Goal: Task Accomplishment & Management: Manage account settings

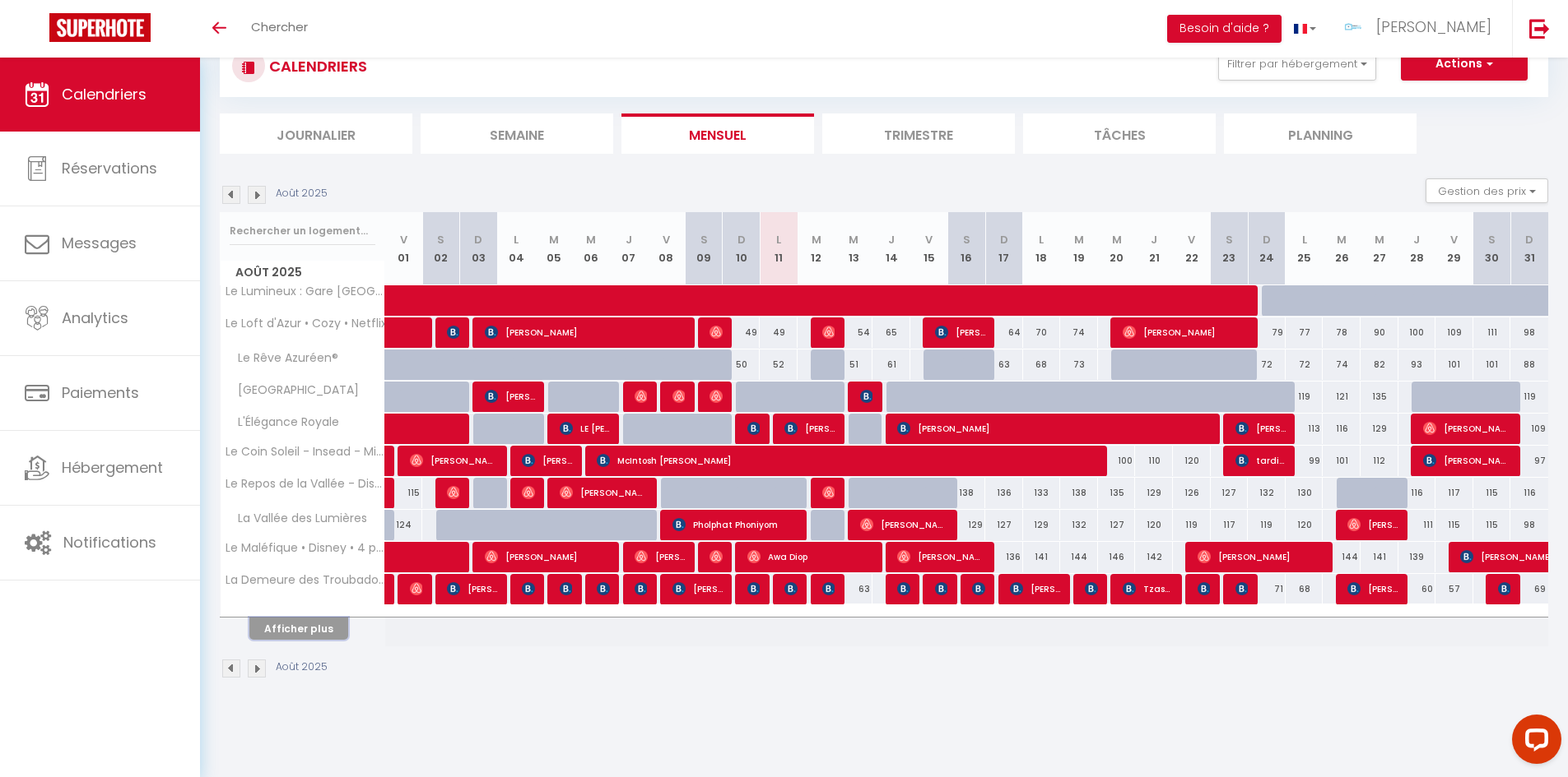
click at [340, 636] on button "Afficher plus" at bounding box center [299, 629] width 99 height 22
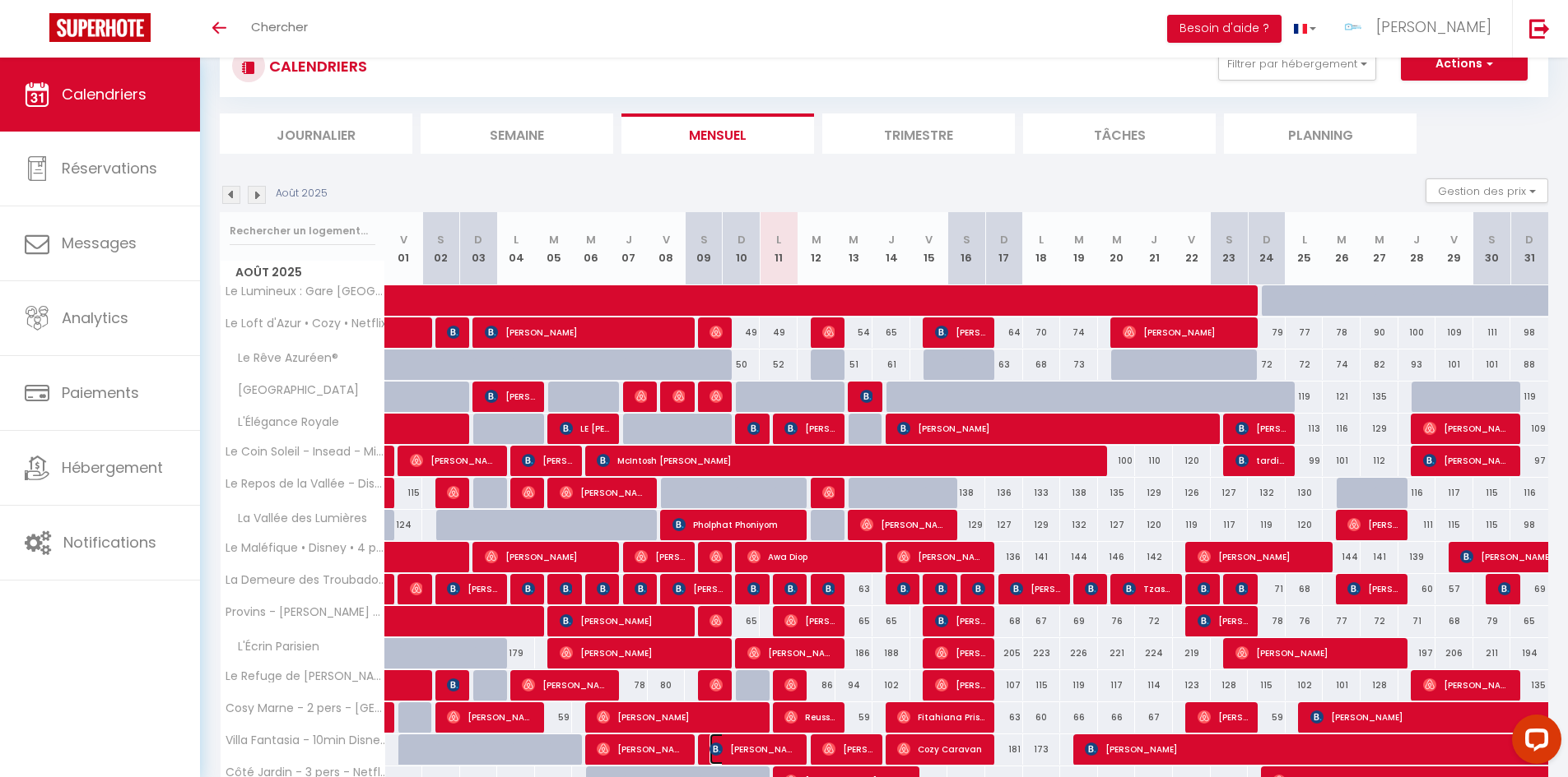
click at [777, 745] on span "[PERSON_NAME]" at bounding box center [753, 750] width 88 height 32
select select "OK"
select select "KO"
select select "0"
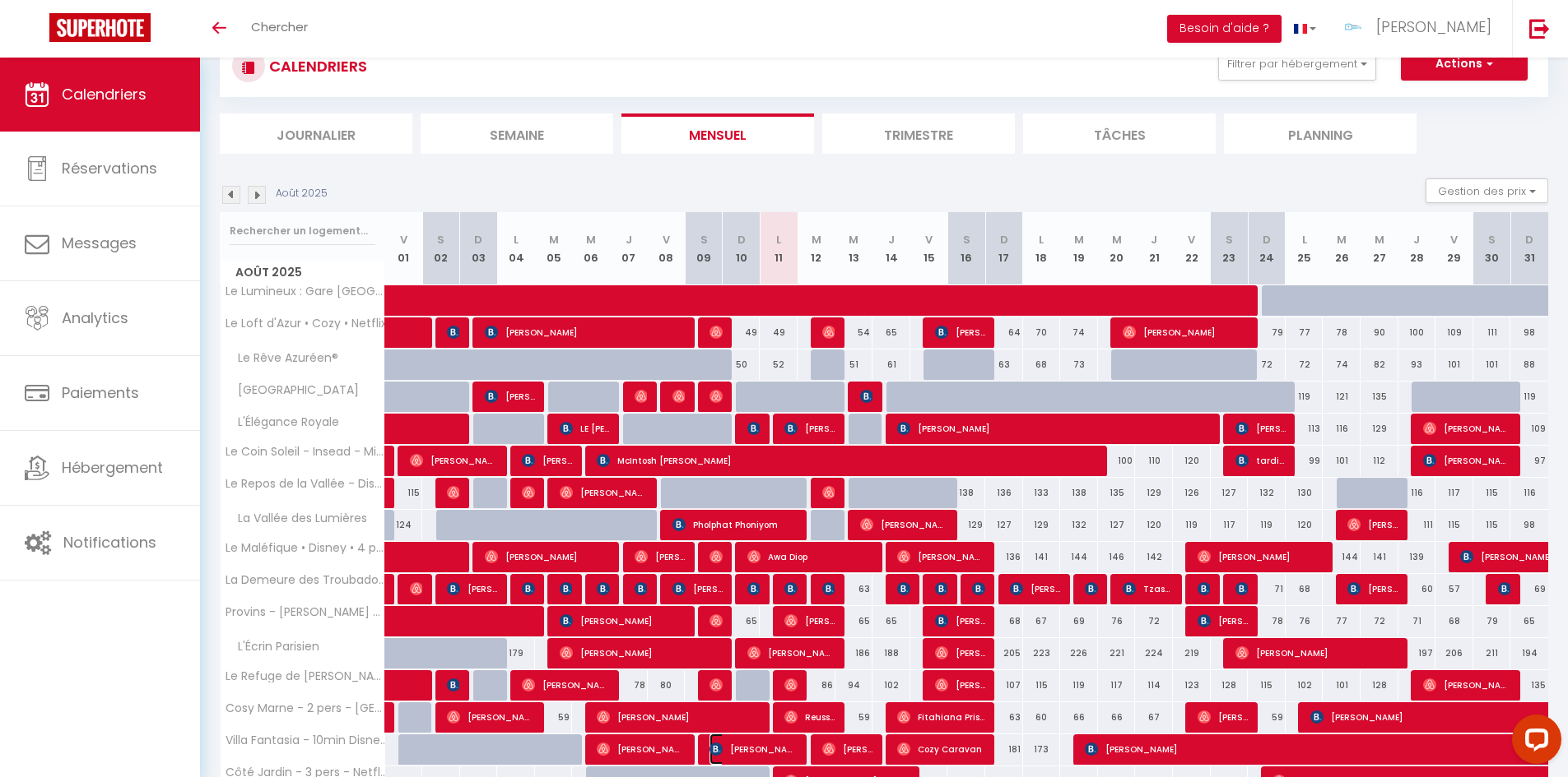
select select "1"
select select
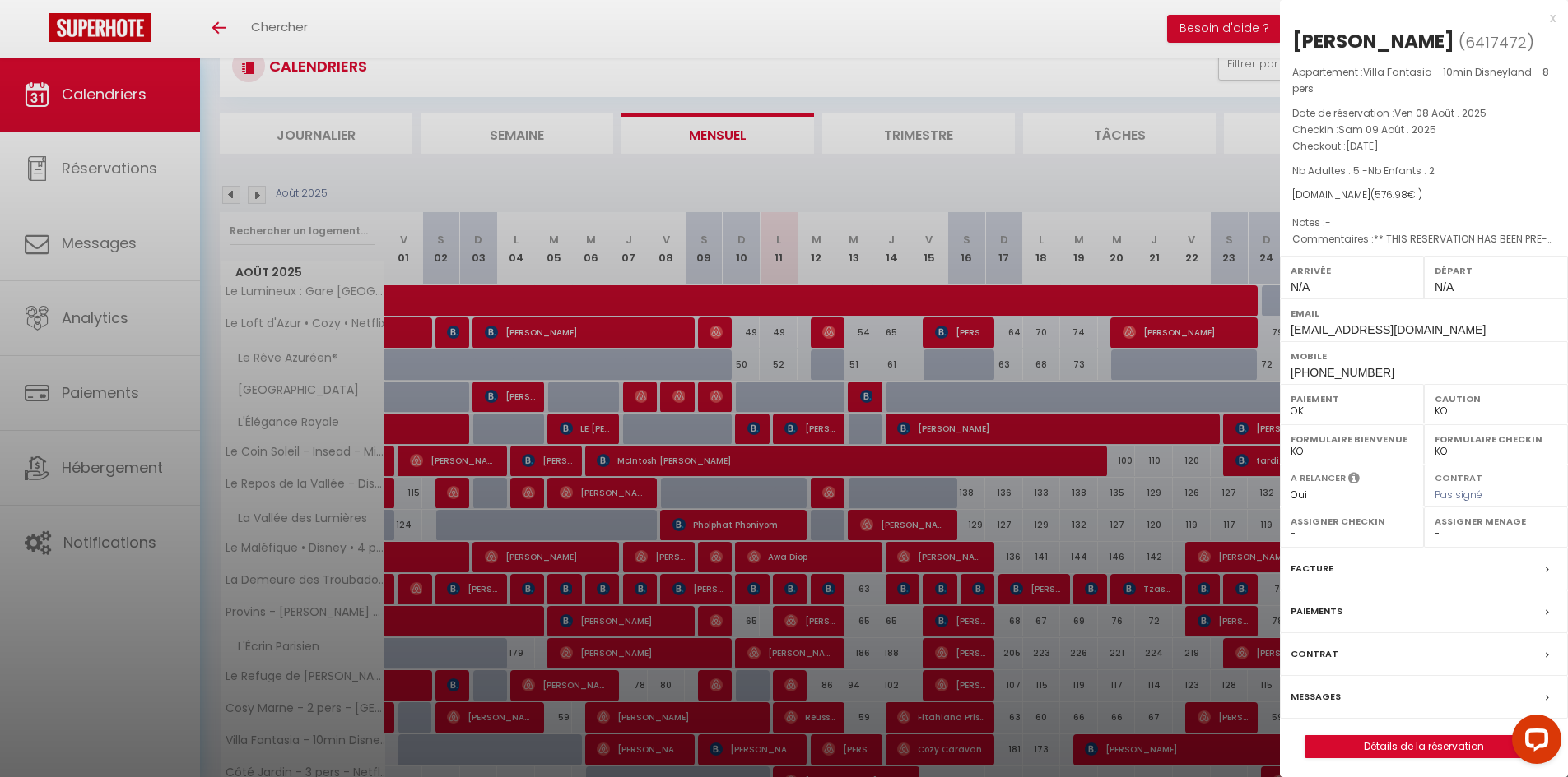
click at [962, 756] on div at bounding box center [784, 388] width 1568 height 777
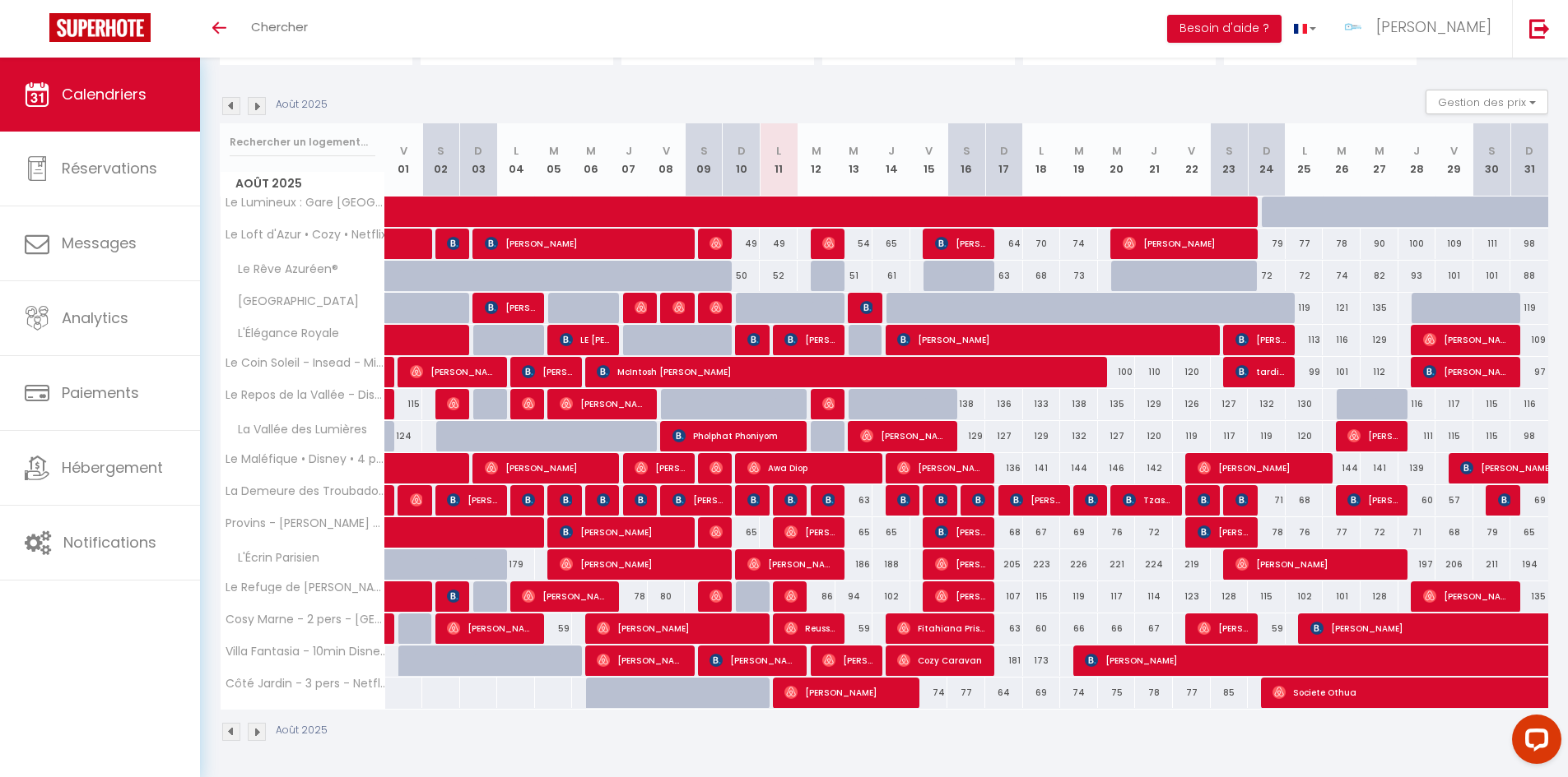
scroll to position [147, 0]
click at [124, 582] on div "Calendriers Réservations Messages Analytics Paiements Hébergement Notifications" at bounding box center [100, 419] width 200 height 723
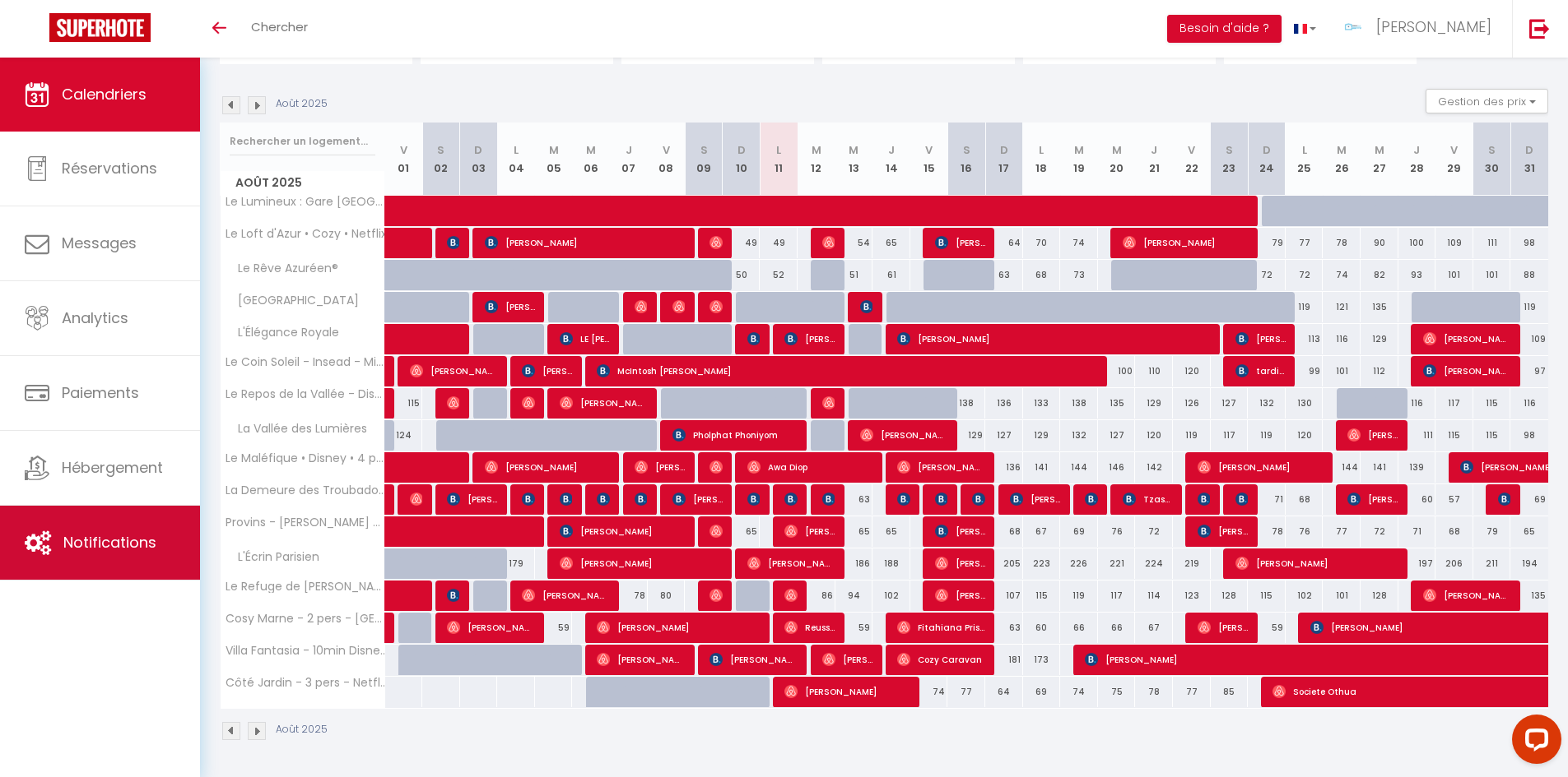
click at [128, 551] on span "Notifications" at bounding box center [110, 543] width 93 height 20
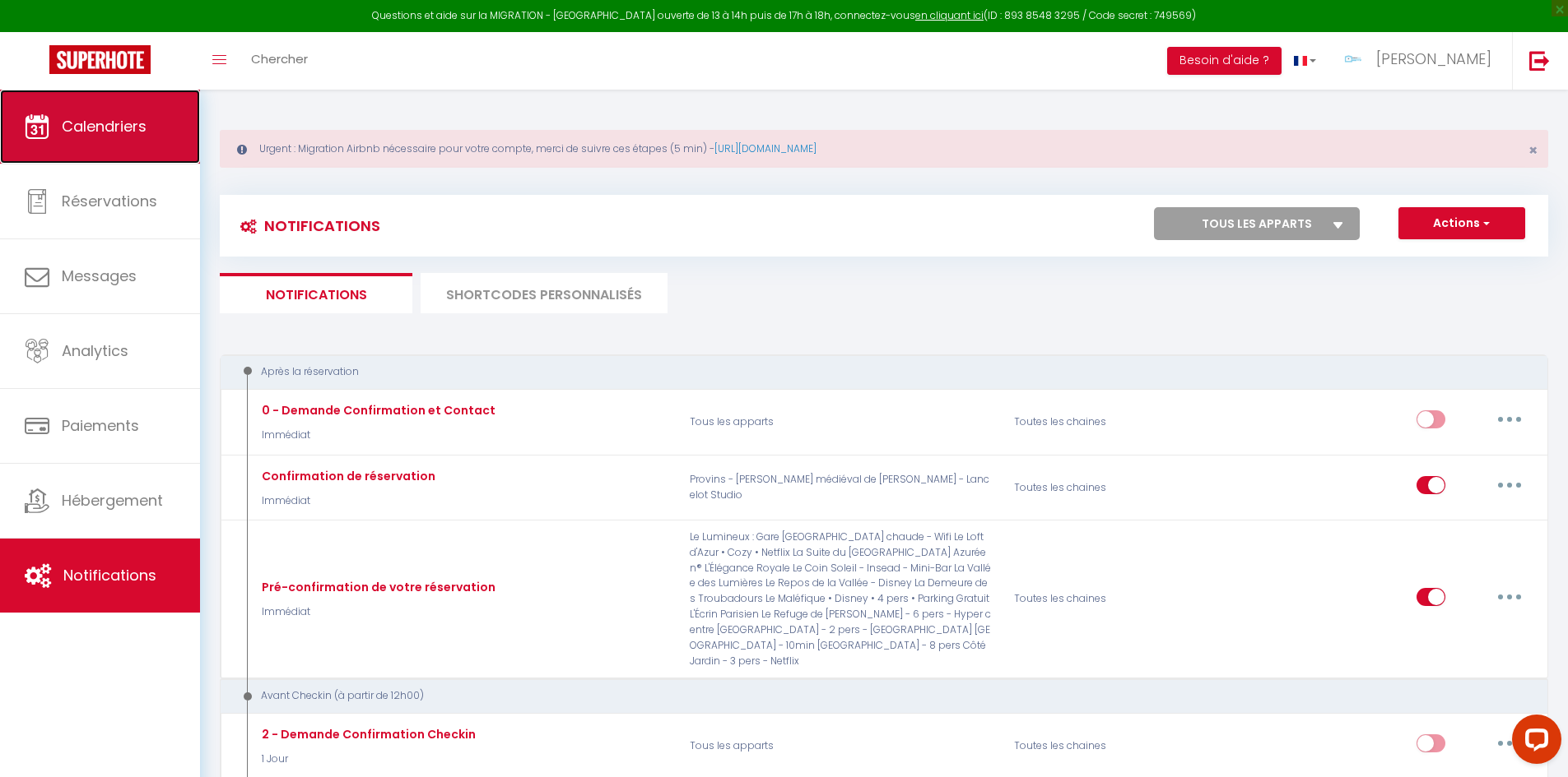
click at [97, 127] on span "Calendriers" at bounding box center [103, 127] width 85 height 20
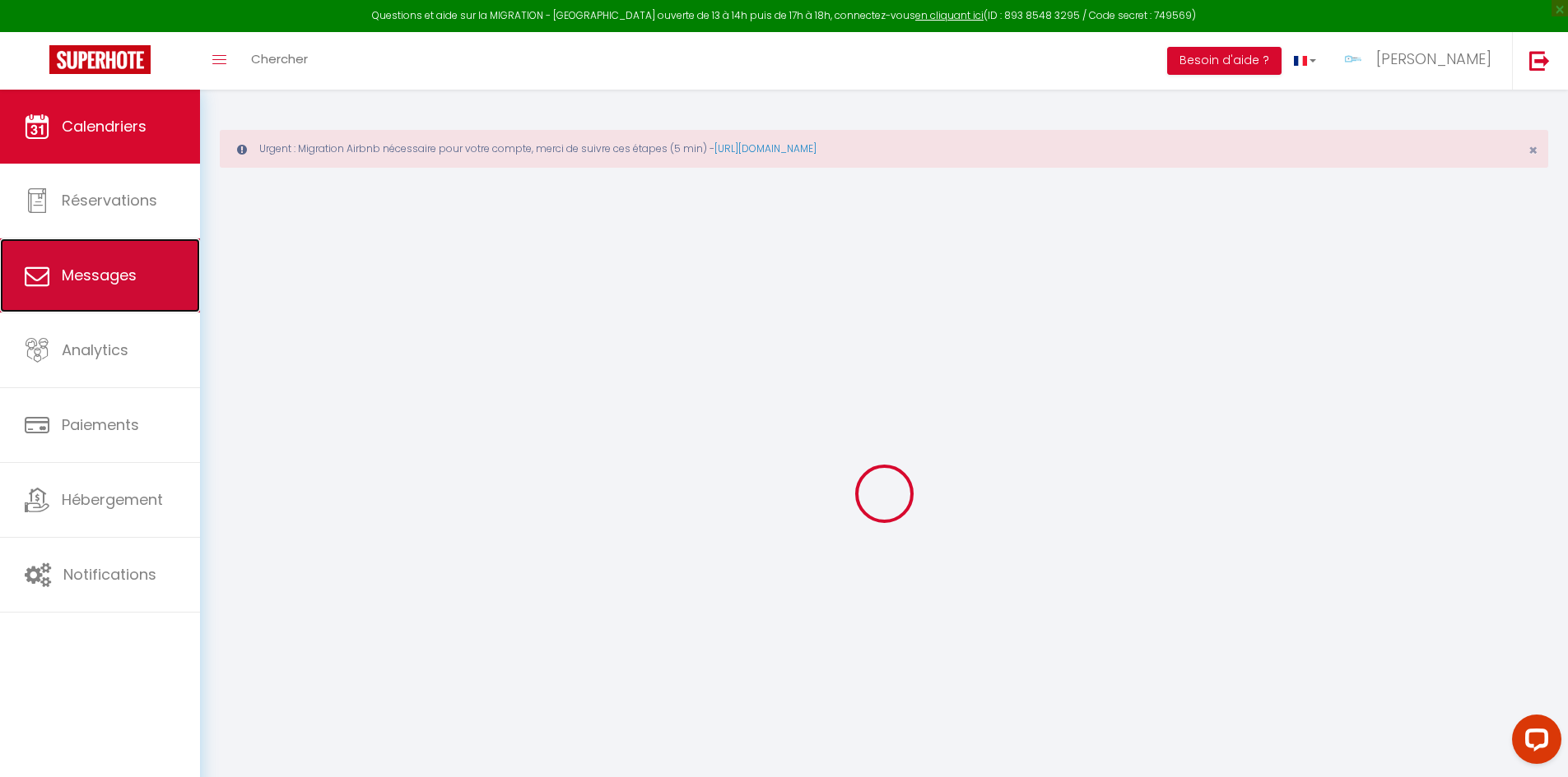
click at [124, 296] on link "Messages" at bounding box center [100, 275] width 200 height 74
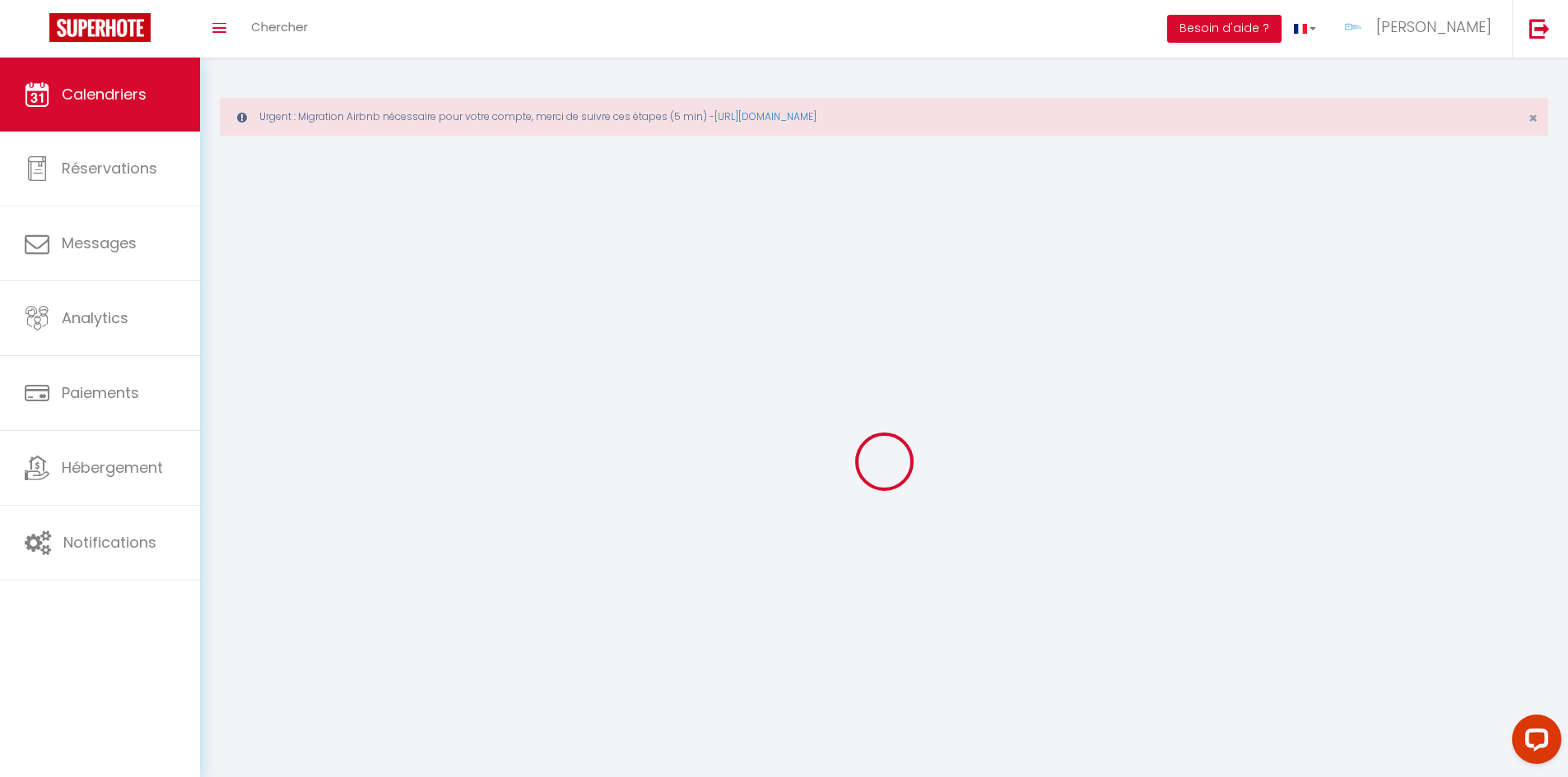
click at [114, 363] on link "Paiements" at bounding box center [100, 394] width 200 height 74
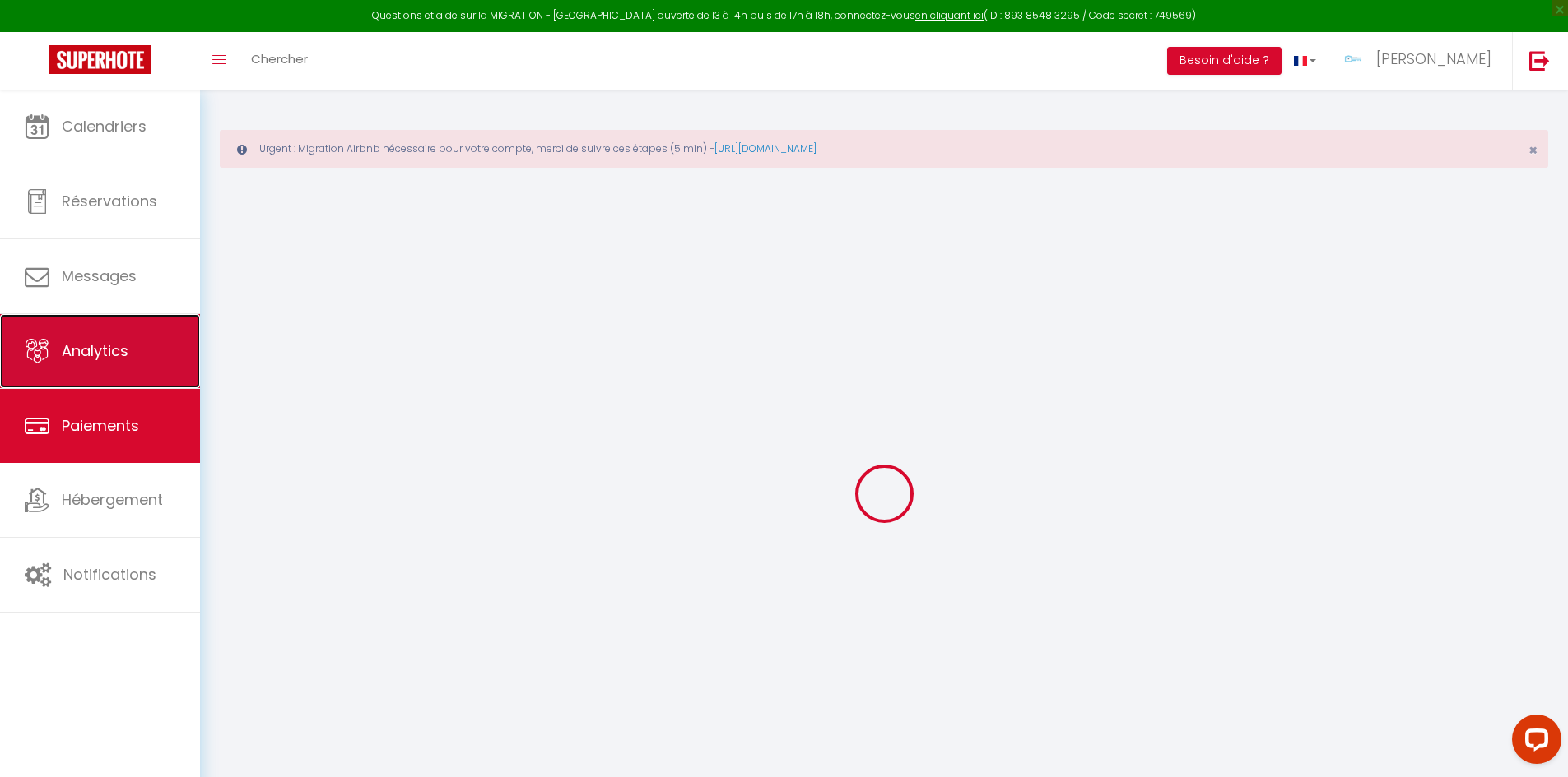
click at [123, 319] on link "Analytics" at bounding box center [100, 352] width 200 height 74
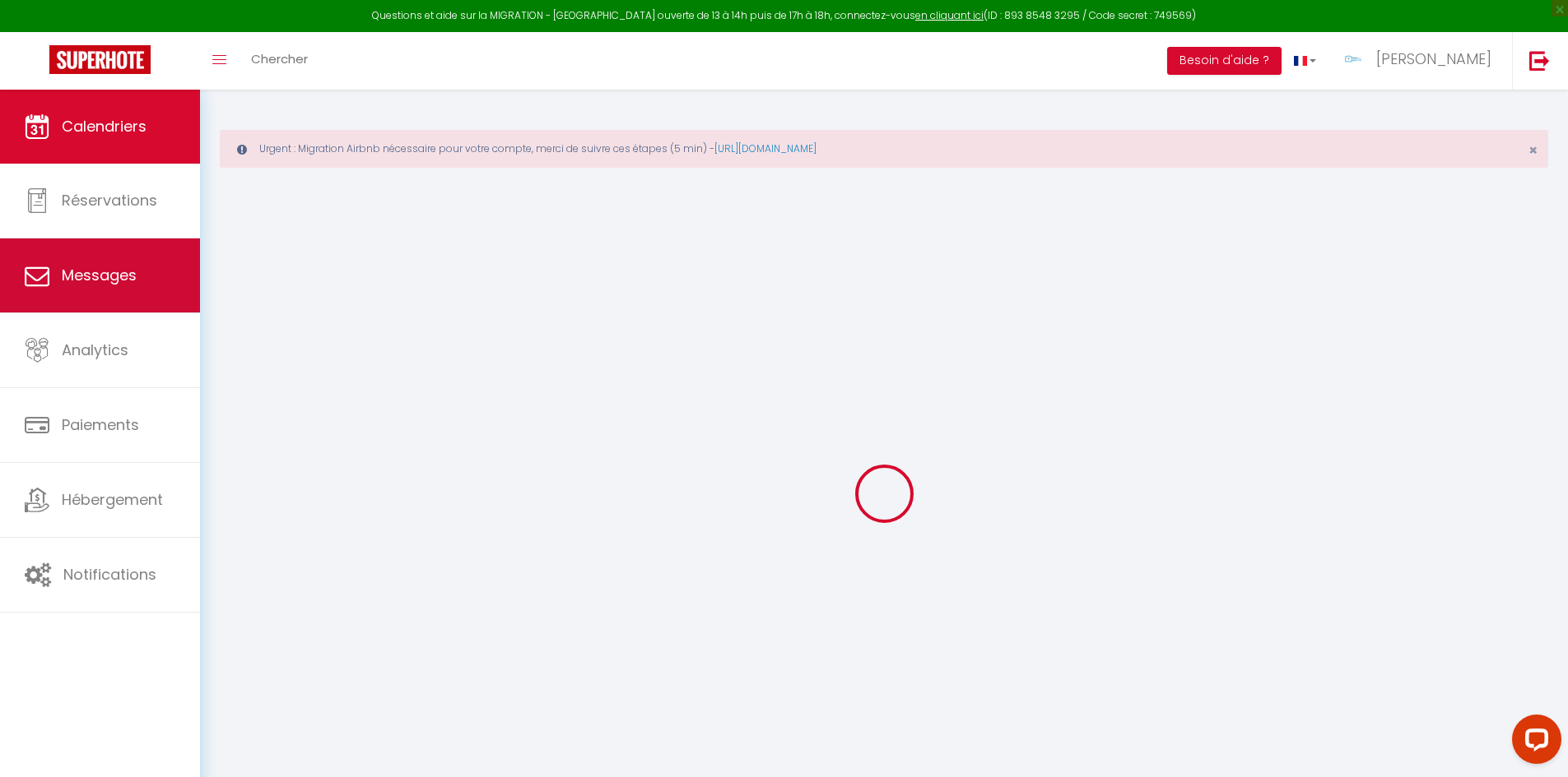
select select "2025"
select select "8"
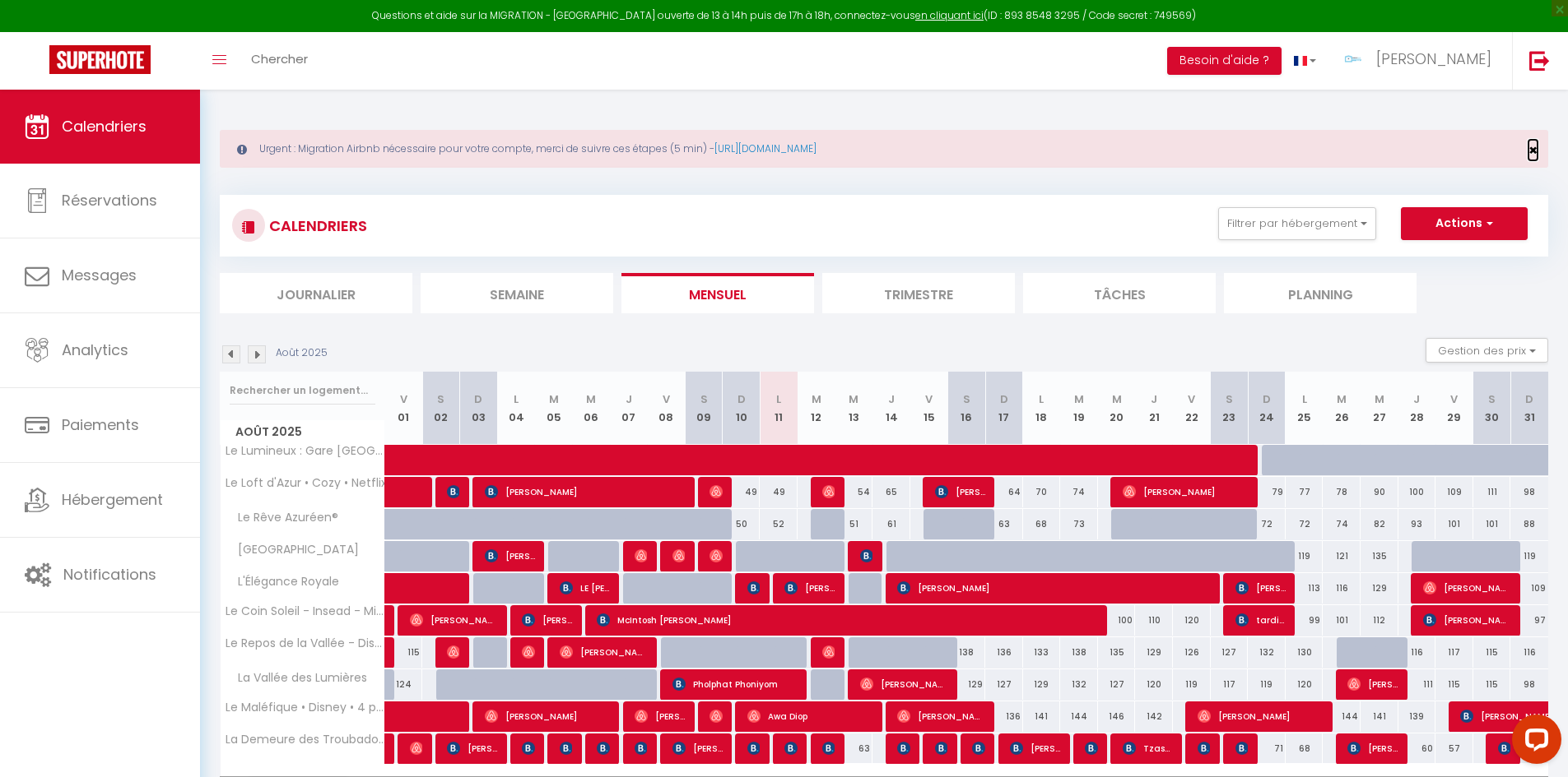
click at [1536, 153] on span "×" at bounding box center [1534, 150] width 9 height 20
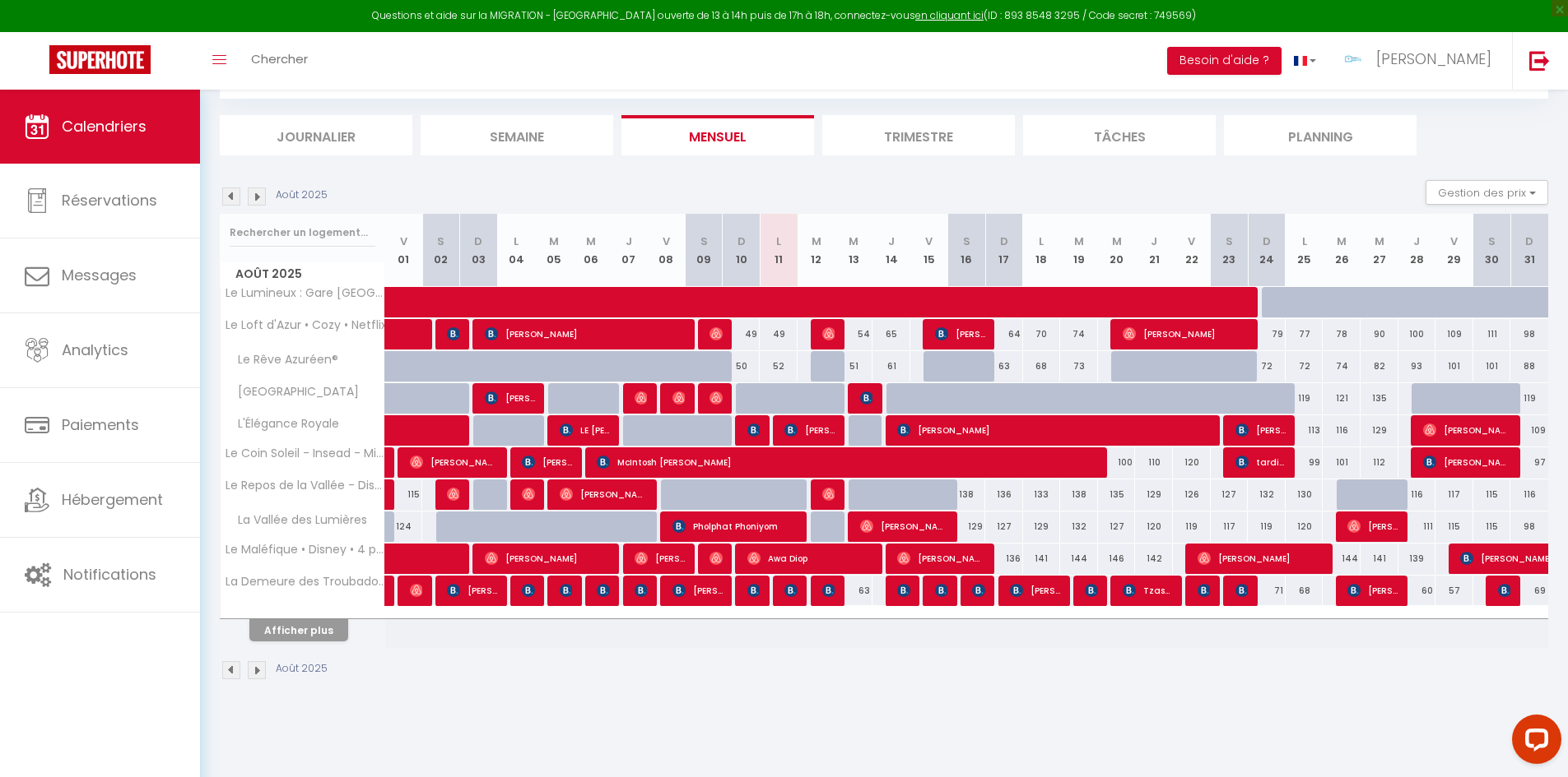
scroll to position [89, 0]
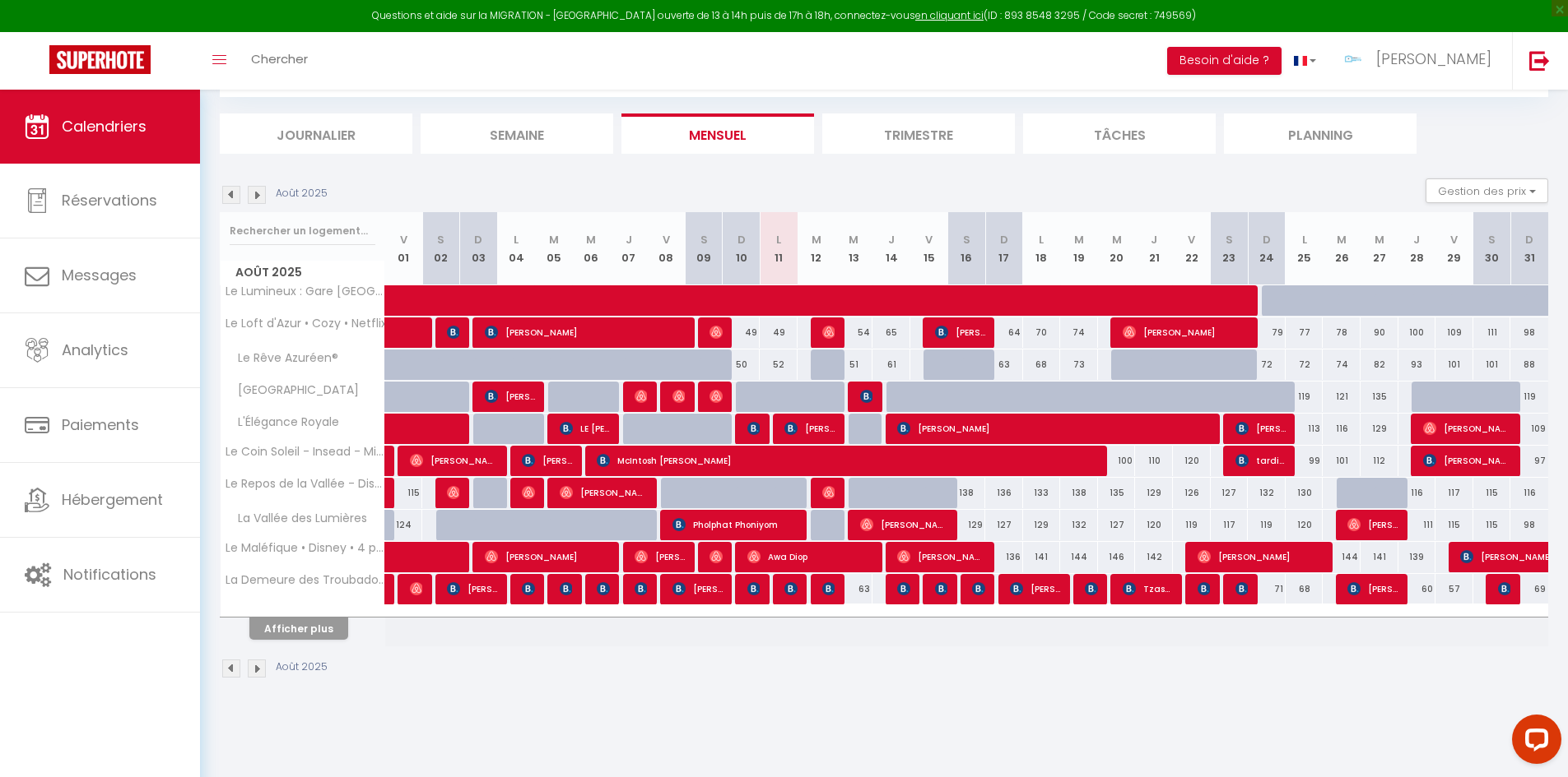
drag, startPoint x: 301, startPoint y: 616, endPoint x: 283, endPoint y: 616, distance: 18.0
click at [302, 617] on div "Afficher plus" at bounding box center [299, 628] width 173 height 23
click at [285, 621] on button "Afficher plus" at bounding box center [299, 629] width 99 height 22
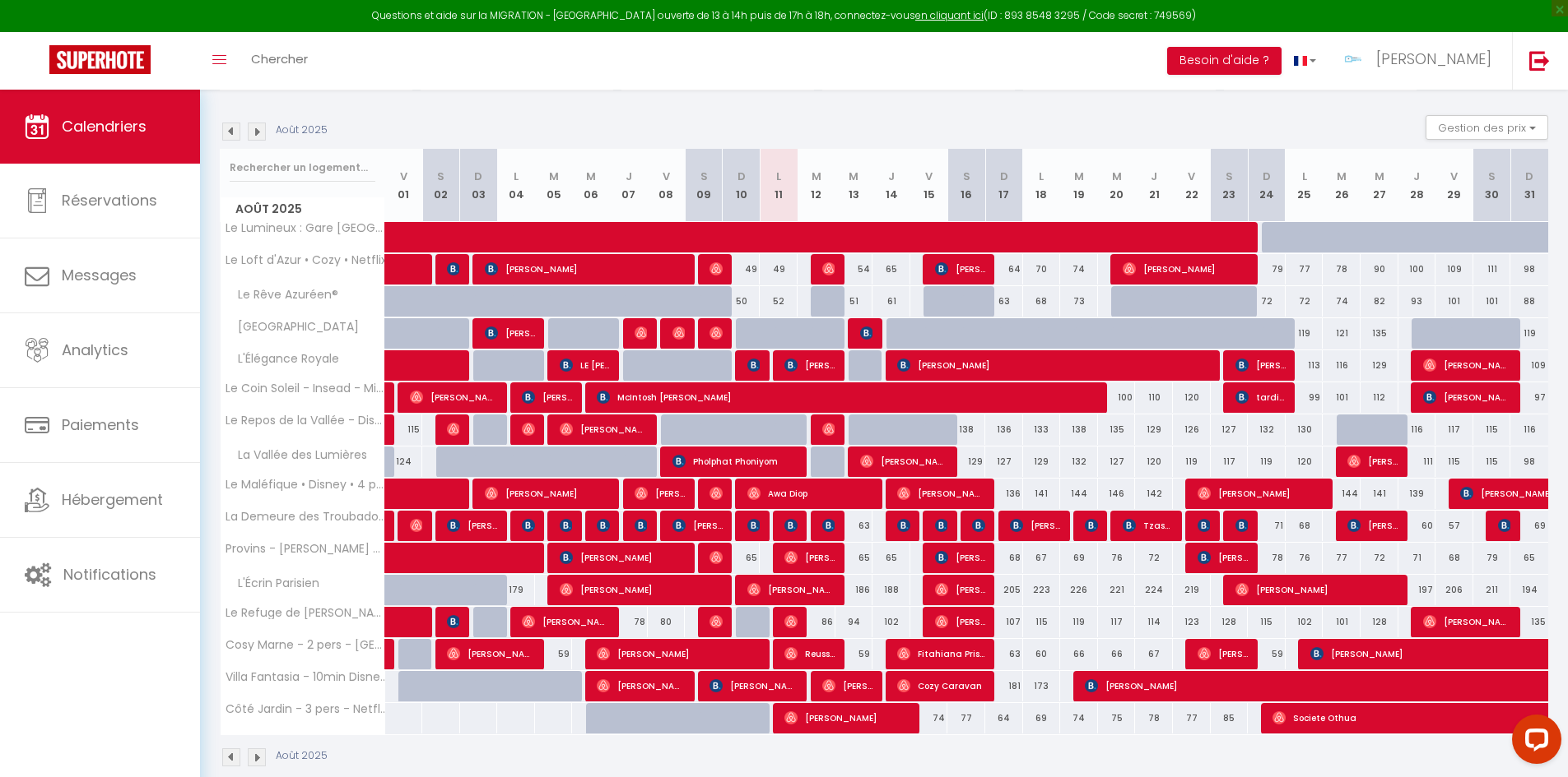
scroll to position [180, 0]
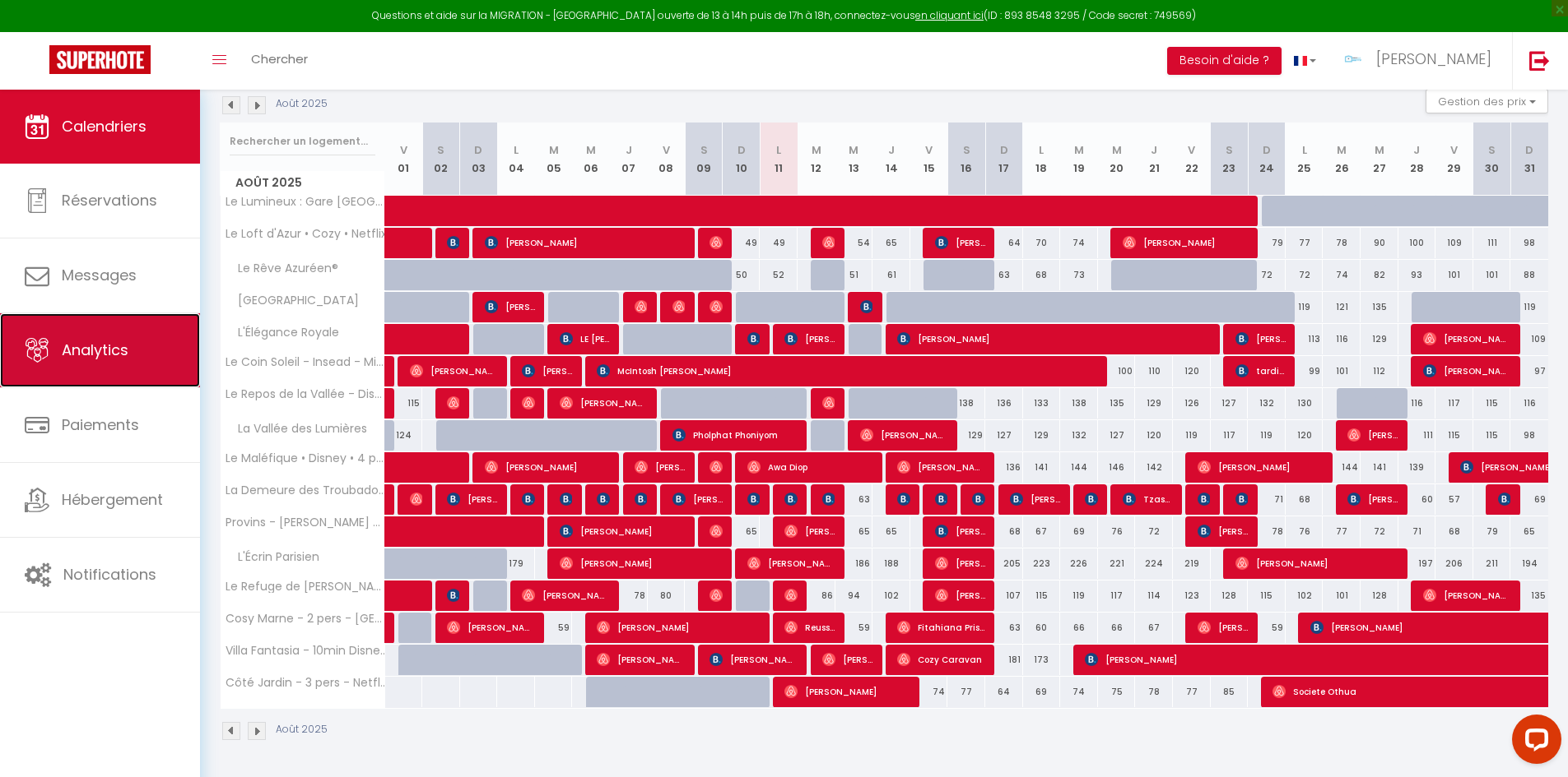
click at [104, 338] on link "Analytics" at bounding box center [100, 351] width 200 height 74
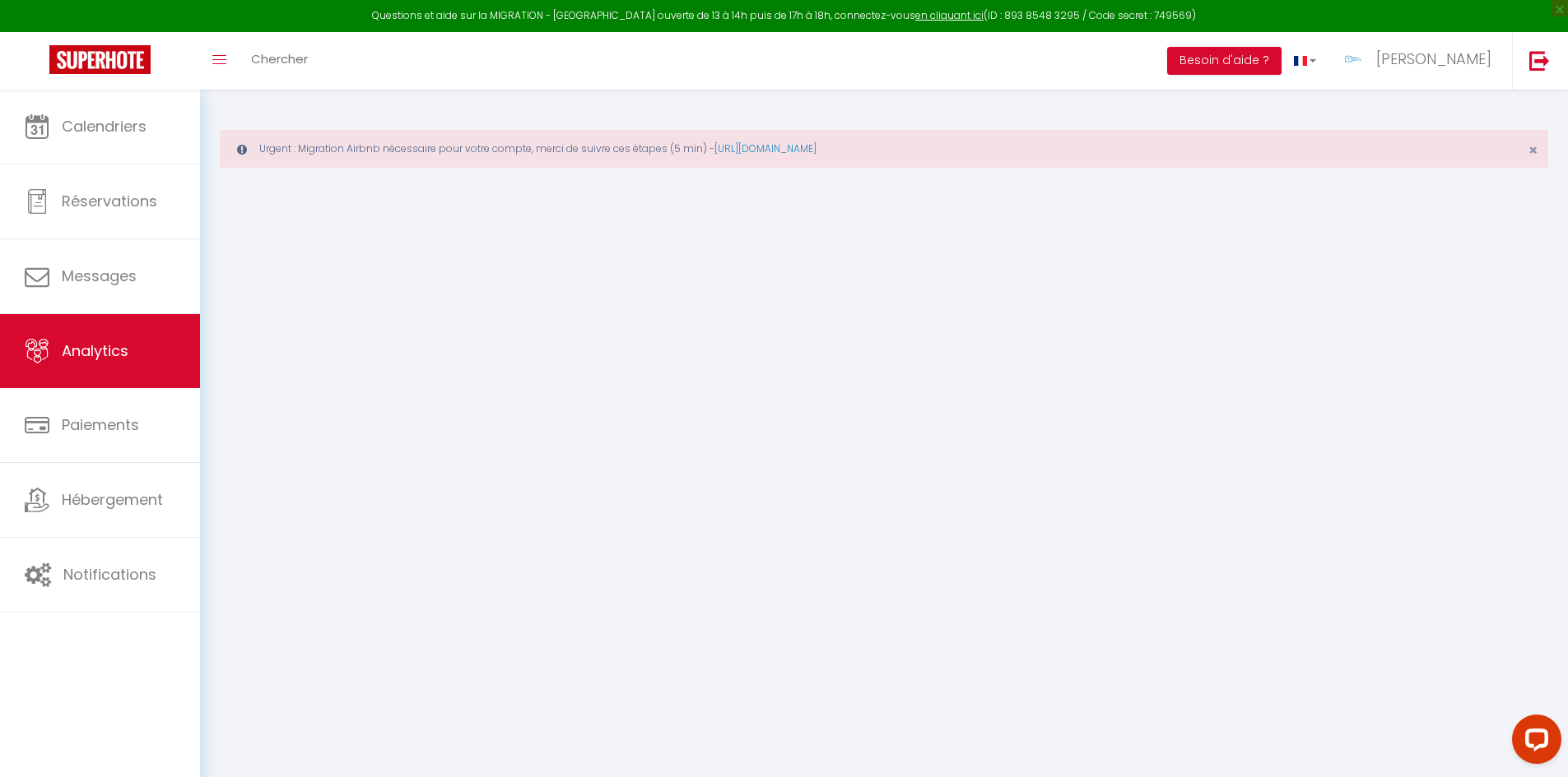
select select "2025"
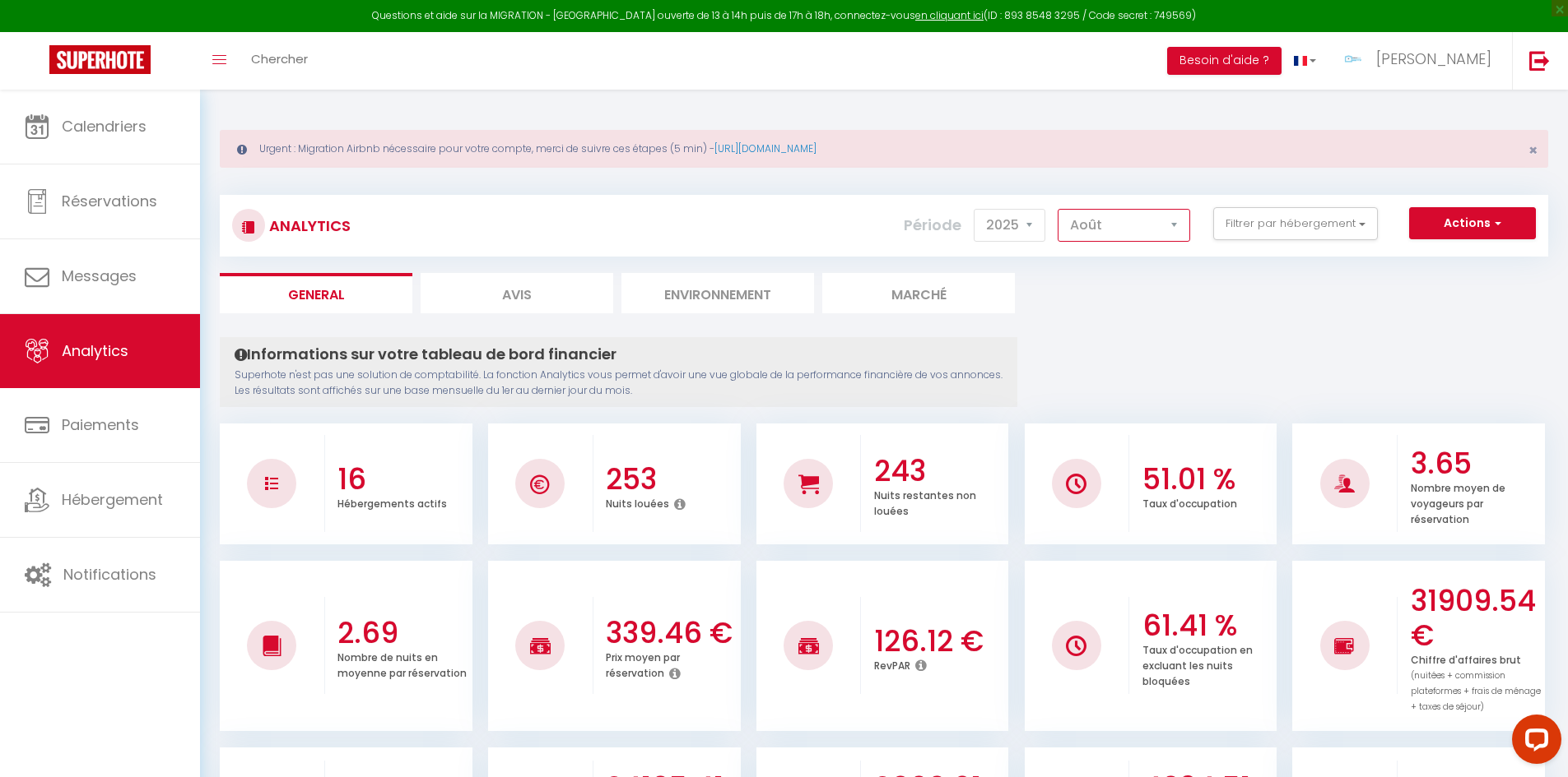
click at [1135, 234] on select "Janvier Février Mars Avril Mai Juin Juillet Août Septembre Octobre Novembre Déc…" at bounding box center [1124, 225] width 132 height 33
click at [1059, 209] on select "Janvier Février Mars Avril Mai Juin Juillet Août Septembre Octobre Novembre Déc…" at bounding box center [1124, 225] width 132 height 33
click at [1118, 245] on div "Analytics Actions Génération SuperConciergerie Génération SuperAnalyzer Générat…" at bounding box center [884, 226] width 1329 height 61
click at [1113, 231] on select "Janvier Février Mars Avril Mai Juin Juillet Août Septembre Octobre Novembre Déc…" at bounding box center [1124, 225] width 132 height 33
click at [1180, 224] on select "Janvier Février Mars Avril Mai Juin Juillet Août Septembre Octobre Novembre Déc…" at bounding box center [1124, 225] width 132 height 33
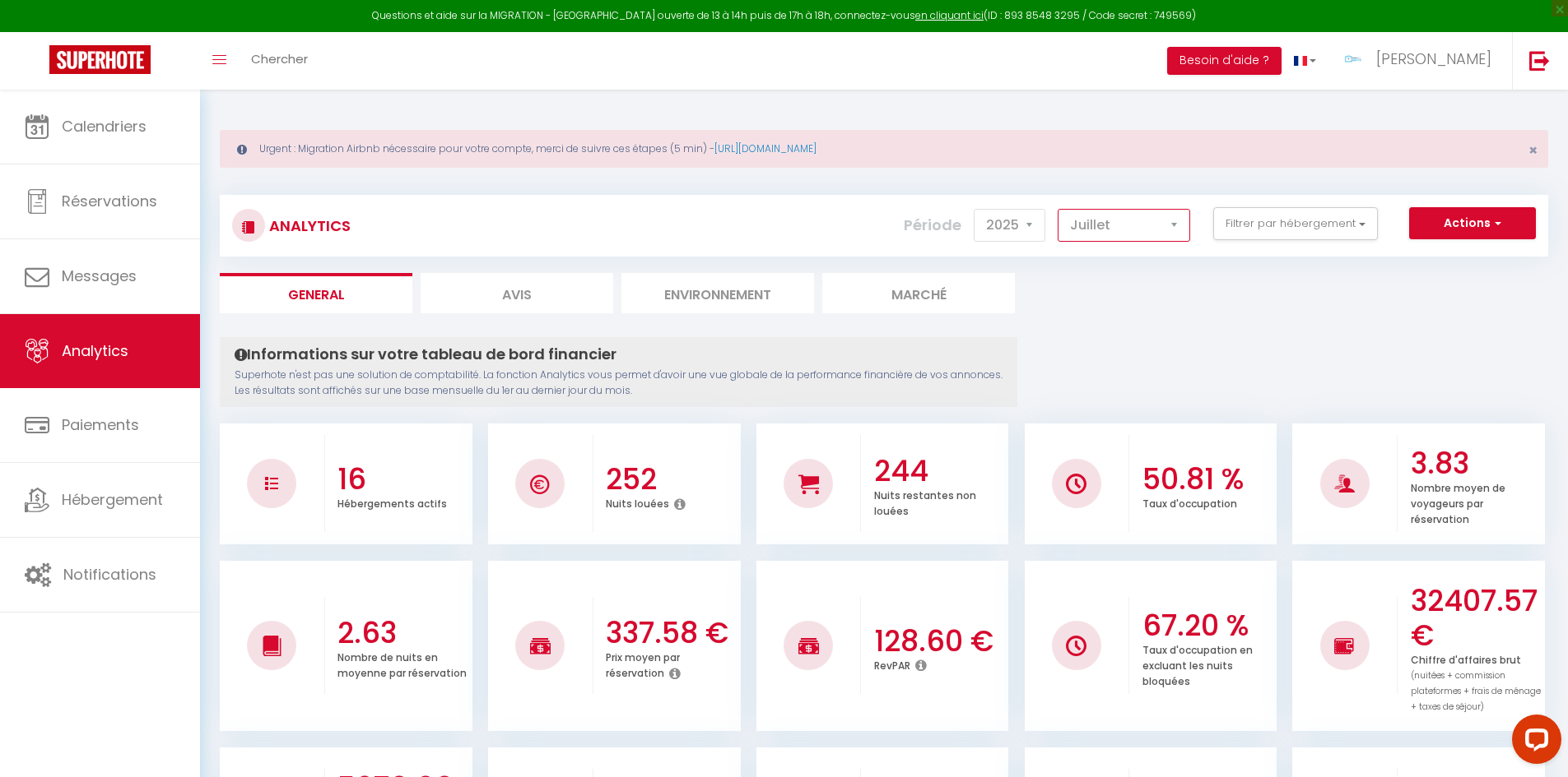
click at [1113, 217] on select "Janvier Février Mars Avril Mai Juin Juillet Août Septembre Octobre Novembre Déc…" at bounding box center [1124, 225] width 132 height 33
select select "8"
click at [1059, 209] on select "Janvier Février Mars Avril Mai Juin Juillet Août Septembre Octobre Novembre Déc…" at bounding box center [1124, 225] width 132 height 33
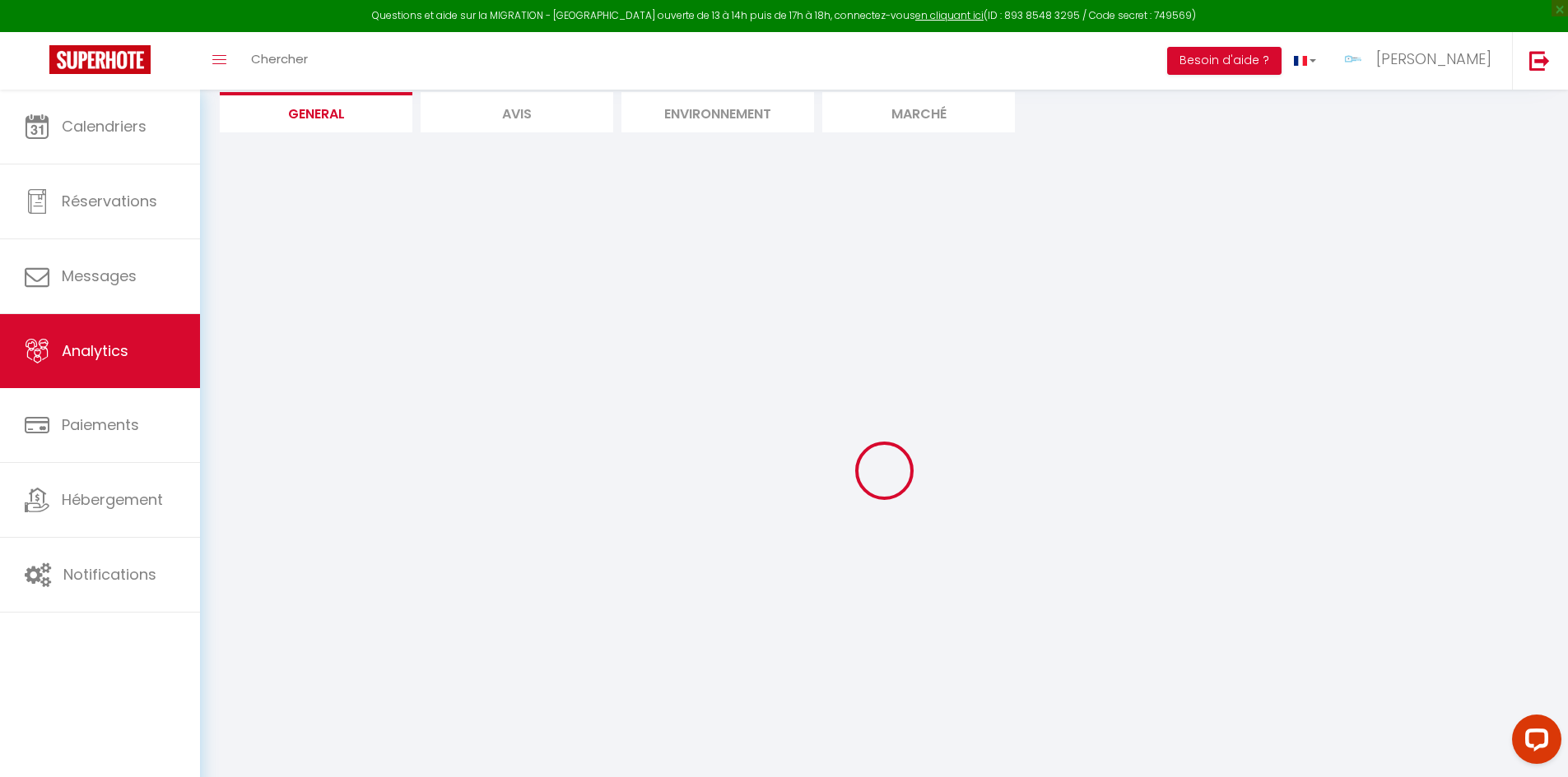
scroll to position [224, 0]
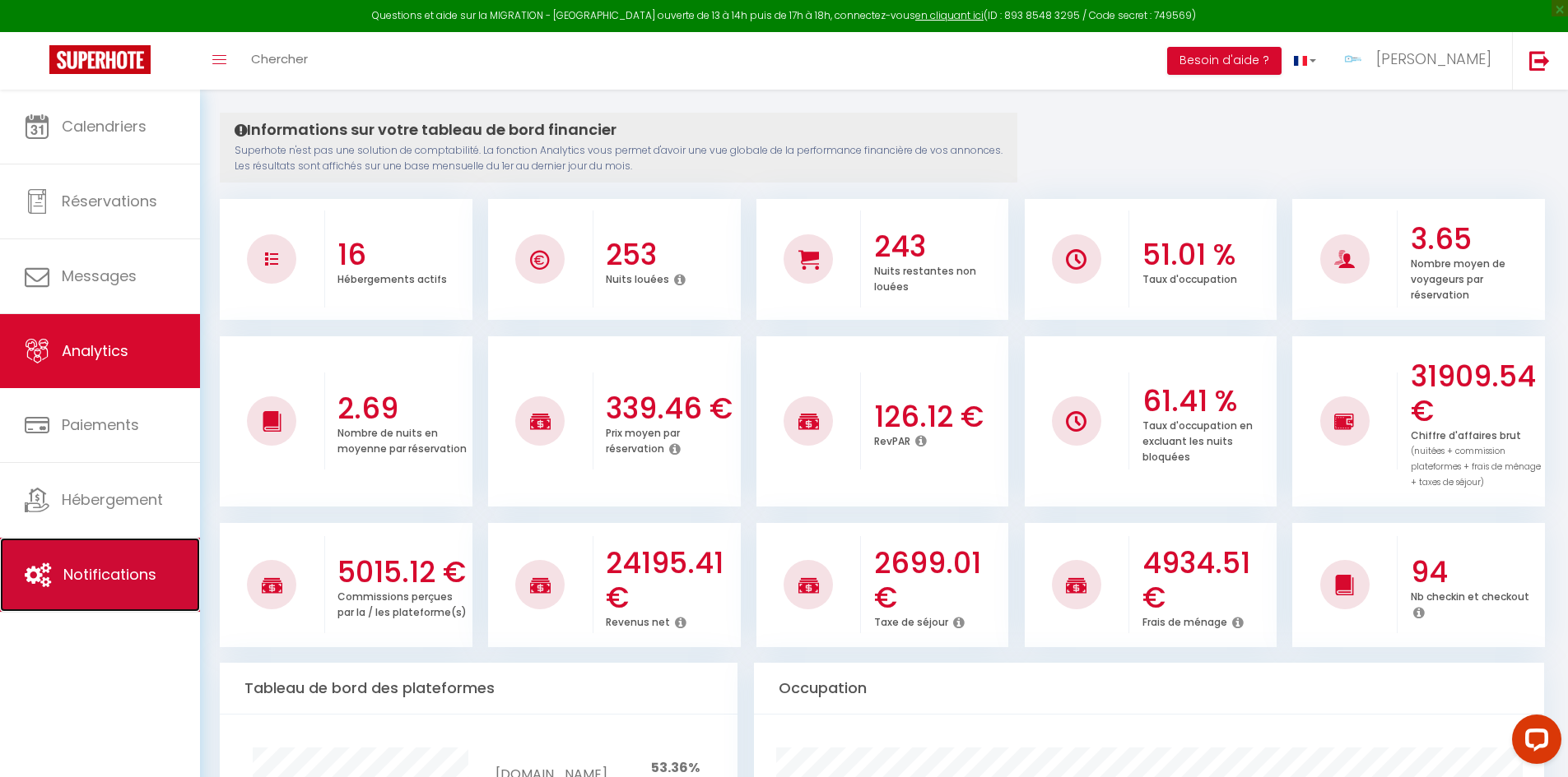
click at [39, 562] on link "Notifications" at bounding box center [100, 575] width 200 height 74
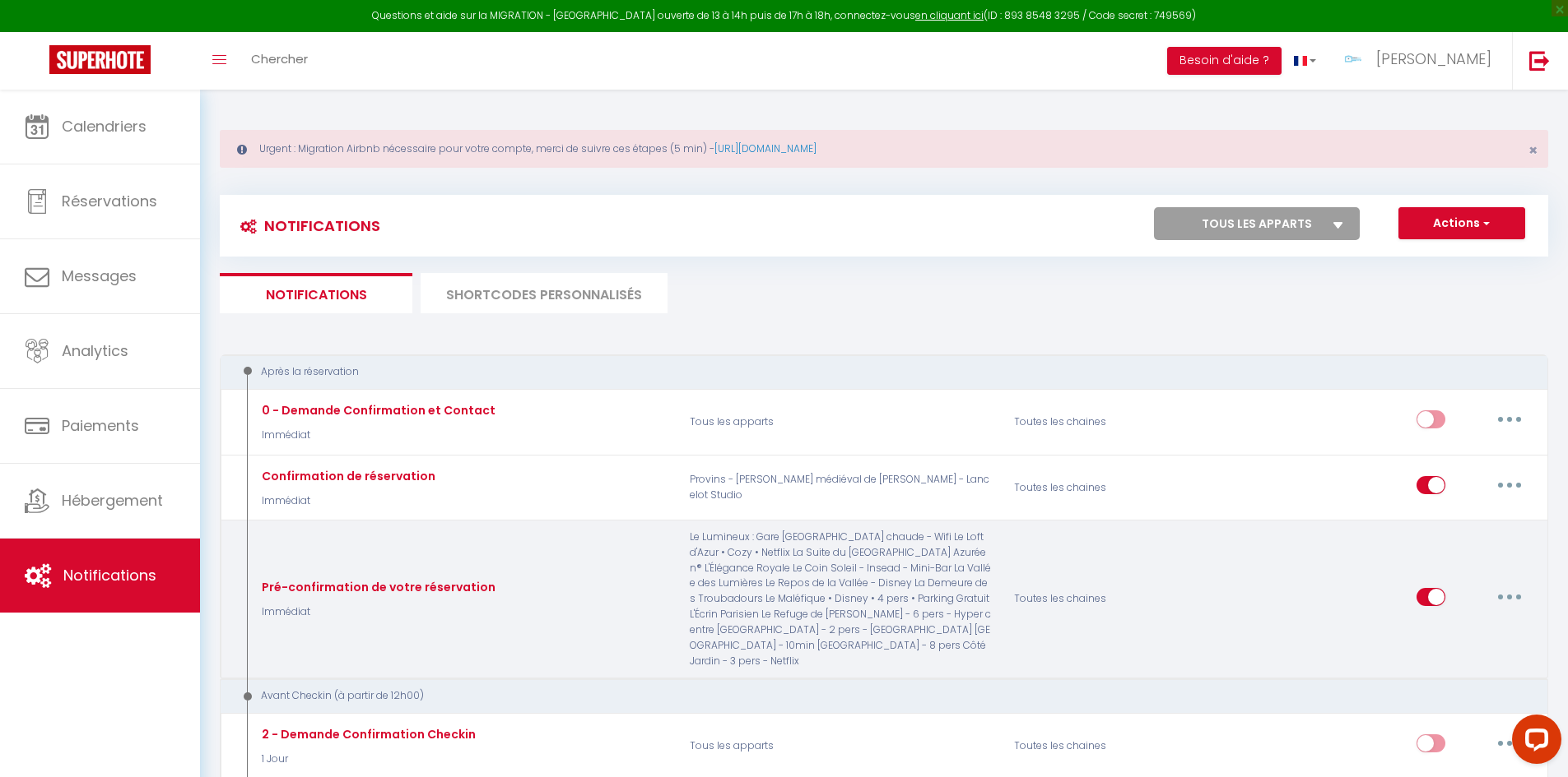
click at [1513, 596] on button "button" at bounding box center [1510, 597] width 47 height 26
click at [1441, 621] on link "Editer" at bounding box center [1467, 635] width 122 height 28
type input "Pré-confirmation de votre réservation"
checkbox input "true"
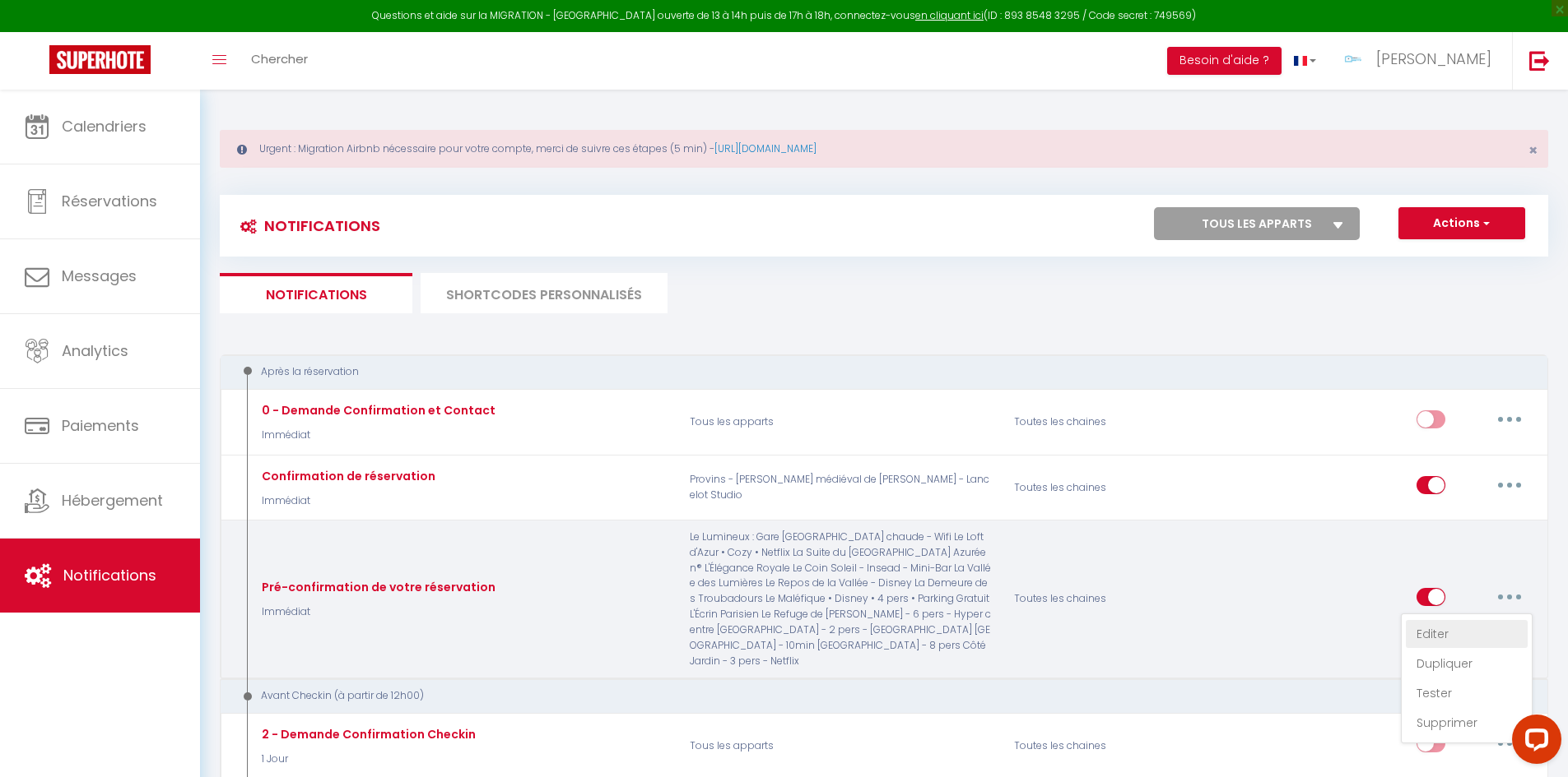
checkbox input "true"
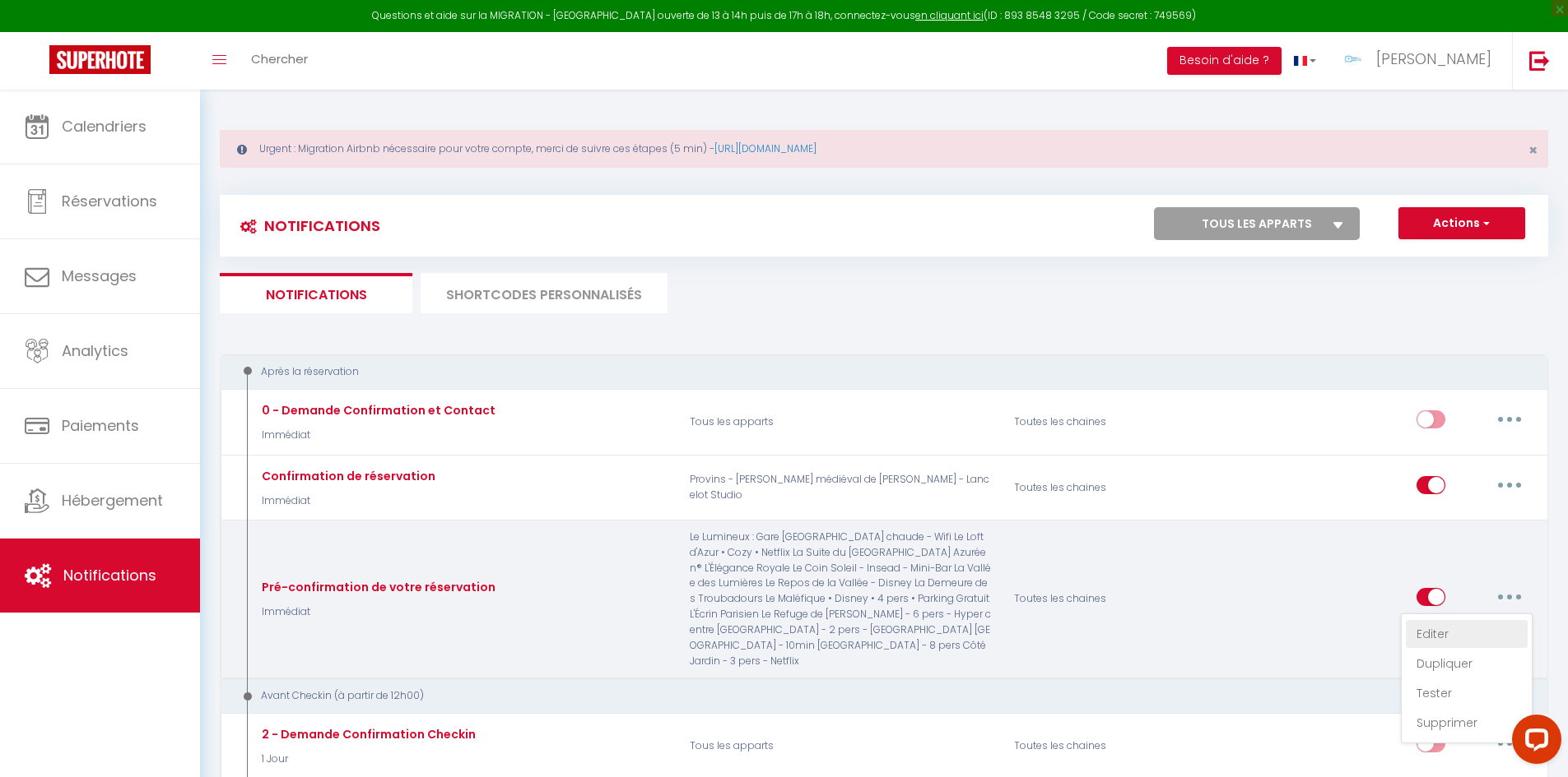
checkbox input "true"
checkbox input "false"
checkbox input "true"
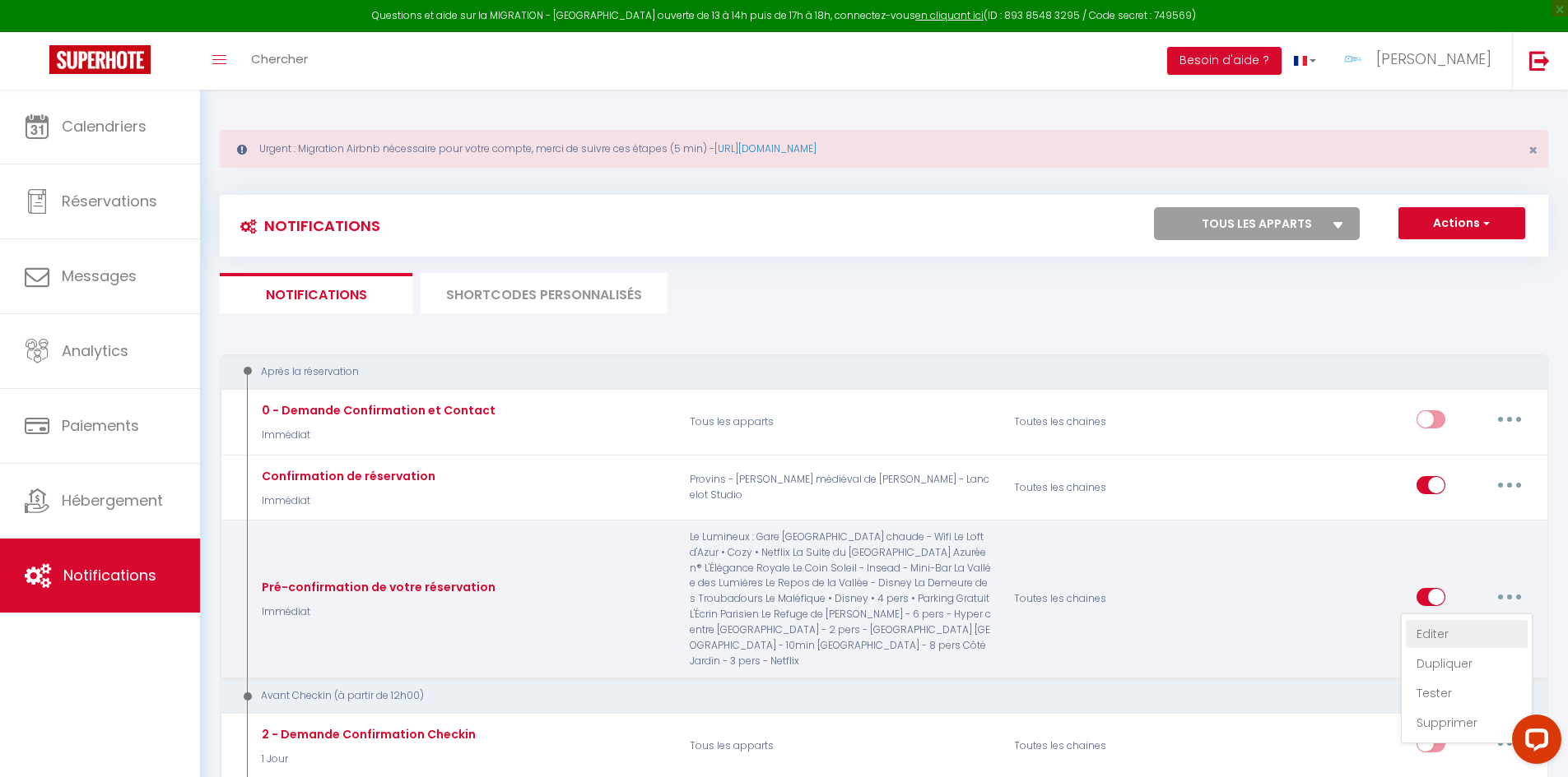
checkbox input "true"
select select "Immédiat"
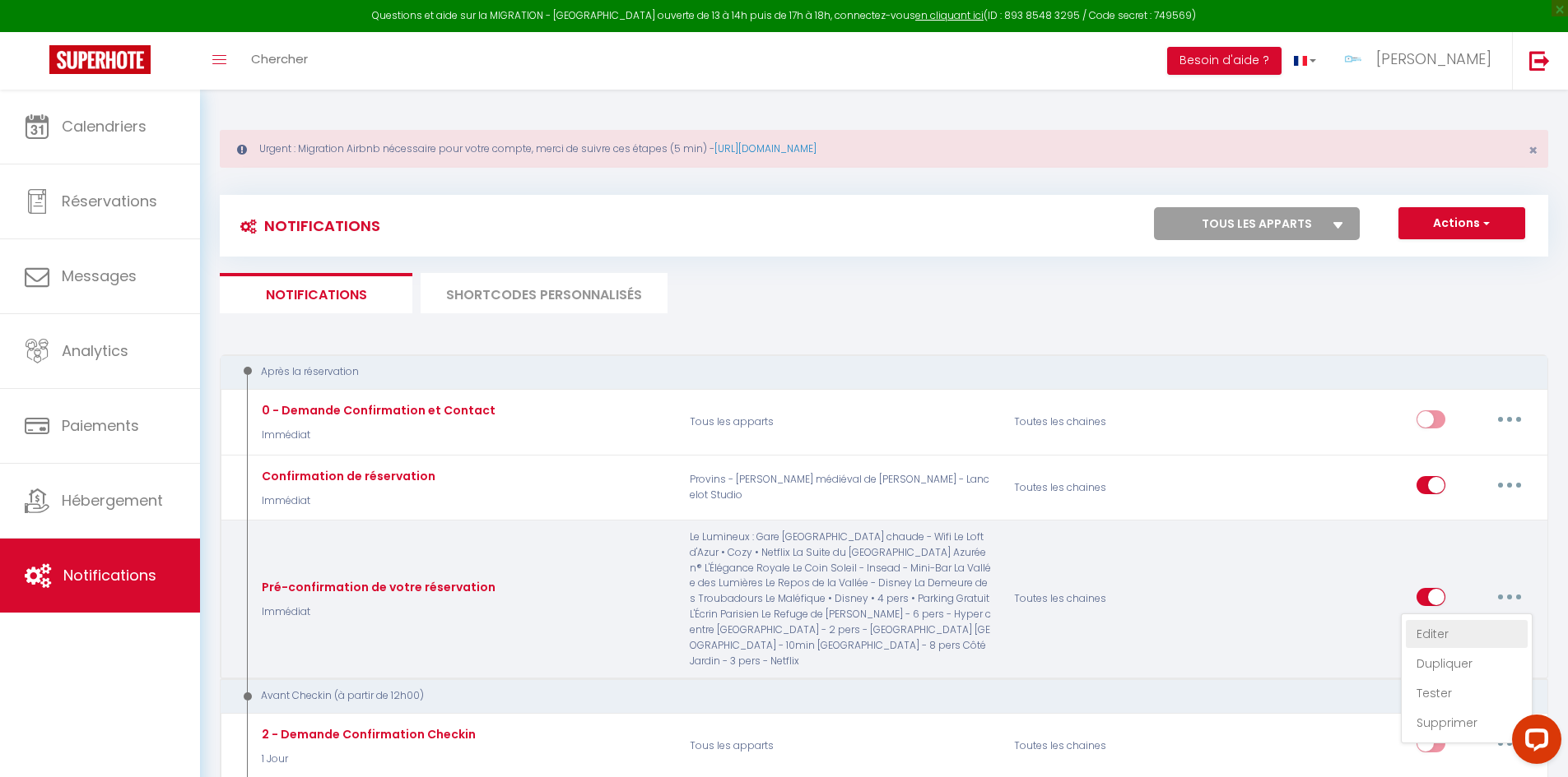
select select "if_booking_is_paid"
checkbox input "true"
checkbox input "false"
radio input "true"
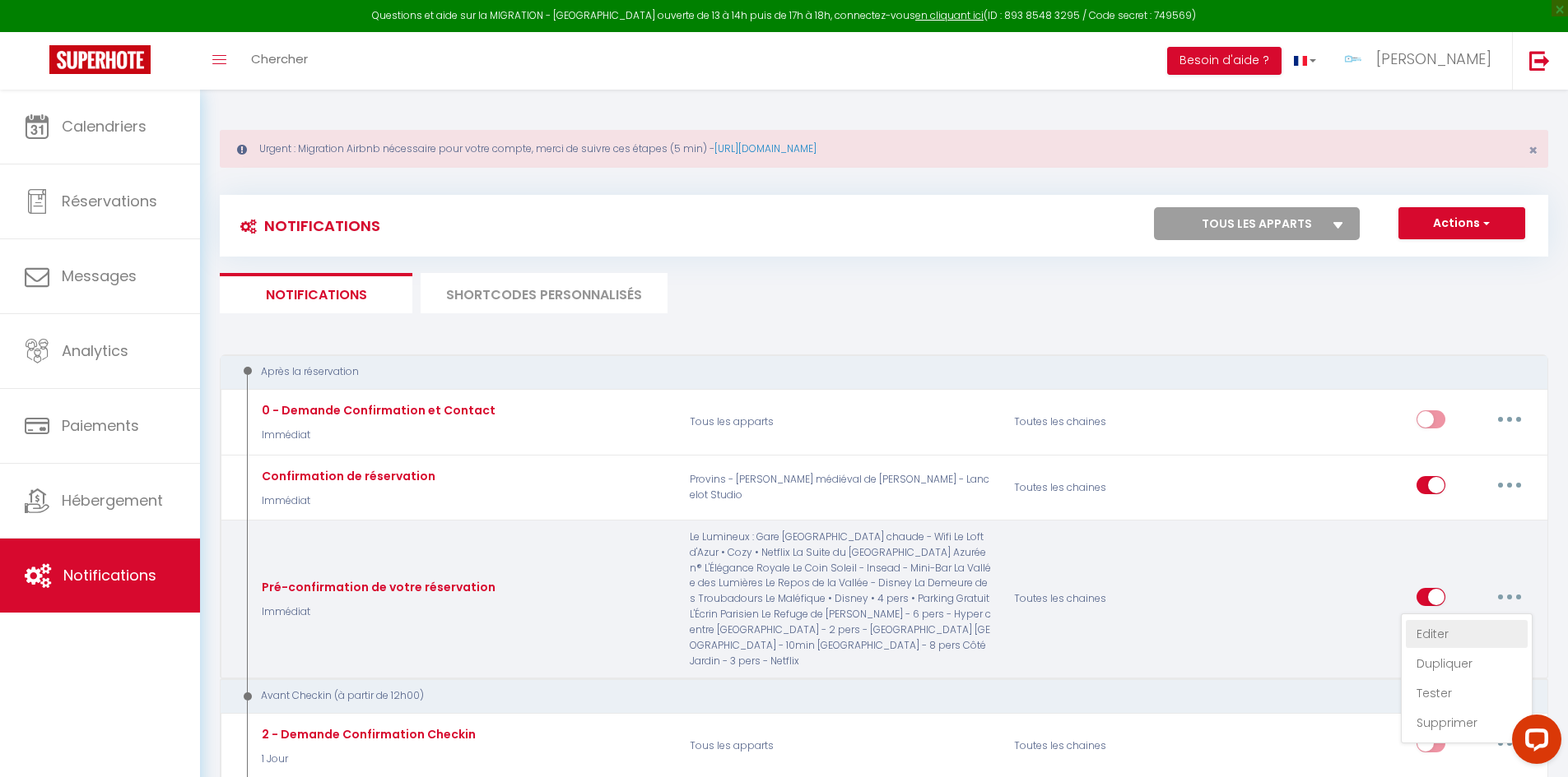
type input "Pré-confirmation de votre réservation"
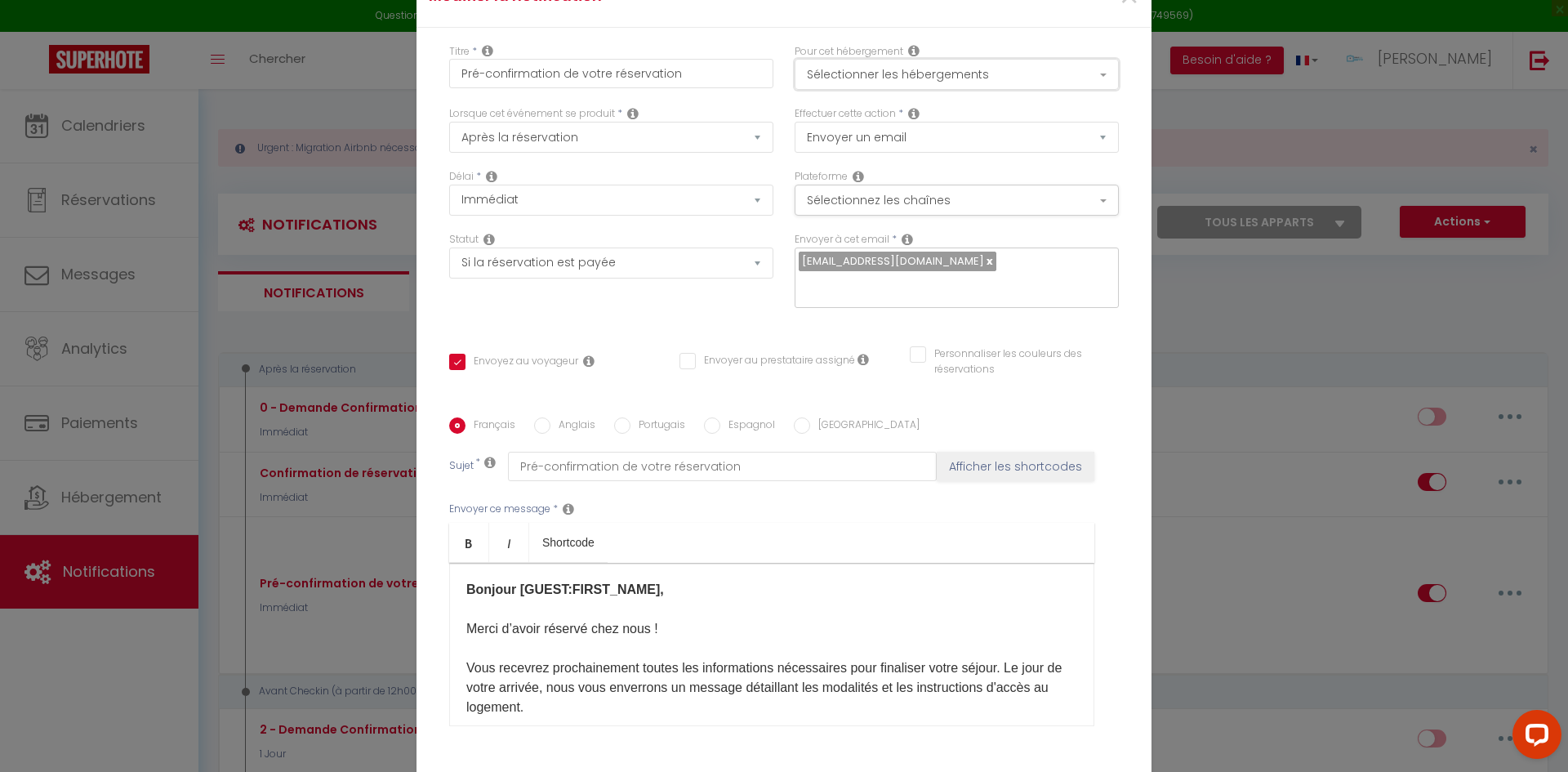
click at [983, 76] on button "Sélectionner les hébergements" at bounding box center [956, 75] width 324 height 31
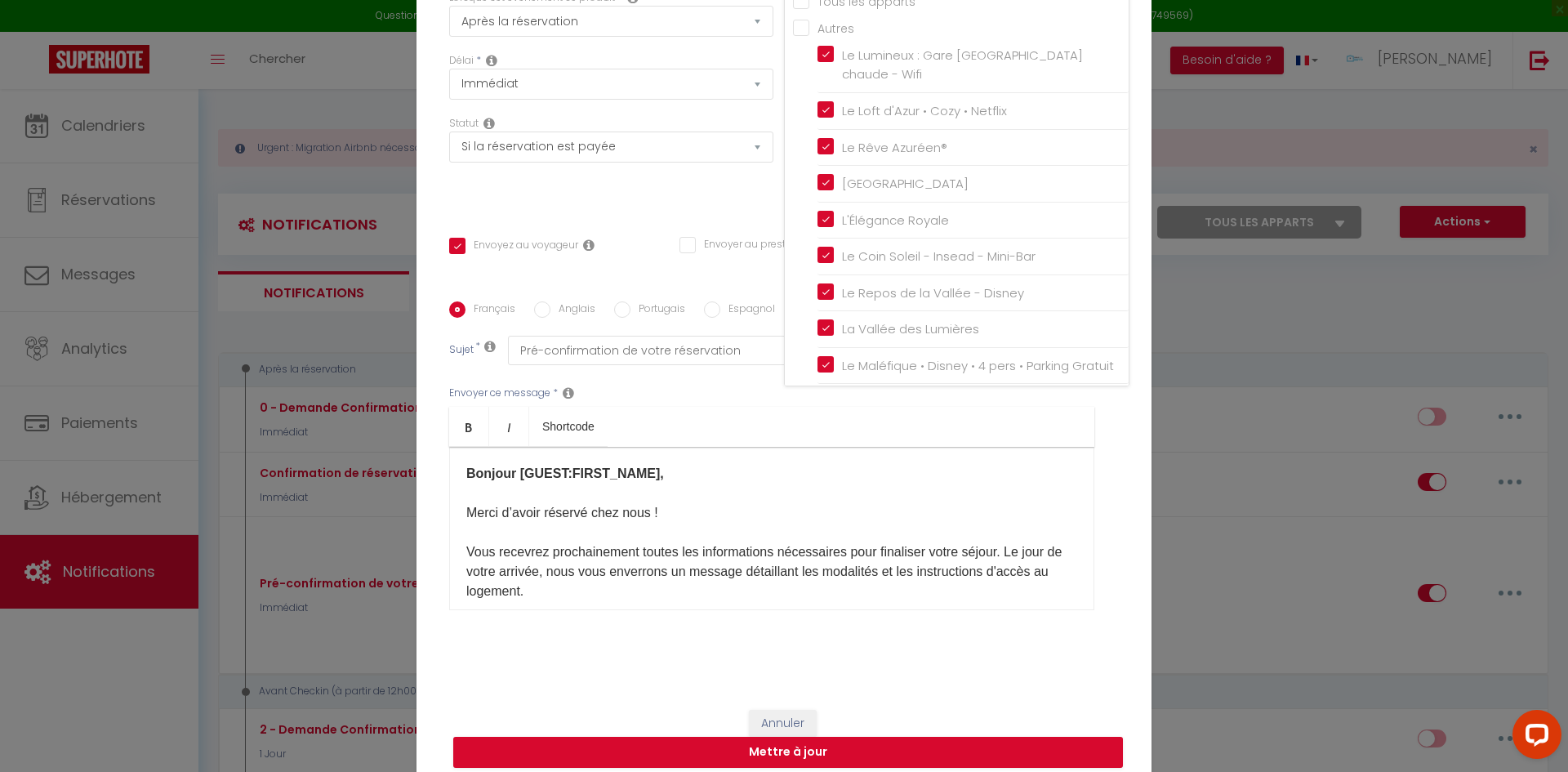
click at [1247, 476] on div "Modifier la notification × Titre * Pré-confirmation de votre réservation Pour c…" at bounding box center [784, 386] width 1568 height 772
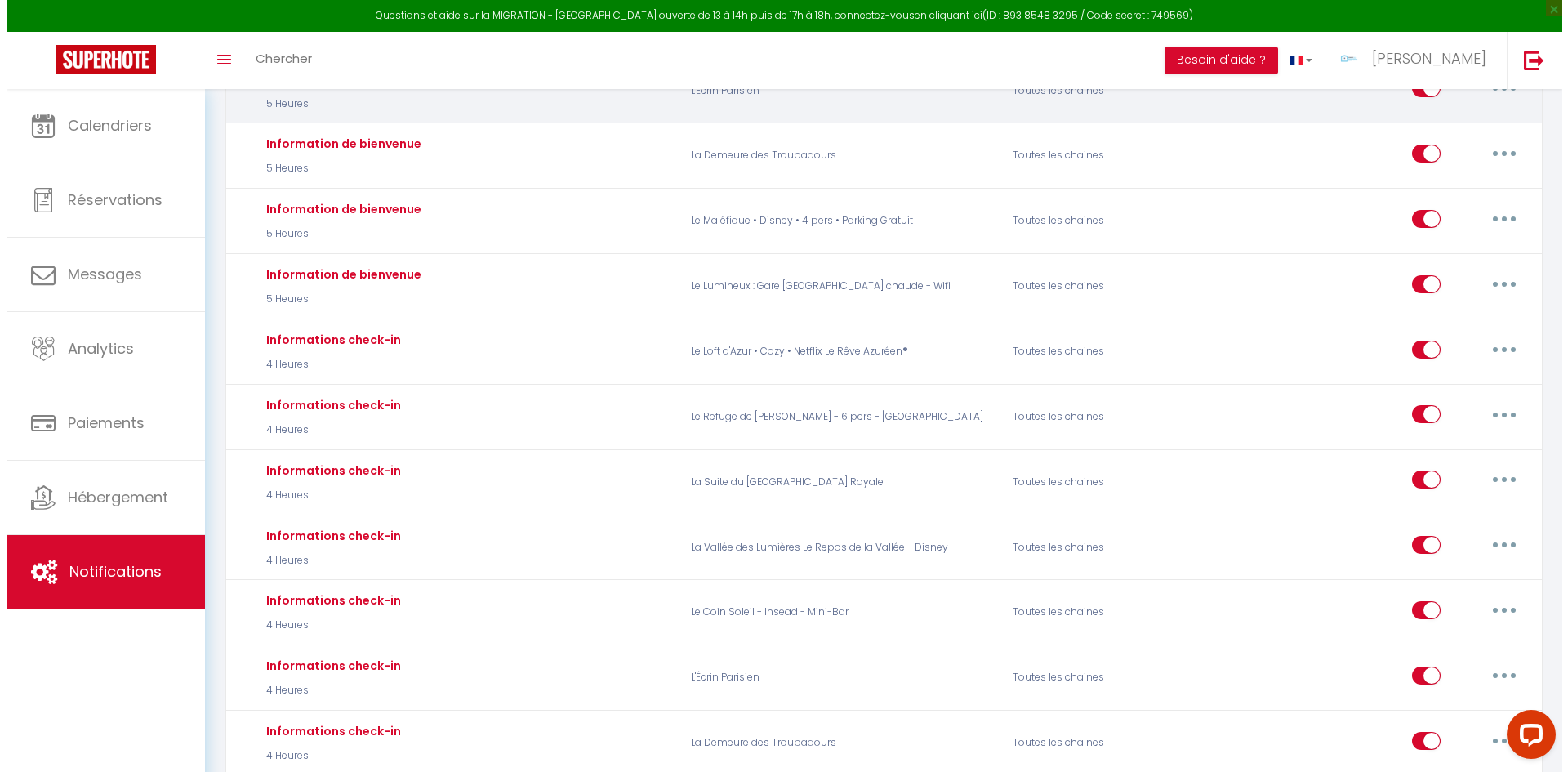
scroll to position [1553, 0]
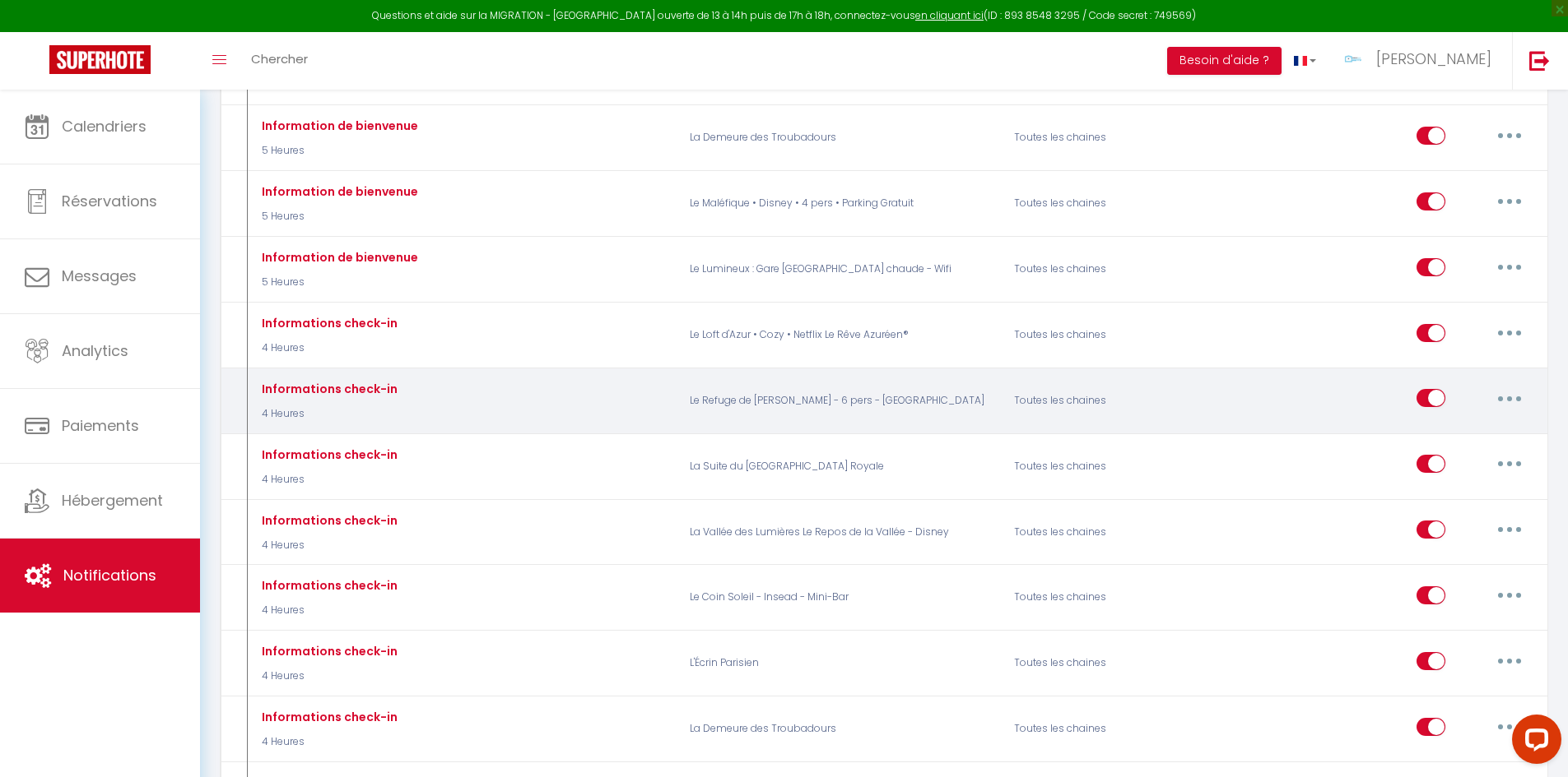
click at [1497, 385] on button "button" at bounding box center [1510, 398] width 47 height 26
click at [1470, 422] on link "Editer" at bounding box center [1467, 436] width 122 height 28
type input "Informations check-in"
select select "3"
select select "4 Heures"
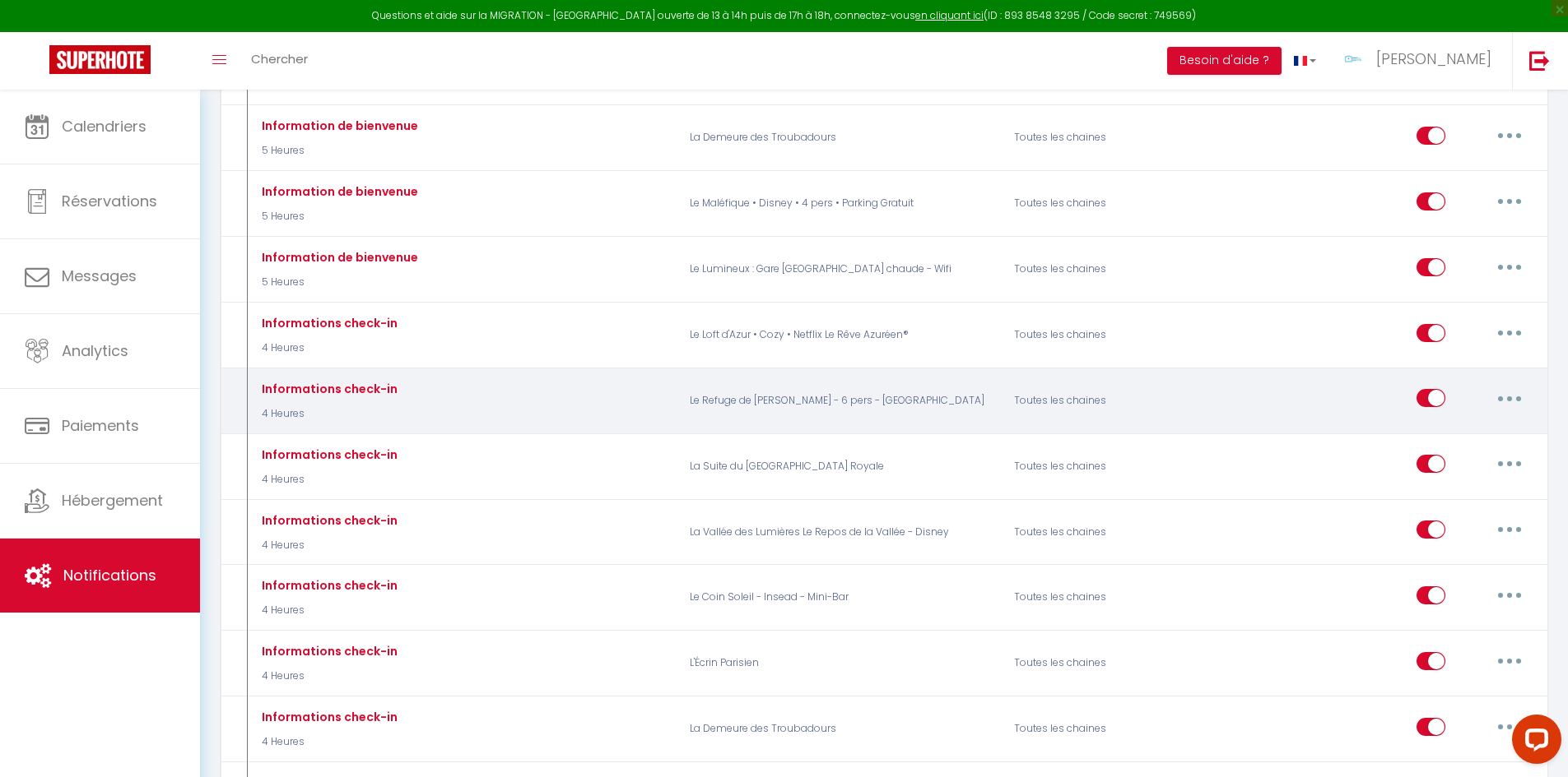
select select "if_deposit_is_paid"
checkbox input "true"
checkbox input "false"
type input "Informations d'arrivée"
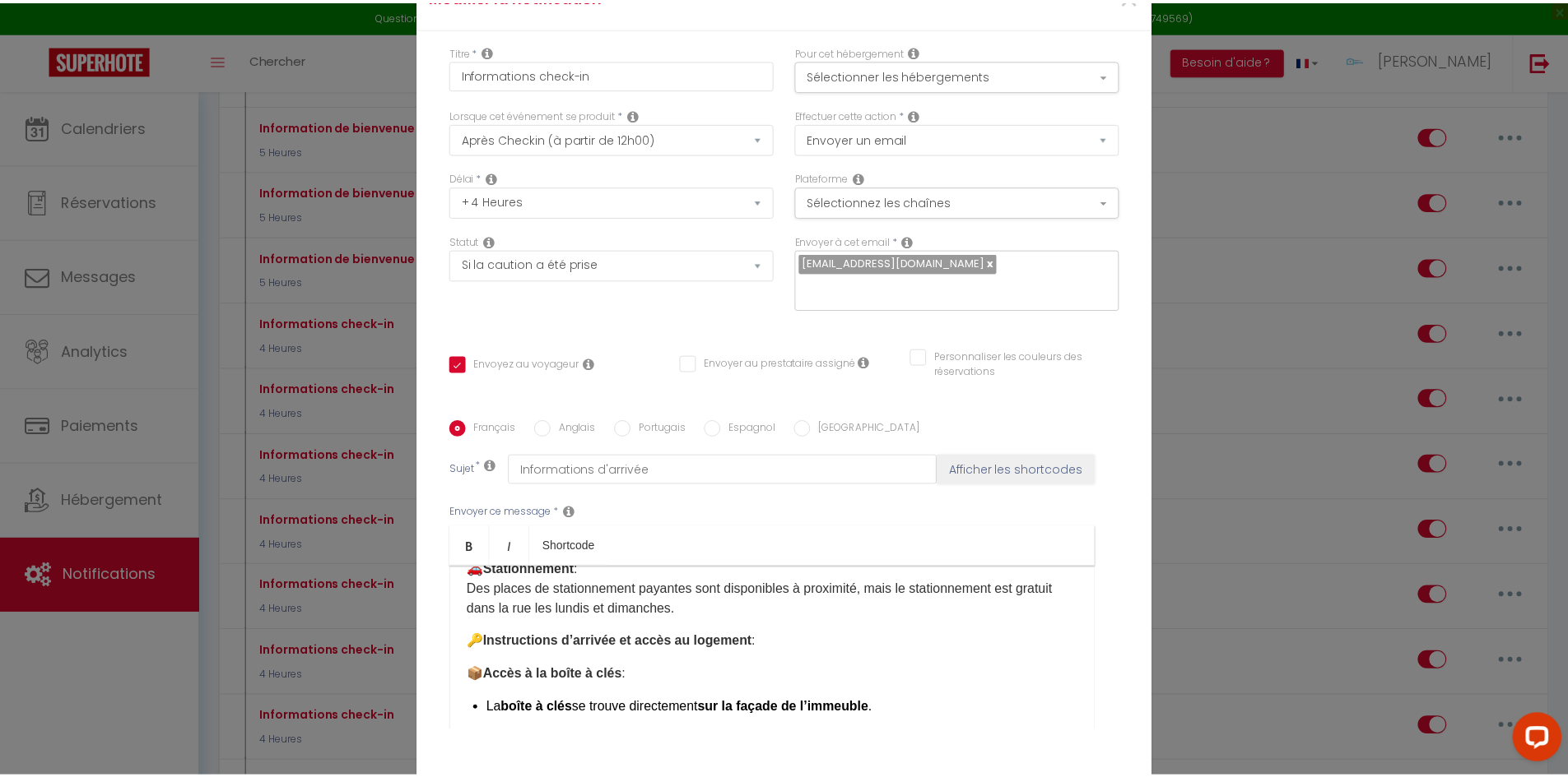
scroll to position [411, 0]
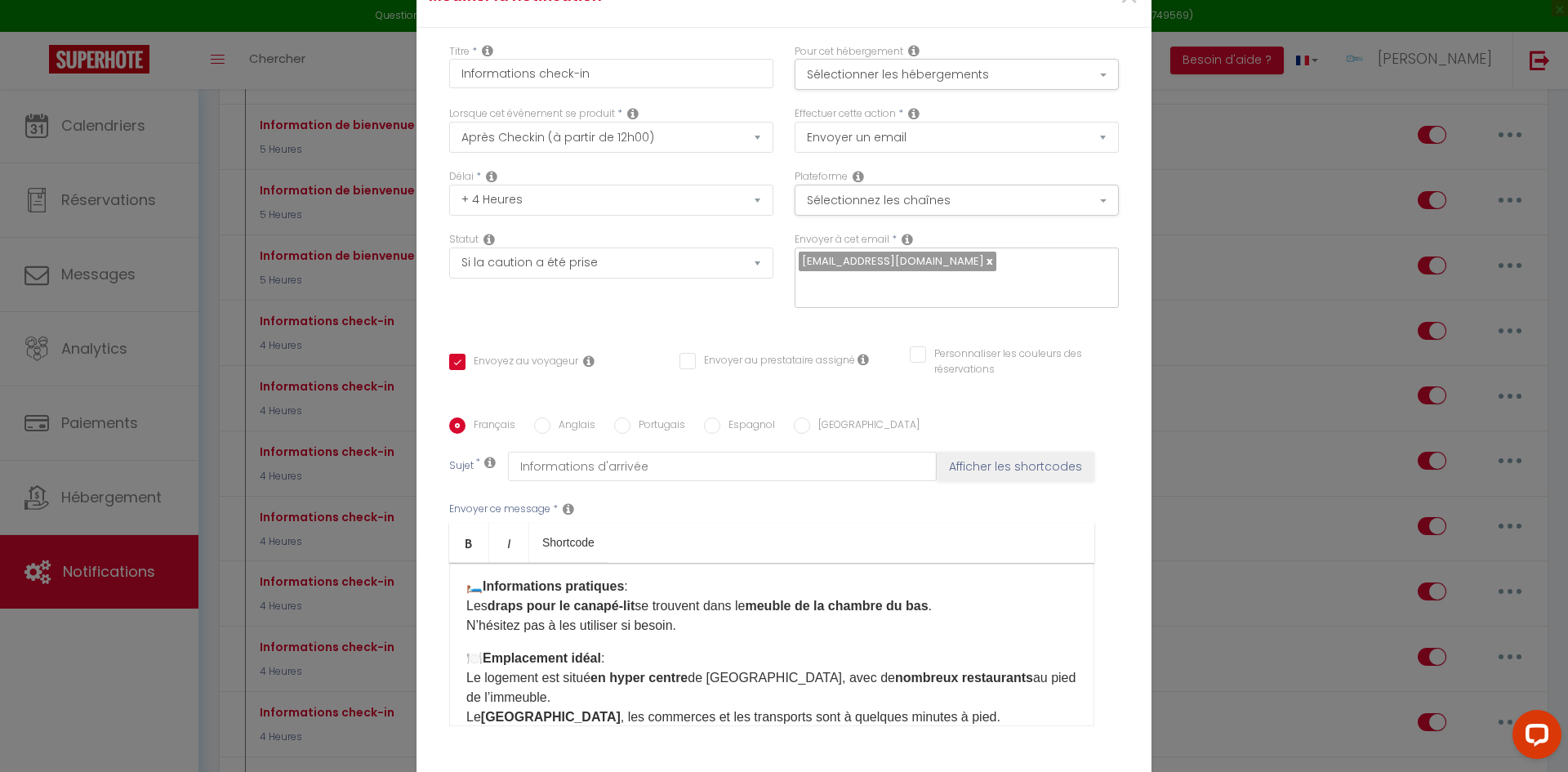
click at [898, 602] on strong "meuble de la chambre du bas" at bounding box center [836, 606] width 183 height 14
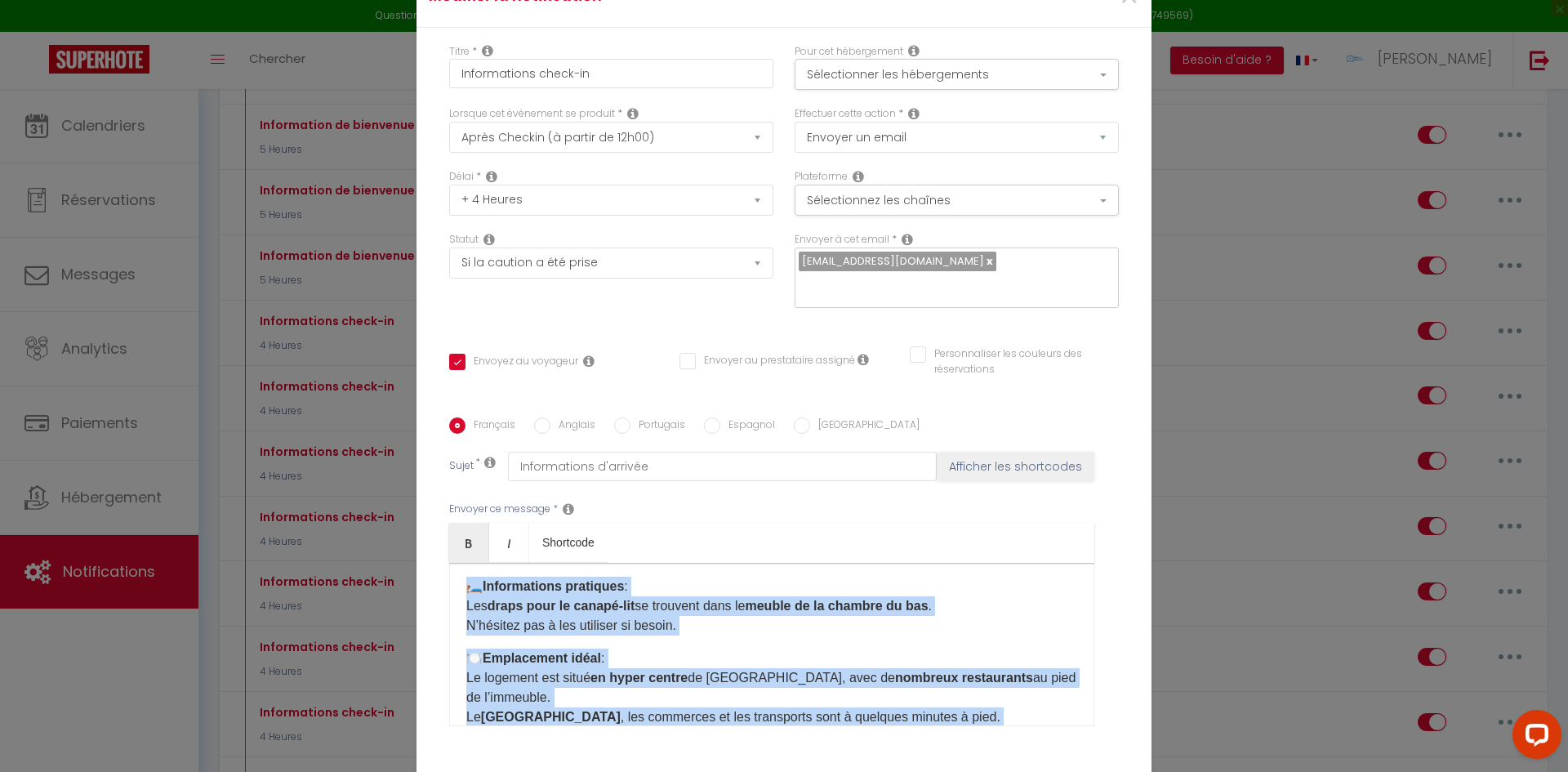
copy div "Bonjour [GUEST:FIRST_NAME], Nous sommes ravis de vous accueillir très bientôt à…"
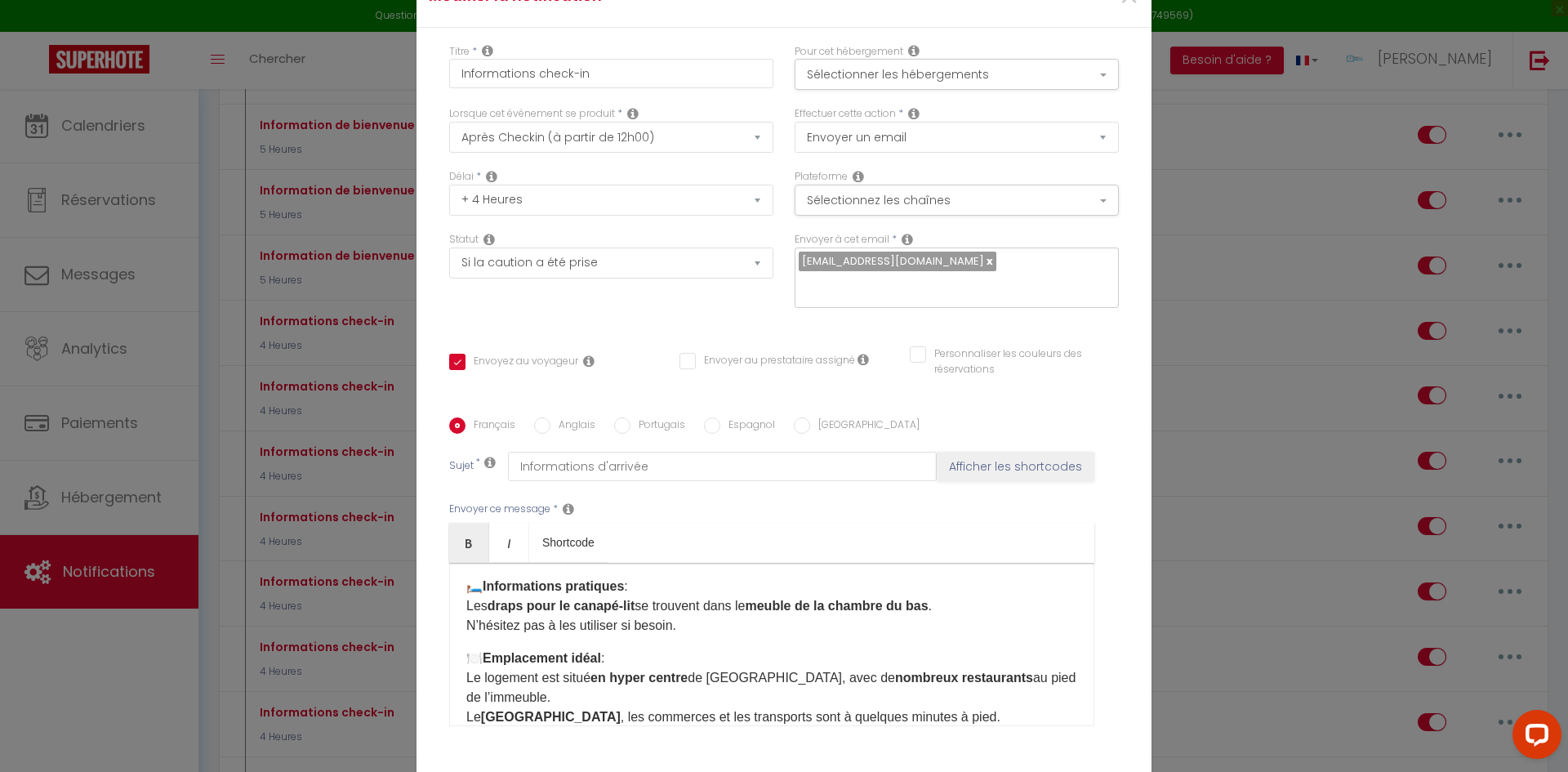
click at [930, 405] on div "Français Anglais Portugais Espagnol Italien Sujet * Informations d'arrivée Affi…" at bounding box center [784, 582] width 670 height 378
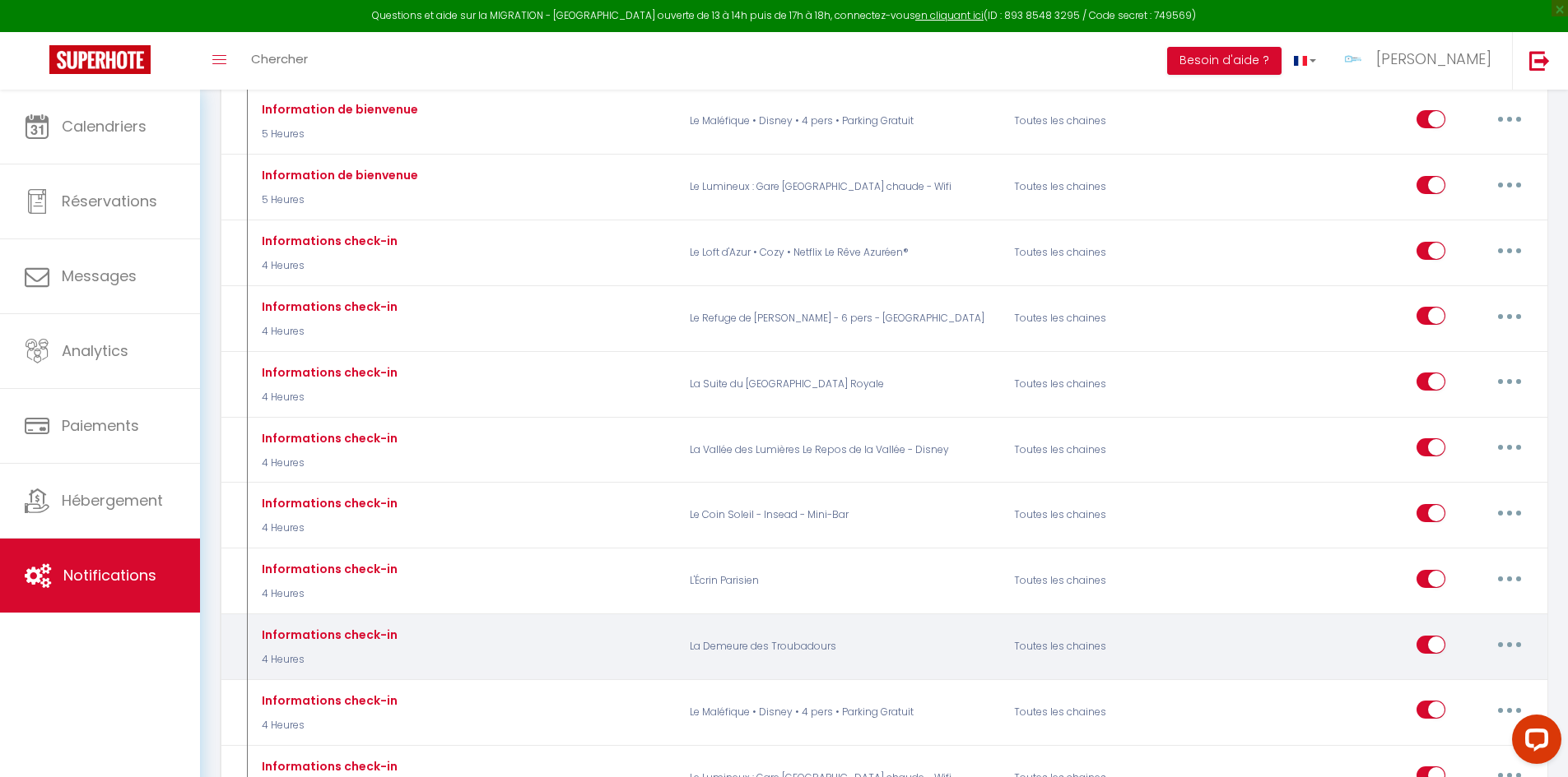
scroll to position [1563, 0]
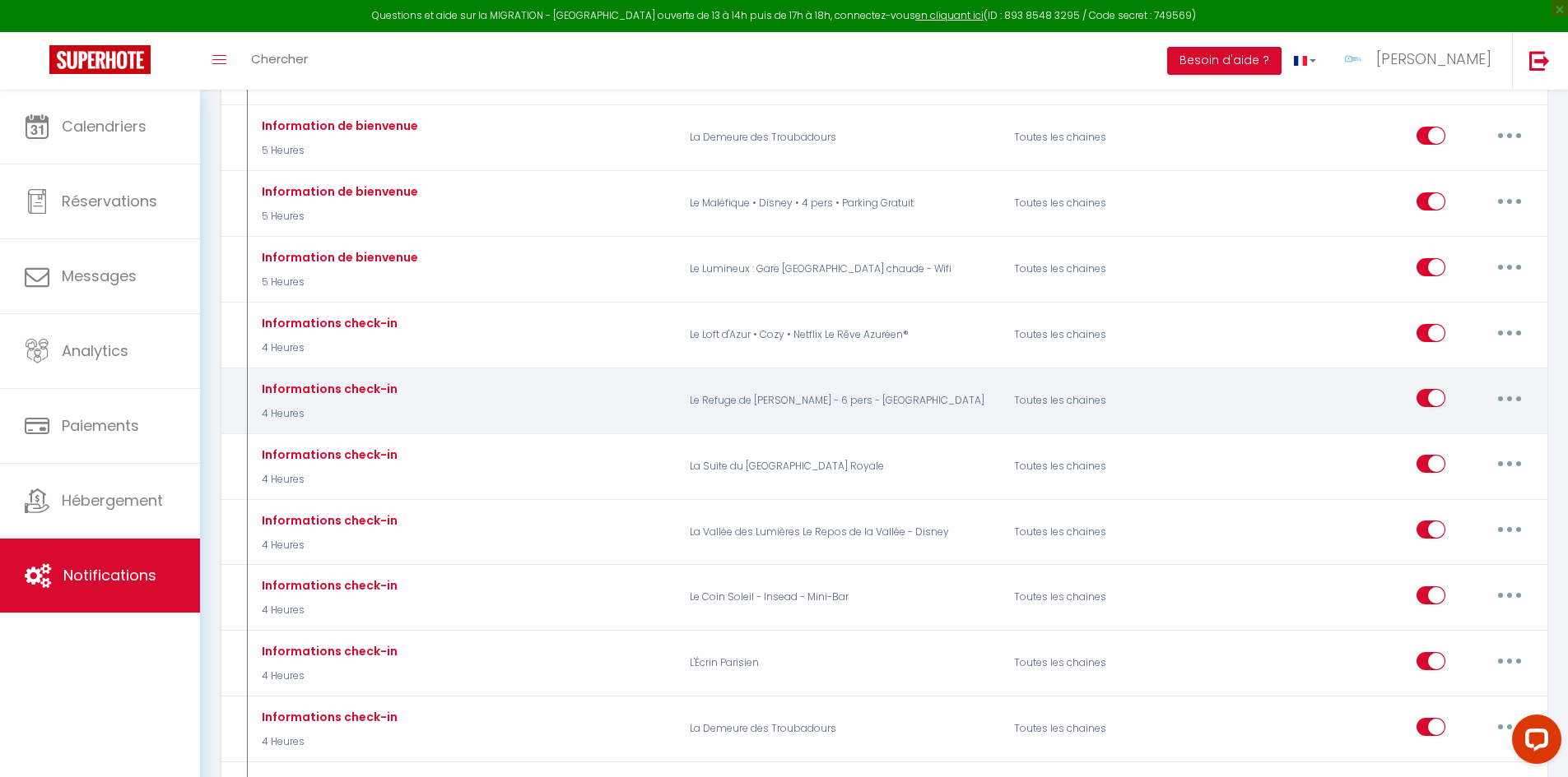
click at [1508, 396] on icon "button" at bounding box center [1509, 398] width 5 height 5
click at [1439, 451] on link "Dupliquer" at bounding box center [1467, 465] width 122 height 28
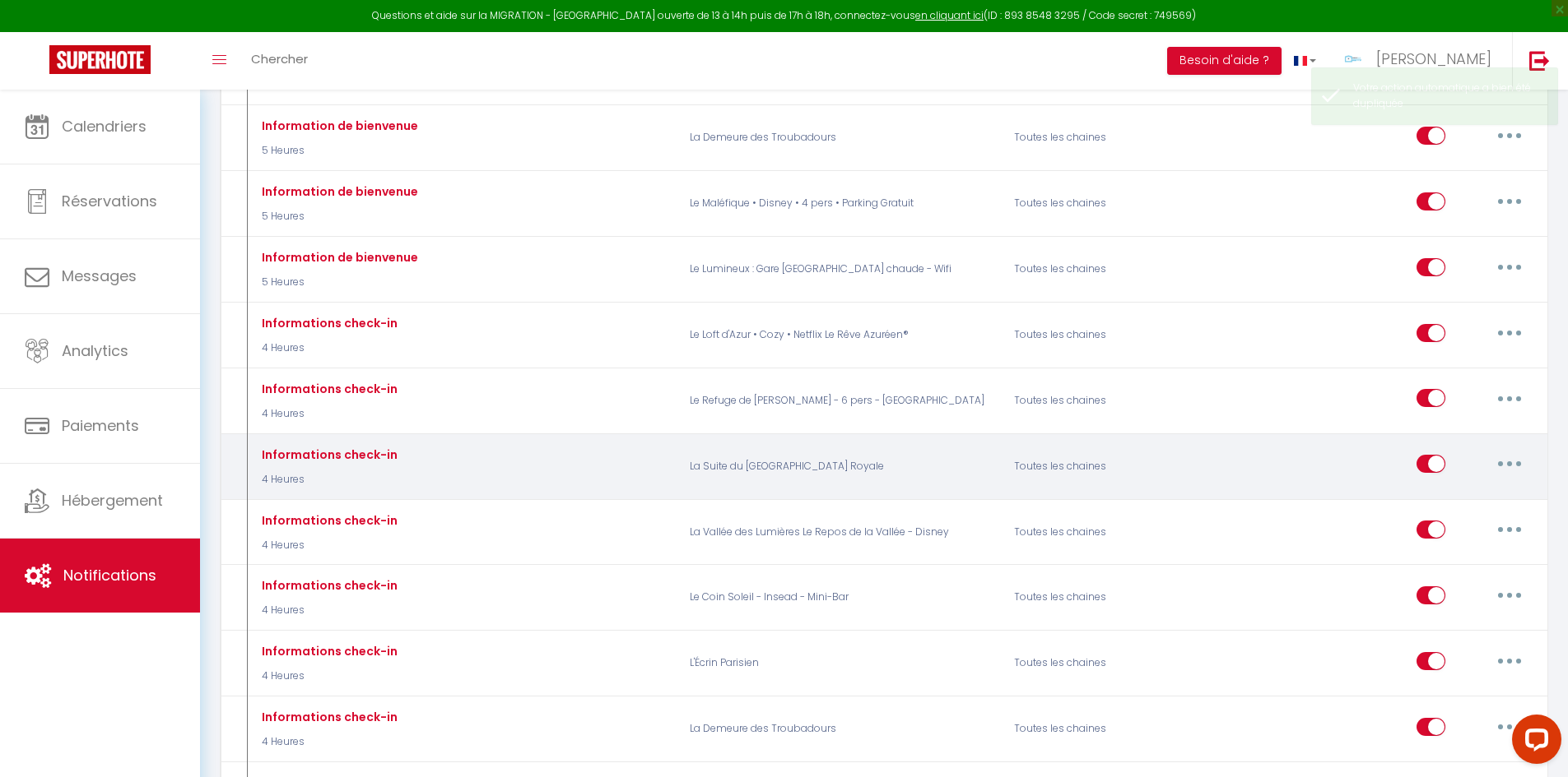
checkbox input "false"
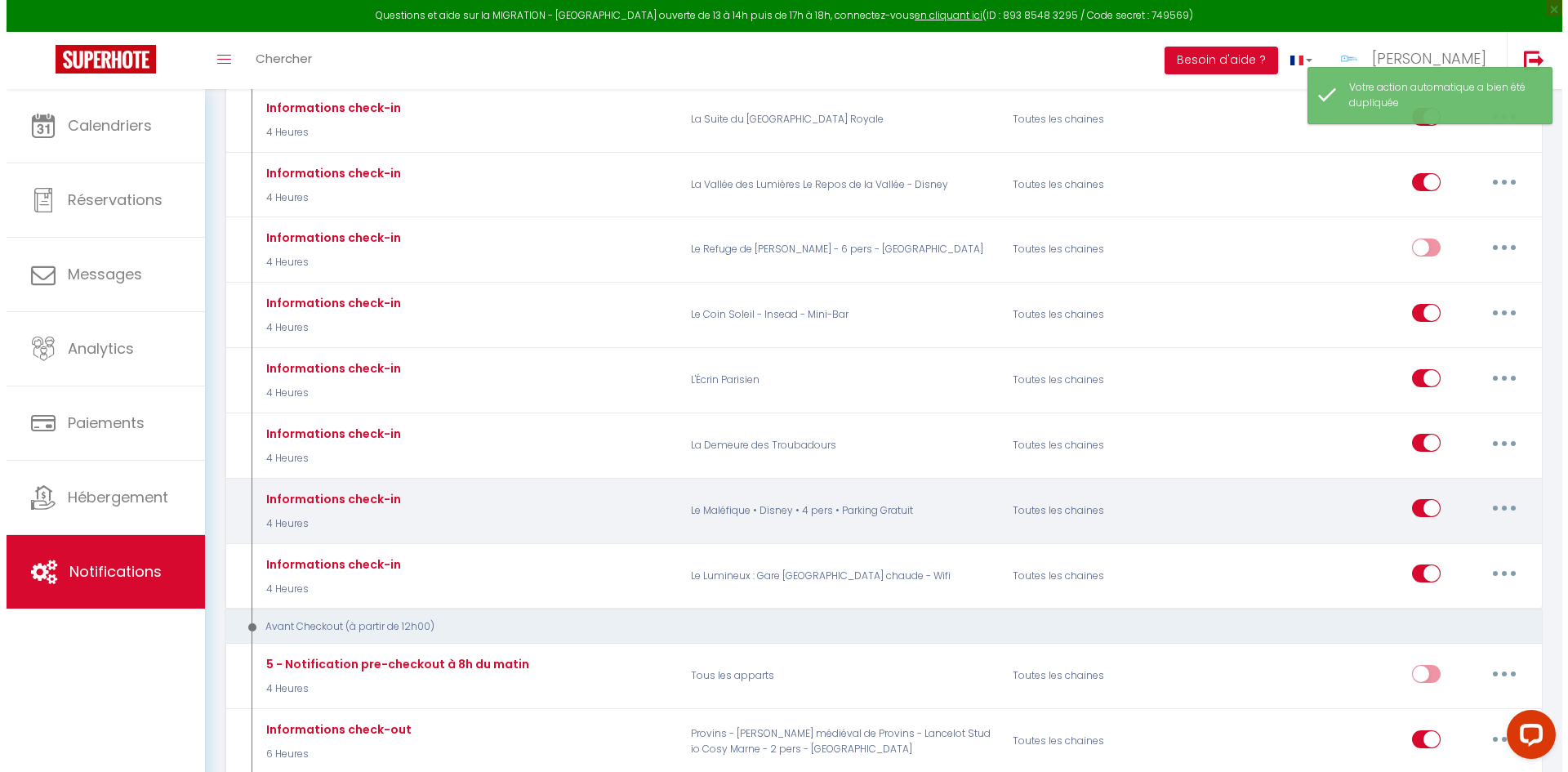
scroll to position [1880, 0]
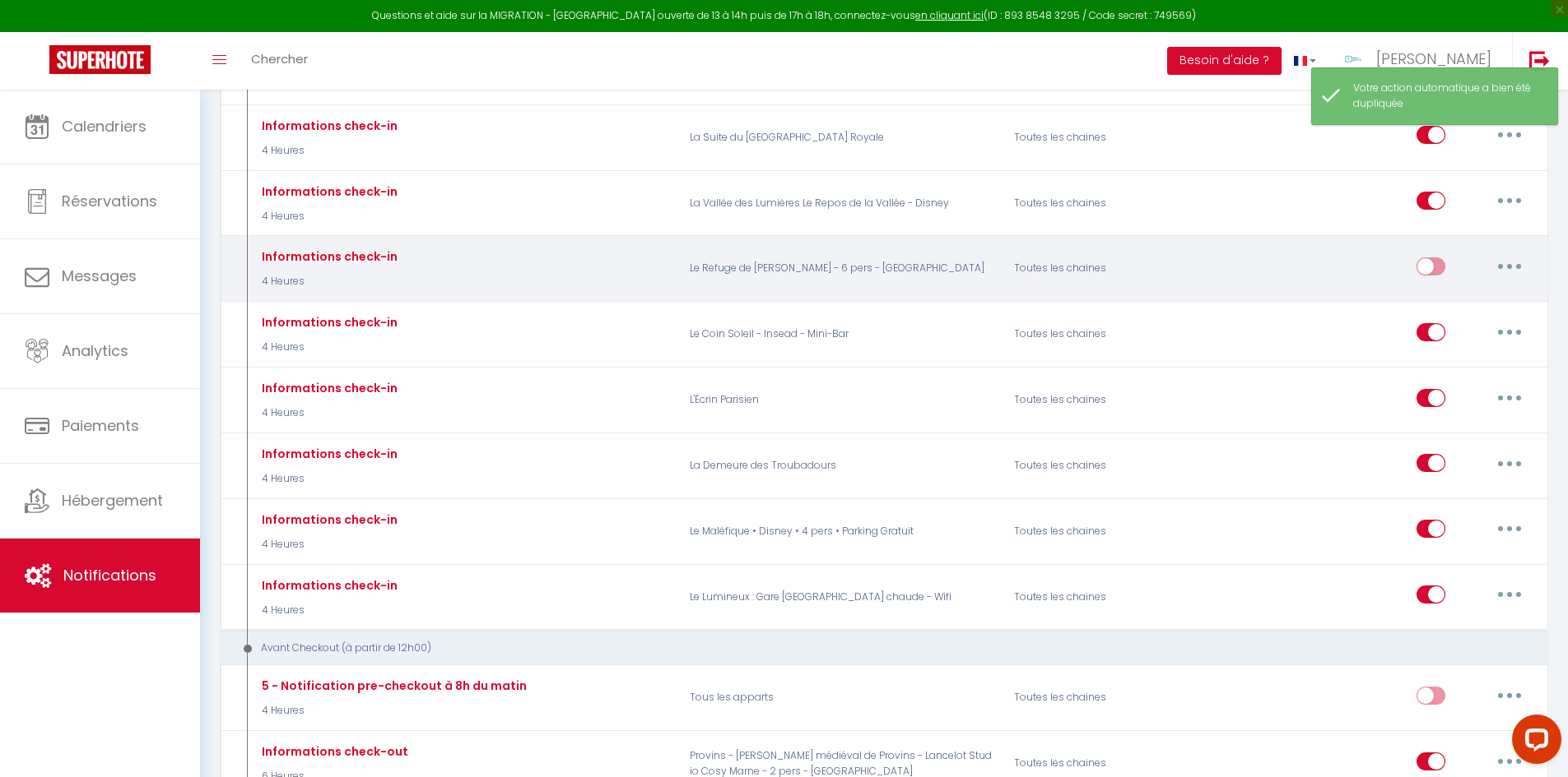
click at [1517, 253] on button "button" at bounding box center [1510, 266] width 47 height 26
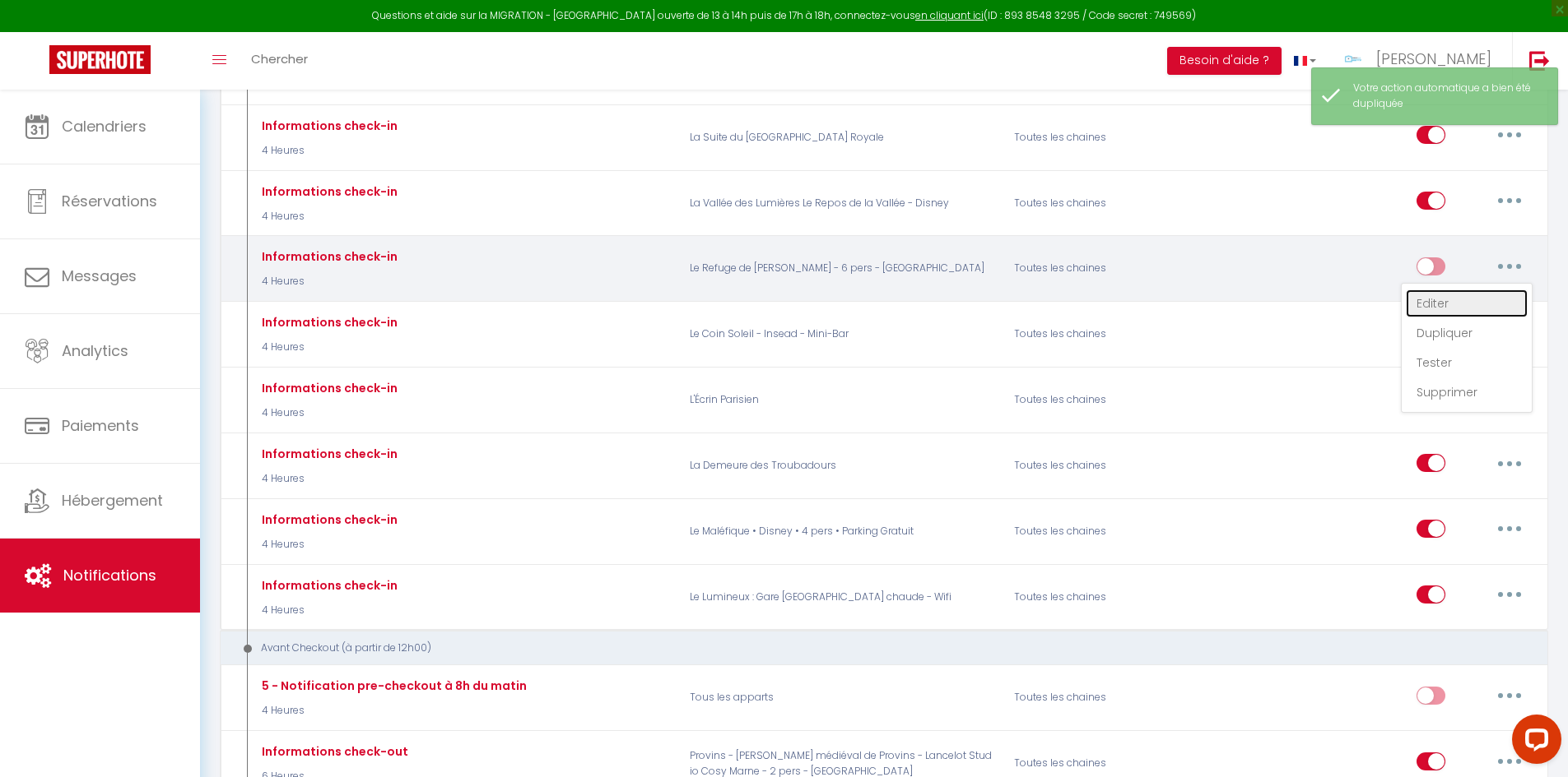
click at [1451, 289] on link "Editer" at bounding box center [1467, 303] width 122 height 28
type input "Informations check-in"
select select "3"
select select "4 Heures"
select select "if_deposit_is_paid"
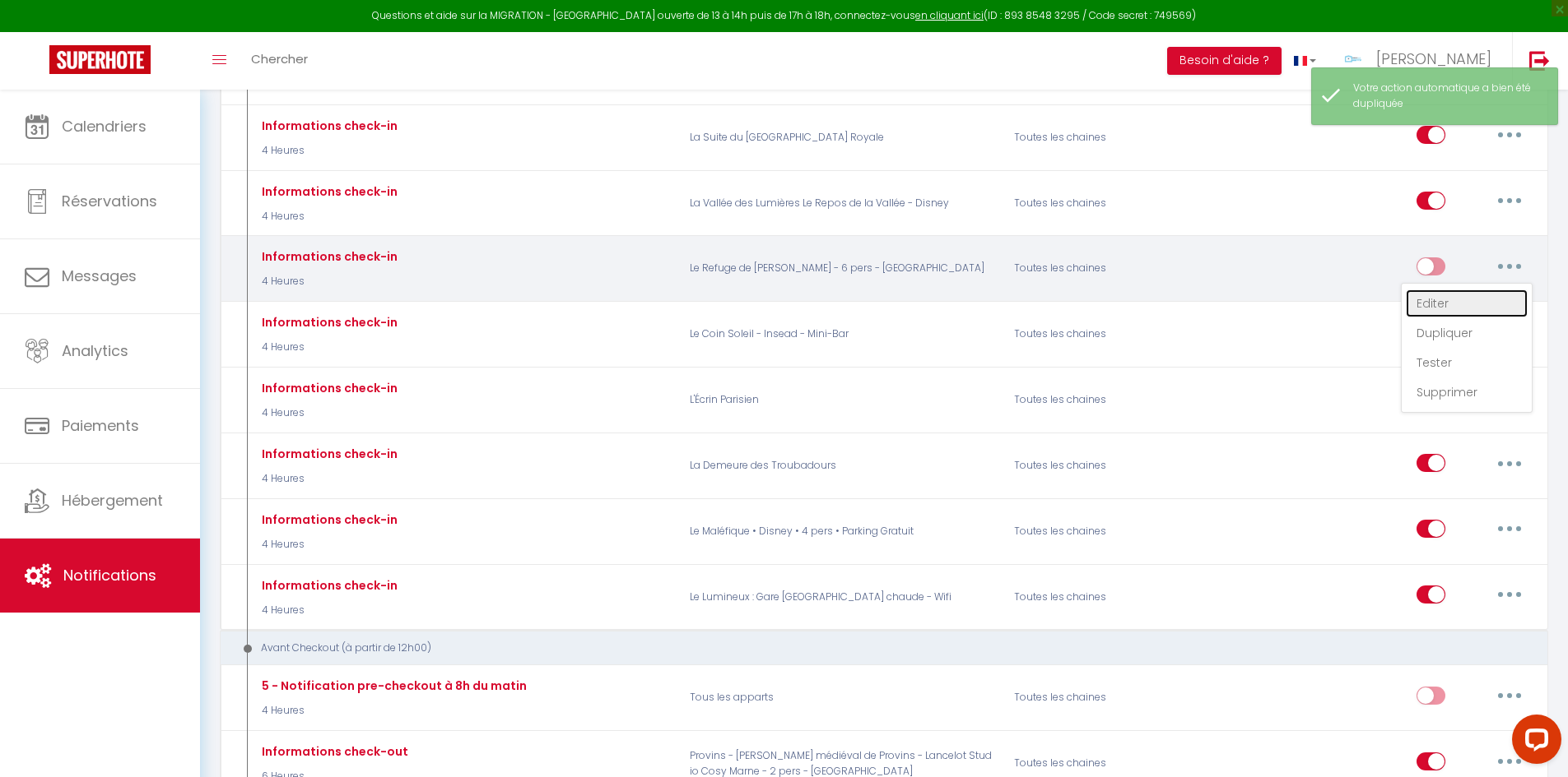
checkbox input "true"
checkbox input "false"
radio input "true"
type input "Informations d'arrivée"
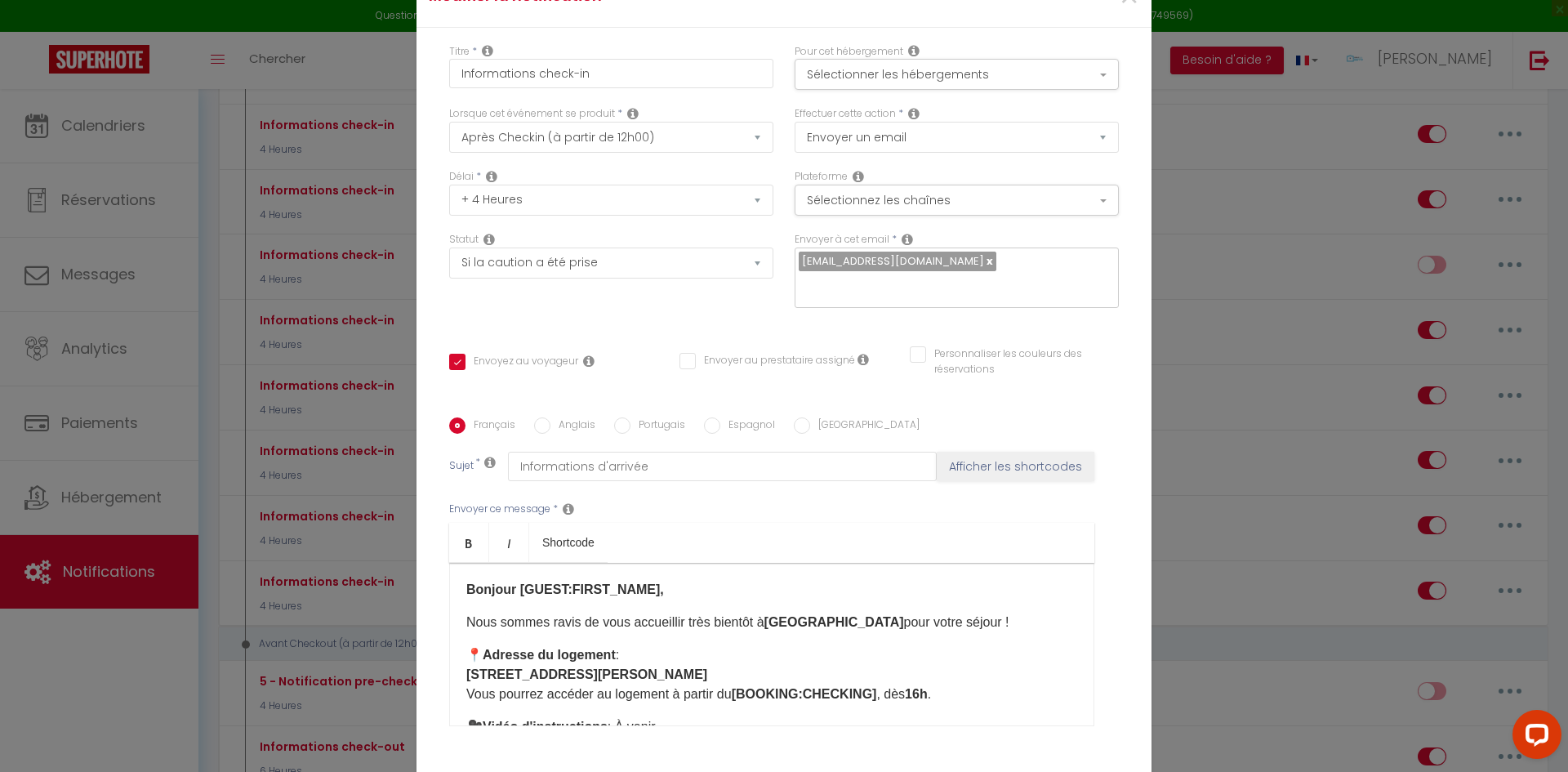
click at [875, 654] on p "📍 Adresse du logement : 9 rue de Ferrare, 77300 Fontainebleau Vous pourrez accé…" at bounding box center [772, 675] width 611 height 59
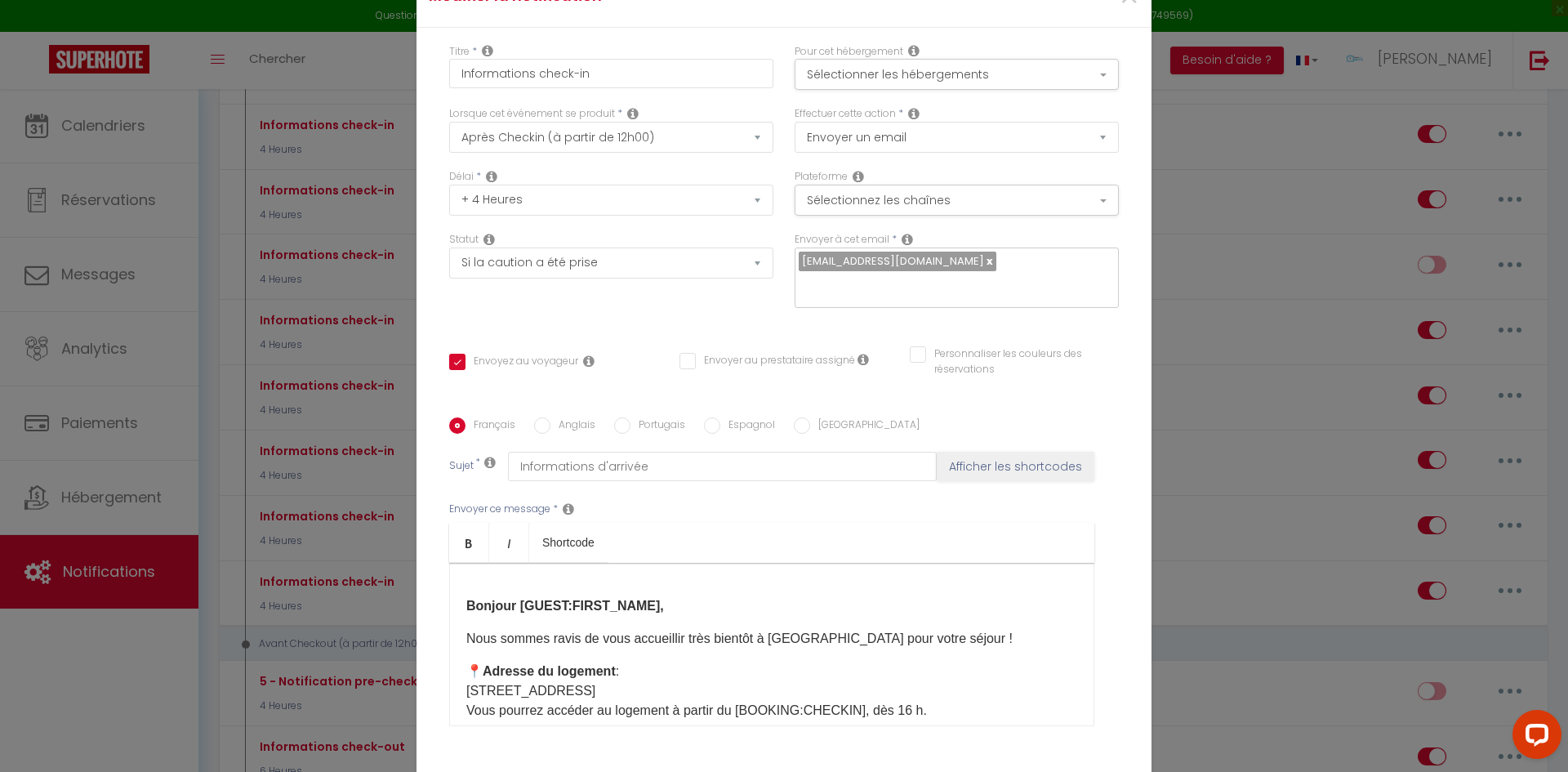
scroll to position [0, 0]
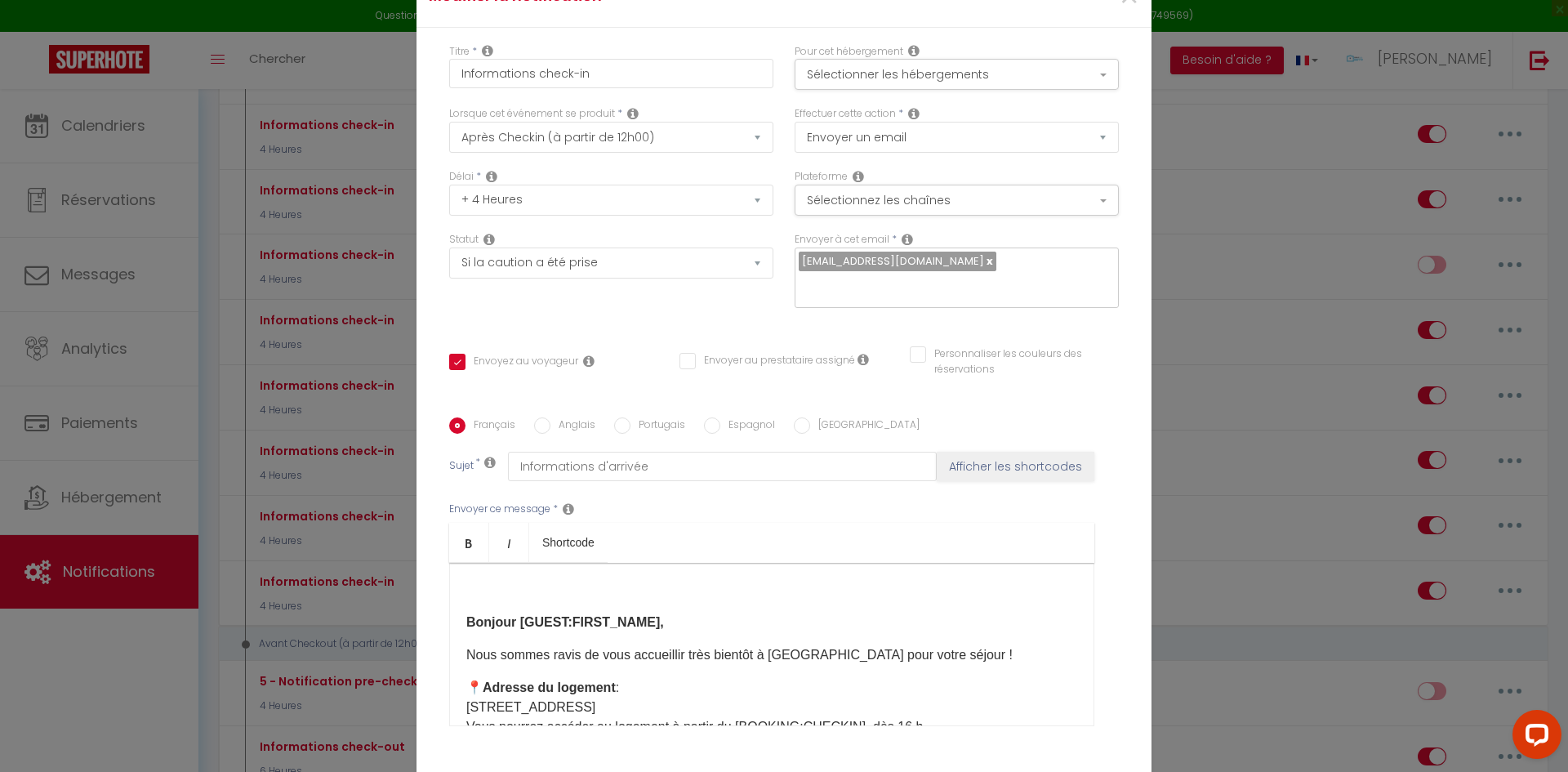
click at [455, 605] on div "Bonjour [GUEST:FIRST_NAME], Nous sommes ravis de vous accueillir très bientôt à…" at bounding box center [772, 644] width 645 height 164
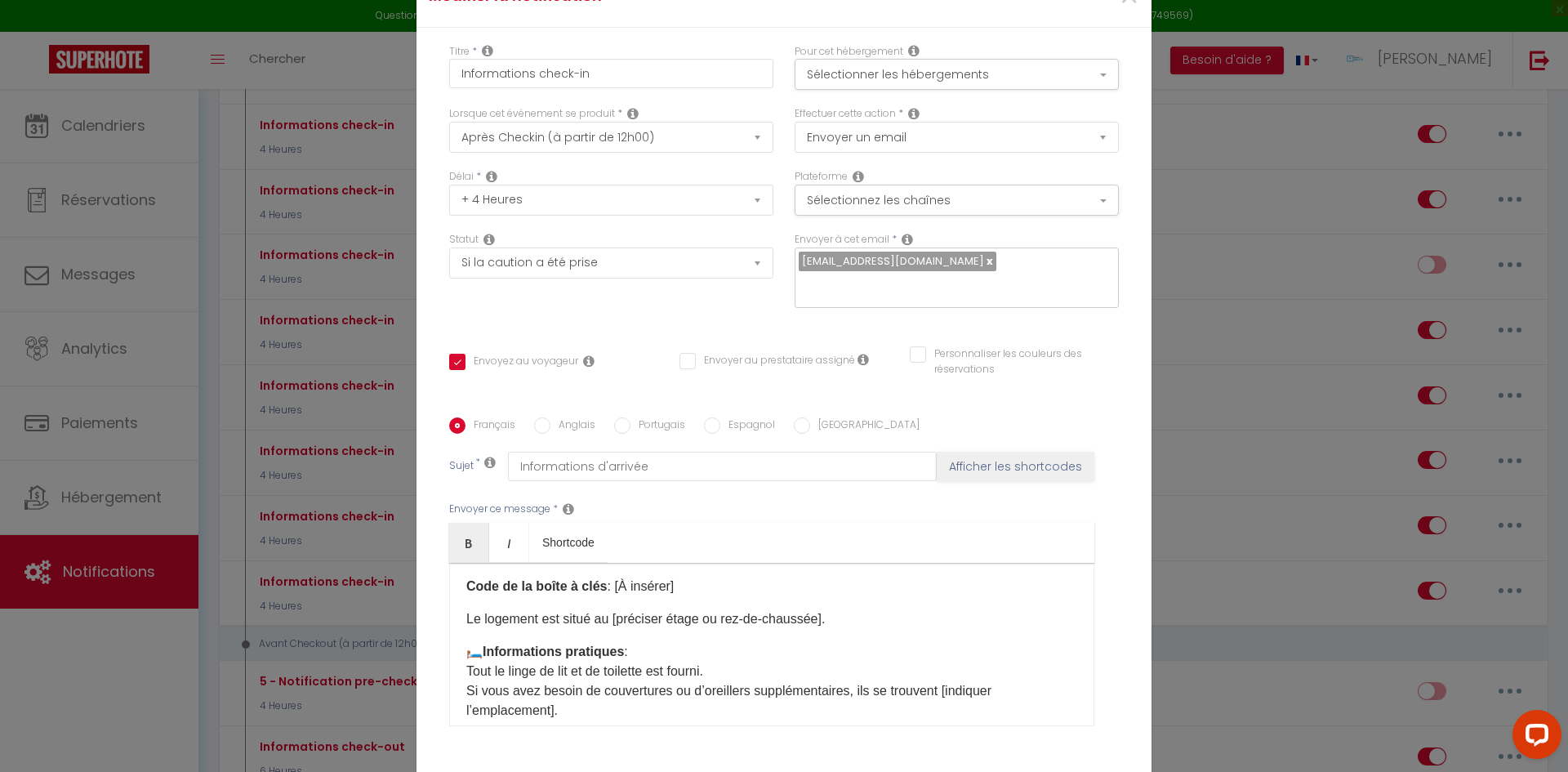
scroll to position [327, 0]
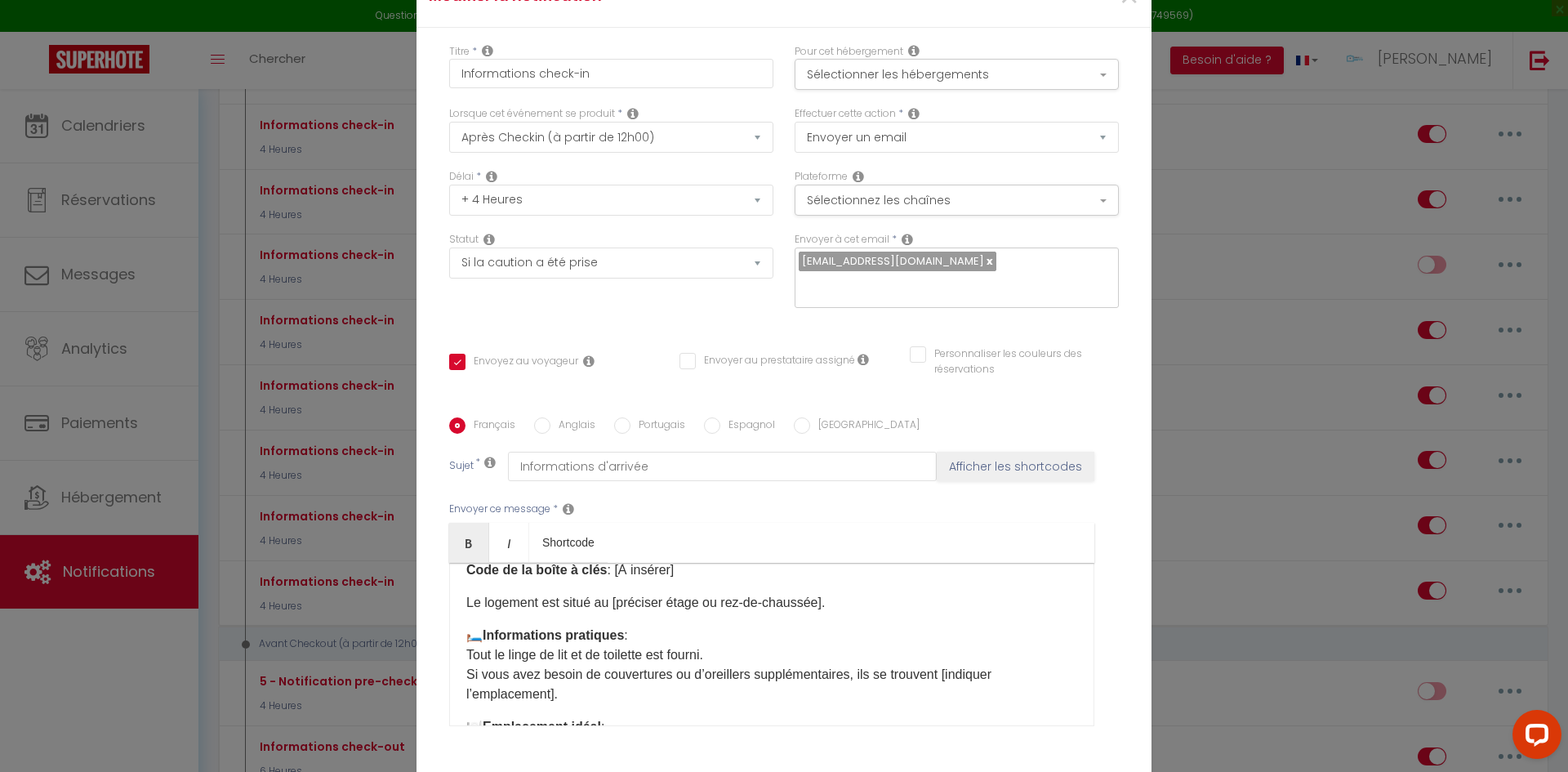
drag, startPoint x: 819, startPoint y: 590, endPoint x: 845, endPoint y: 586, distance: 26.3
click at [819, 594] on p "Le logement est situé au [préciser étage ou rez-de-chaussée]." at bounding box center [772, 603] width 611 height 19
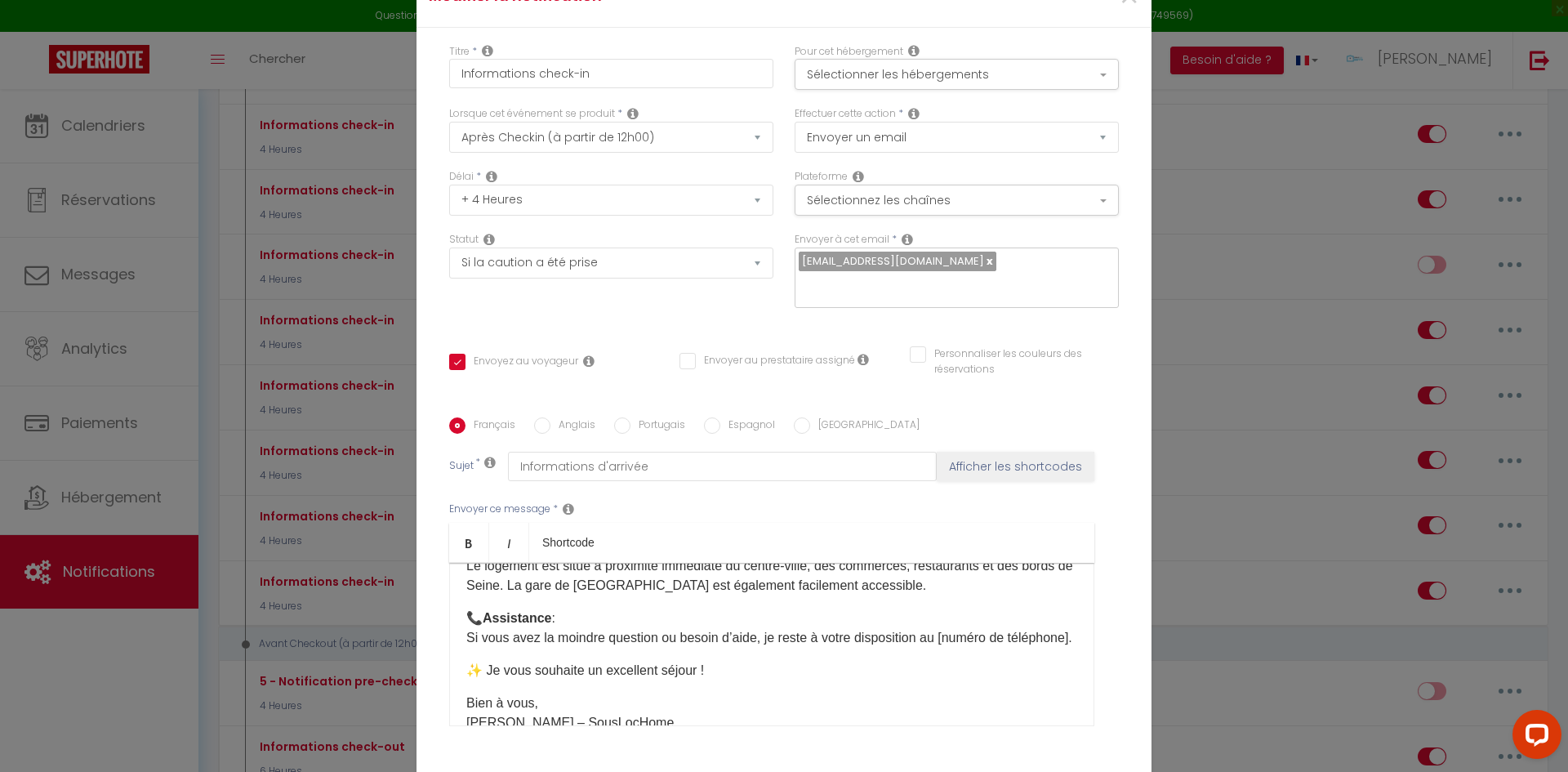
scroll to position [490, 0]
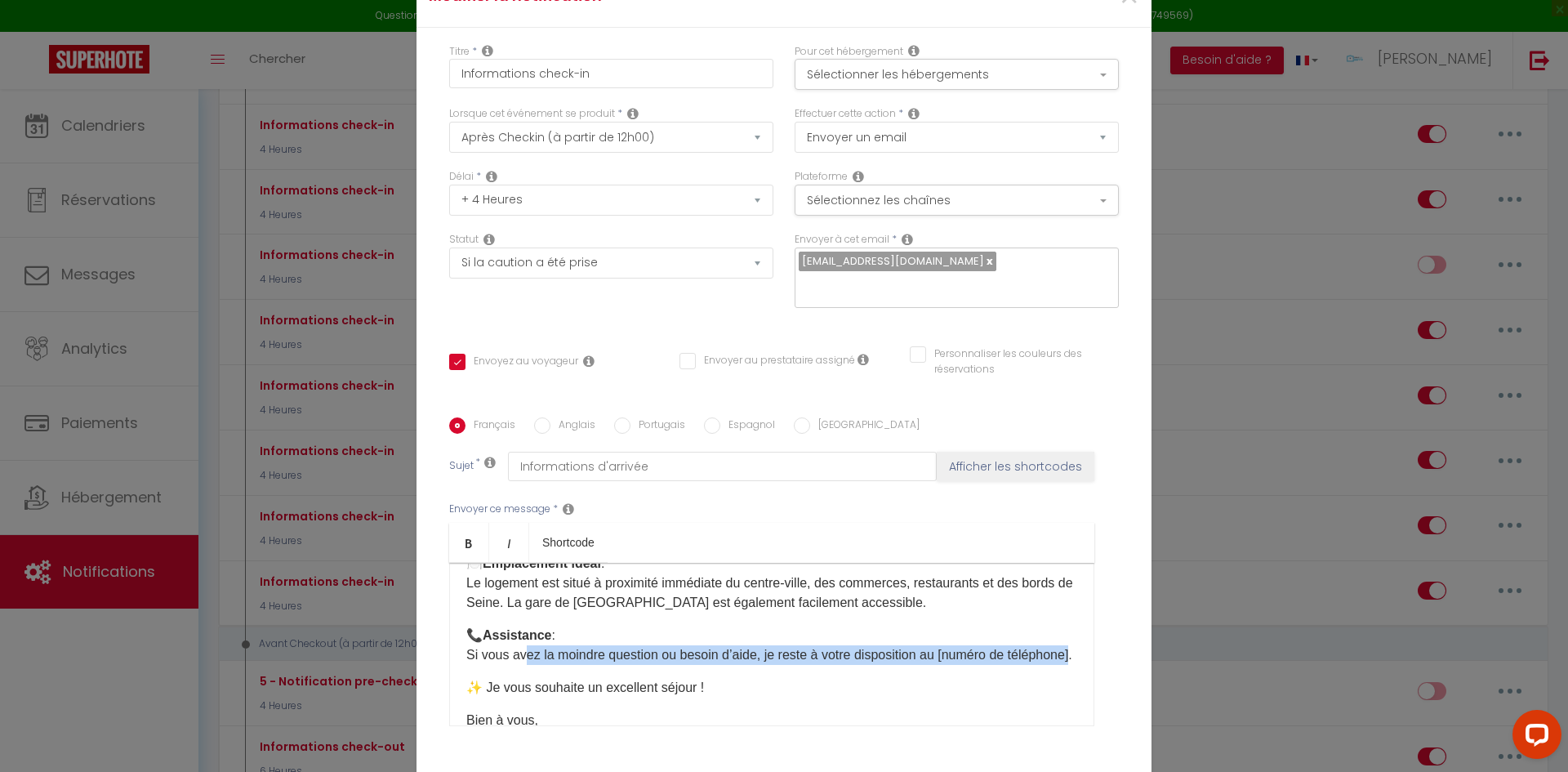
drag, startPoint x: 521, startPoint y: 662, endPoint x: 514, endPoint y: 641, distance: 22.1
click at [514, 641] on p "📞 Assistance : Si vous avez la moindre question ou besoin d’aide, je reste à vo…" at bounding box center [772, 645] width 611 height 39
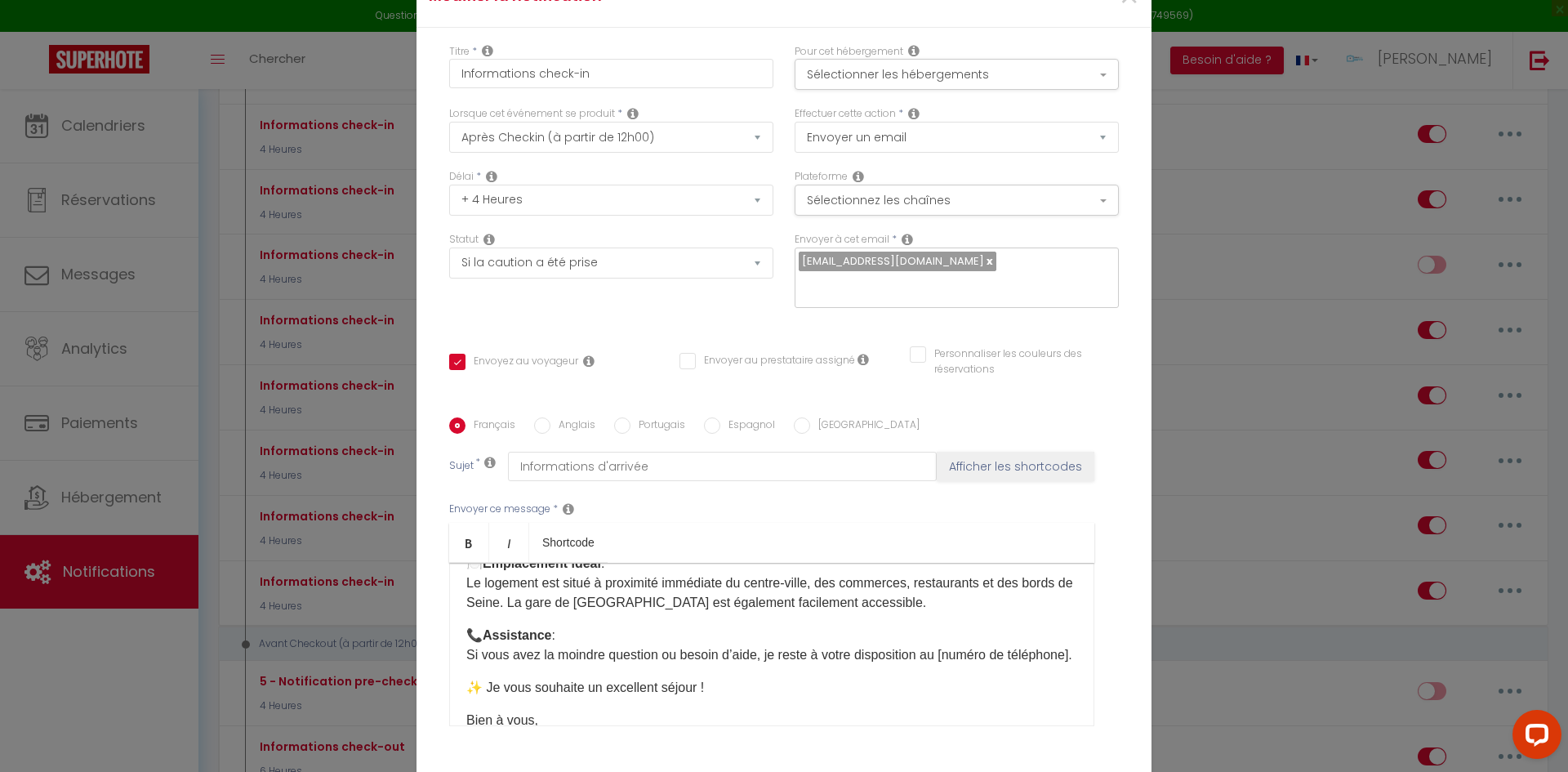
click at [561, 664] on p "📞 Assistance : Si vous avez la moindre question ou besoin d’aide, je reste à vo…" at bounding box center [772, 645] width 611 height 39
drag, startPoint x: 524, startPoint y: 665, endPoint x: 1101, endPoint y: 595, distance: 581.2
click at [942, 637] on p "📞 Assistance : Si vous avez la moindre question ou besoin d’aide, je reste à vo…" at bounding box center [772, 645] width 611 height 39
click at [1047, 645] on p "📞 Assistance : Si vous avez la moindre question ou besoin d’aide, je reste à vo…" at bounding box center [772, 645] width 611 height 39
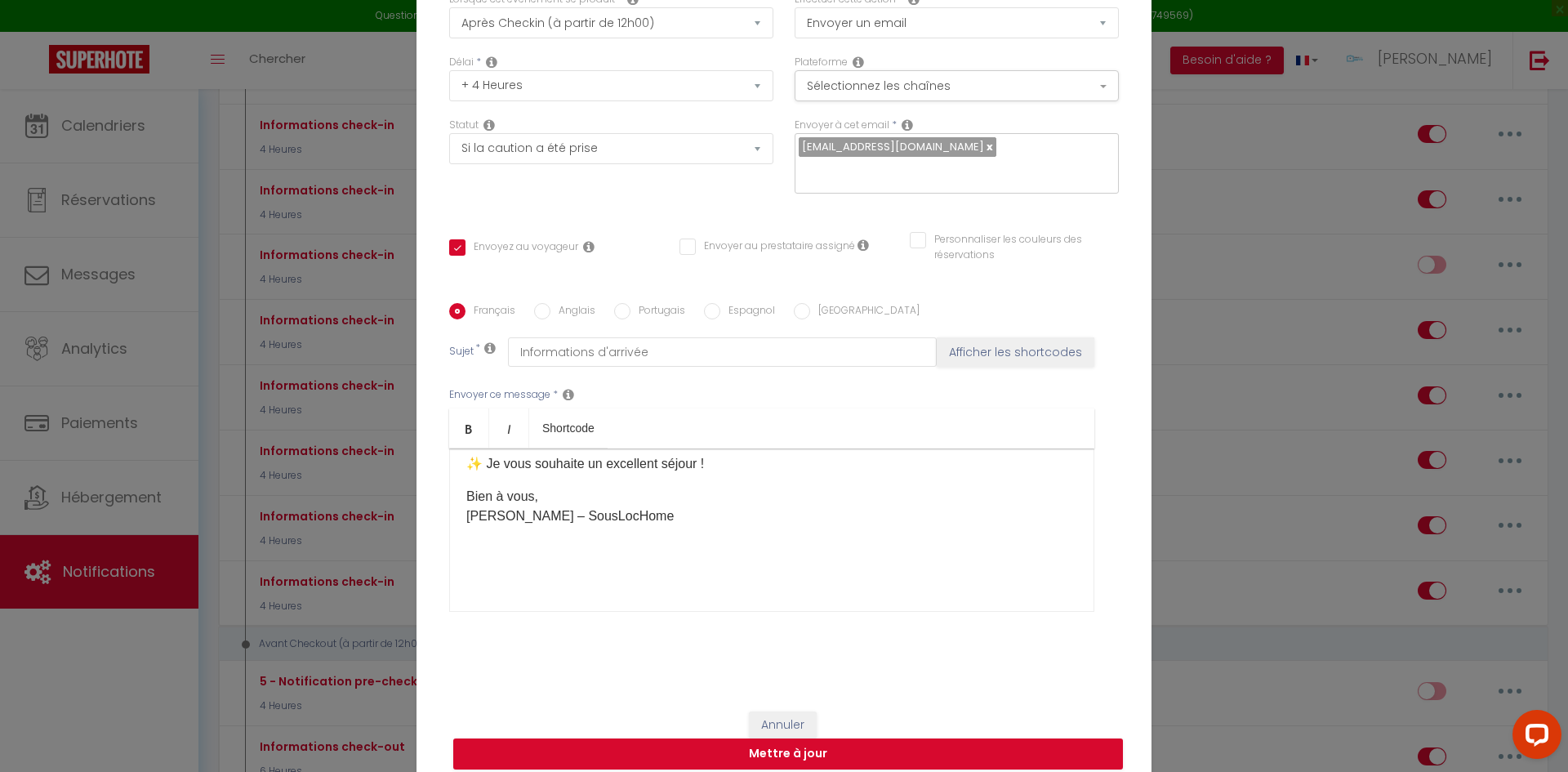
scroll to position [116, 0]
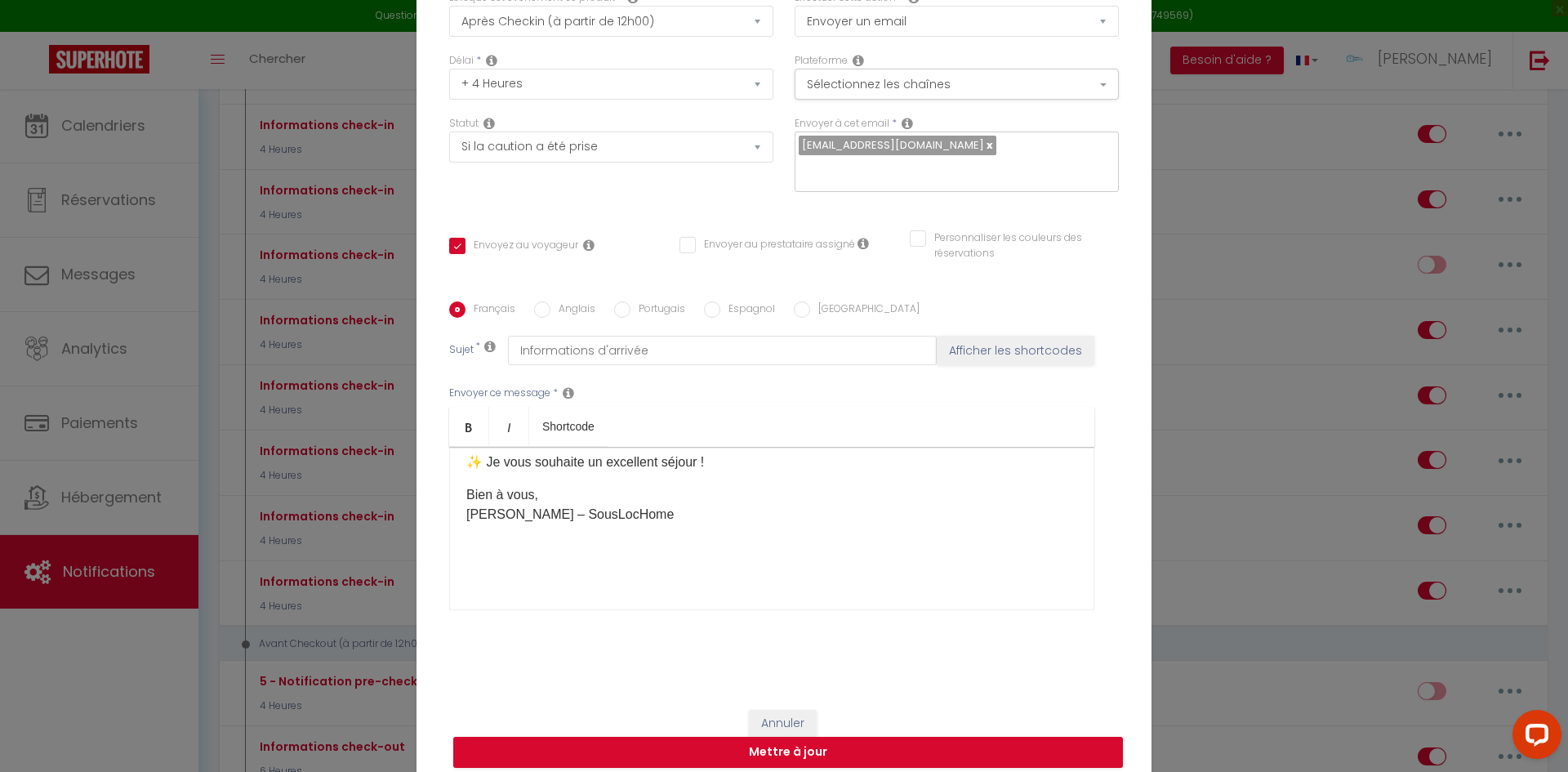
click at [624, 592] on div "Bonjour [GUEST:FIRST_NAME], Nous sommes ravis de vous accueillir très bientôt à…" at bounding box center [772, 529] width 645 height 164
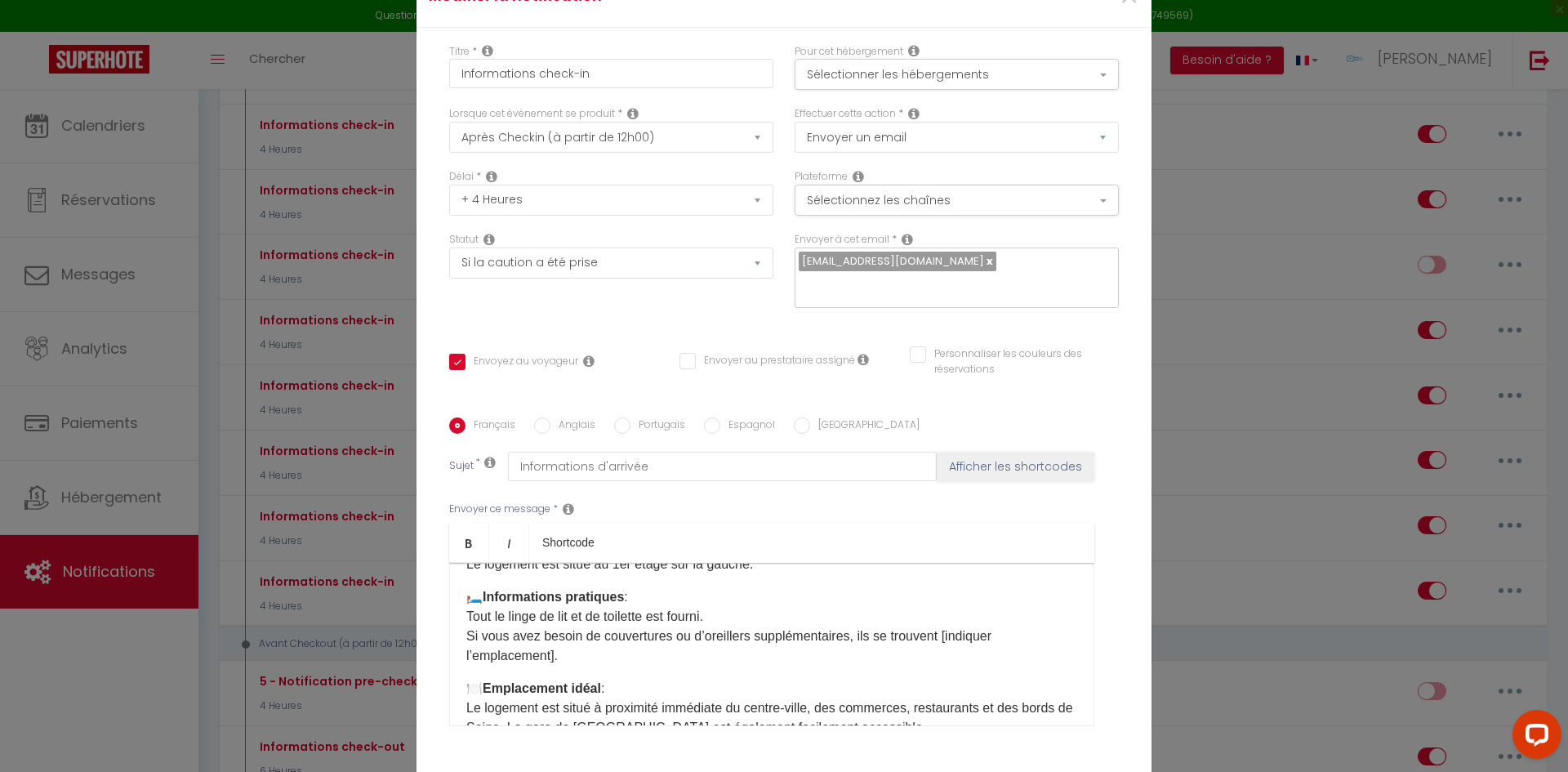
scroll to position [547, 0]
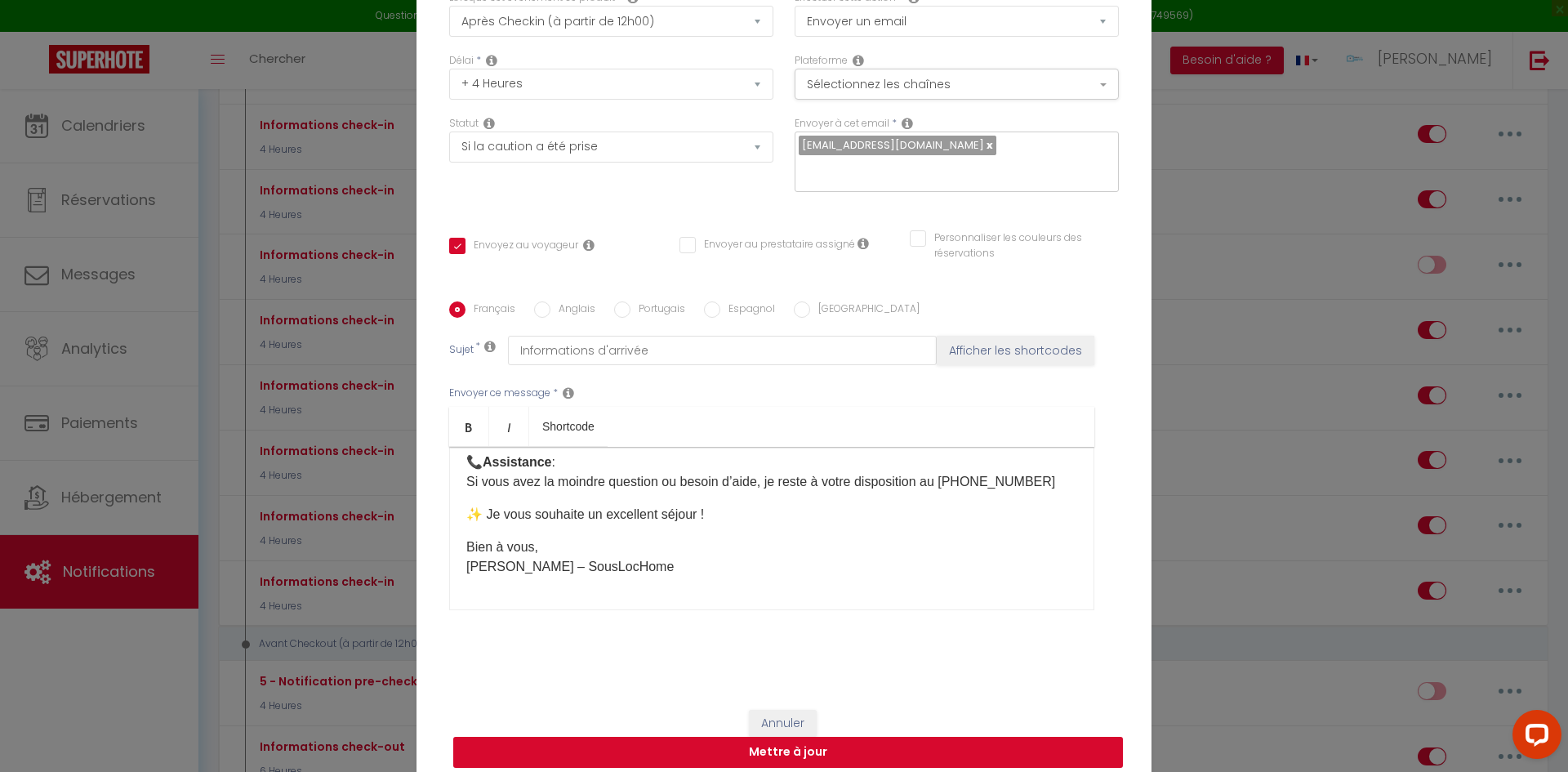
click at [959, 737] on button "Mettre à jour" at bounding box center [788, 753] width 670 height 31
checkbox input "true"
checkbox input "false"
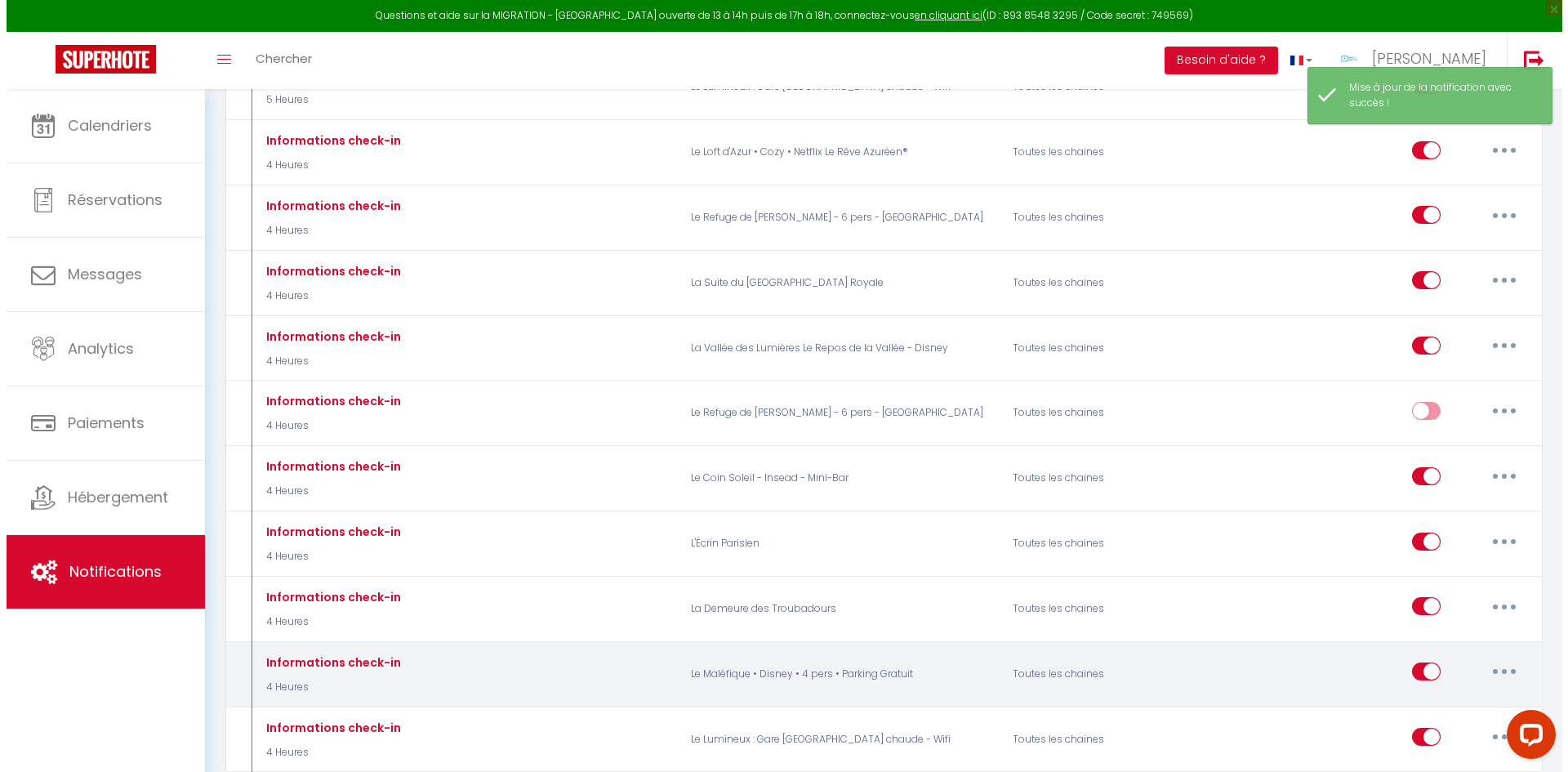
scroll to position [1717, 0]
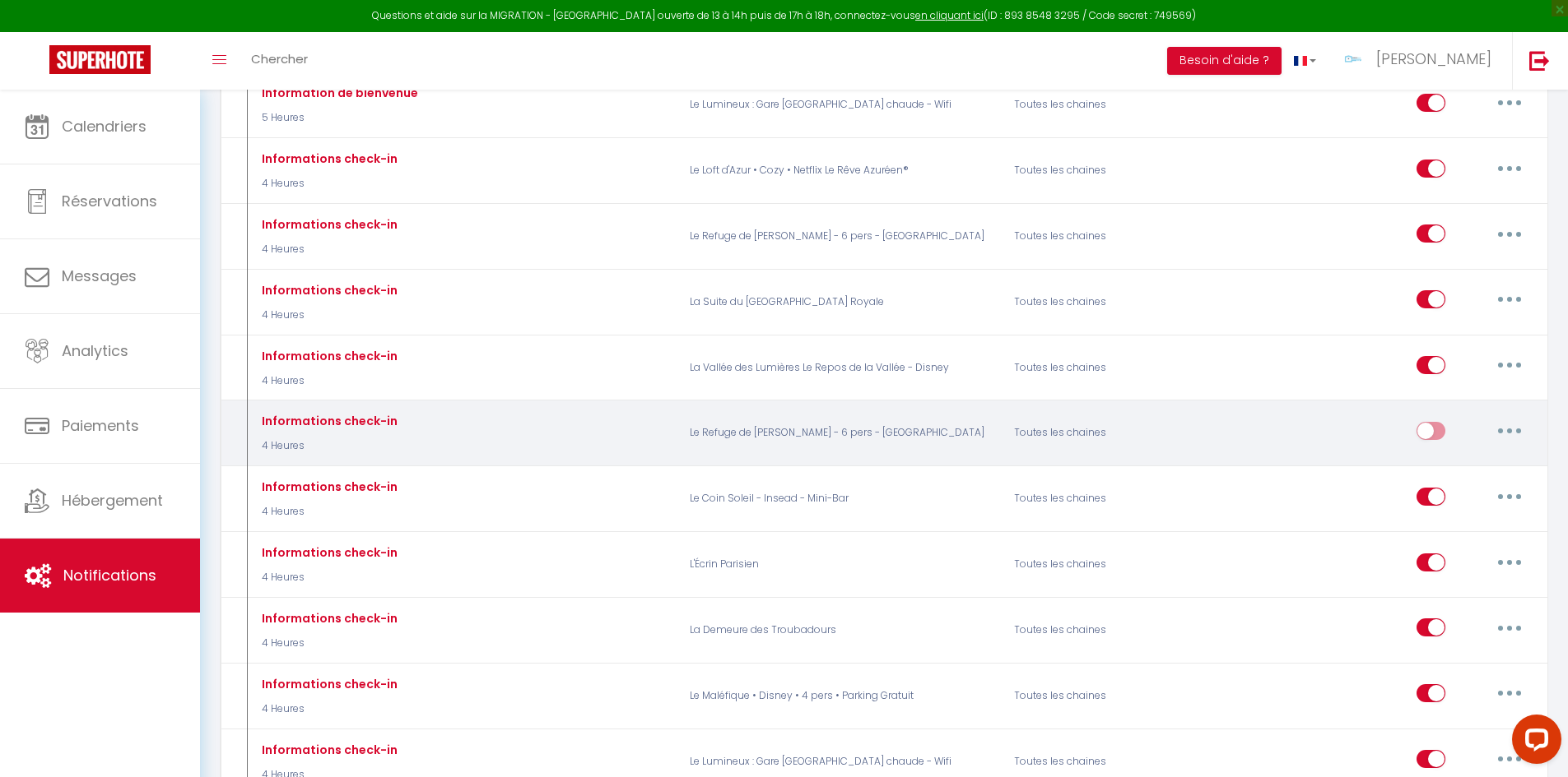
click at [1511, 419] on button "button" at bounding box center [1510, 431] width 47 height 26
click at [1463, 454] on link "Editer" at bounding box center [1467, 468] width 122 height 28
type input "Informations check-in"
checkbox input "false"
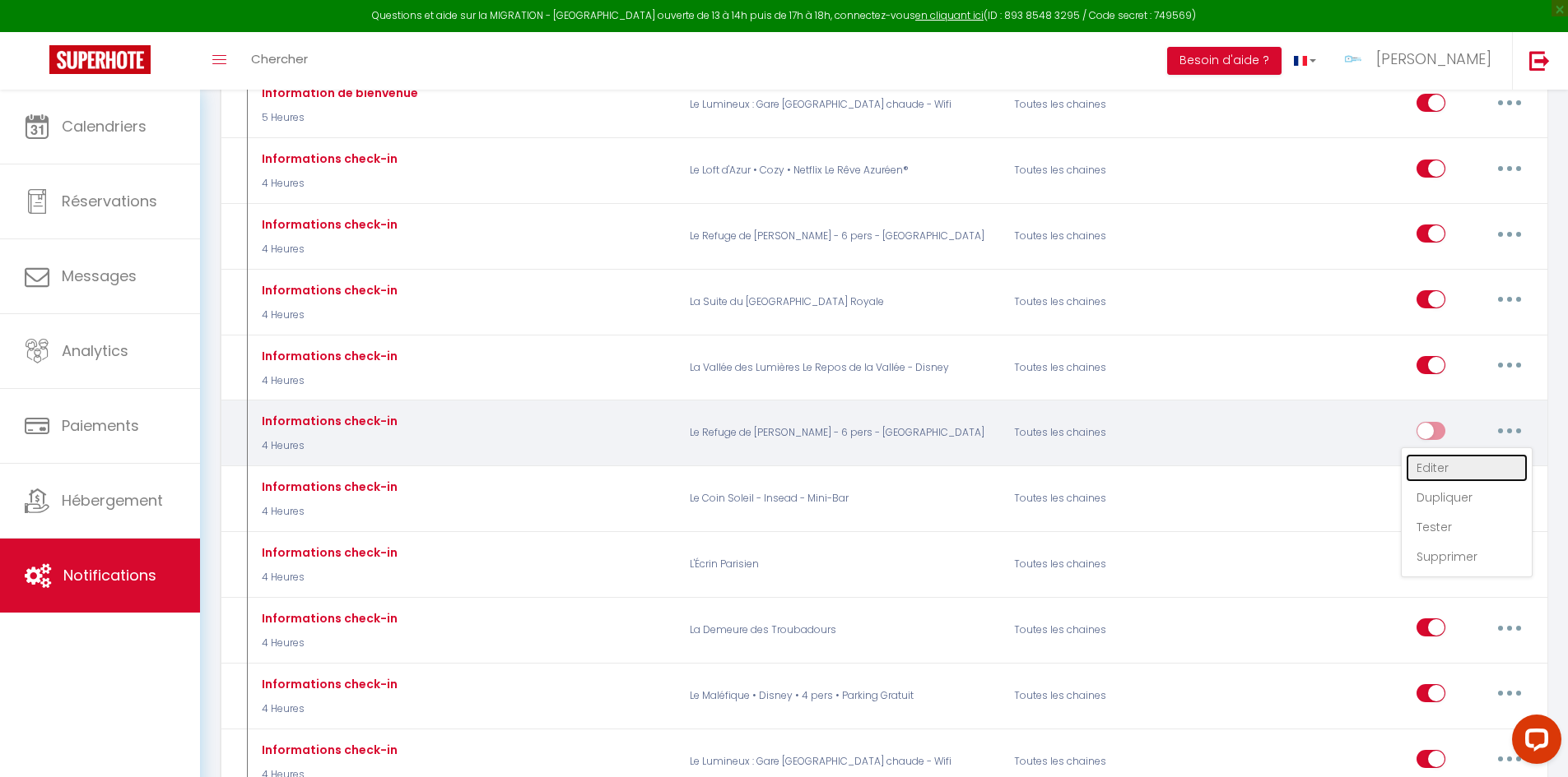
checkbox input "false"
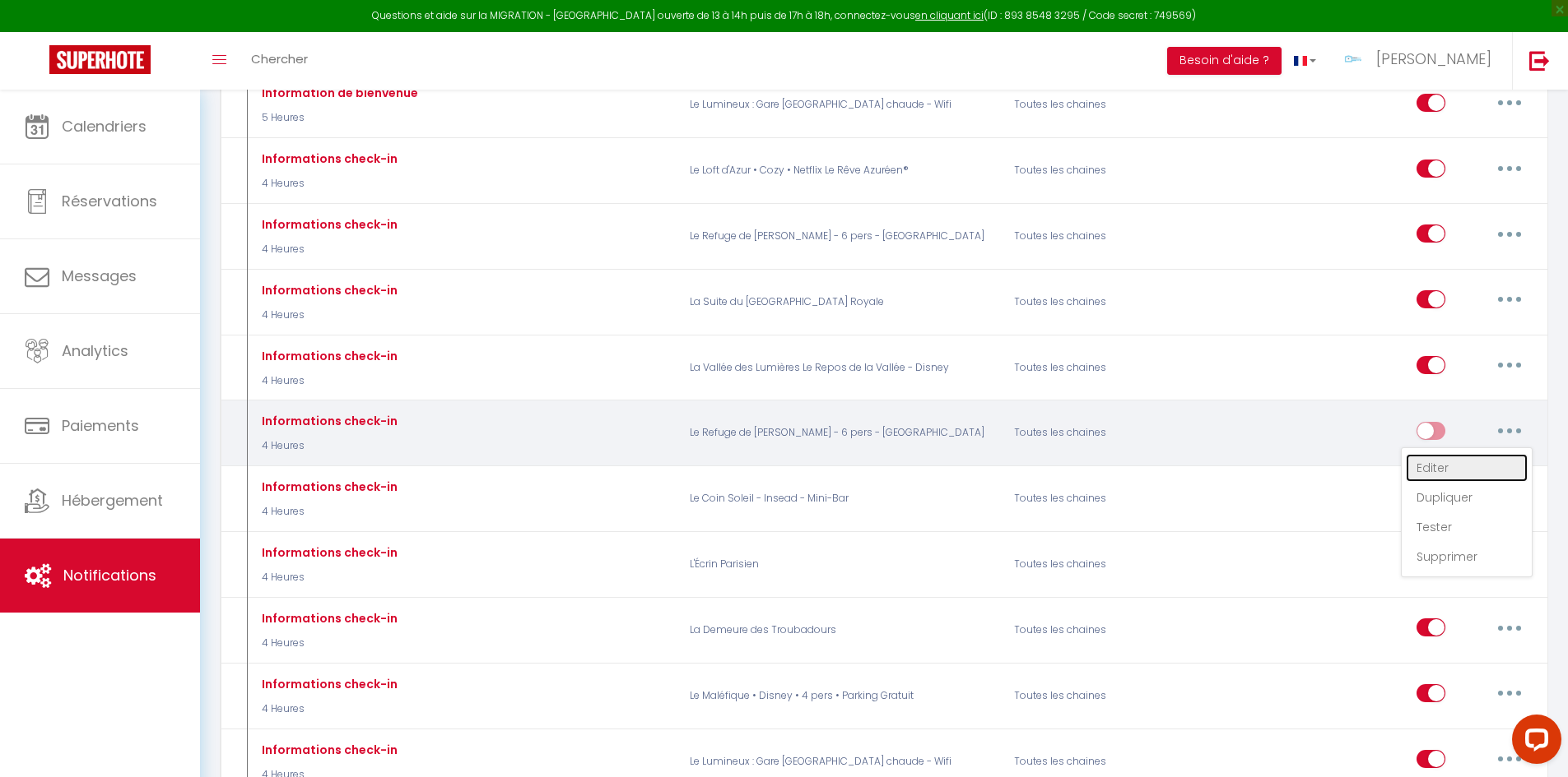
checkbox input "false"
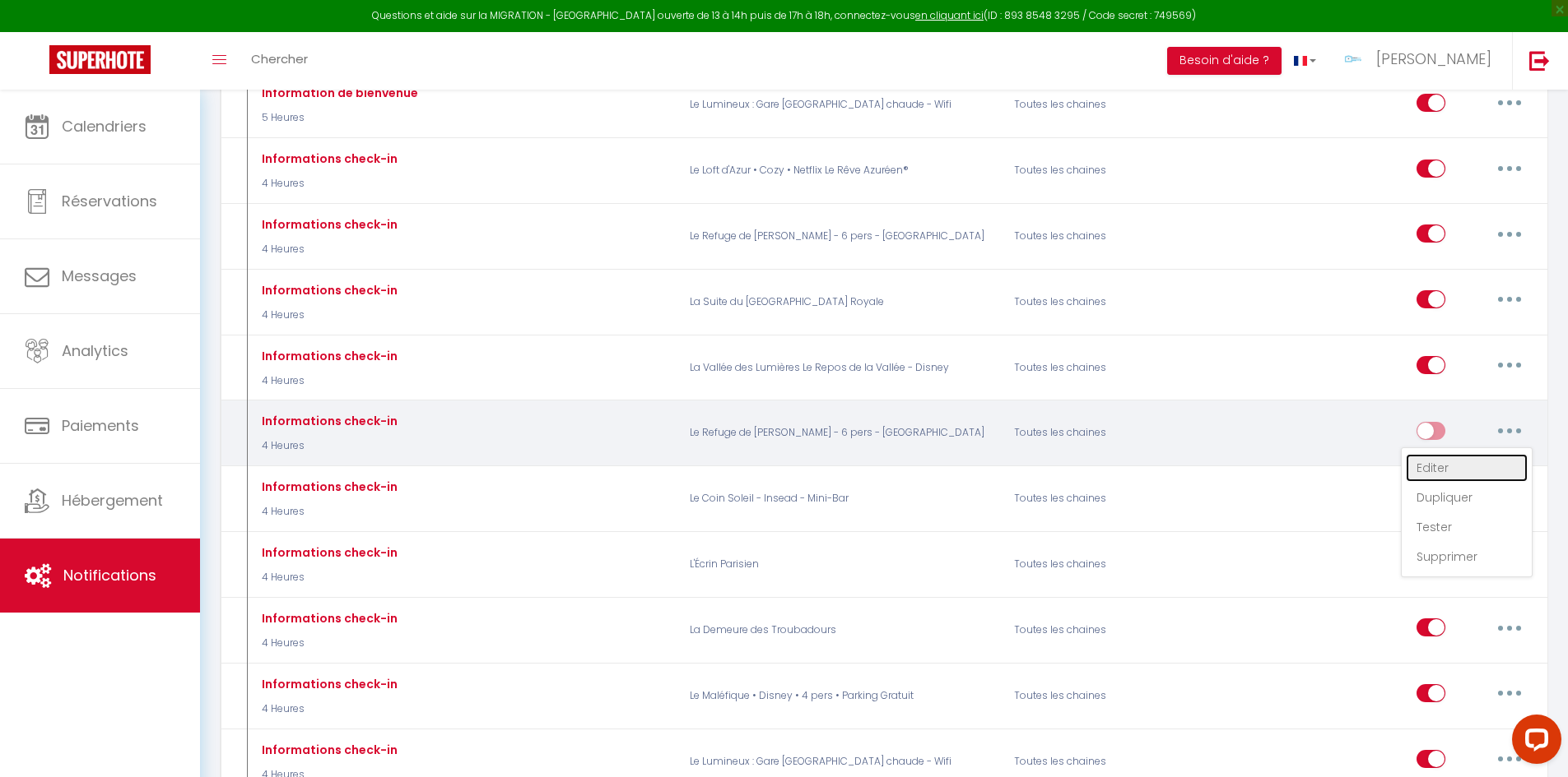
checkbox input "false"
select select "3"
select select "4 Heures"
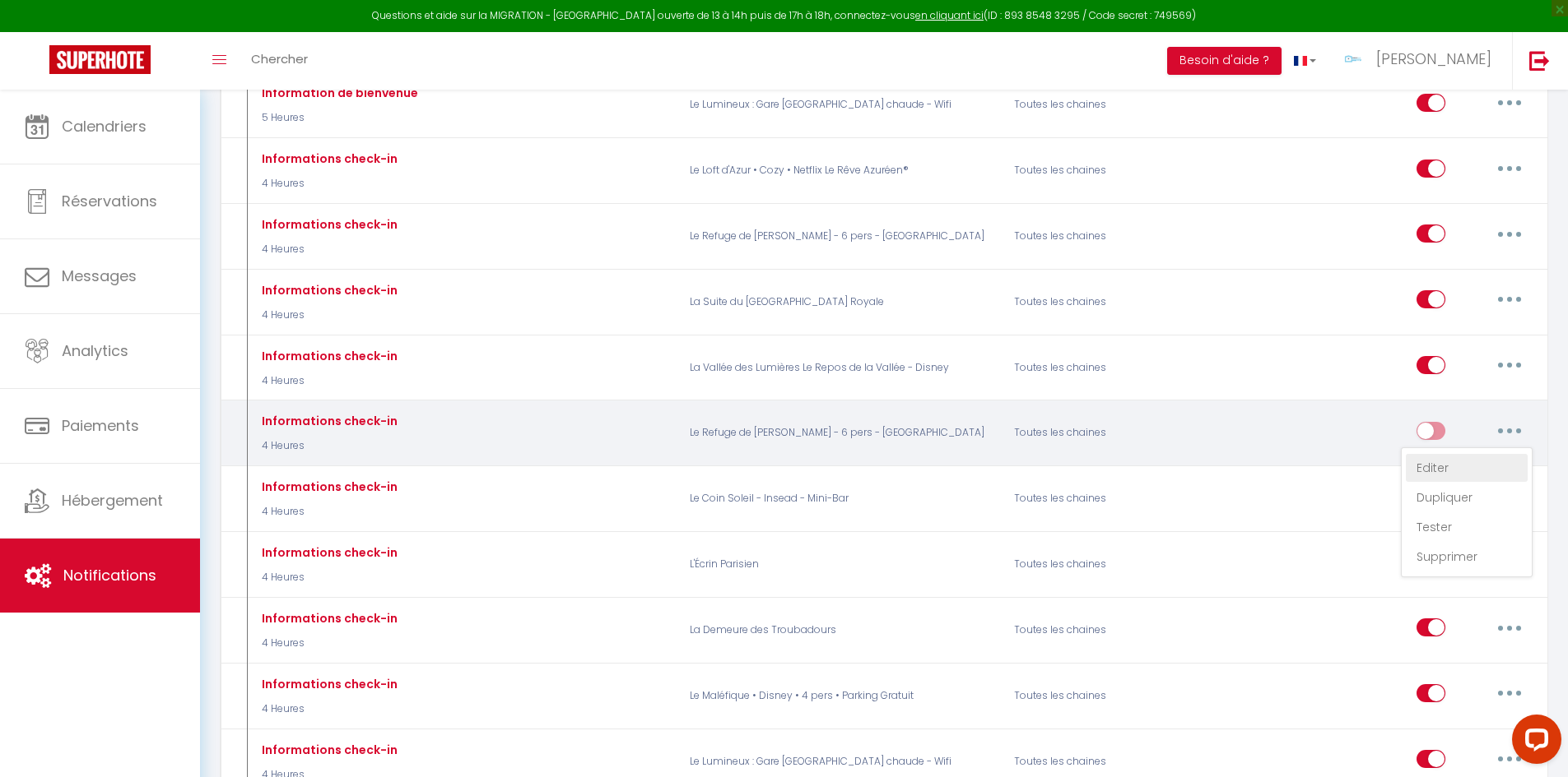
select select "if_deposit_is_paid"
checkbox input "true"
checkbox input "false"
radio input "true"
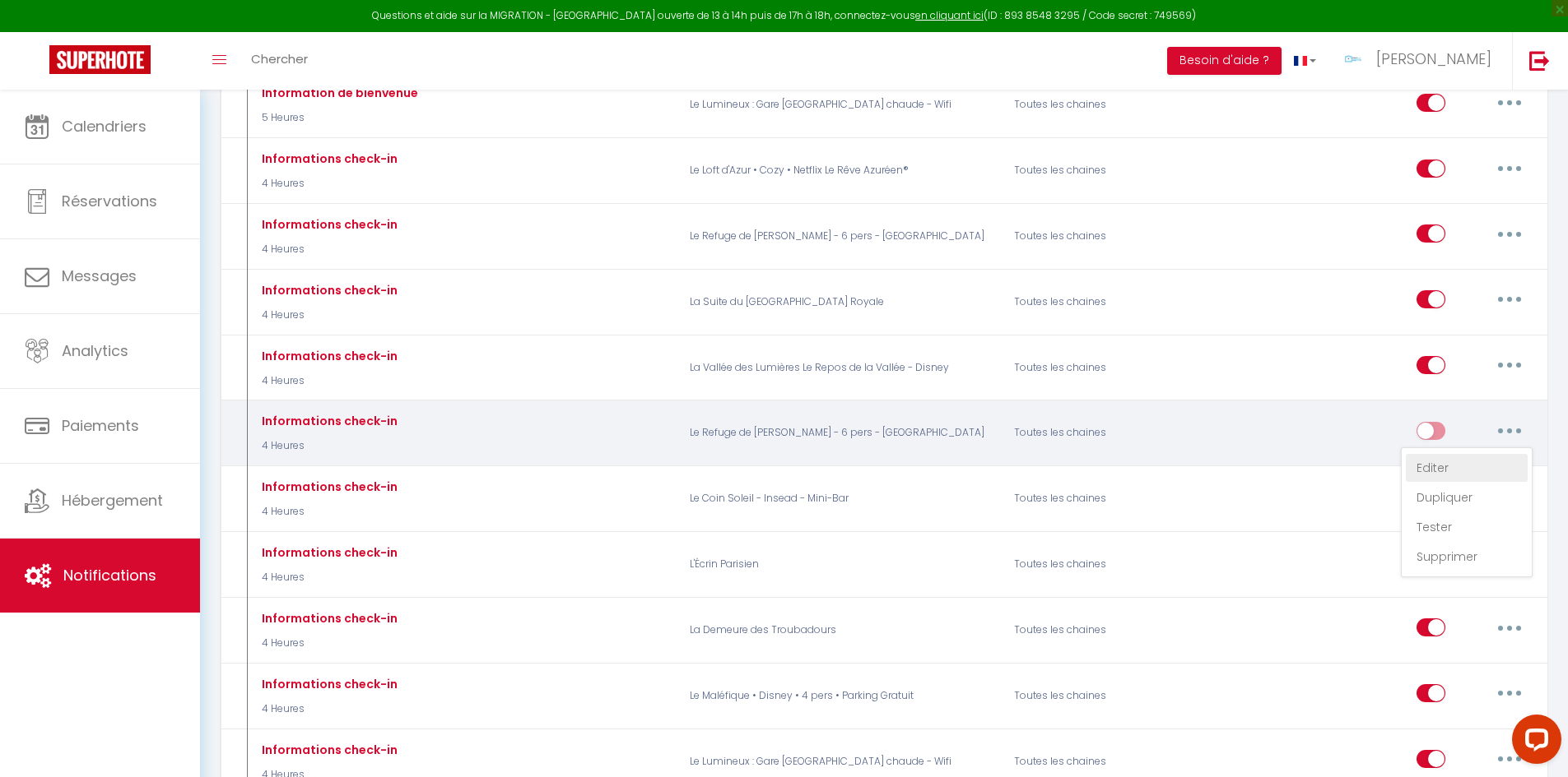
type input "Informations d'arrivée"
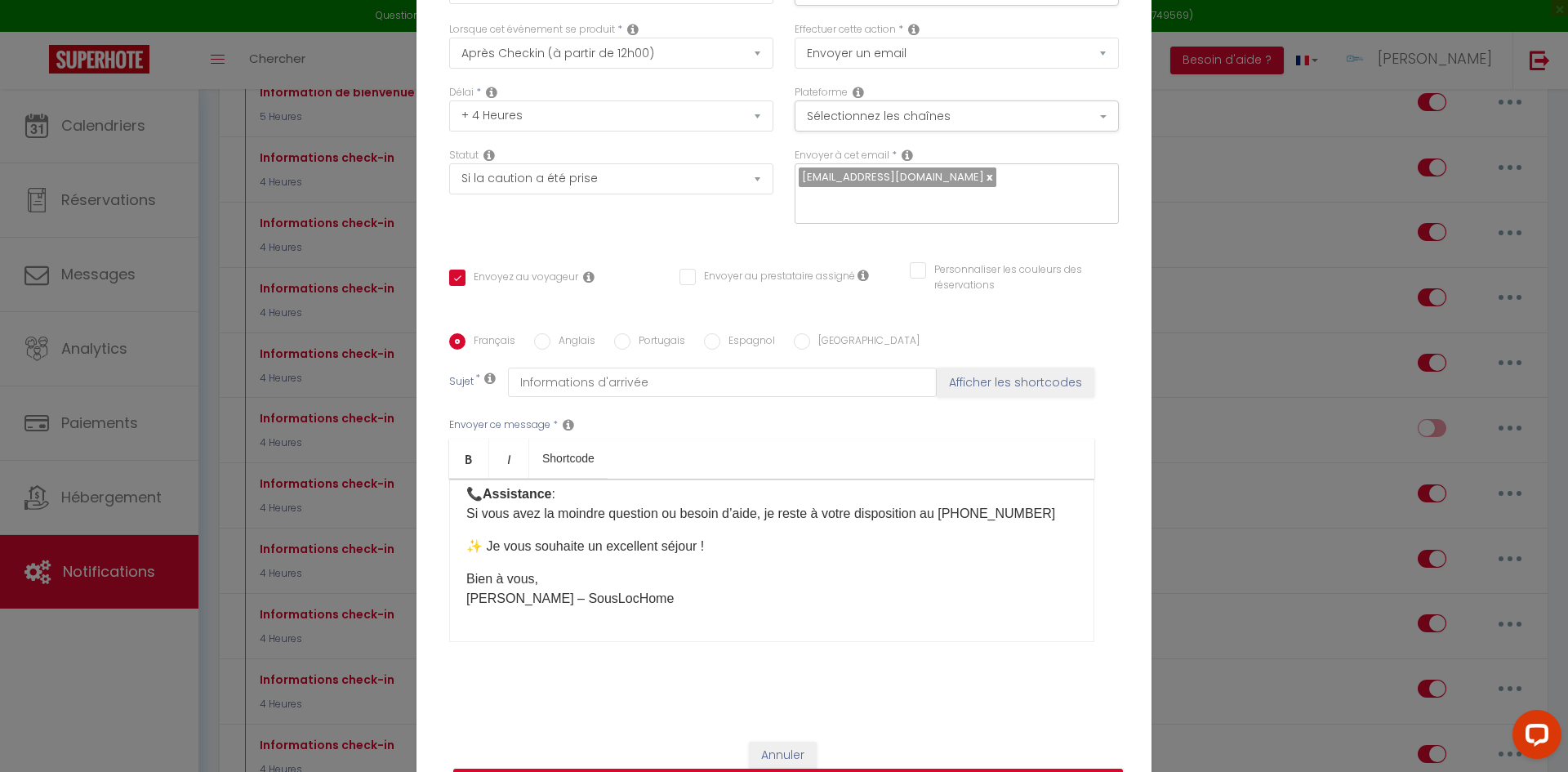
scroll to position [0, 0]
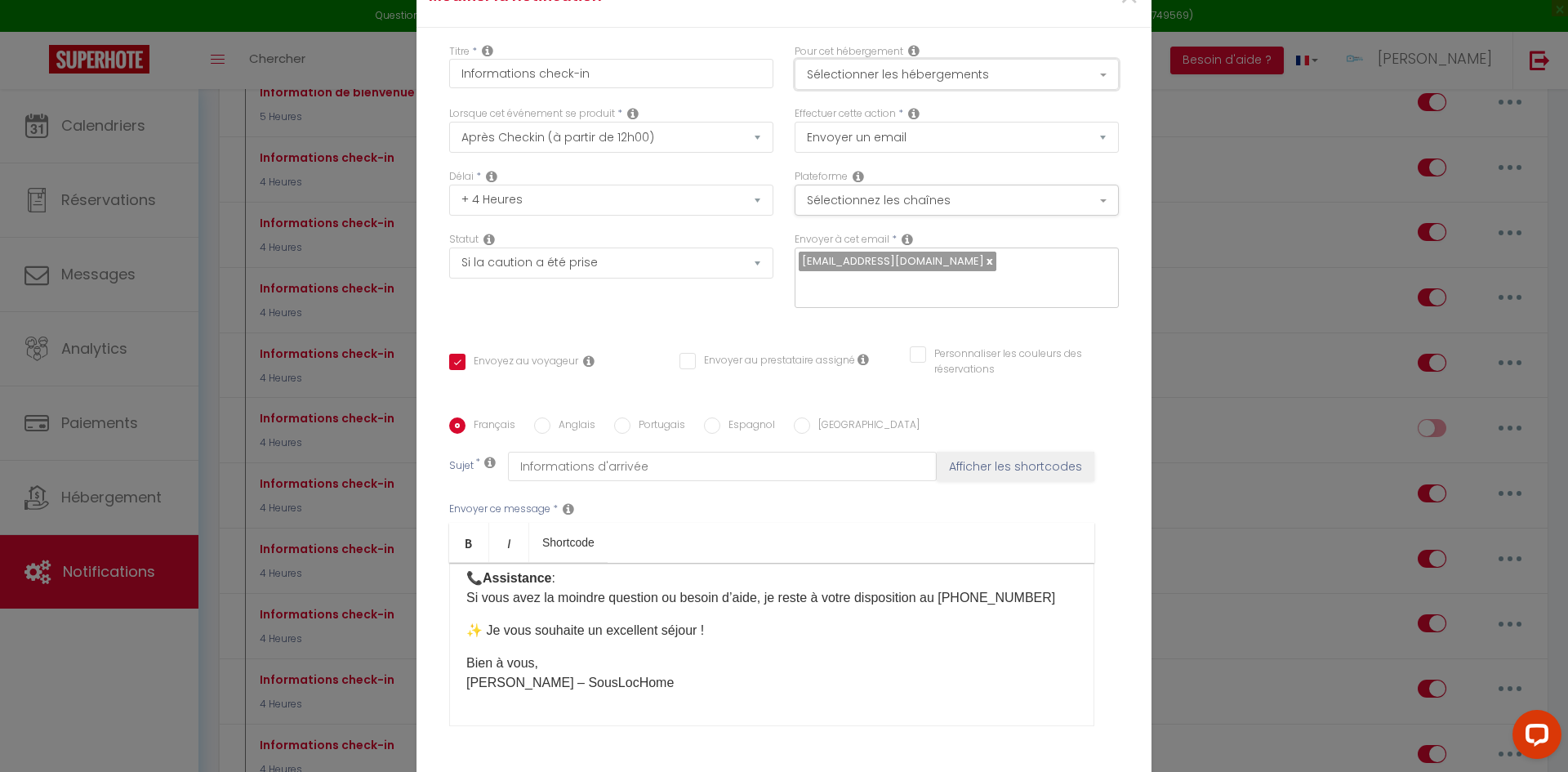
click at [899, 85] on button "Sélectionner les hébergements" at bounding box center [956, 75] width 324 height 31
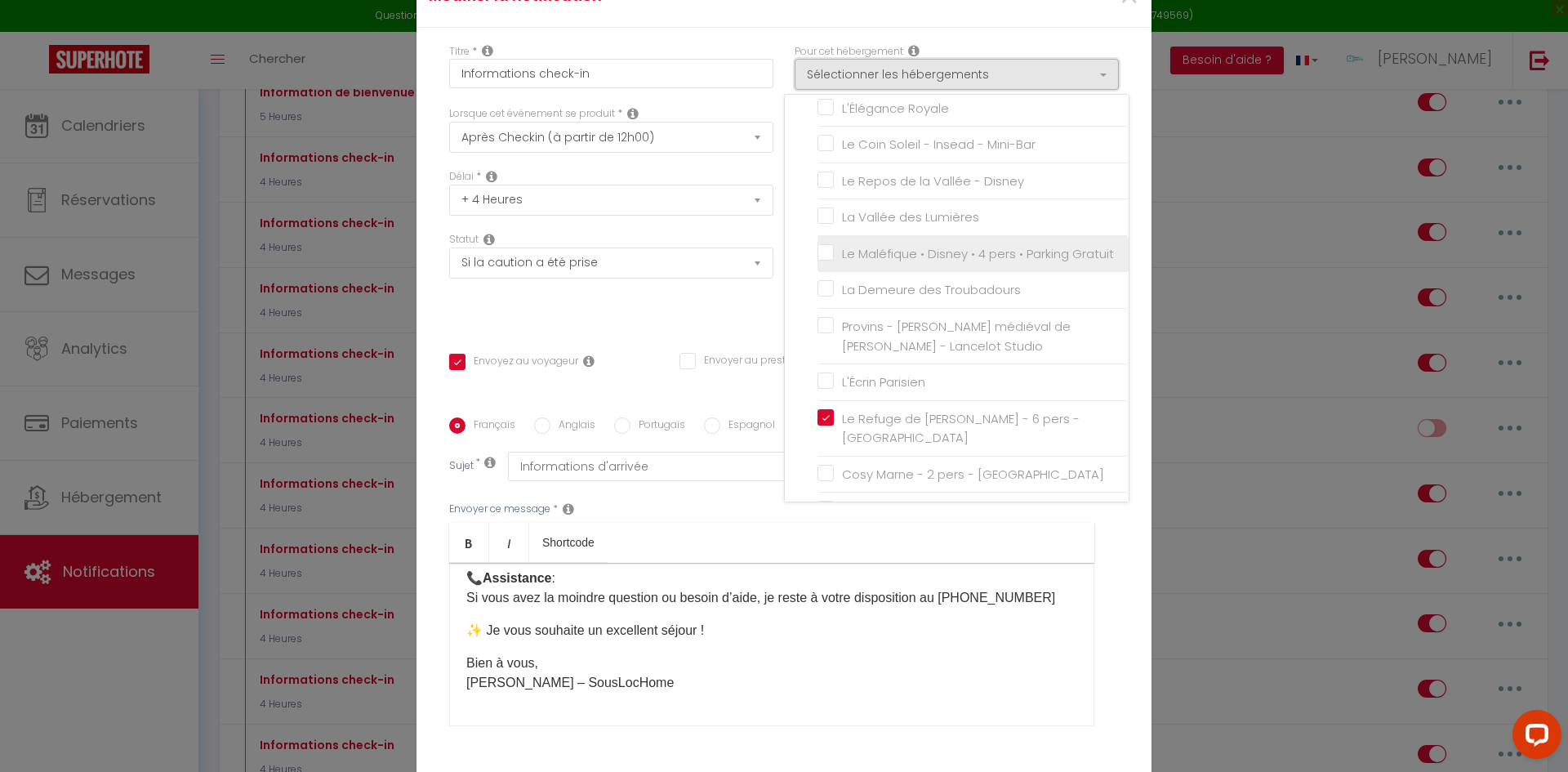
scroll to position [245, 0]
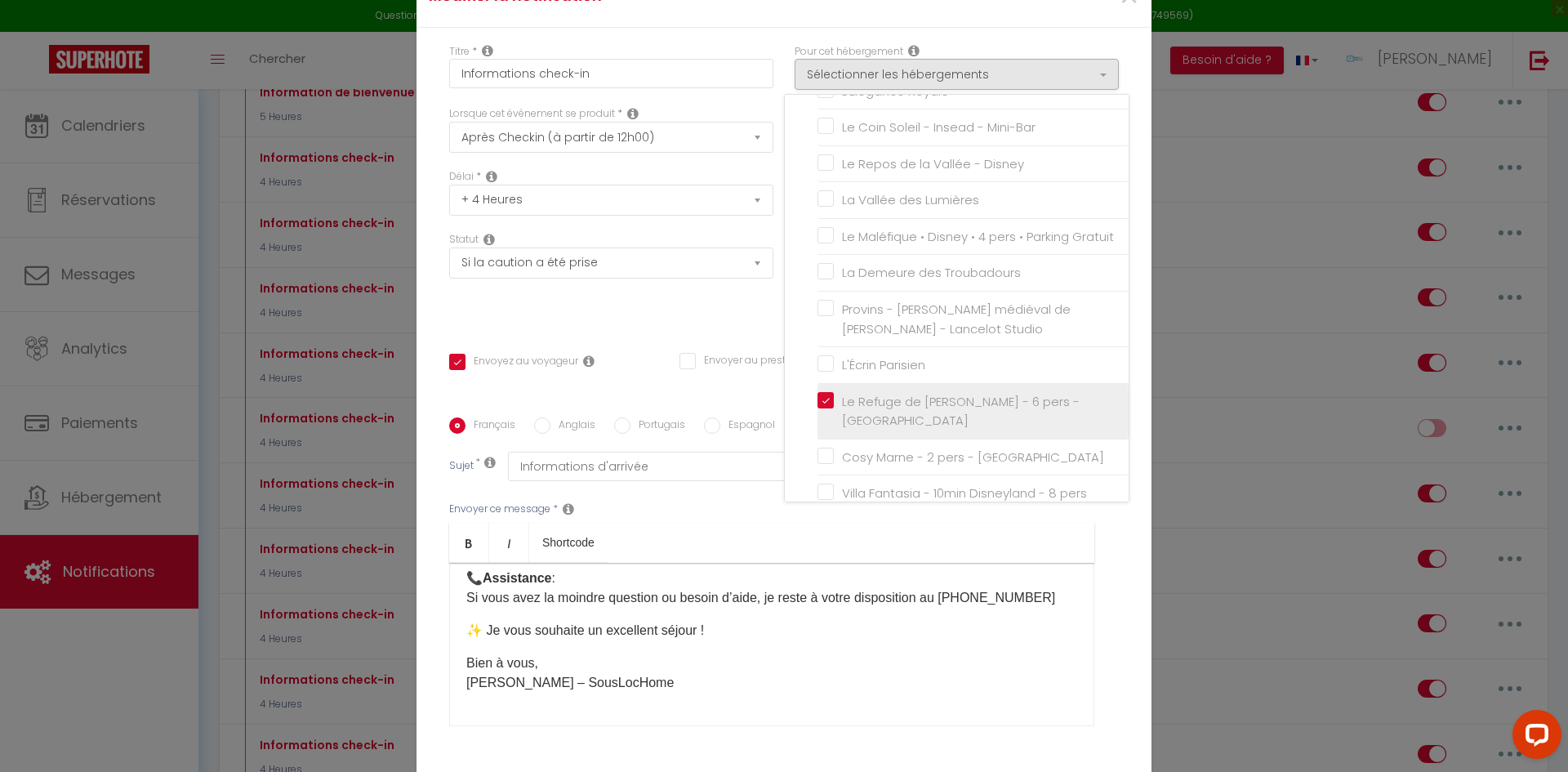
click at [834, 430] on label "Le Refuge de [PERSON_NAME] - 6 pers - [GEOGRAPHIC_DATA]" at bounding box center [977, 411] width 285 height 39
click at [818, 420] on input "Le Refuge de [PERSON_NAME] - 6 pers - [GEOGRAPHIC_DATA]" at bounding box center [973, 411] width 311 height 17
checkbox input "false"
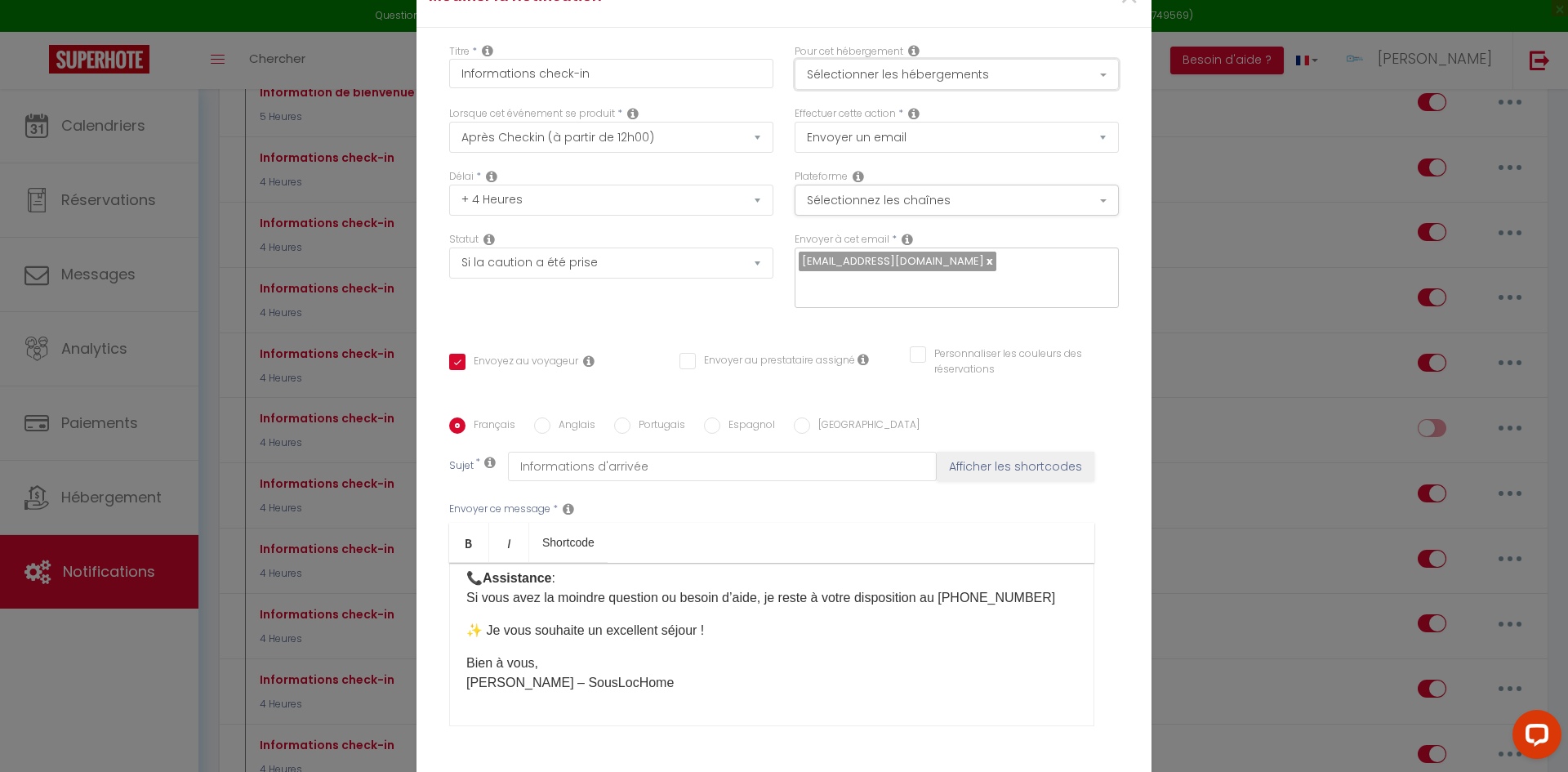
click at [891, 90] on button "Sélectionner les hébergements" at bounding box center [956, 75] width 324 height 31
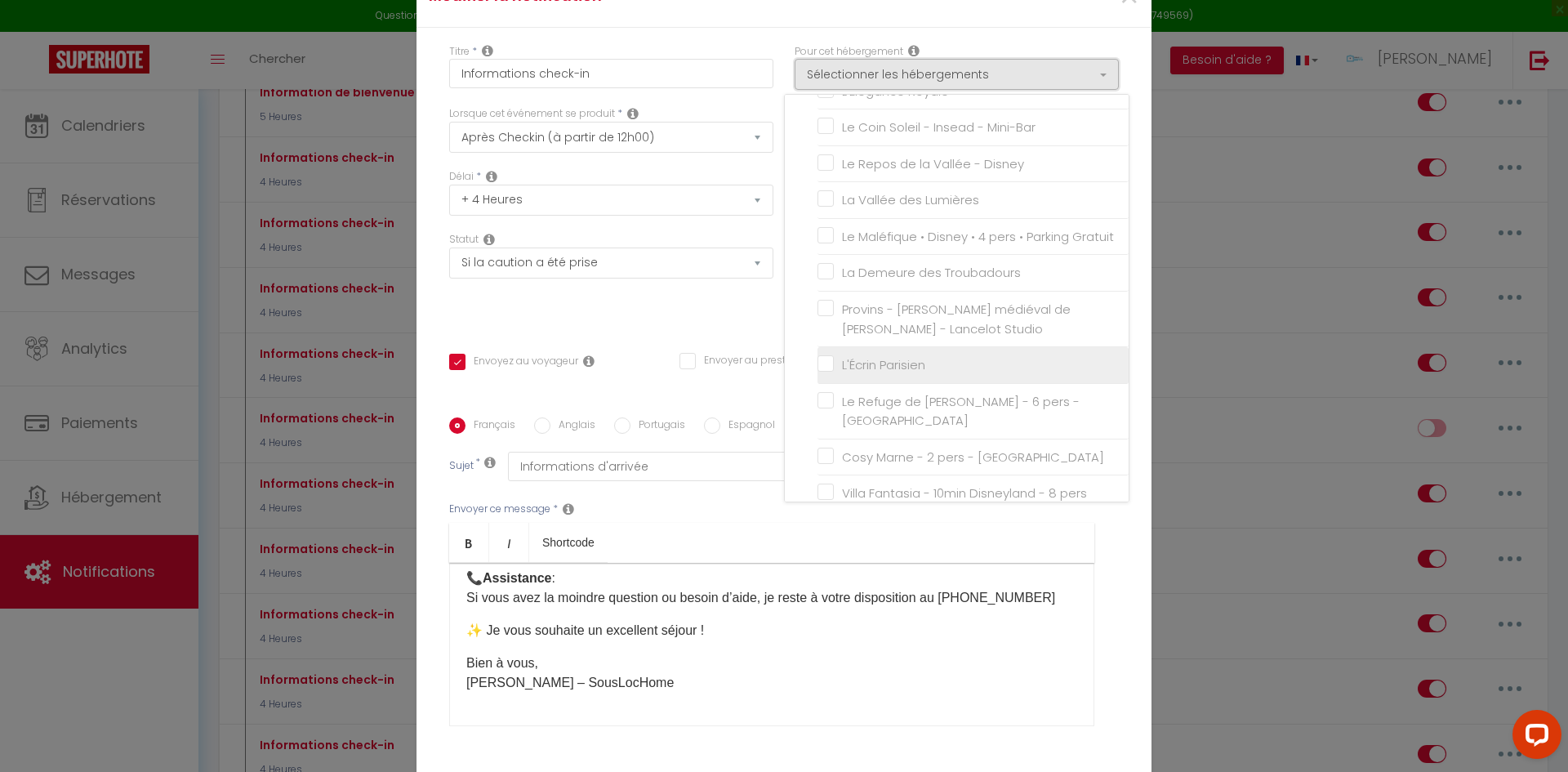
scroll to position [324, 0]
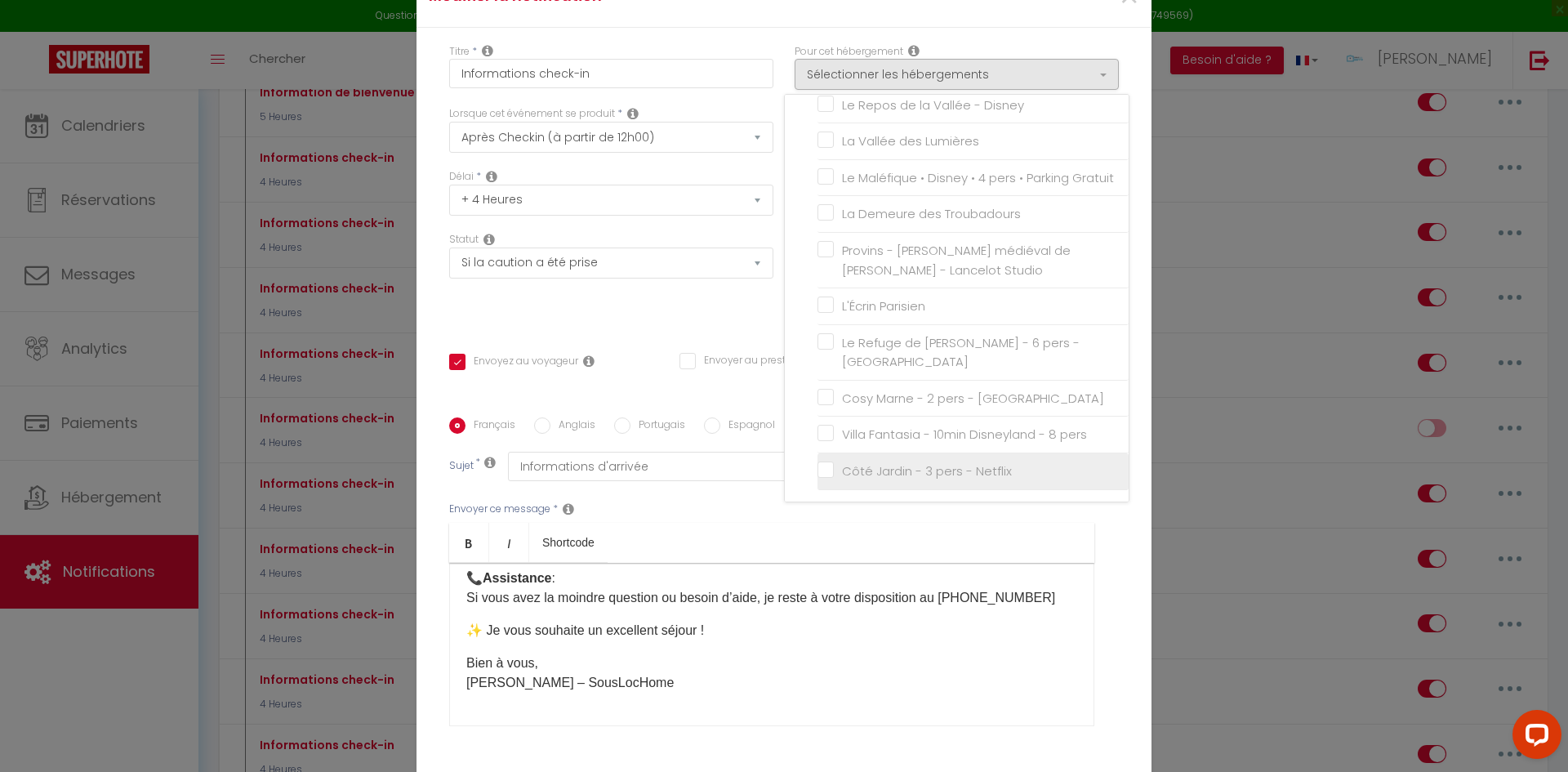
click at [818, 480] on input "Côté Jardin - 3 pers - Netflix" at bounding box center [973, 472] width 311 height 17
checkbox input "true"
checkbox input "false"
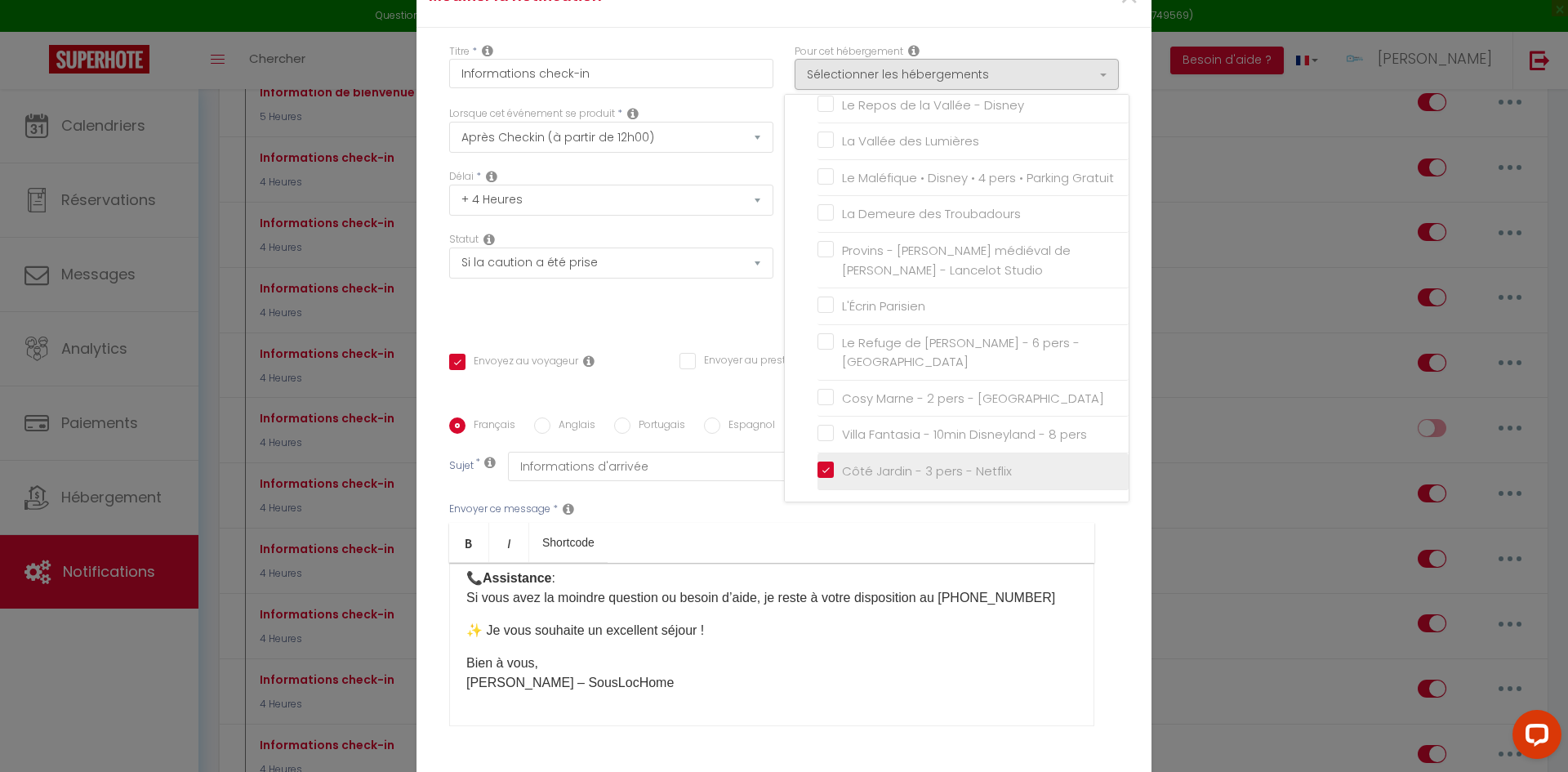
checkbox input "false"
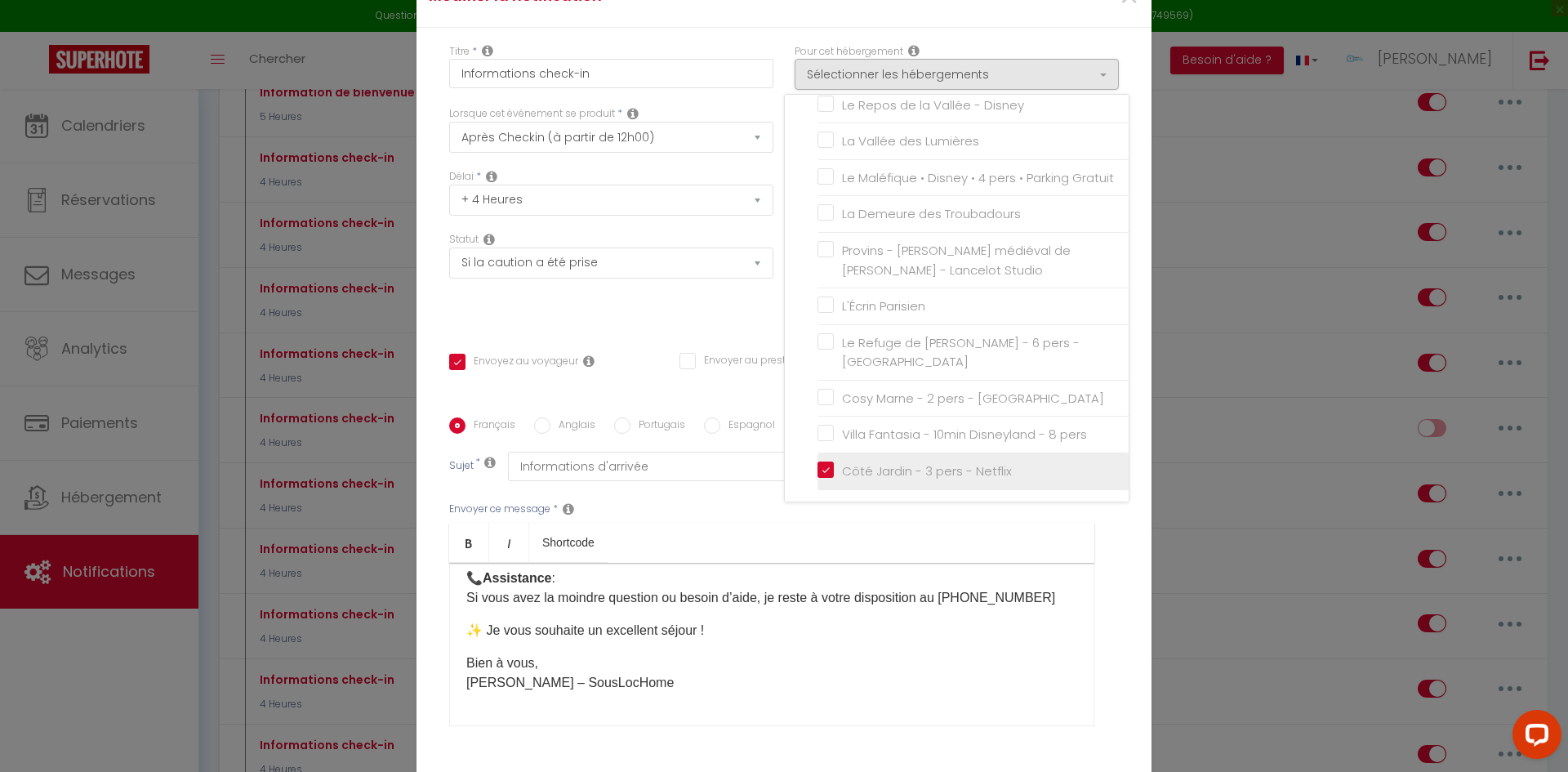
checkbox input "false"
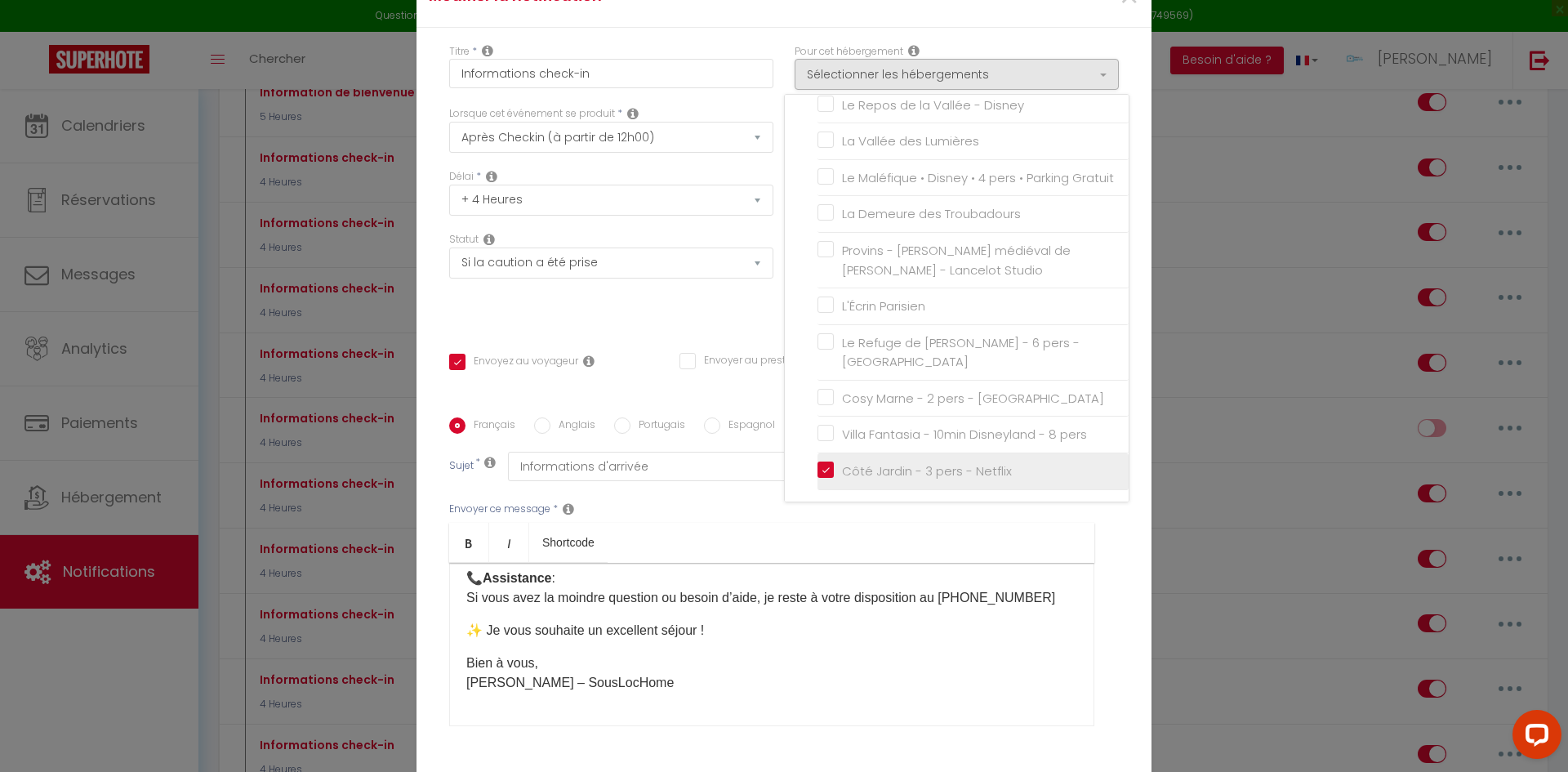
checkbox input "false"
checkbox input "true"
checkbox input "false"
click at [723, 487] on div "Envoyer ce message * Bold Italic Shortcode Rich text editor Bonjour [GUEST:FIRS…" at bounding box center [784, 614] width 670 height 265
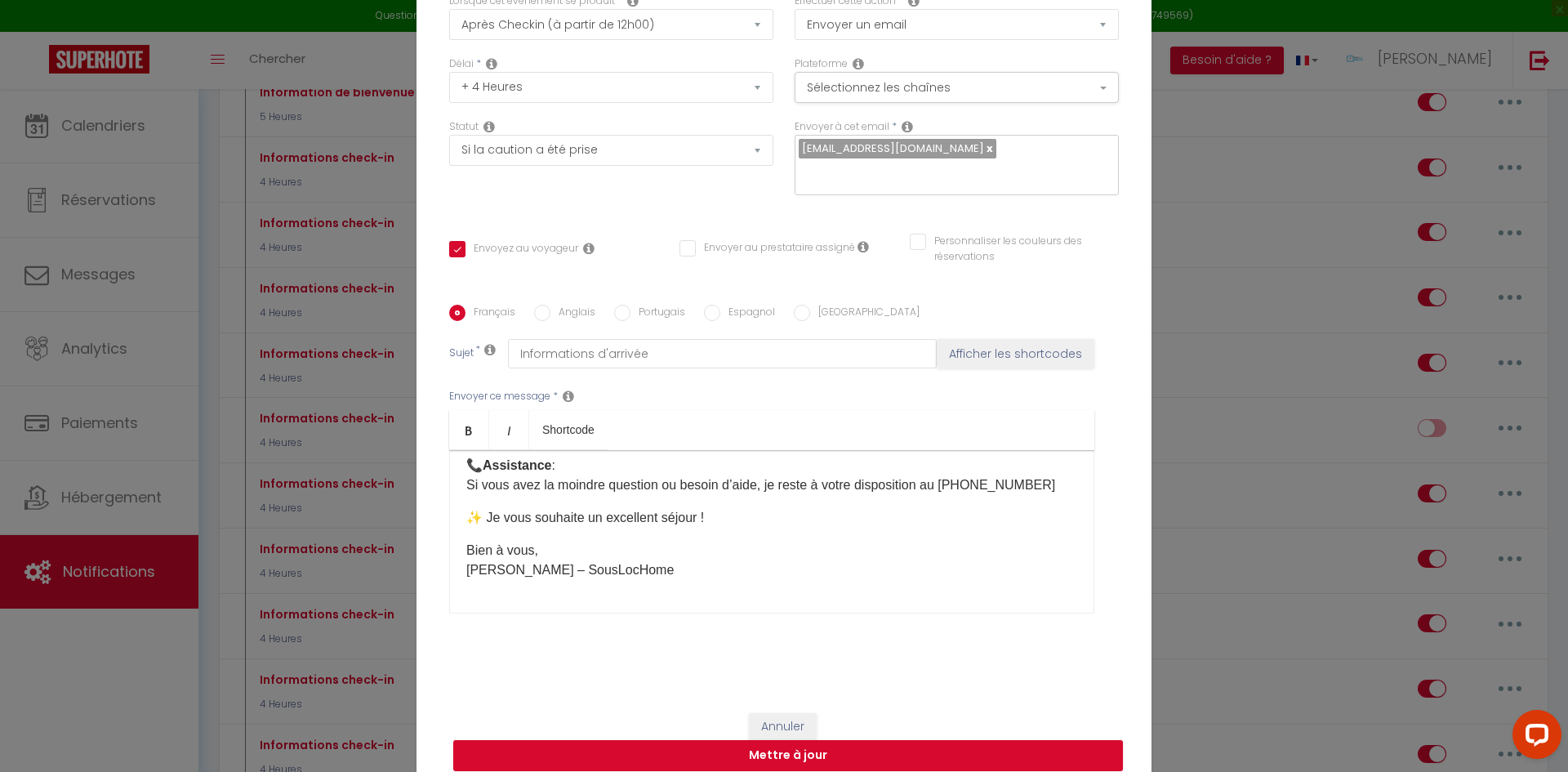
scroll to position [116, 0]
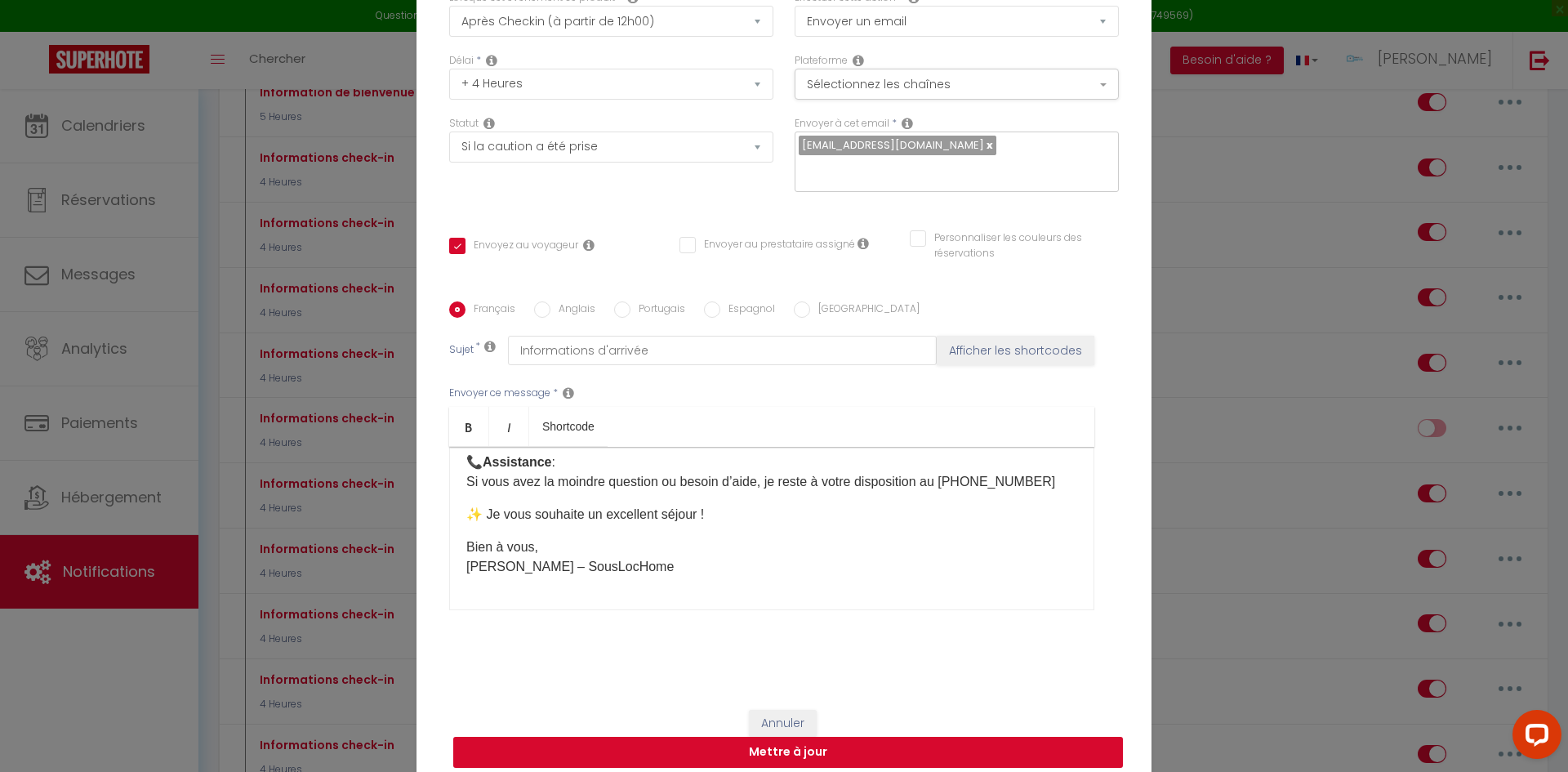
click at [767, 744] on button "Mettre à jour" at bounding box center [788, 753] width 670 height 31
checkbox input "true"
checkbox input "false"
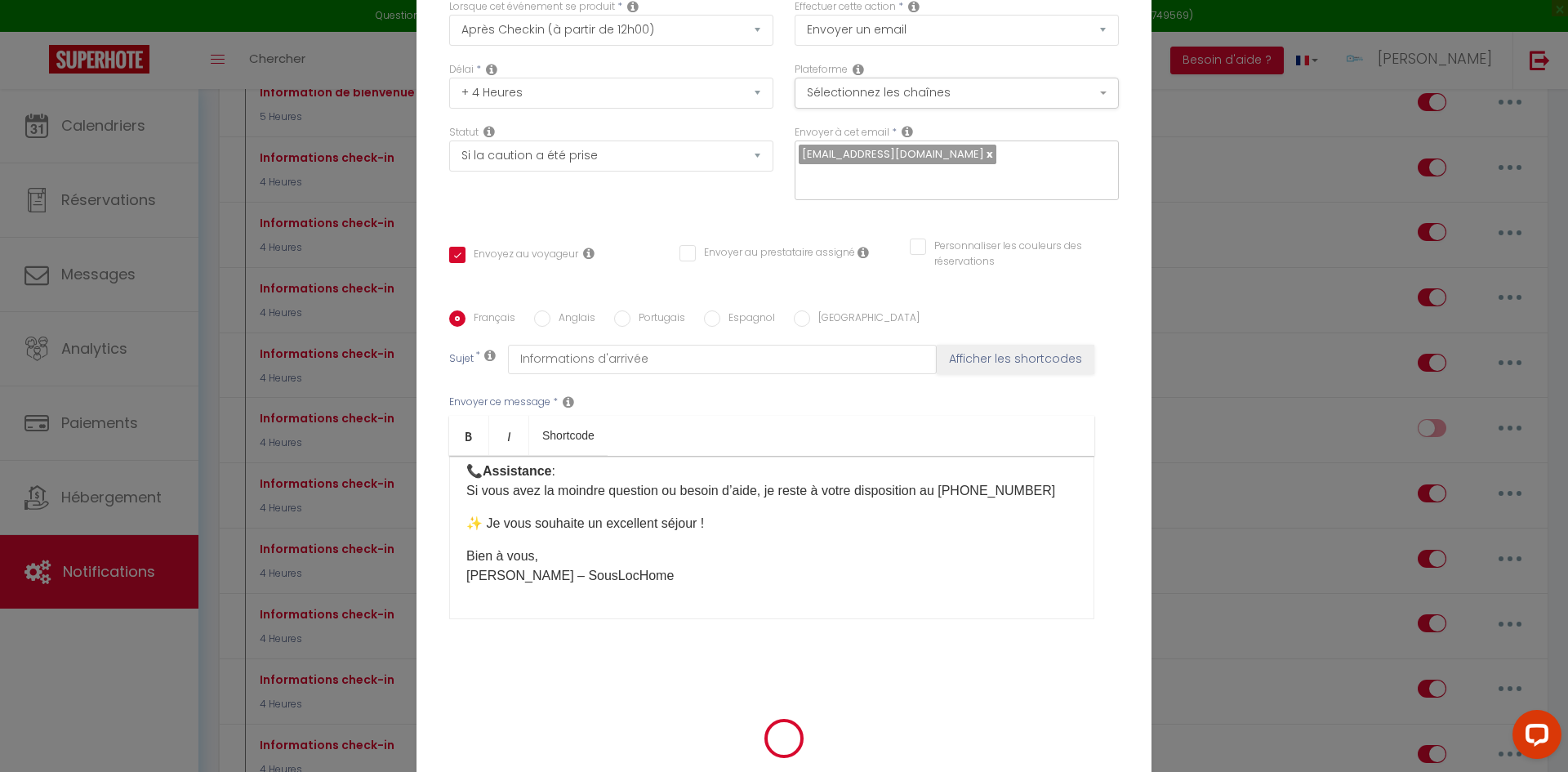
scroll to position [108, 0]
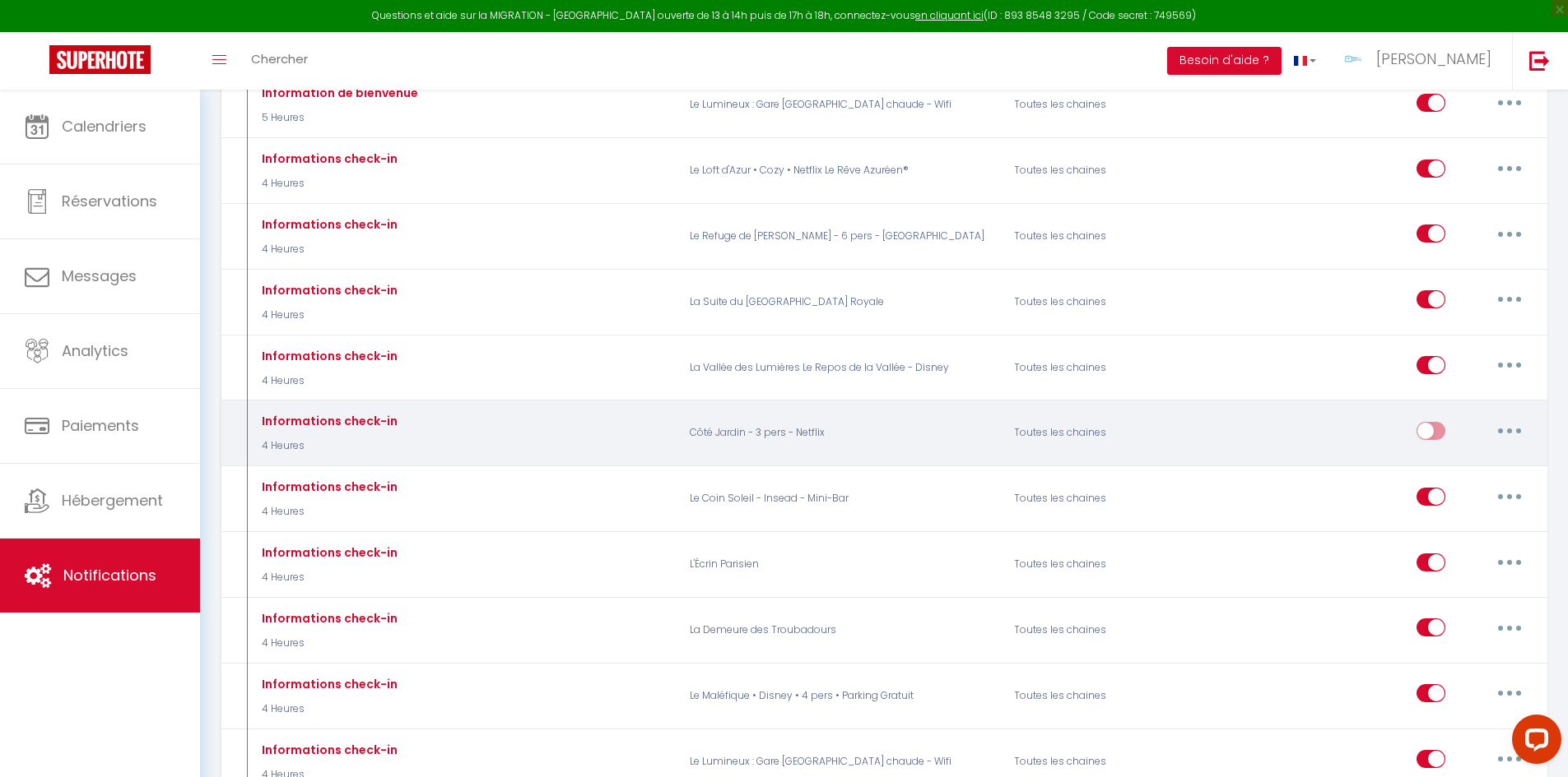
click at [1496, 418] on button "button" at bounding box center [1510, 431] width 47 height 26
click at [1467, 454] on link "Editer" at bounding box center [1467, 468] width 122 height 28
type input "Informations check-in"
checkbox input "false"
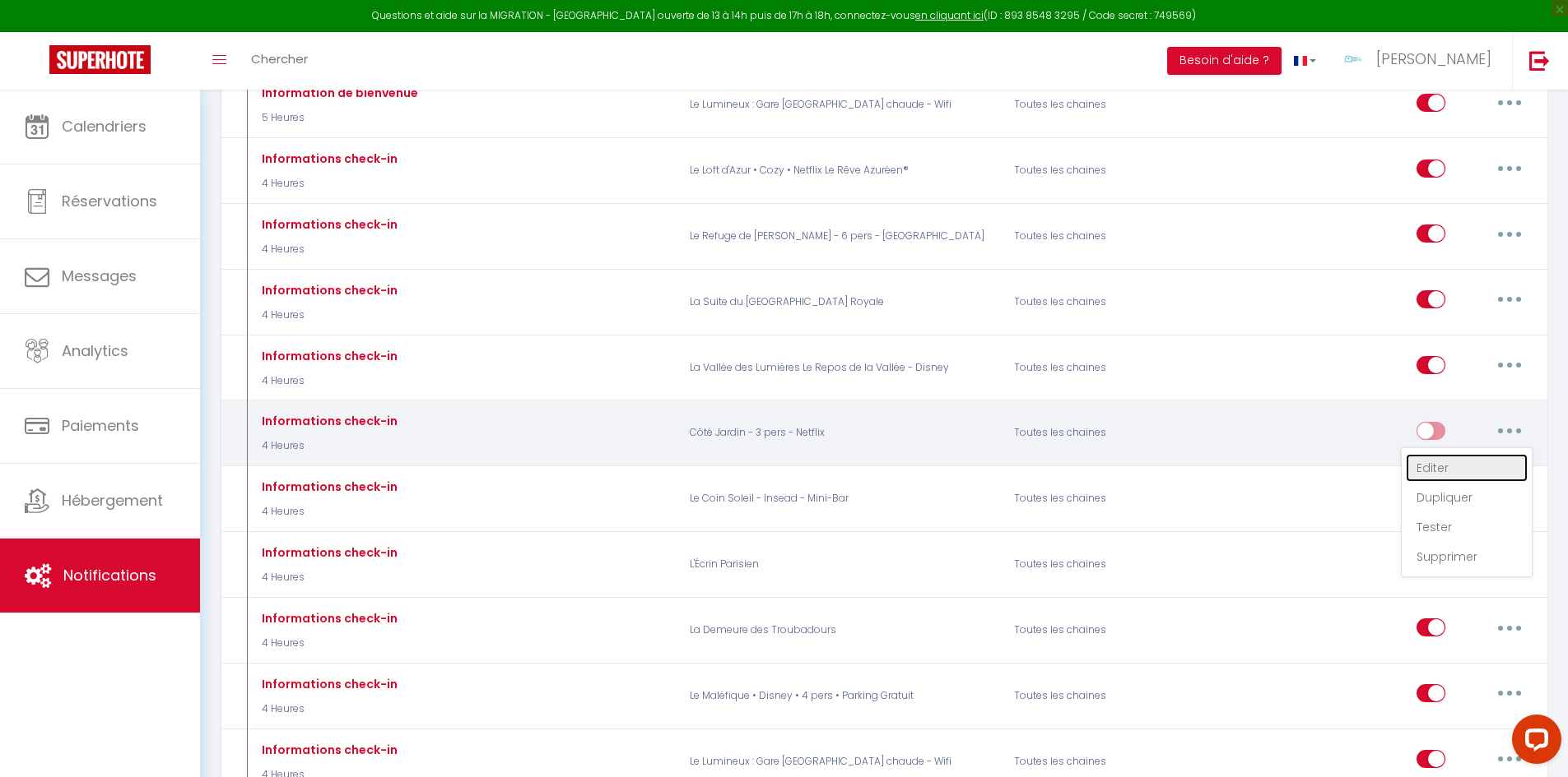
checkbox input "false"
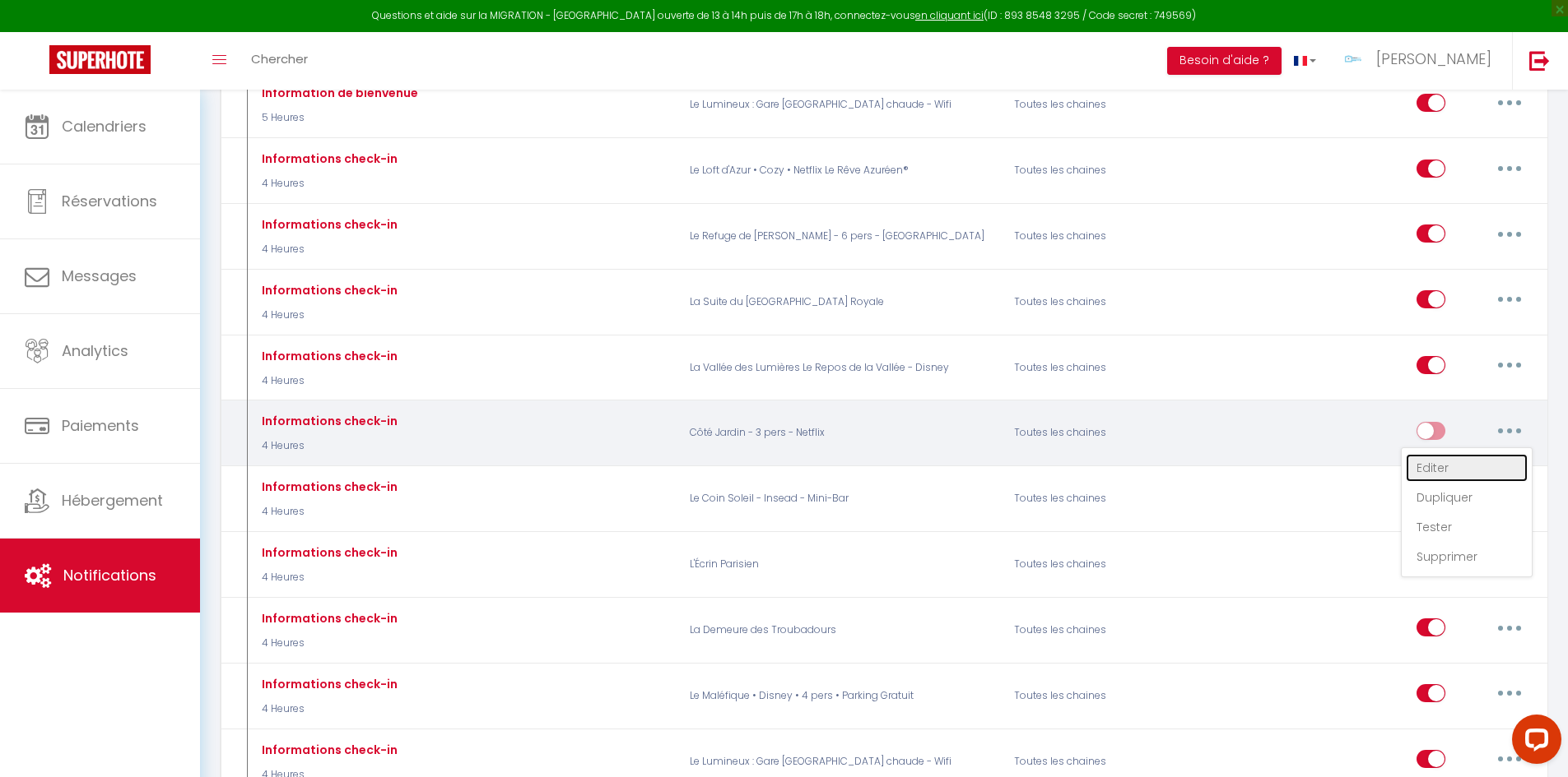
checkbox input "false"
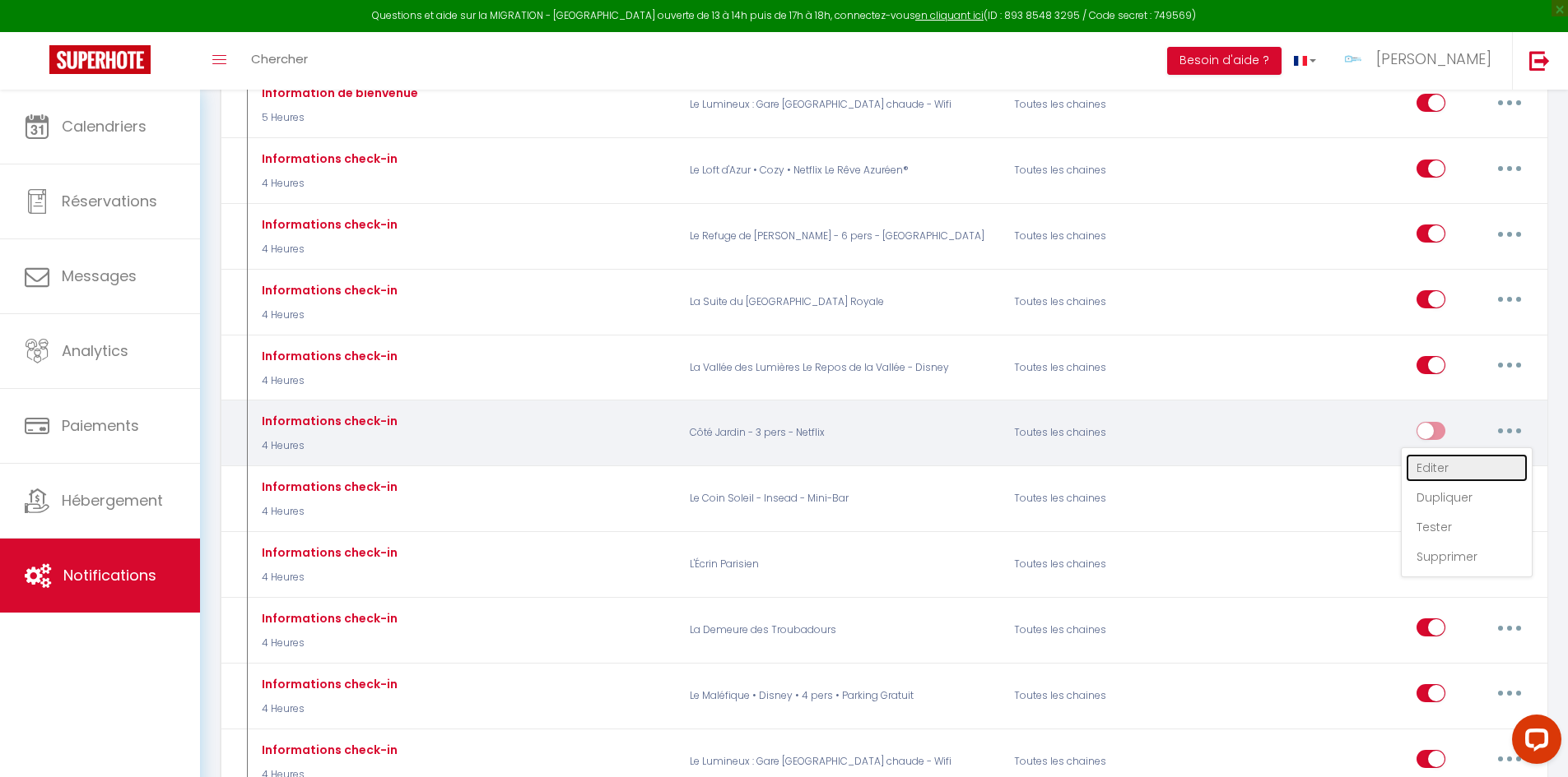
checkbox input "false"
select select "3"
select select "4 Heures"
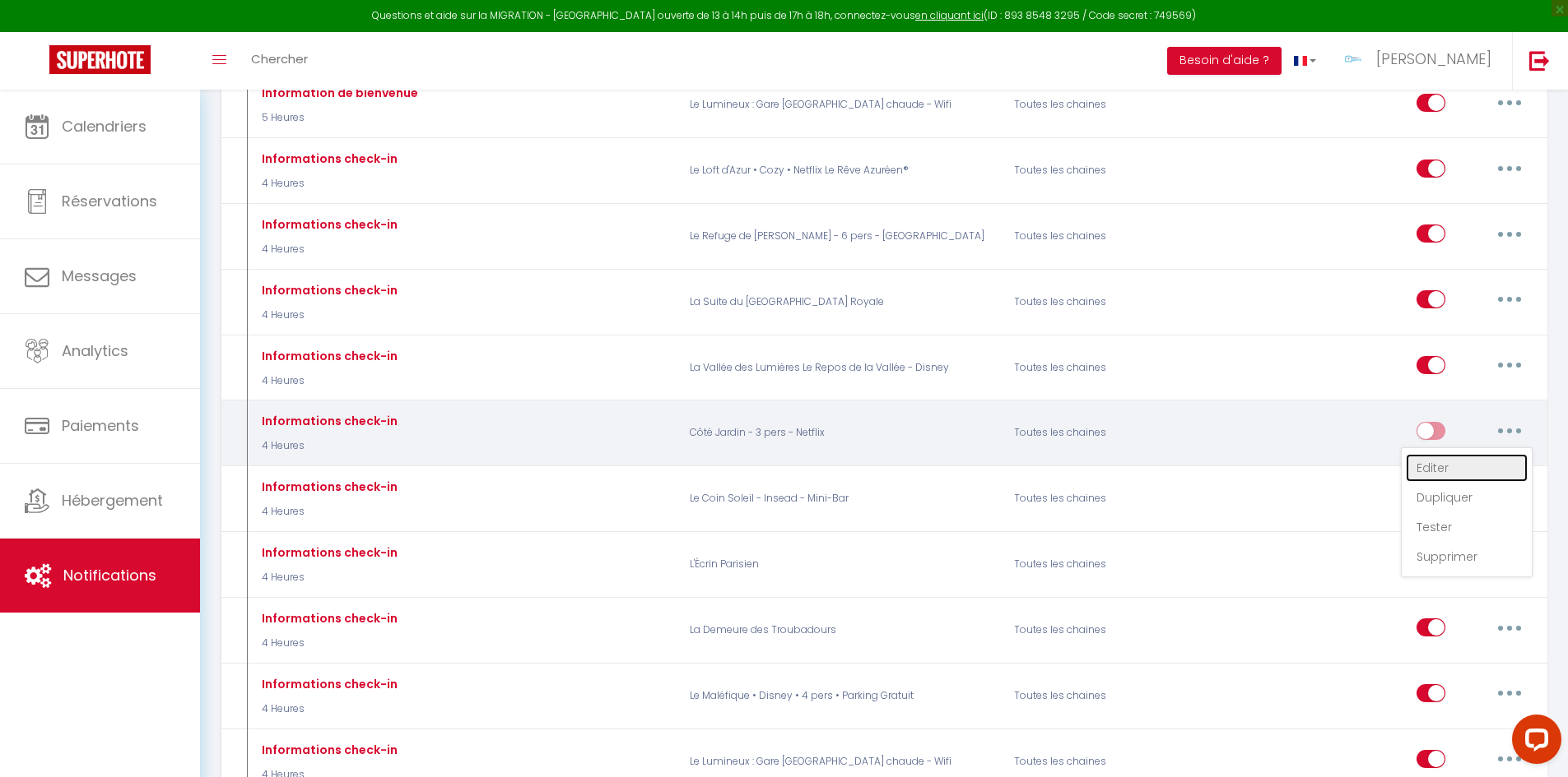
select select "if_deposit_is_paid"
checkbox input "true"
checkbox input "false"
radio input "true"
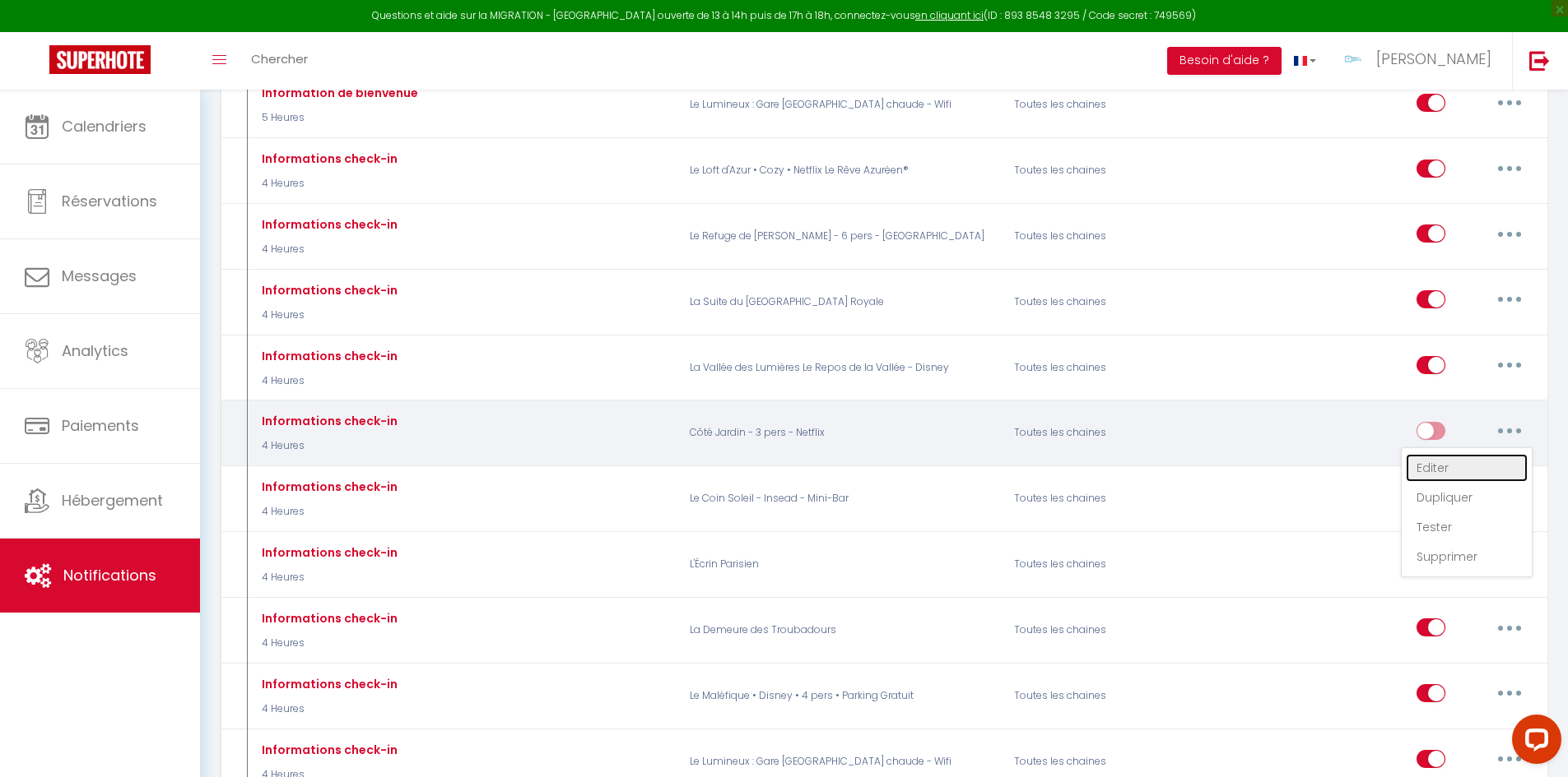
type input "Informations d'arrivée"
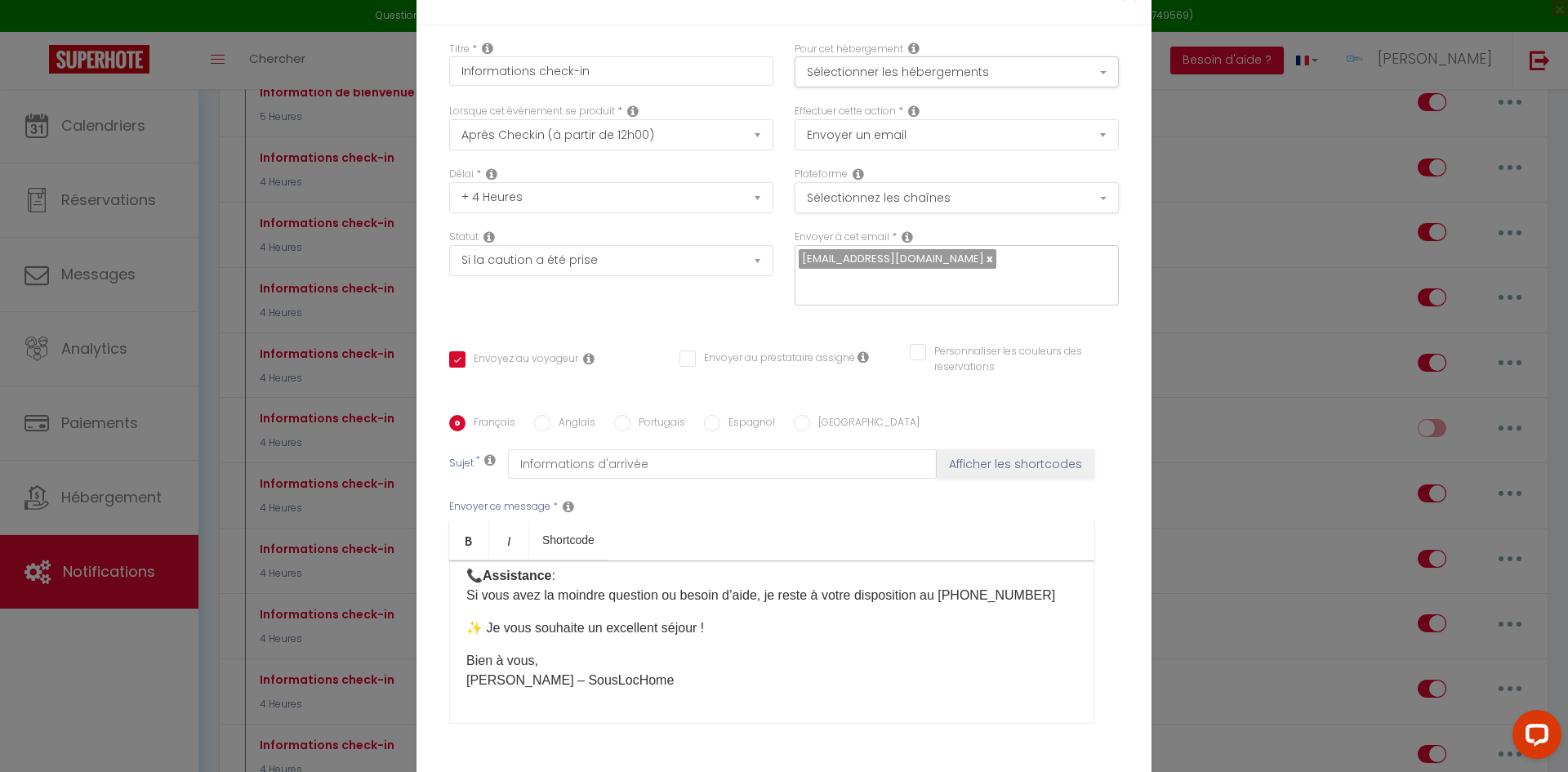
scroll to position [0, 0]
click at [857, 90] on button "Sélectionner les hébergements" at bounding box center [956, 75] width 324 height 31
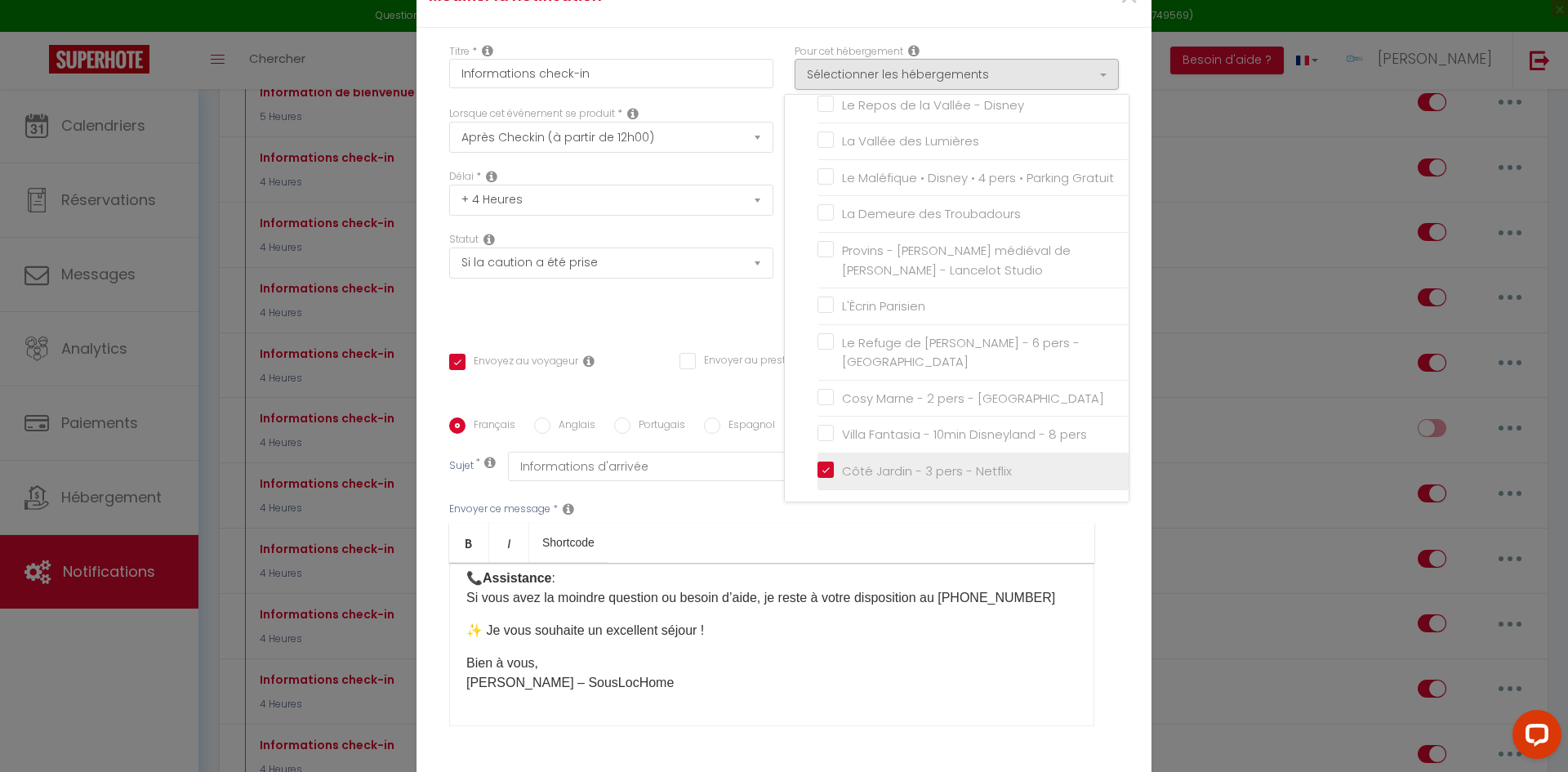
click at [819, 480] on input "Côté Jardin - 3 pers - Netflix" at bounding box center [973, 472] width 311 height 17
checkbox input "false"
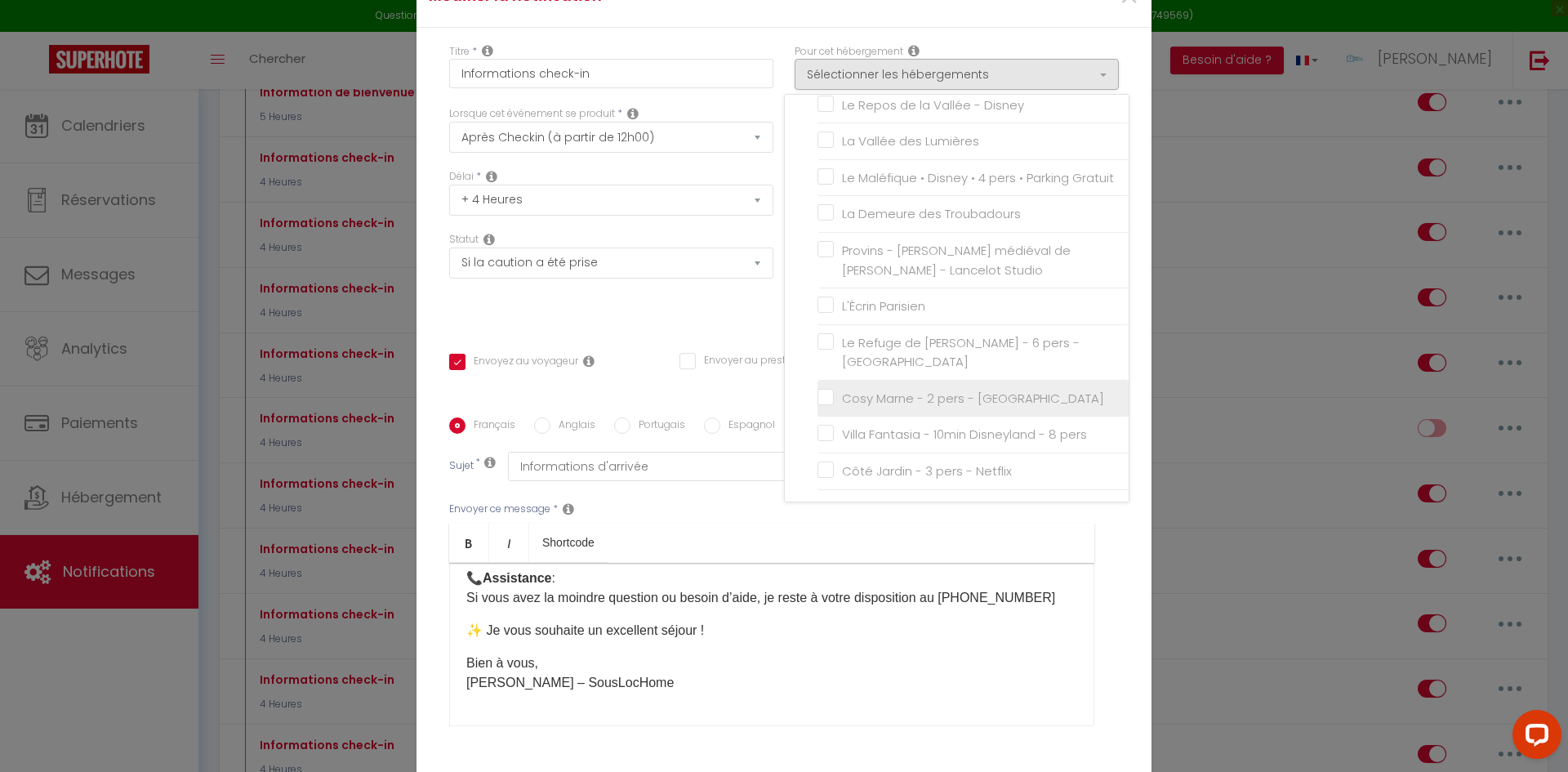
click at [819, 407] on input "Cosy Marne - 2 pers - [GEOGRAPHIC_DATA]" at bounding box center [973, 399] width 311 height 17
checkbox input "true"
checkbox input "false"
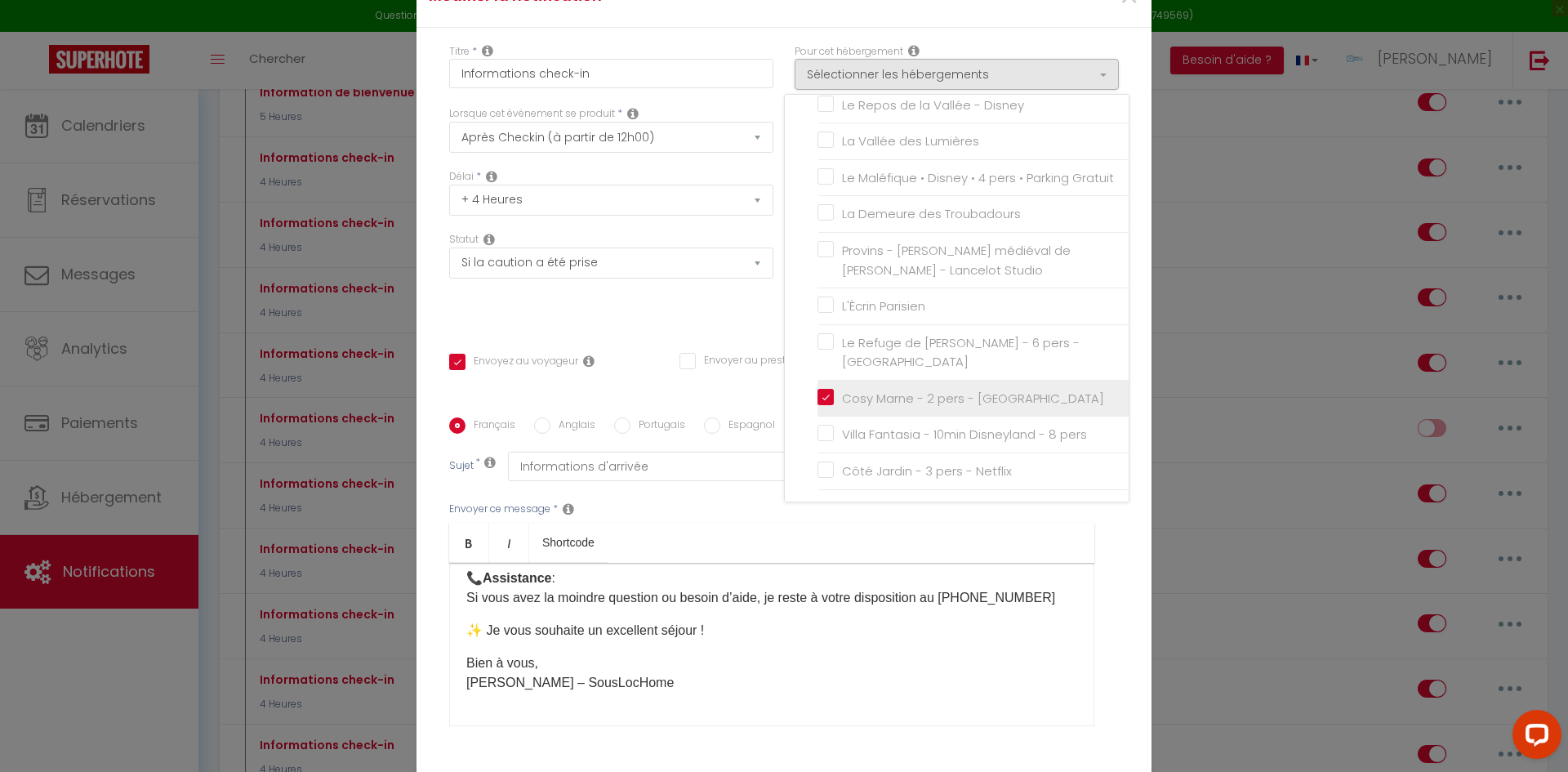
checkbox input "false"
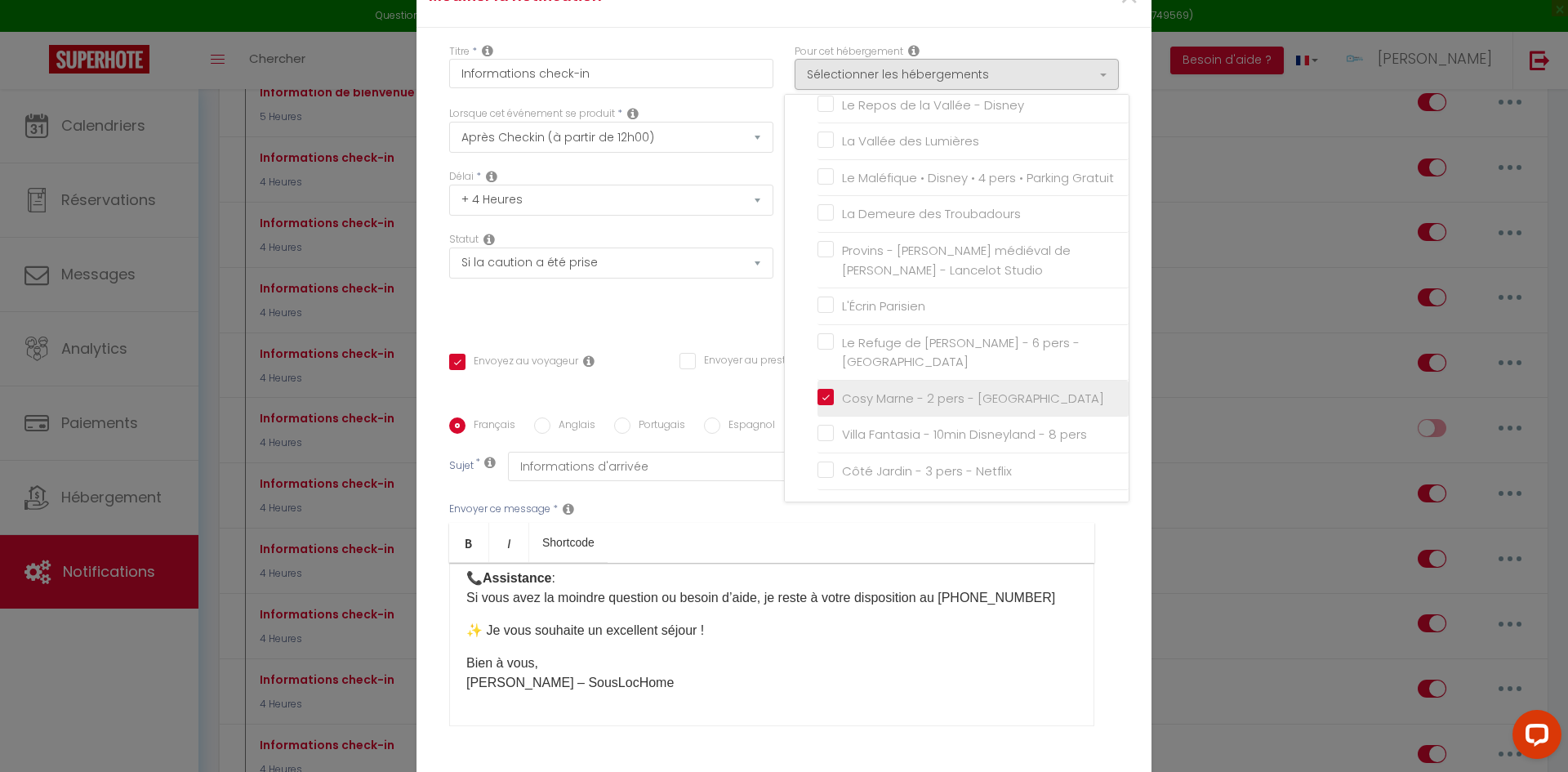
checkbox input "false"
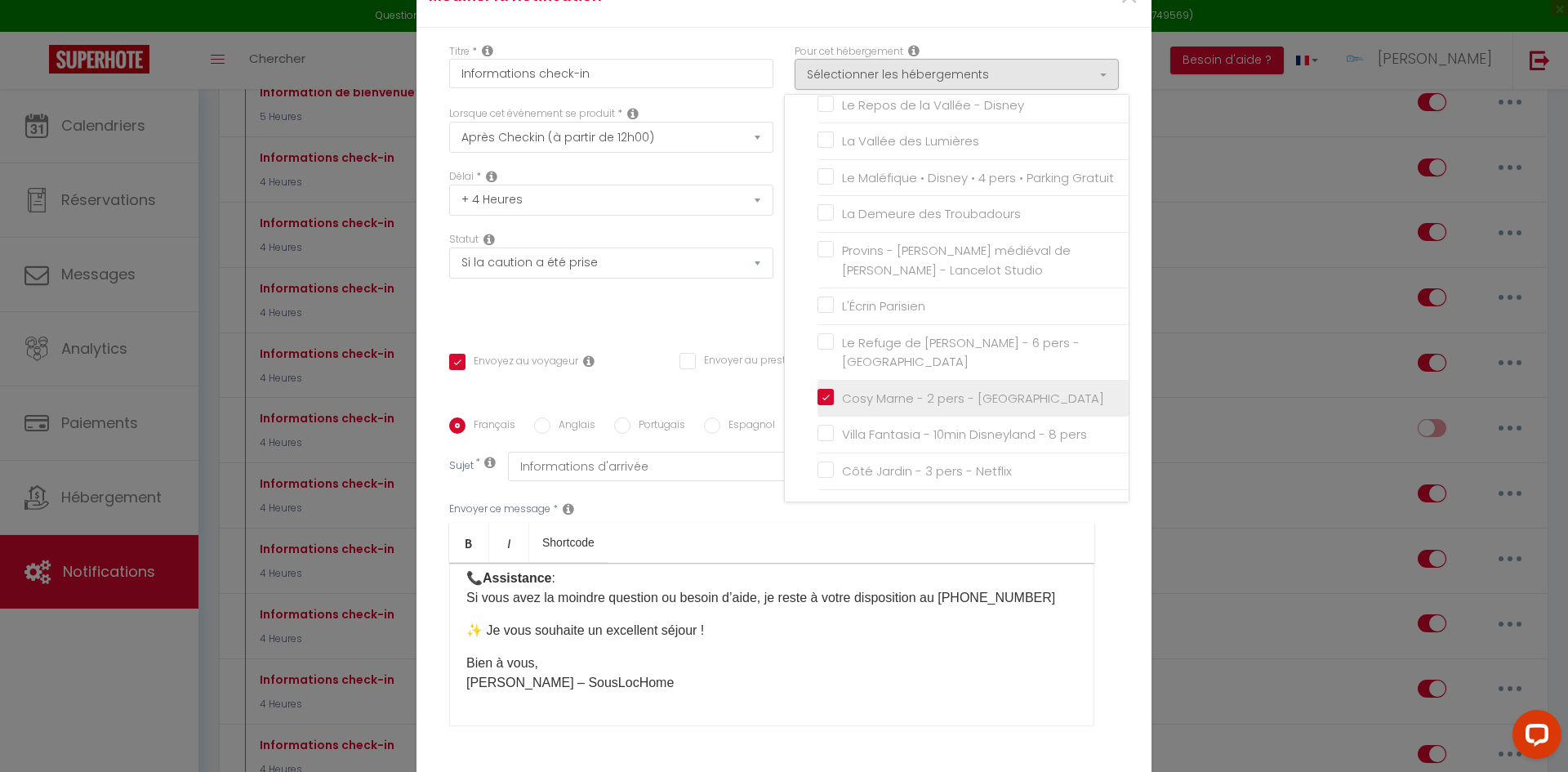
checkbox input "false"
checkbox input "true"
checkbox input "false"
click at [848, 654] on p "Bien à vous, Gabriel – SousLocHome" at bounding box center [772, 673] width 611 height 39
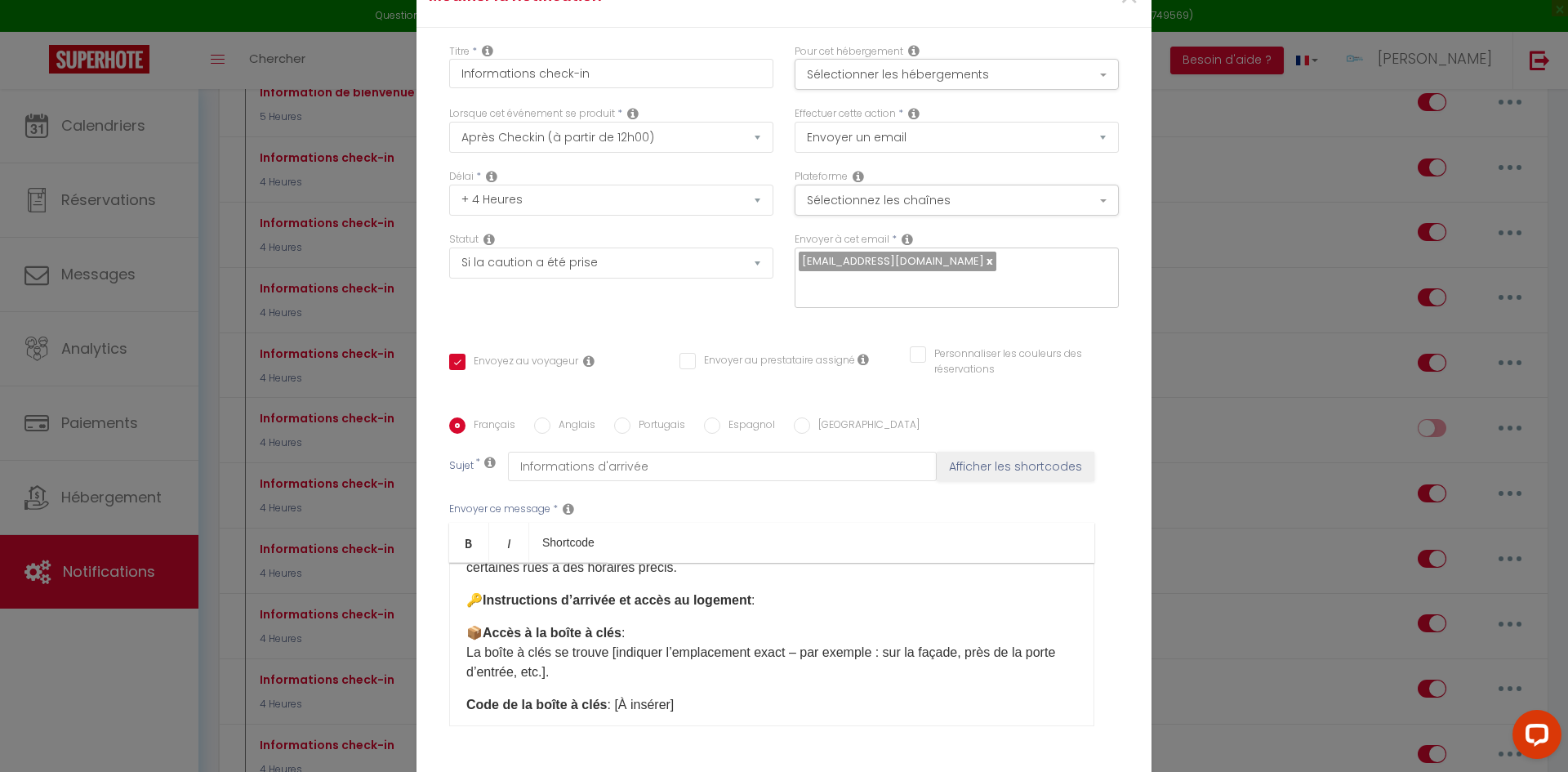
scroll to position [245, 0]
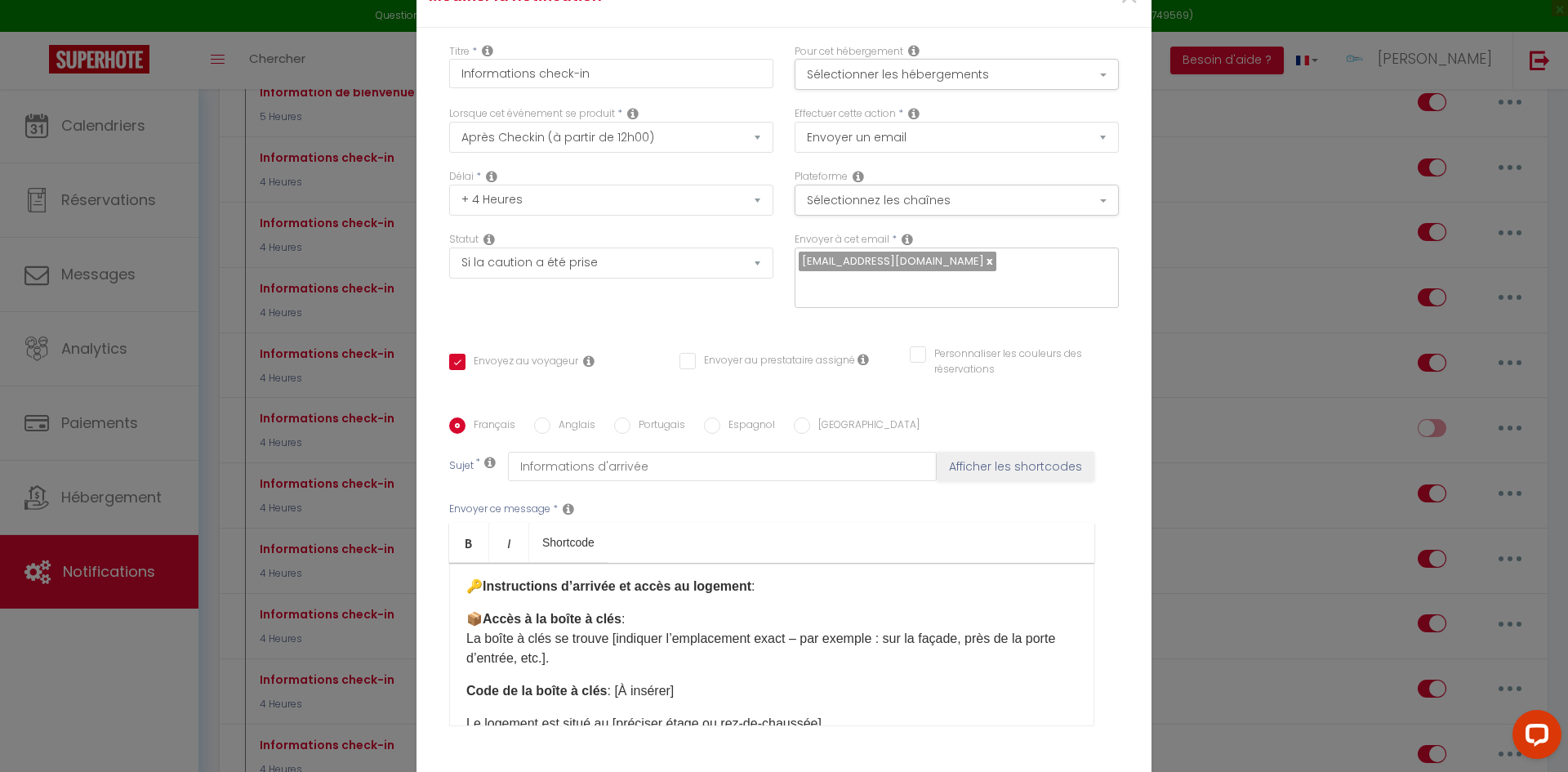
drag, startPoint x: 612, startPoint y: 652, endPoint x: 447, endPoint y: 631, distance: 166.3
click at [449, 631] on div "Bonjour [GUEST:FIRST_NAME], Nous sommes ravis de vous accueillir très bientôt à…" at bounding box center [772, 644] width 645 height 164
copy p "La boîte à clés se trouve [indiquer l’emplacement exact – par exemple : sur la …"
drag, startPoint x: 673, startPoint y: 678, endPoint x: 611, endPoint y: 676, distance: 62.0
click at [611, 681] on p "Code de la boîte à clés : [À insérer]" at bounding box center [772, 691] width 611 height 19
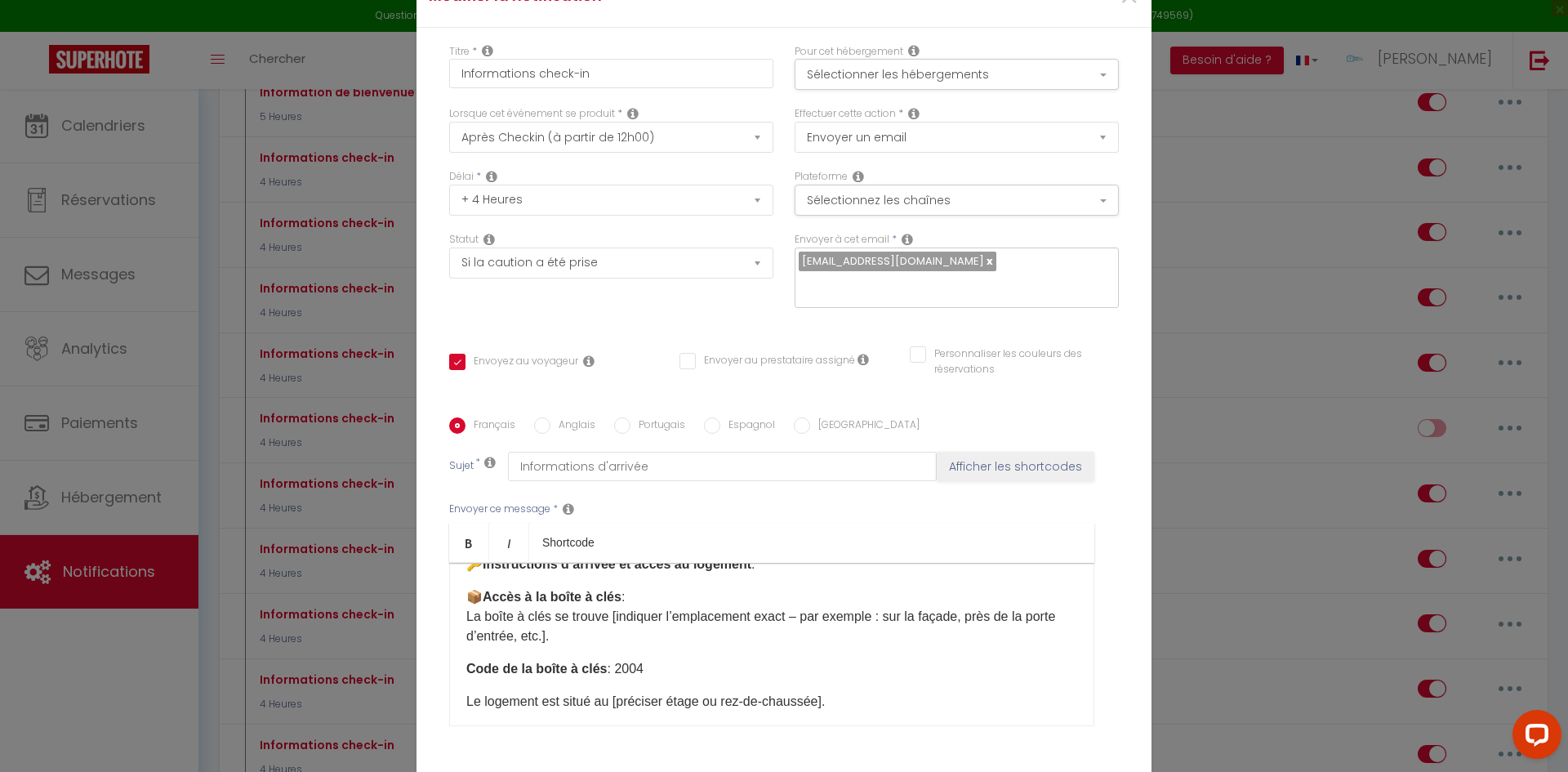
scroll to position [327, 0]
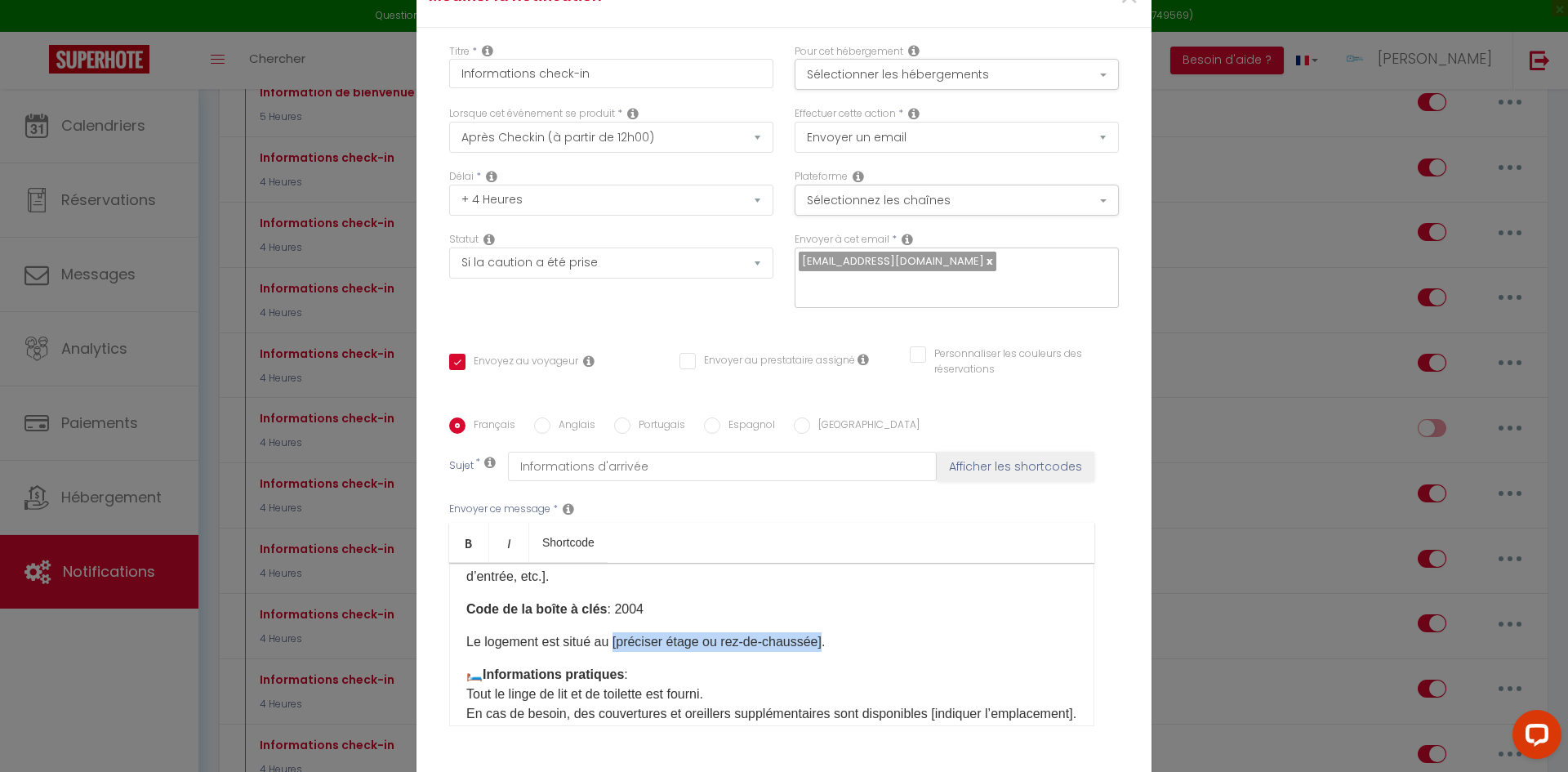
drag, startPoint x: 819, startPoint y: 635, endPoint x: 610, endPoint y: 633, distance: 209.0
click at [610, 633] on p "Le logement est situé au [préciser étage ou rez-de-chaussée]." at bounding box center [772, 642] width 611 height 19
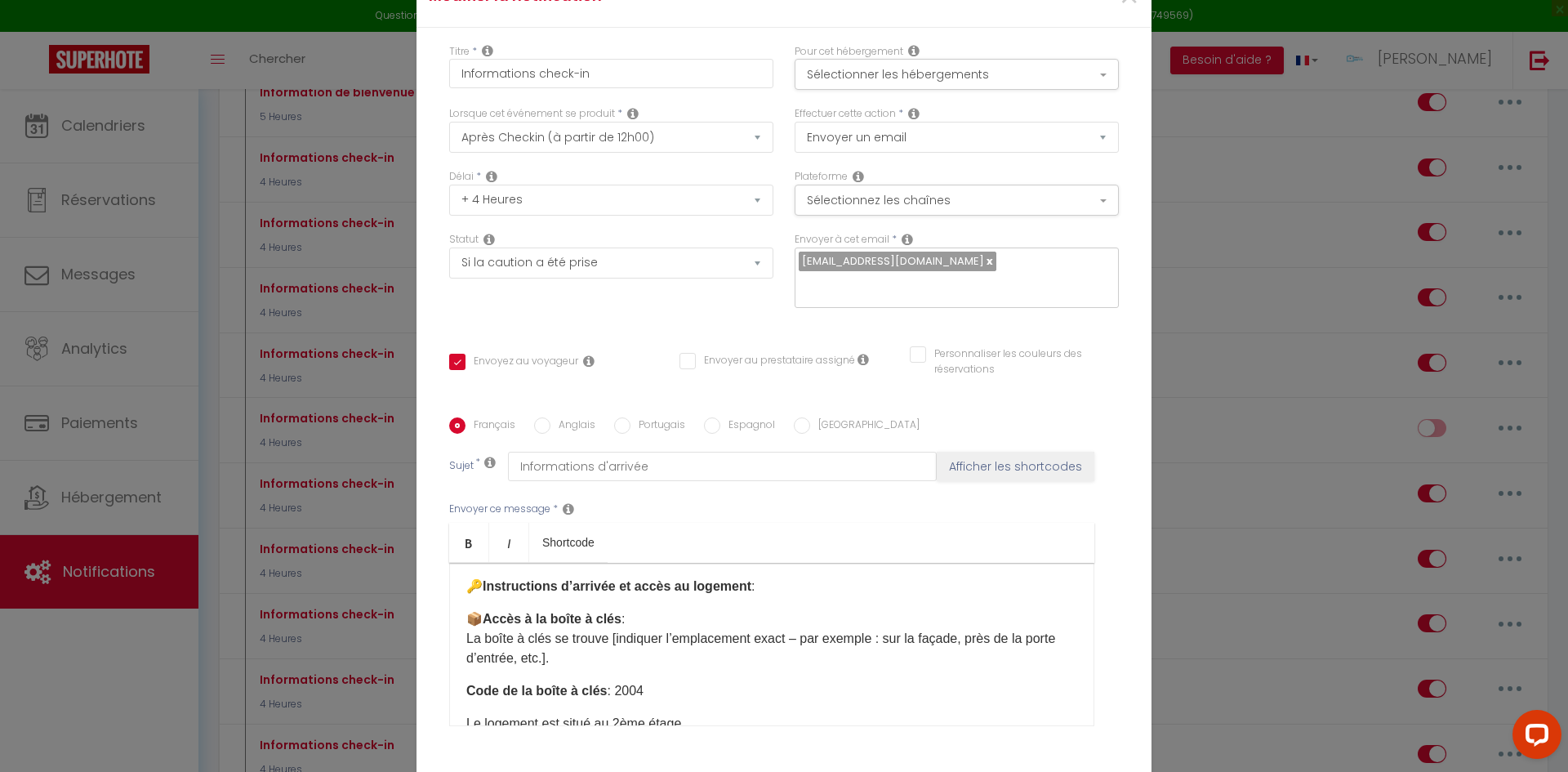
drag, startPoint x: 532, startPoint y: 641, endPoint x: 462, endPoint y: 631, distance: 70.7
click at [467, 631] on p "📦 Accès à la boîte à clés : La boîte à clés se trouve [indiquer l’emplacement e…" at bounding box center [772, 640] width 611 height 59
click at [539, 638] on div "Bonjour [GUEST:FIRST_NAME], Nous sommes ravis de vous accueillir très bientôt à…" at bounding box center [772, 644] width 645 height 164
drag, startPoint x: 897, startPoint y: 626, endPoint x: 908, endPoint y: 626, distance: 11.0
click at [908, 631] on strong "2ᵉ étage" at bounding box center [917, 638] width 51 height 14
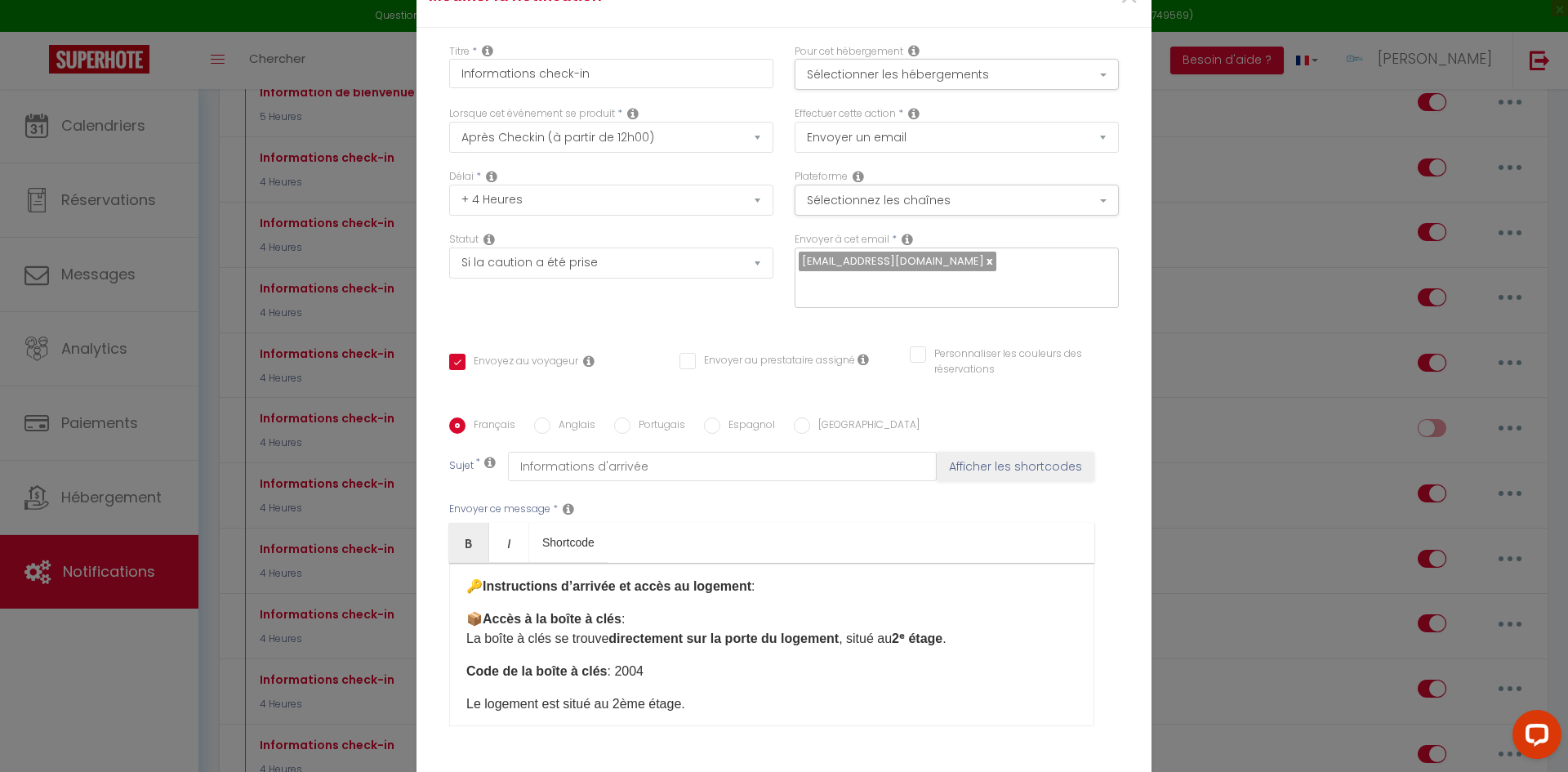
click at [907, 662] on p "Code de la boîte à clés : 2004" at bounding box center [772, 671] width 611 height 19
drag, startPoint x: 899, startPoint y: 624, endPoint x: 949, endPoint y: 625, distance: 50.0
click at [949, 625] on p "📦 Accès à la boîte à clés : La boîte à clés se trouve directement sur la porte …" at bounding box center [772, 630] width 611 height 39
copy strong "2ᵉ étage"
drag, startPoint x: 610, startPoint y: 693, endPoint x: 675, endPoint y: 690, distance: 65.1
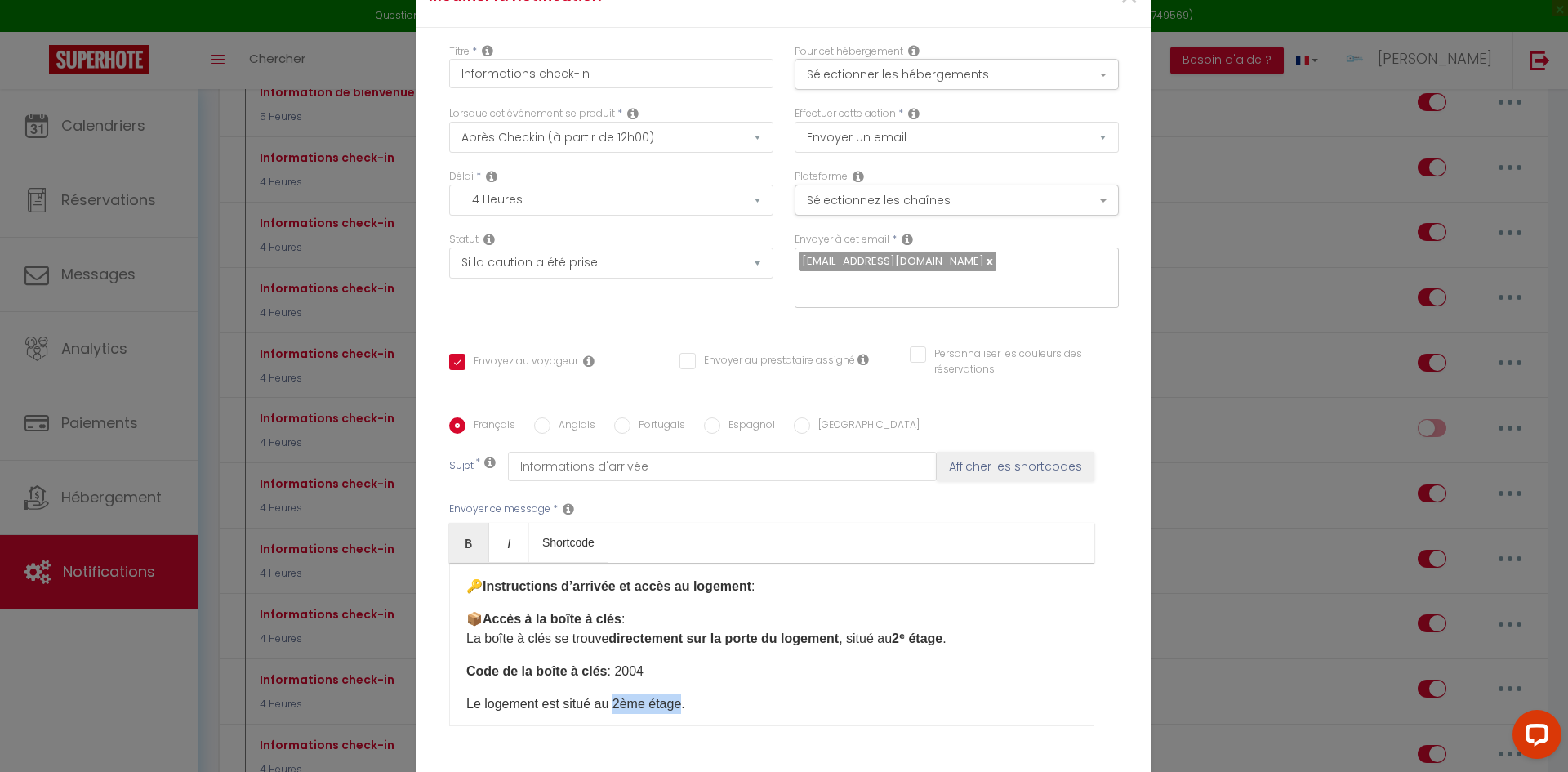
click at [675, 694] on p "Le logement est situé au 2ème étage." at bounding box center [772, 704] width 611 height 19
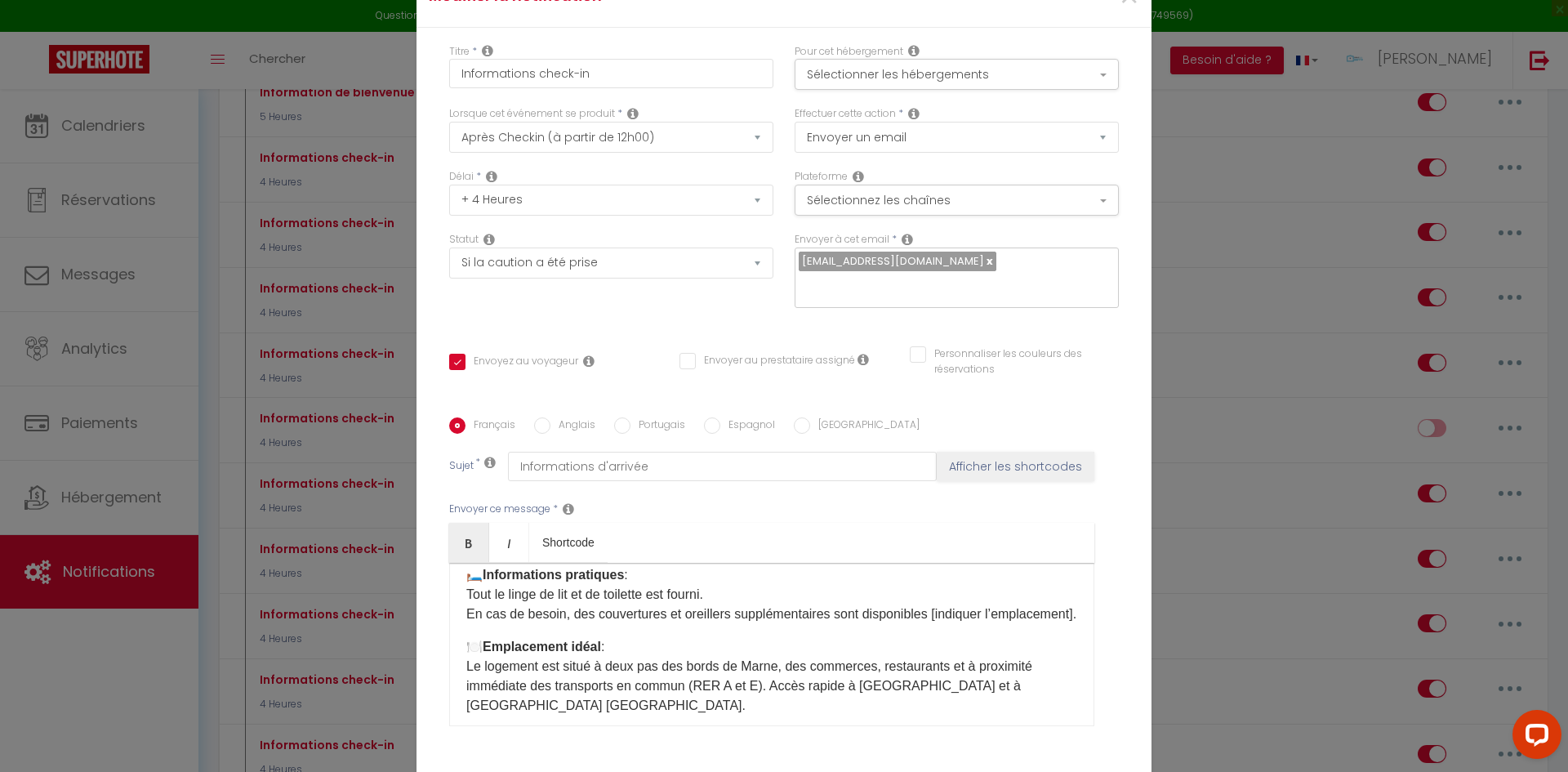
scroll to position [409, 0]
drag, startPoint x: 572, startPoint y: 619, endPoint x: 456, endPoint y: 601, distance: 117.4
click at [456, 601] on div "Bonjour [GUEST:FIRST_NAME], Nous sommes ravis de vous accueillir très bientôt à…" at bounding box center [772, 644] width 645 height 164
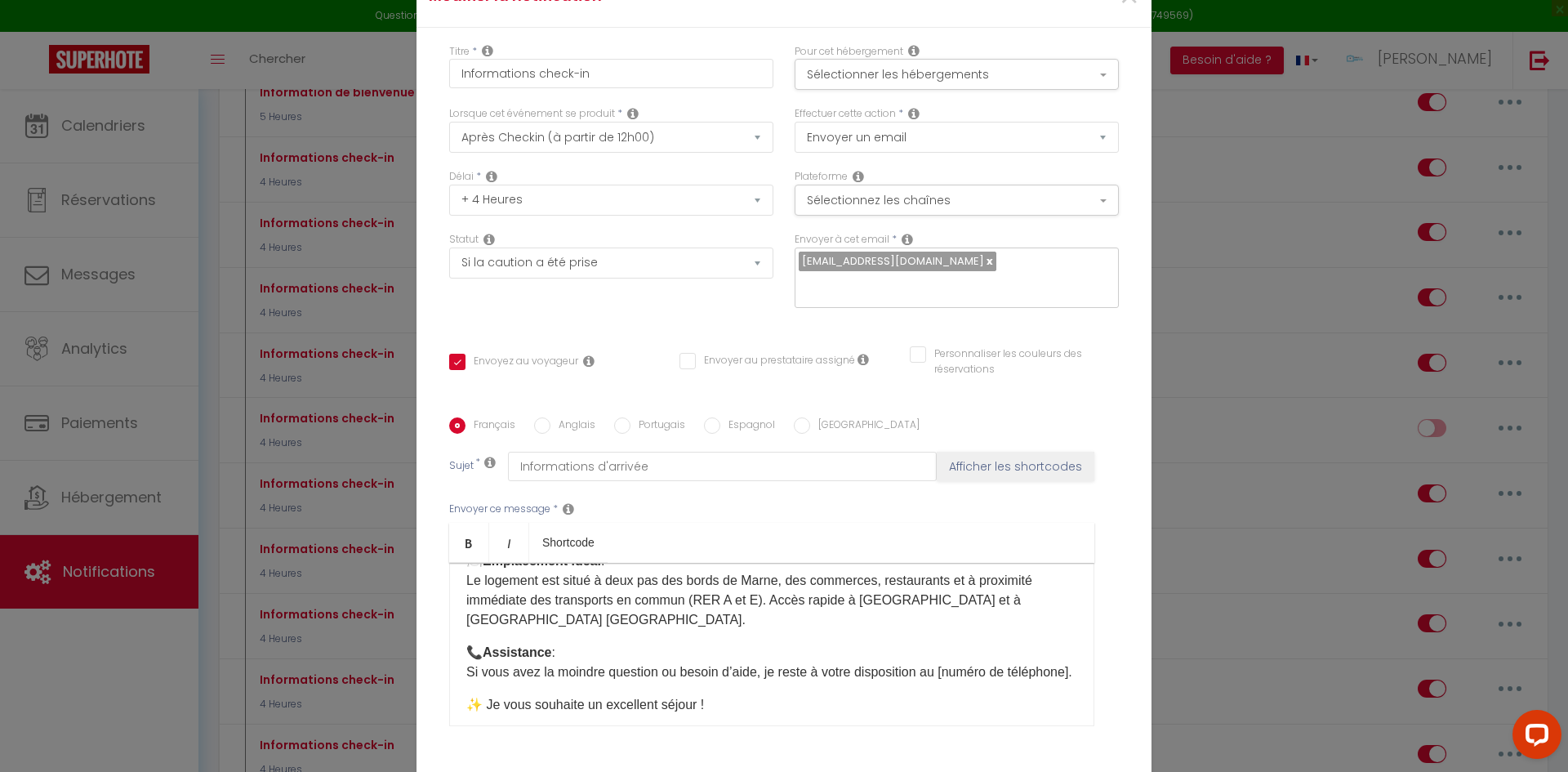
scroll to position [490, 0]
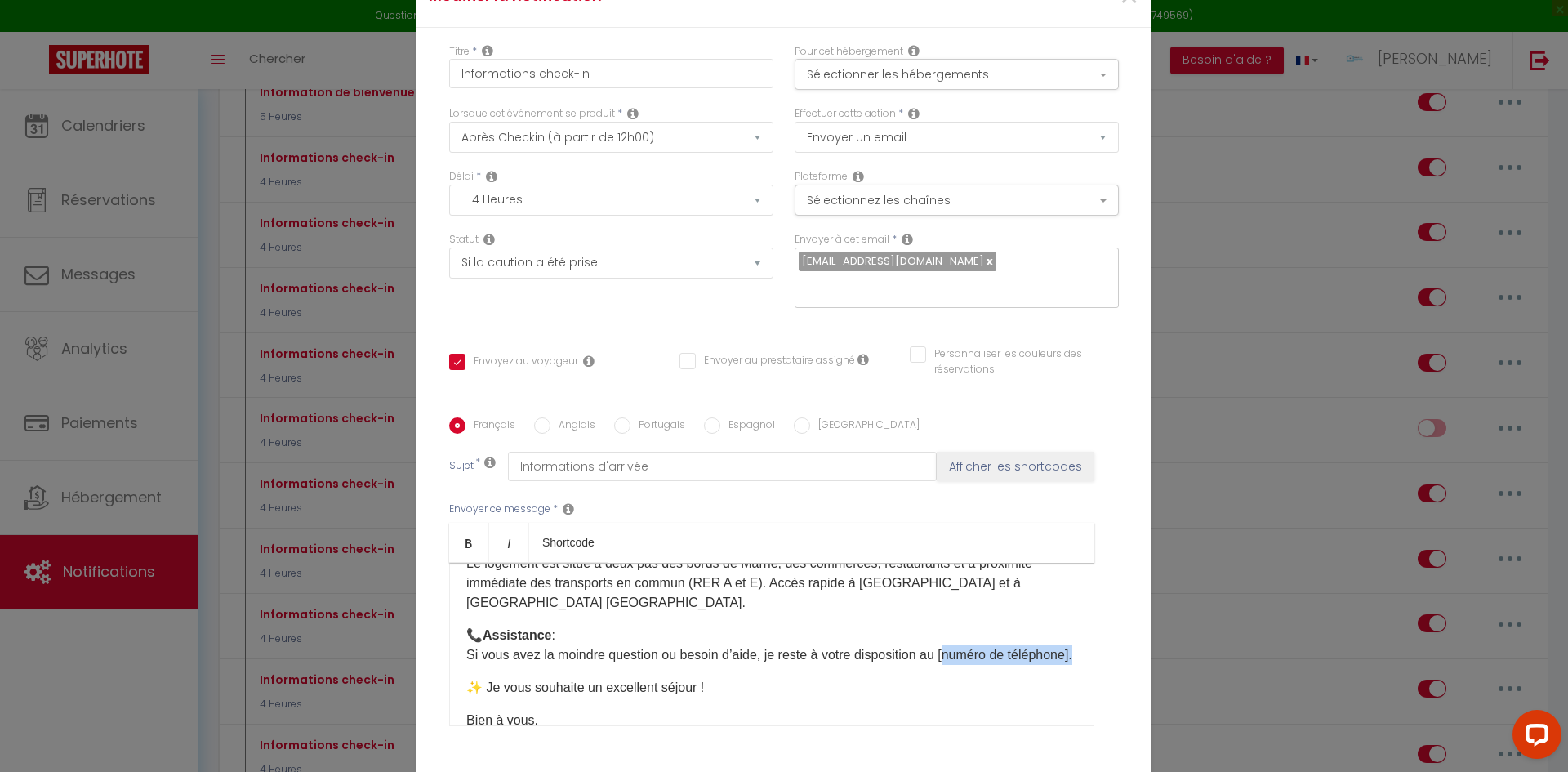
drag, startPoint x: 525, startPoint y: 642, endPoint x: 942, endPoint y: 632, distance: 417.1
click at [942, 632] on p "📞 Assistance : Si vous avez la moindre question ou besoin d’aide, je reste à vo…" at bounding box center [772, 645] width 611 height 39
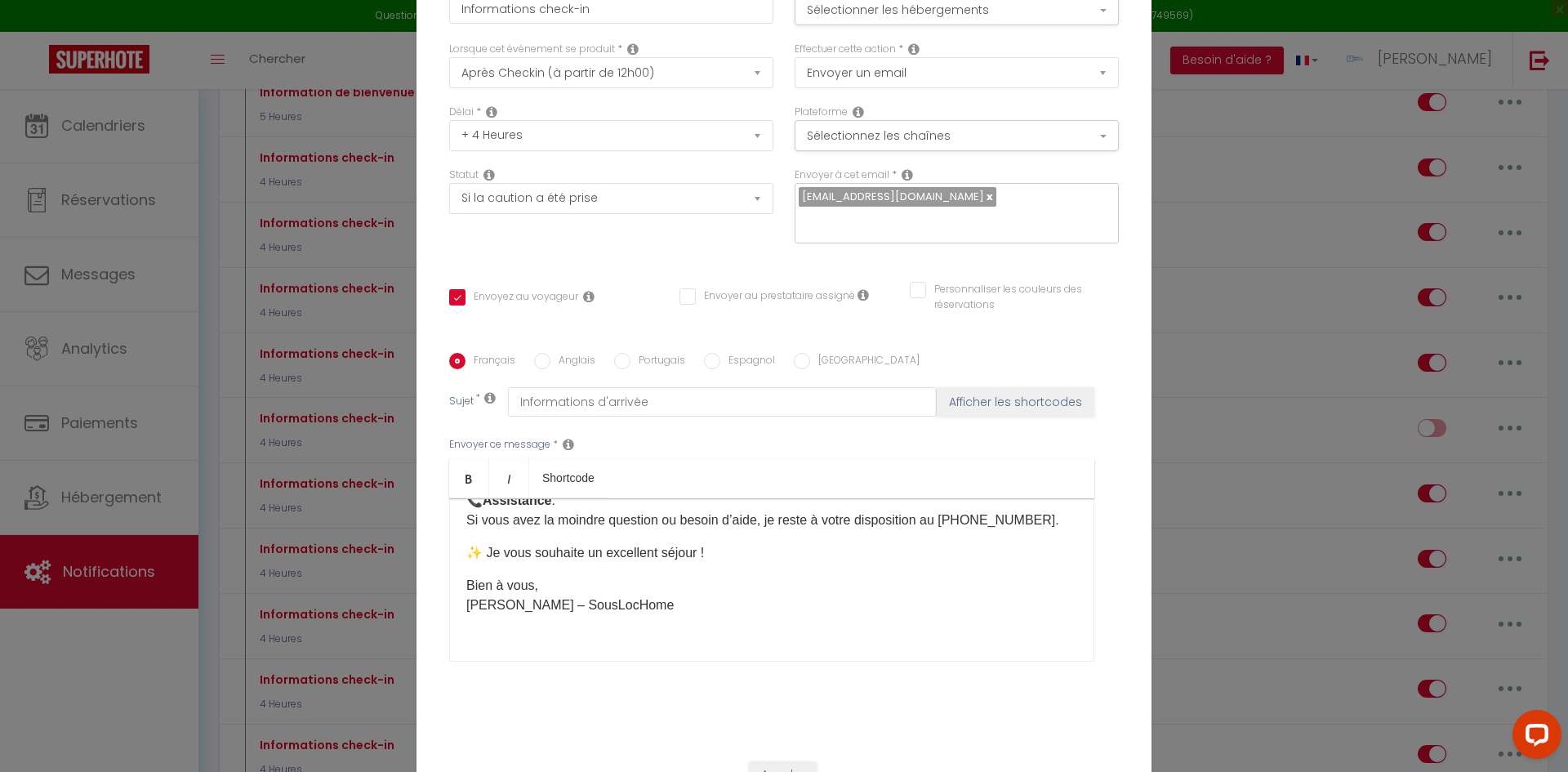
scroll to position [81, 0]
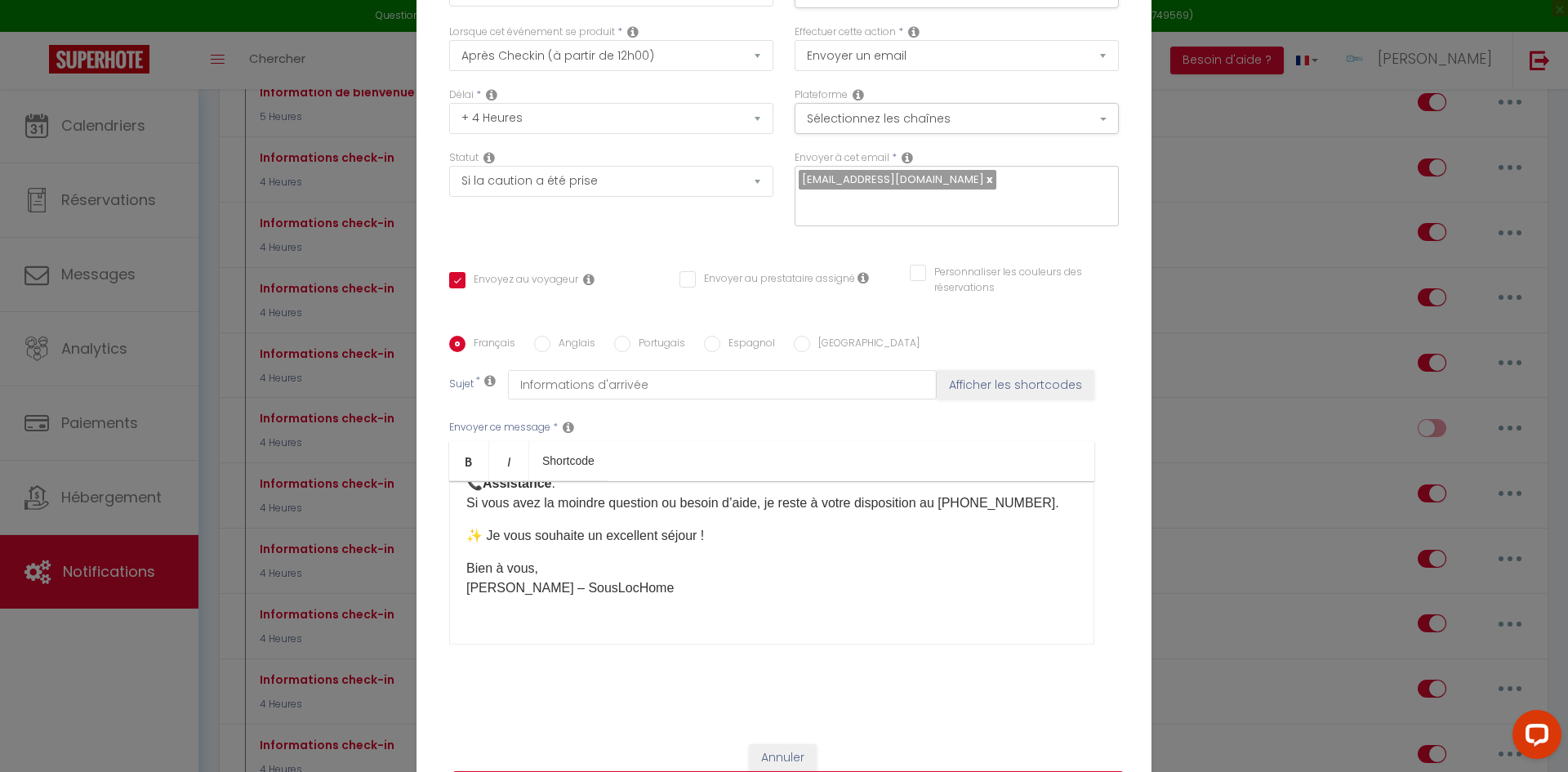
click at [575, 604] on div "Bonjour [GUEST:FIRST_NAME], Nous sommes ravis de vous accueillir très bientôt à…" at bounding box center [772, 563] width 645 height 164
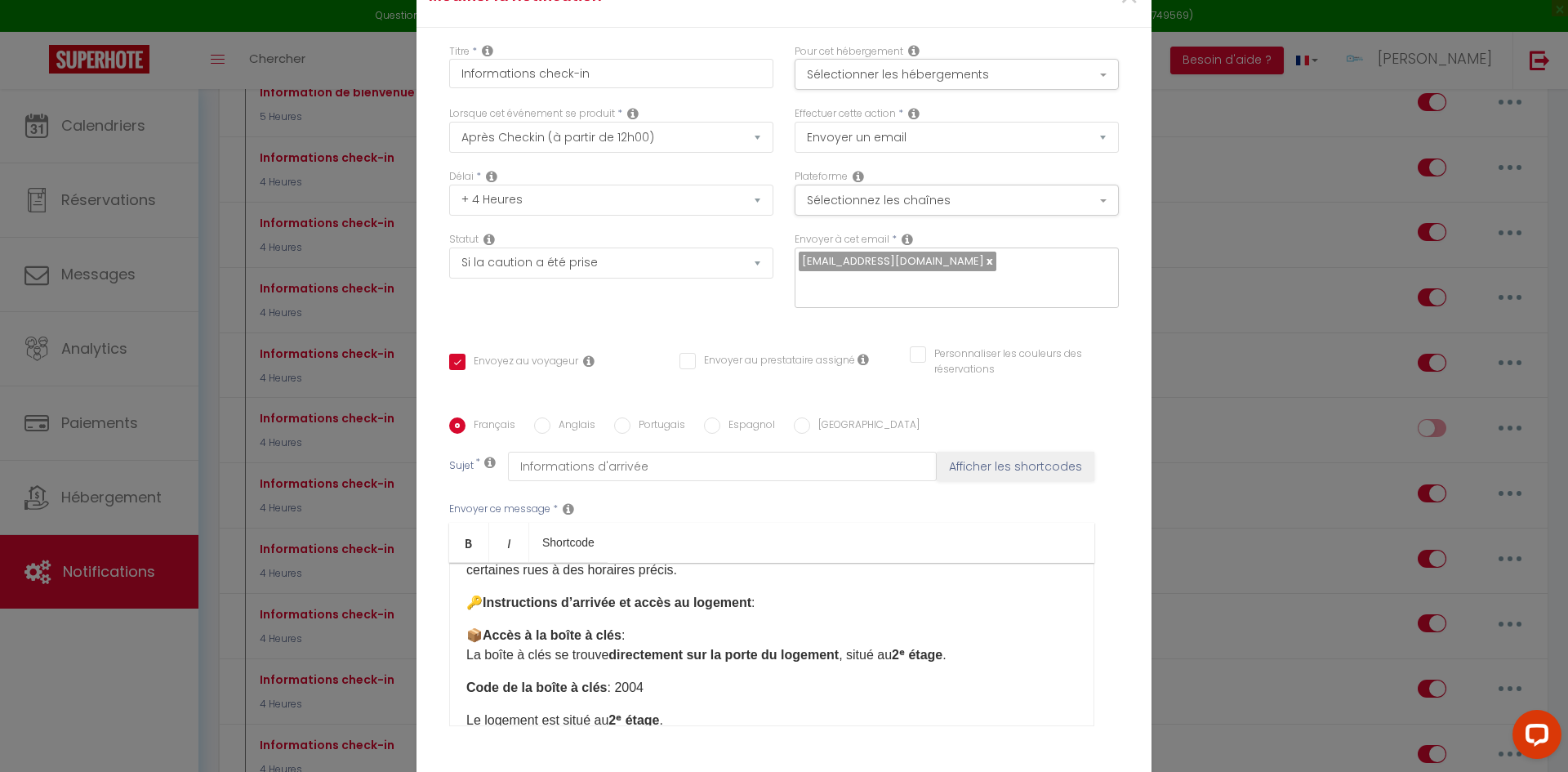
scroll to position [245, 0]
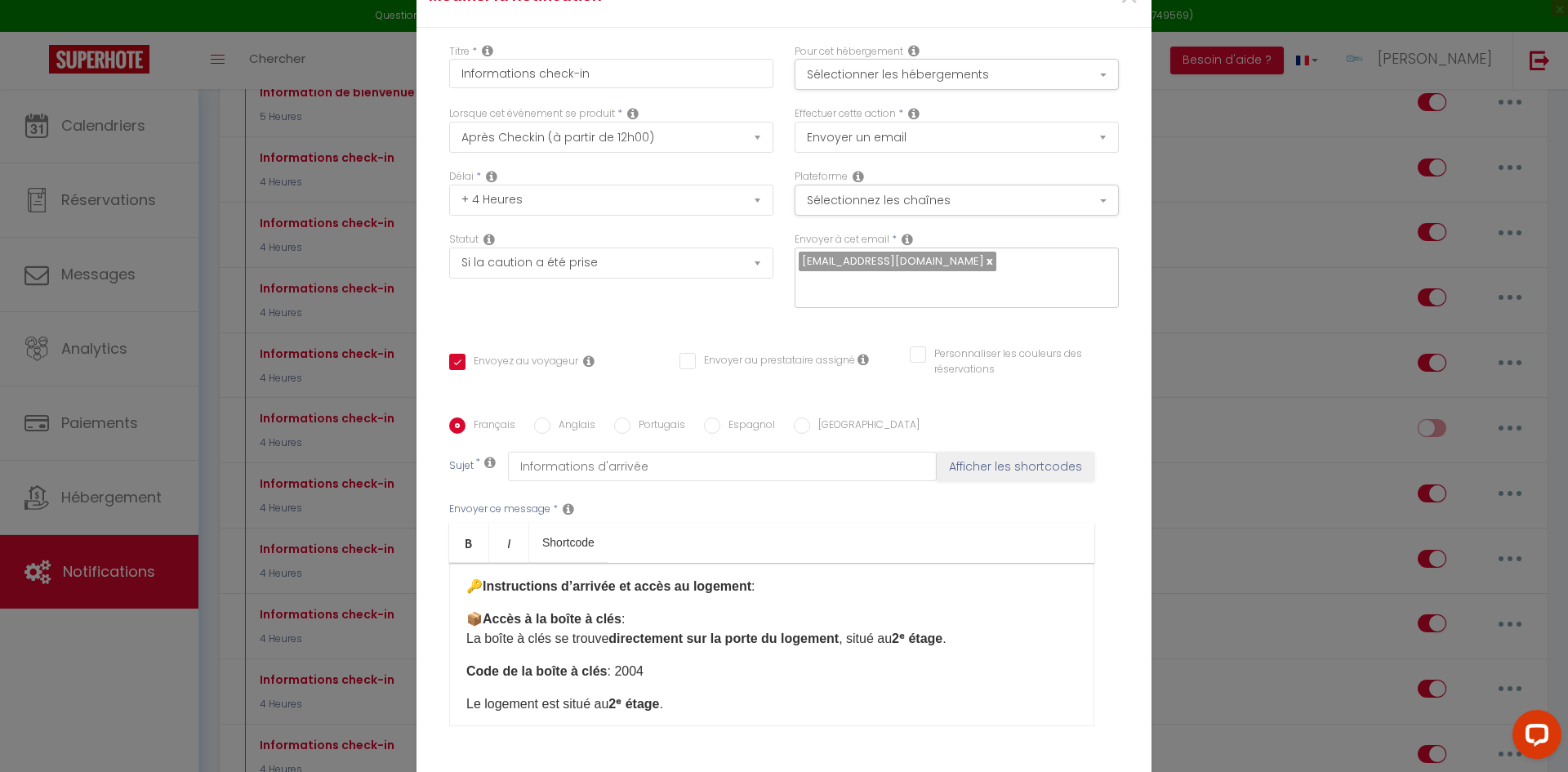
drag, startPoint x: 788, startPoint y: 575, endPoint x: 814, endPoint y: 577, distance: 26.1
click at [788, 577] on p "🔑 Instructions d’arrivée et accès au logement :" at bounding box center [772, 586] width 611 height 19
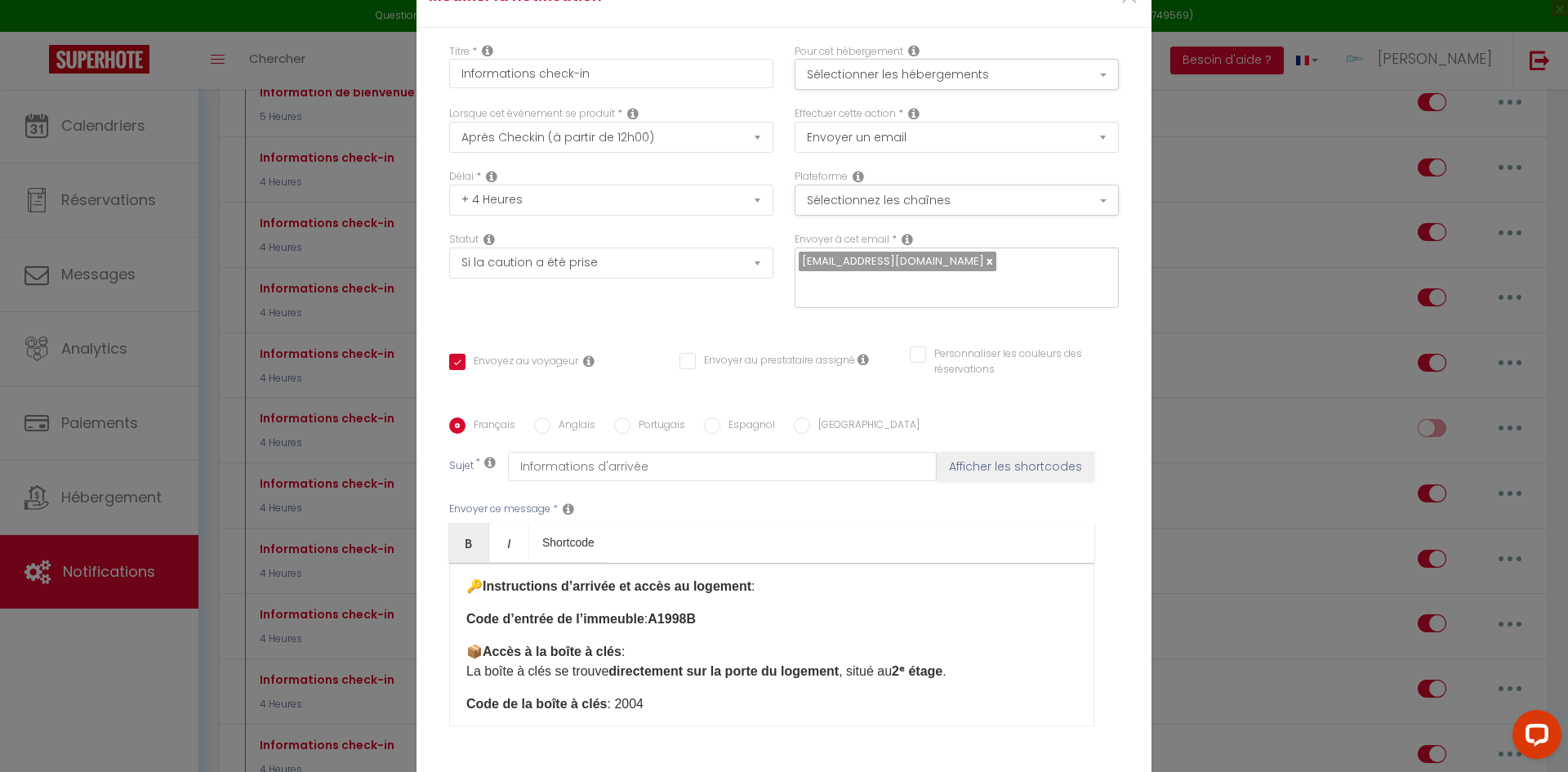
click at [539, 612] on strong "Code d’entrée de l’immeuble" at bounding box center [555, 619] width 178 height 14
click at [821, 616] on p "Code d’entrée de l’immeuble : A1998B ​" at bounding box center [772, 619] width 611 height 19
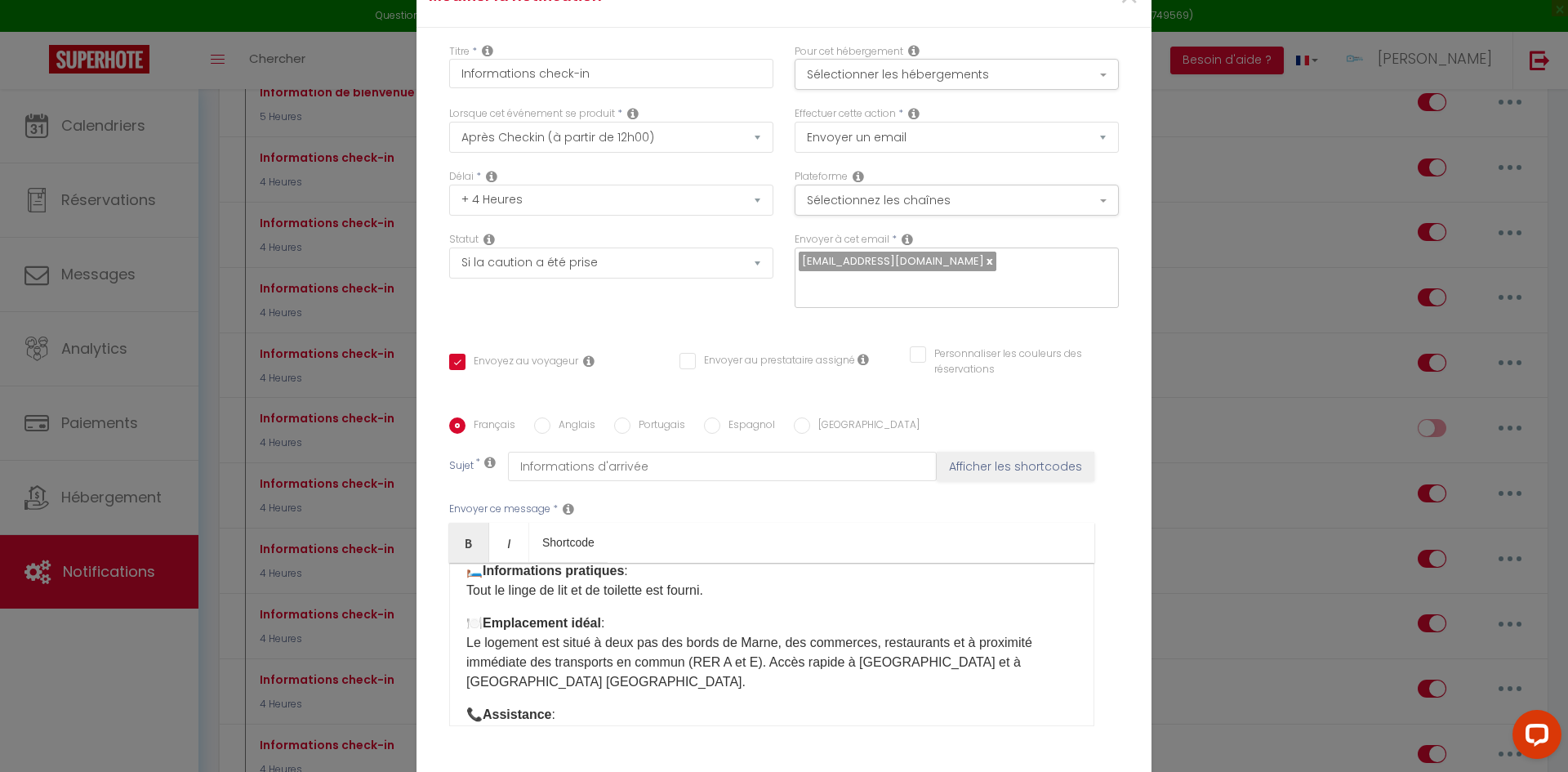
scroll to position [560, 0]
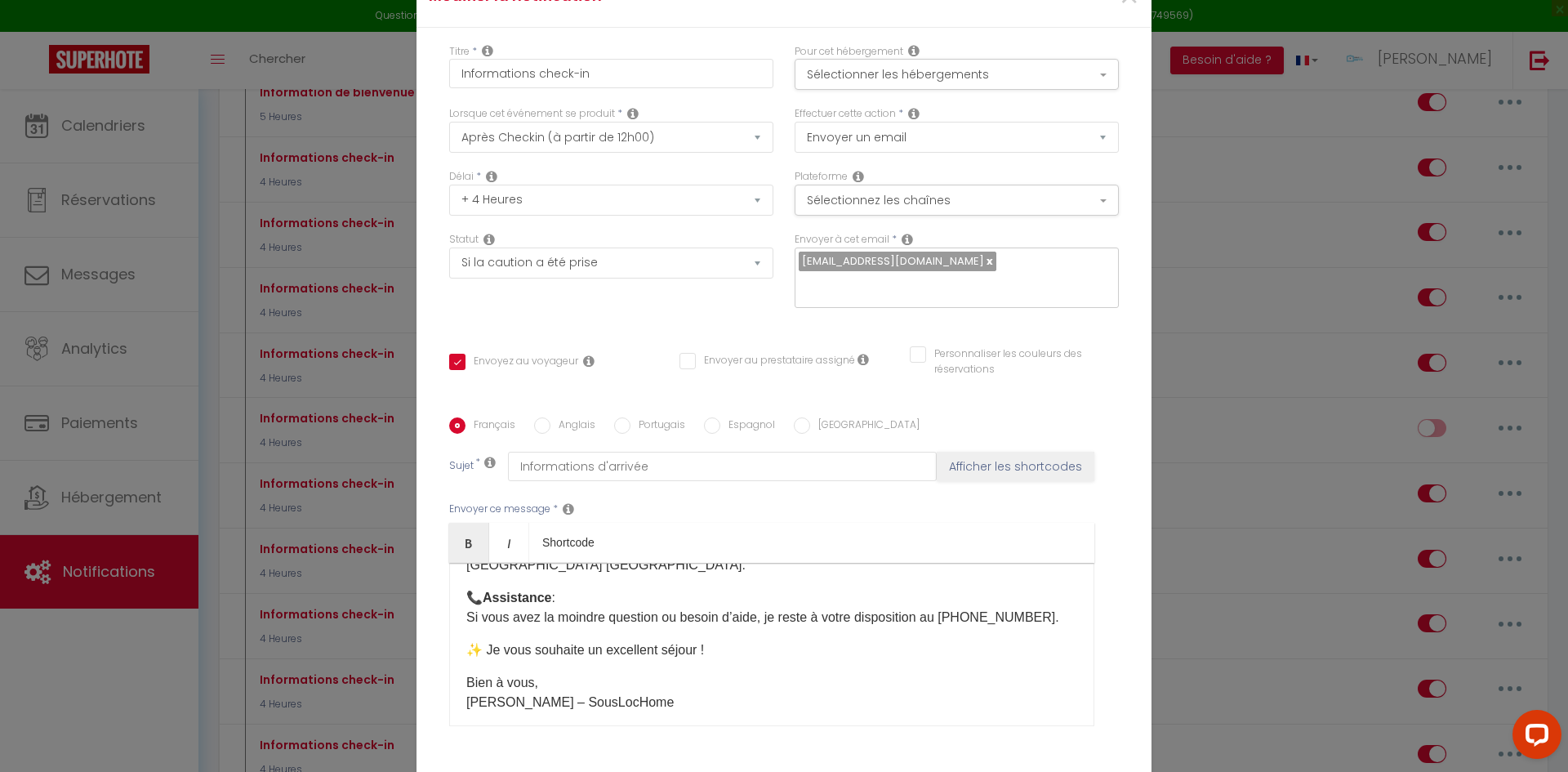
click at [897, 60] on label "Pour cet hébergement" at bounding box center [849, 52] width 109 height 16
click at [898, 74] on button "Sélectionner les hébergements" at bounding box center [956, 75] width 324 height 31
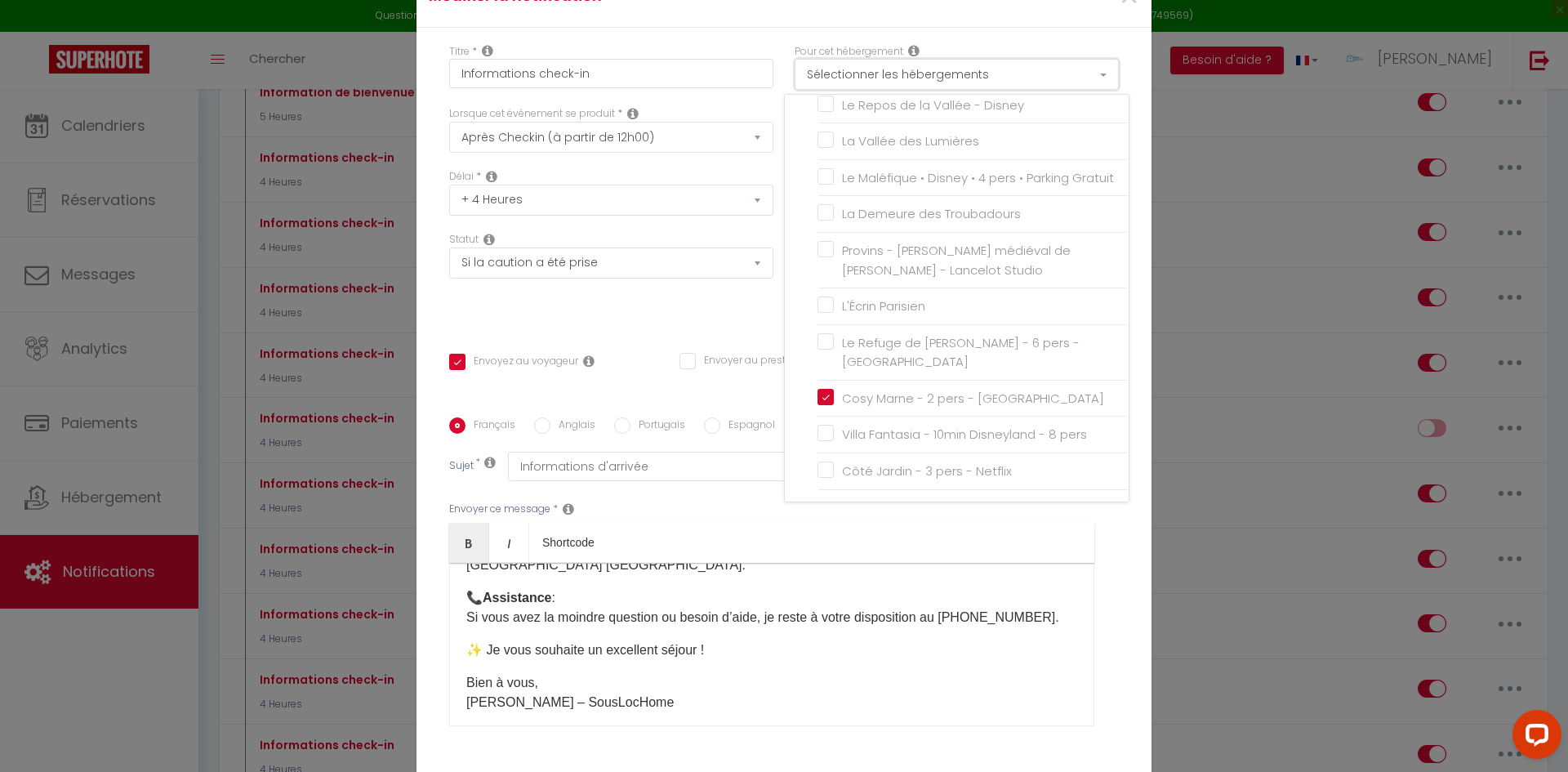
click at [898, 74] on button "Sélectionner les hébergements" at bounding box center [956, 75] width 324 height 31
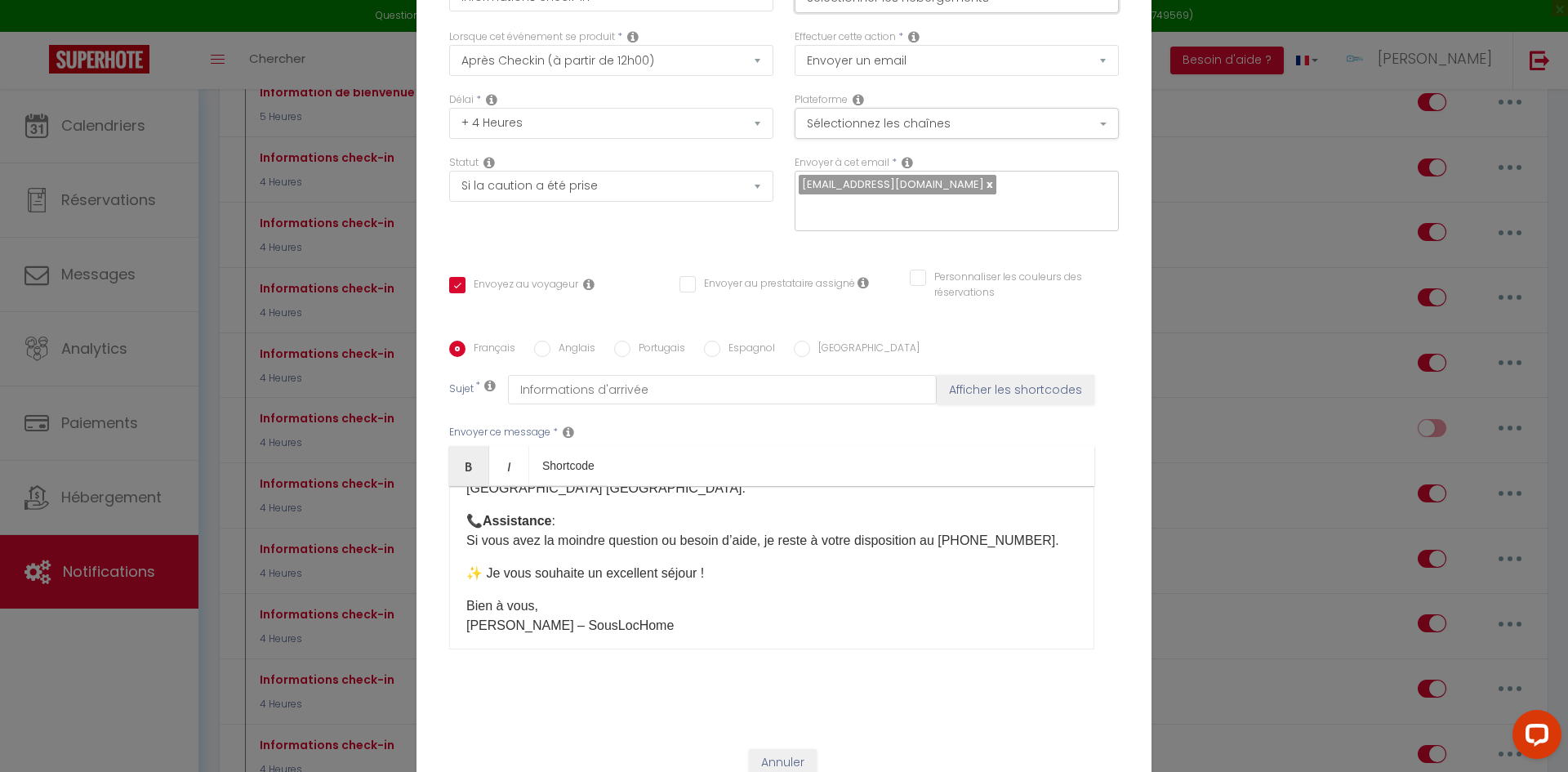
scroll to position [116, 0]
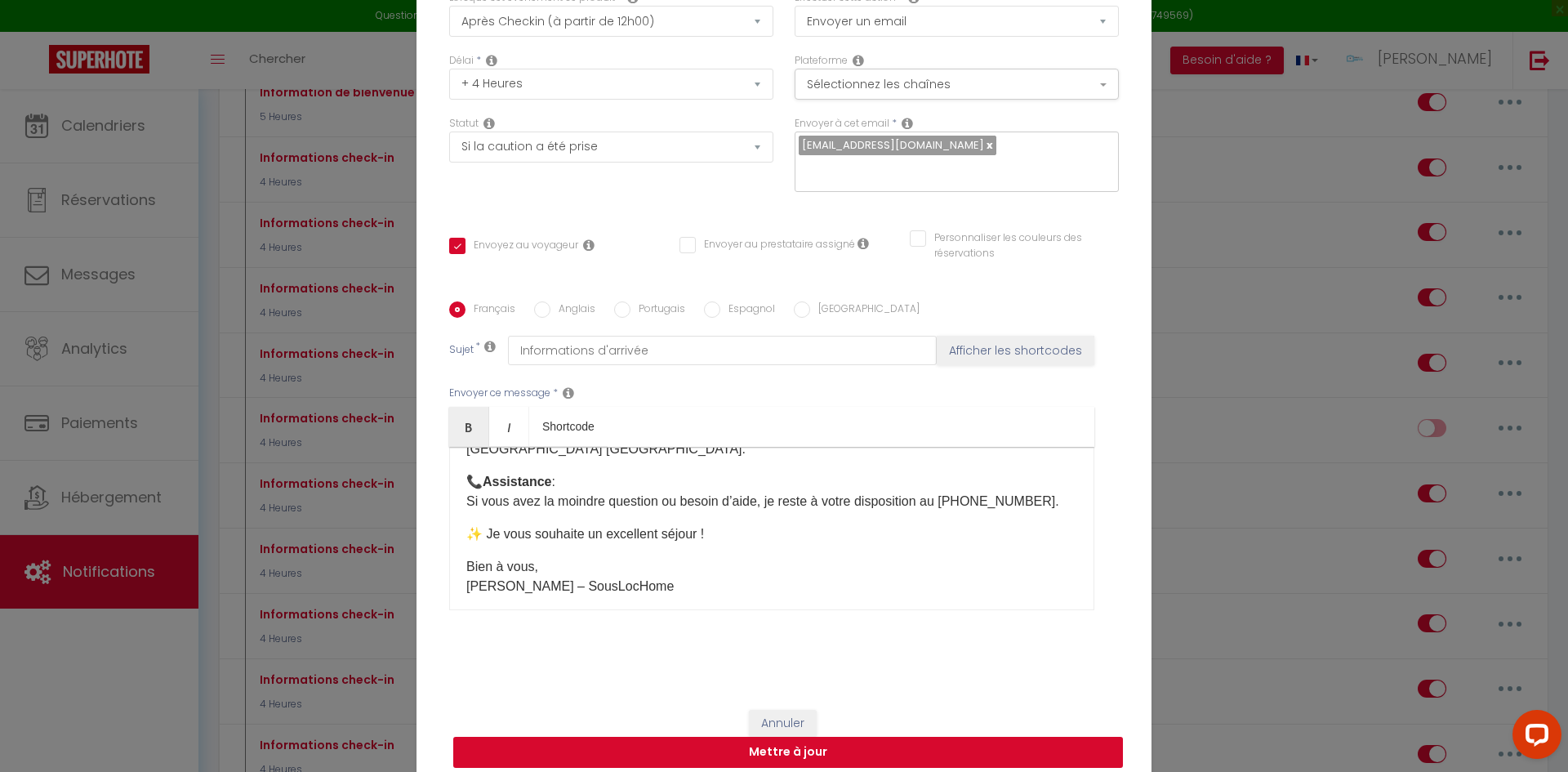
click at [782, 745] on button "Mettre à jour" at bounding box center [788, 753] width 670 height 31
checkbox input "true"
checkbox input "false"
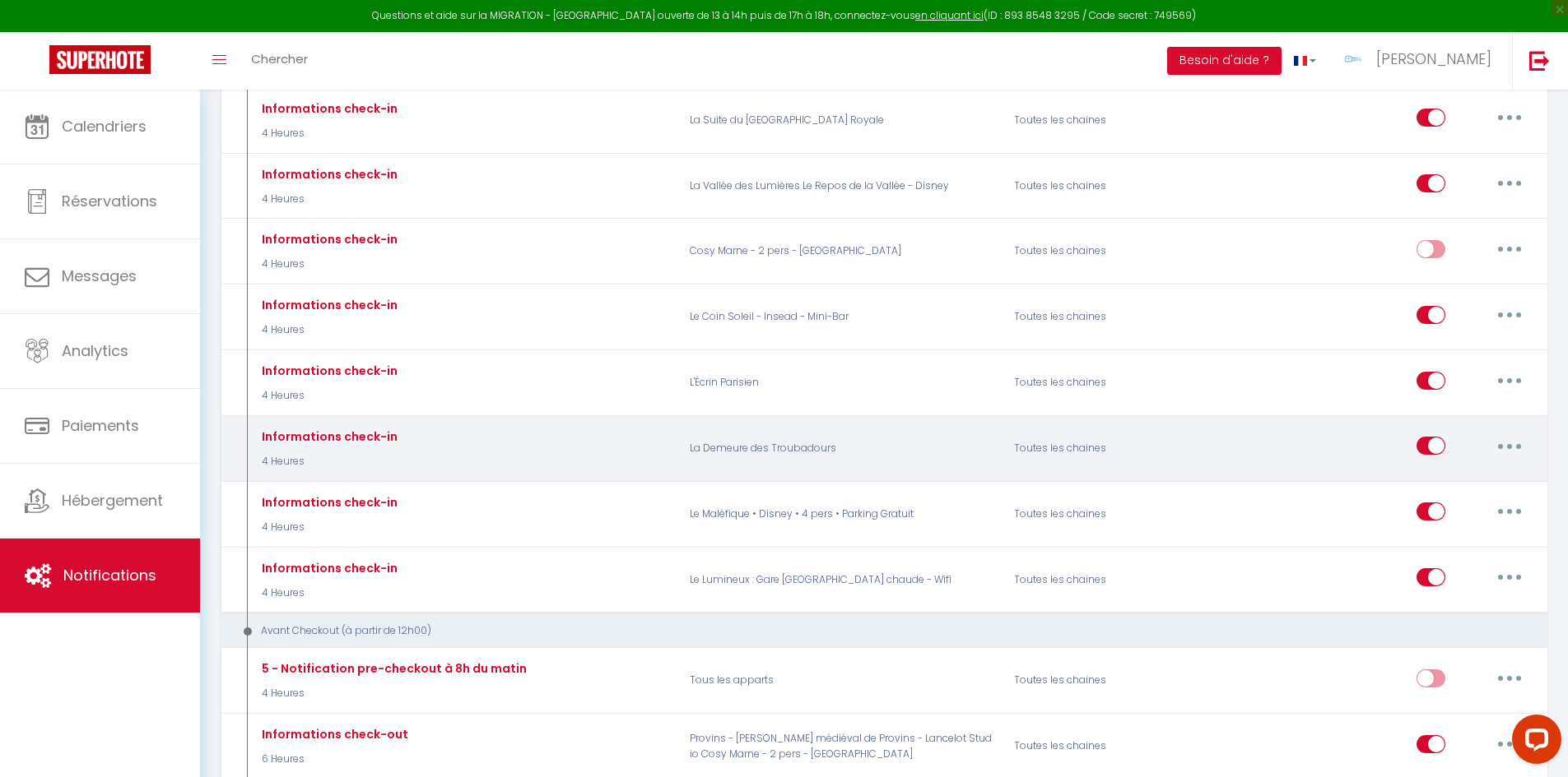
scroll to position [1892, 0]
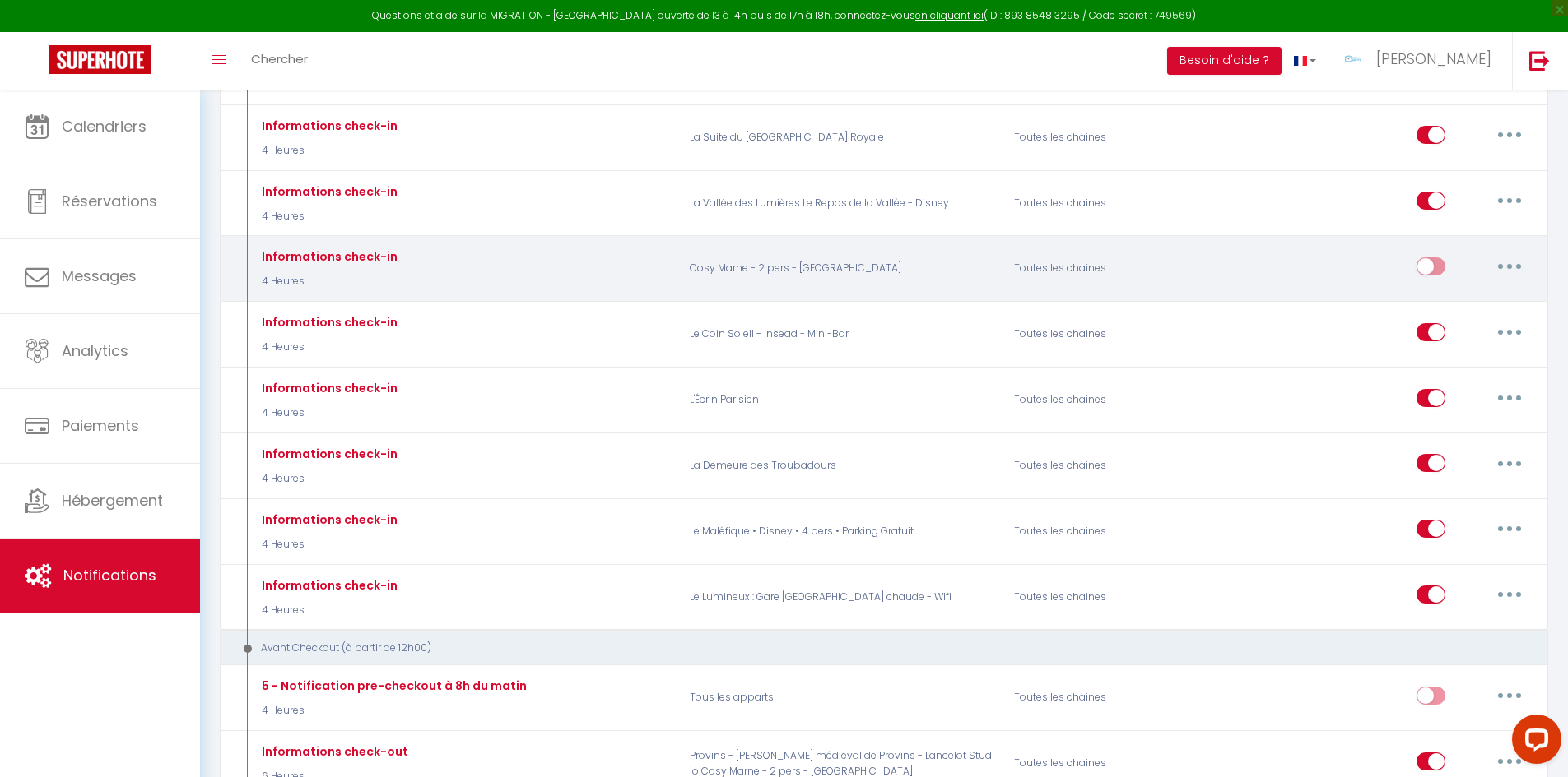
click at [1521, 253] on button "button" at bounding box center [1510, 266] width 47 height 26
click at [1437, 323] on link "Dupliquer" at bounding box center [1467, 333] width 122 height 28
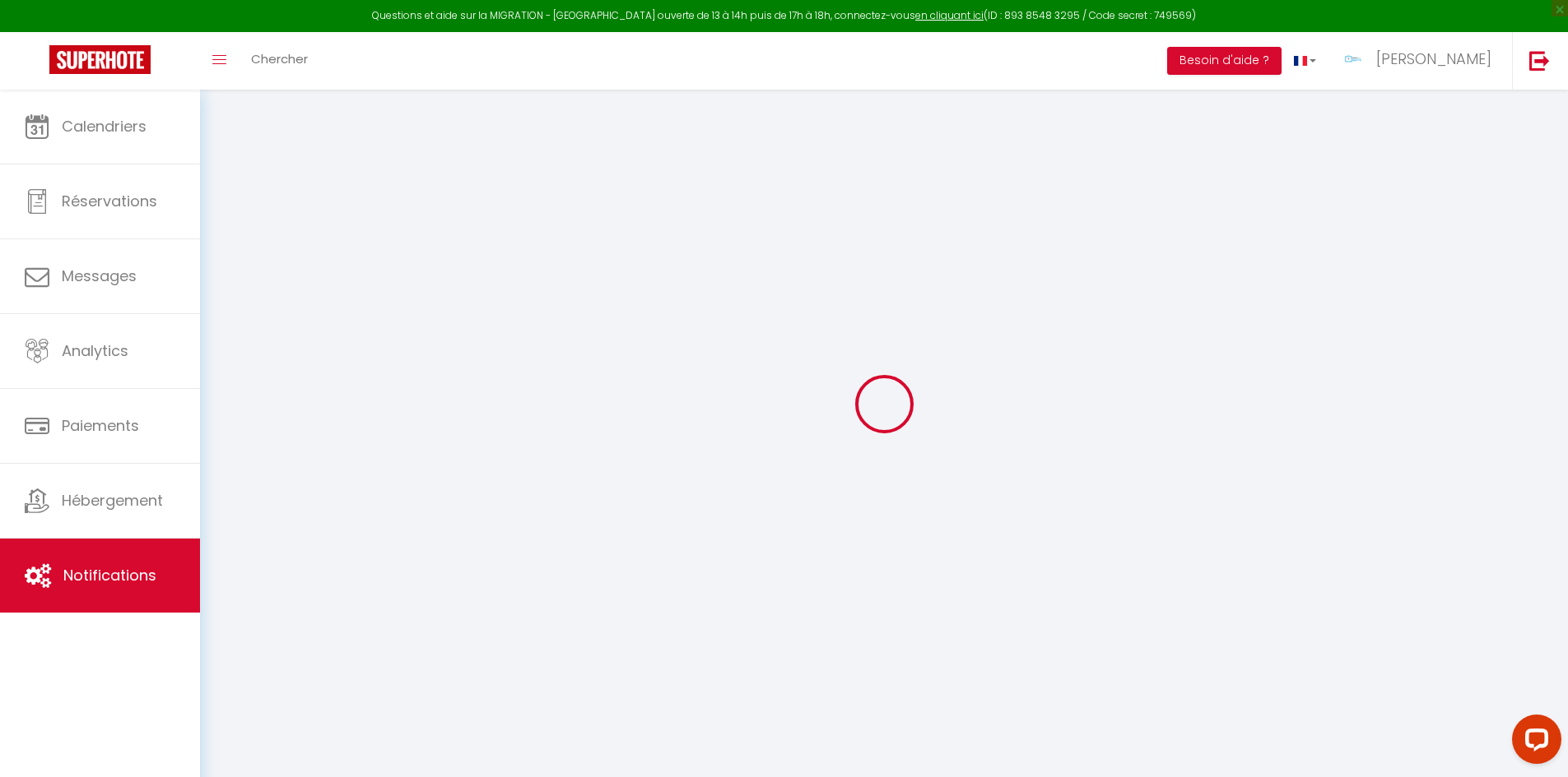
select select
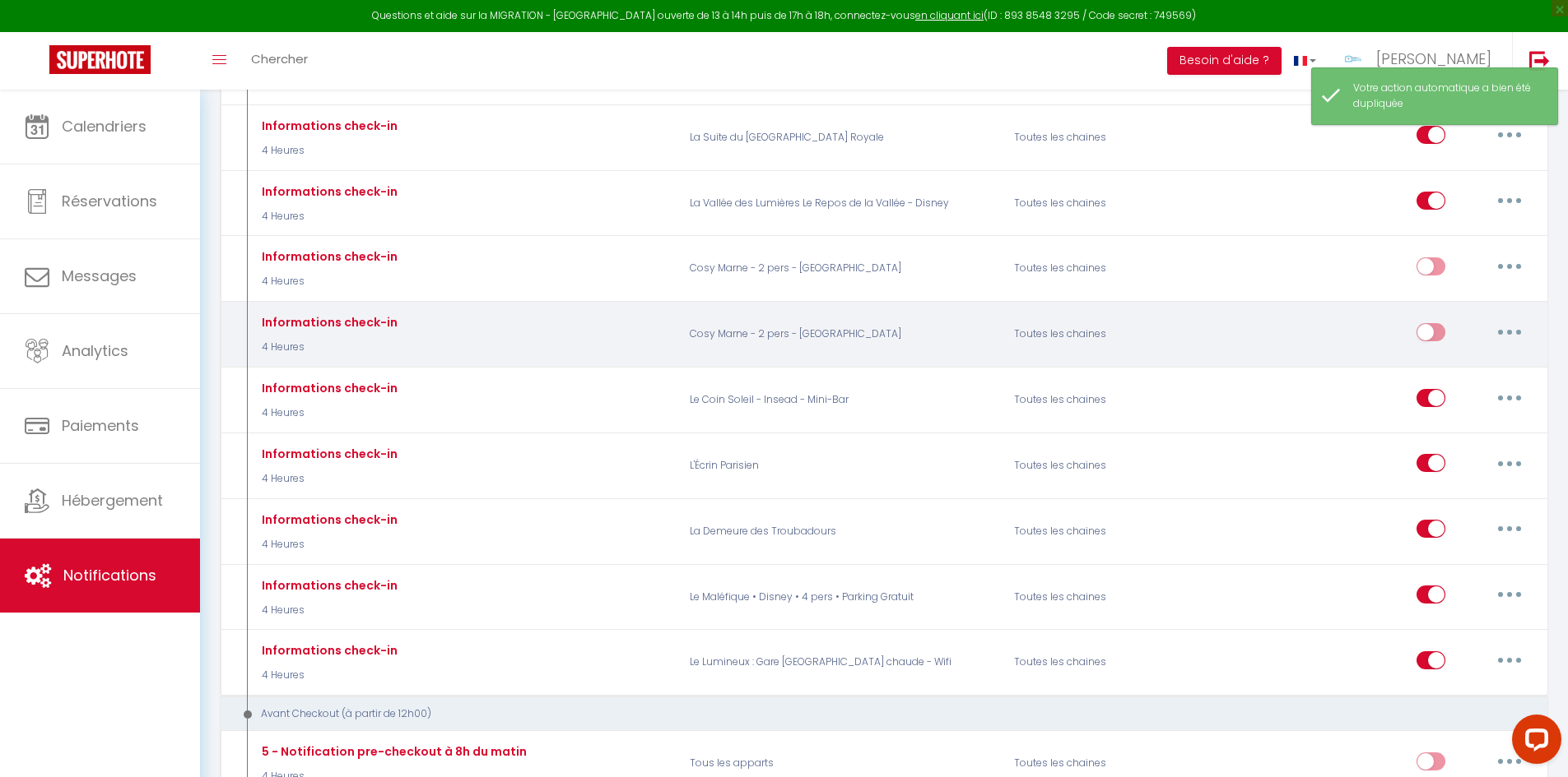
click at [1507, 319] on button "button" at bounding box center [1510, 332] width 47 height 26
click at [1471, 355] on link "Editer" at bounding box center [1467, 369] width 122 height 28
type input "Informations check-in"
checkbox input "false"
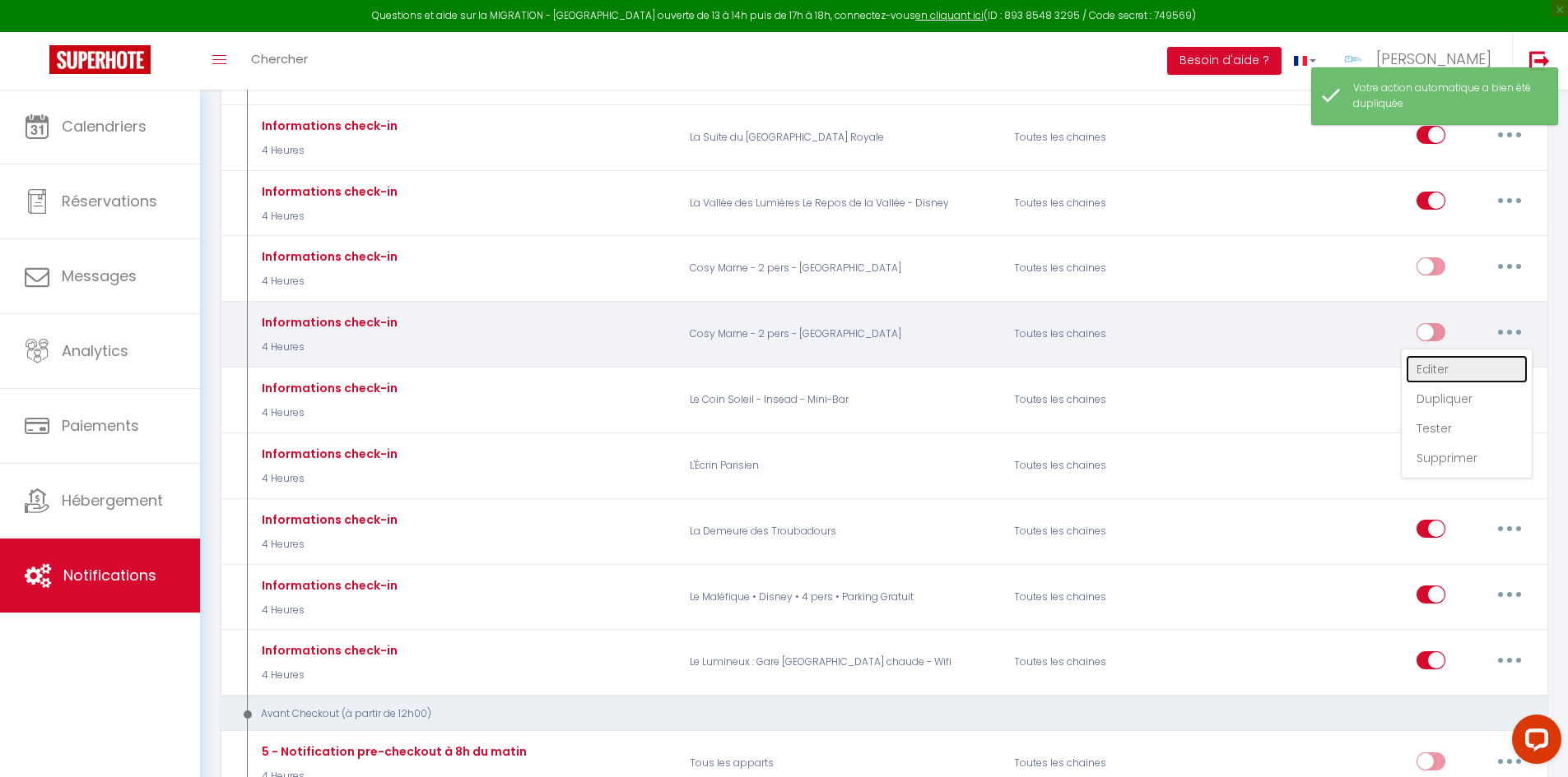
checkbox input "false"
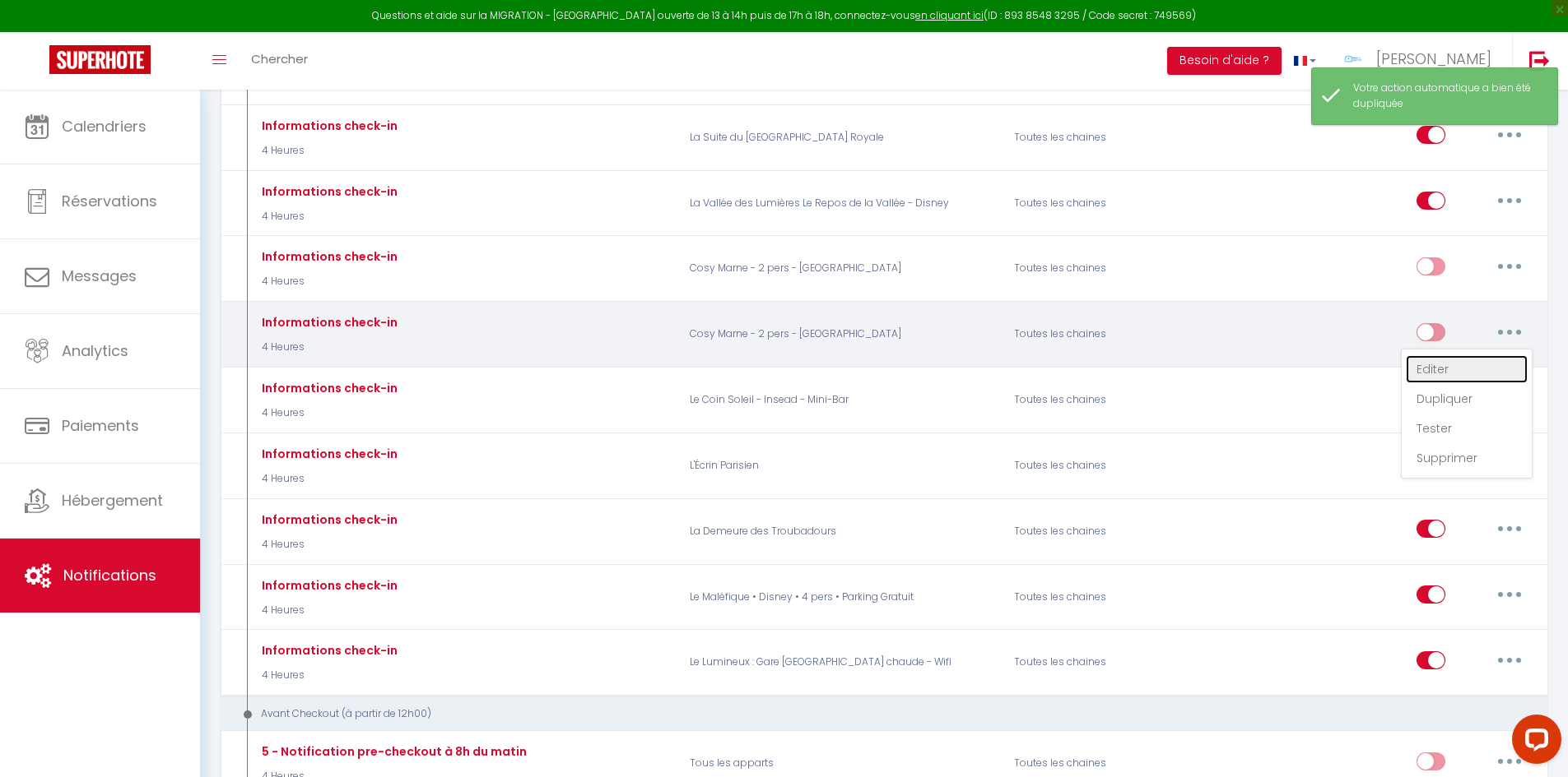
checkbox input "false"
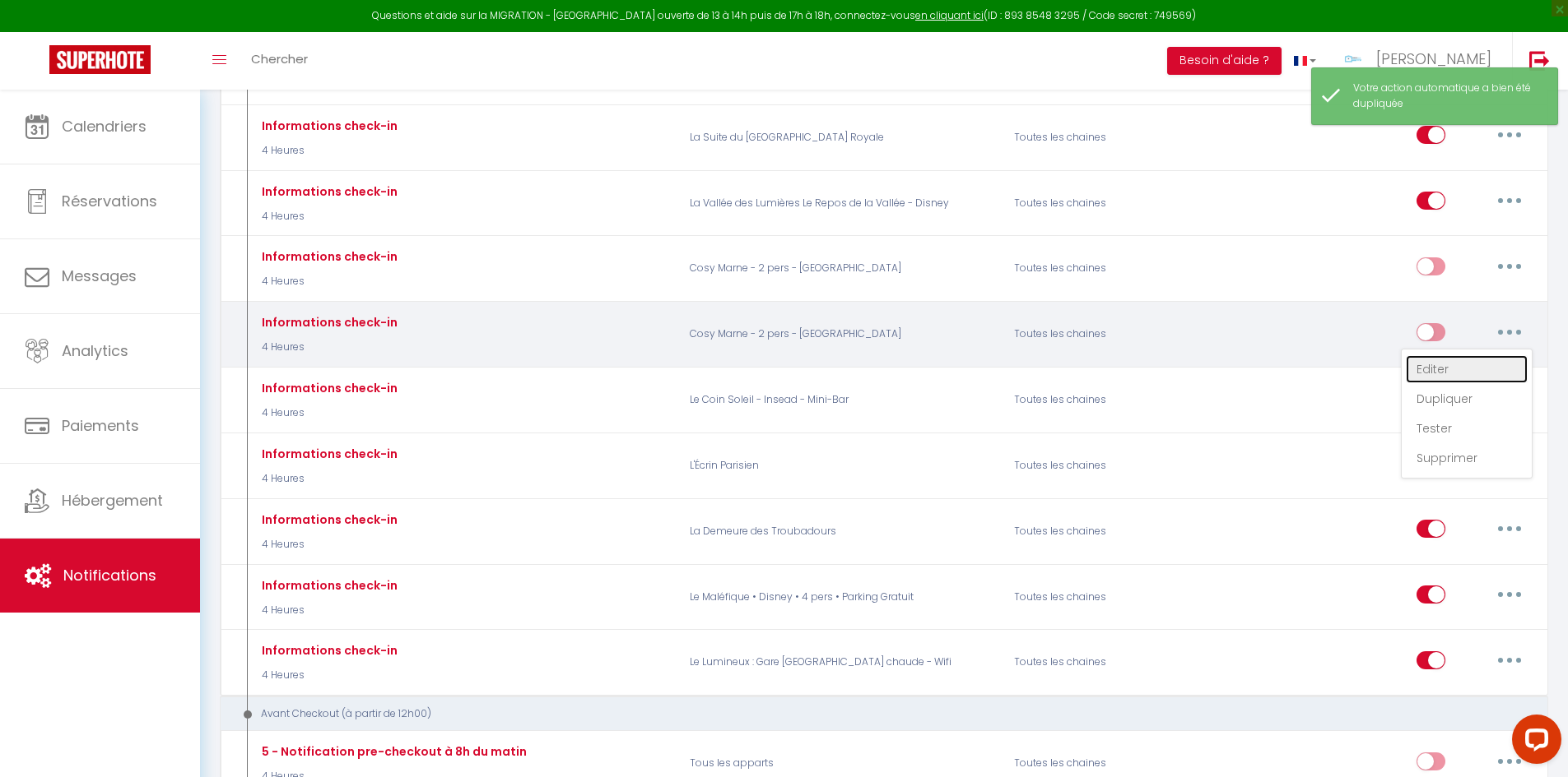
checkbox input "false"
select select "3"
select select "4 Heures"
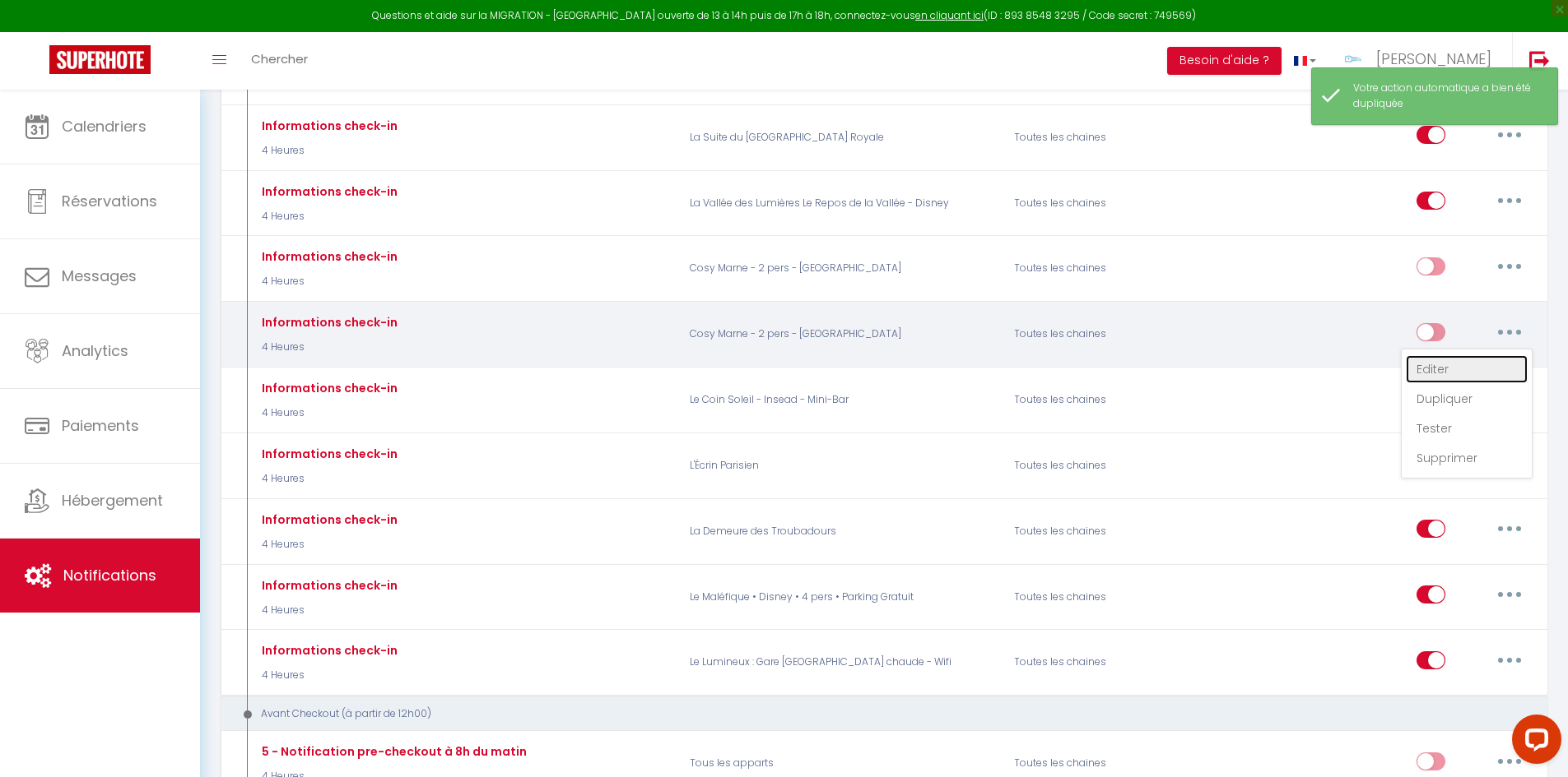
select select "if_deposit_is_paid"
checkbox input "true"
checkbox input "false"
radio input "true"
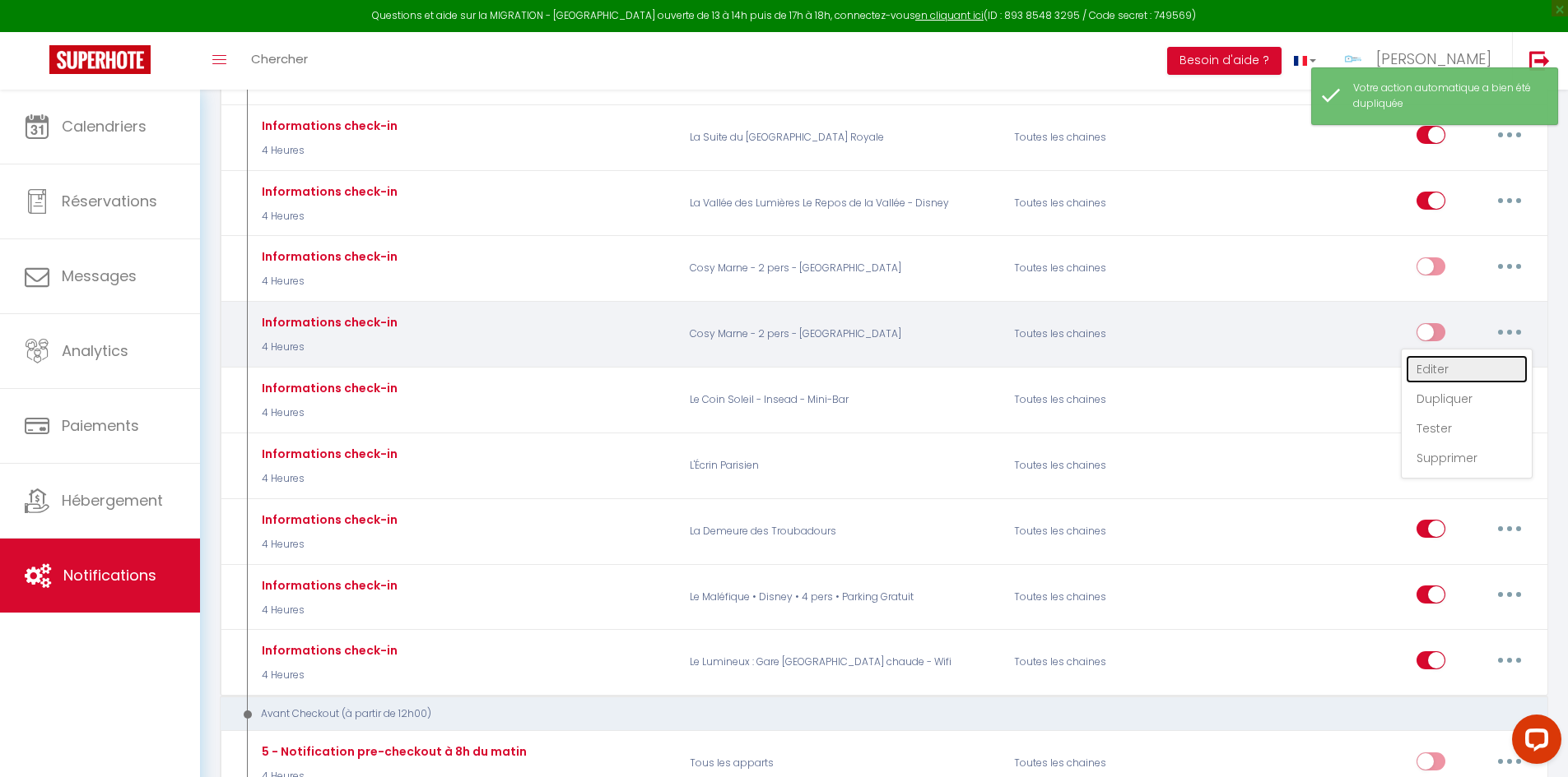
type input "Informations d'arrivée"
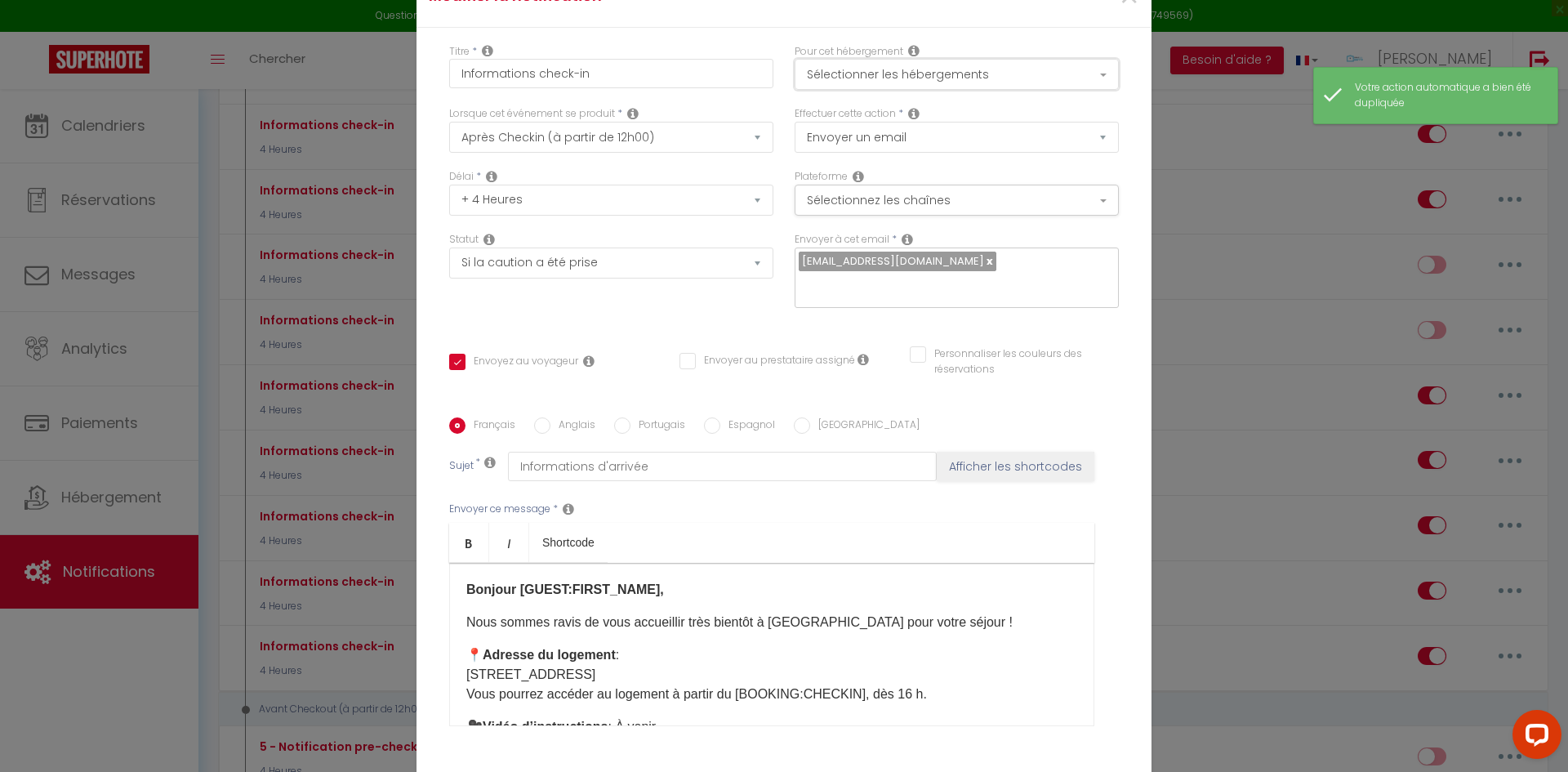
click at [1020, 76] on button "Sélectionner les hébergements" at bounding box center [956, 75] width 324 height 31
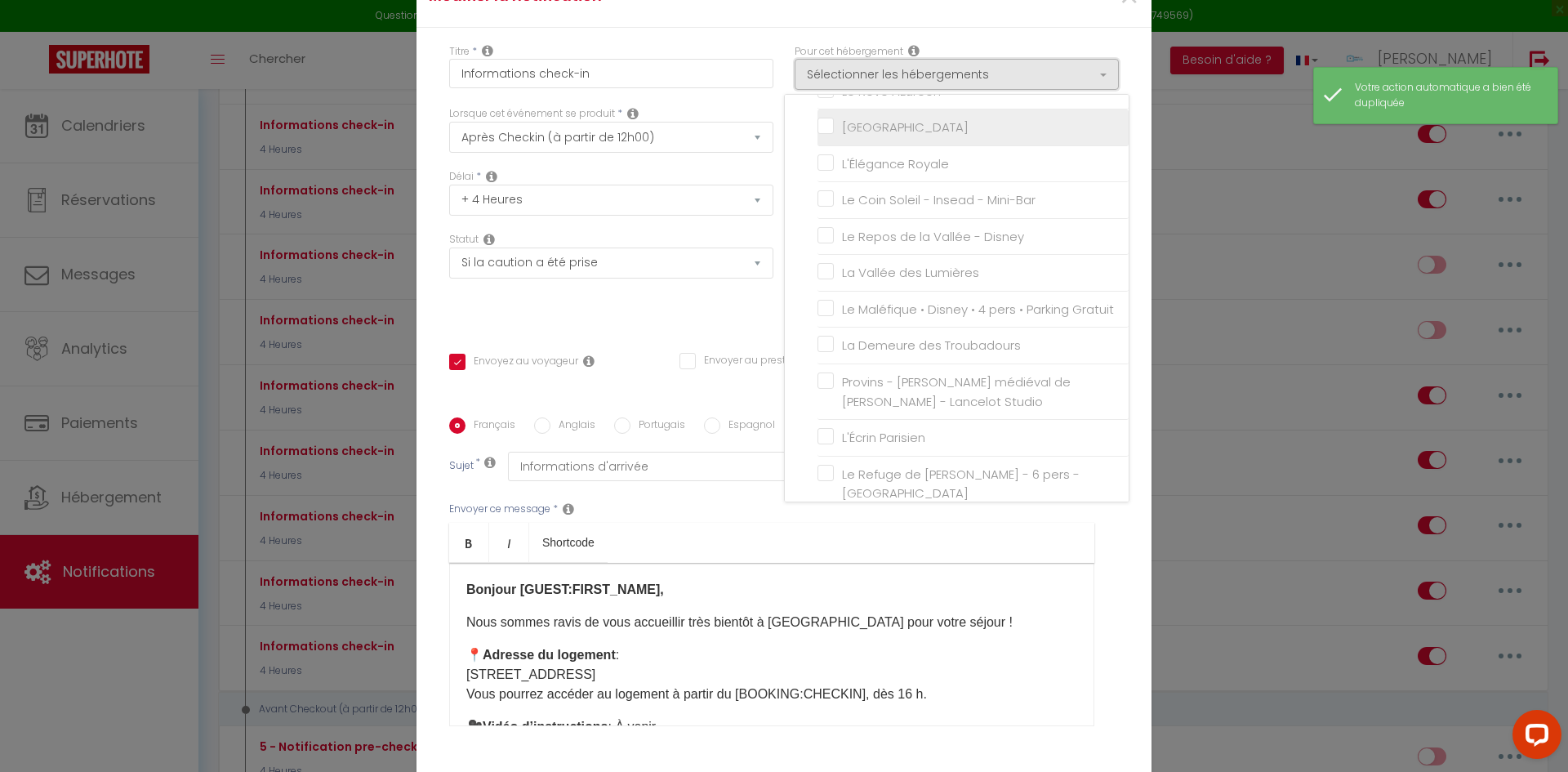
scroll to position [245, 0]
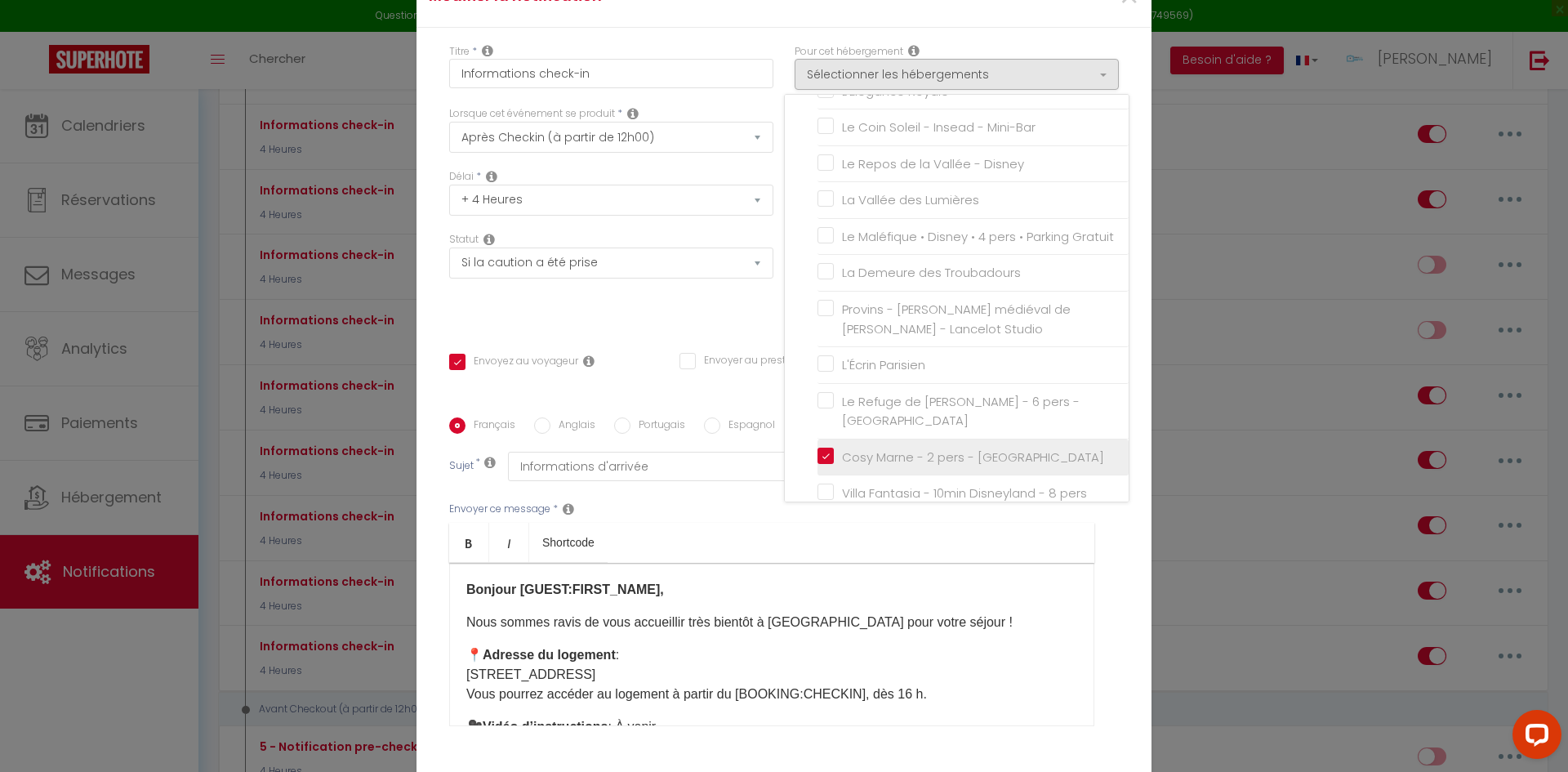
click at [818, 466] on input "Cosy Marne - 2 pers - [GEOGRAPHIC_DATA]" at bounding box center [973, 458] width 311 height 17
checkbox input "false"
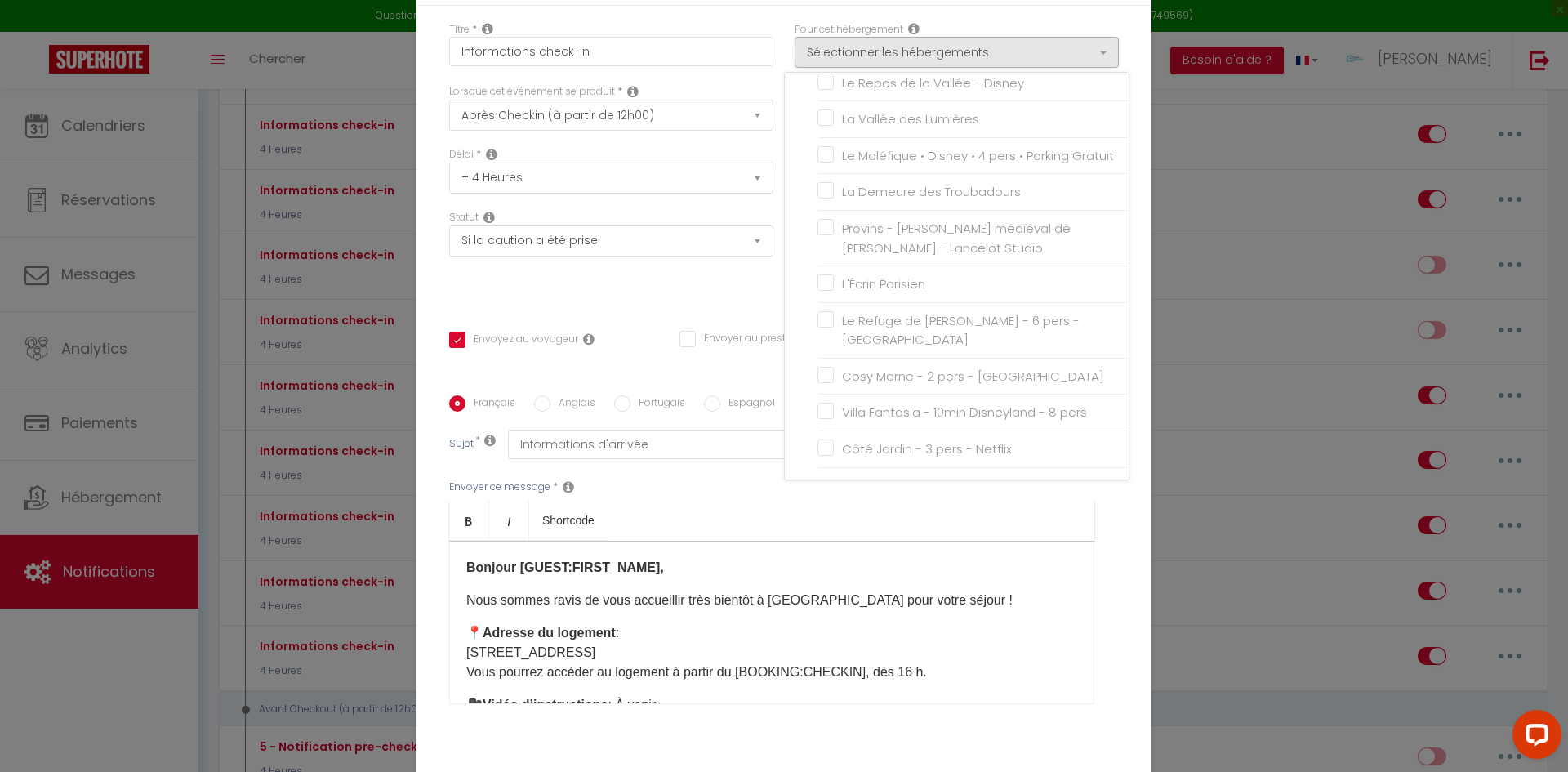
scroll to position [81, 0]
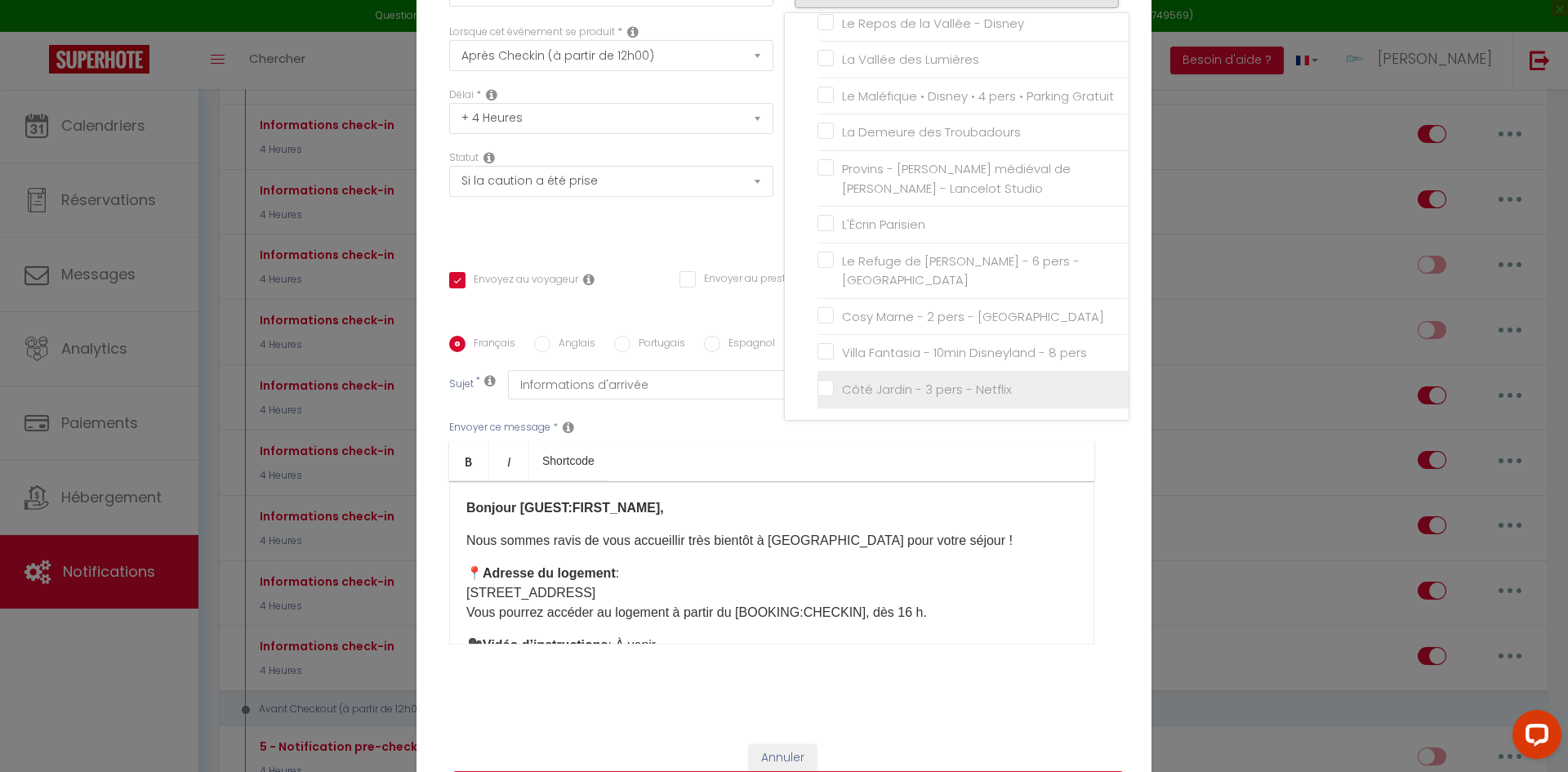
click at [823, 398] on input "Côté Jardin - 3 pers - Netflix" at bounding box center [973, 390] width 311 height 17
checkbox input "true"
checkbox input "false"
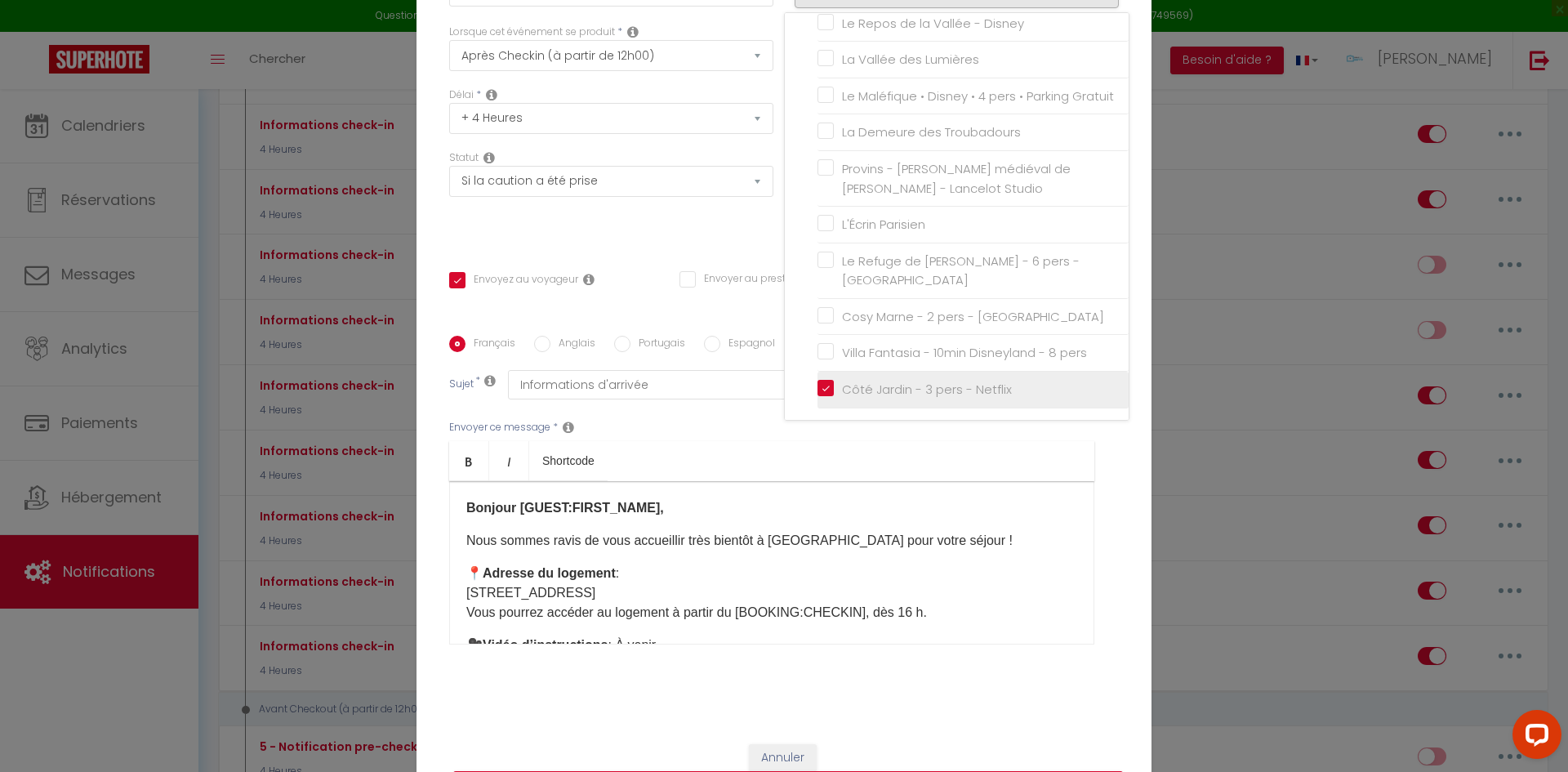
checkbox input "false"
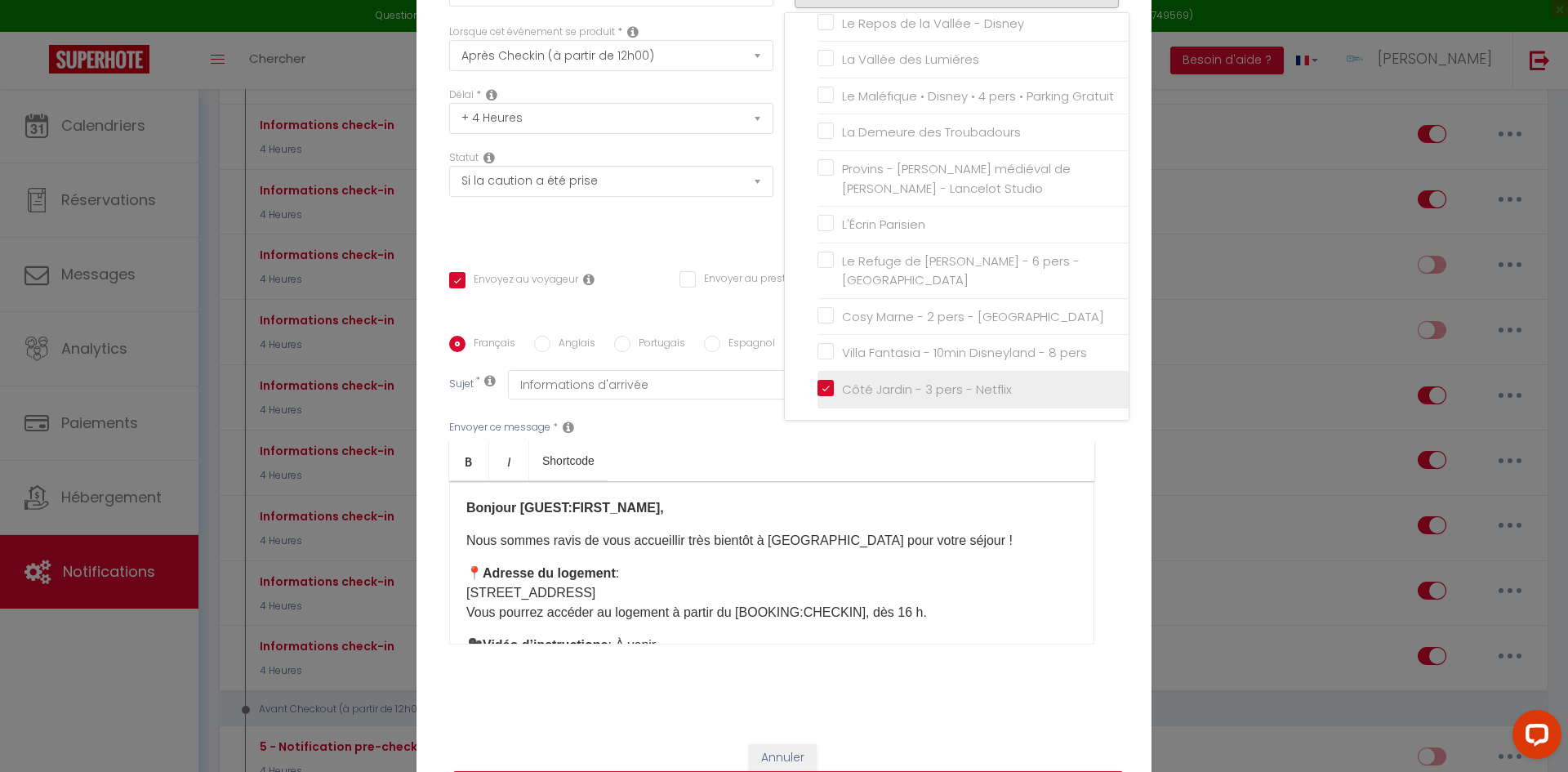
checkbox input "false"
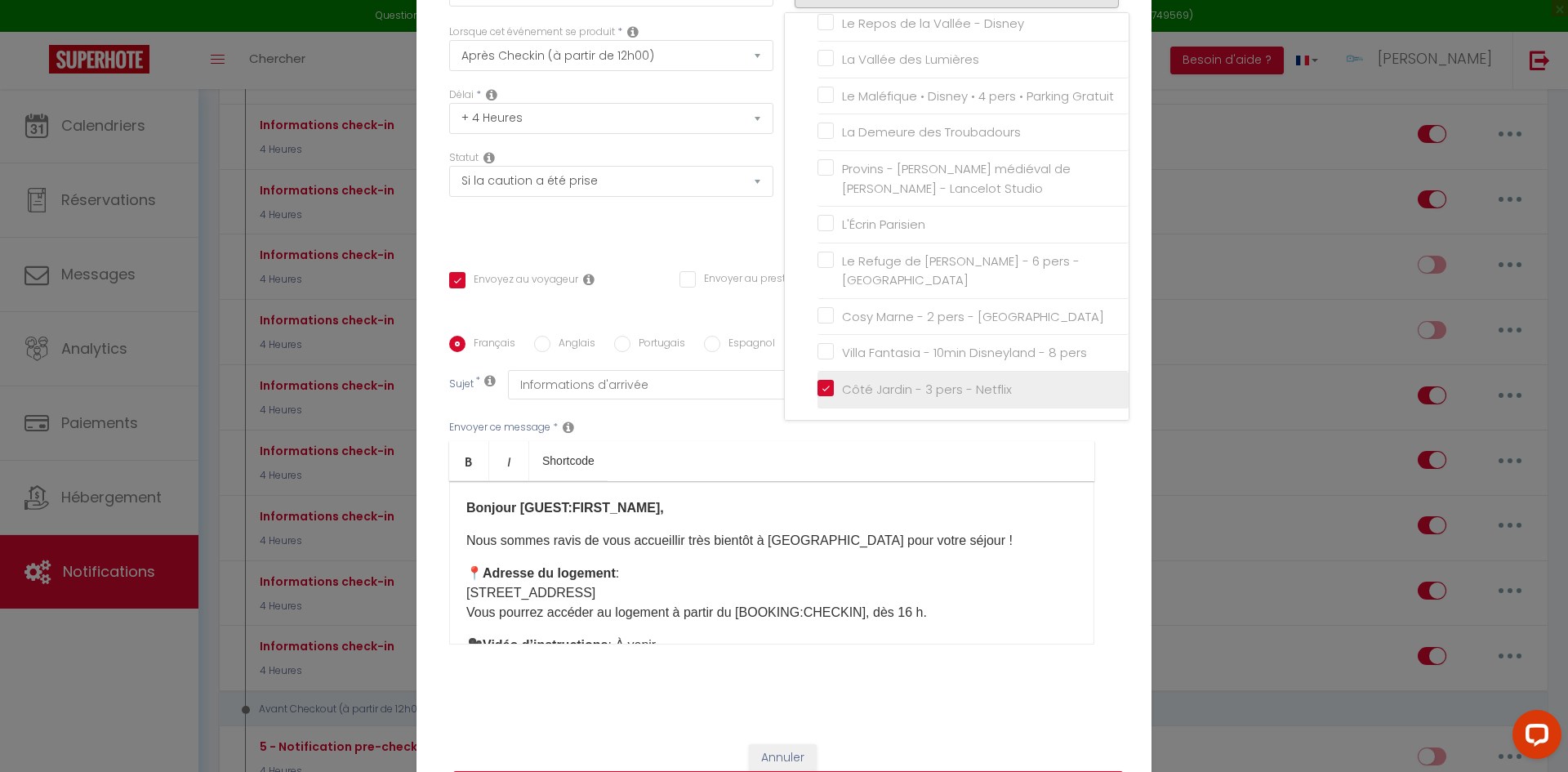
checkbox input "false"
checkbox input "true"
checkbox input "false"
click at [691, 417] on div "Envoyer ce message * Bold Italic Shortcode Rich text editor Bonjour [GUEST:FIRS…" at bounding box center [784, 532] width 670 height 265
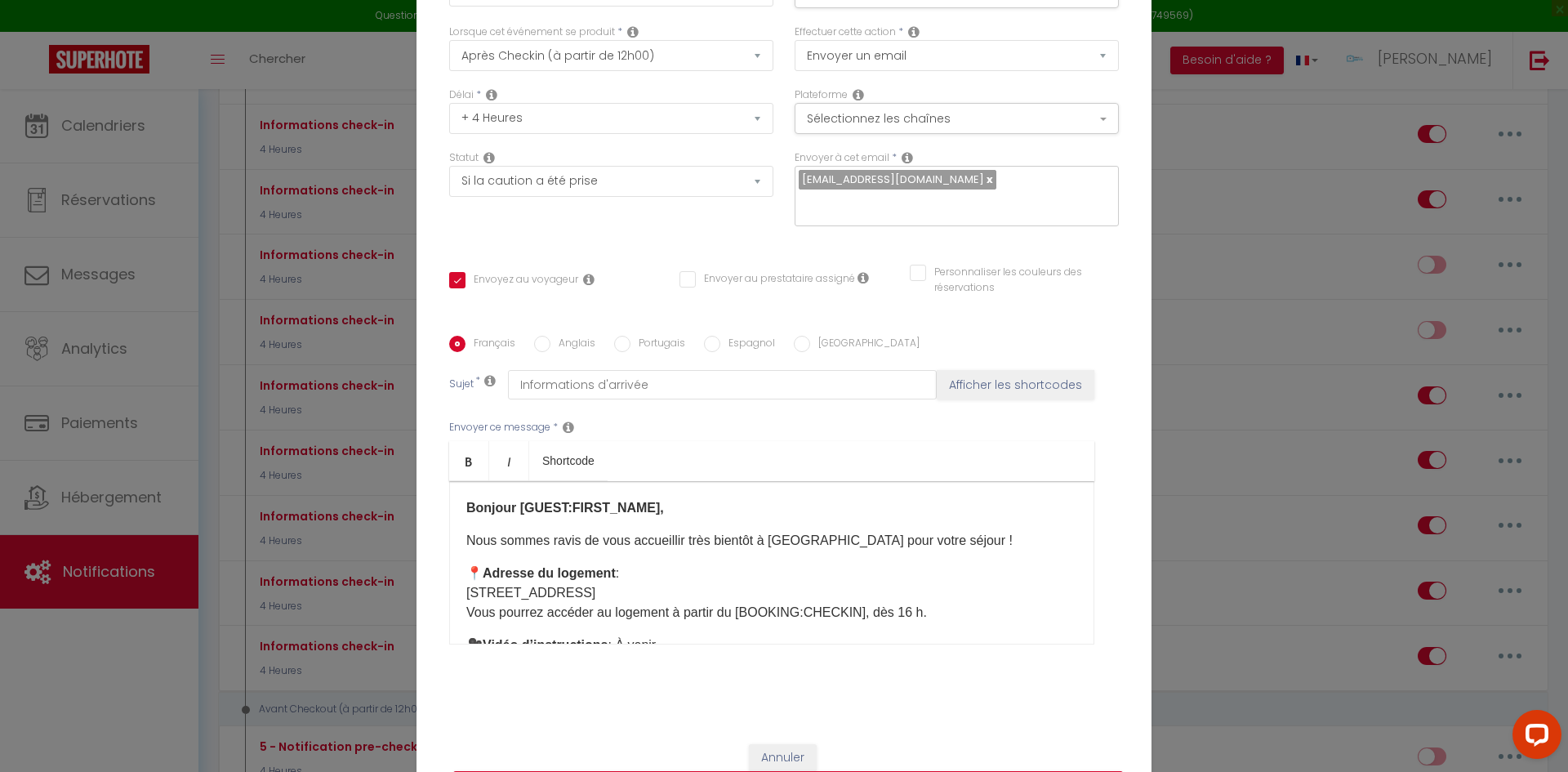
click at [750, 566] on p "📍 Adresse du logement : 18 rue Nazaré, 94130 Nogent-sur-Marne Vous pourrez accé…" at bounding box center [772, 594] width 611 height 59
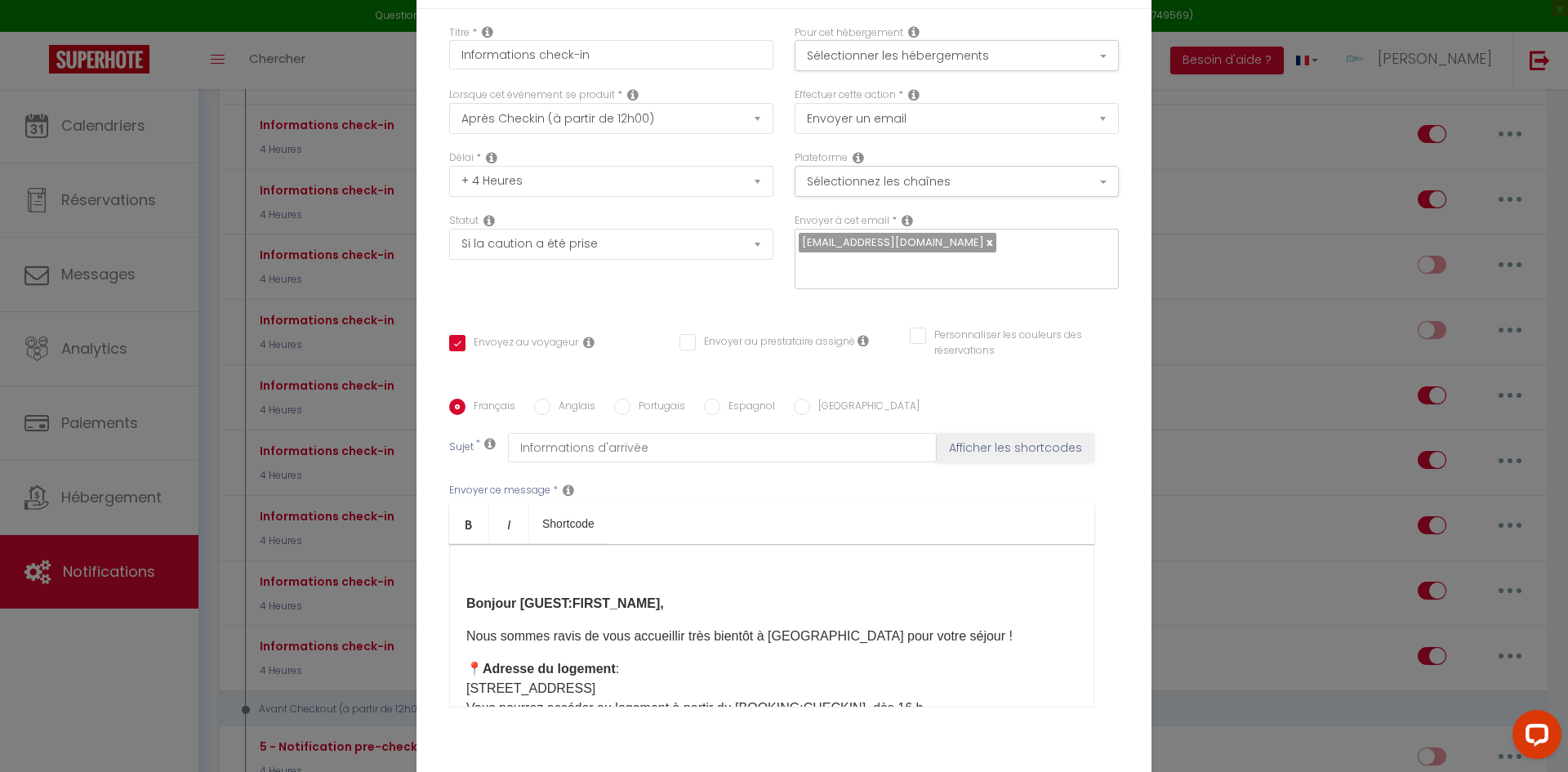
scroll to position [0, 0]
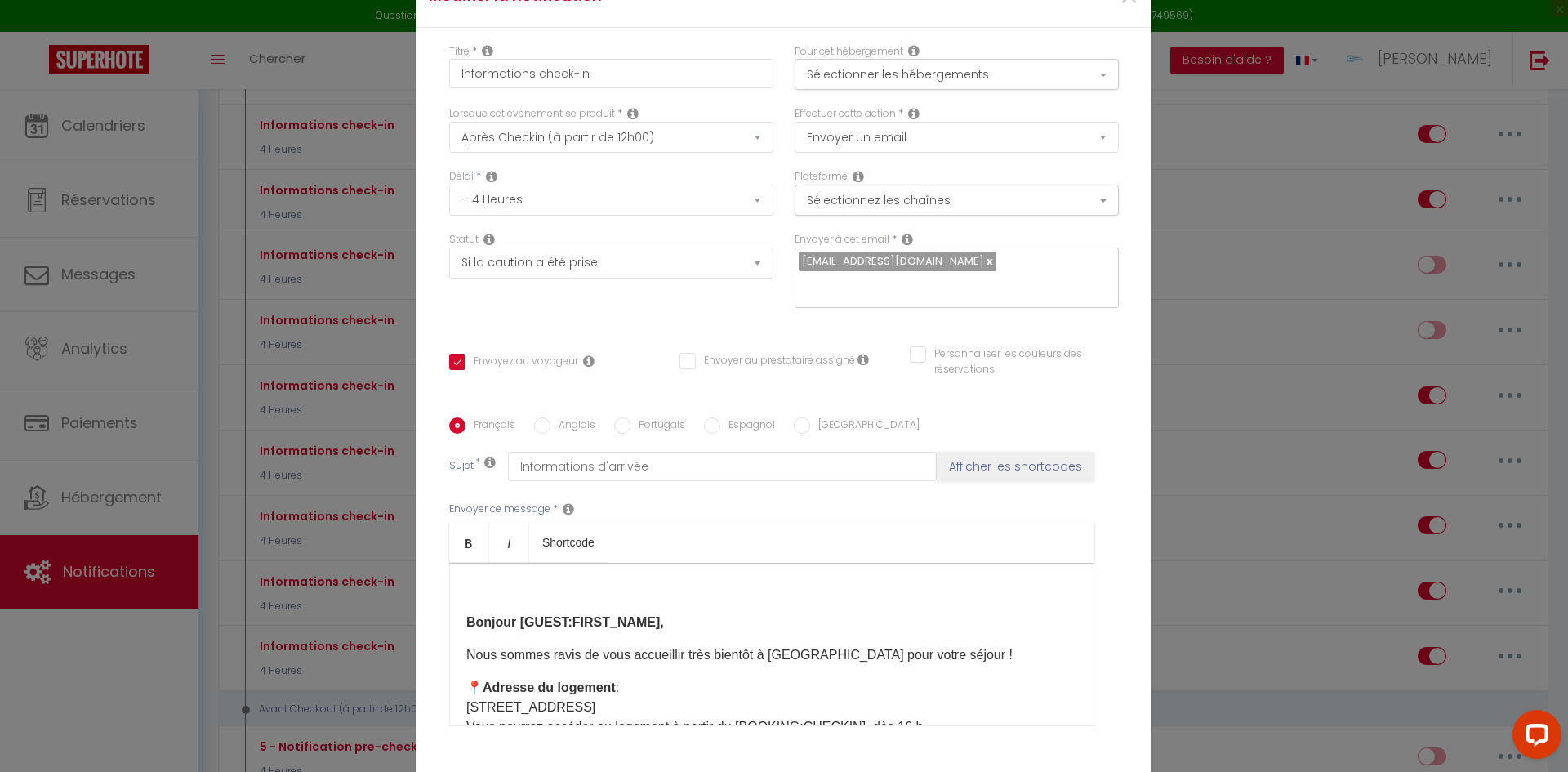
click at [467, 616] on strong "Bonjour [GUEST:FIRST_NAME]," at bounding box center [565, 622] width 198 height 14
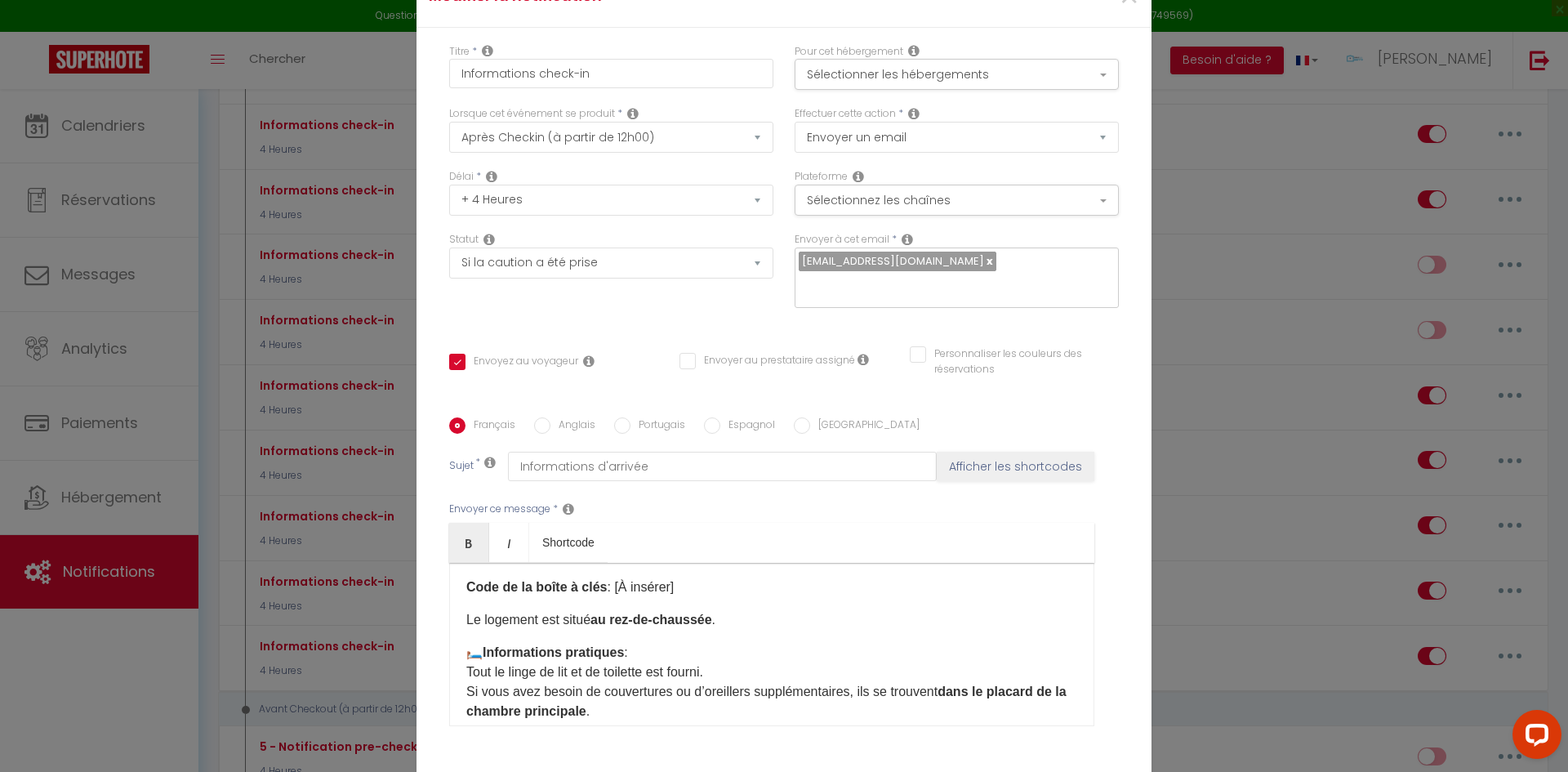
scroll to position [327, 0]
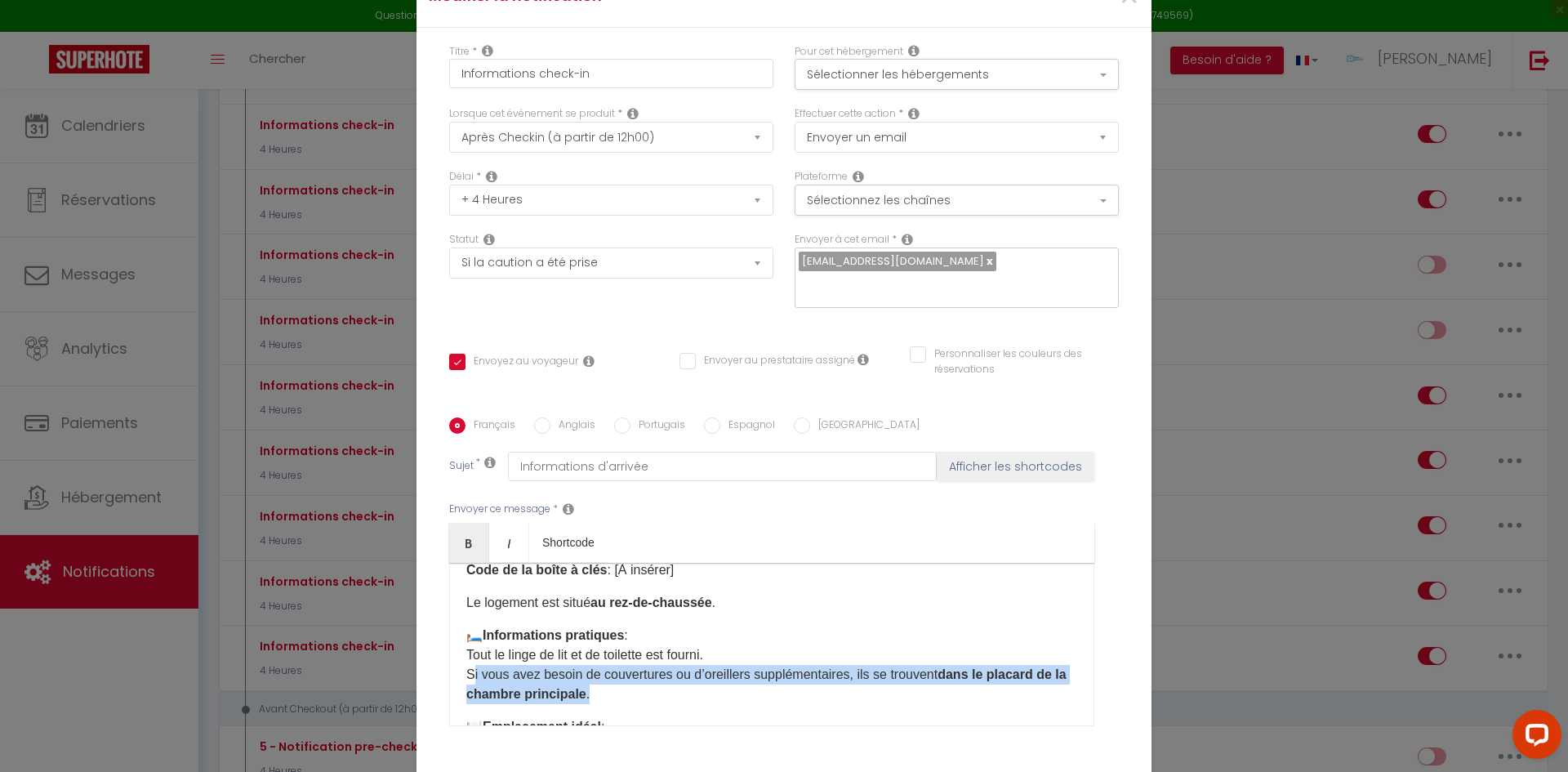
drag, startPoint x: 616, startPoint y: 684, endPoint x: 454, endPoint y: 669, distance: 162.7
click at [454, 669] on div "Bonjour [GUEST:FIRST_NAME], Nous sommes ravis de vous accueillir très bientôt à…" at bounding box center [772, 644] width 645 height 164
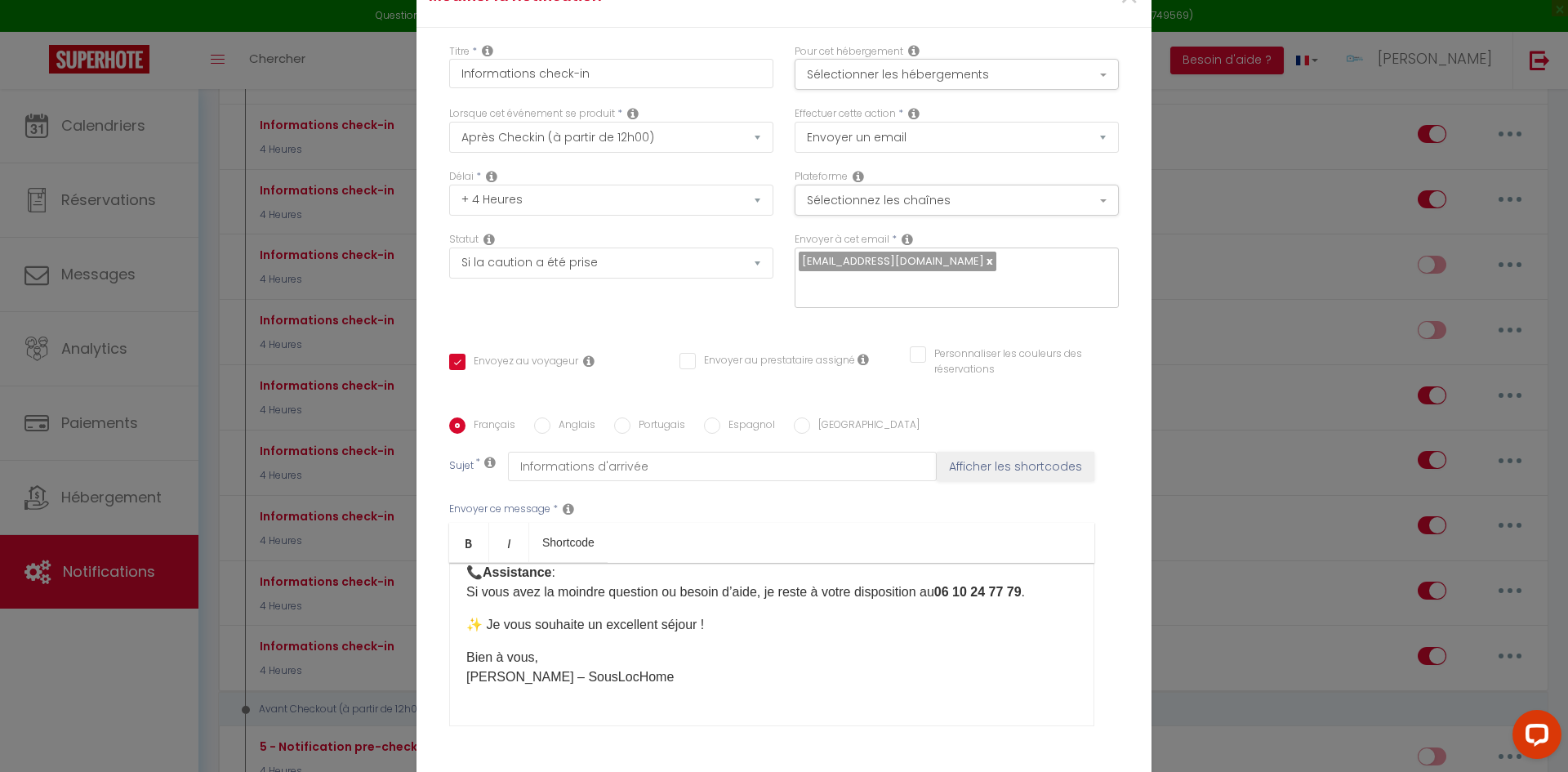
scroll to position [560, 0]
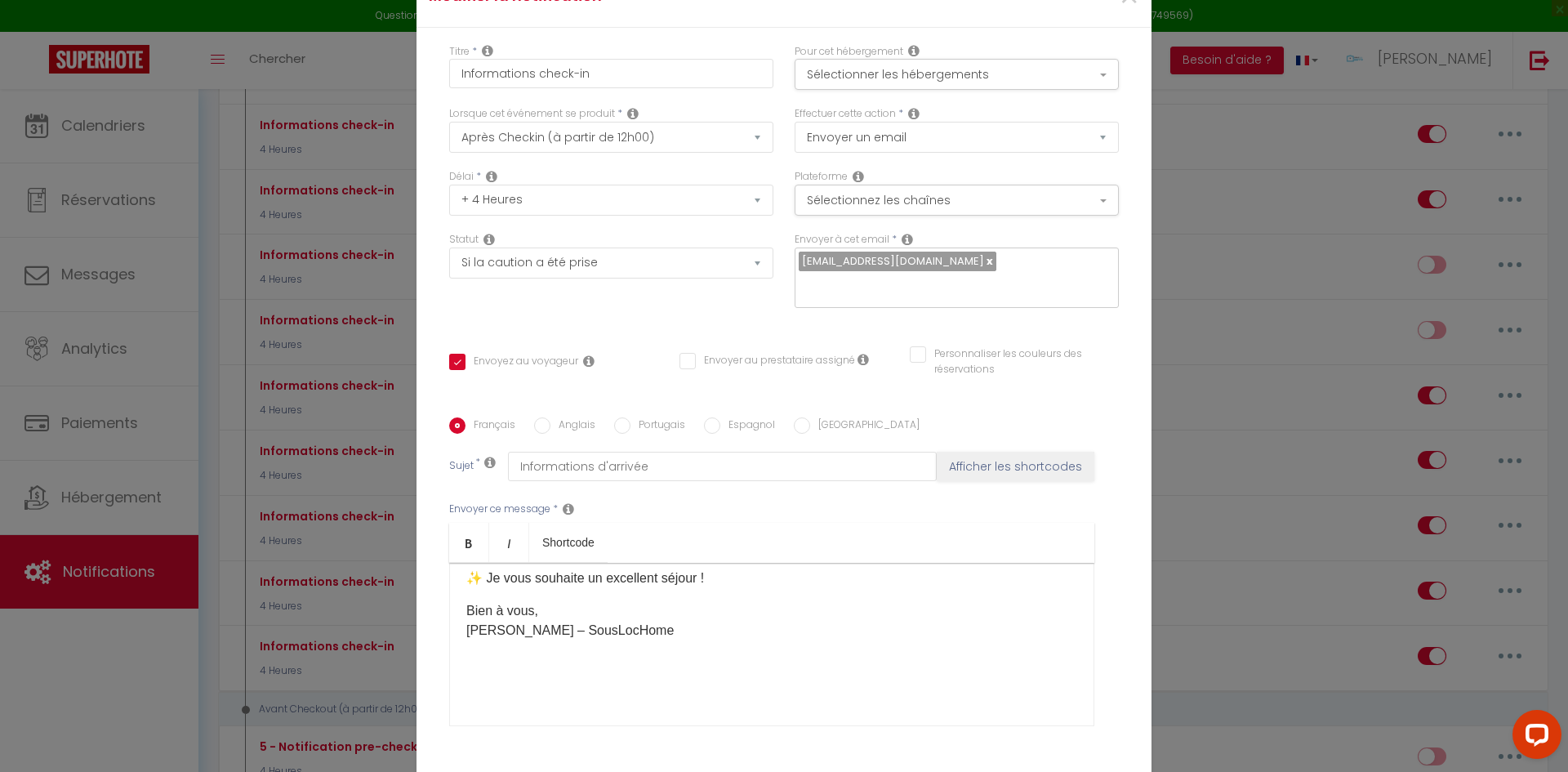
click at [517, 698] on div "Bonjour [GUEST:FIRST_NAME], Nous sommes ravis de vous accueillir très bientôt à…" at bounding box center [772, 644] width 645 height 164
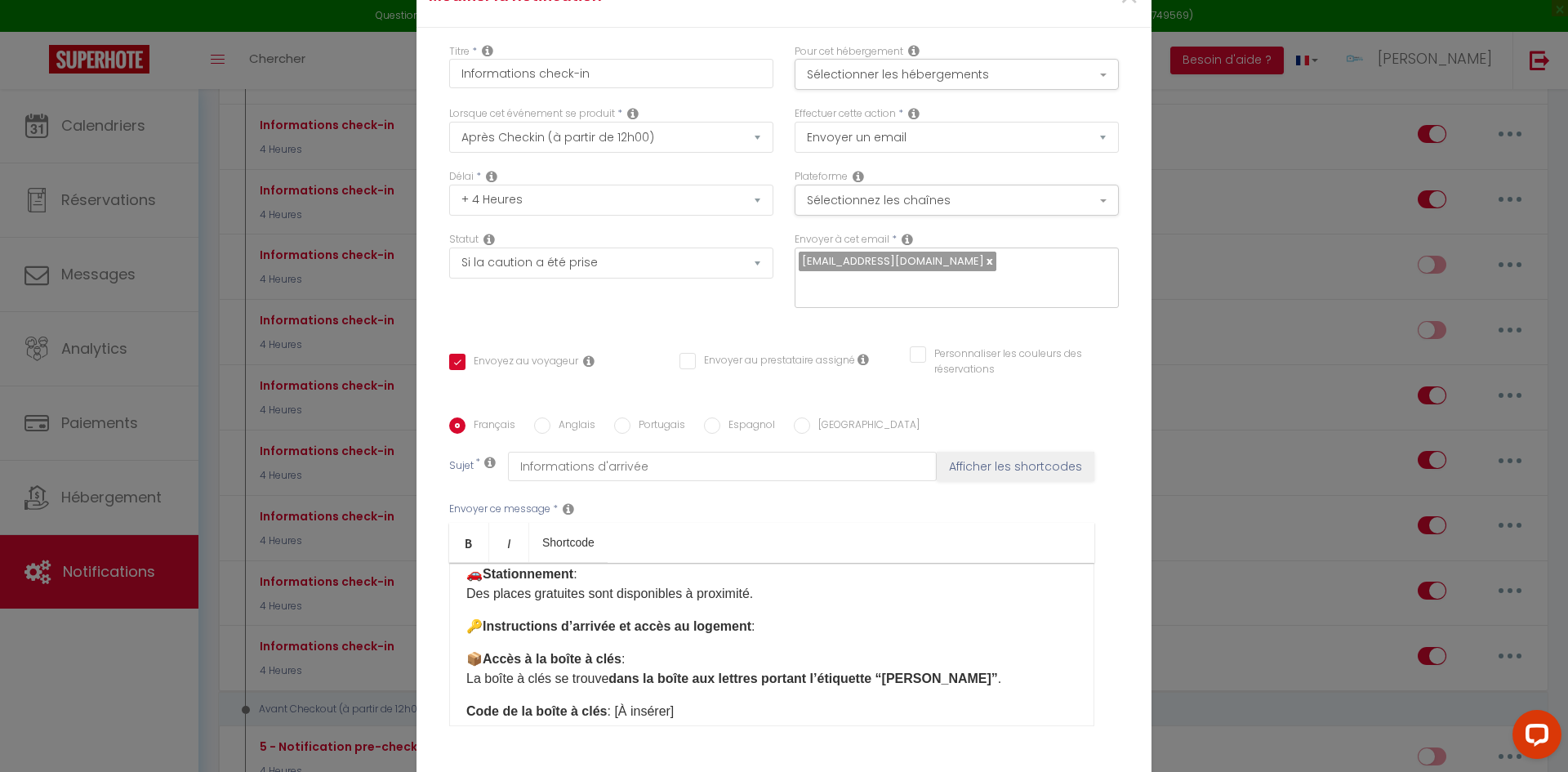
scroll to position [245, 0]
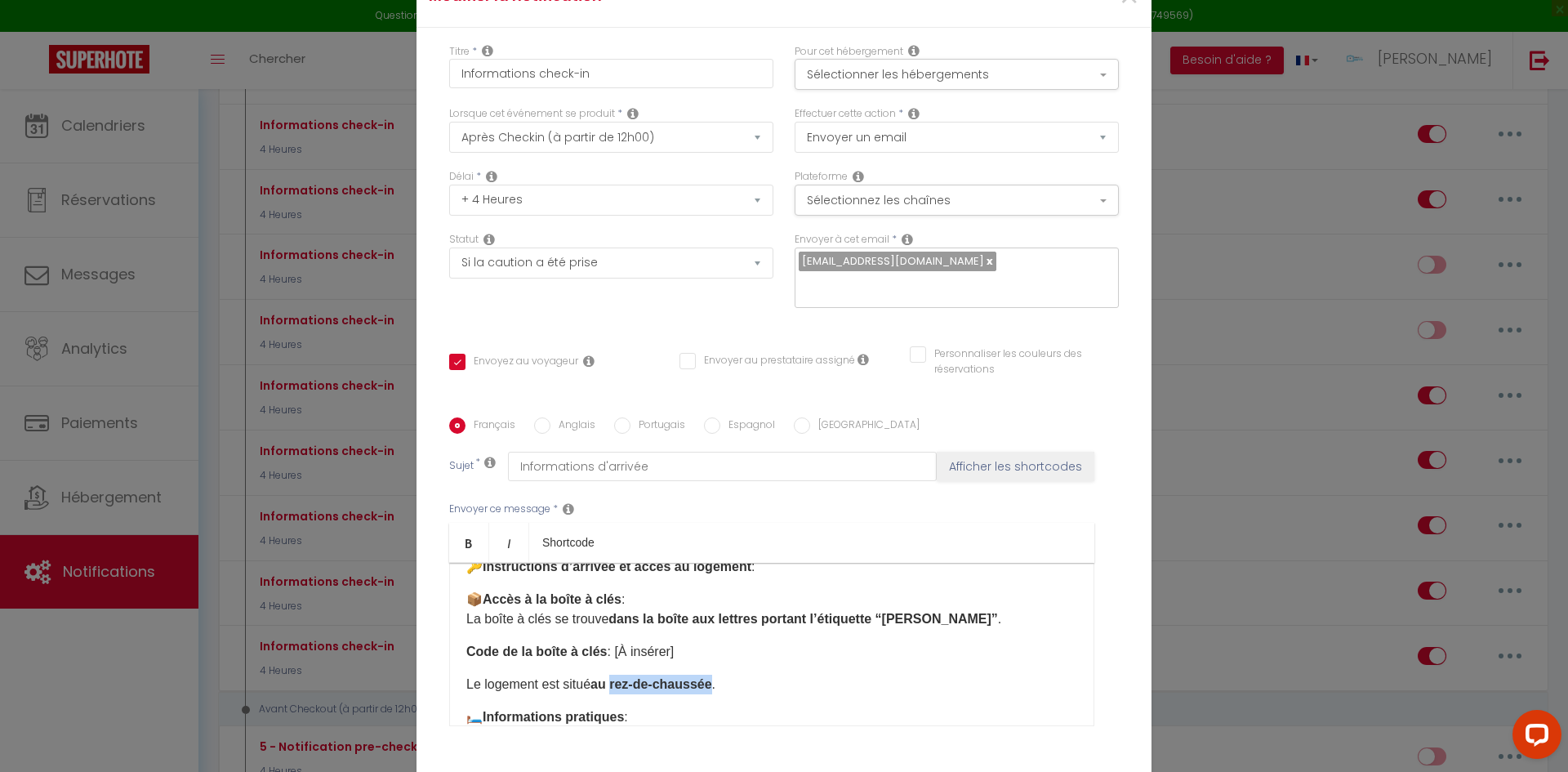
drag, startPoint x: 708, startPoint y: 677, endPoint x: 612, endPoint y: 673, distance: 96.1
click at [612, 678] on strong "au rez-de-chaussée" at bounding box center [651, 684] width 122 height 14
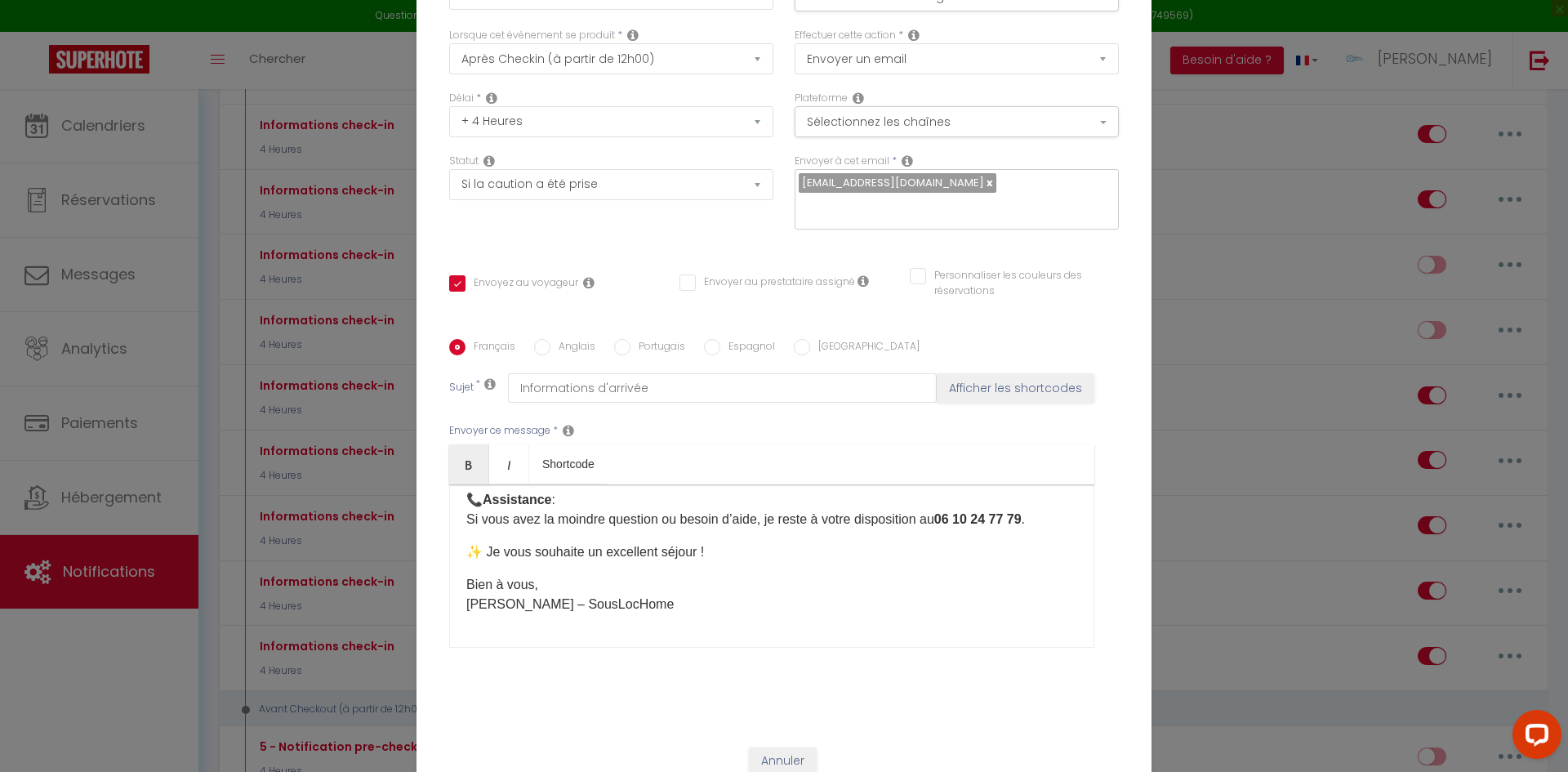
scroll to position [116, 0]
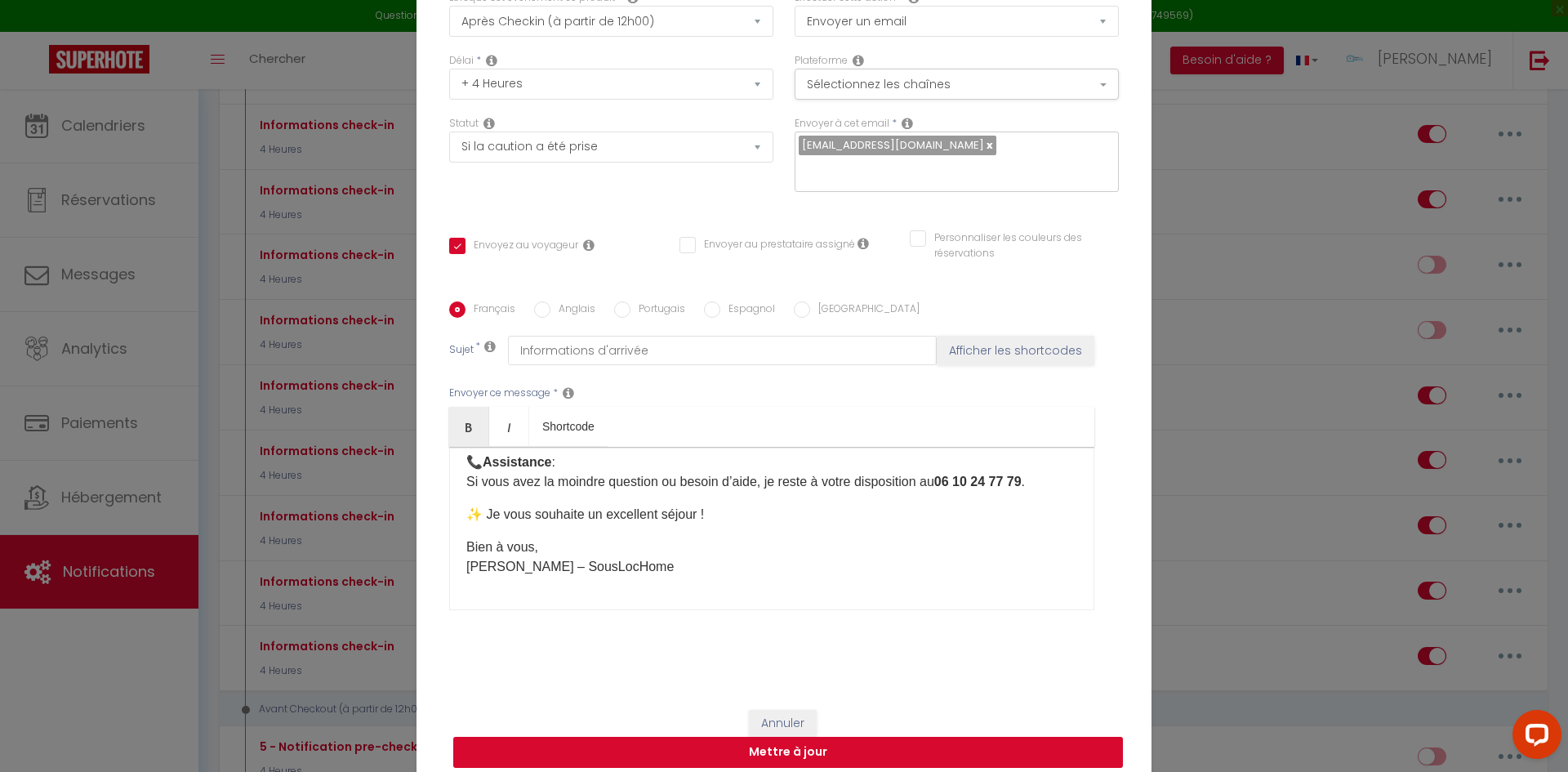
click at [824, 737] on button "Mettre à jour" at bounding box center [788, 753] width 670 height 31
checkbox input "true"
checkbox input "false"
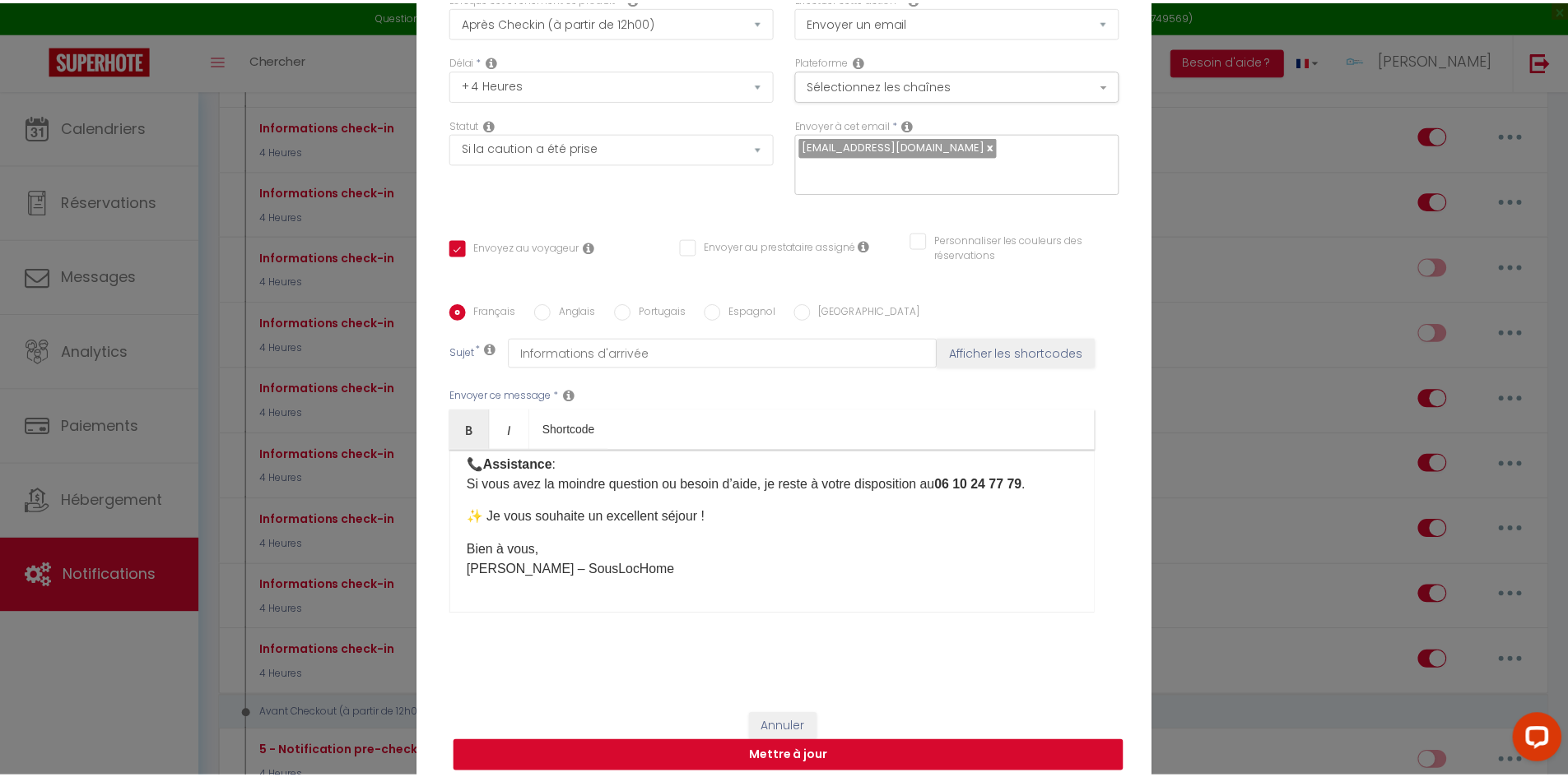
scroll to position [109, 0]
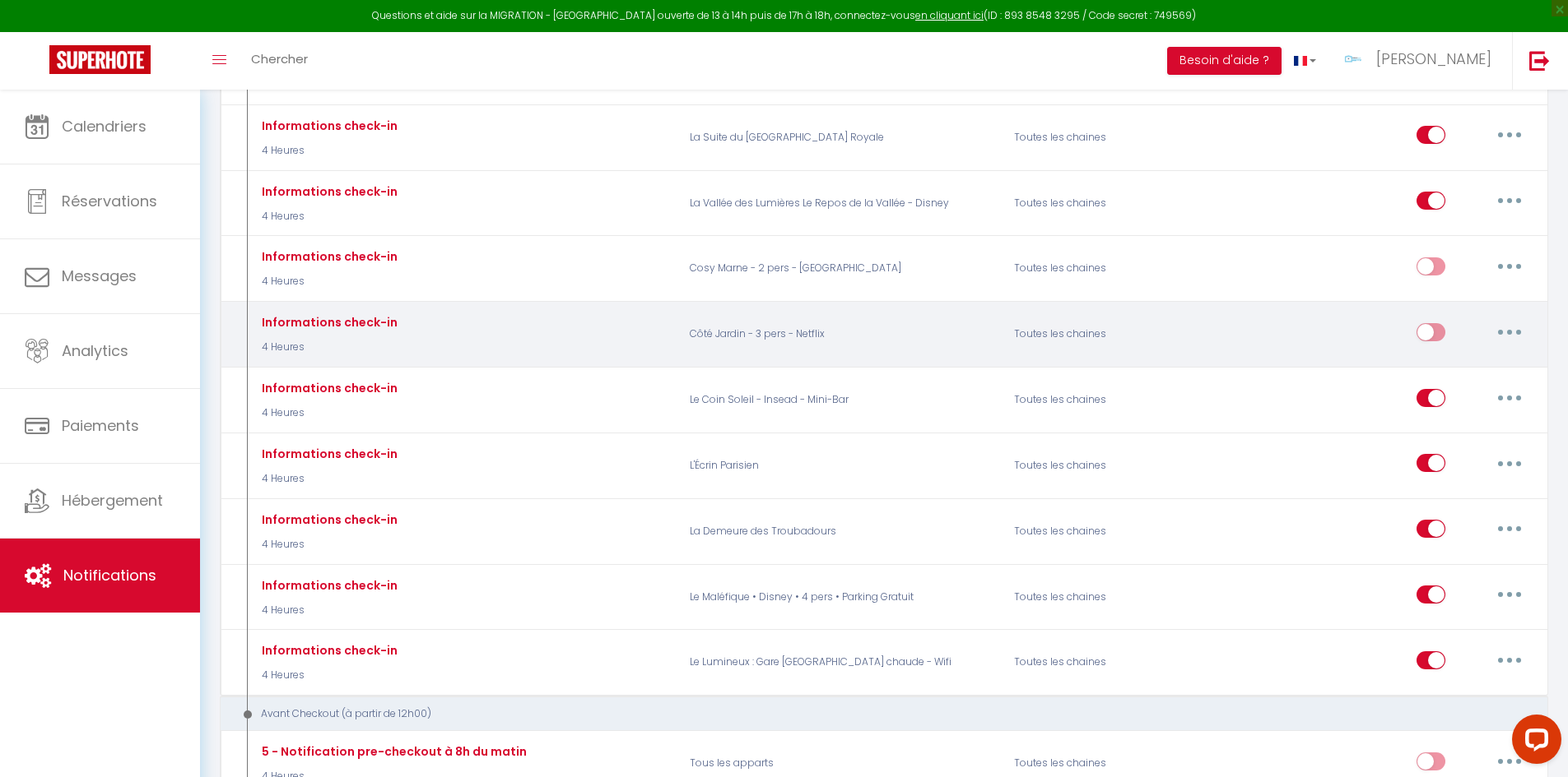
click at [1508, 330] on icon "button" at bounding box center [1509, 332] width 5 height 5
click at [1450, 385] on link "Dupliquer" at bounding box center [1467, 399] width 122 height 28
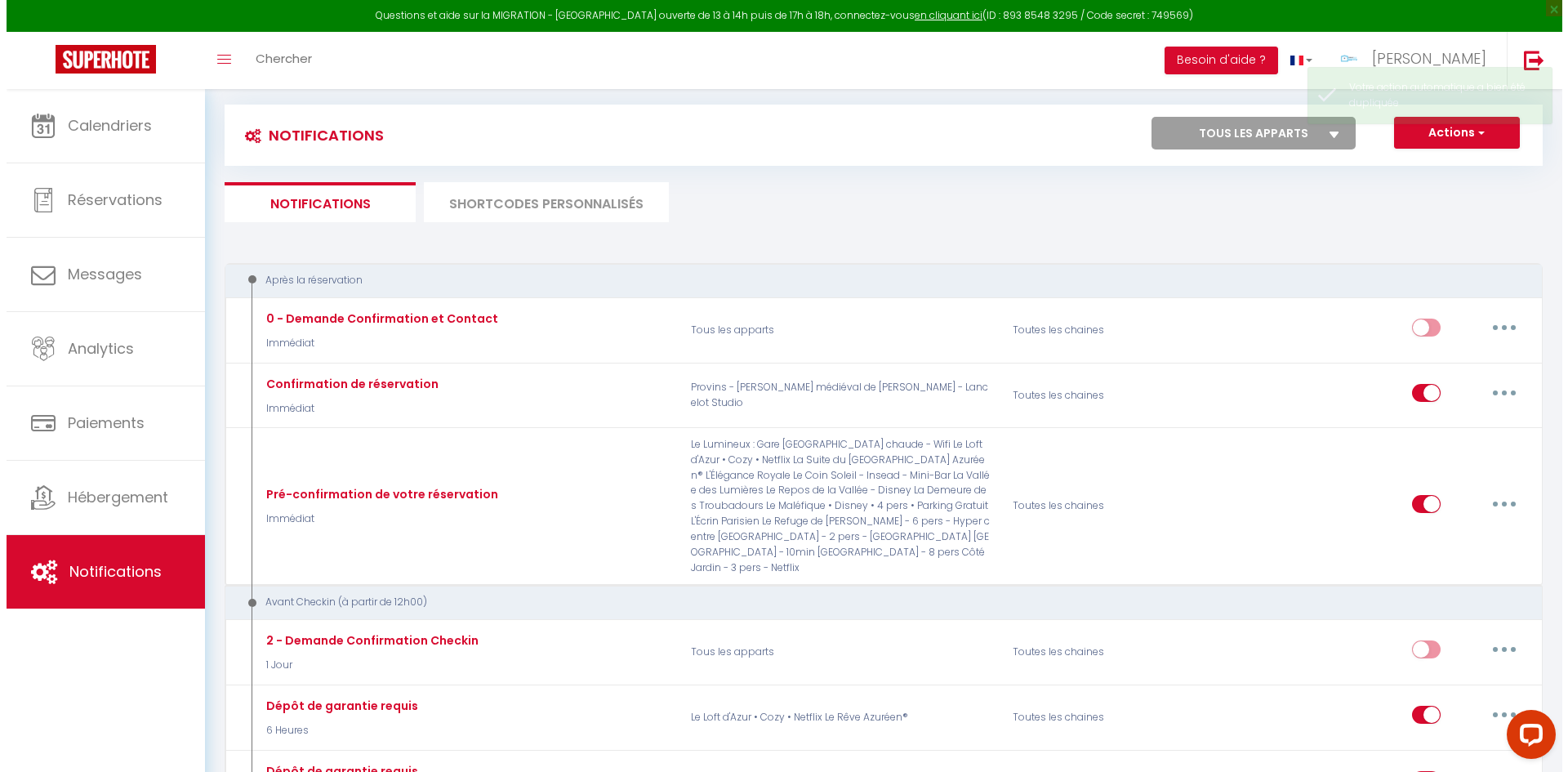
scroll to position [1880, 0]
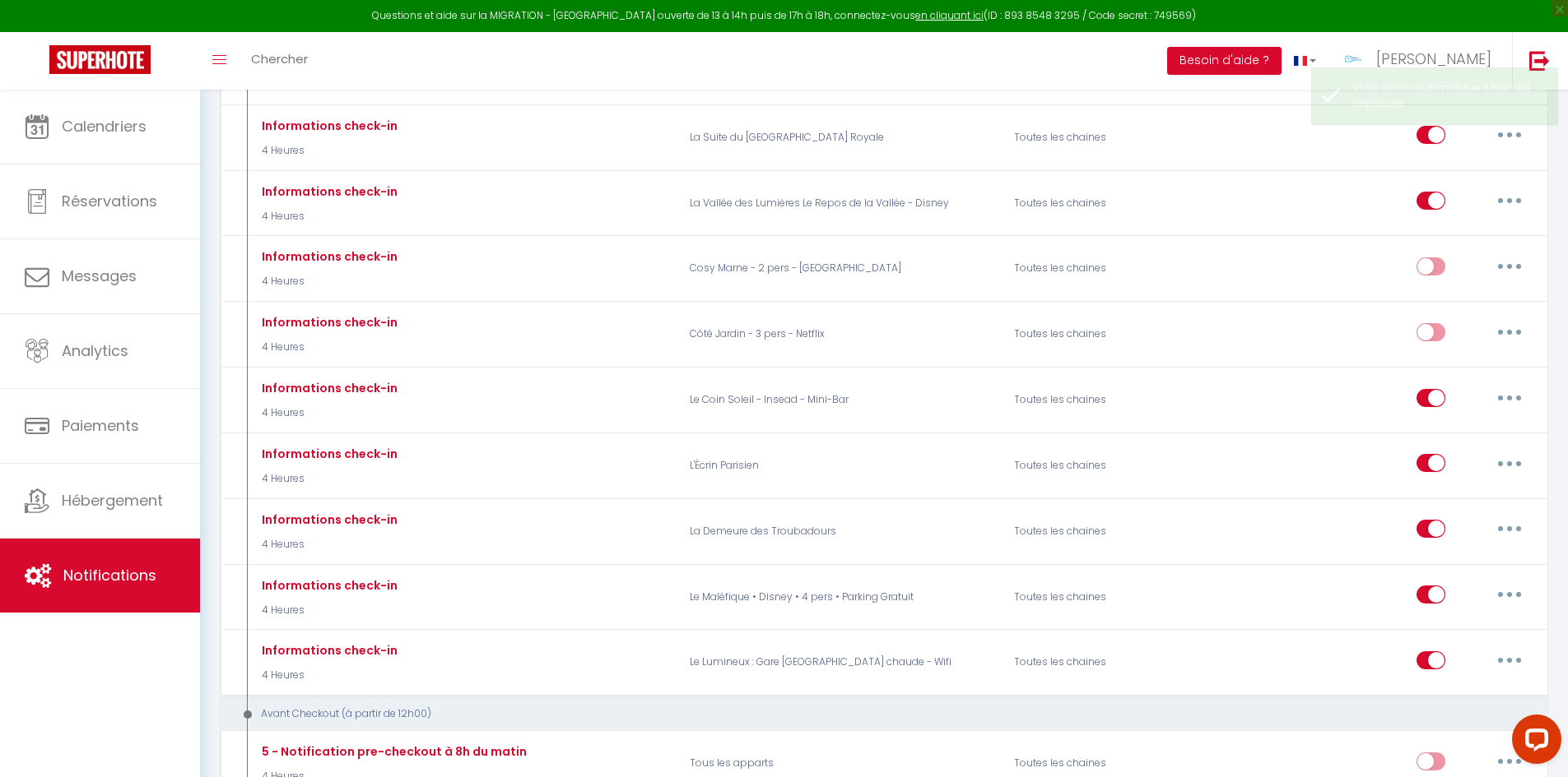
checkbox input "false"
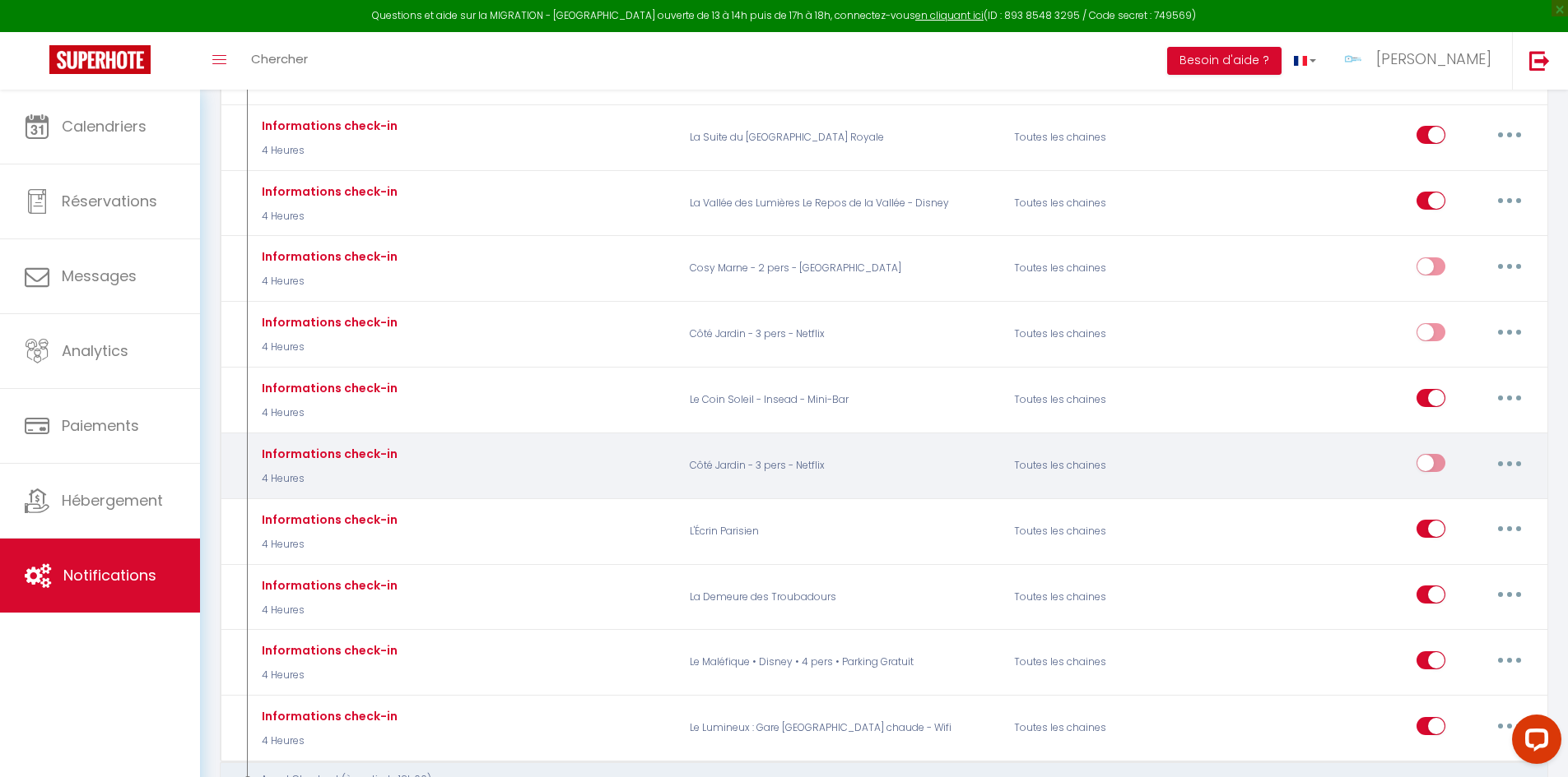
click at [1508, 451] on button "button" at bounding box center [1510, 463] width 47 height 26
click at [1483, 487] on link "Editer" at bounding box center [1467, 501] width 122 height 28
type input "Informations check-in"
checkbox input "false"
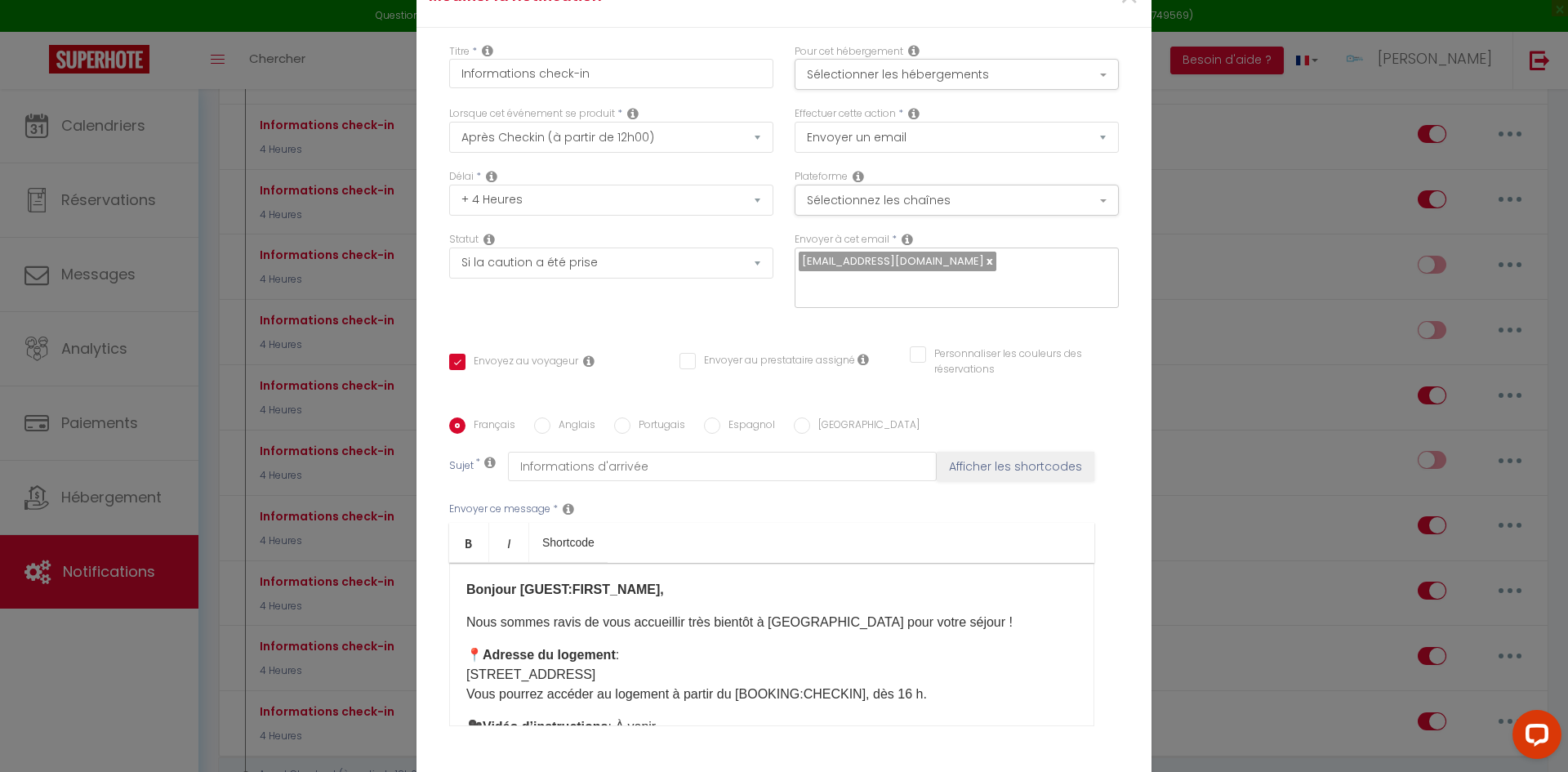
click at [1008, 107] on div "Pour cet hébergement Sélectionner les hébergements Tous les apparts Autres Le L…" at bounding box center [957, 76] width 346 height 63
click at [1003, 90] on button "Sélectionner les hébergements" at bounding box center [956, 75] width 324 height 31
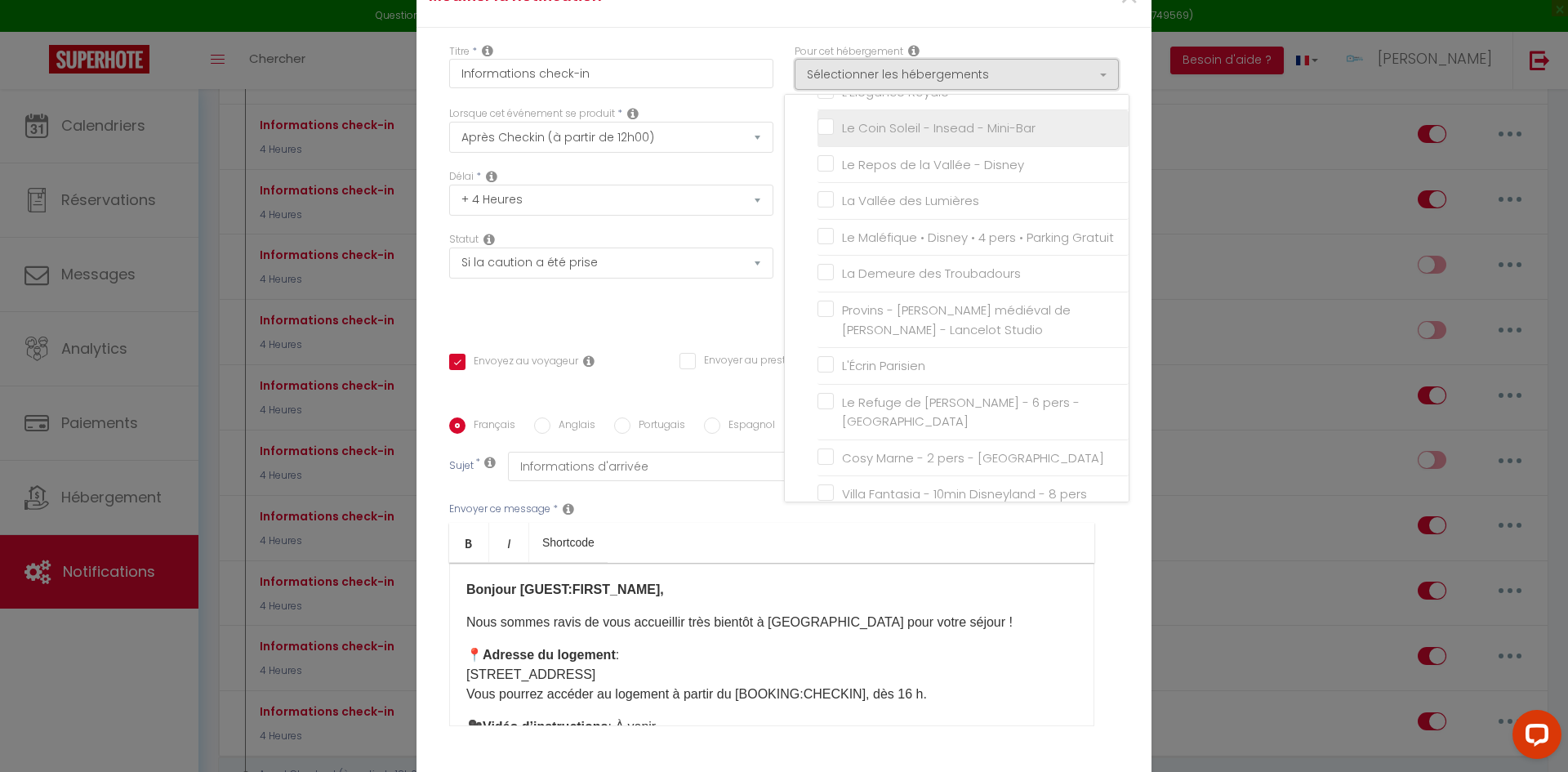
scroll to position [324, 0]
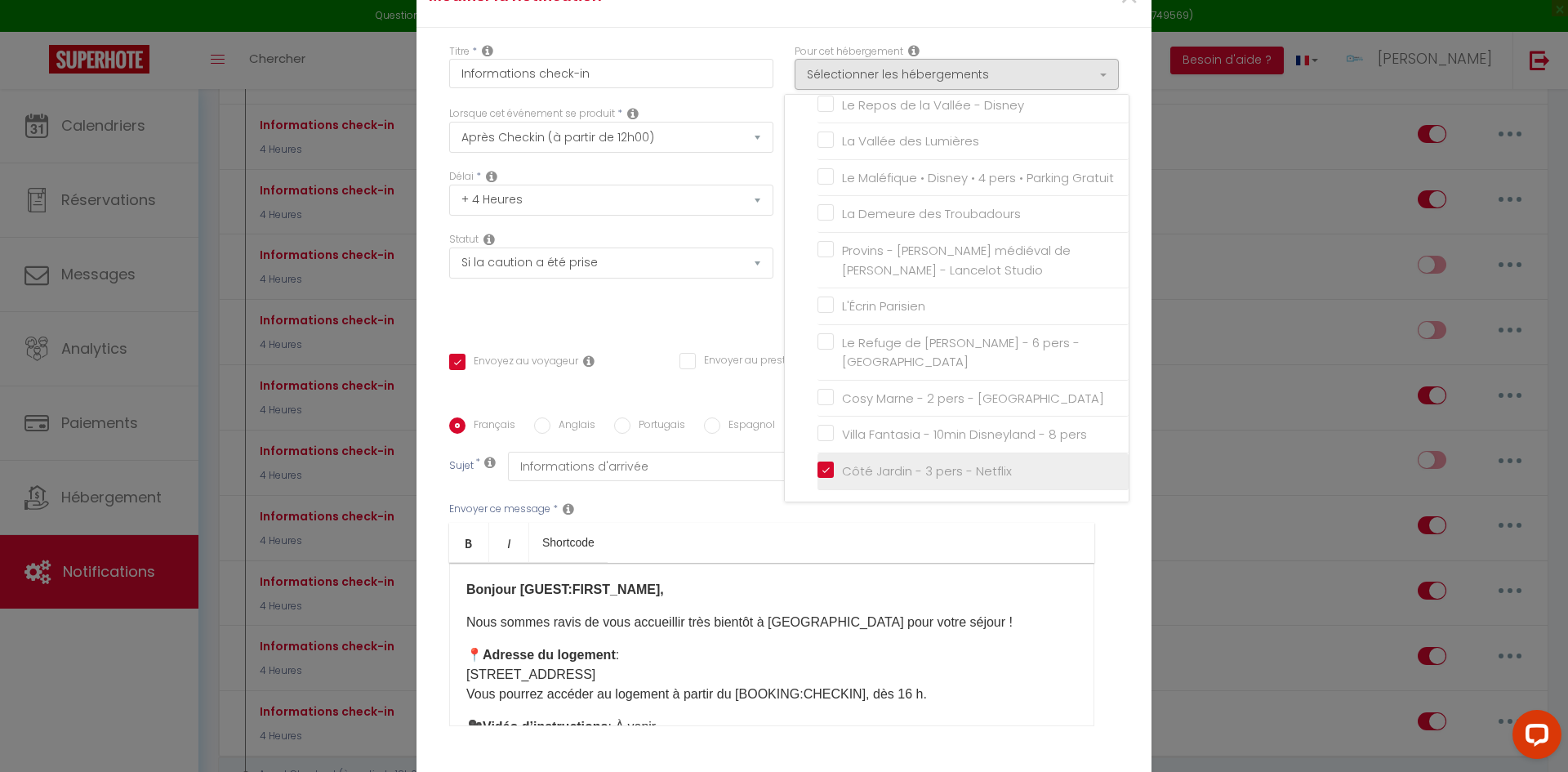
click at [822, 480] on input "Côté Jardin - 3 pers - Netflix" at bounding box center [973, 472] width 311 height 17
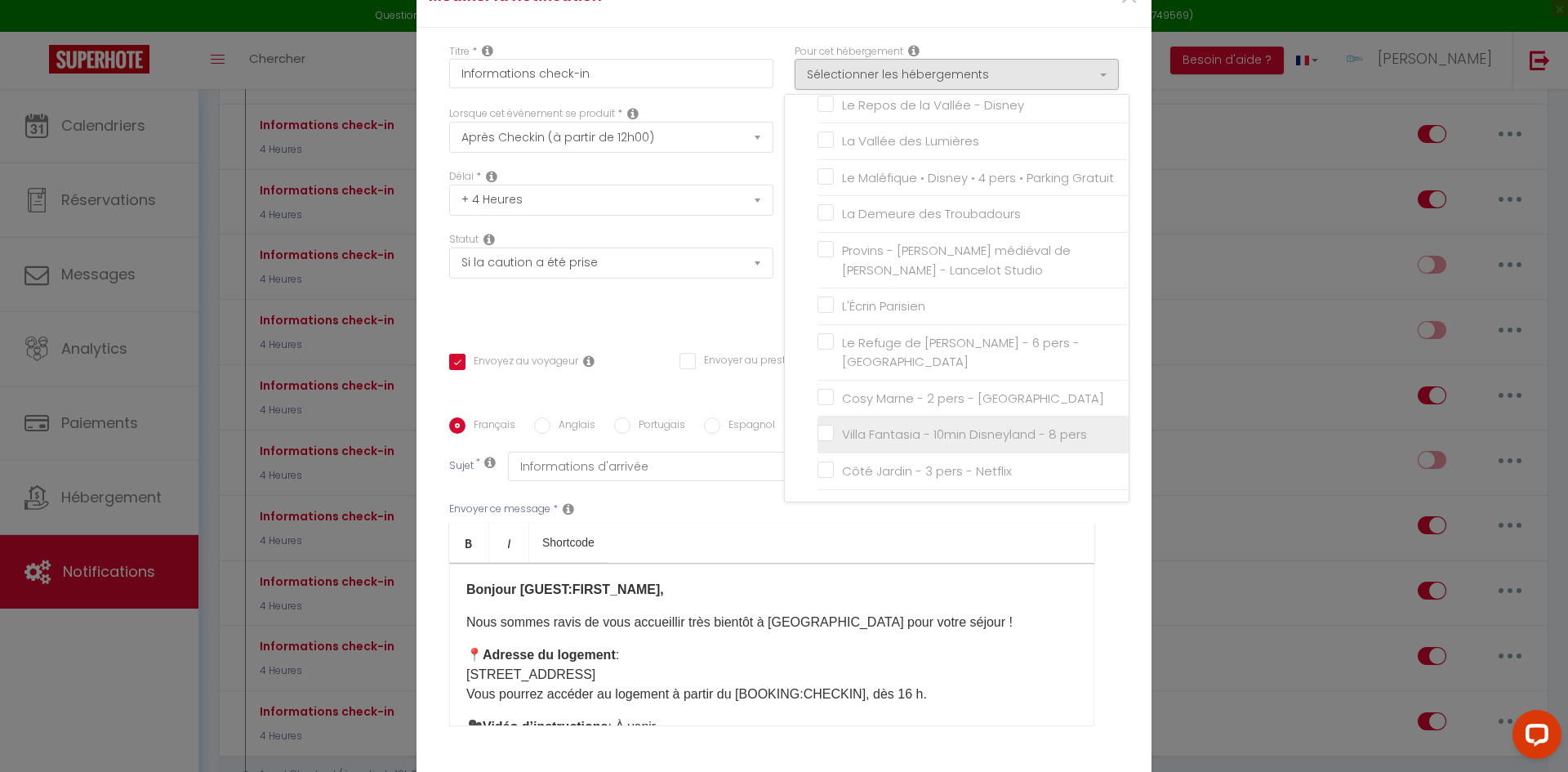
click at [818, 443] on input "Villa Fantasia - 10min Disneyland - 8 pers" at bounding box center [973, 435] width 311 height 17
click at [897, 532] on ul "Bold Italic Shortcode" at bounding box center [772, 543] width 645 height 40
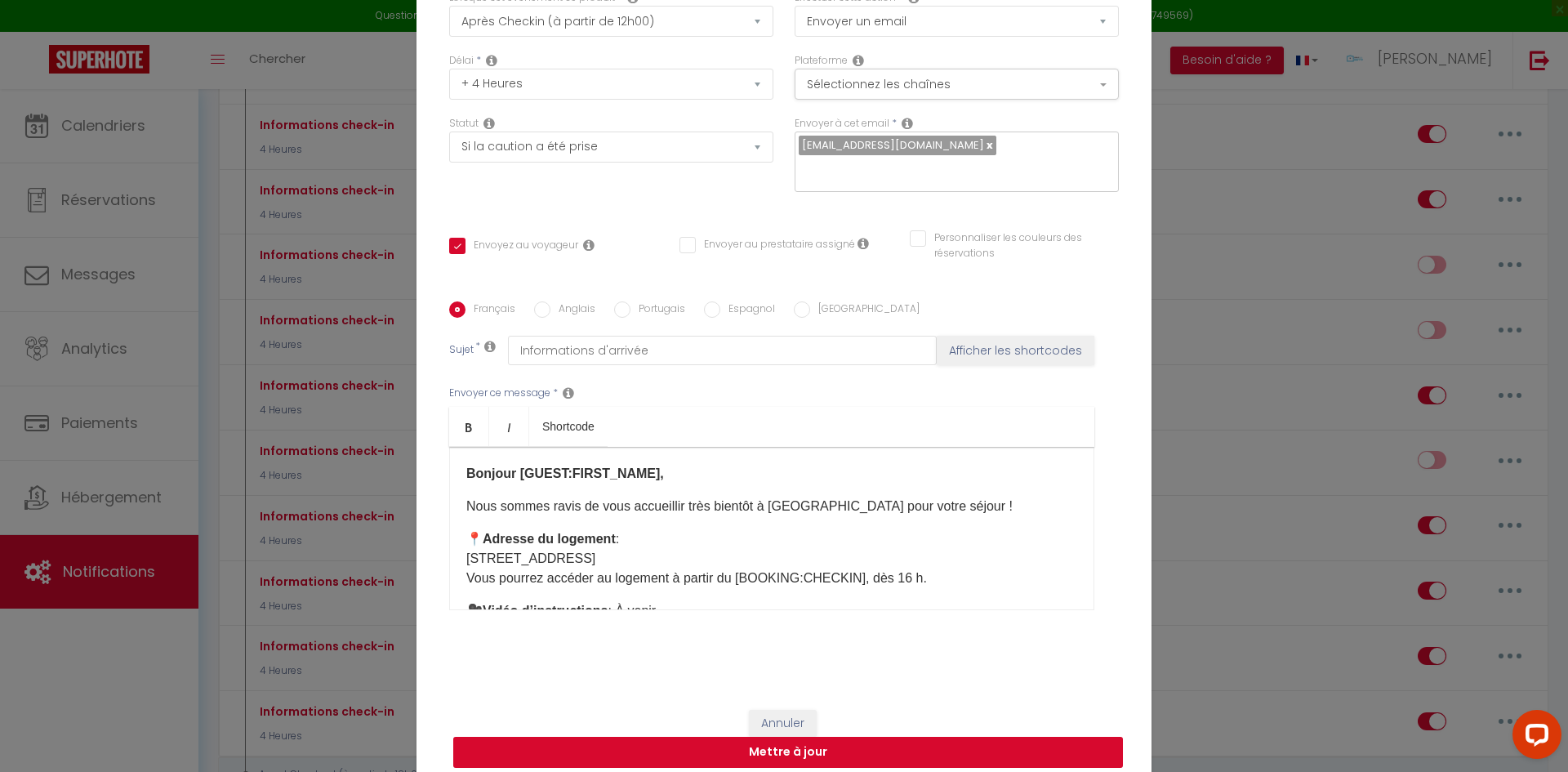
click at [997, 737] on button "Mettre à jour" at bounding box center [788, 753] width 670 height 31
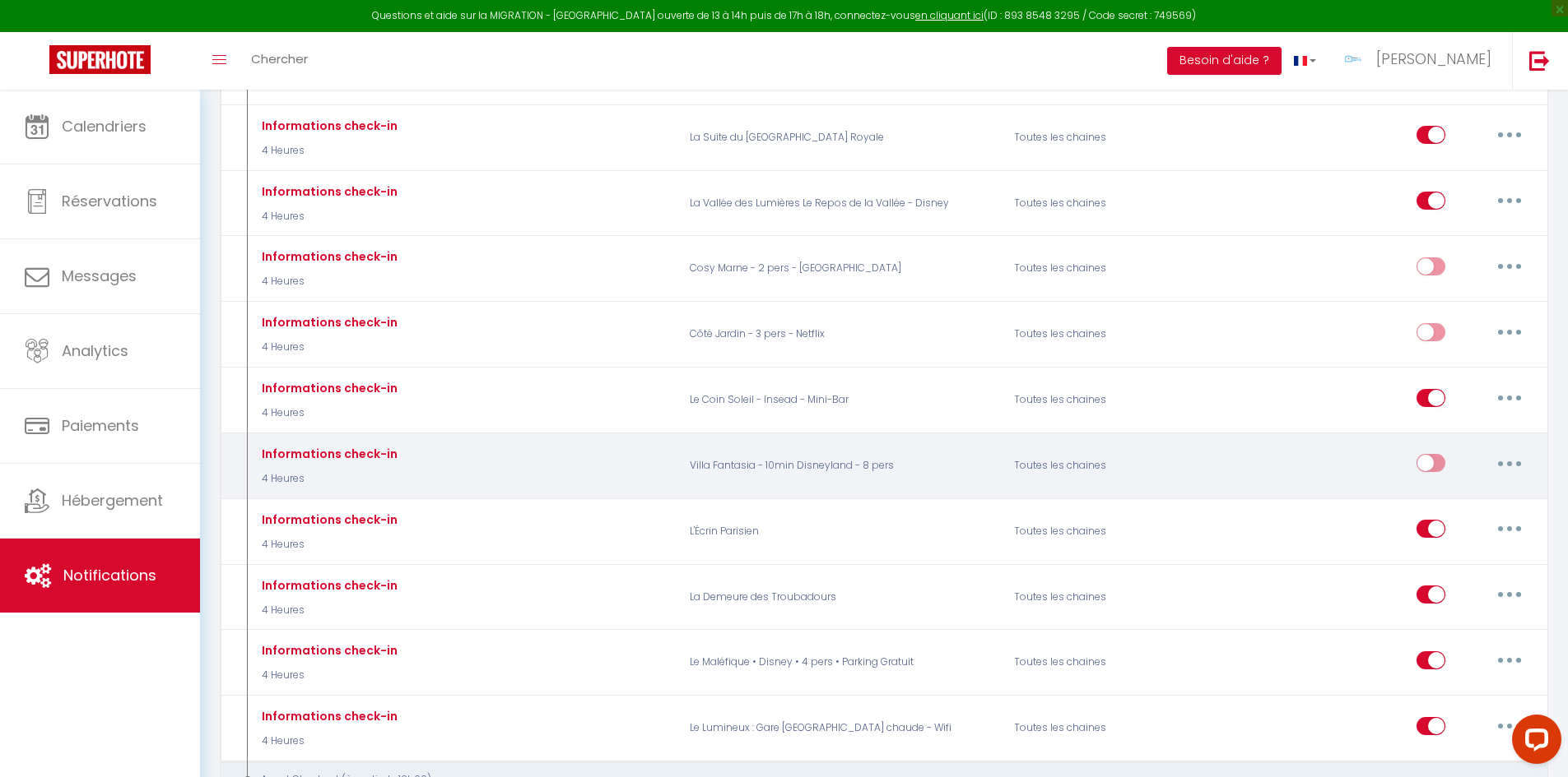
click at [1516, 450] on button "button" at bounding box center [1510, 463] width 47 height 26
click at [1454, 488] on link "Editer" at bounding box center [1467, 501] width 122 height 28
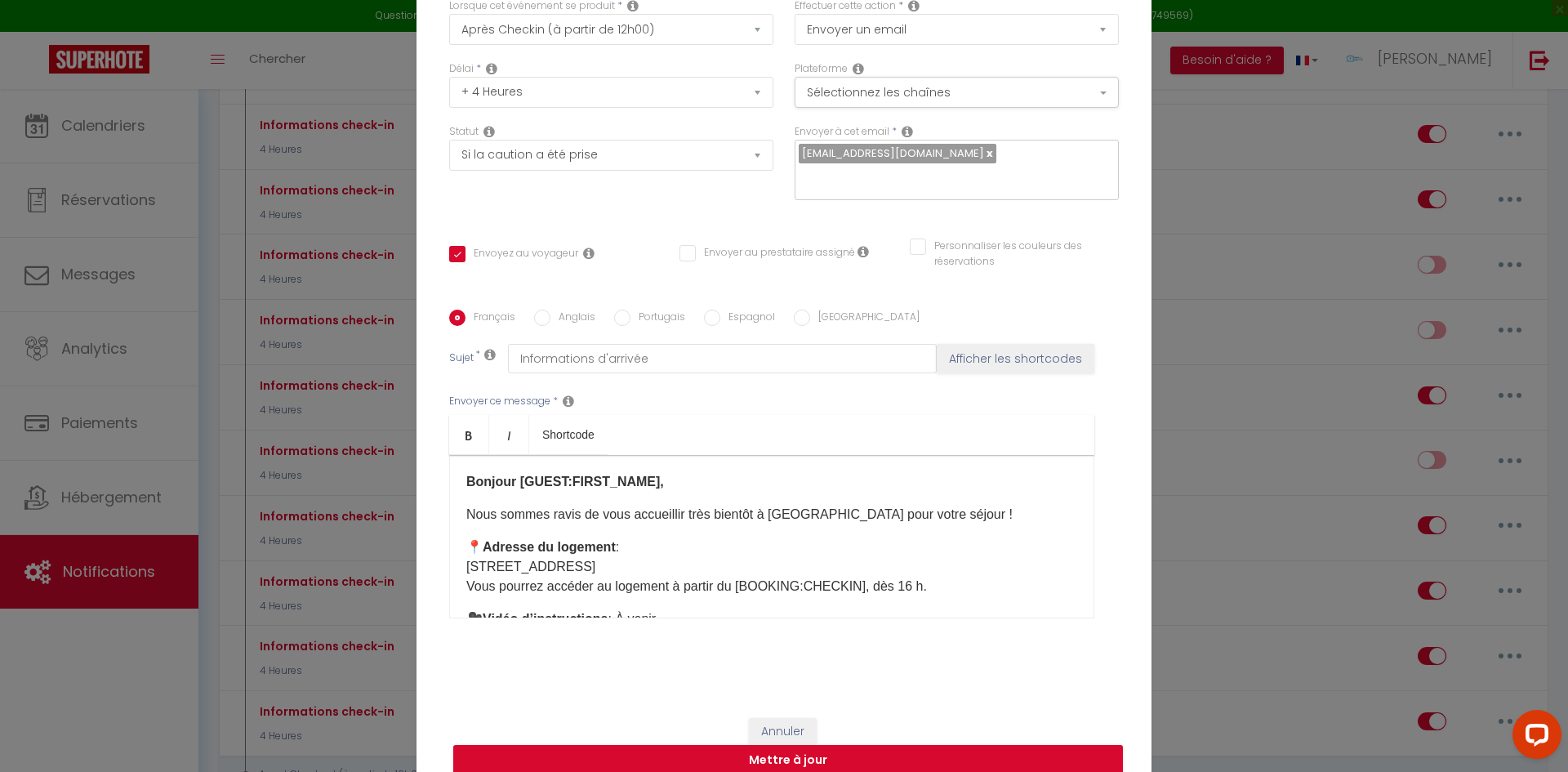
click at [930, 546] on p "📍 Adresse du logement : 29 rue de l’Écluse, 77000 Melun Vous pourrez accéder au…" at bounding box center [772, 568] width 611 height 59
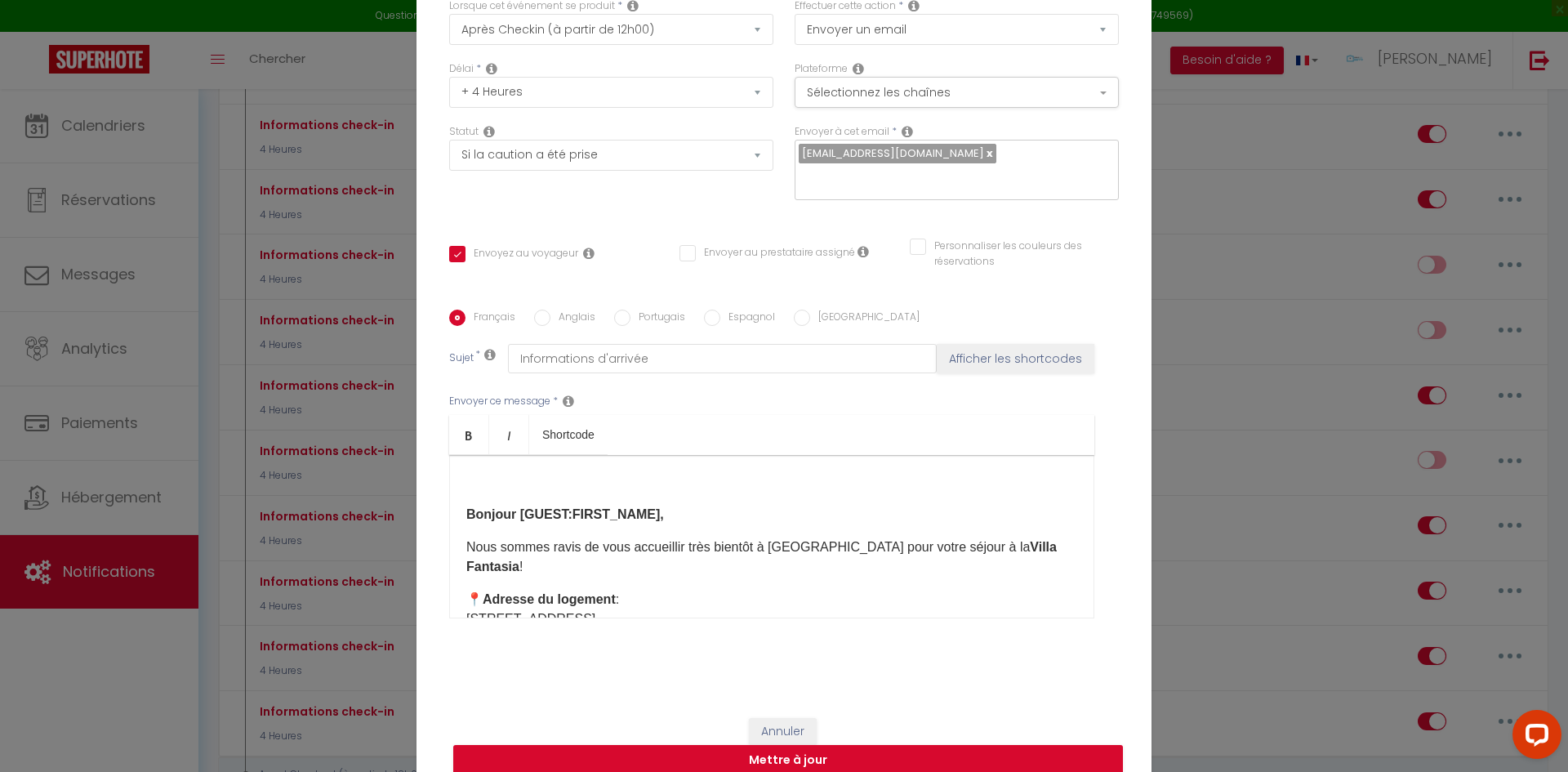
click at [467, 508] on strong "Bonjour [GUEST:FIRST_NAME]," at bounding box center [565, 514] width 198 height 14
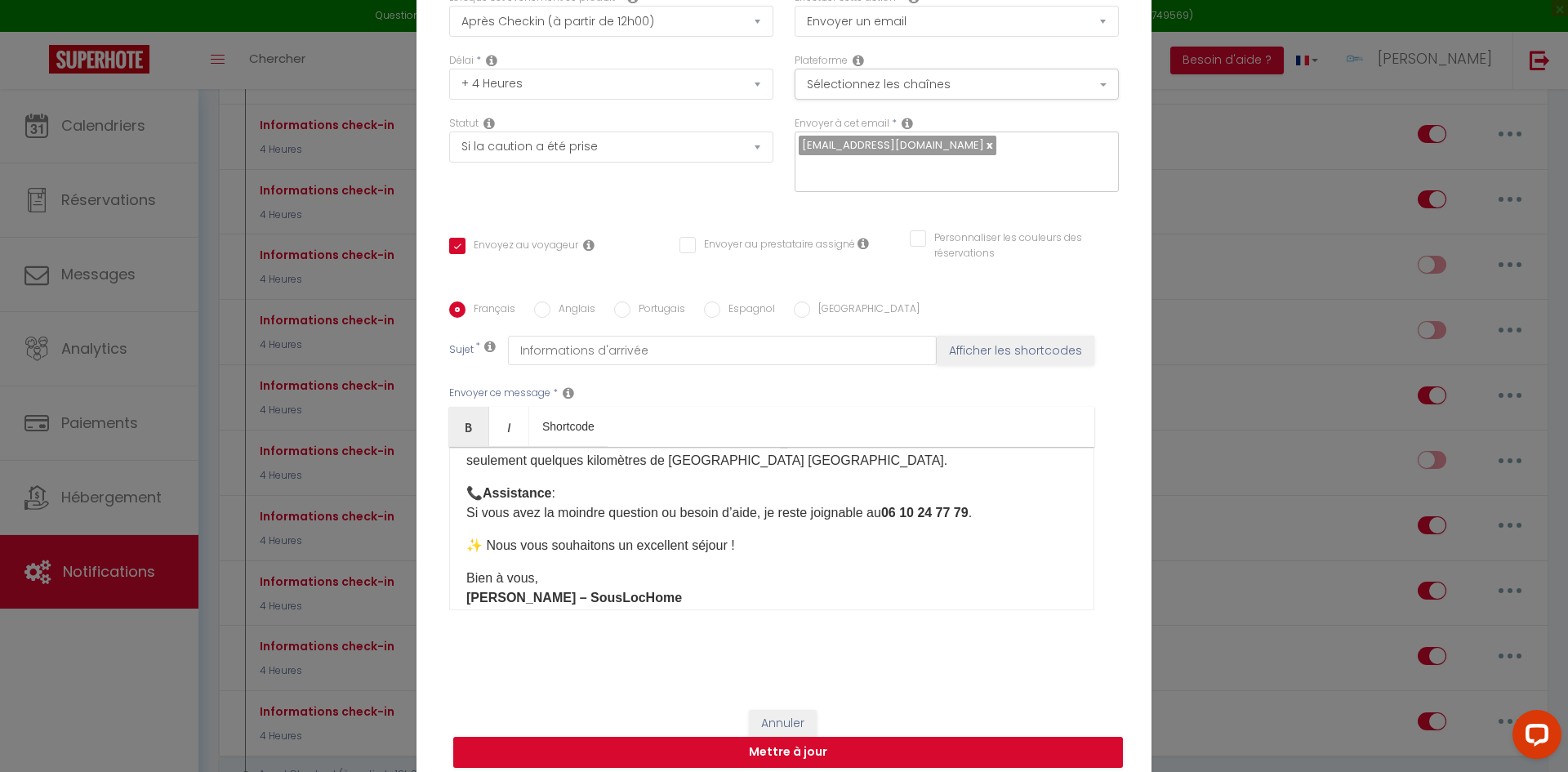
scroll to position [554, 0]
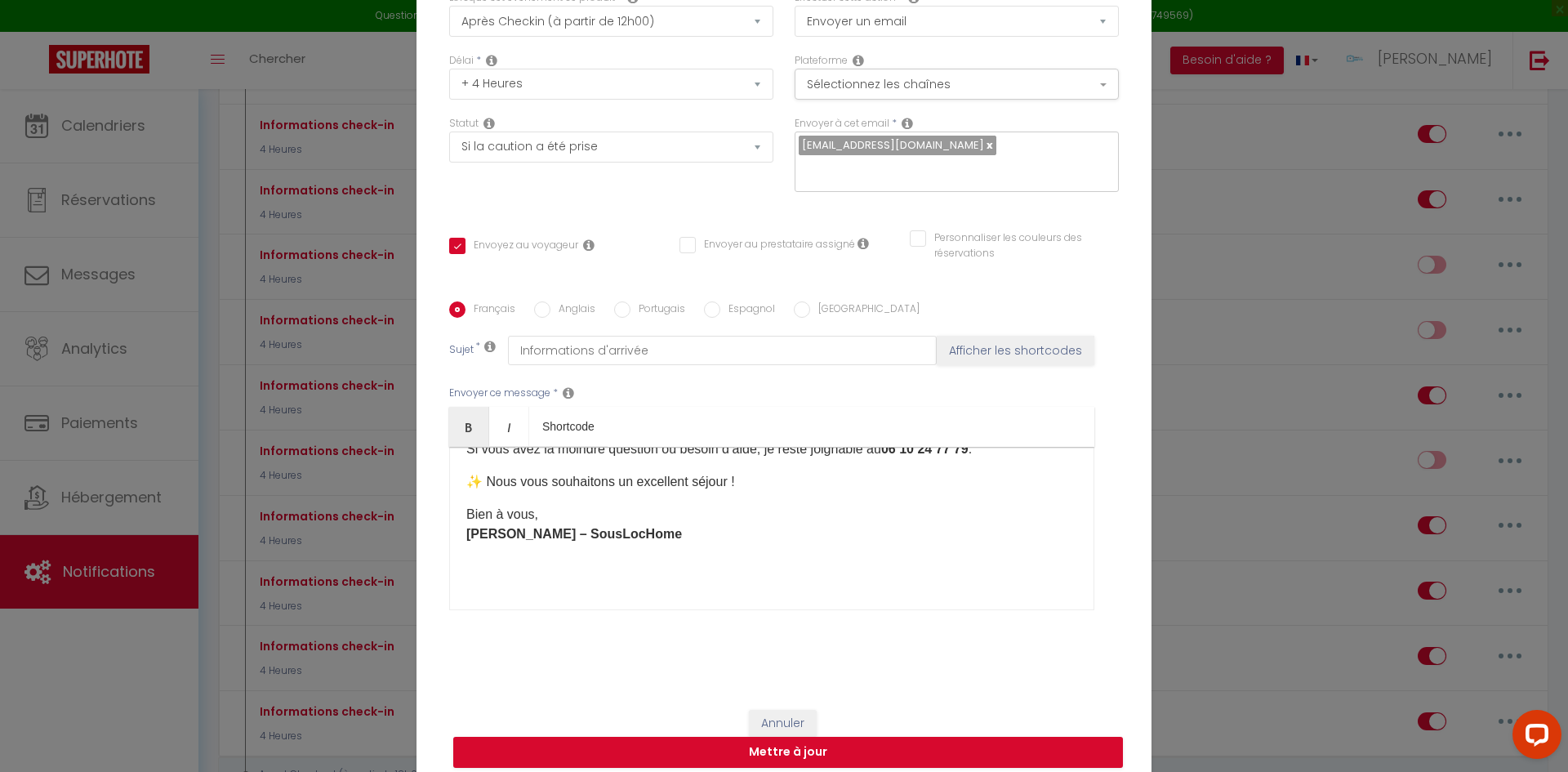
click at [511, 582] on div "Bonjour [GUEST:FIRST_NAME], Nous sommes ravis de vous accueillir très bientôt à…" at bounding box center [772, 529] width 645 height 164
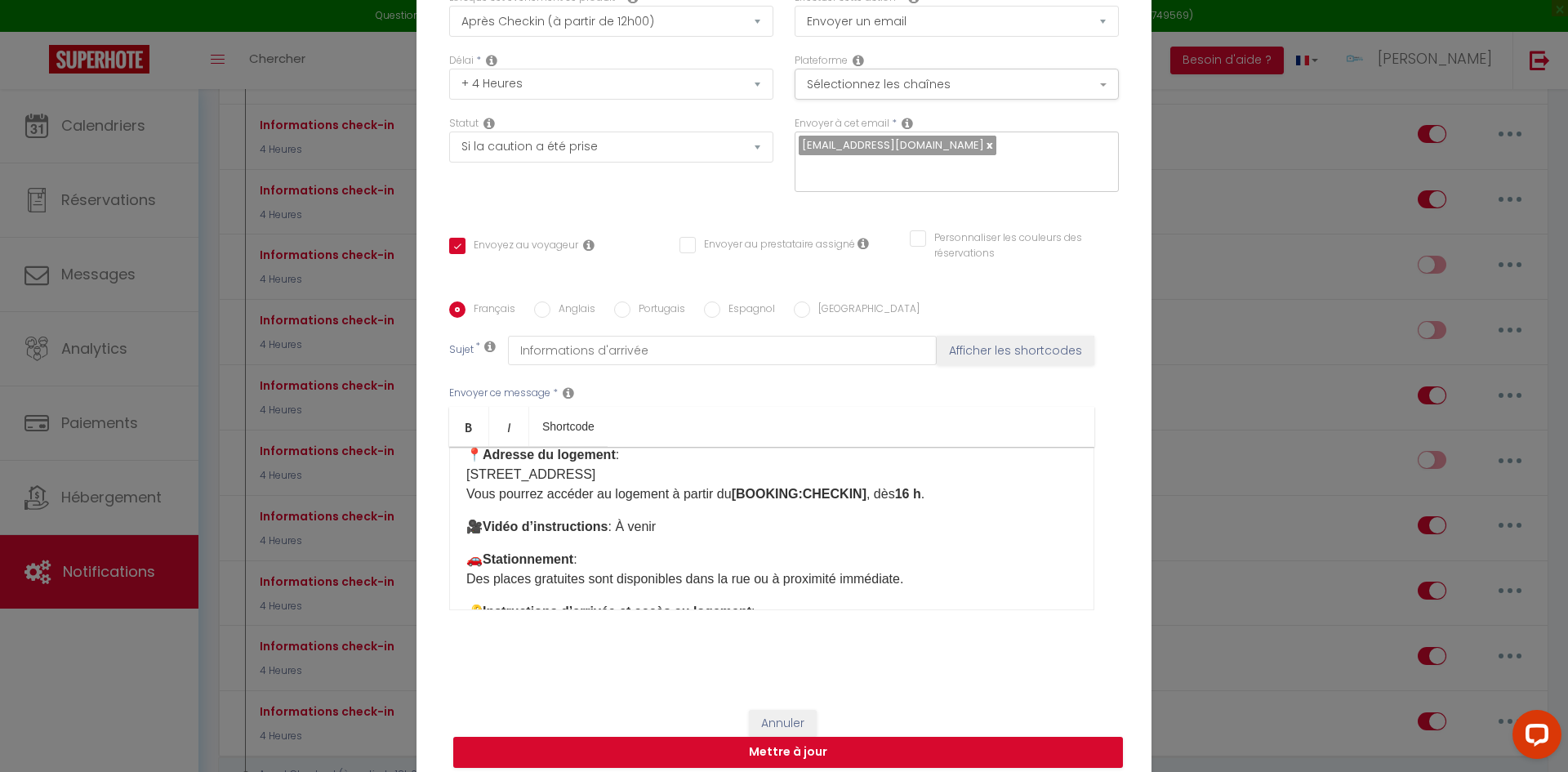
scroll to position [164, 0]
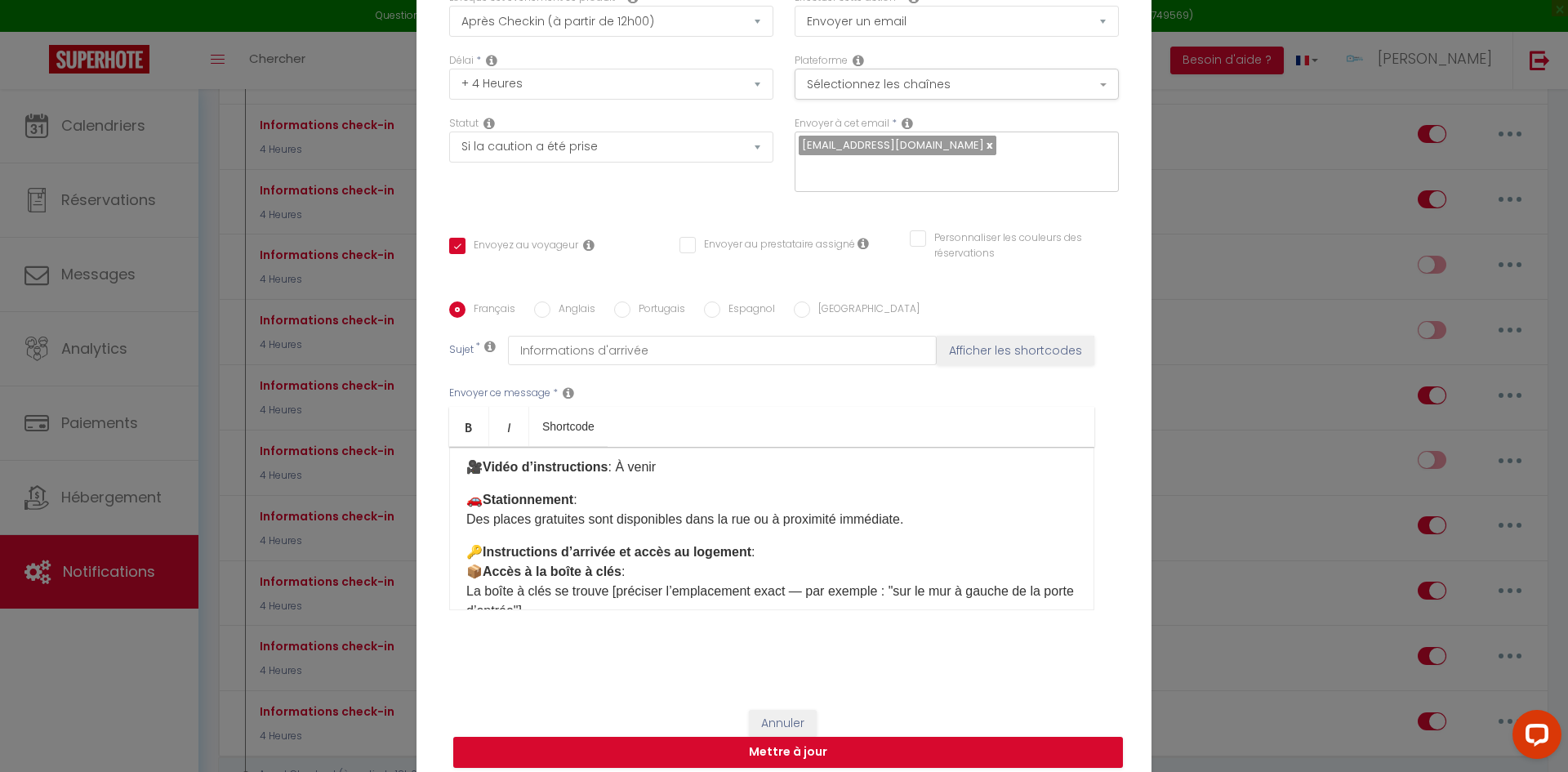
click at [738, 543] on p "🔑 Instructions d’arrivée et accès au logement : 📦 Accès à la boîte à clés : La …" at bounding box center [772, 582] width 611 height 79
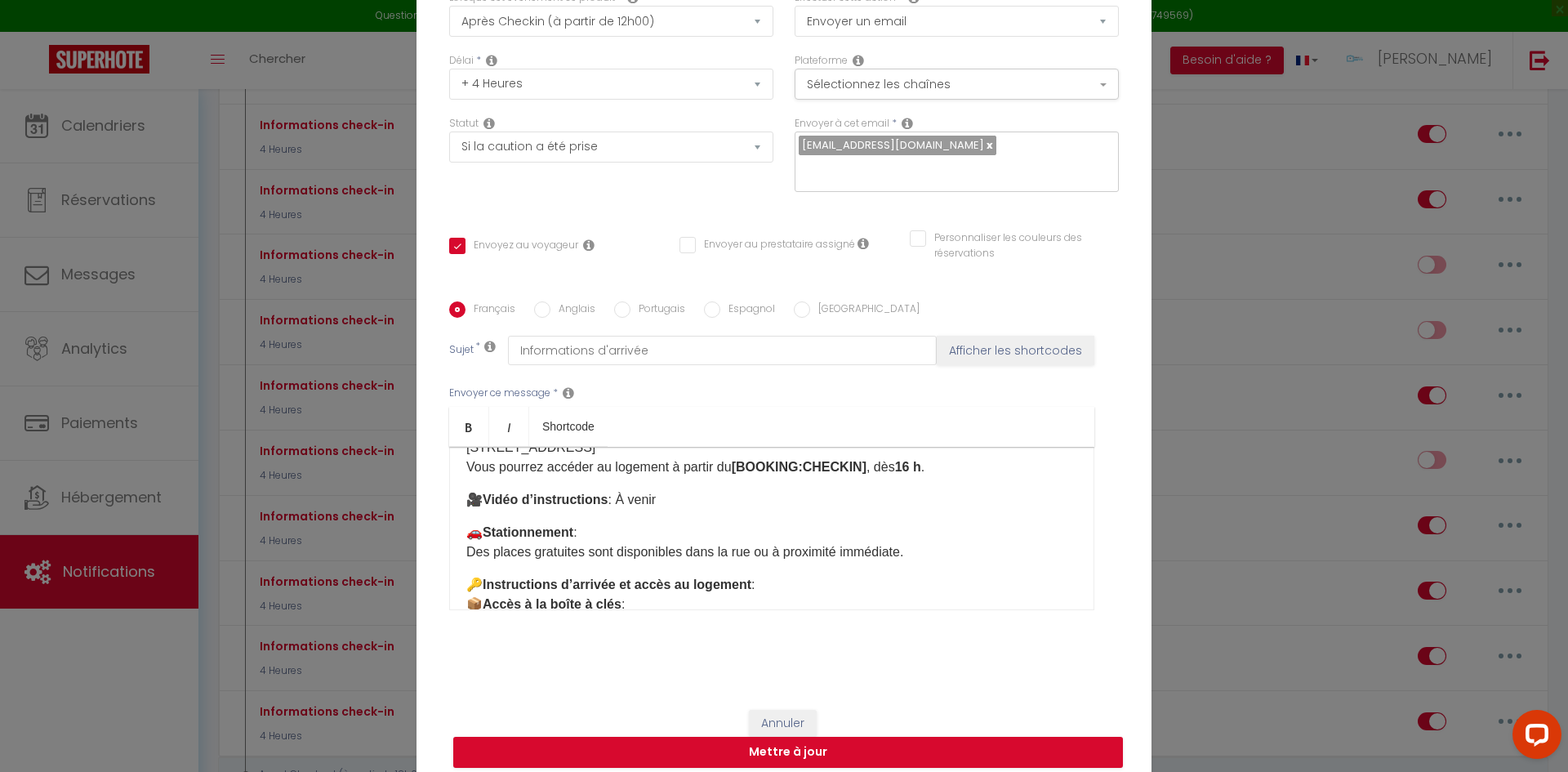
scroll to position [0, 0]
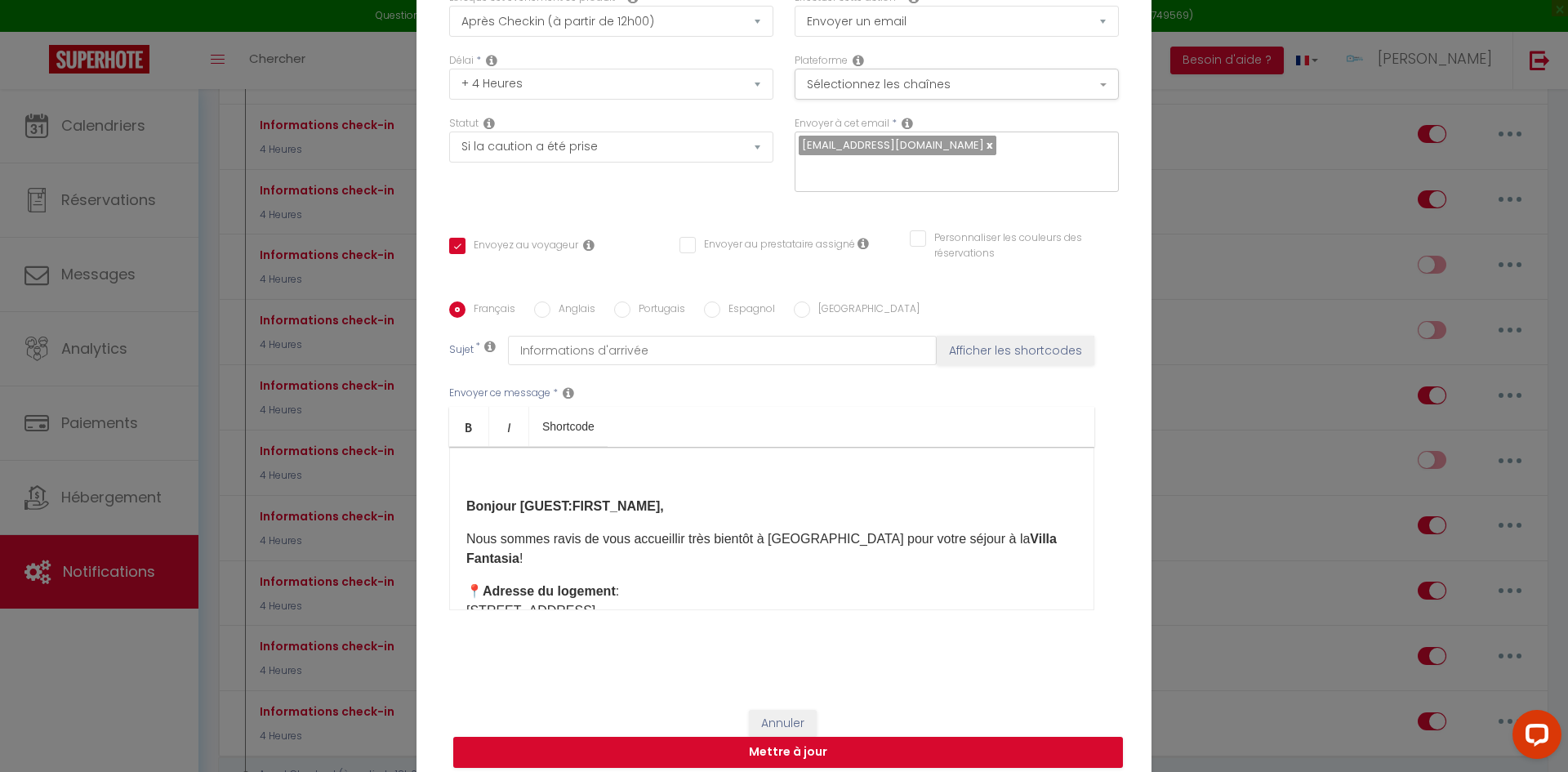
click at [467, 499] on strong "Bonjour [GUEST:FIRST_NAME]," at bounding box center [565, 506] width 198 height 14
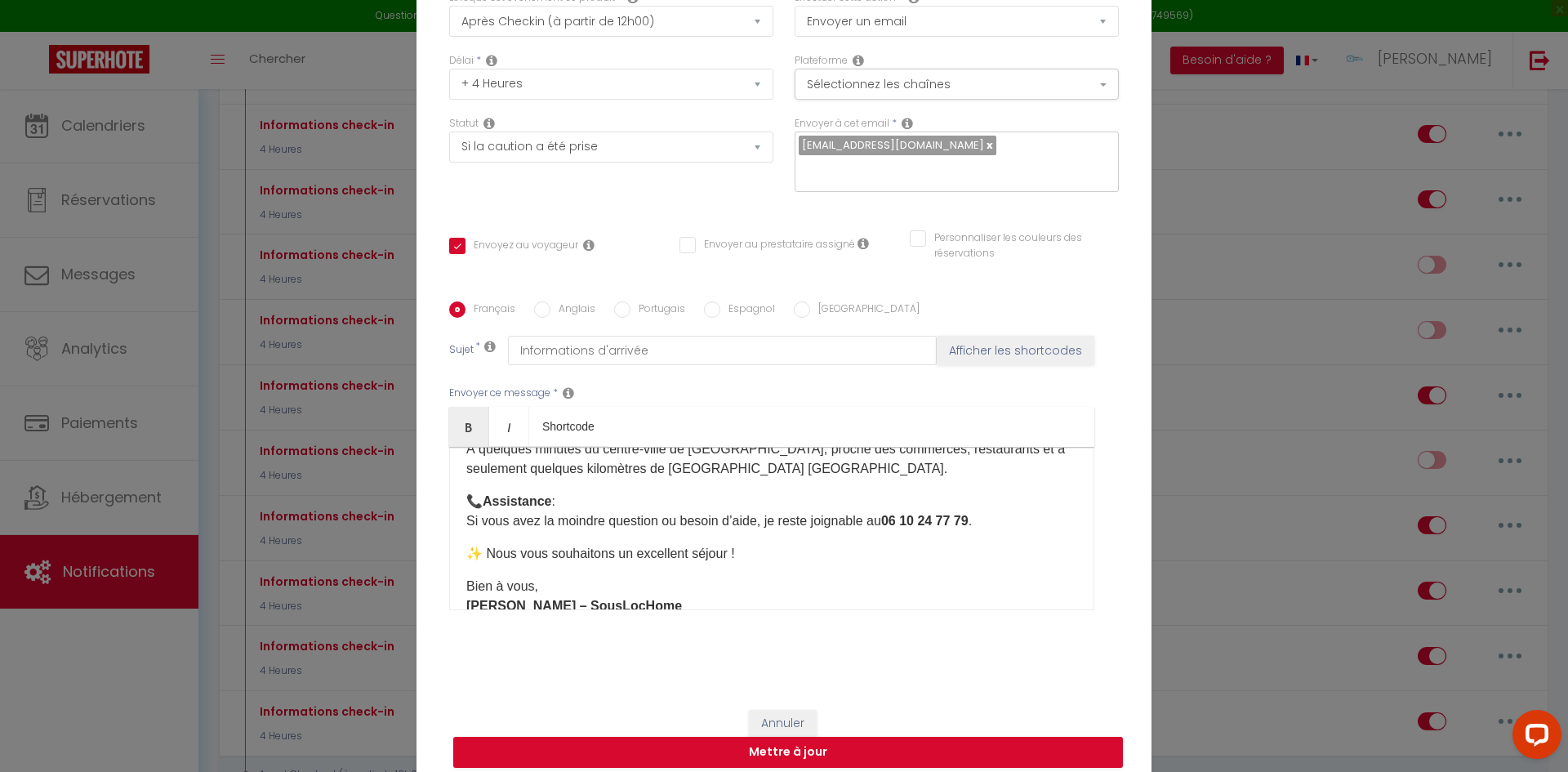
scroll to position [587, 0]
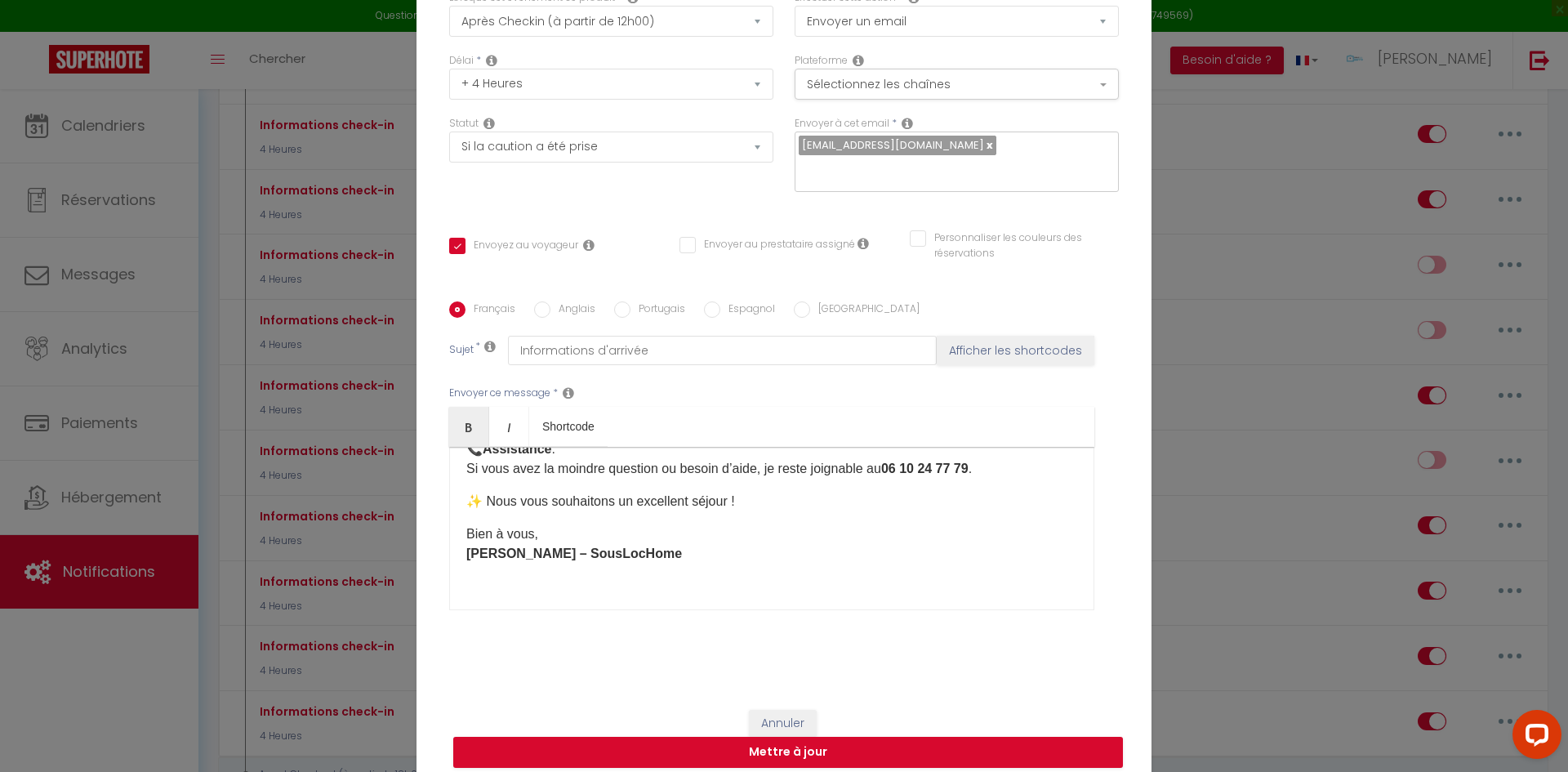
click at [602, 533] on div "Bonjour [GUEST:FIRST_NAME], Nous sommes ravis de vous accueillir très bientôt à…" at bounding box center [772, 529] width 645 height 164
click at [567, 584] on div "Bonjour [GUEST:FIRST_NAME], Nous sommes ravis de vous accueillir très bientôt à…" at bounding box center [772, 529] width 645 height 164
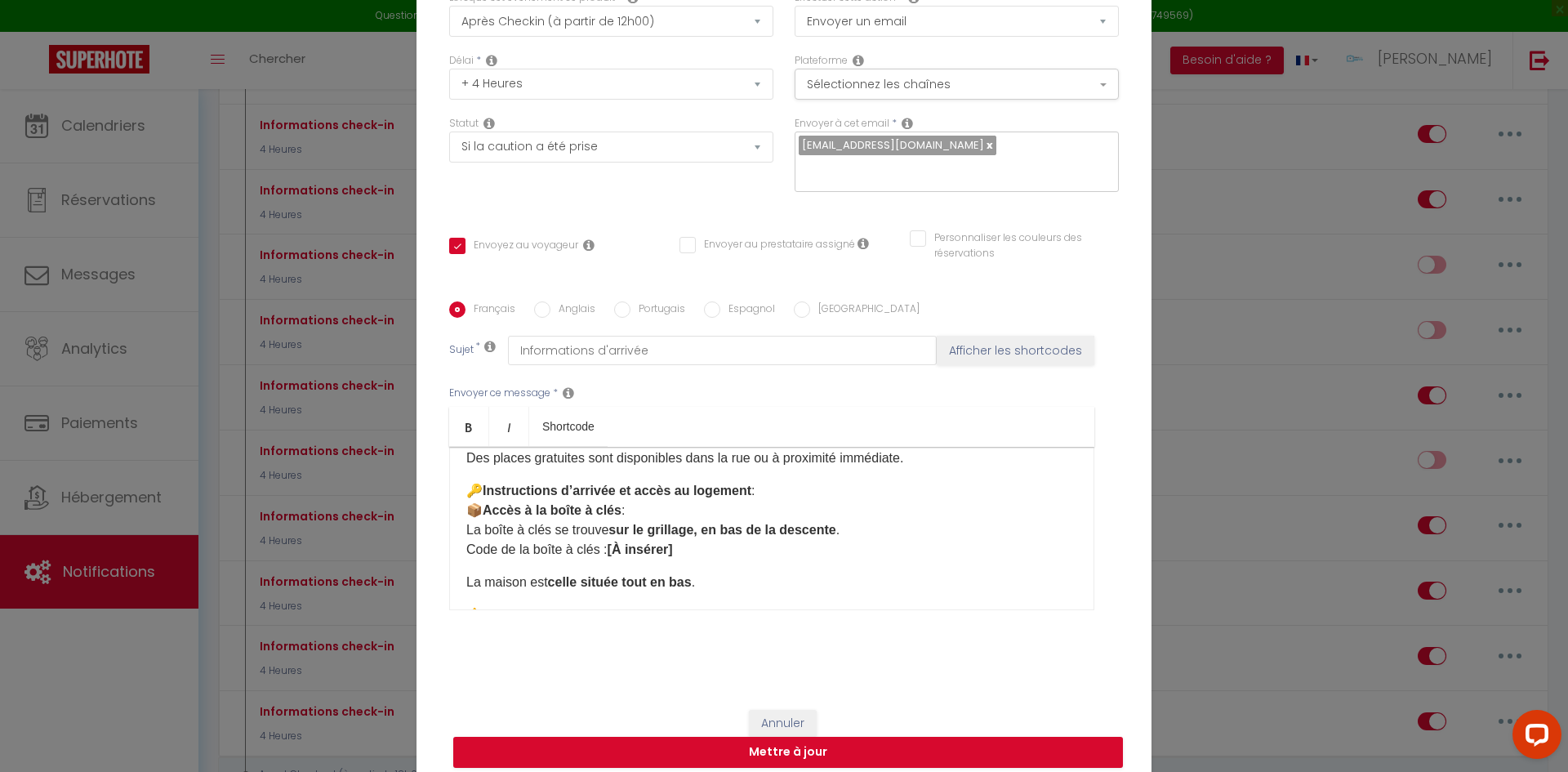
scroll to position [208, 0]
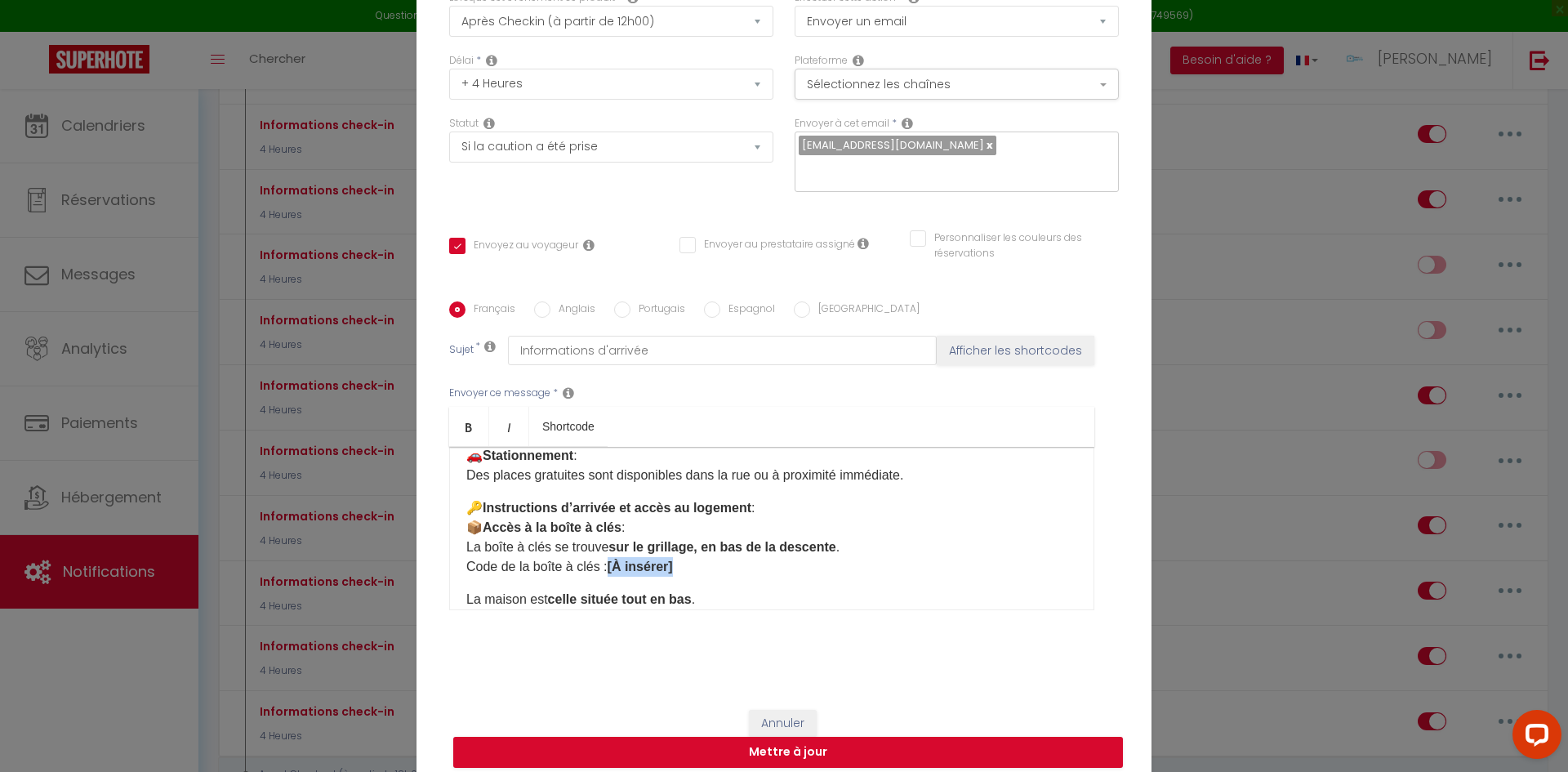
drag, startPoint x: 673, startPoint y: 537, endPoint x: 609, endPoint y: 538, distance: 64.0
click at [609, 560] on strong "[À insérer]" at bounding box center [640, 567] width 66 height 14
click at [787, 743] on button "Mettre à jour" at bounding box center [788, 753] width 670 height 31
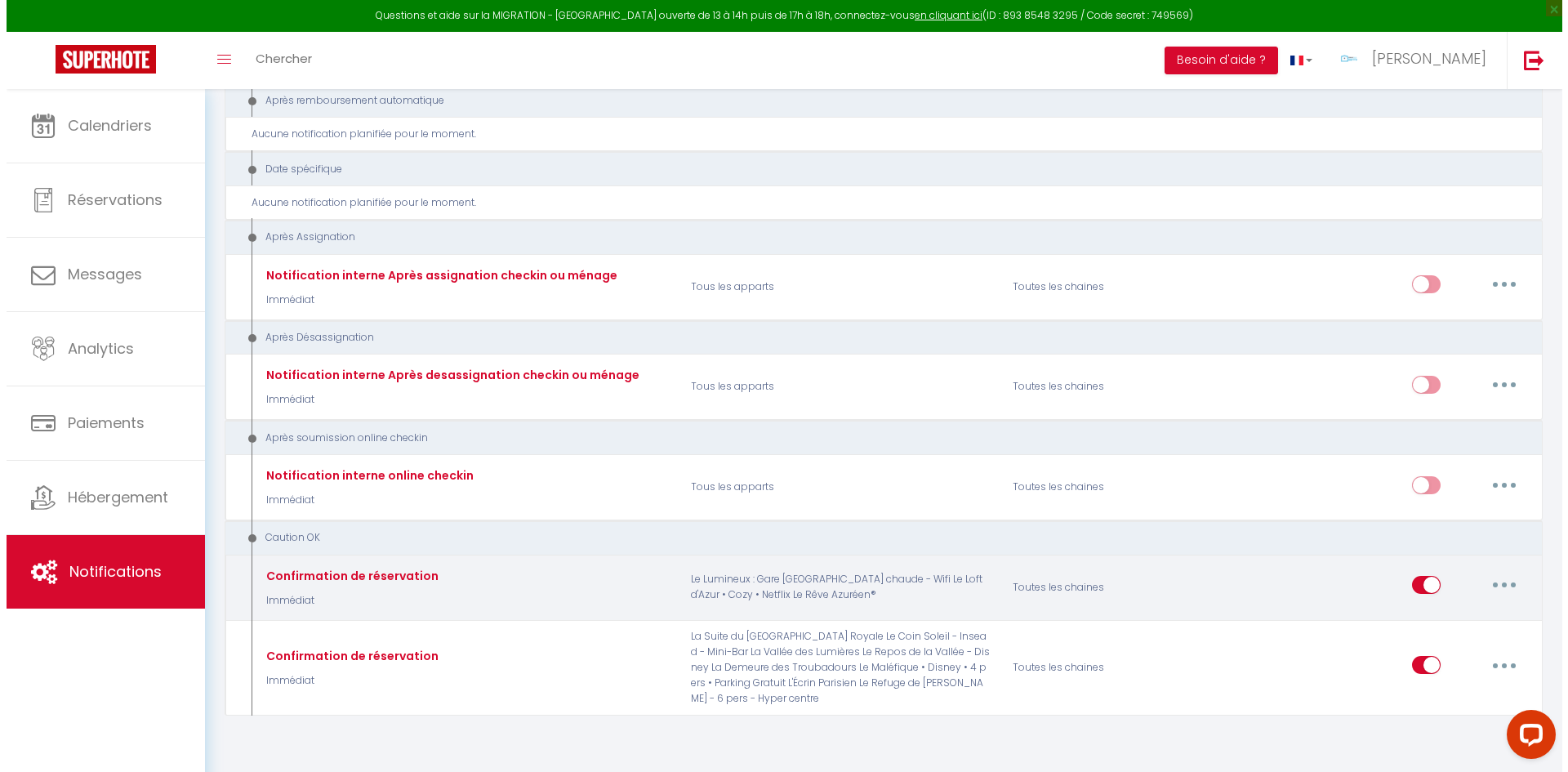
scroll to position [4522, 0]
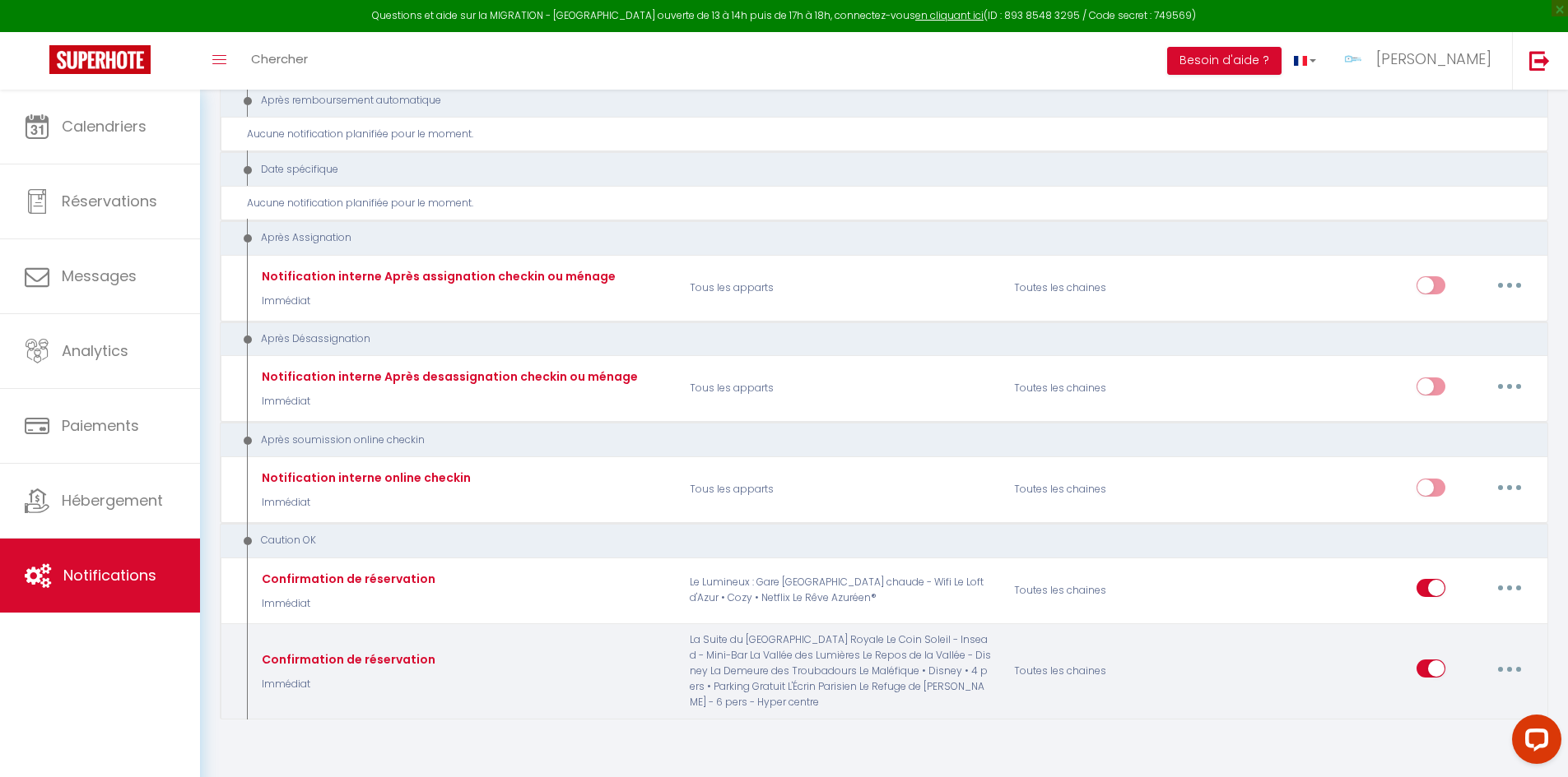
click at [1503, 656] on button "button" at bounding box center [1510, 669] width 47 height 26
click at [1452, 524] on link "Editer" at bounding box center [1467, 538] width 122 height 28
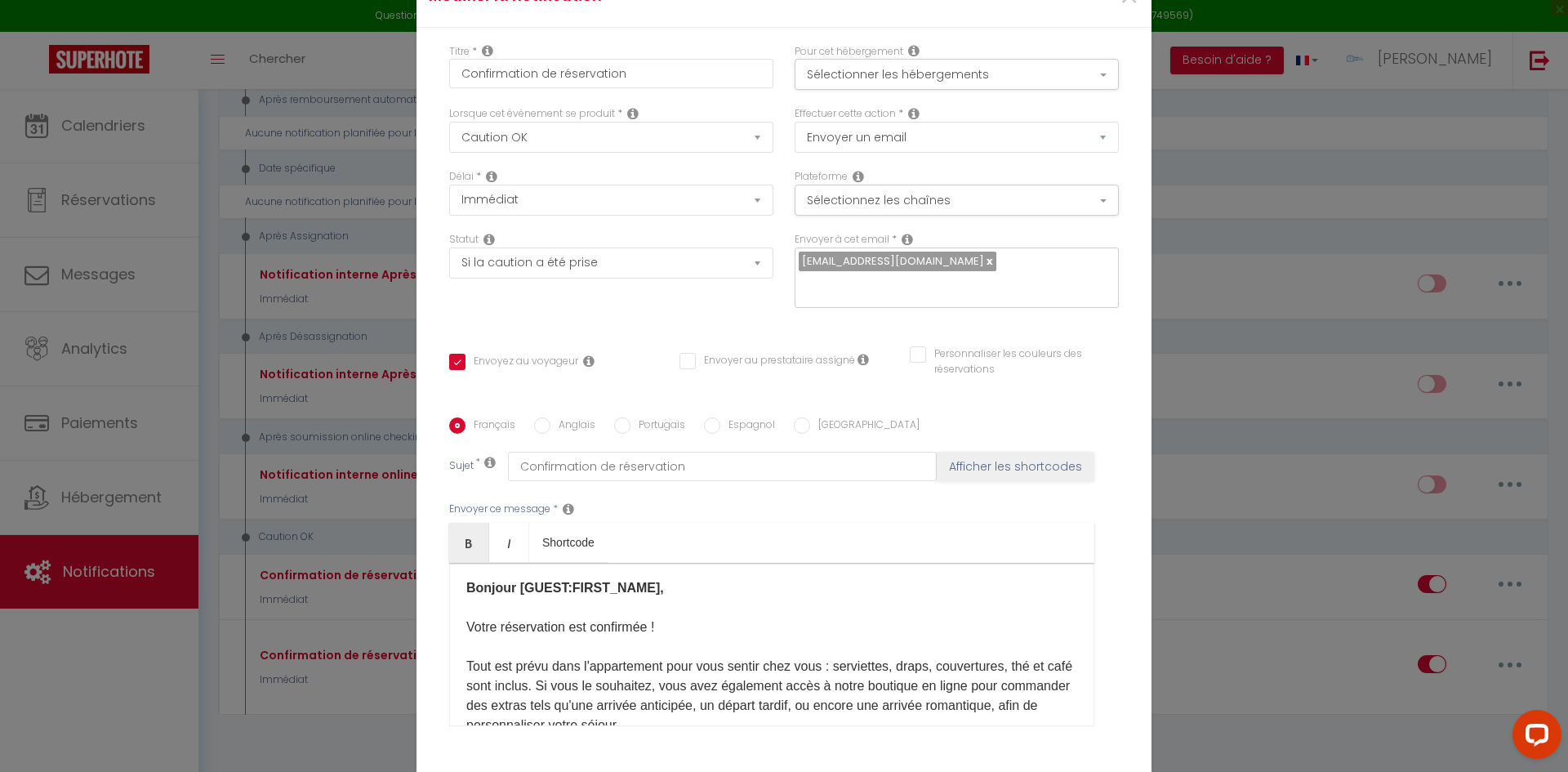
scroll to position [0, 0]
click at [966, 86] on button "Sélectionner les hébergements" at bounding box center [956, 75] width 324 height 31
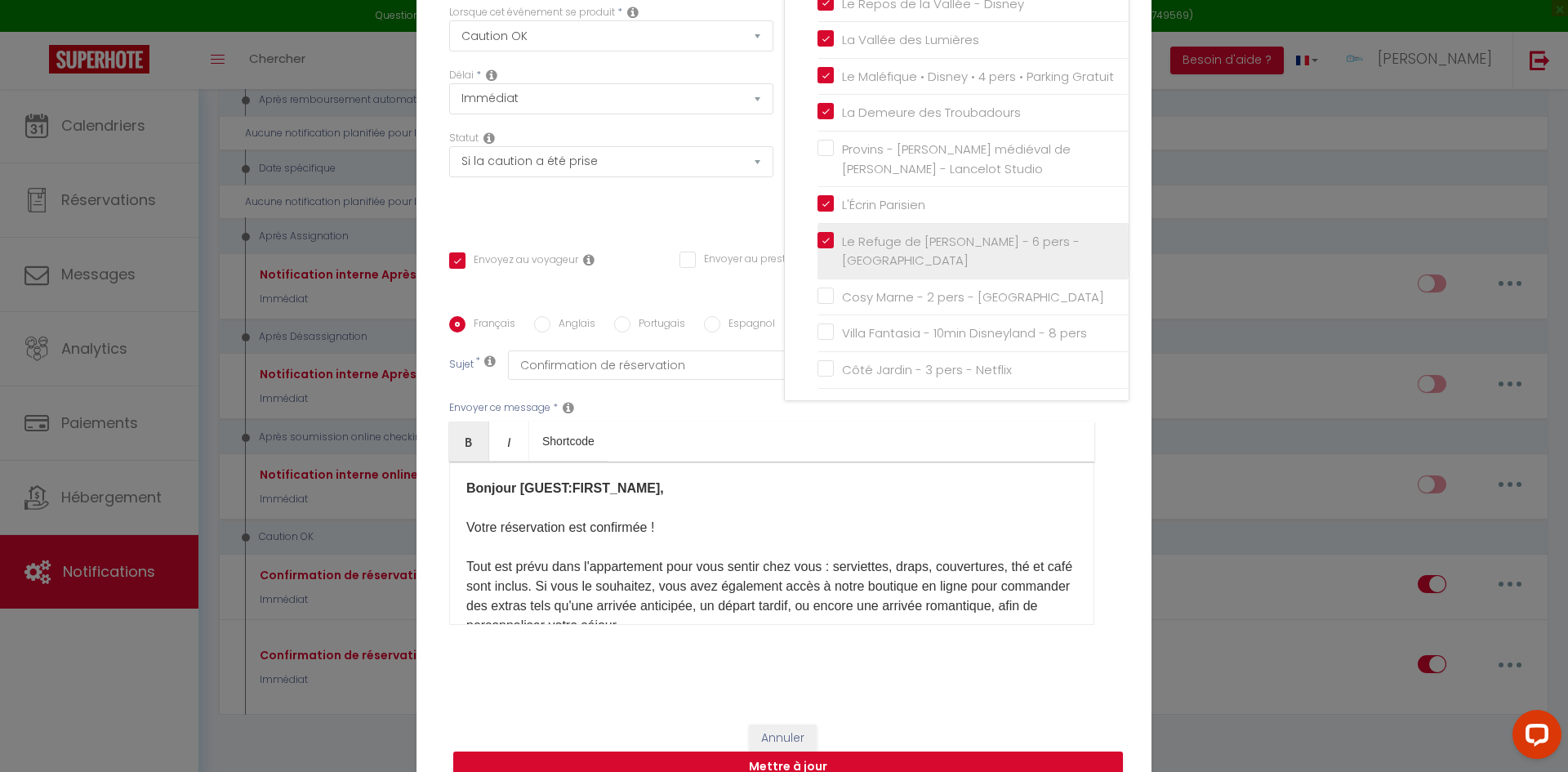
scroll to position [116, 0]
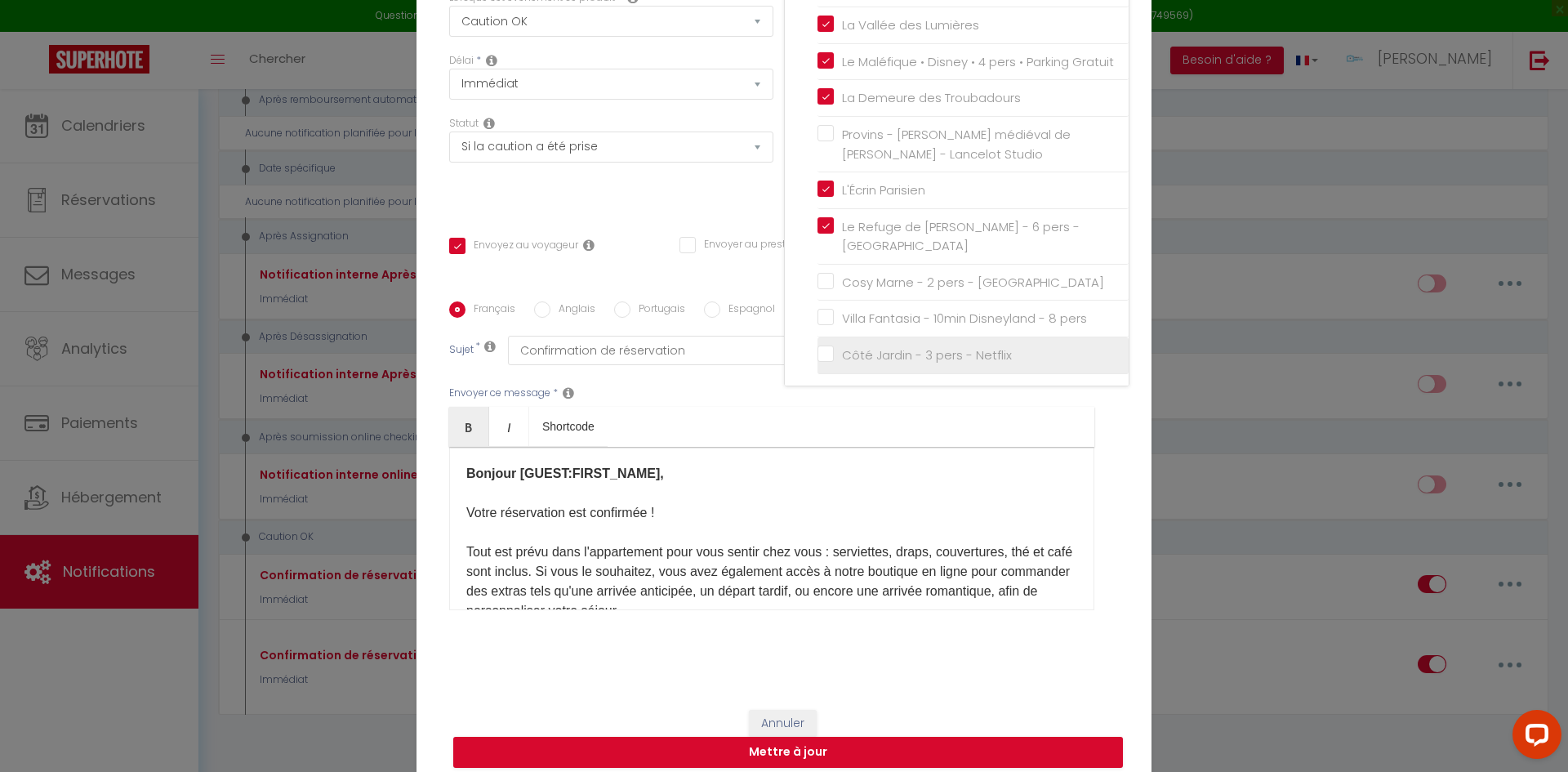
click at [819, 363] on input "Côté Jardin - 3 pers - Netflix" at bounding box center [973, 356] width 311 height 17
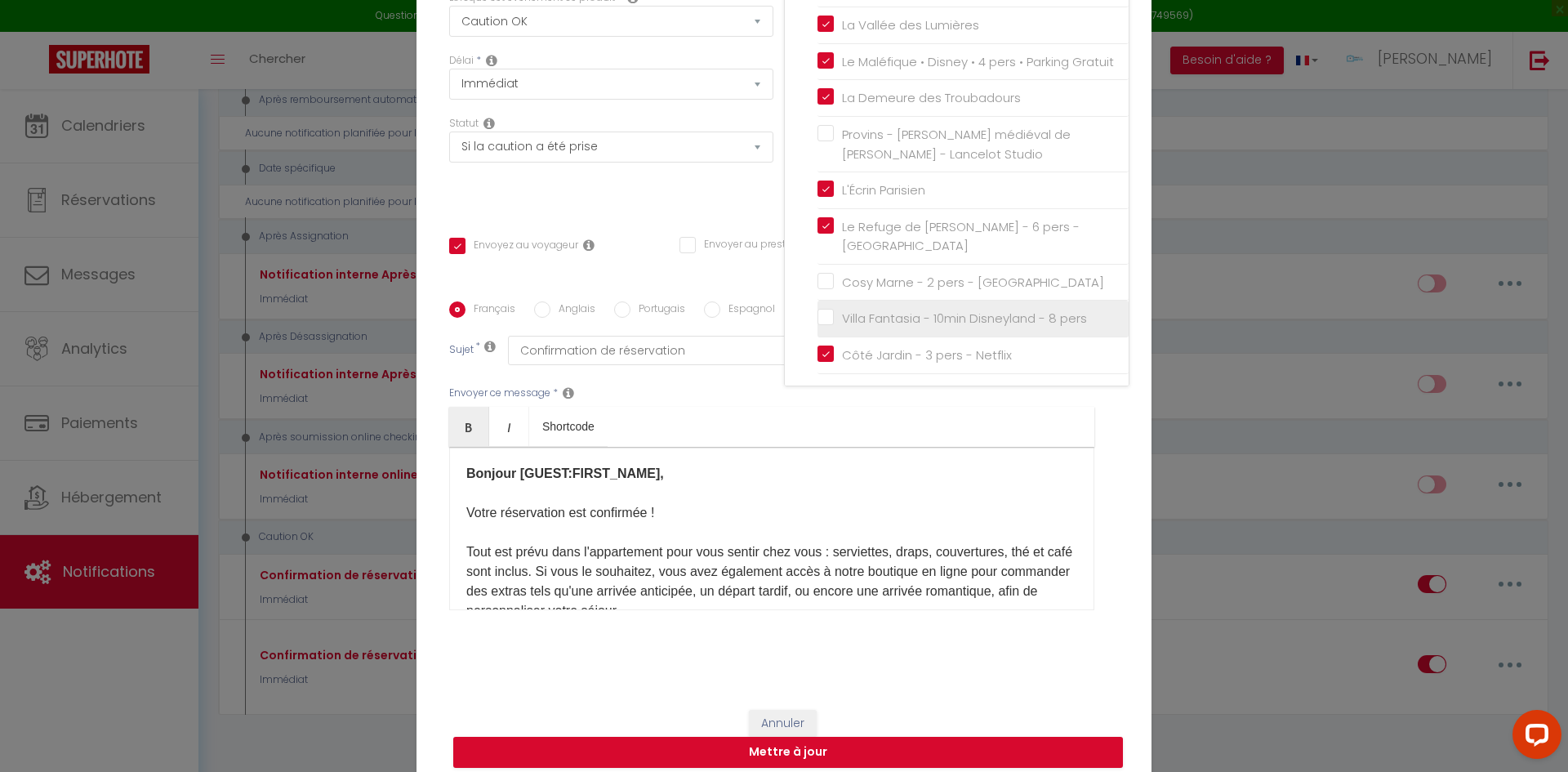
click at [820, 327] on input "Villa Fantasia - 10min Disneyland - 8 pers" at bounding box center [973, 319] width 311 height 17
click at [825, 291] on input "Cosy Marne - 2 pers - [GEOGRAPHIC_DATA]" at bounding box center [973, 283] width 311 height 17
click at [811, 745] on button "Mettre à jour" at bounding box center [788, 753] width 670 height 31
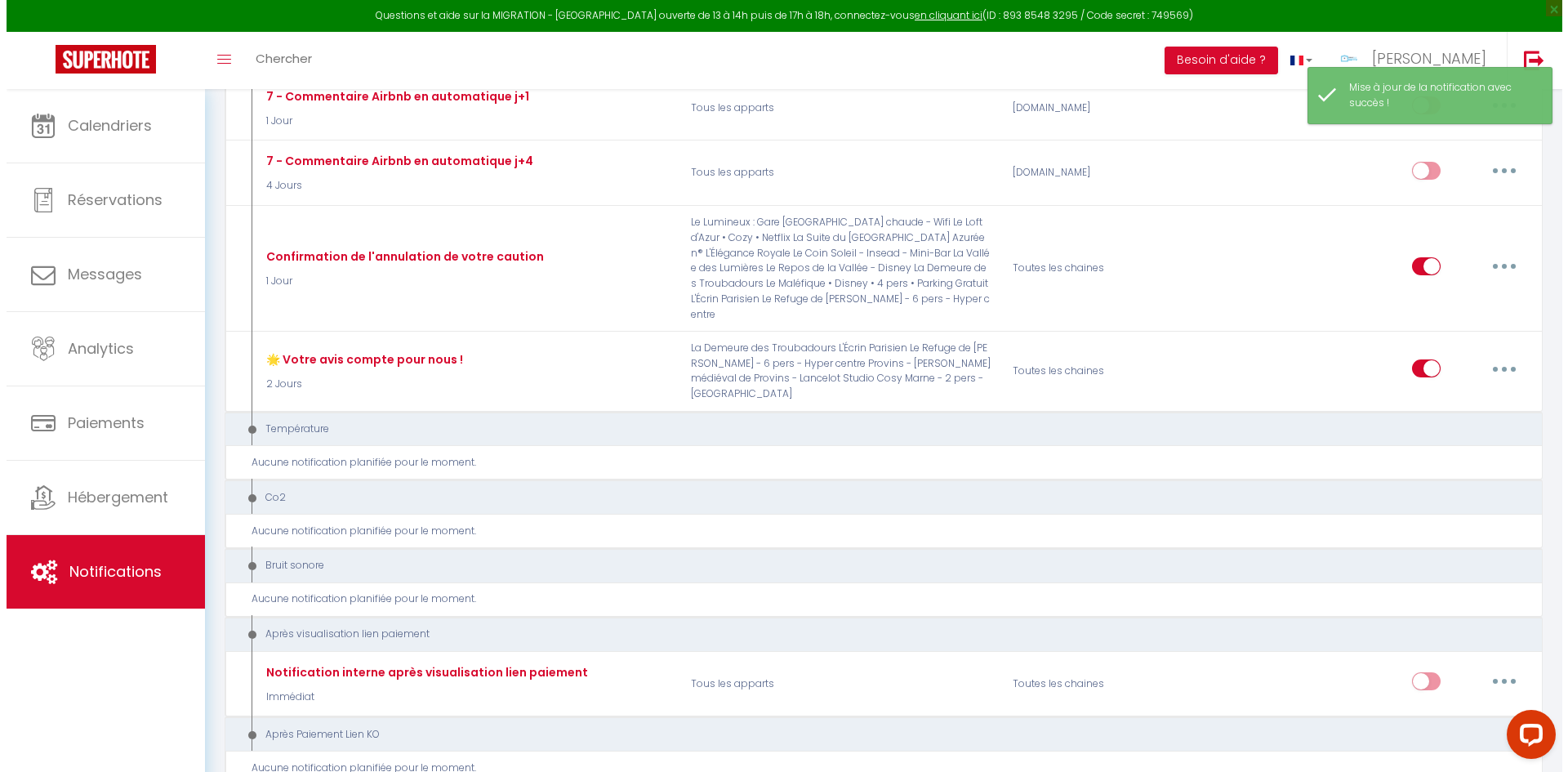
scroll to position [2887, 0]
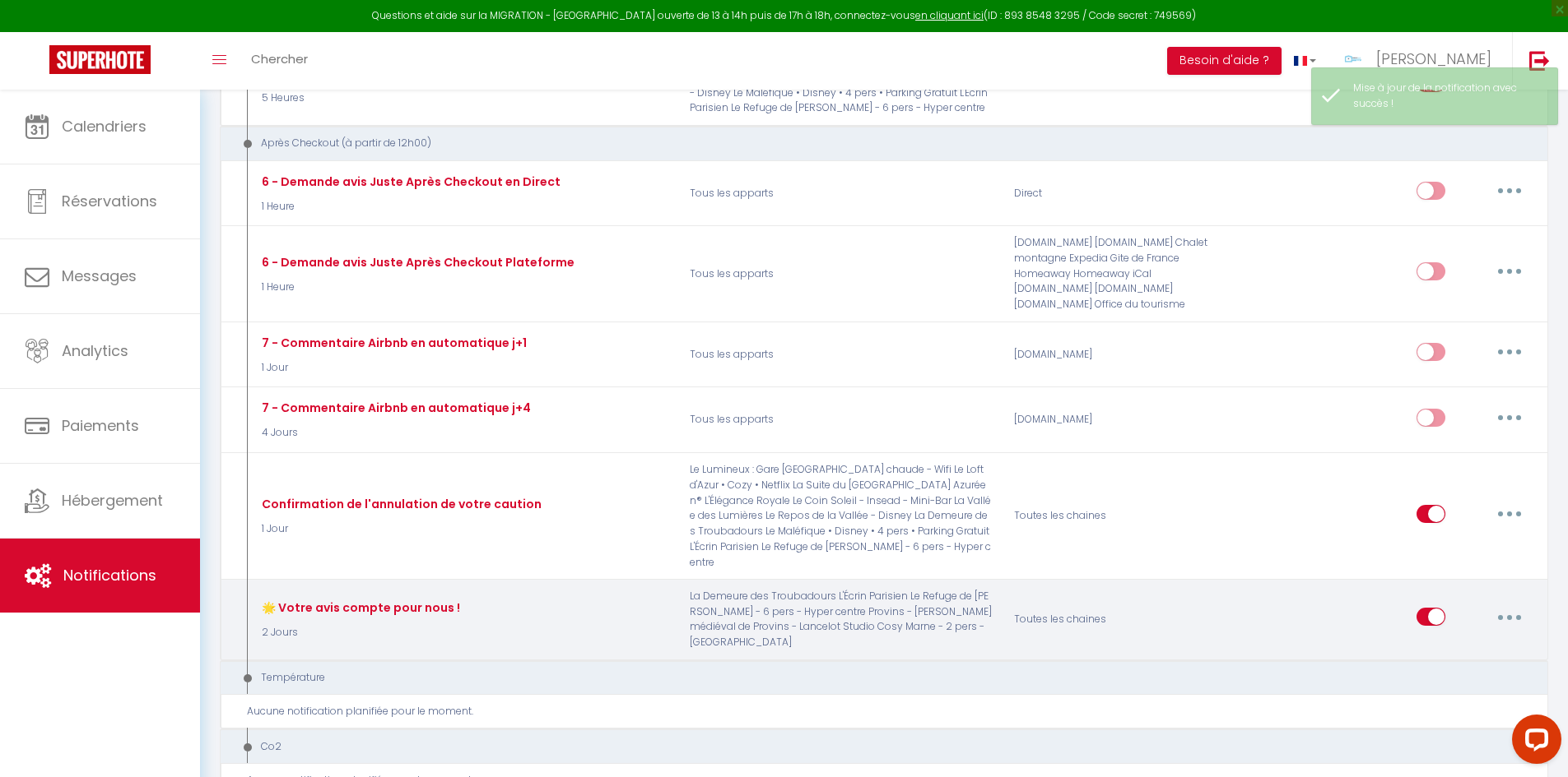
click at [1508, 604] on button "button" at bounding box center [1510, 617] width 47 height 26
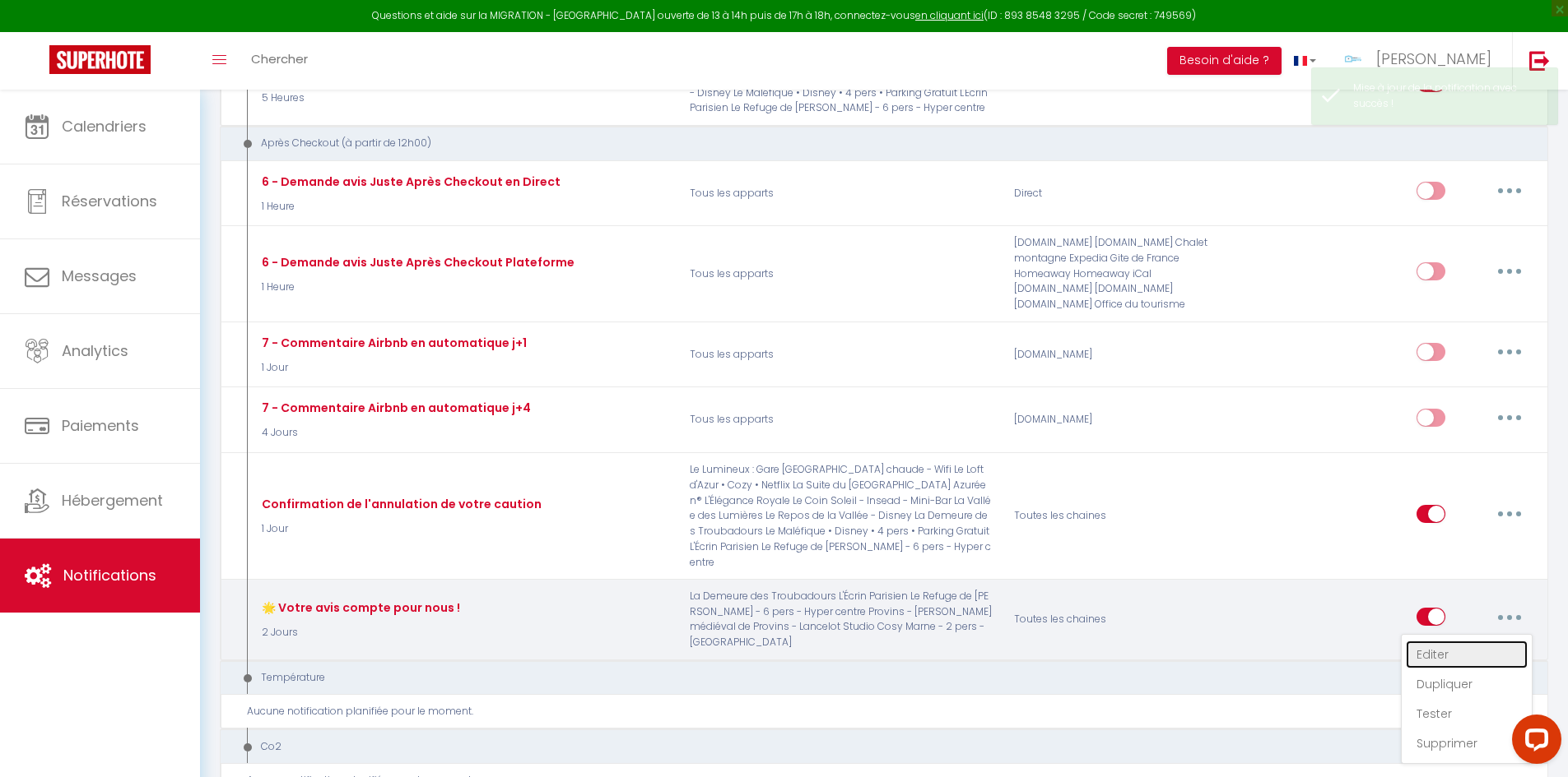
click at [1445, 641] on link "Editer" at bounding box center [1467, 655] width 122 height 28
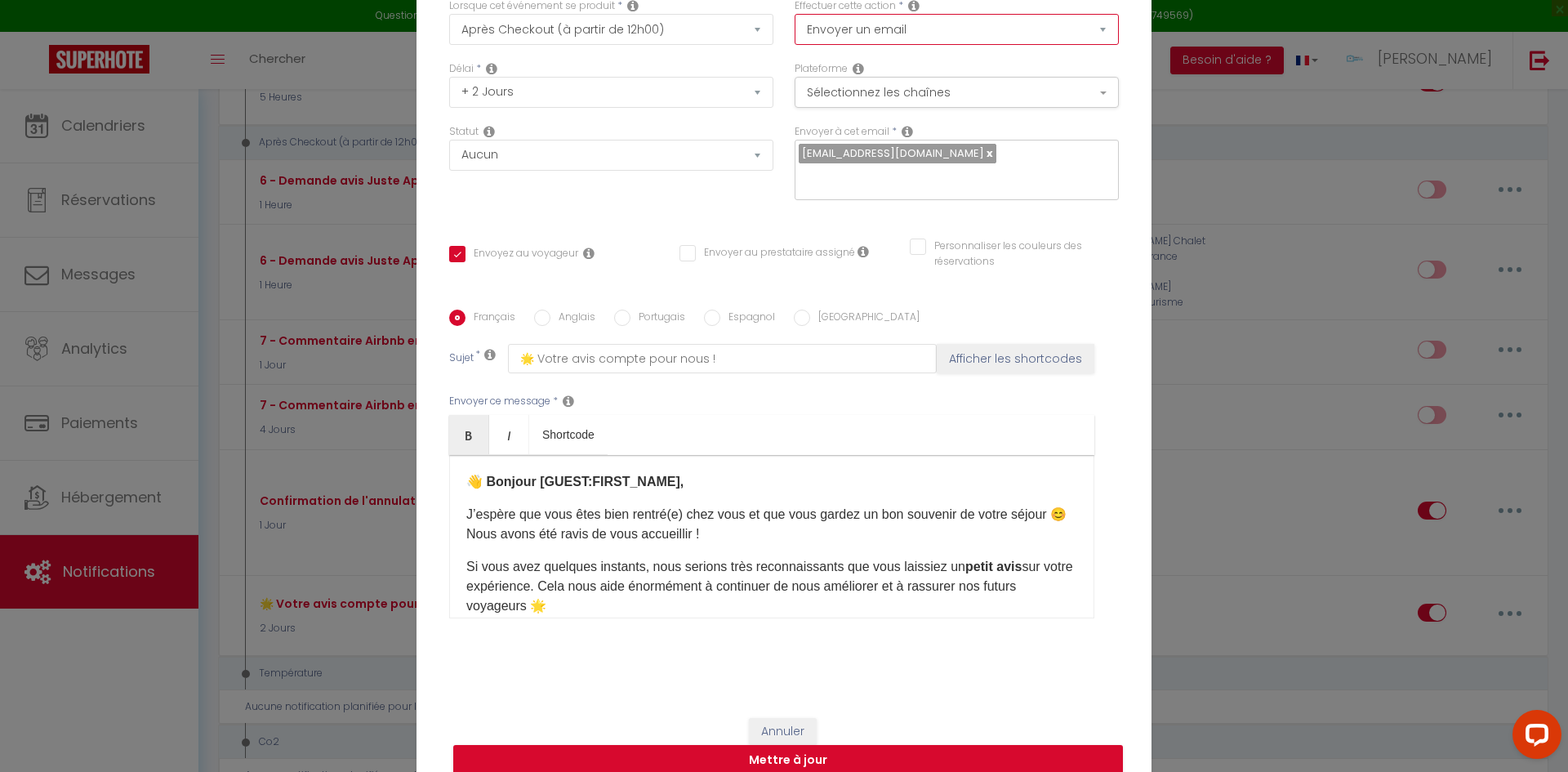
click at [870, 45] on select "Envoyer un email Envoyer un SMS Envoyer une notification push Envoyer l'avis au…" at bounding box center [956, 30] width 324 height 31
click at [819, 286] on div "Français Anglais Portugais Espagnol Italien Sujet * 🌟 Votre avis compte pour no…" at bounding box center [784, 474] width 670 height 378
click at [871, 104] on button "Sélectionnez les chaînes" at bounding box center [956, 92] width 324 height 31
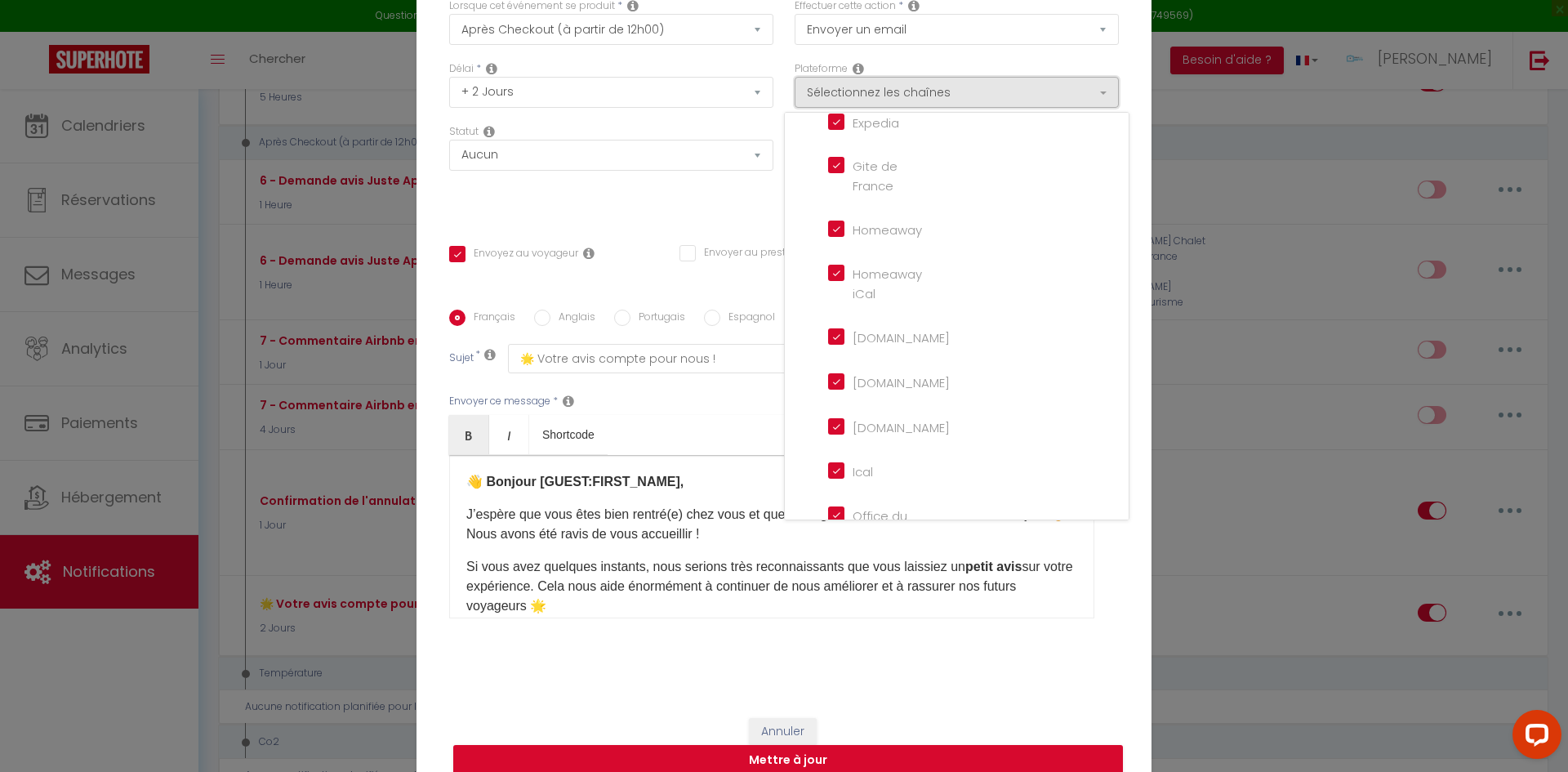
scroll to position [0, 0]
click at [653, 193] on div "Statut Aucun Si la réservation est payée Si réservation non payée Si la caution…" at bounding box center [612, 170] width 346 height 92
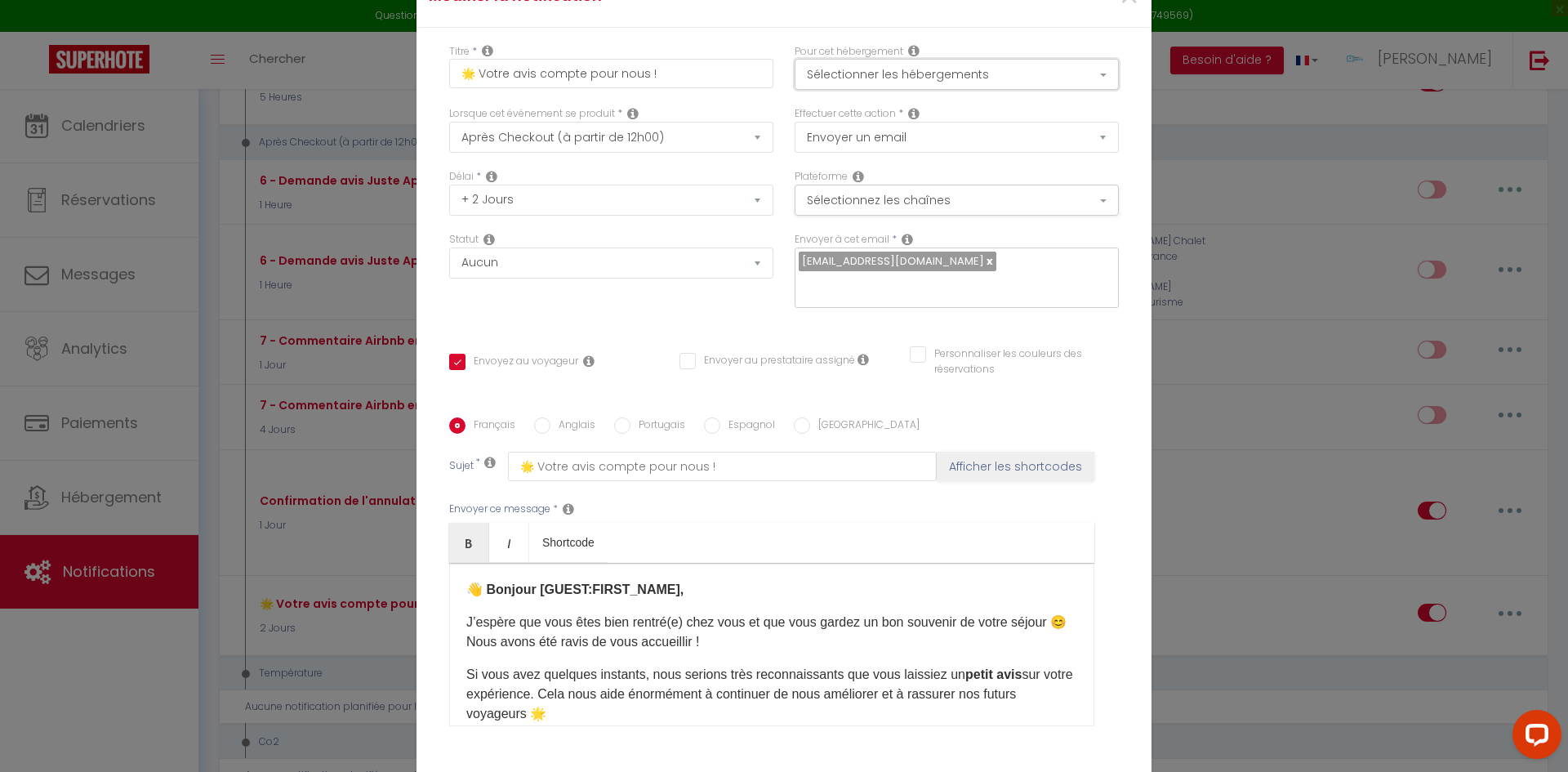
click at [896, 84] on button "Sélectionner les hébergements" at bounding box center [956, 75] width 324 height 31
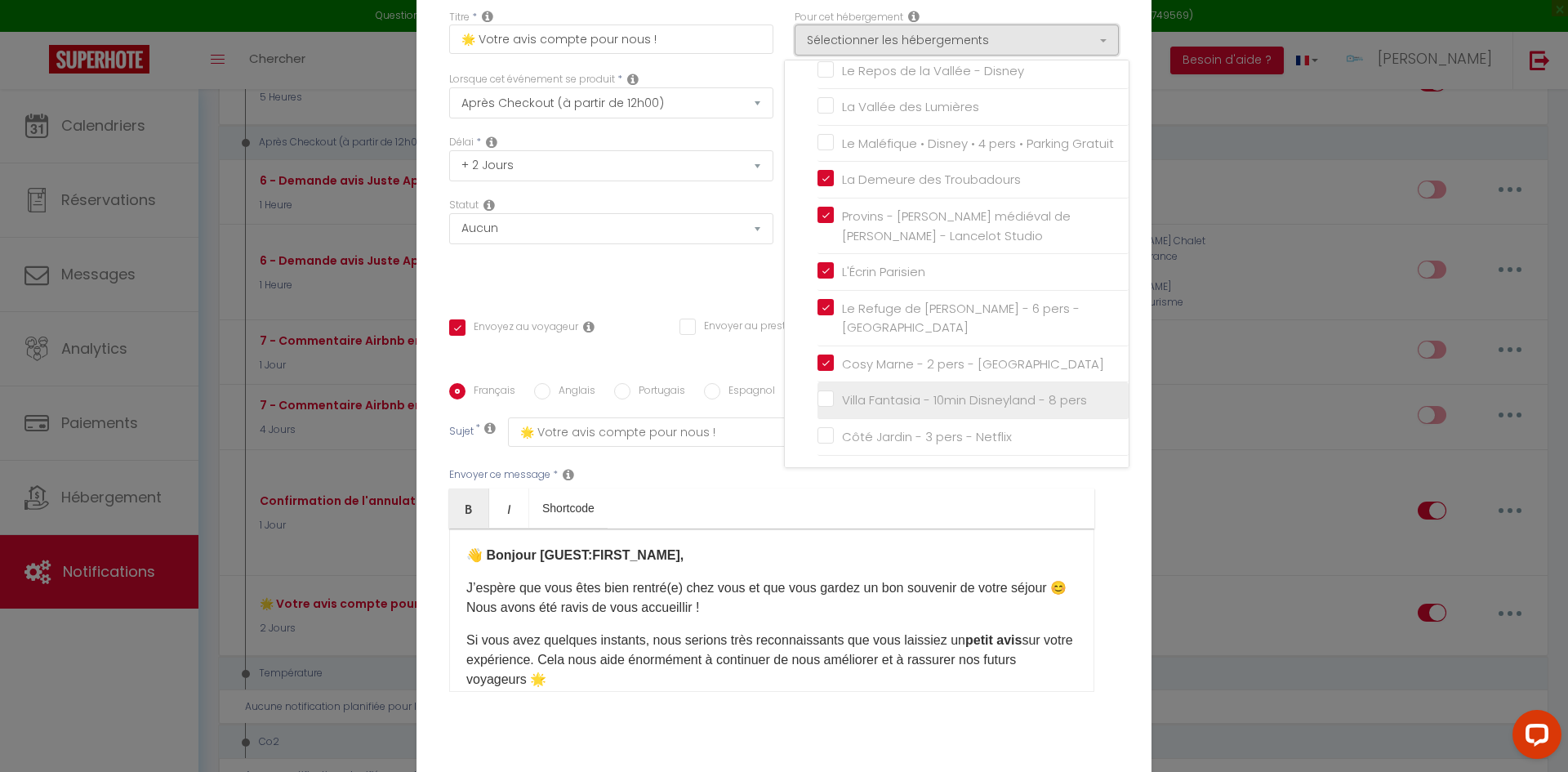
scroll to position [116, 0]
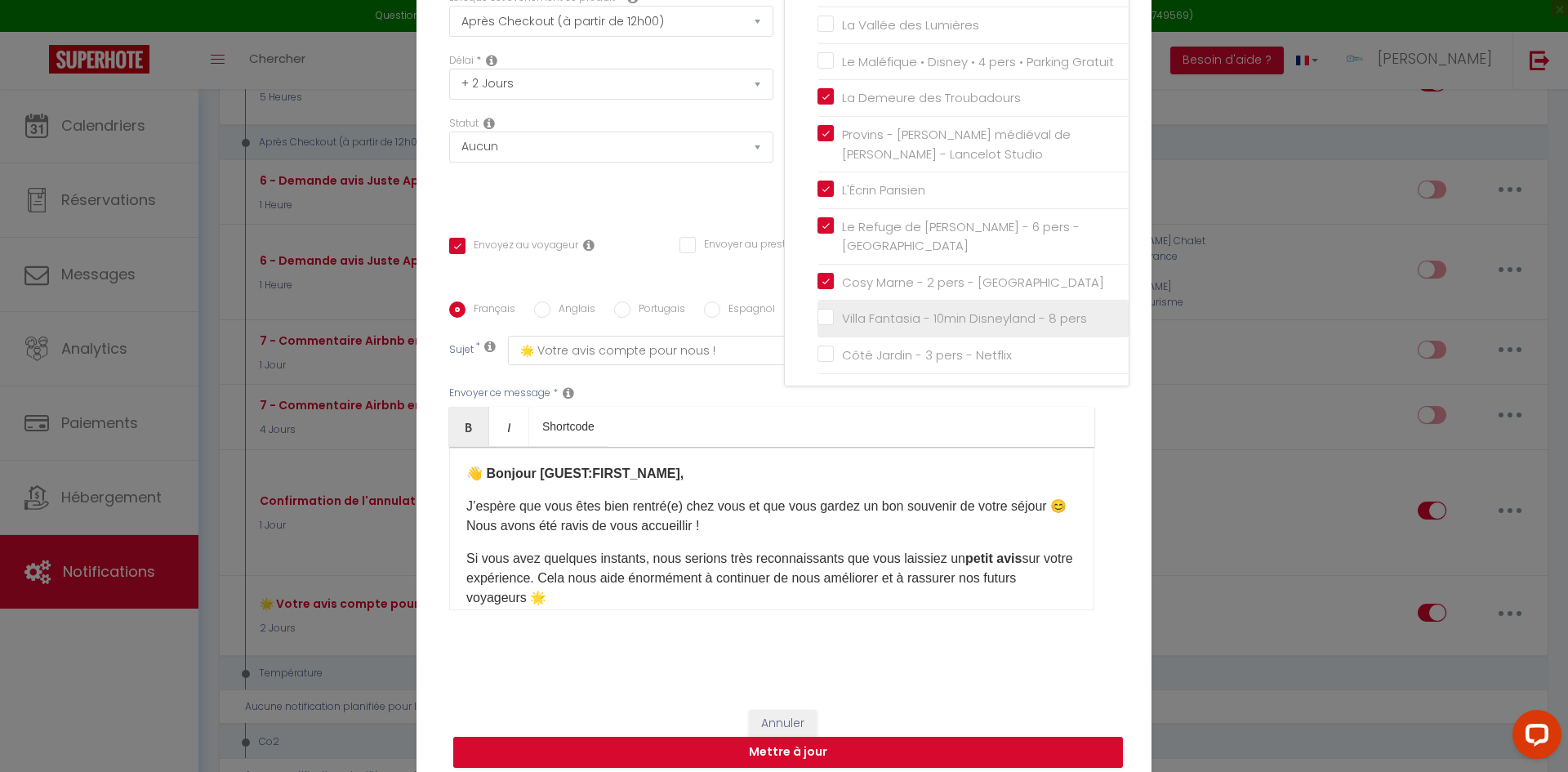
click at [818, 327] on input "Villa Fantasia - 10min Disneyland - 8 pers" at bounding box center [973, 319] width 311 height 17
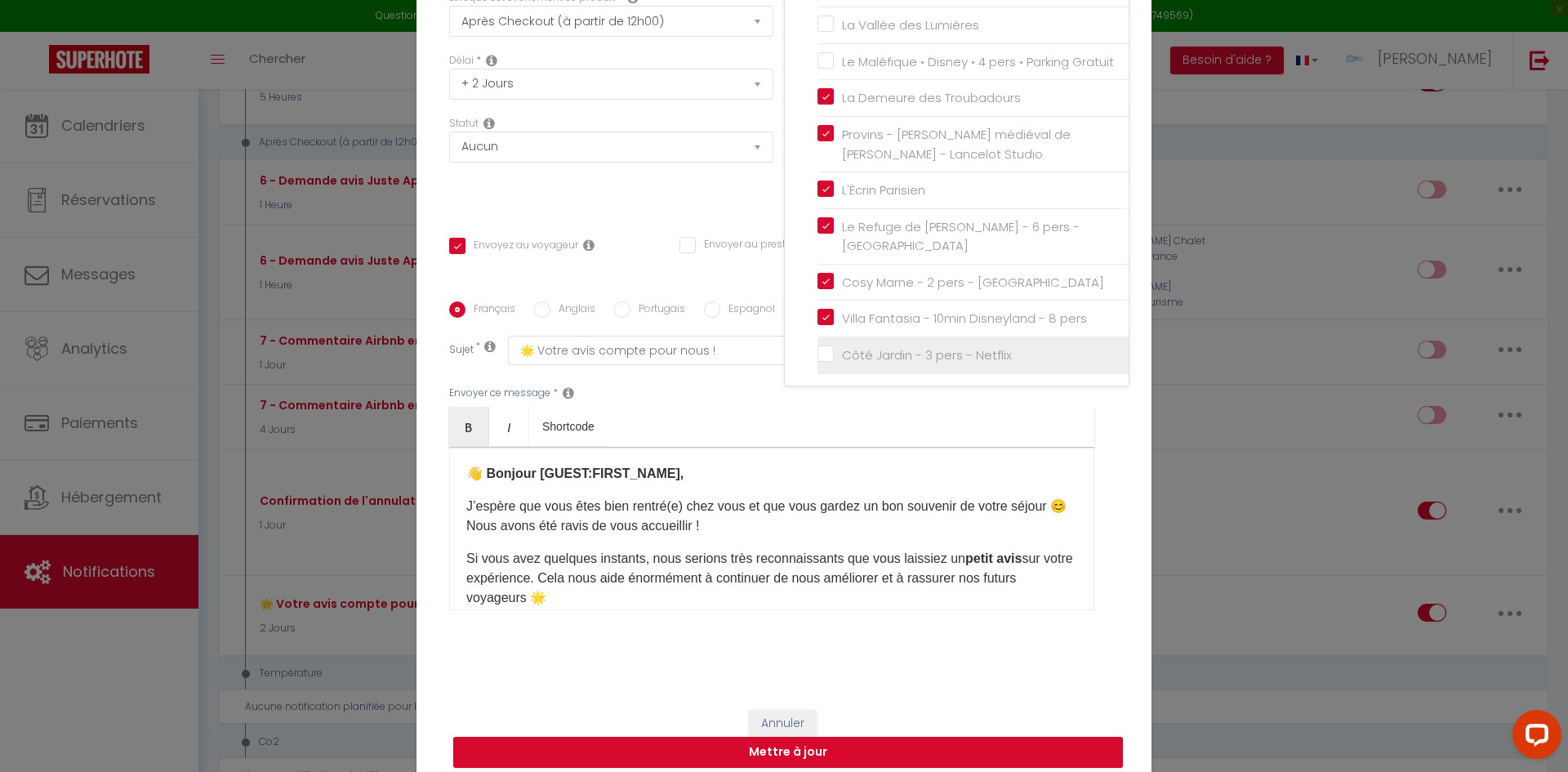
click at [818, 363] on input "Côté Jardin - 3 pers - Netflix" at bounding box center [973, 356] width 311 height 17
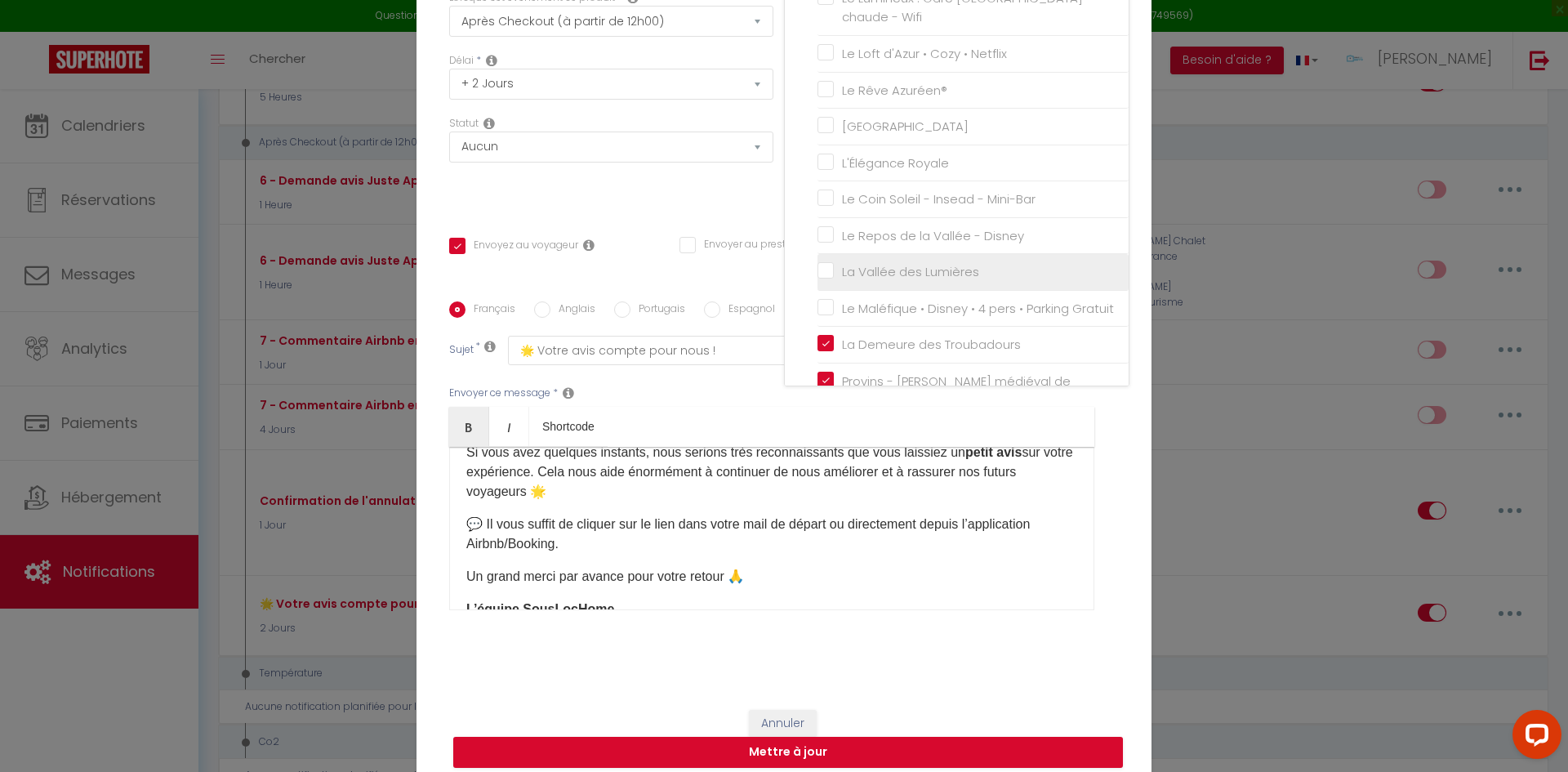
scroll to position [0, 0]
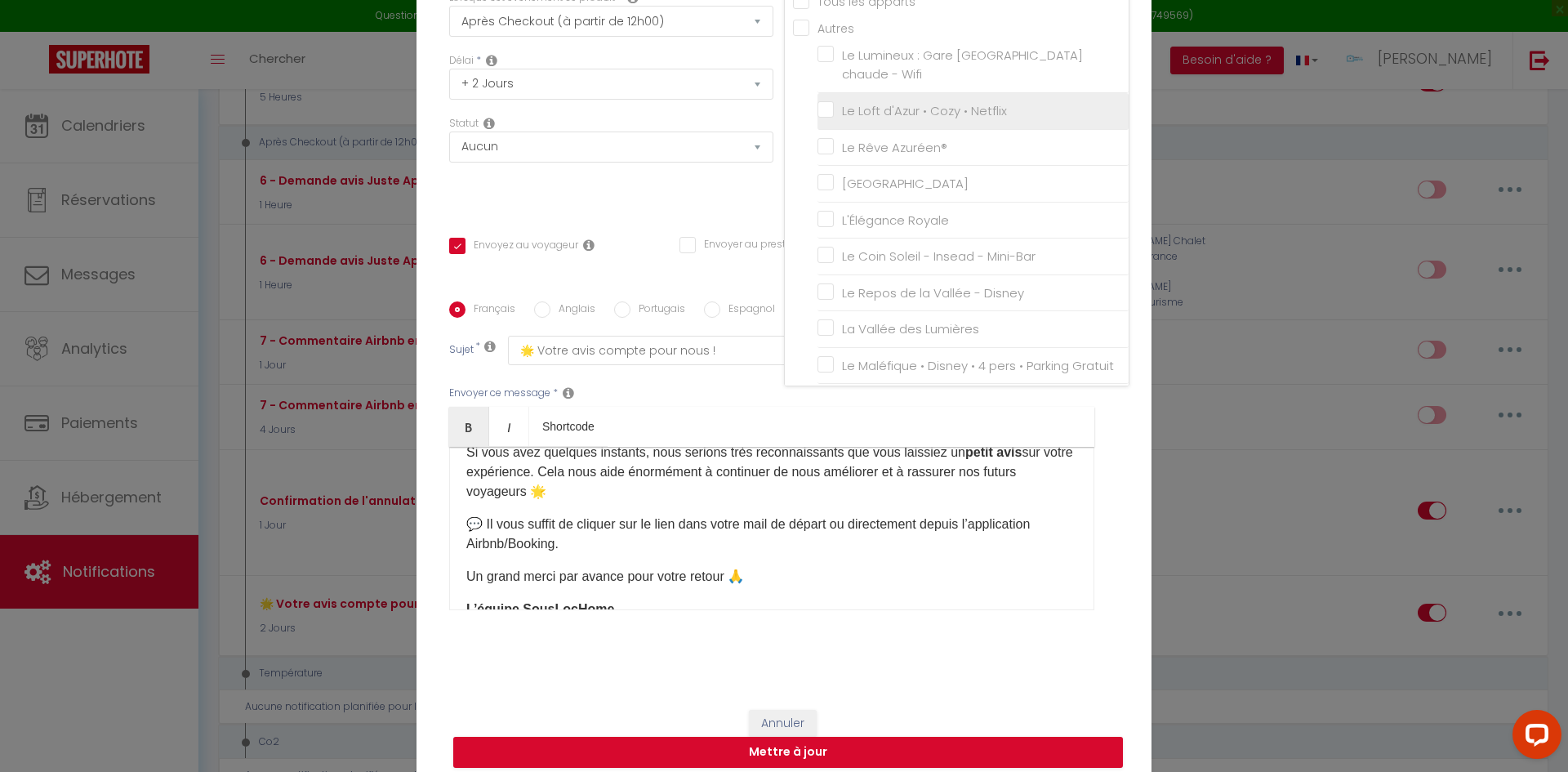
click at [821, 119] on input "Le Loft d'Azur • Cozy • Netflix" at bounding box center [973, 111] width 311 height 17
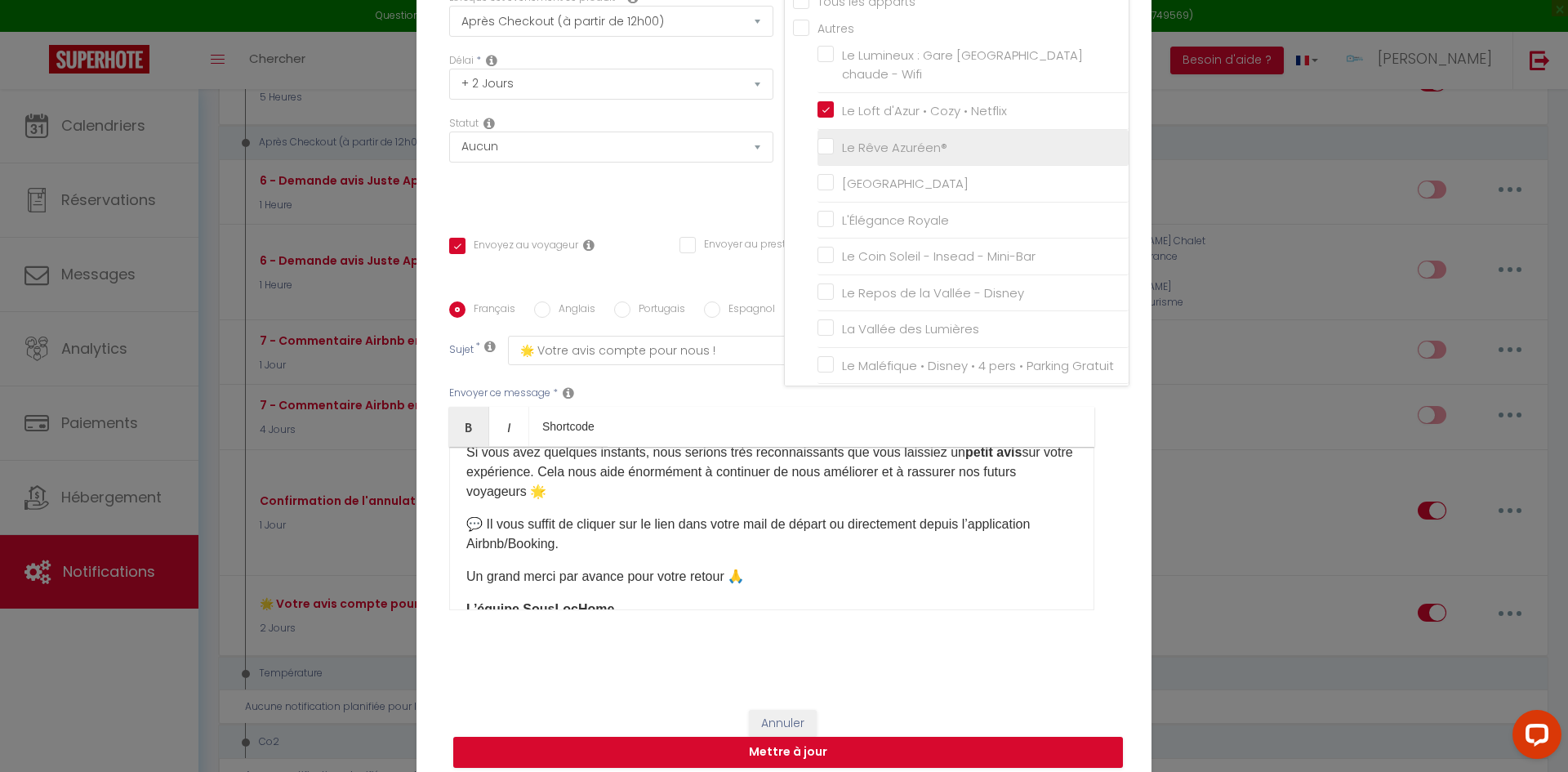
click at [820, 155] on input "Le Rêve Azuréen®" at bounding box center [973, 147] width 311 height 17
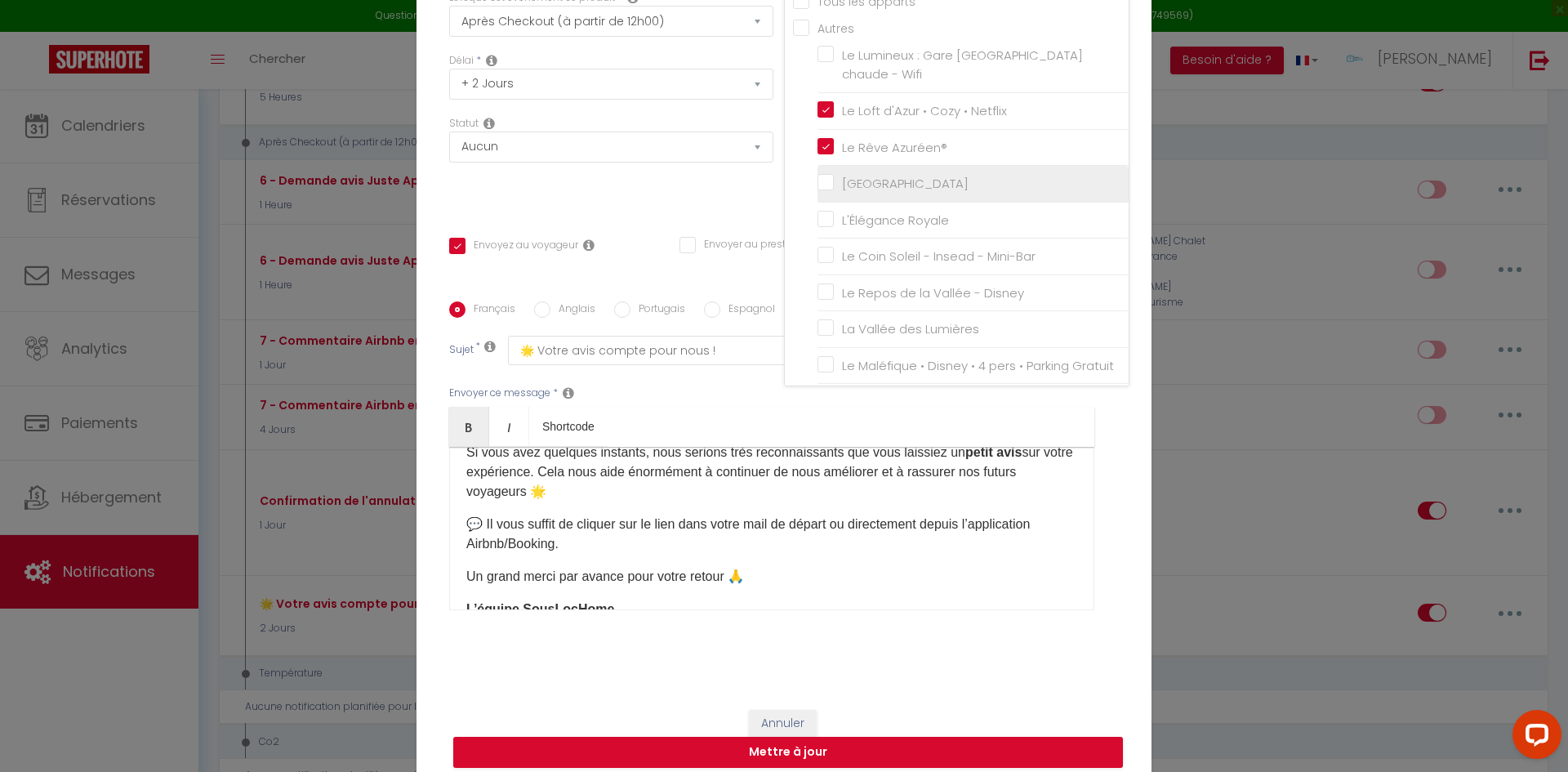
click at [818, 192] on input "[GEOGRAPHIC_DATA]" at bounding box center [973, 184] width 311 height 17
click at [818, 228] on input "L'Élégance Royale" at bounding box center [973, 220] width 311 height 17
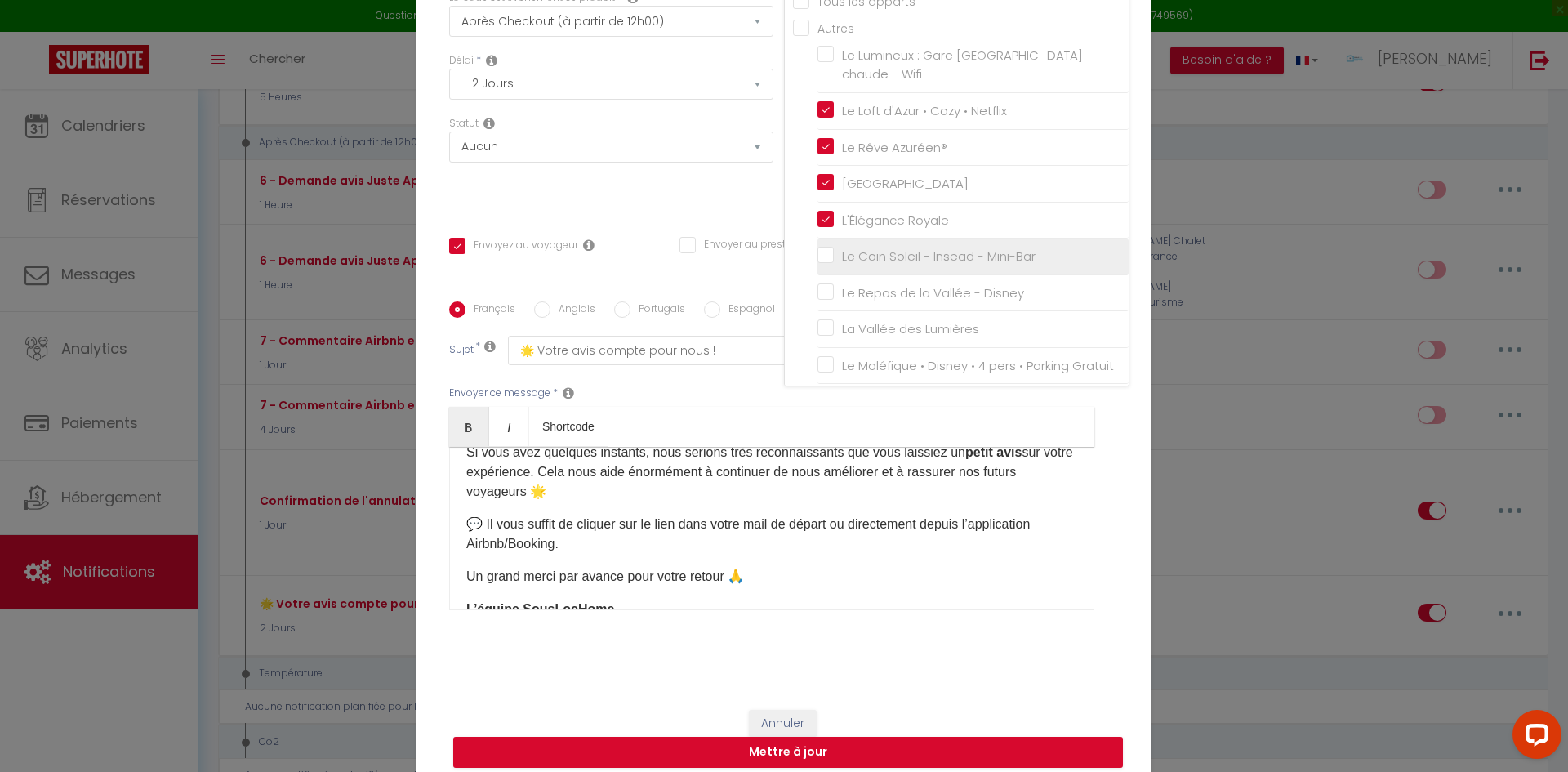
click at [818, 264] on input "Le Coin Soleil - Insead - Mini-Bar" at bounding box center [973, 257] width 311 height 17
click at [818, 301] on input "Le Repos de la Vallée - Disney" at bounding box center [973, 294] width 311 height 17
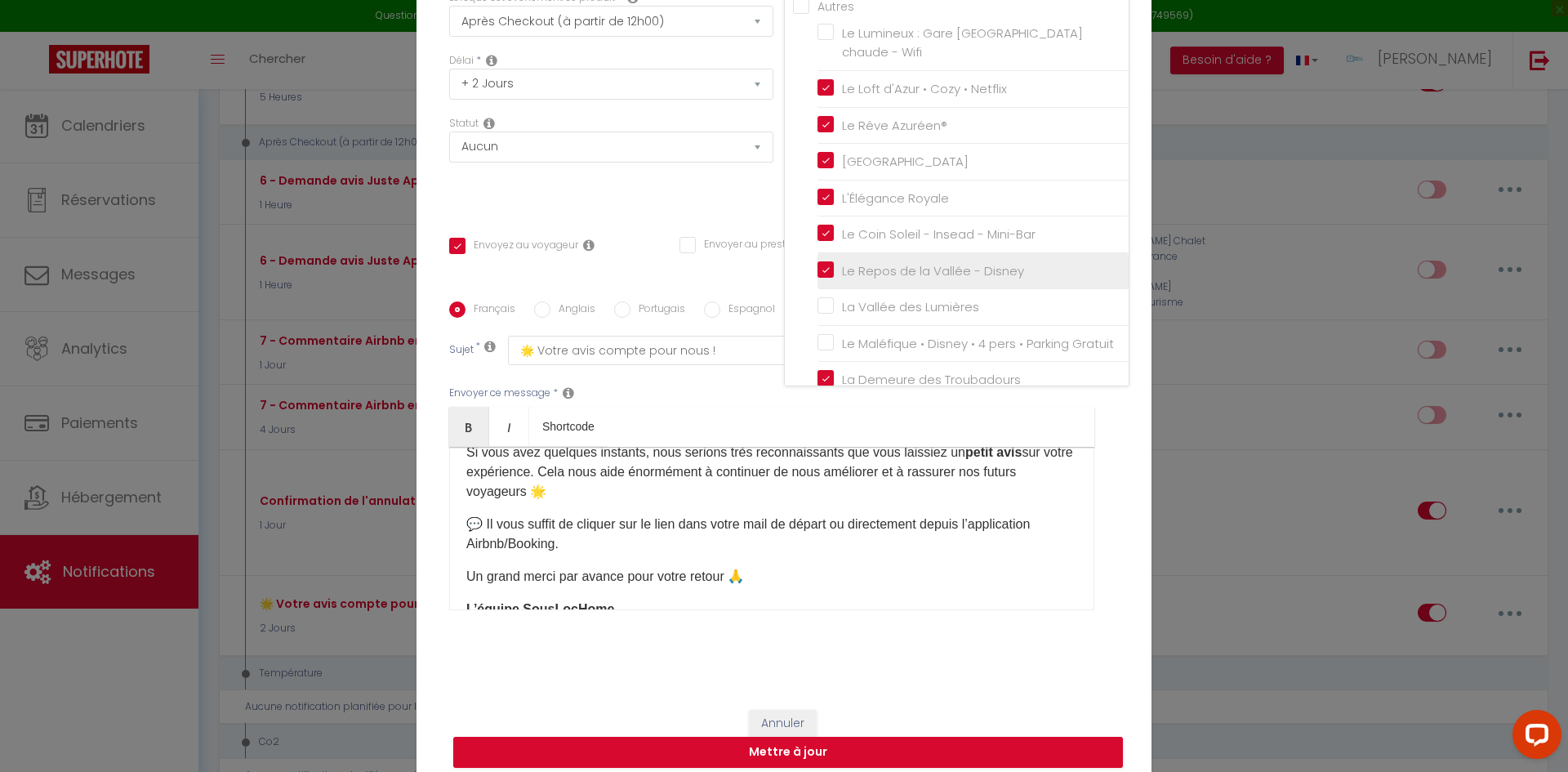
scroll to position [81, 0]
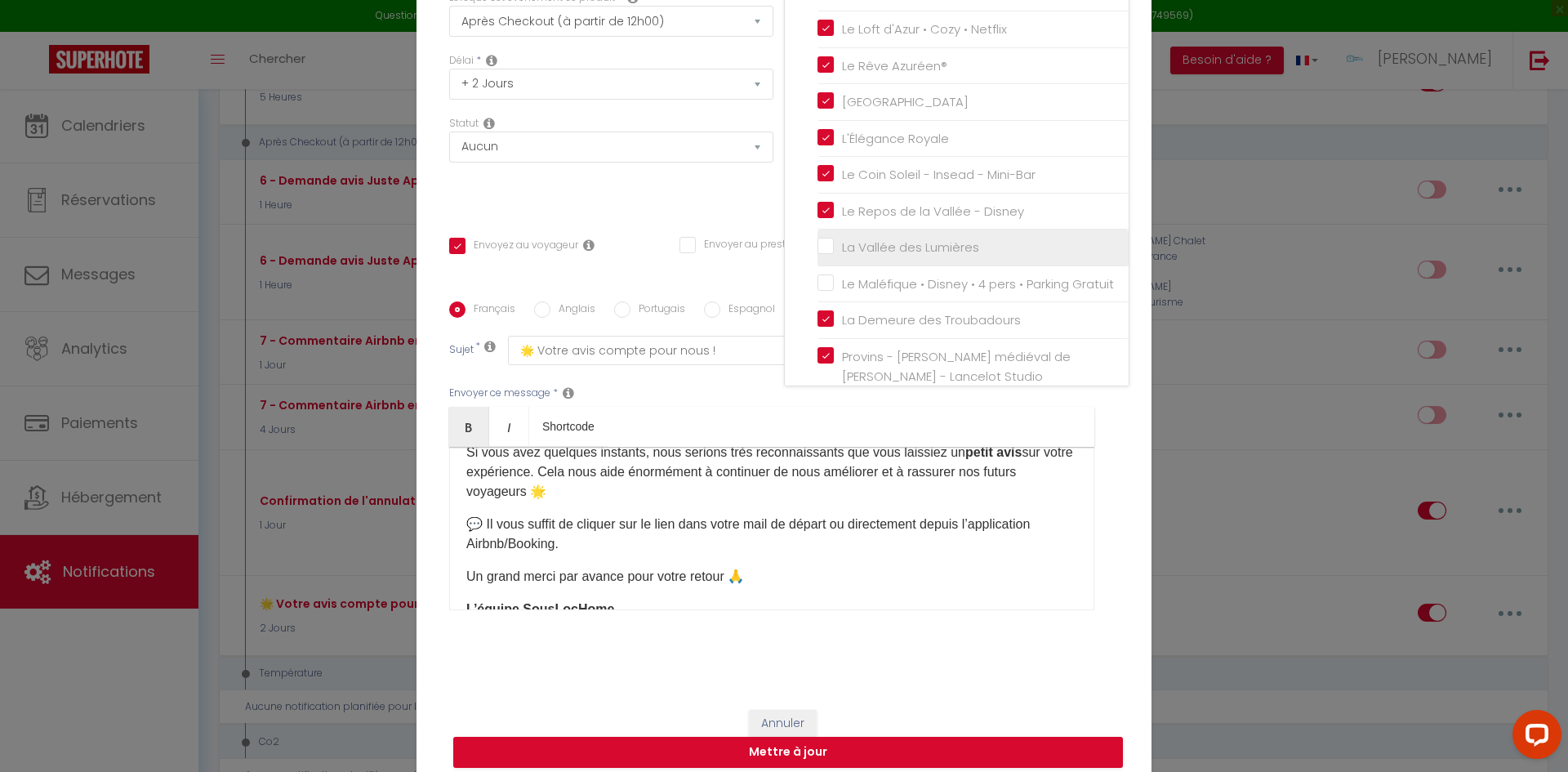
click at [818, 256] on input "La Vallée des Lumières" at bounding box center [973, 248] width 311 height 17
click at [834, 290] on label "Le Maléfique • Disney • 4 pers • Parking Gratuit" at bounding box center [974, 284] width 280 height 19
click at [818, 290] on input "Le Maléfique • Disney • 4 pers • Parking Gratuit" at bounding box center [973, 285] width 311 height 17
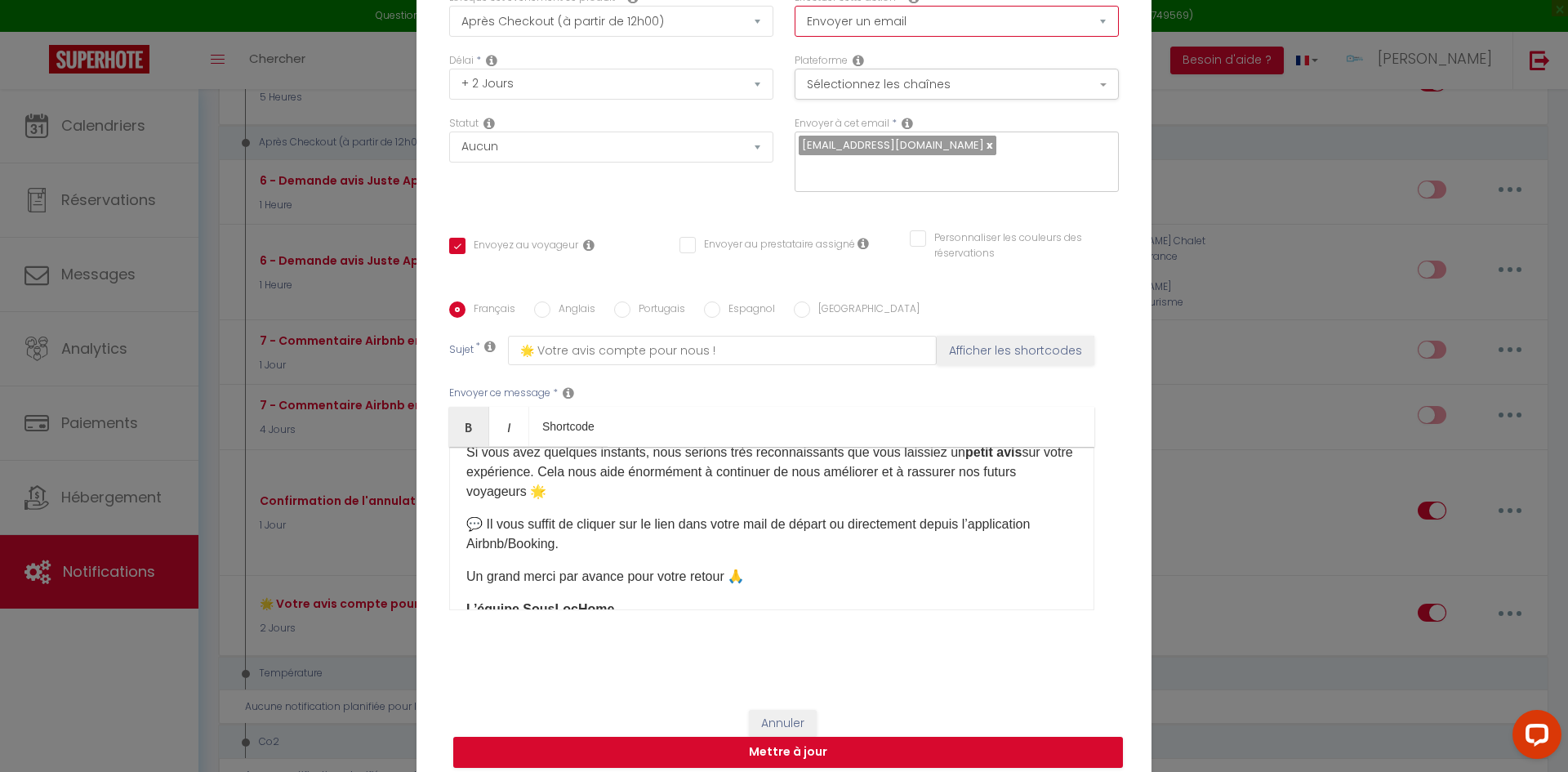
click at [869, 31] on select "Envoyer un email Envoyer un SMS Envoyer une notification push Envoyer l'avis au…" at bounding box center [956, 21] width 324 height 31
click at [870, 36] on select "Envoyer un email Envoyer un SMS Envoyer une notification push Envoyer l'avis au…" at bounding box center [956, 21] width 324 height 31
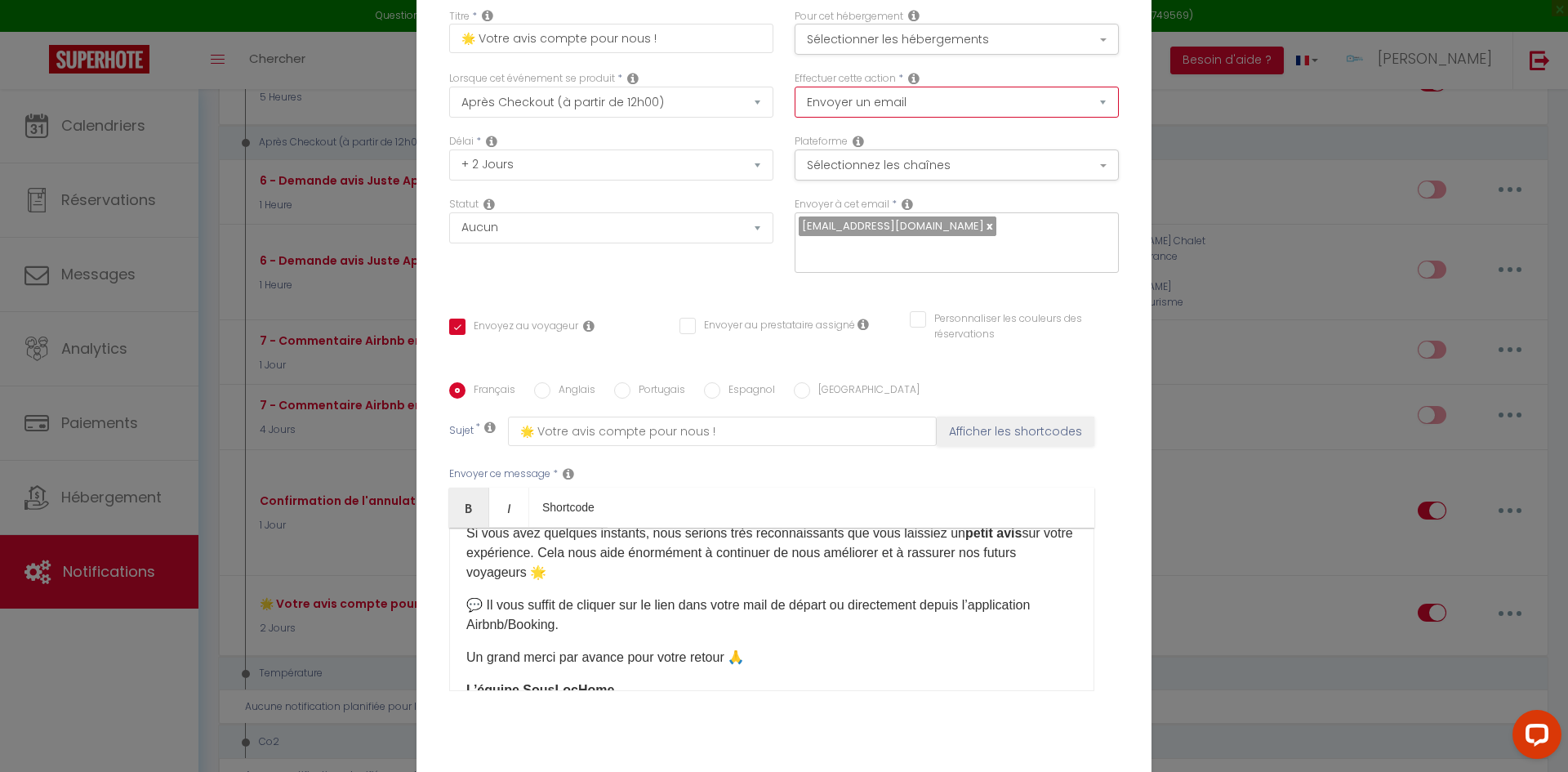
scroll to position [0, 0]
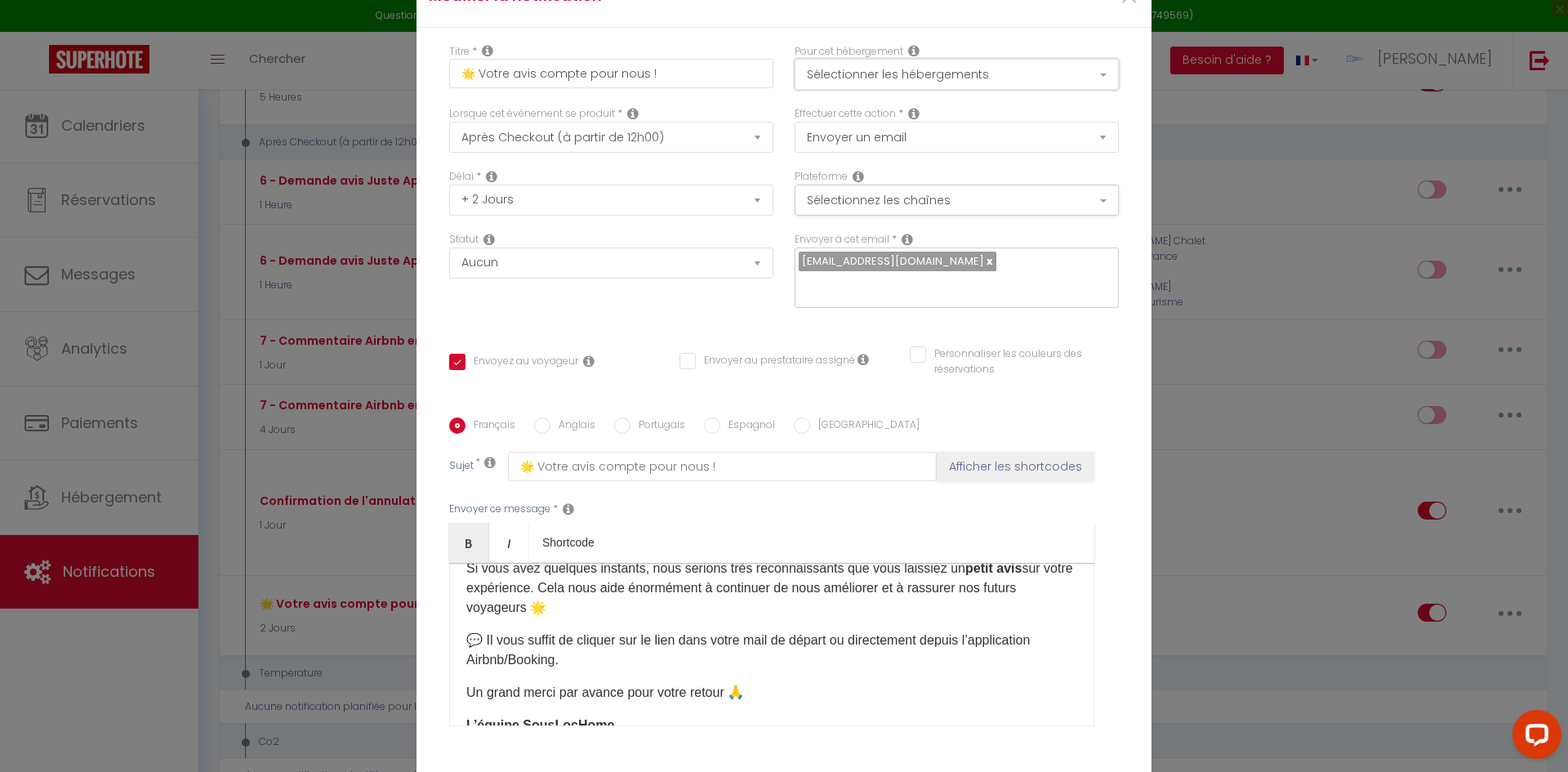
click at [881, 90] on button "Sélectionner les hébergements" at bounding box center [956, 75] width 324 height 31
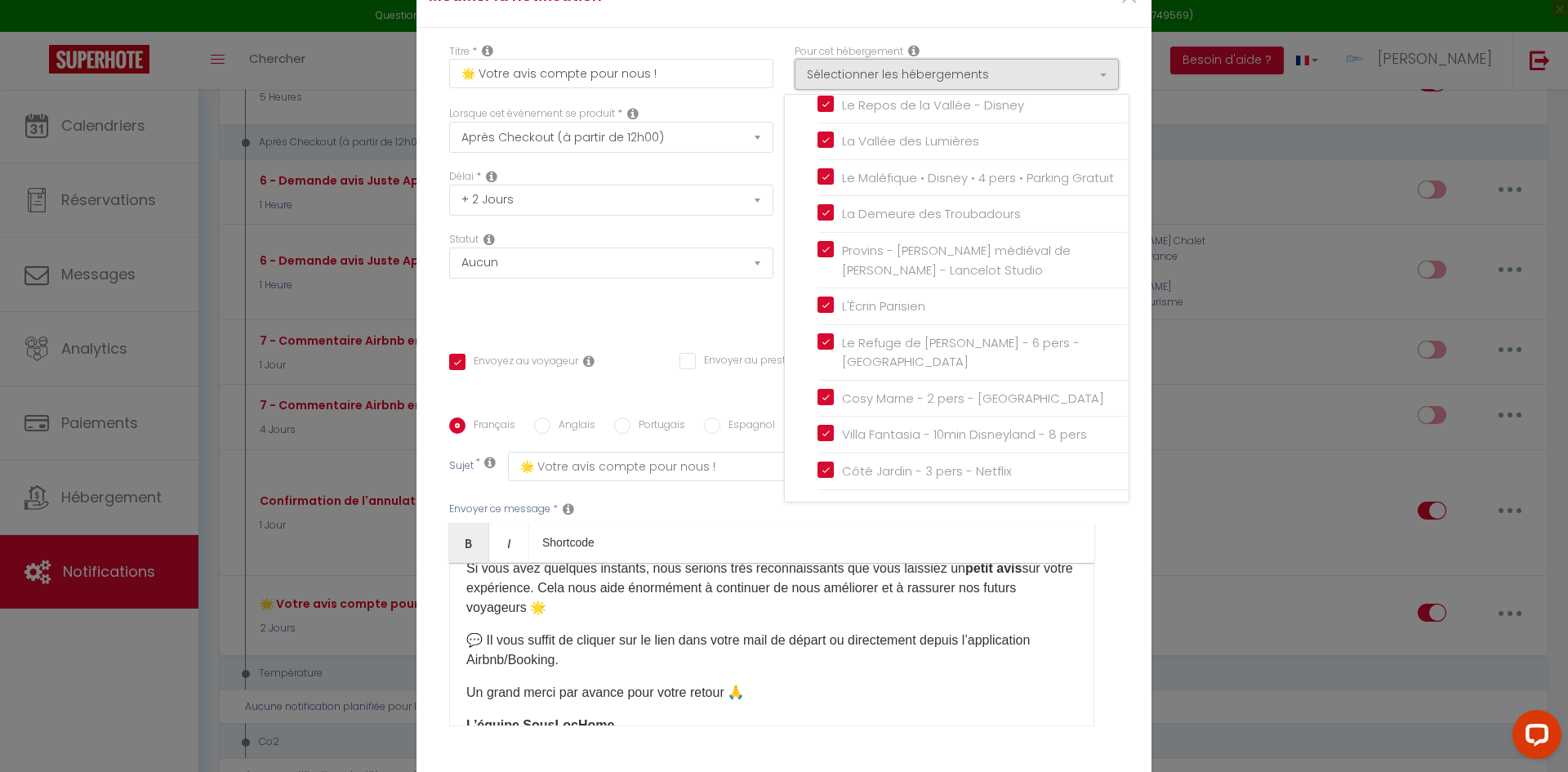
scroll to position [81, 0]
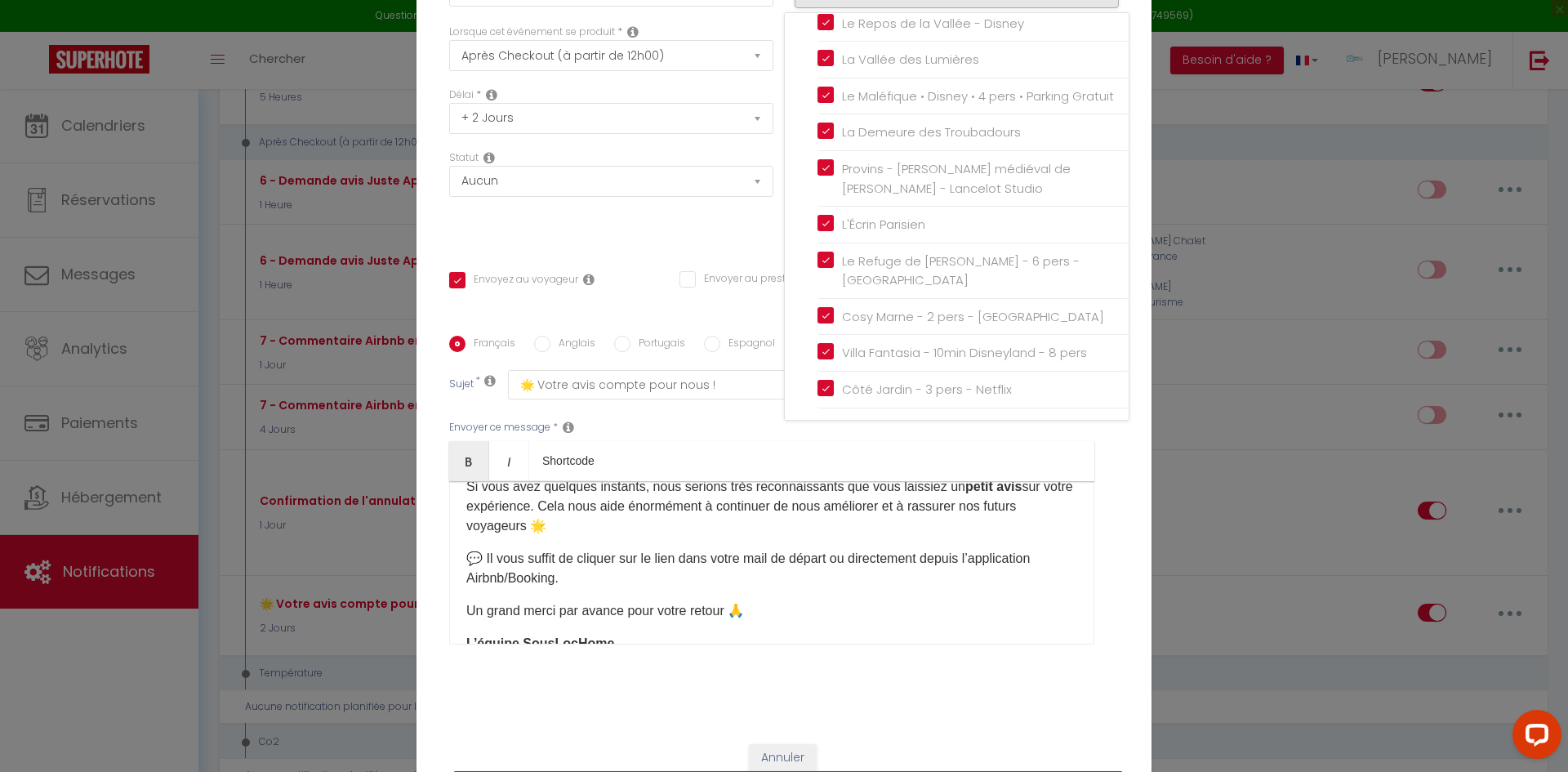
click at [810, 227] on ul "Autres Le Lumineux : Gare proche - Boisson chaude - Wifi Le Loft d'Azur • Cozy …" at bounding box center [960, 79] width 335 height 659
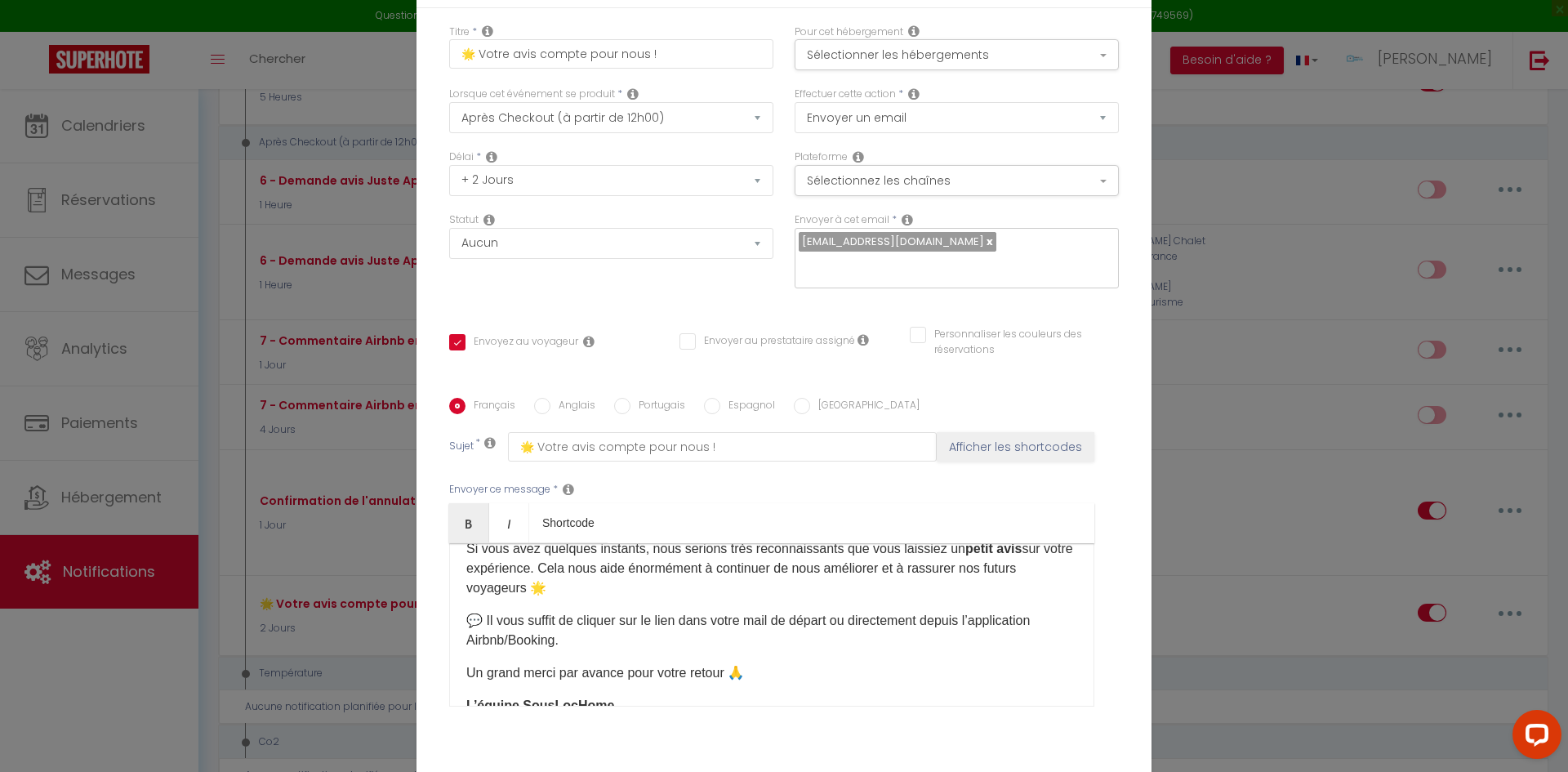
scroll to position [0, 0]
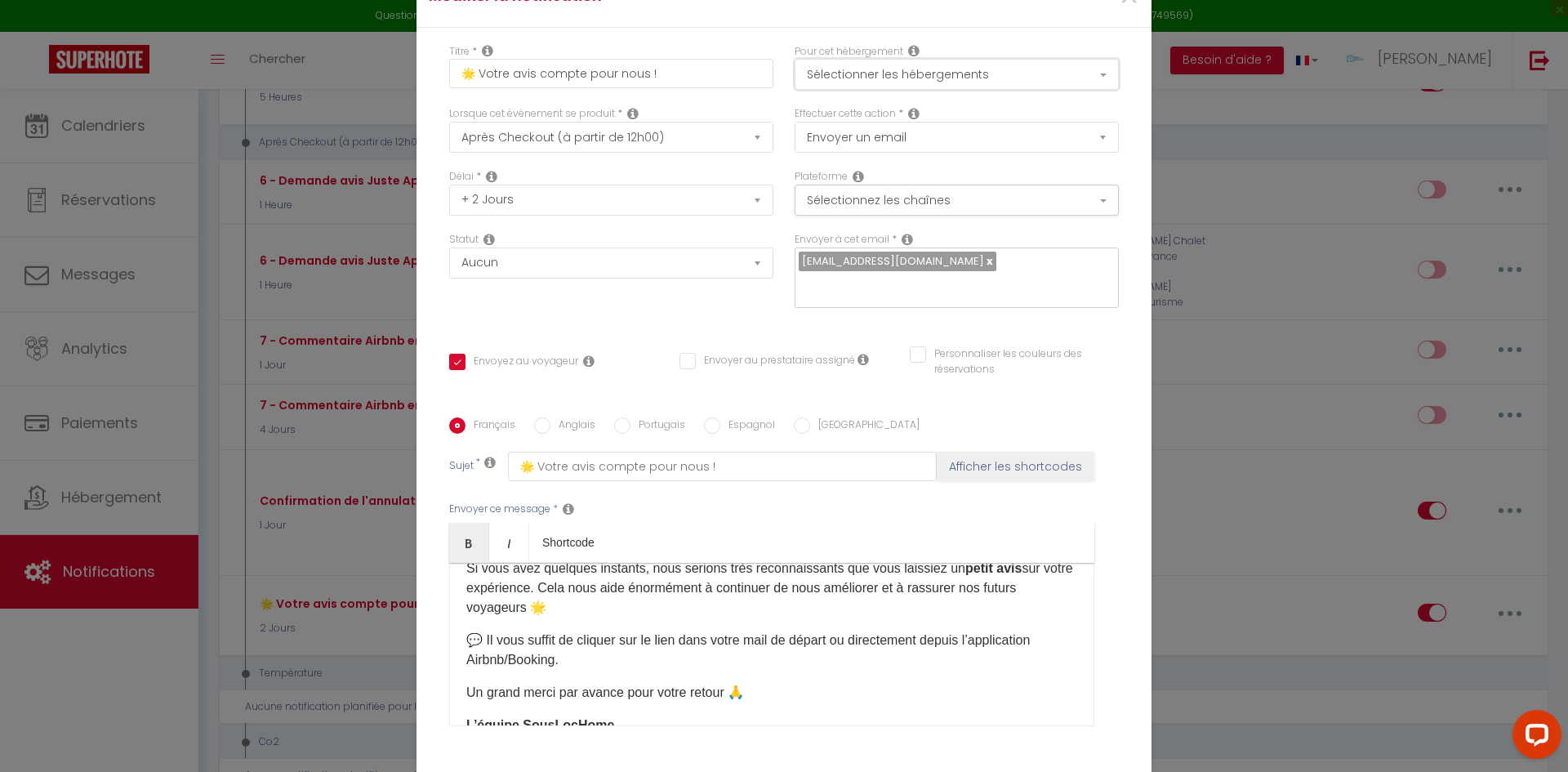
click at [874, 79] on button "Sélectionner les hébergements" at bounding box center [956, 75] width 324 height 31
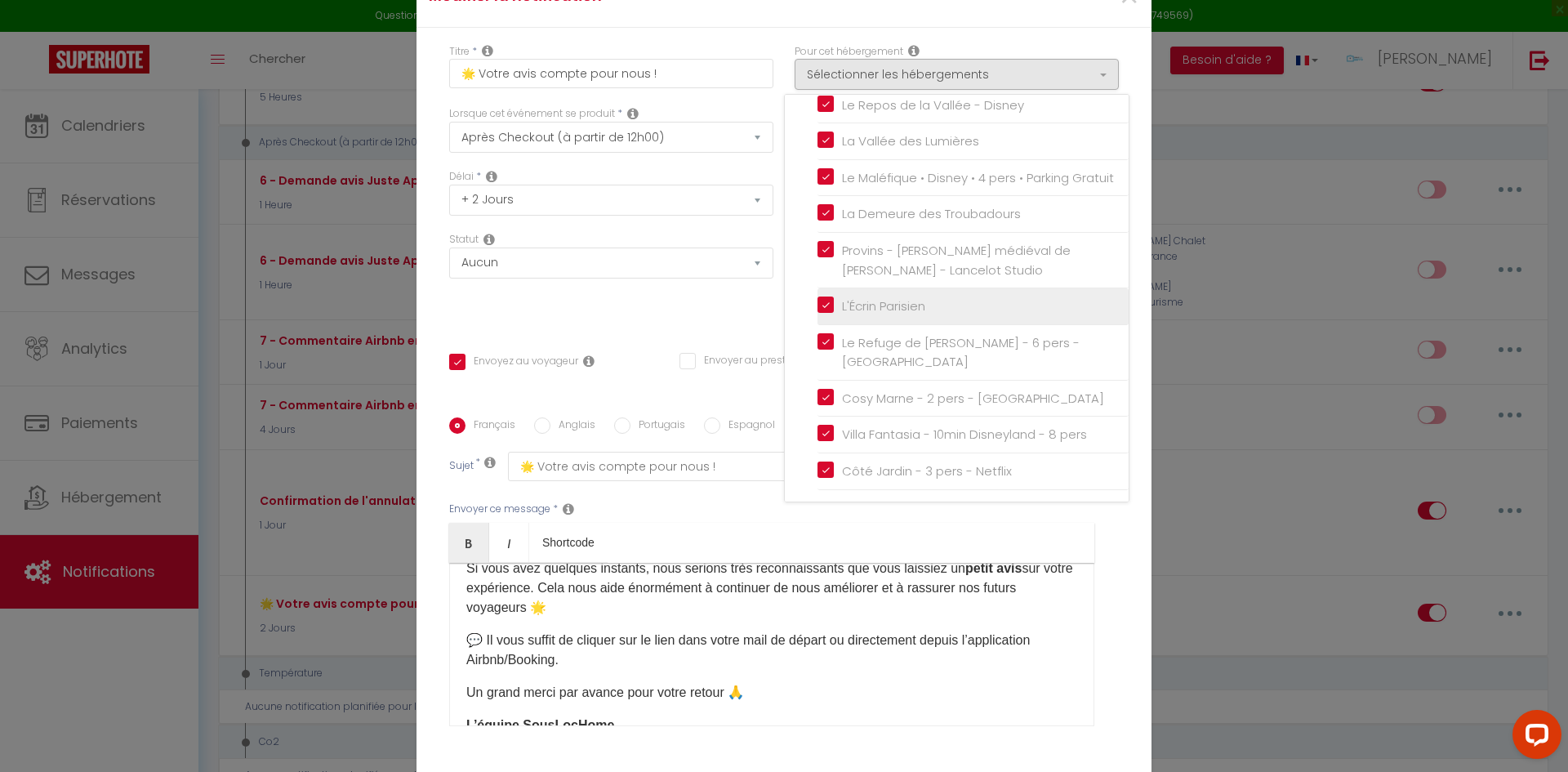
click at [820, 314] on input "L'Écrin Parisien" at bounding box center [973, 307] width 311 height 17
click at [723, 300] on div "Statut Aucun Si la réservation est payée Si réservation non payée Si la caution…" at bounding box center [612, 278] width 346 height 92
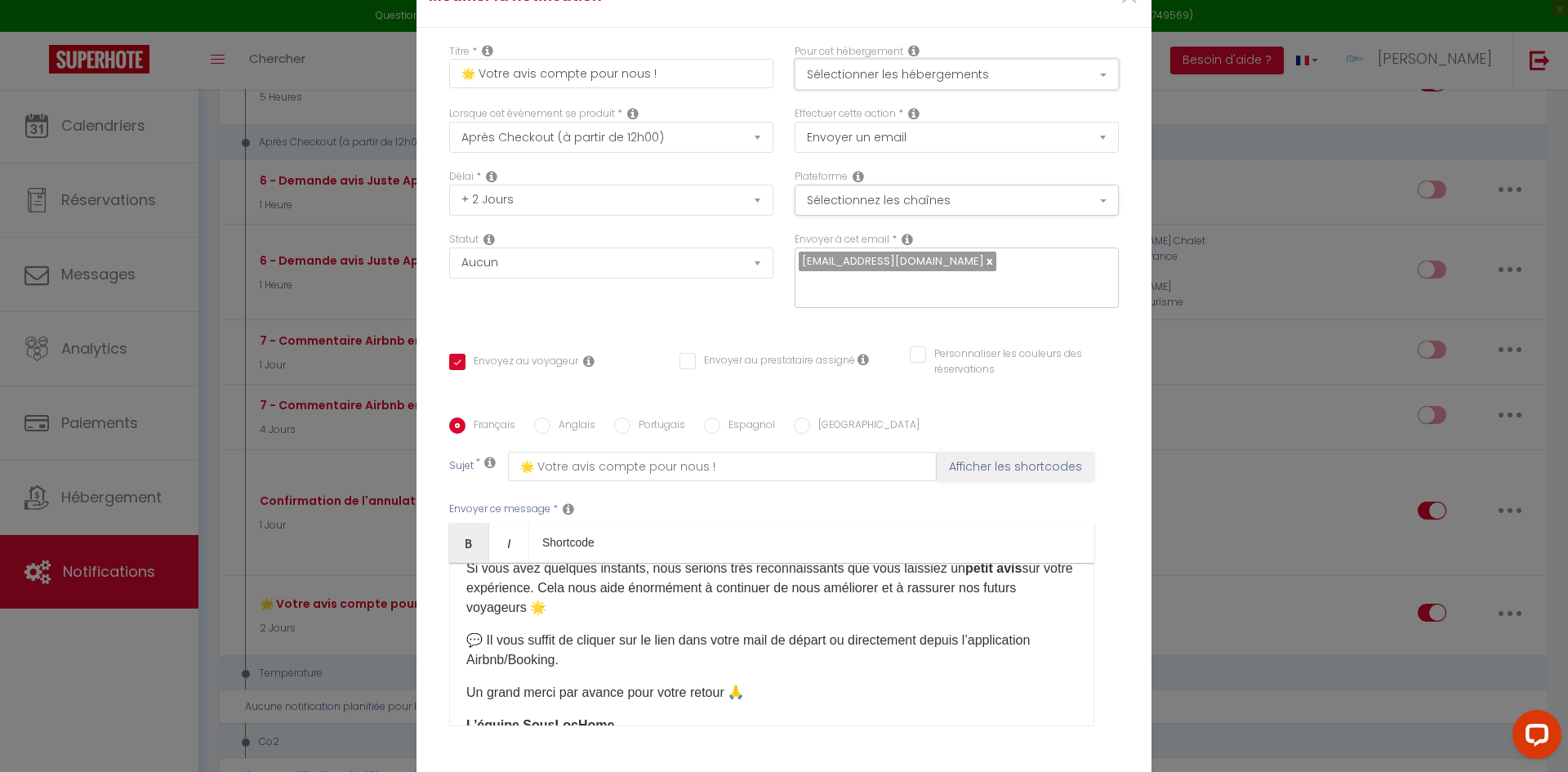
click at [863, 84] on button "Sélectionner les hébergements" at bounding box center [956, 75] width 324 height 31
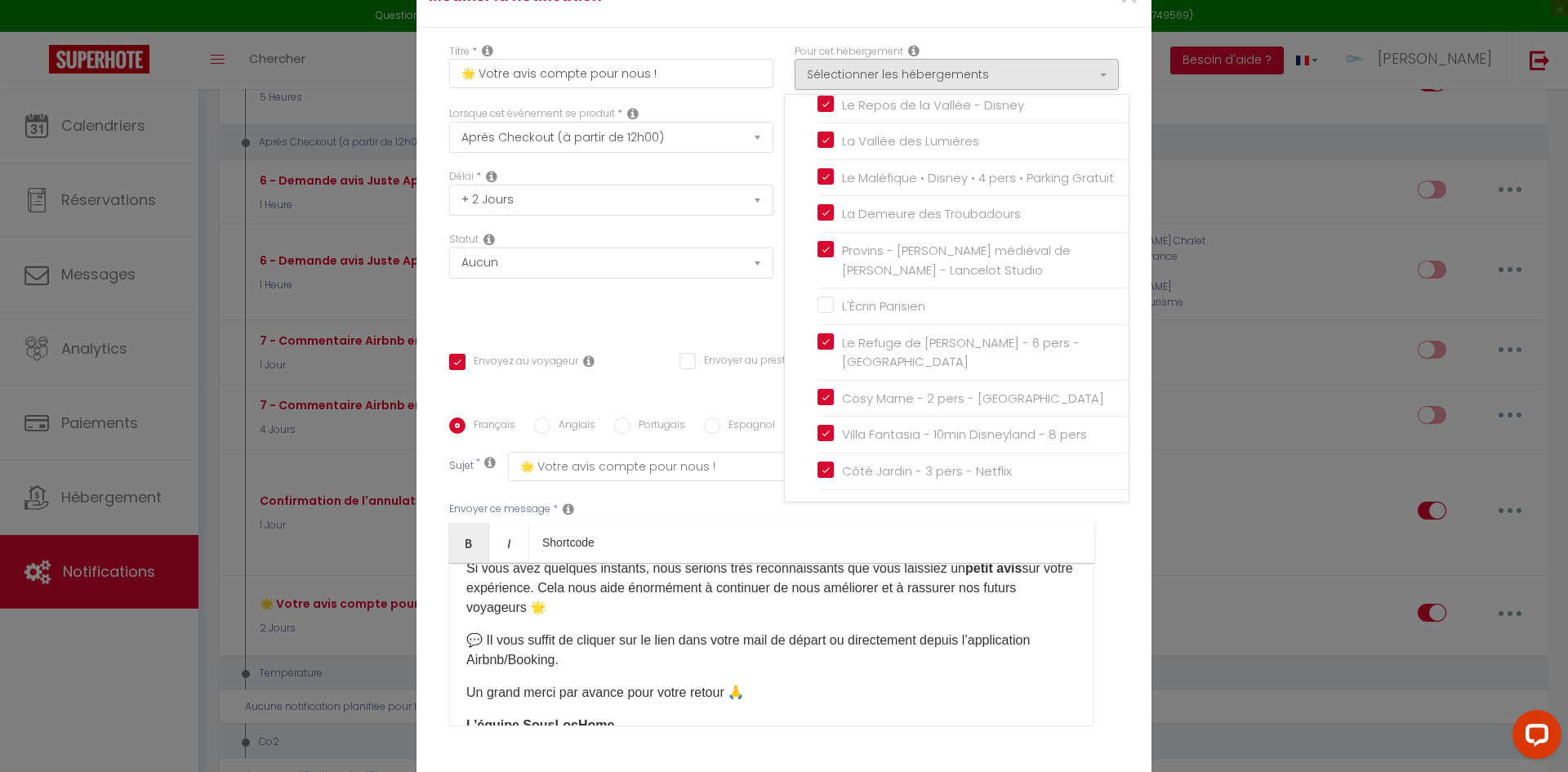
click at [675, 300] on div "Statut Aucun Si la réservation est payée Si réservation non payée Si la caution…" at bounding box center [612, 278] width 346 height 92
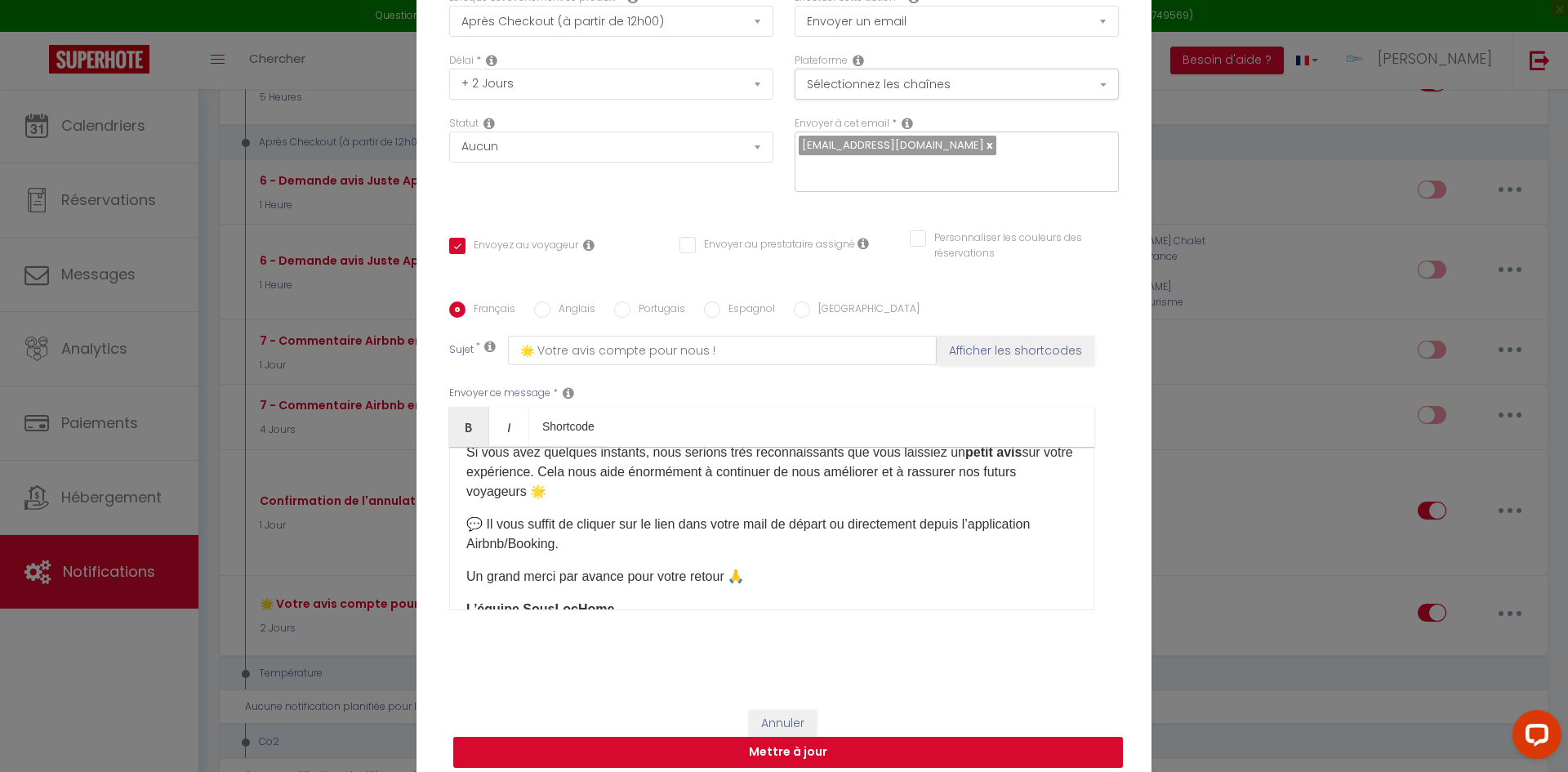
click at [821, 744] on button "Mettre à jour" at bounding box center [788, 753] width 670 height 31
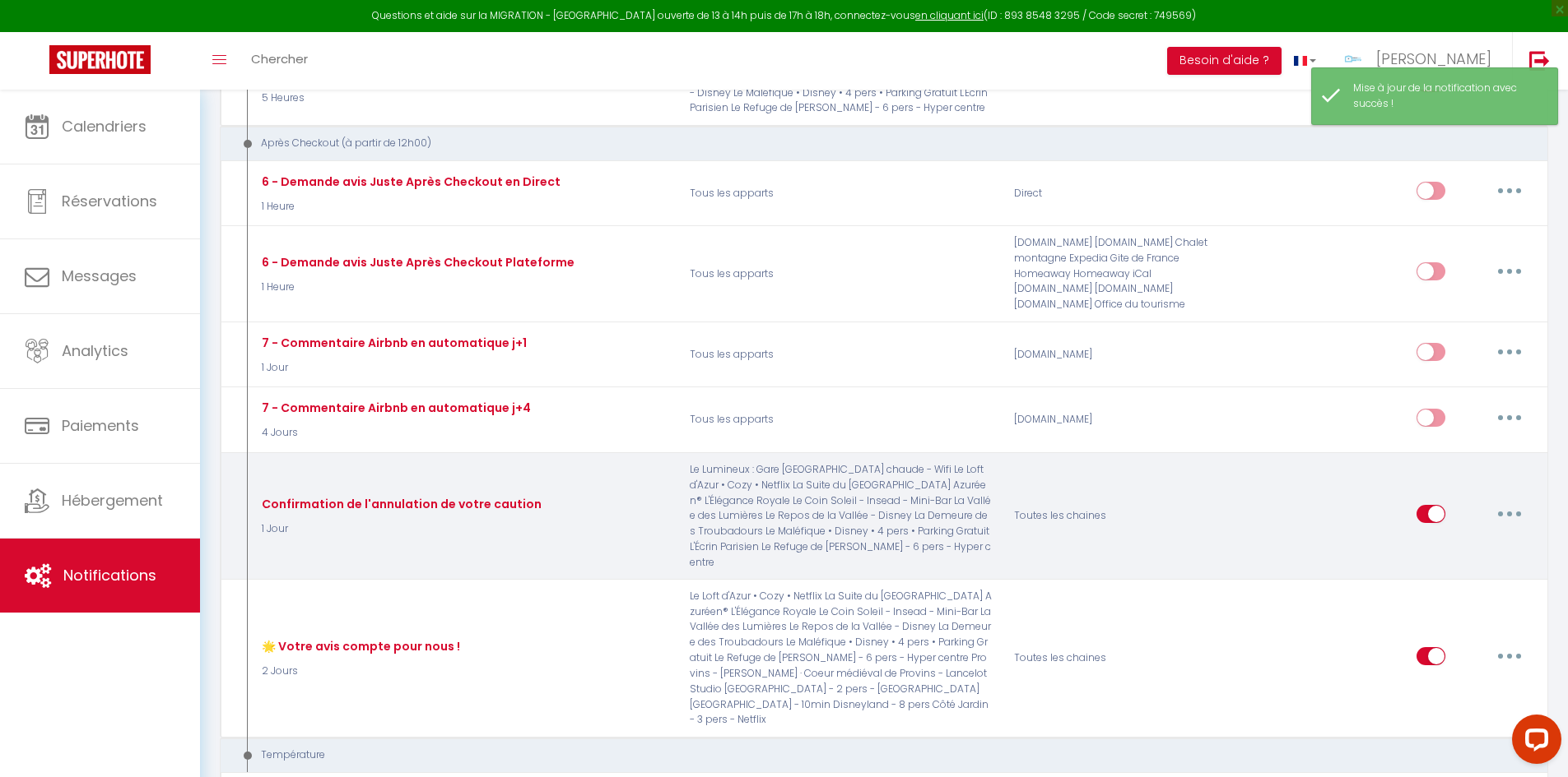
click at [1509, 501] on button "button" at bounding box center [1510, 514] width 47 height 26
click at [1476, 537] on link "Editer" at bounding box center [1467, 551] width 122 height 28
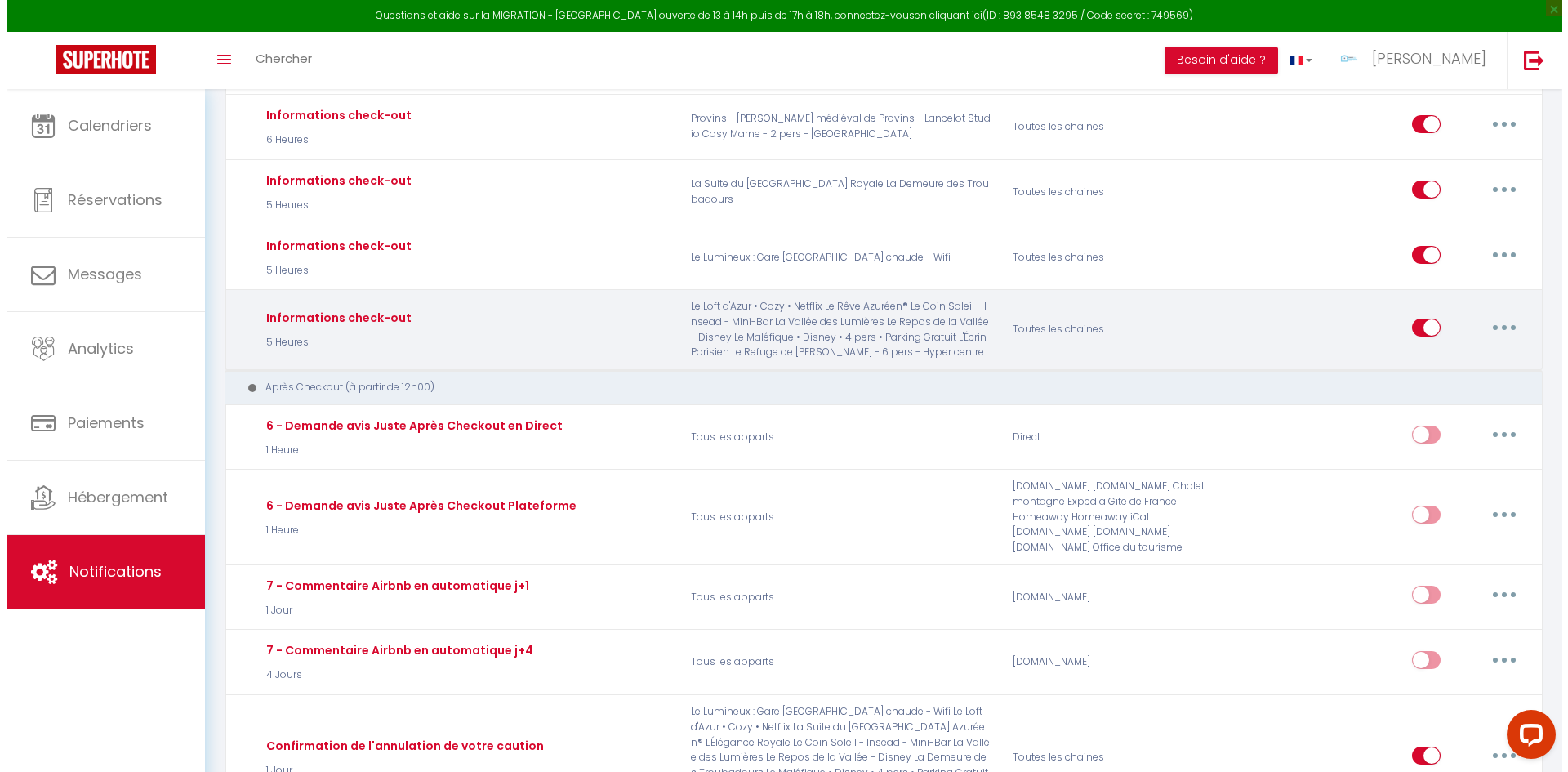
scroll to position [2561, 0]
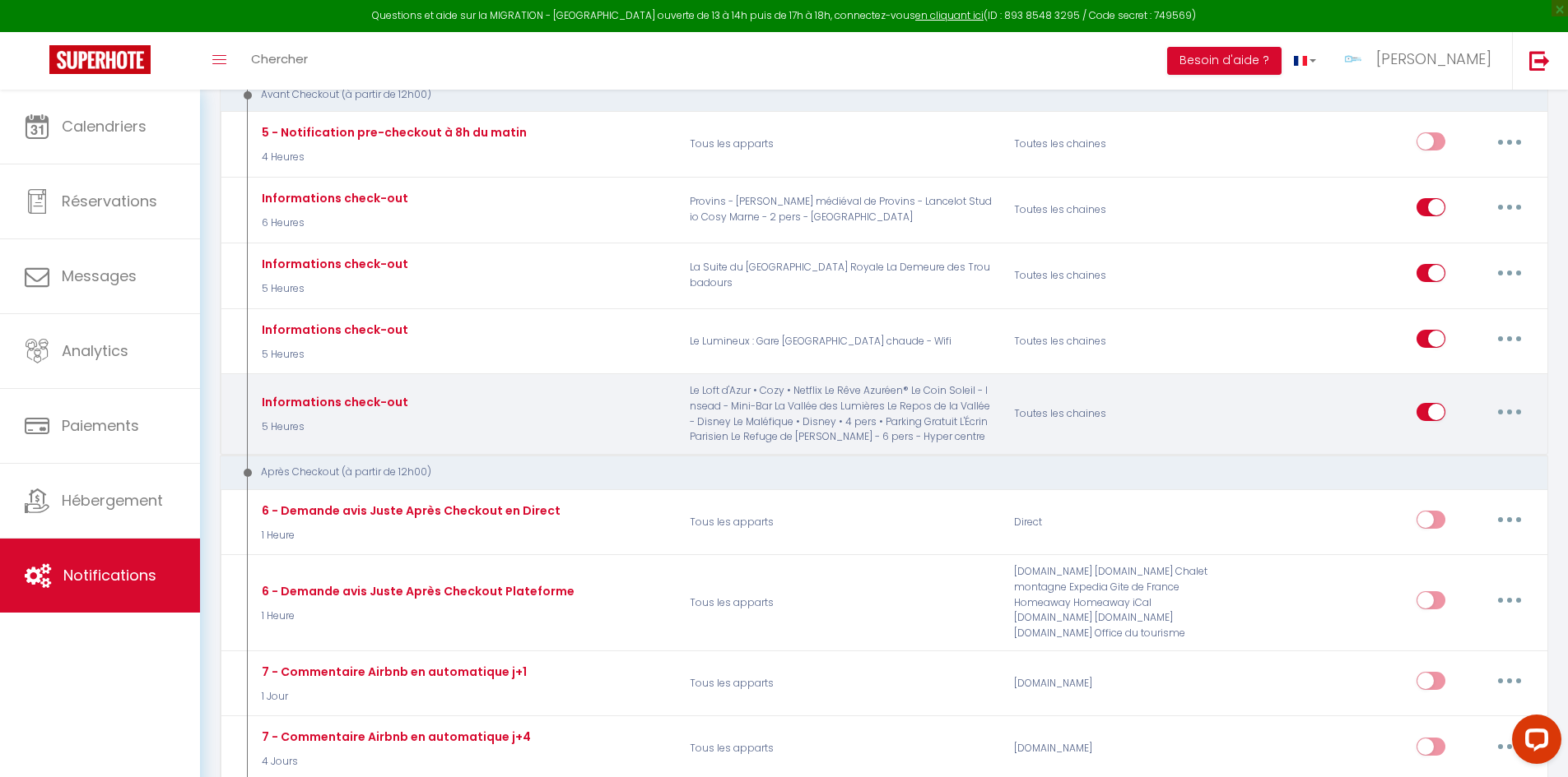
click at [1500, 399] on button "button" at bounding box center [1510, 412] width 47 height 26
click at [1457, 435] on link "Editer" at bounding box center [1467, 449] width 122 height 28
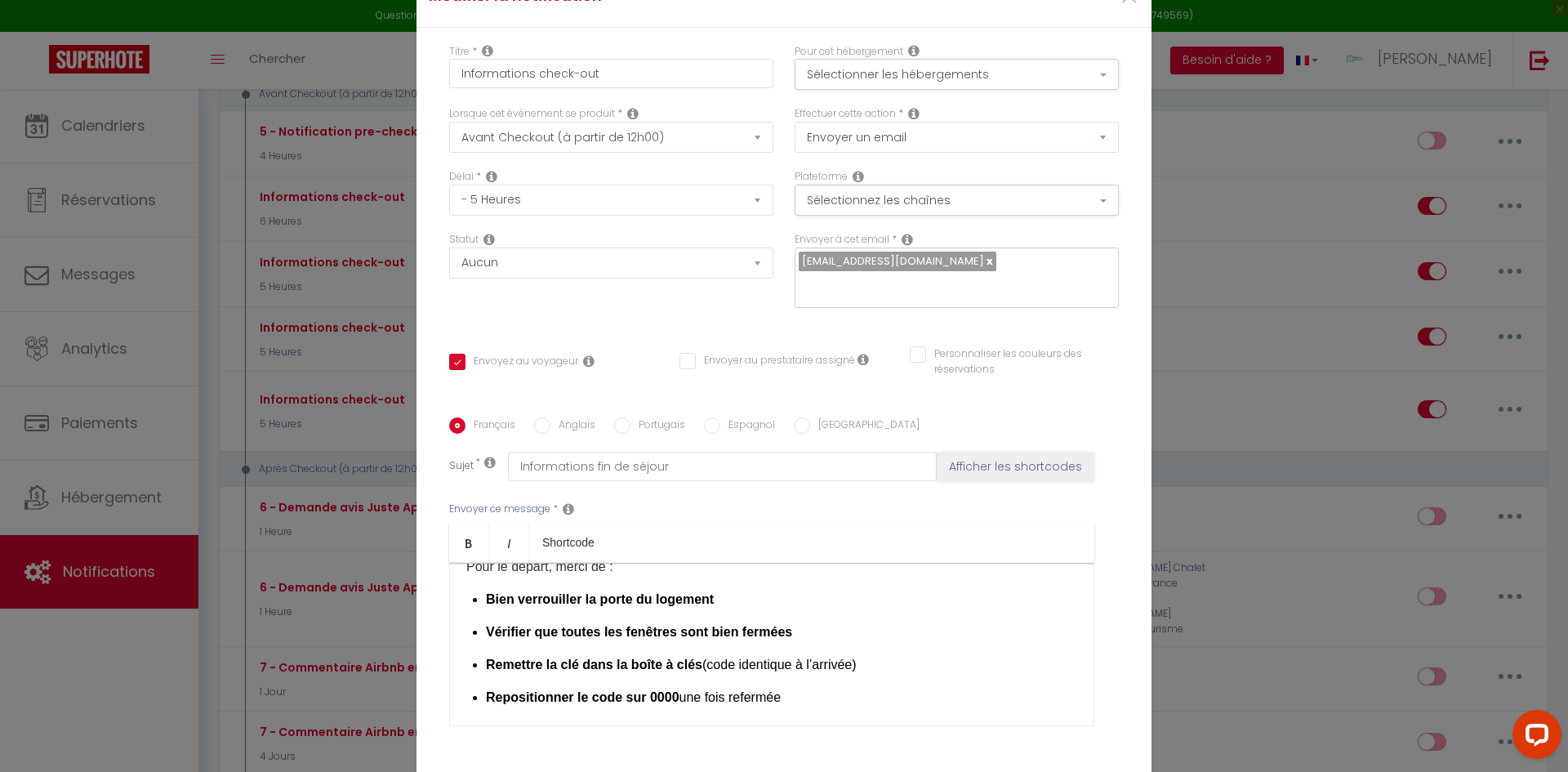
scroll to position [108, 0]
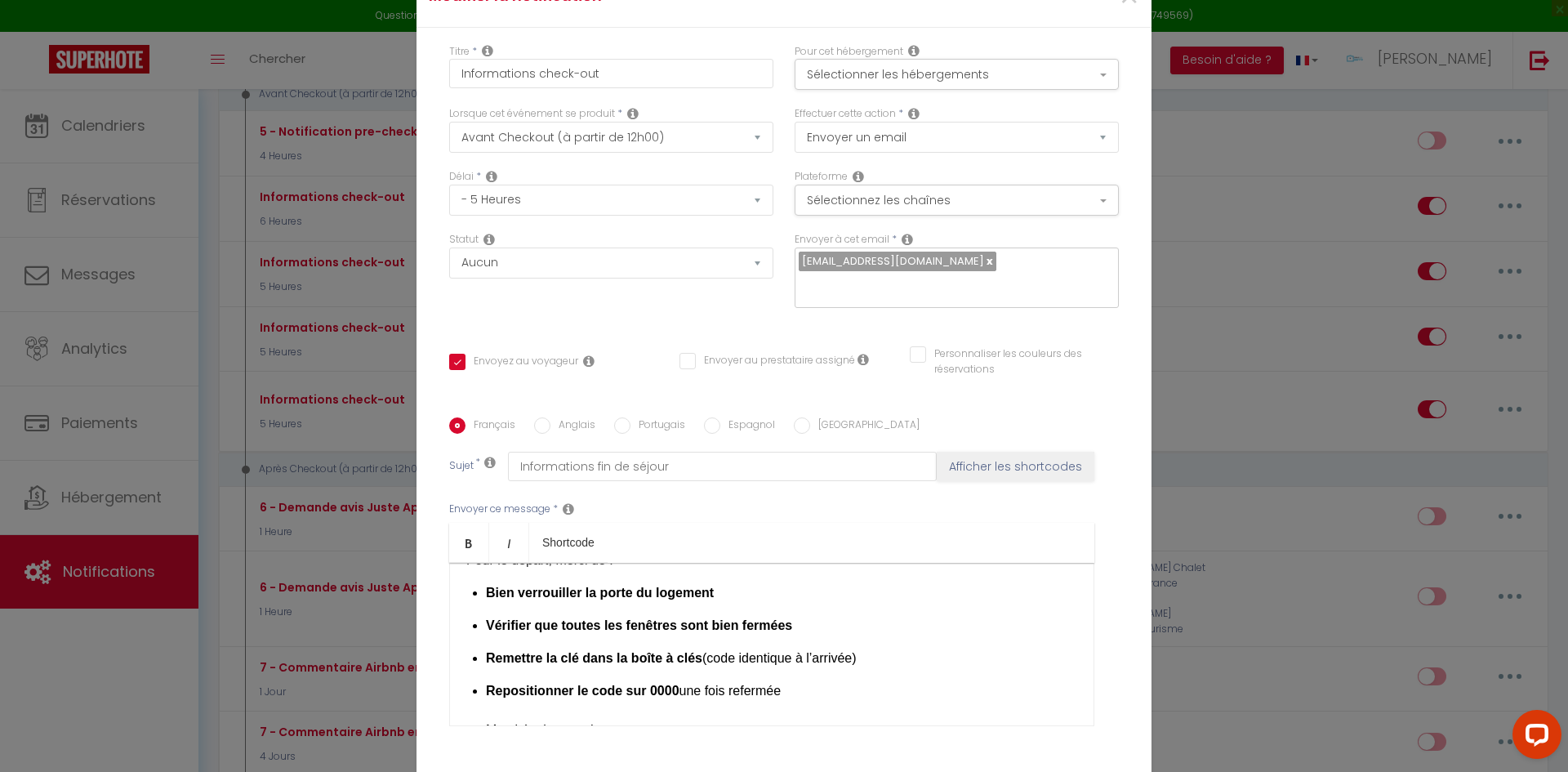
click at [673, 619] on strong "Vérifier que toutes les fenêtres sont bien fermées" at bounding box center [639, 625] width 307 height 14
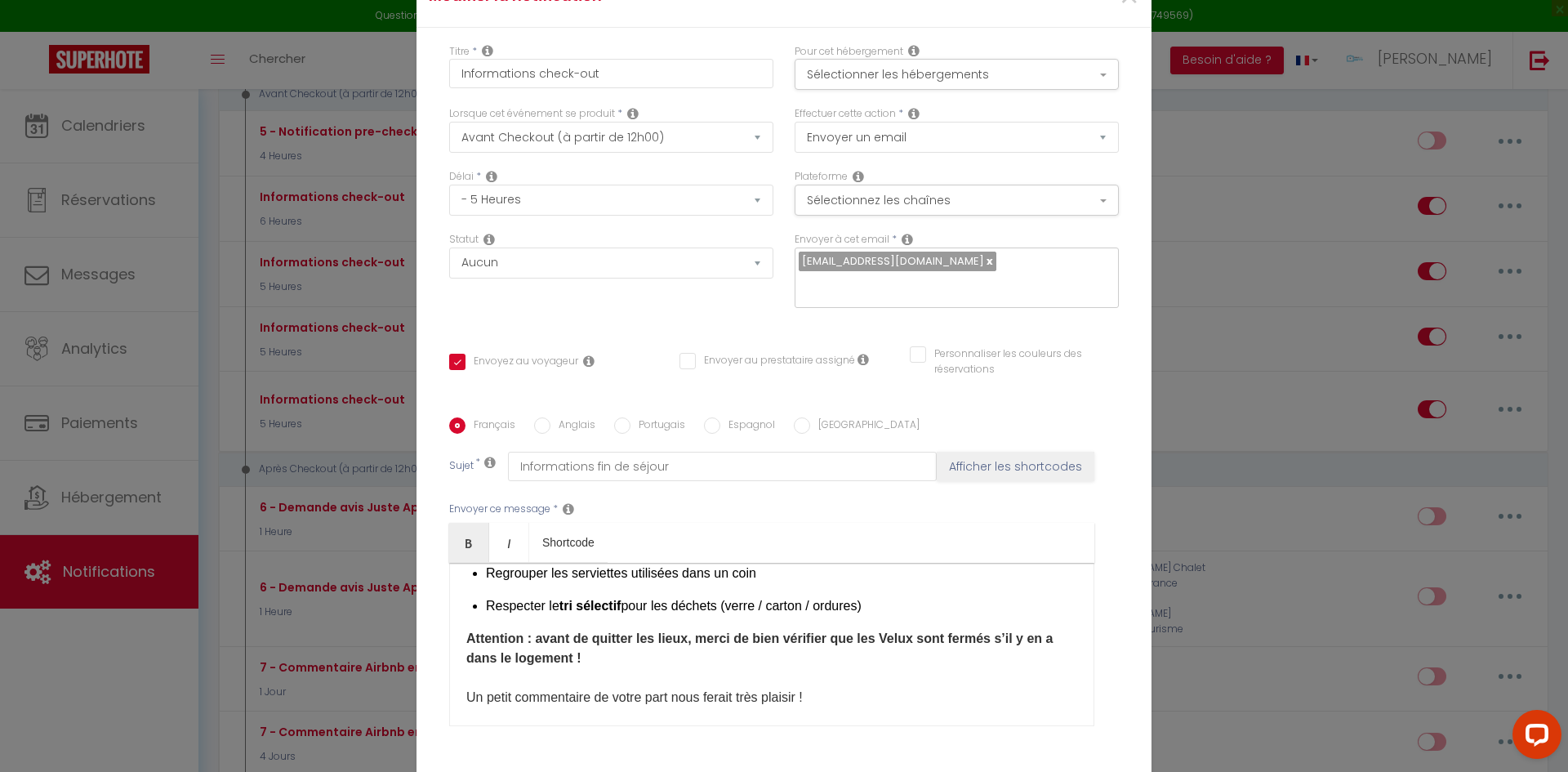
scroll to position [77, 0]
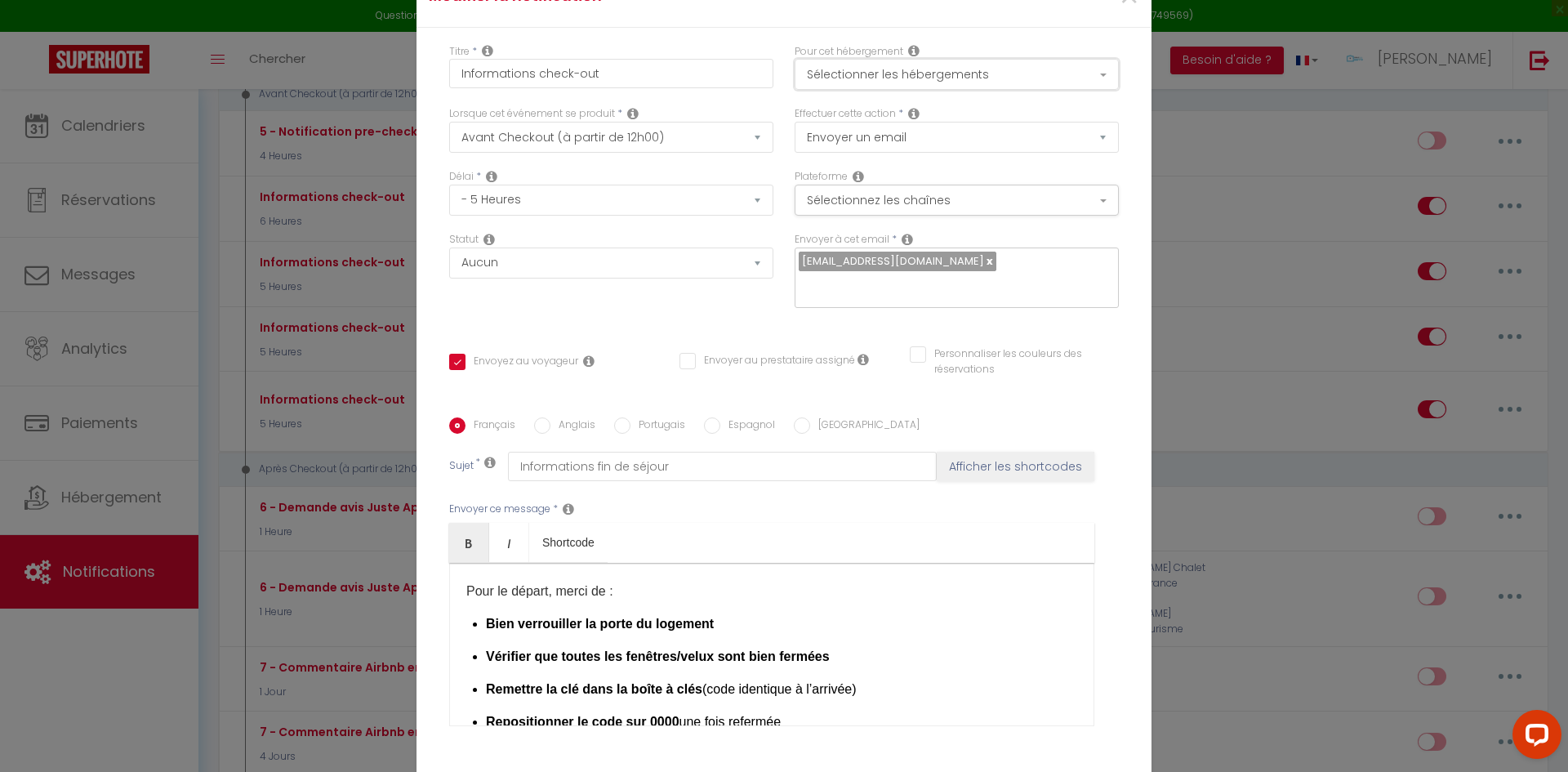
click at [881, 90] on button "Sélectionner les hébergements" at bounding box center [956, 75] width 324 height 31
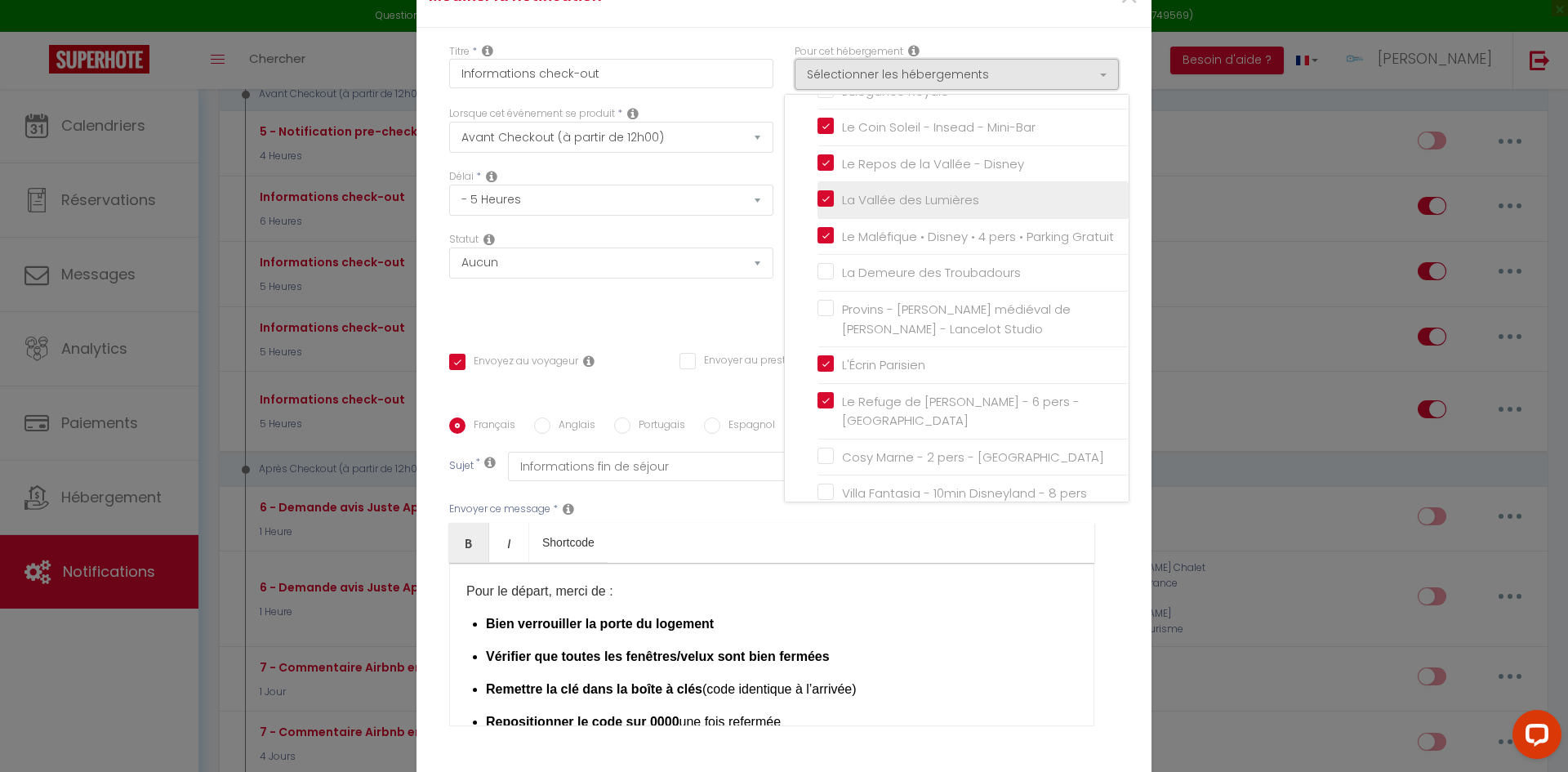
scroll to position [324, 0]
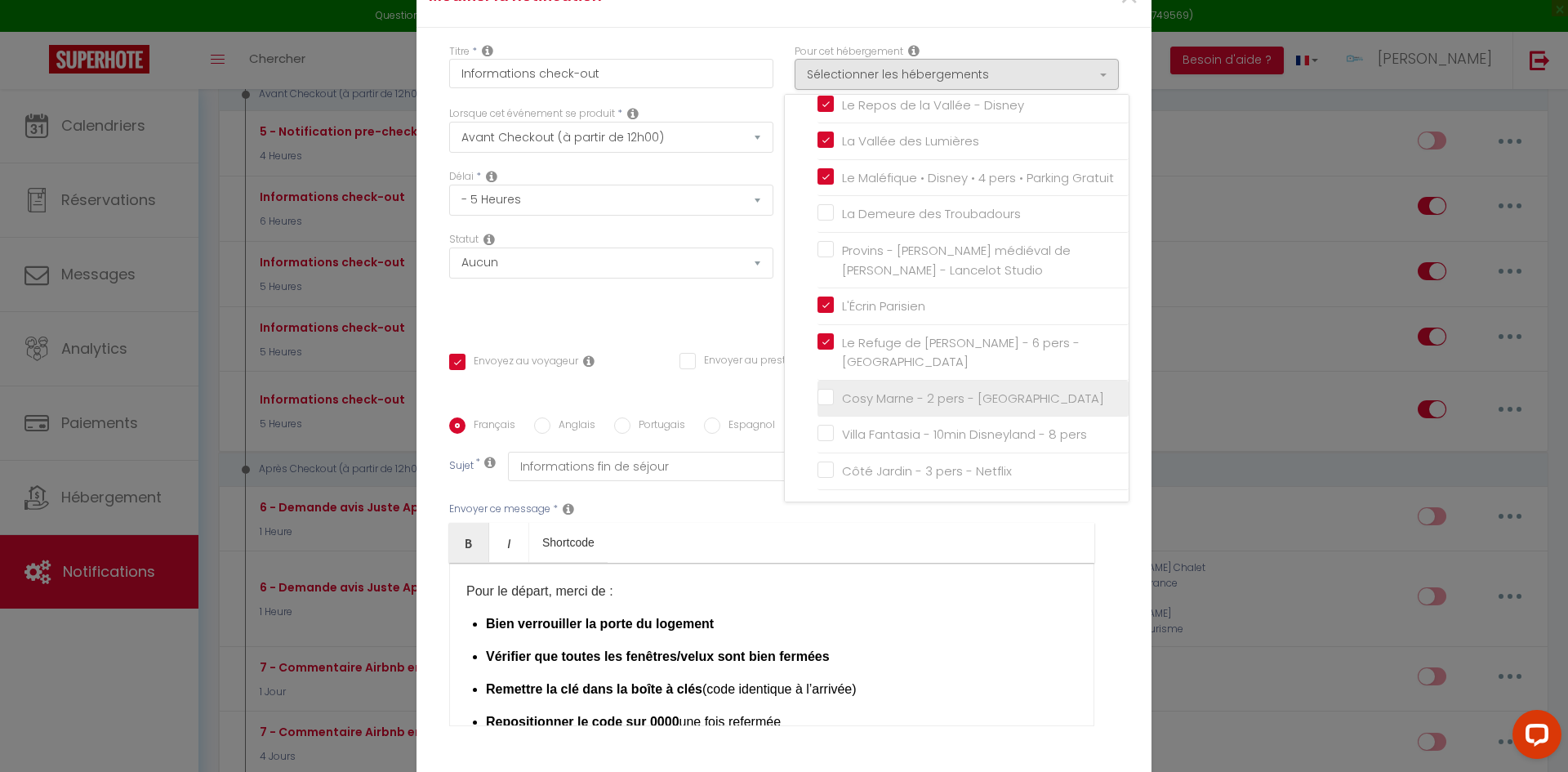
click at [820, 407] on input "Cosy Marne - 2 pers - [GEOGRAPHIC_DATA]" at bounding box center [973, 399] width 311 height 17
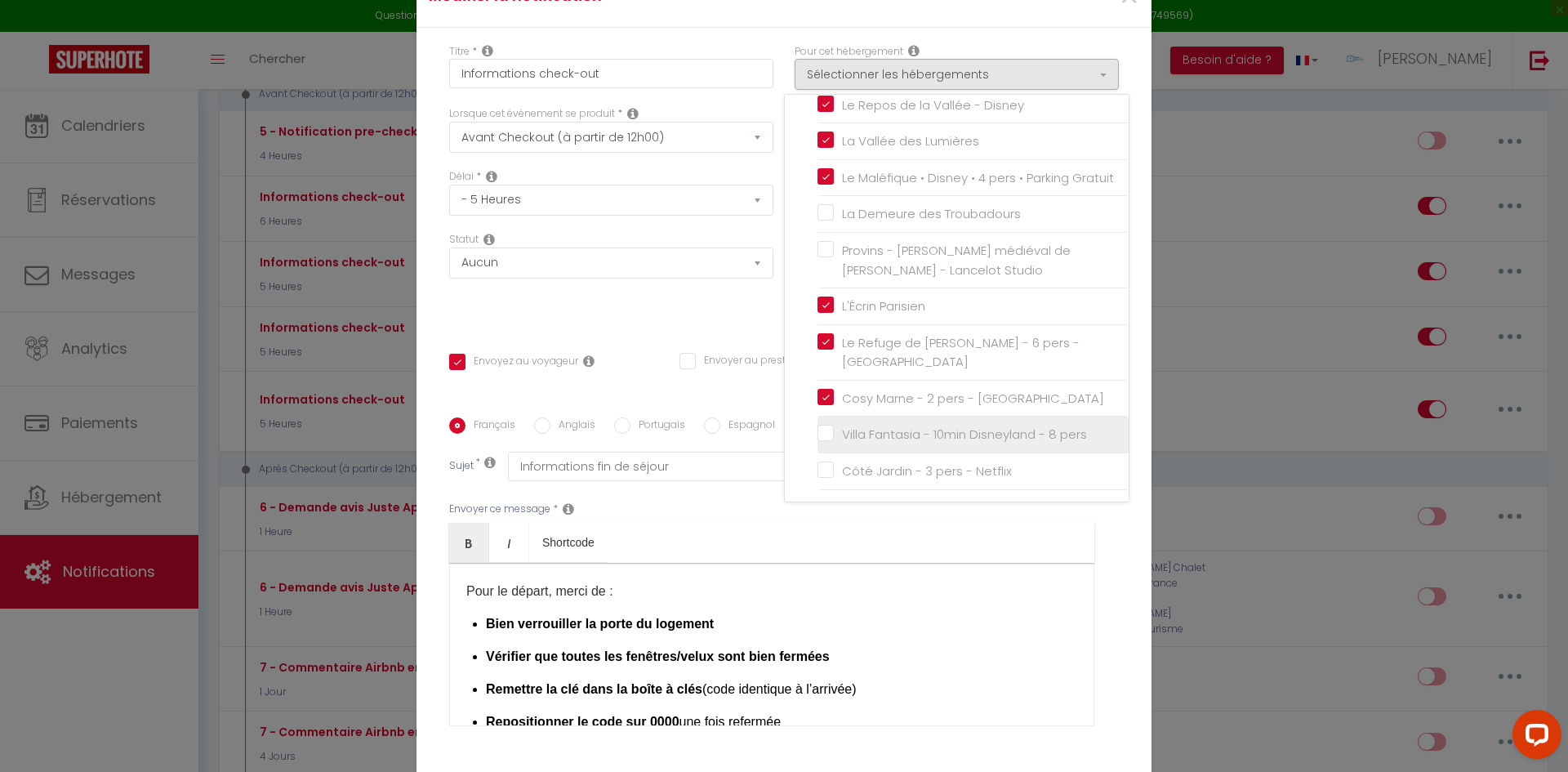
click at [818, 443] on input "Villa Fantasia - 10min Disneyland - 8 pers" at bounding box center [973, 435] width 311 height 17
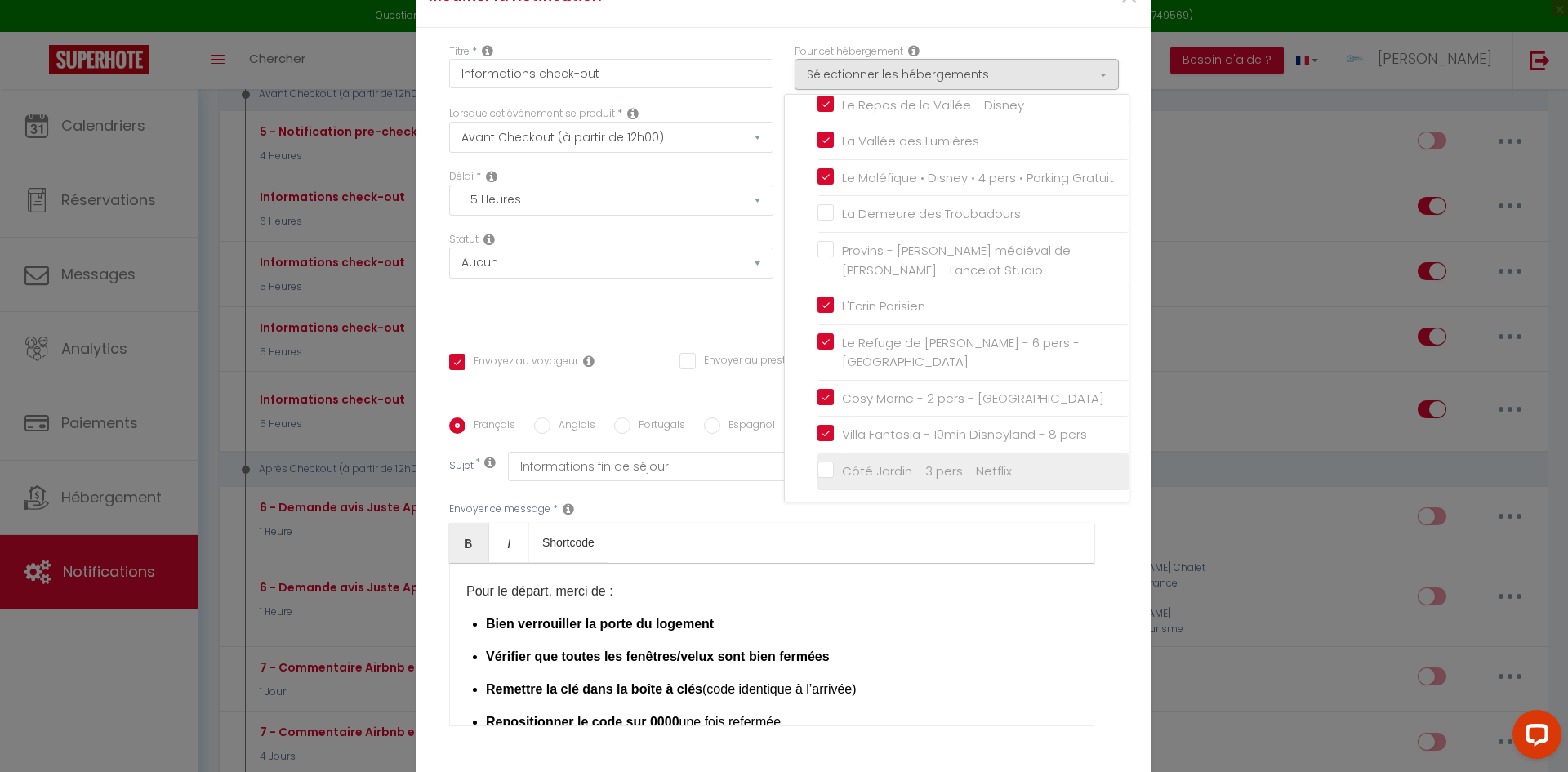
click at [820, 480] on input "Côté Jardin - 3 pers - Netflix" at bounding box center [973, 472] width 311 height 17
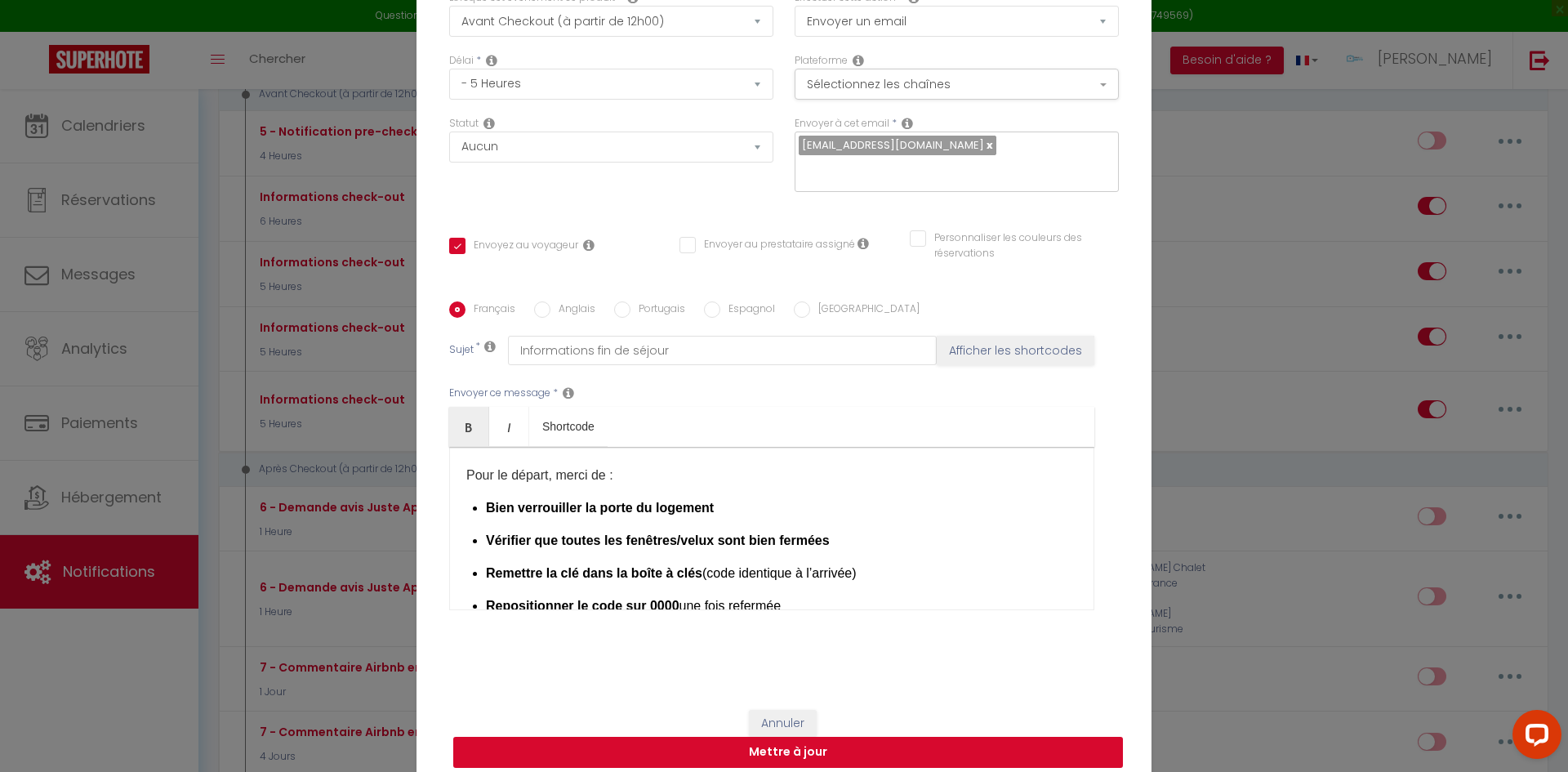
click at [828, 749] on button "Mettre à jour" at bounding box center [788, 753] width 670 height 31
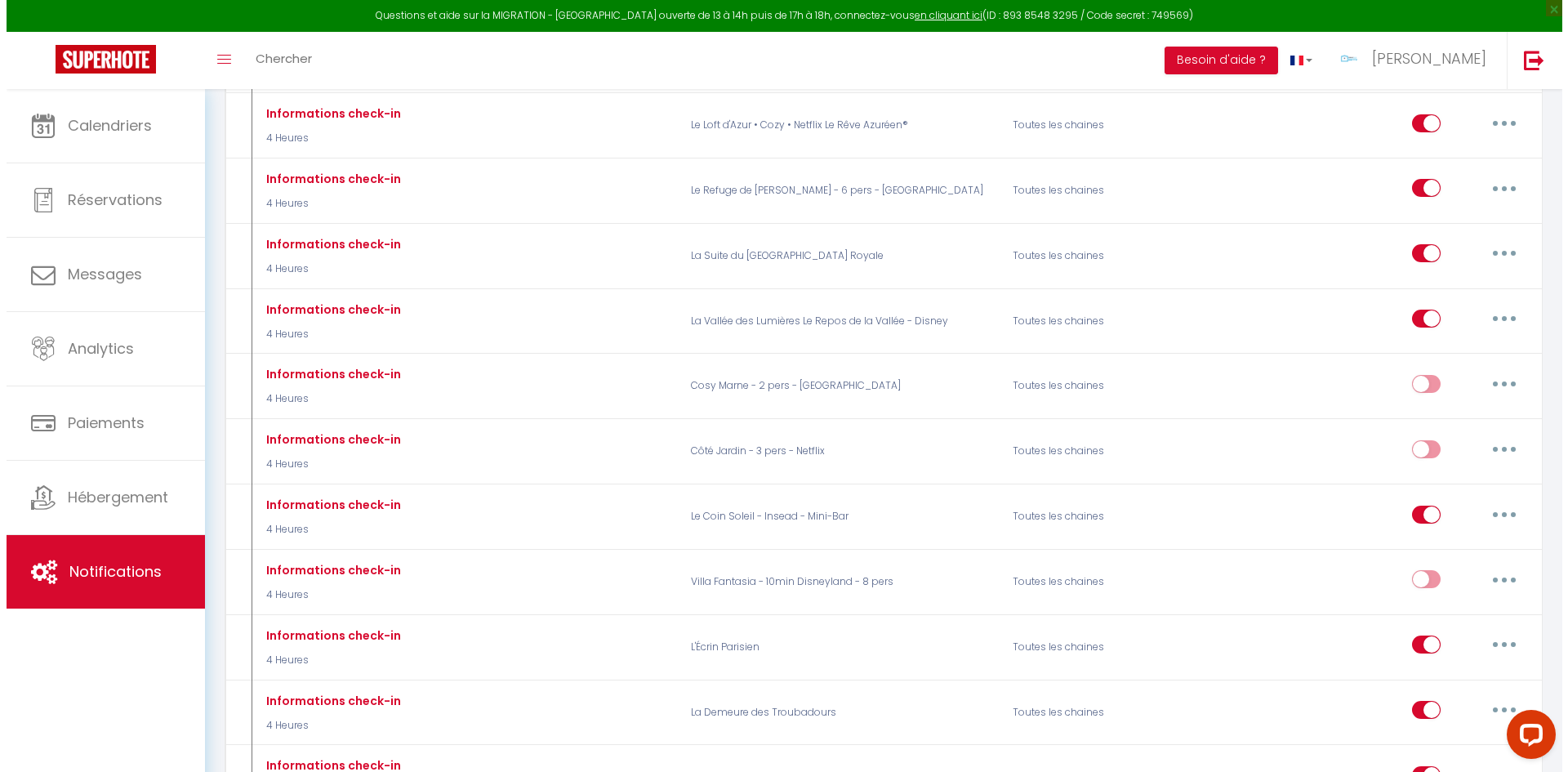
scroll to position [1744, 0]
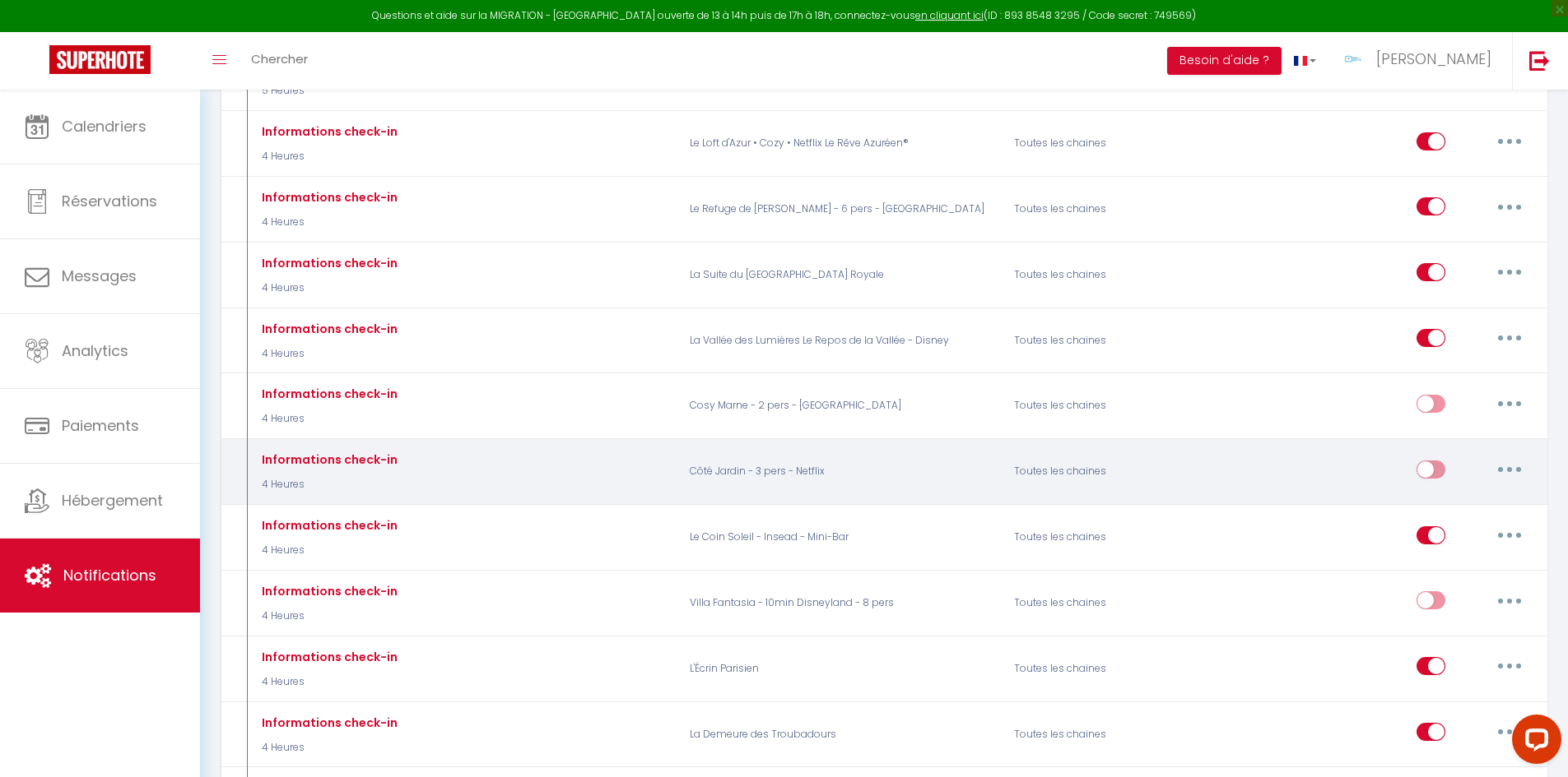
click at [1508, 458] on button "button" at bounding box center [1510, 470] width 47 height 26
click at [1466, 493] on link "Editer" at bounding box center [1467, 507] width 122 height 28
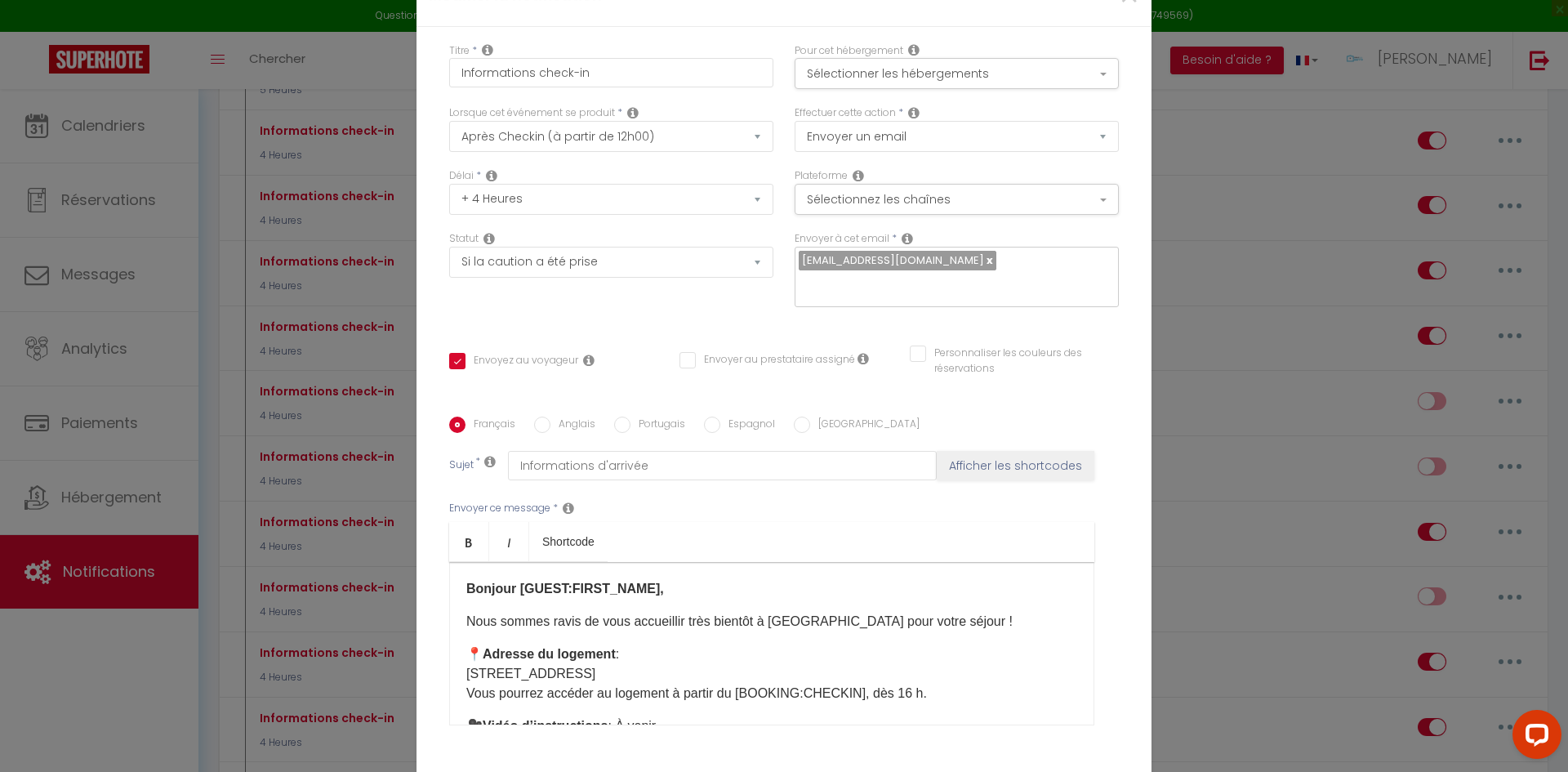
scroll to position [0, 0]
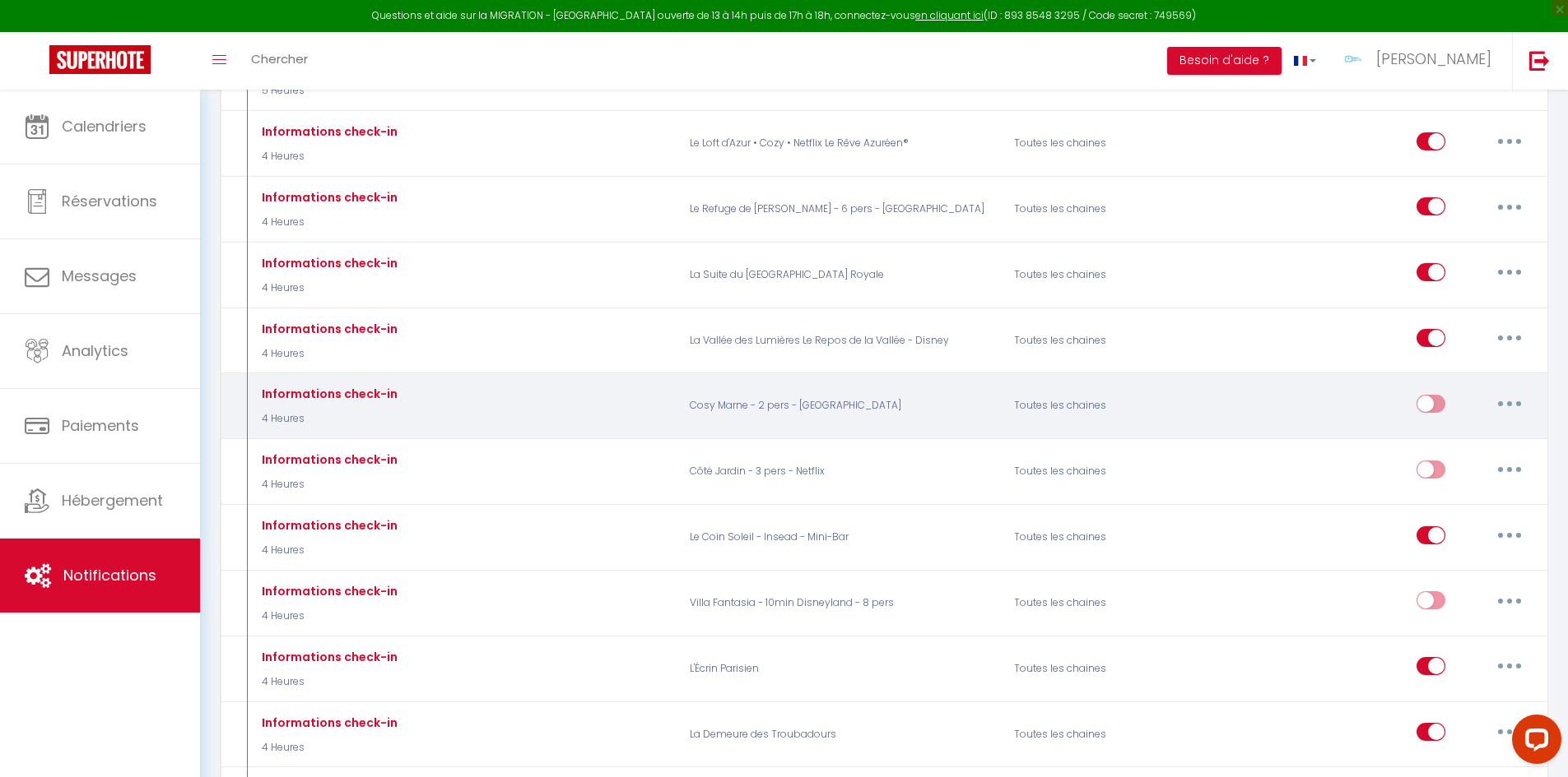
click at [1508, 401] on icon "button" at bounding box center [1509, 403] width 5 height 5
click at [1453, 432] on link "Editer" at bounding box center [1467, 441] width 122 height 28
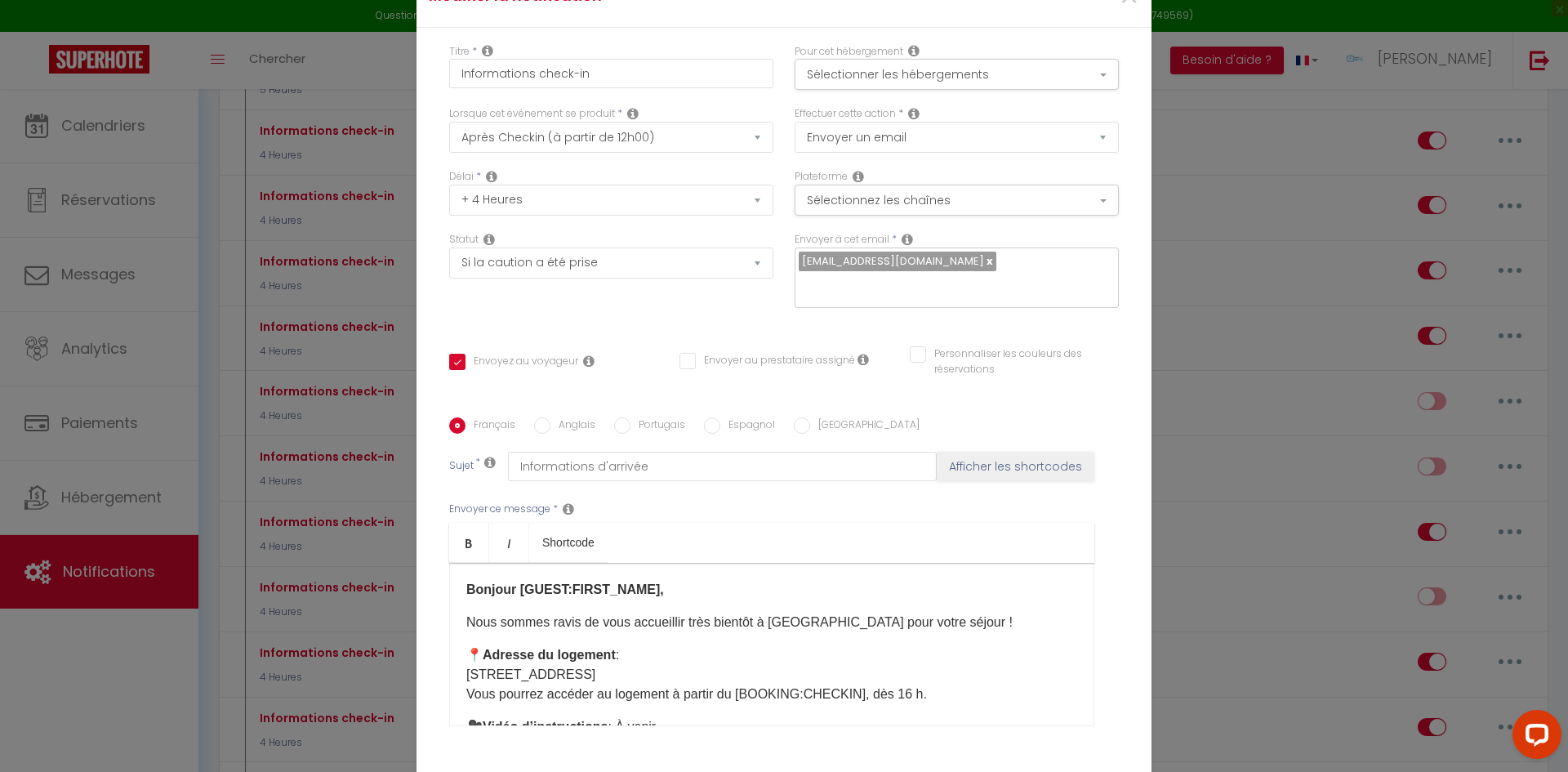
click at [1088, 582] on div "Bonjour [GUEST:FIRST_NAME], Nous sommes ravis de vous accueillir très bientôt à…" at bounding box center [772, 644] width 645 height 164
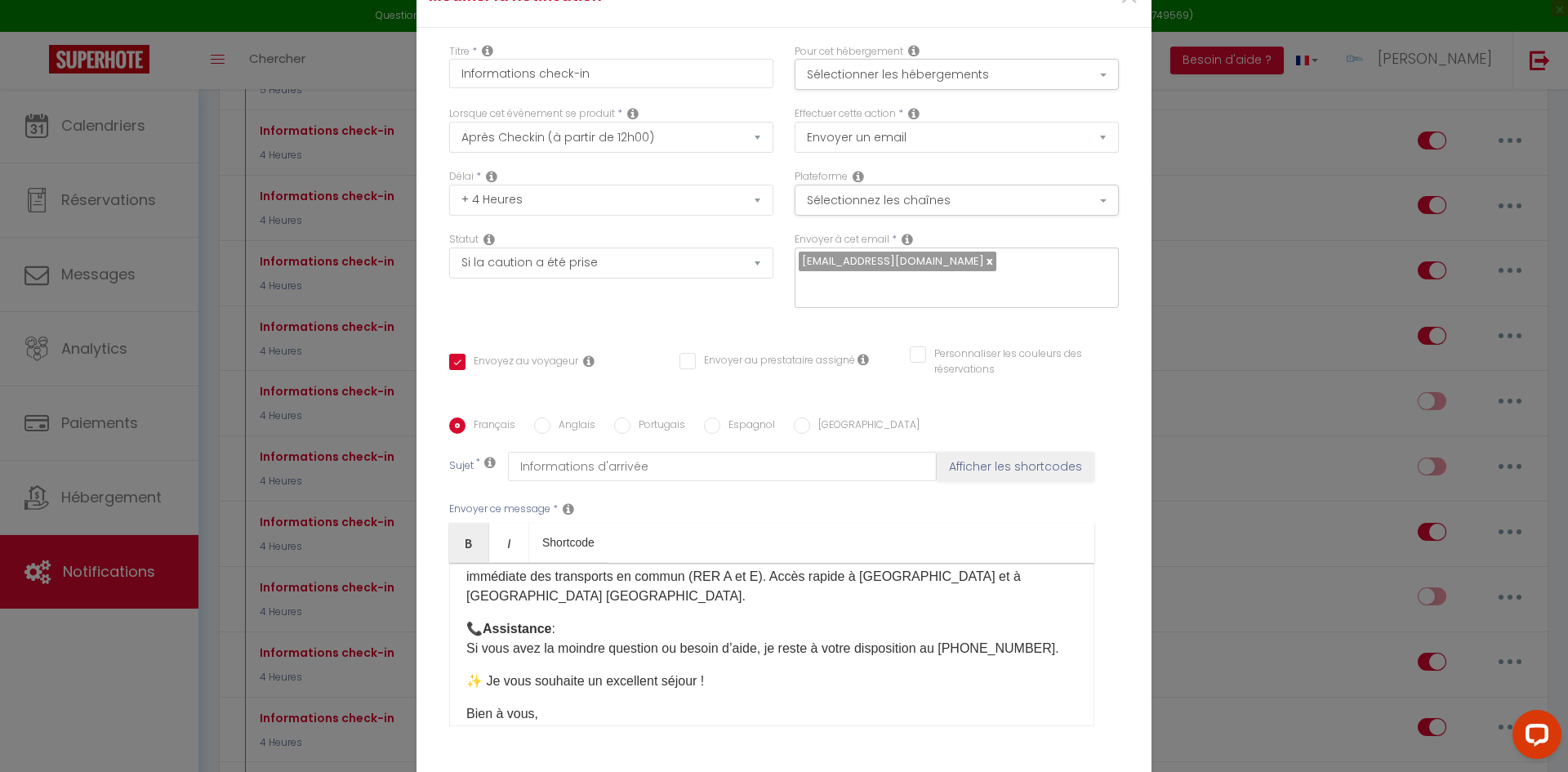
scroll to position [560, 0]
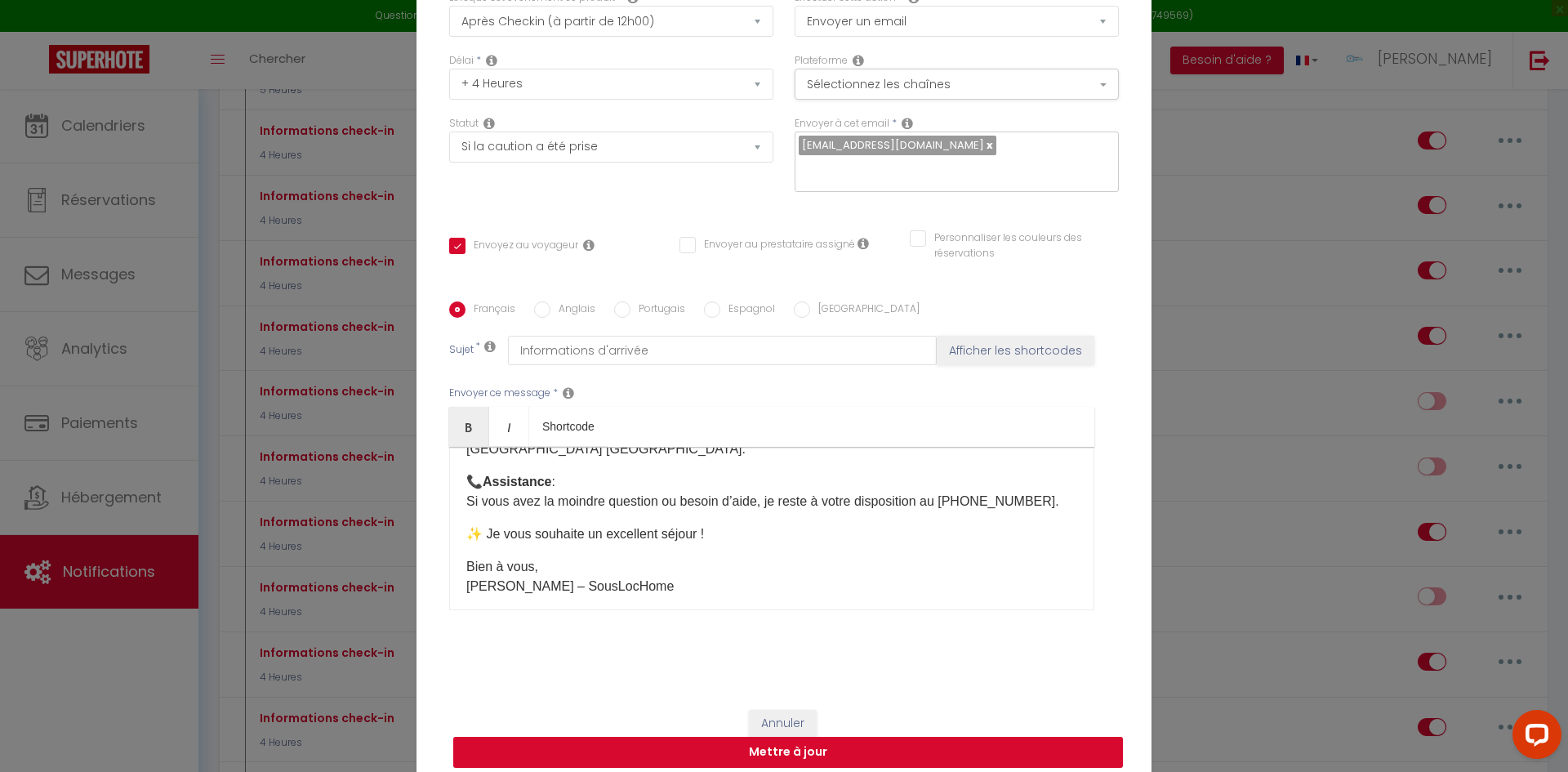
click at [725, 748] on button "Mettre à jour" at bounding box center [788, 753] width 670 height 31
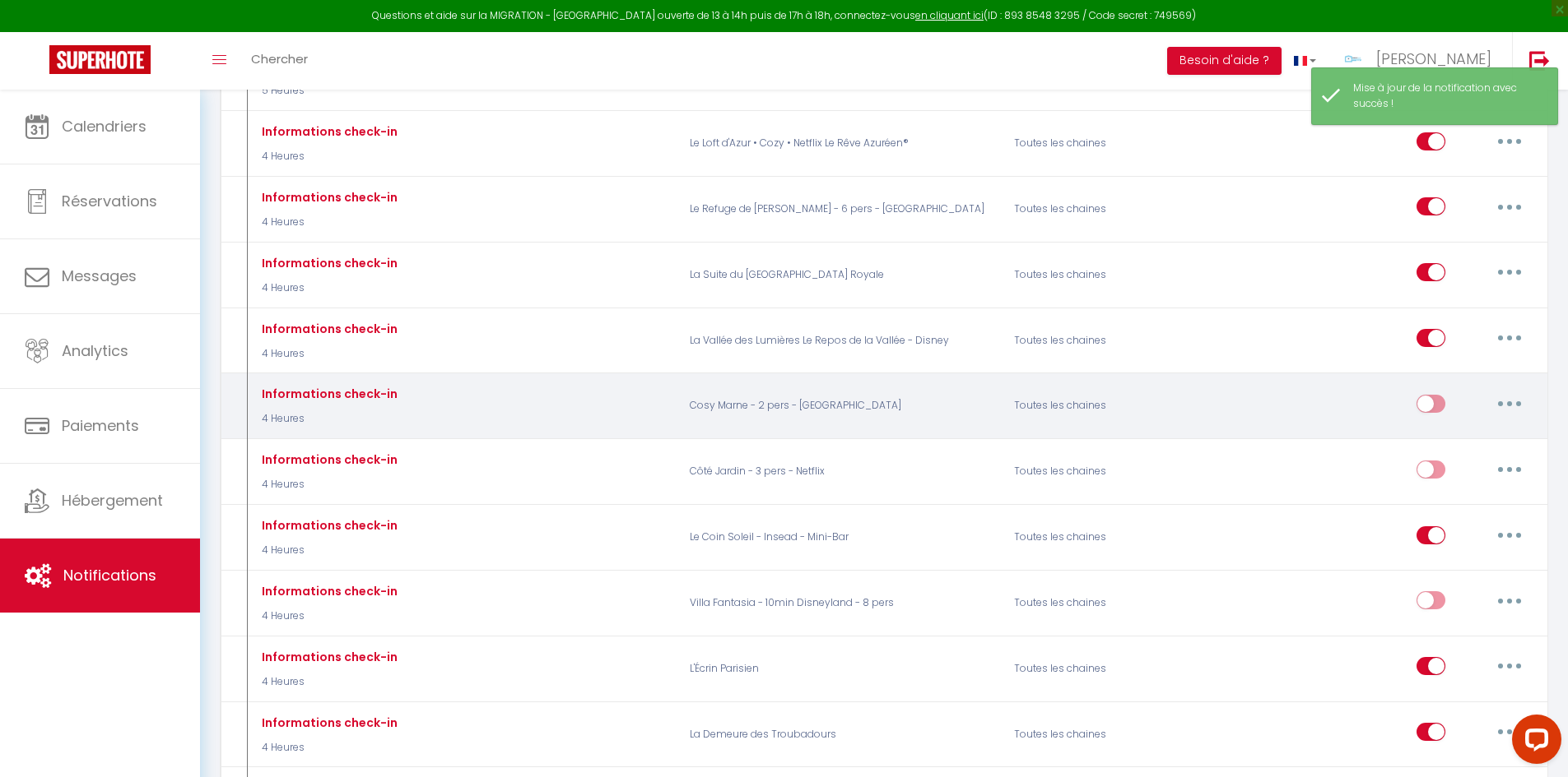
click at [1418, 395] on input "checkbox" at bounding box center [1430, 407] width 29 height 25
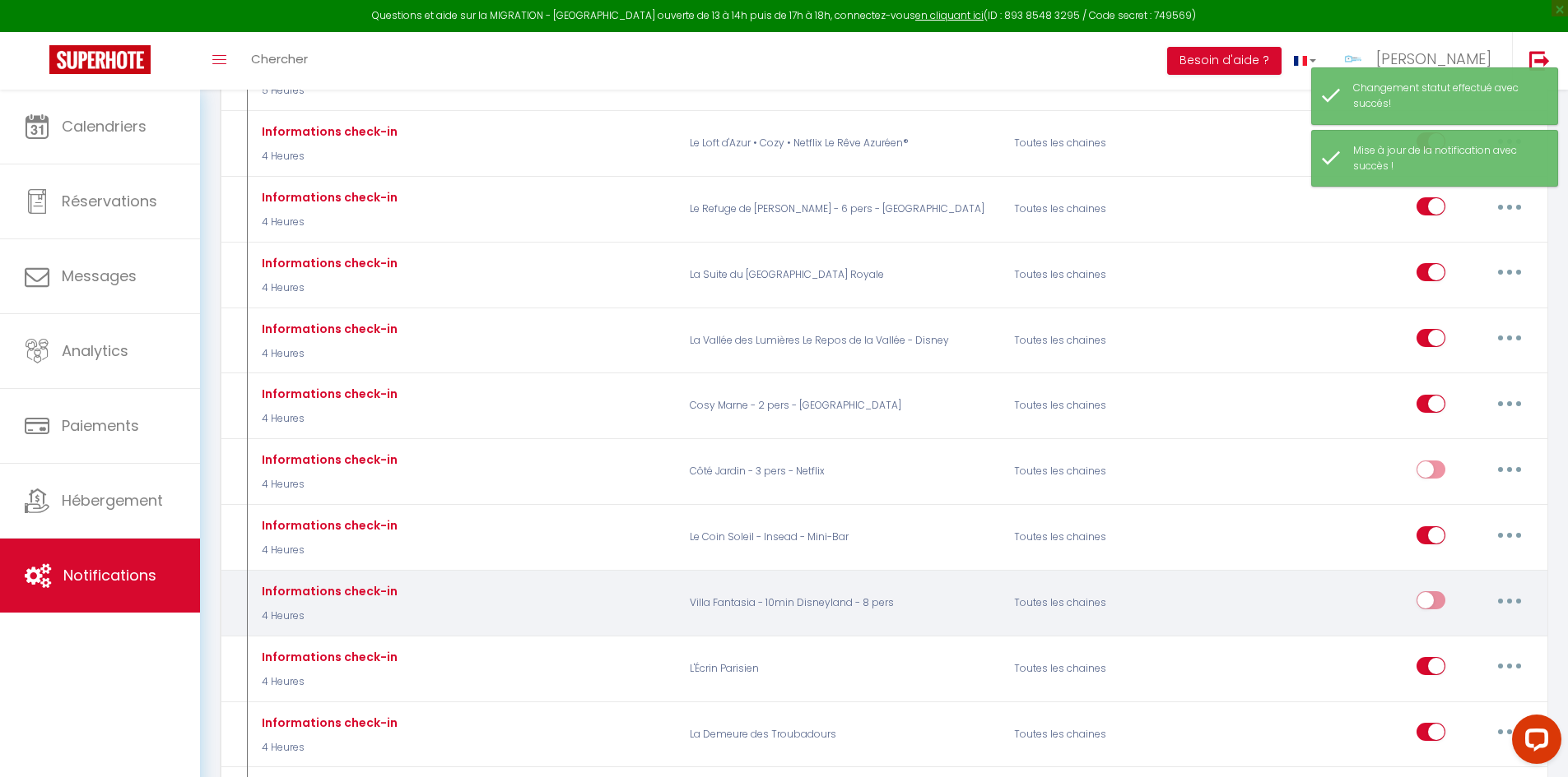
click at [1510, 588] on button "button" at bounding box center [1510, 600] width 47 height 26
click at [1477, 624] on link "Editer" at bounding box center [1467, 638] width 122 height 28
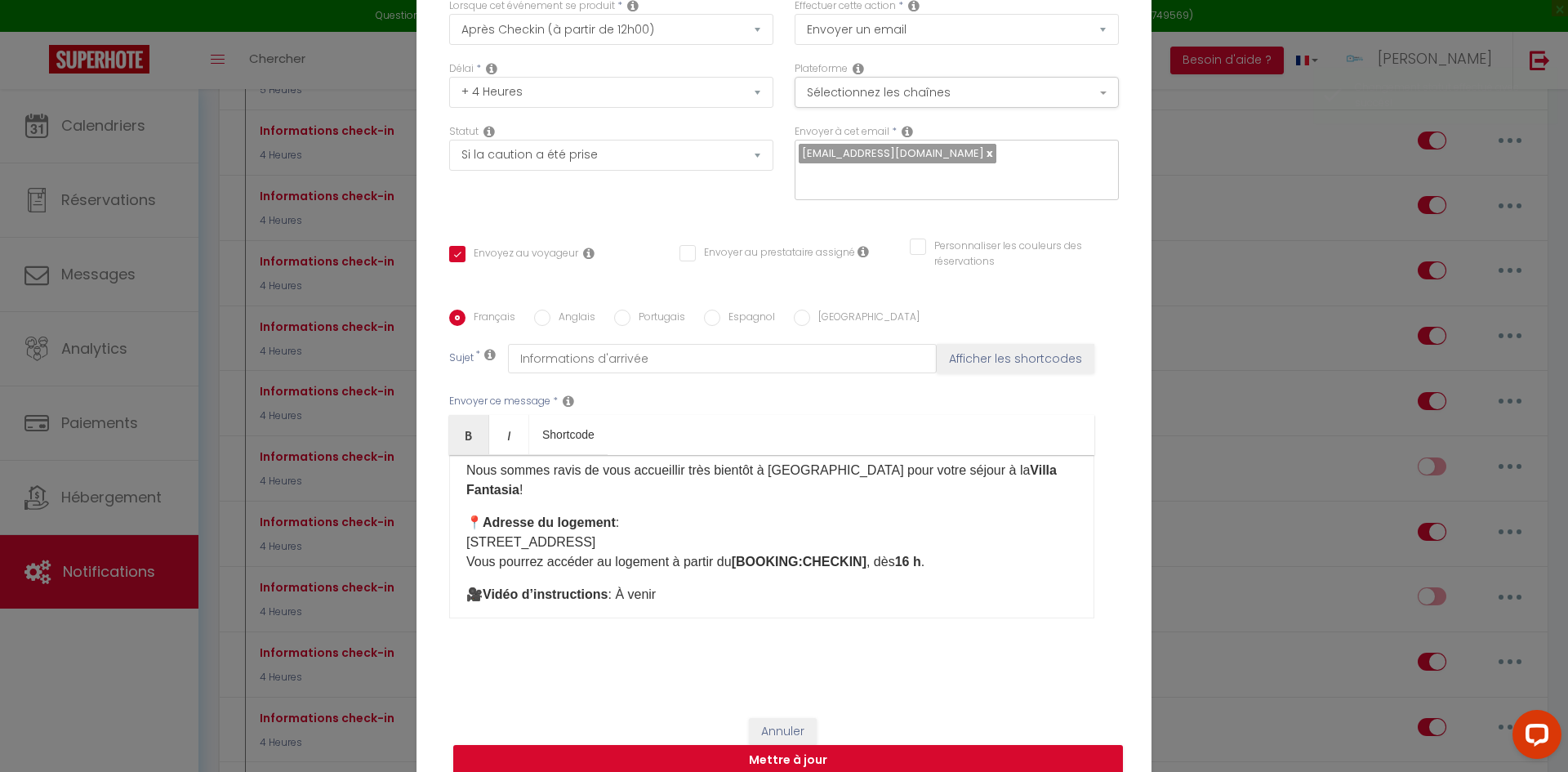
scroll to position [0, 0]
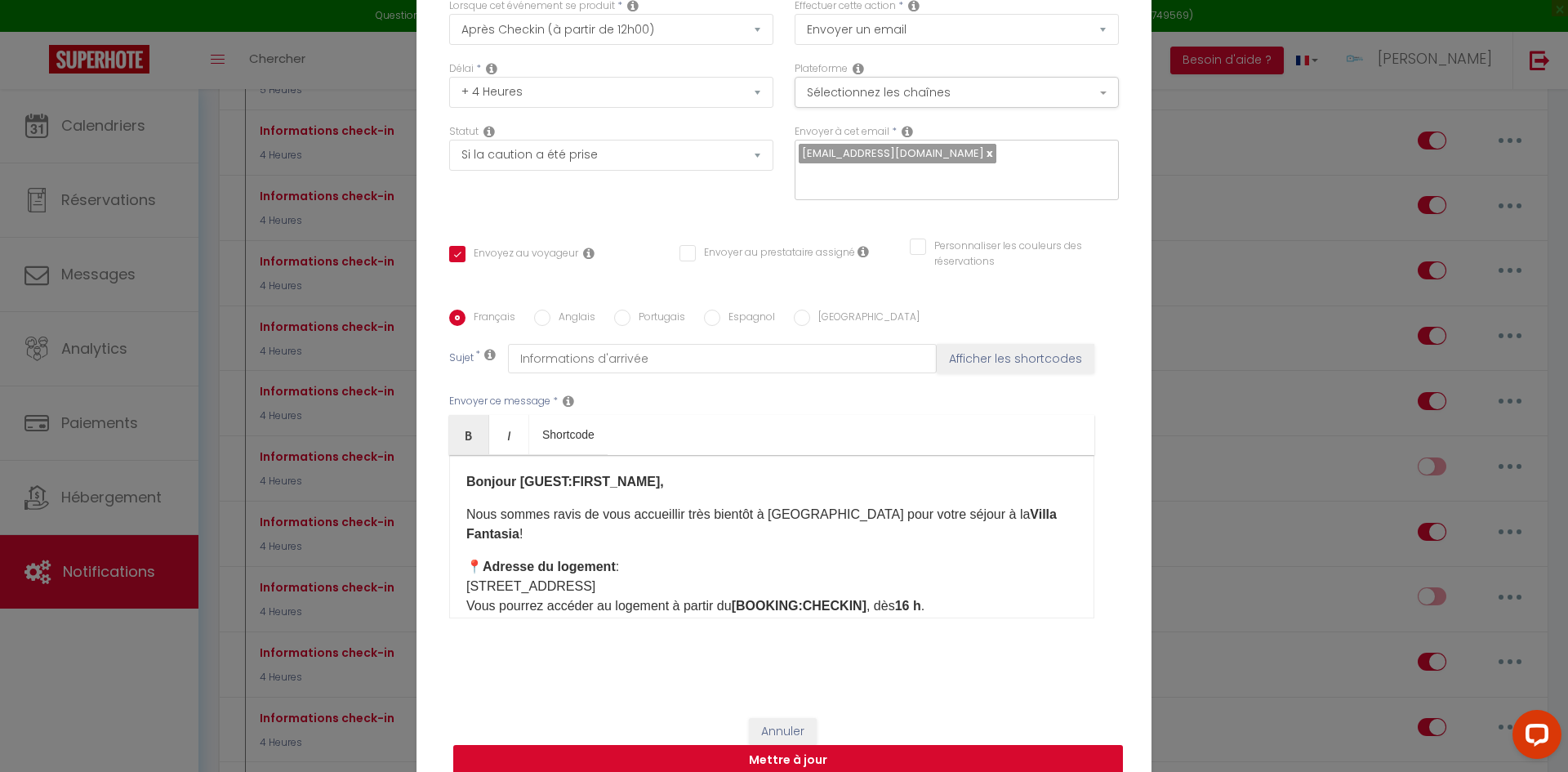
click at [793, 748] on button "Mettre à jour" at bounding box center [788, 761] width 670 height 31
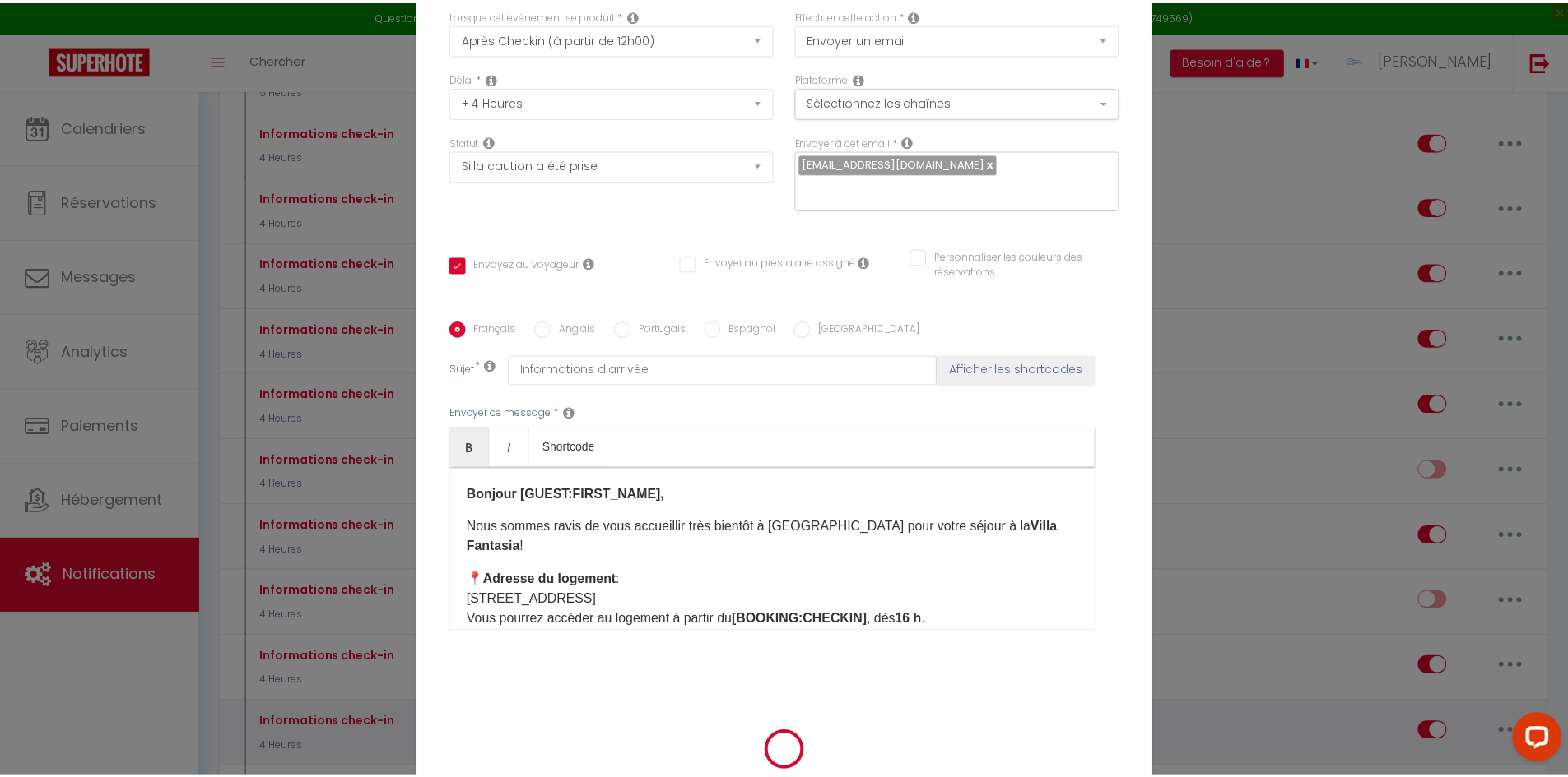
scroll to position [109, 0]
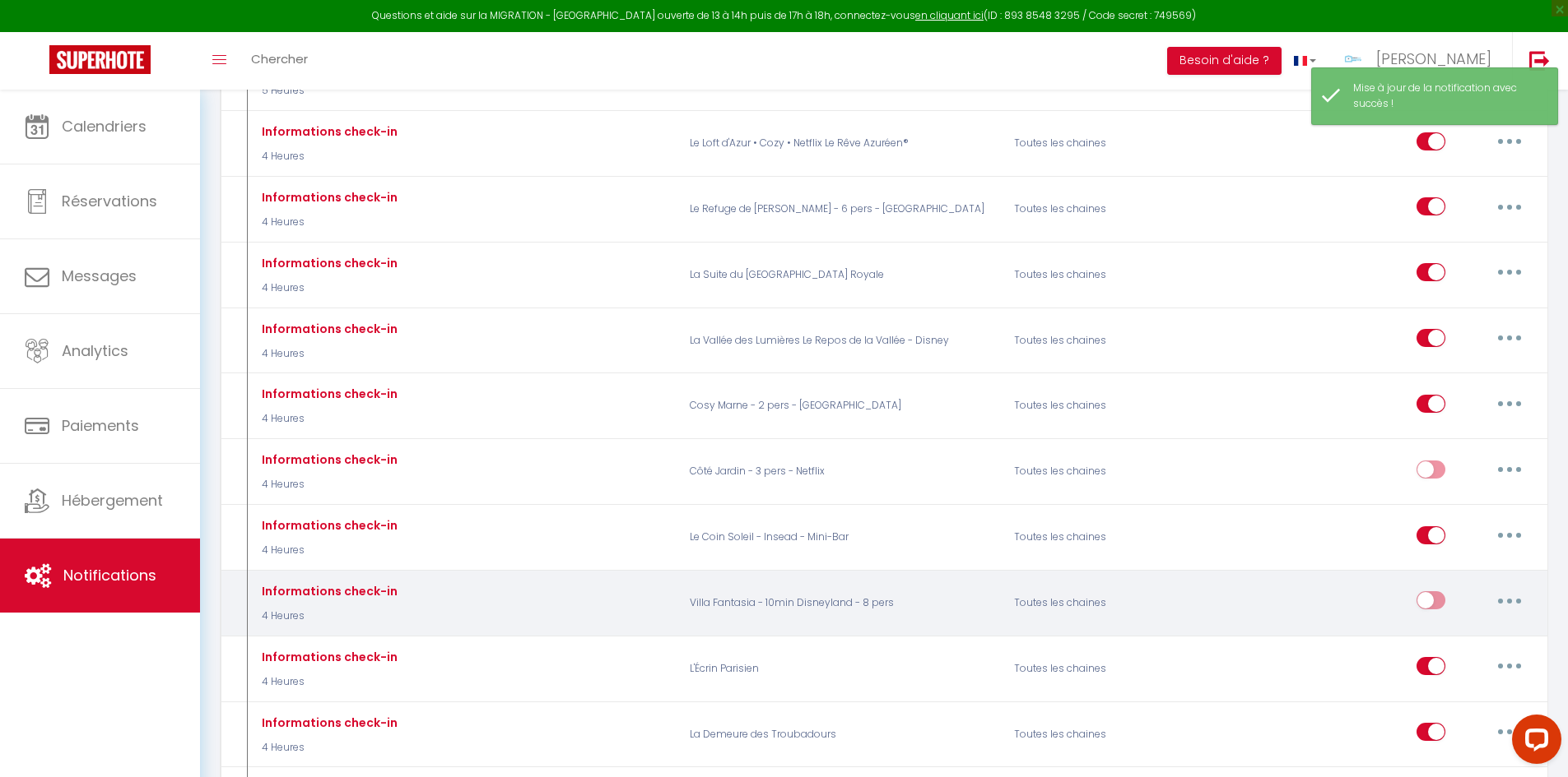
click at [1437, 593] on input "checkbox" at bounding box center [1430, 604] width 29 height 25
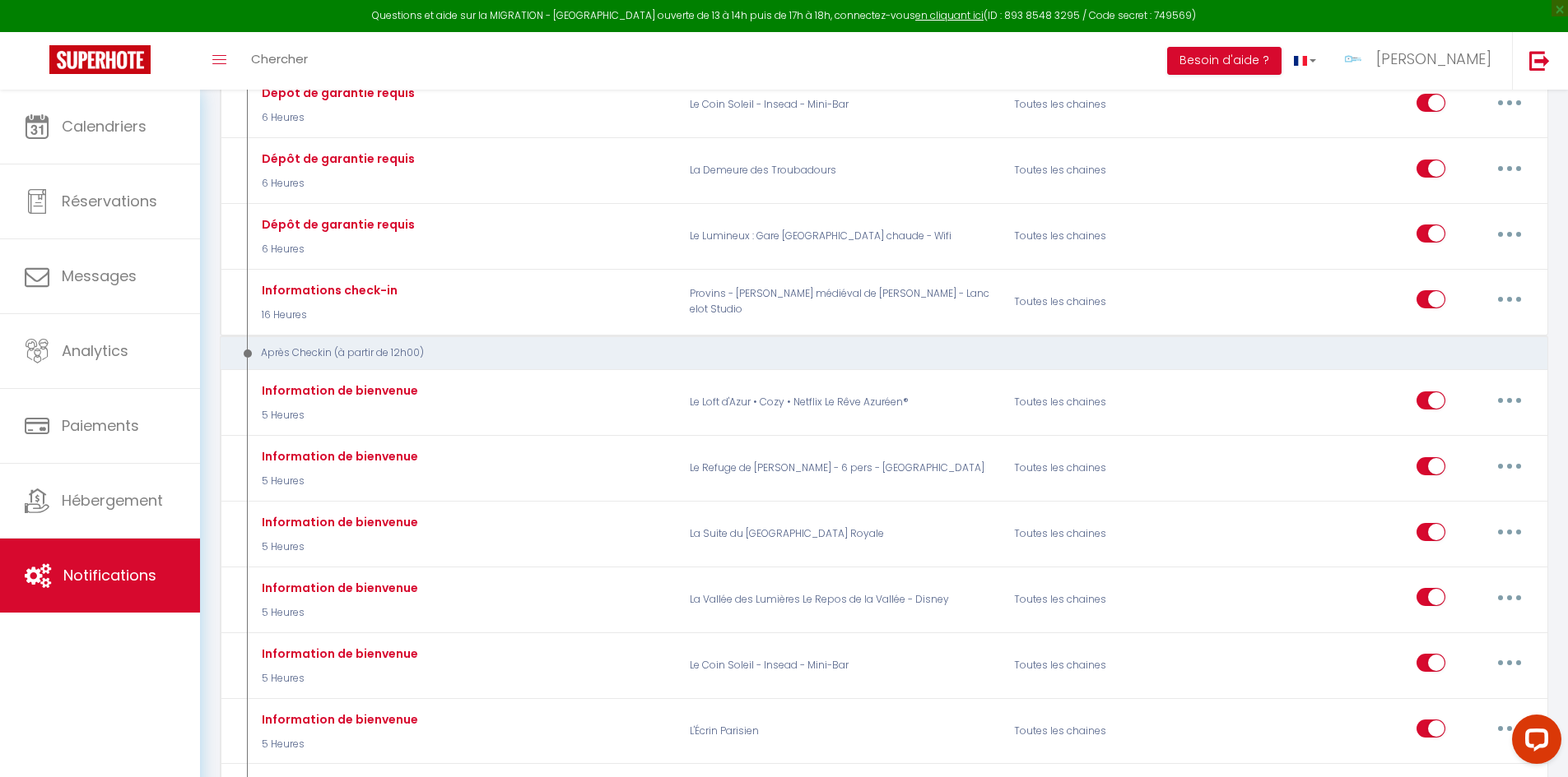
scroll to position [1014, 0]
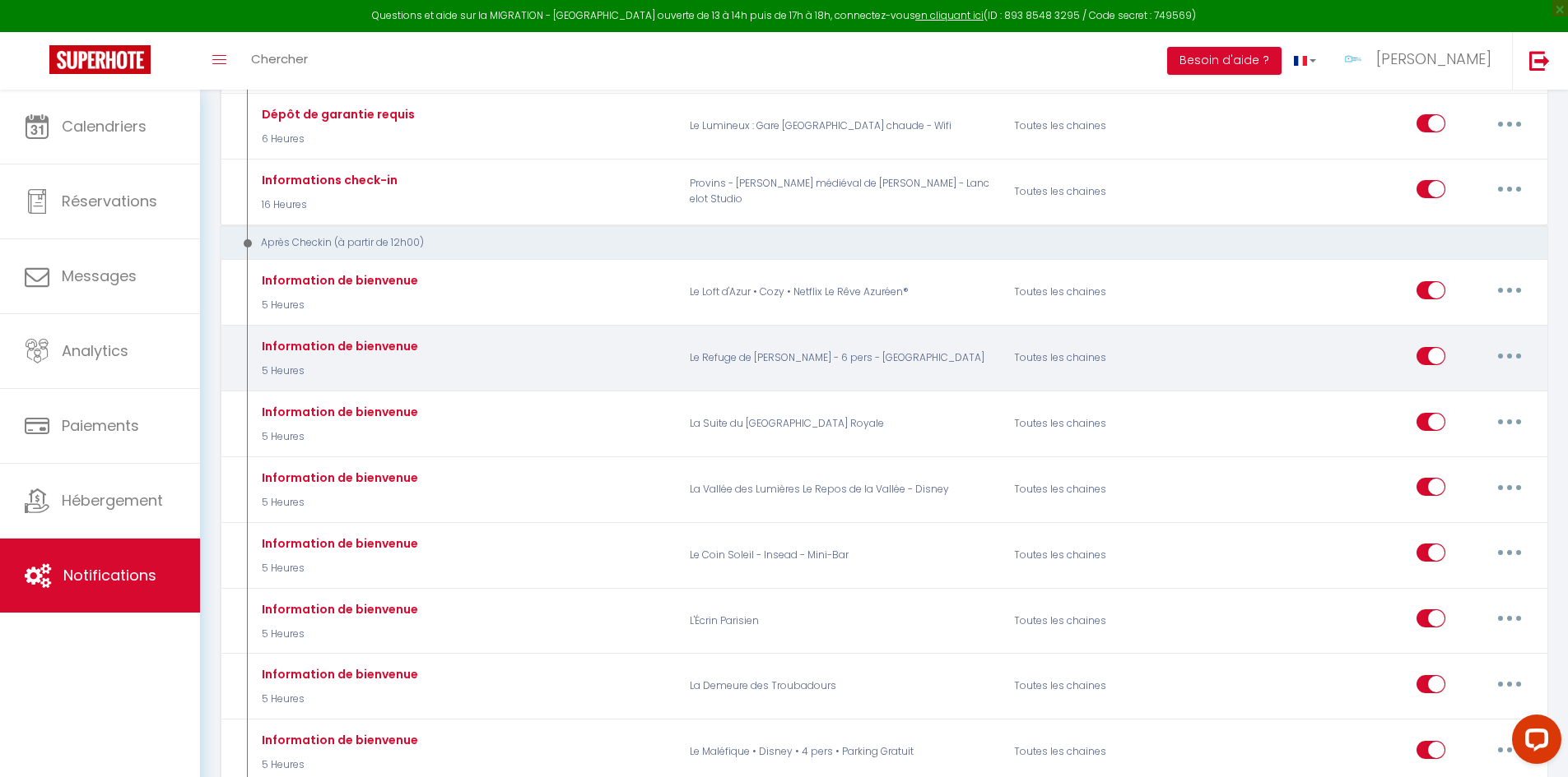
click at [1507, 343] on button "button" at bounding box center [1510, 356] width 47 height 26
click at [1455, 409] on link "Dupliquer" at bounding box center [1467, 422] width 122 height 28
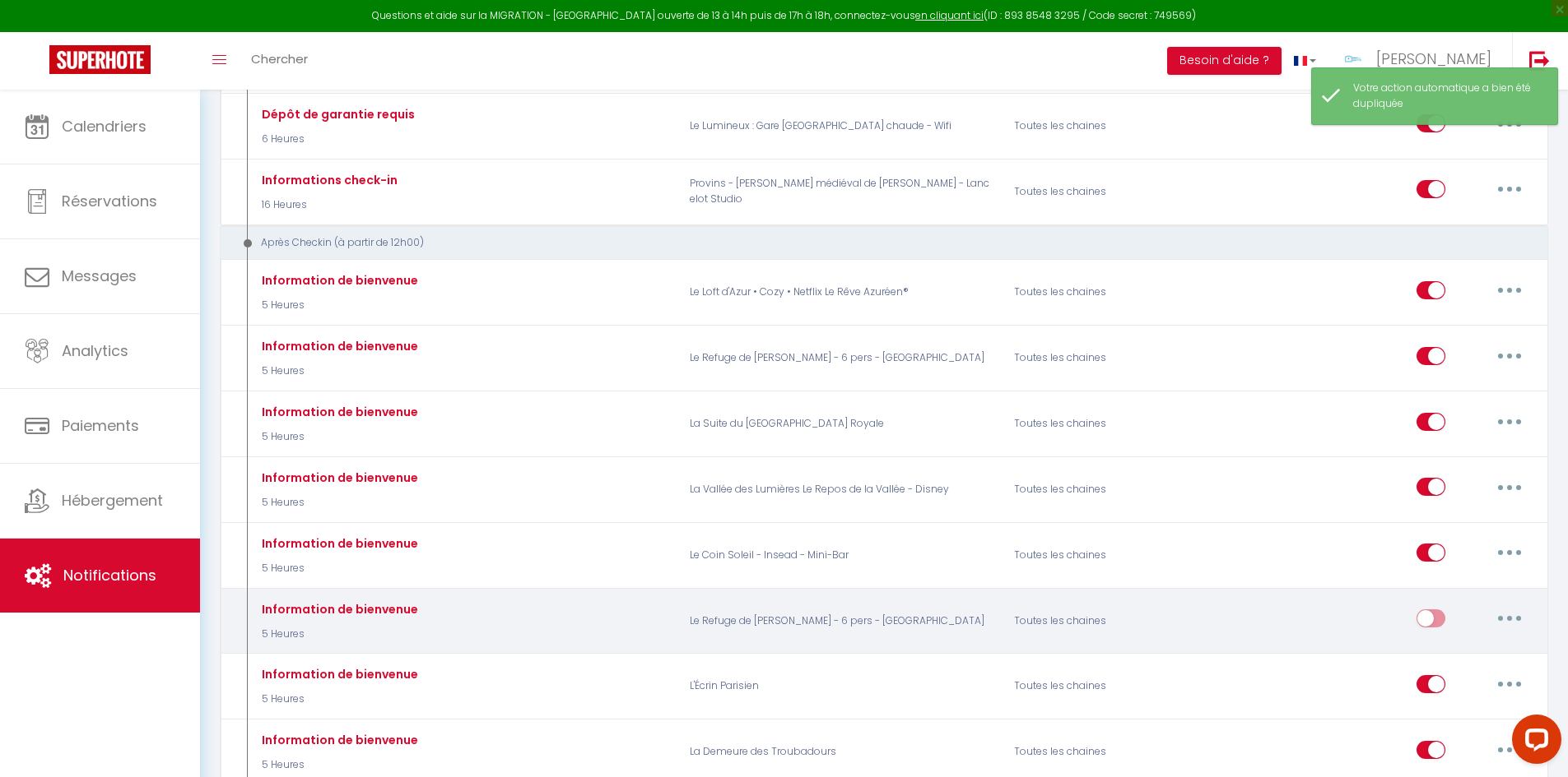
click at [1495, 606] on button "button" at bounding box center [1510, 619] width 47 height 26
click at [1469, 642] on link "Editer" at bounding box center [1467, 656] width 122 height 28
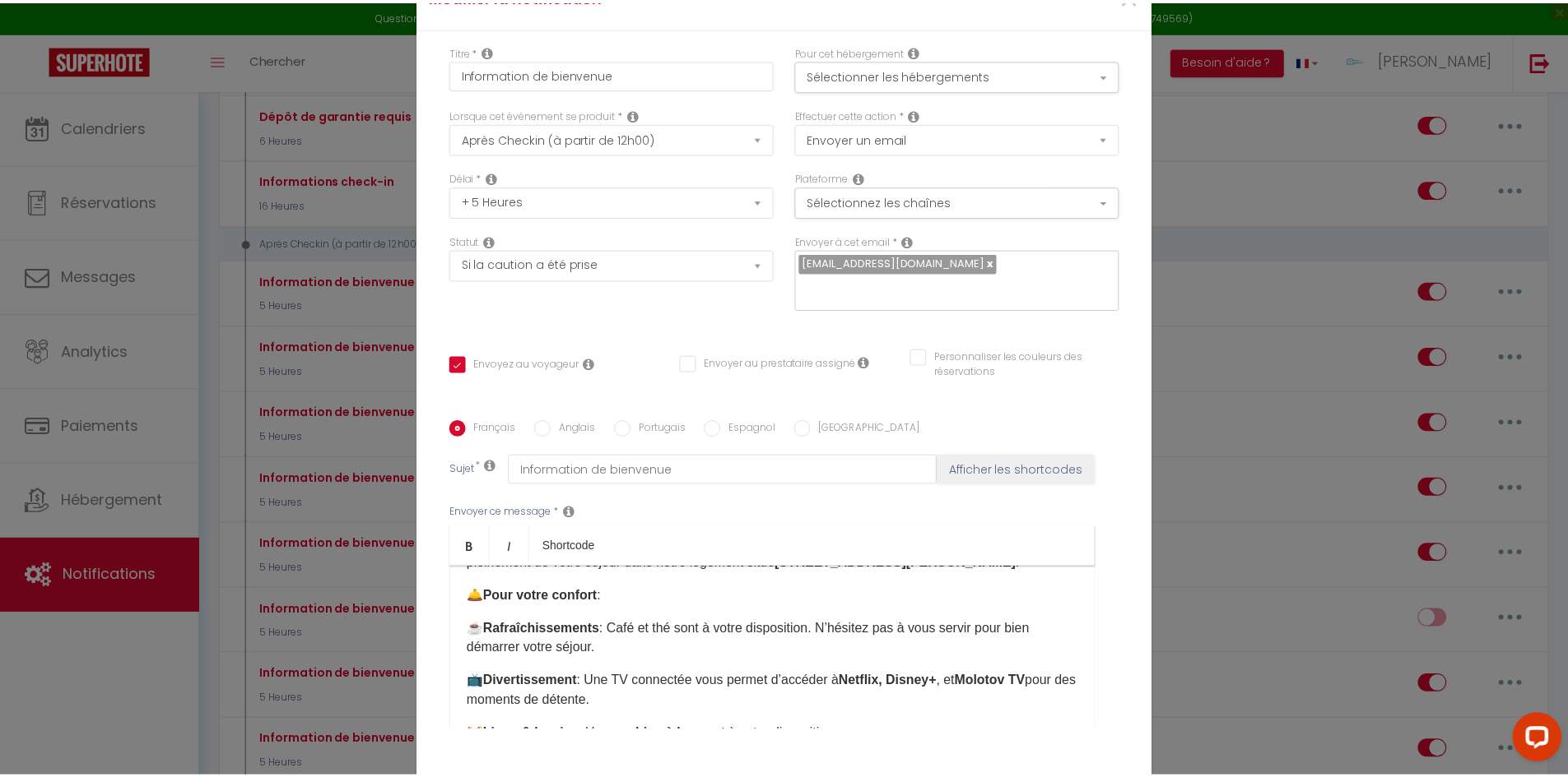
scroll to position [165, 0]
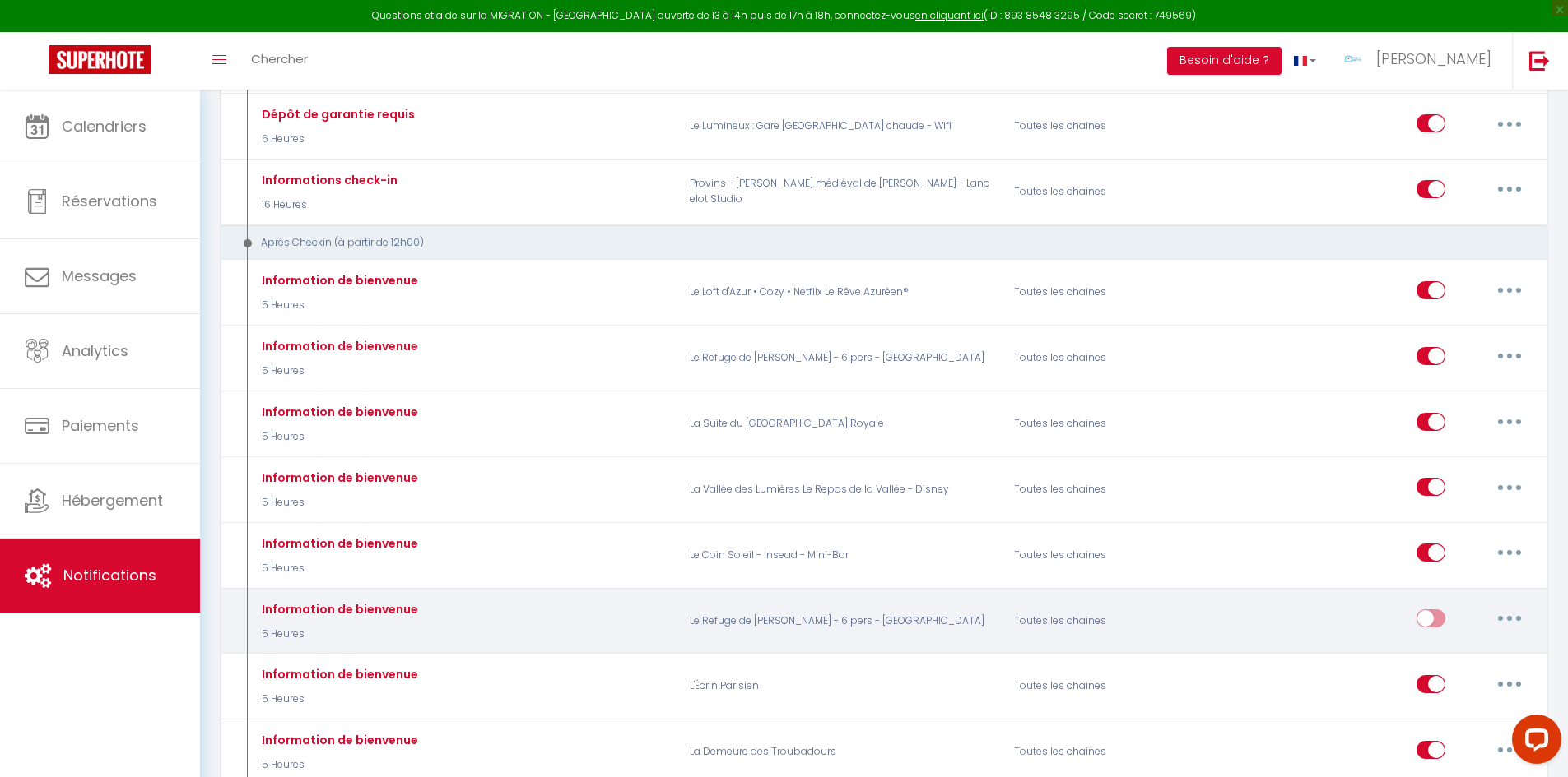
click at [1510, 606] on button "button" at bounding box center [1510, 619] width 47 height 26
click at [1456, 731] on link "Supprimer" at bounding box center [1467, 745] width 122 height 28
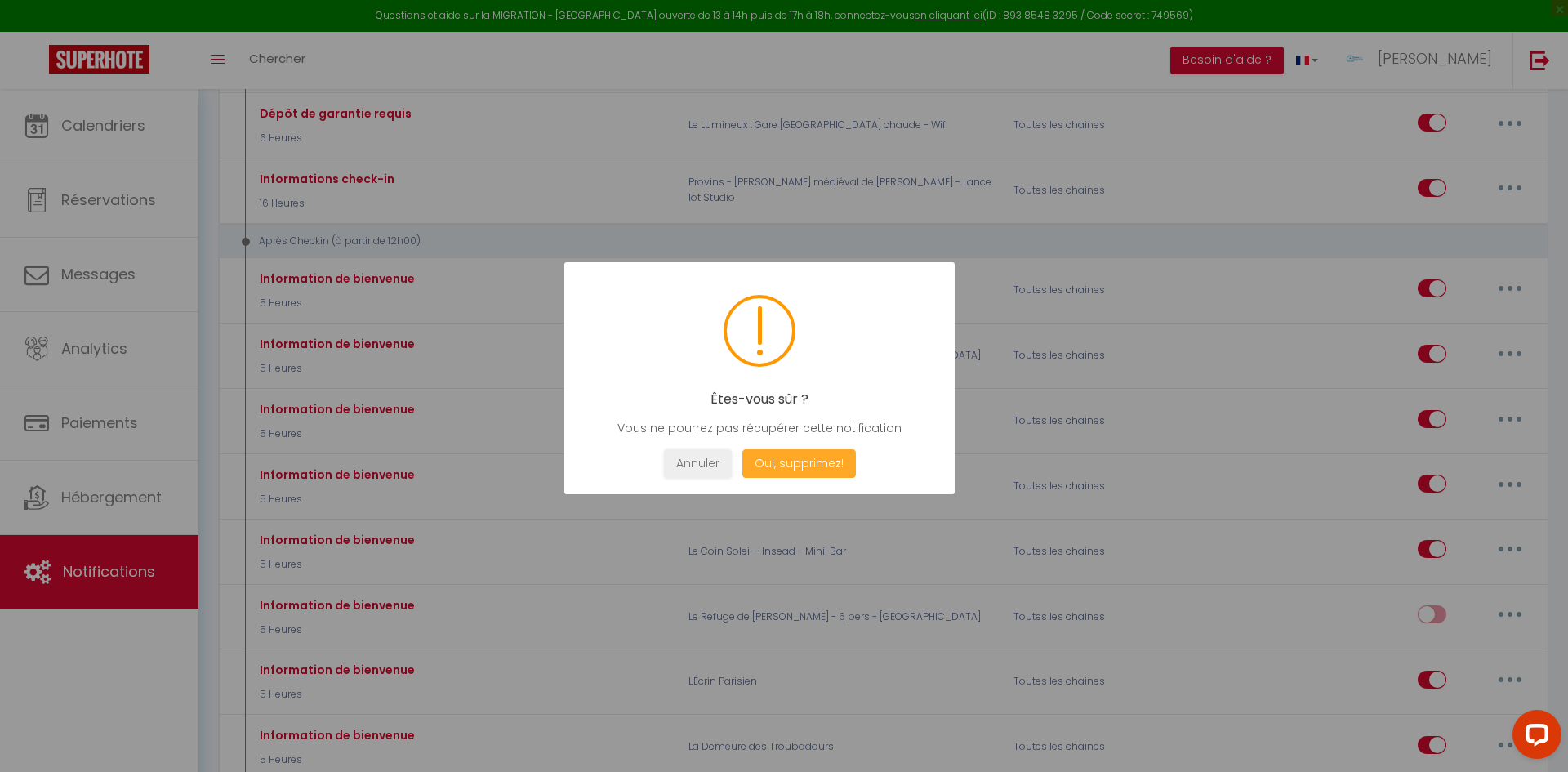
click at [838, 460] on button "Oui, supprimez!" at bounding box center [799, 463] width 114 height 29
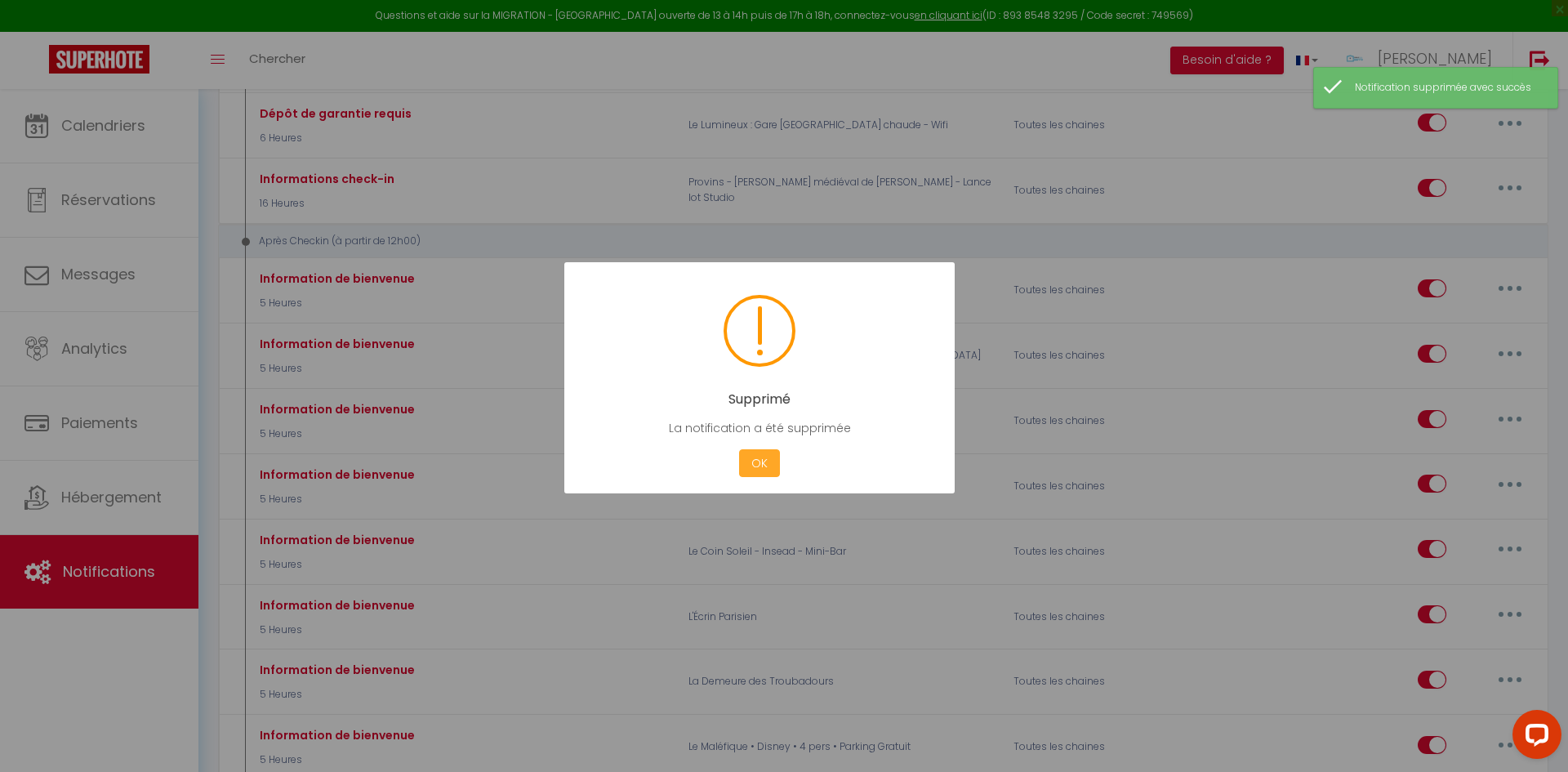
click at [775, 464] on button "OK" at bounding box center [760, 463] width 41 height 29
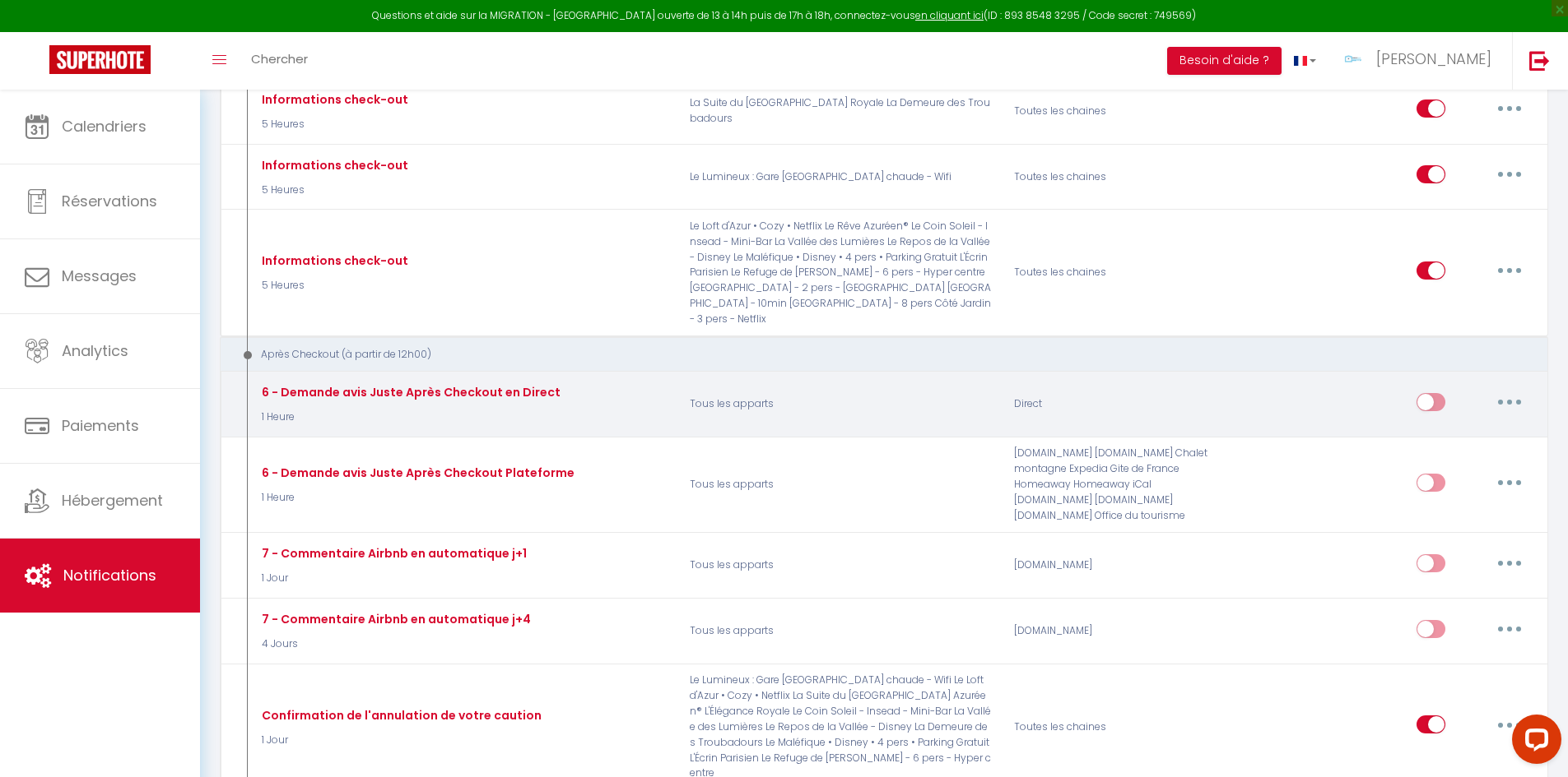
scroll to position [2331, 0]
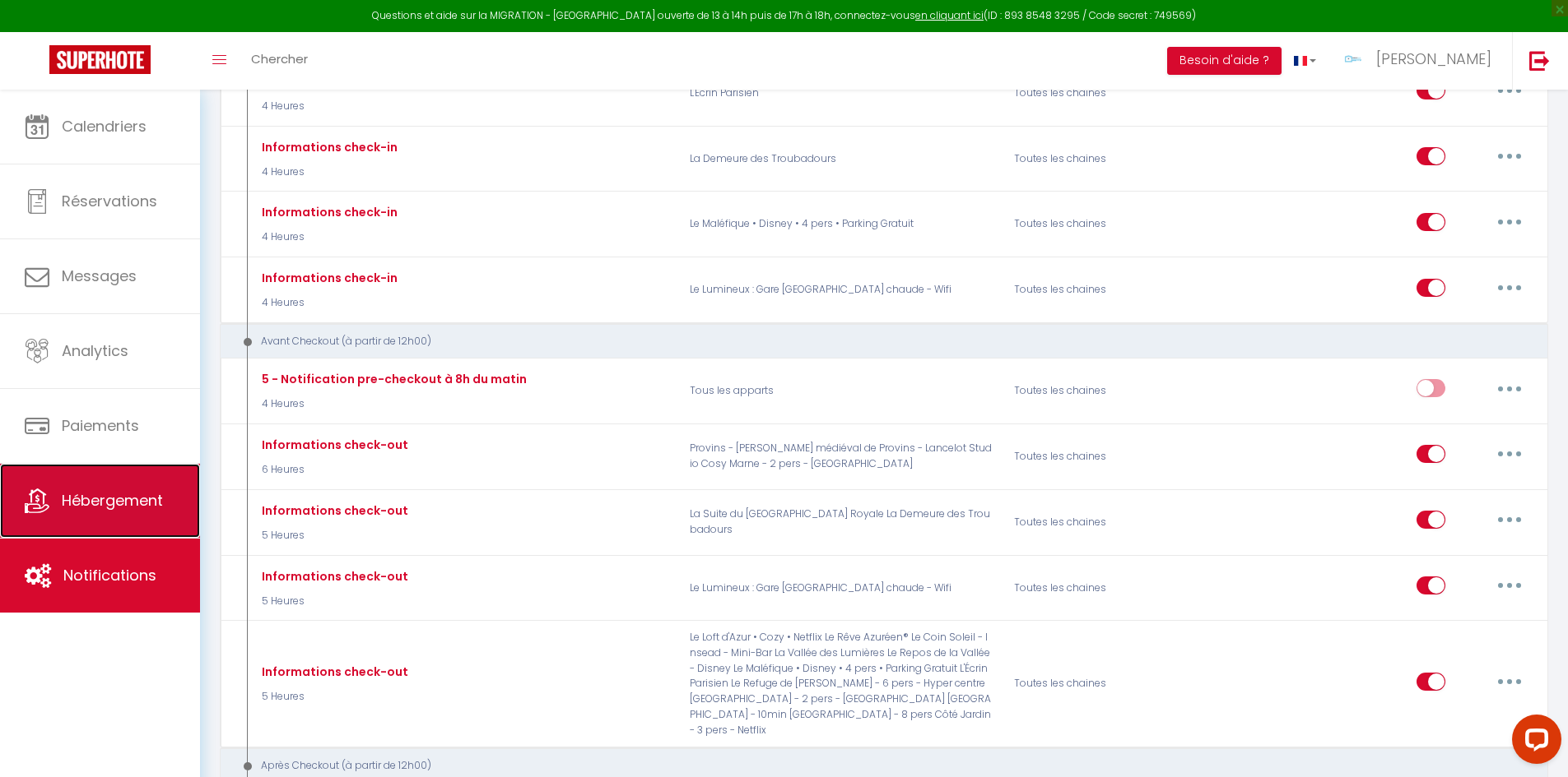
click at [142, 488] on link "Hébergement" at bounding box center [100, 502] width 200 height 74
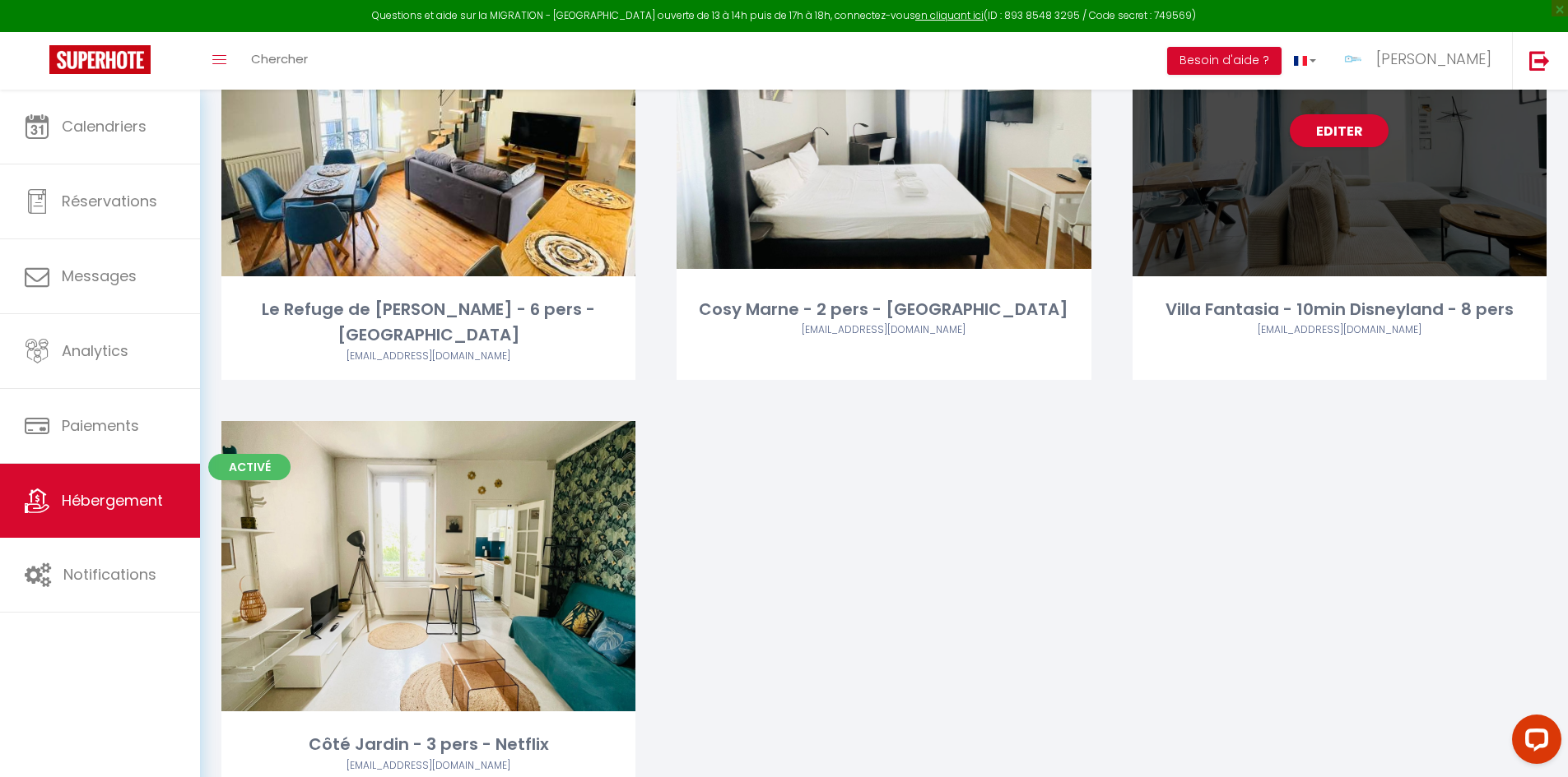
scroll to position [2034, 0]
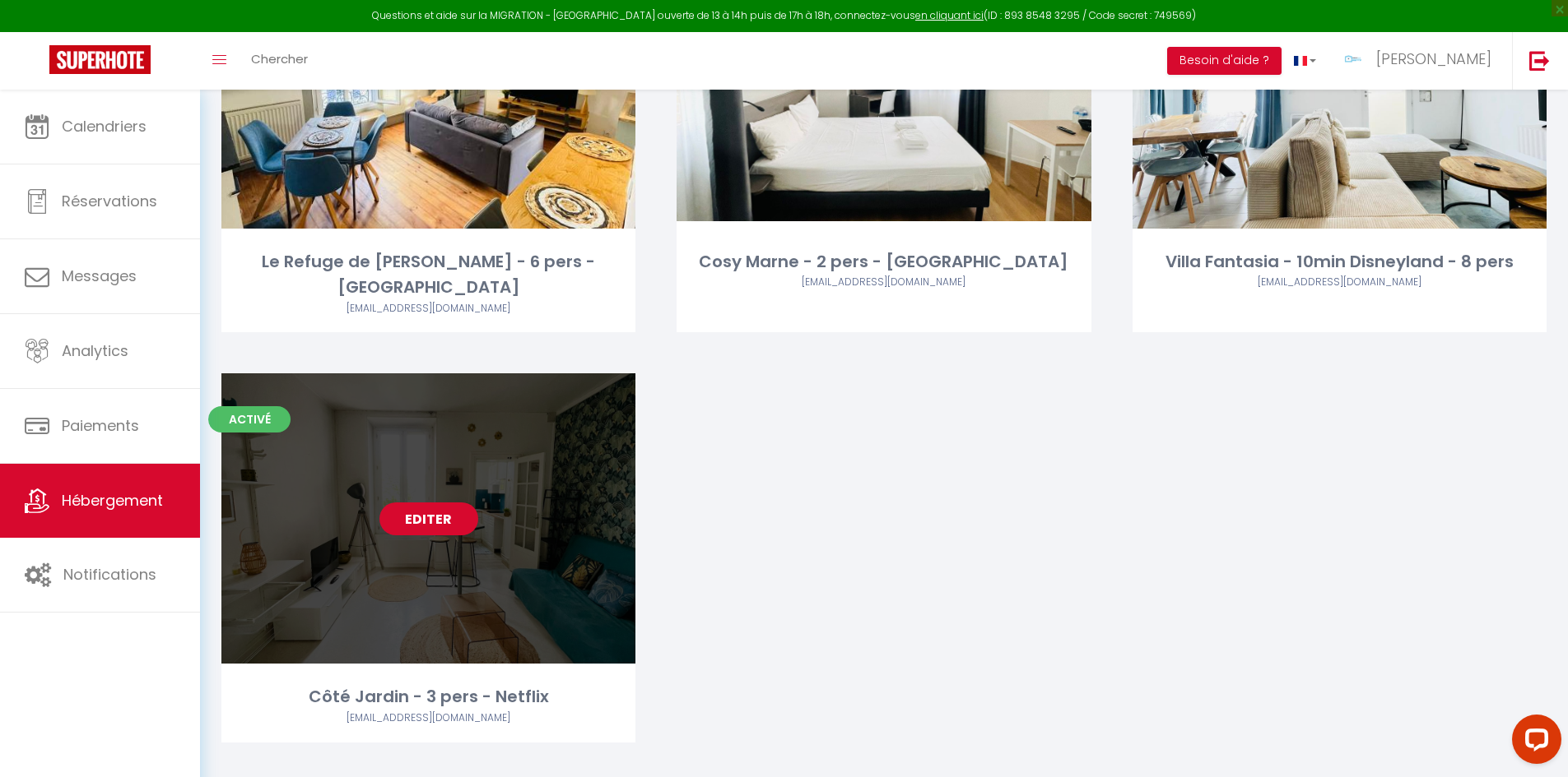
click at [465, 504] on link "Editer" at bounding box center [429, 518] width 99 height 33
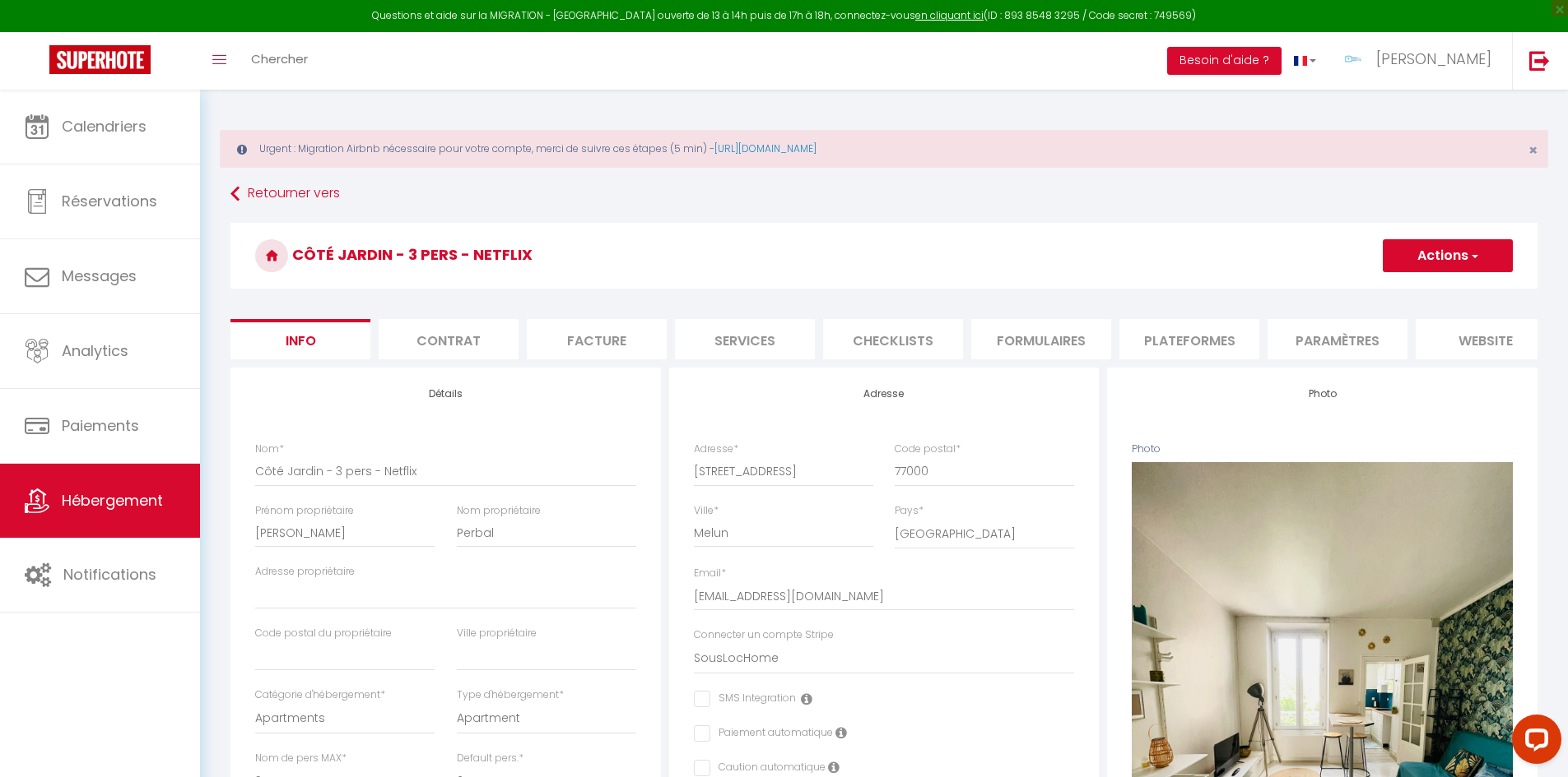
click at [735, 330] on li "Services" at bounding box center [745, 339] width 140 height 40
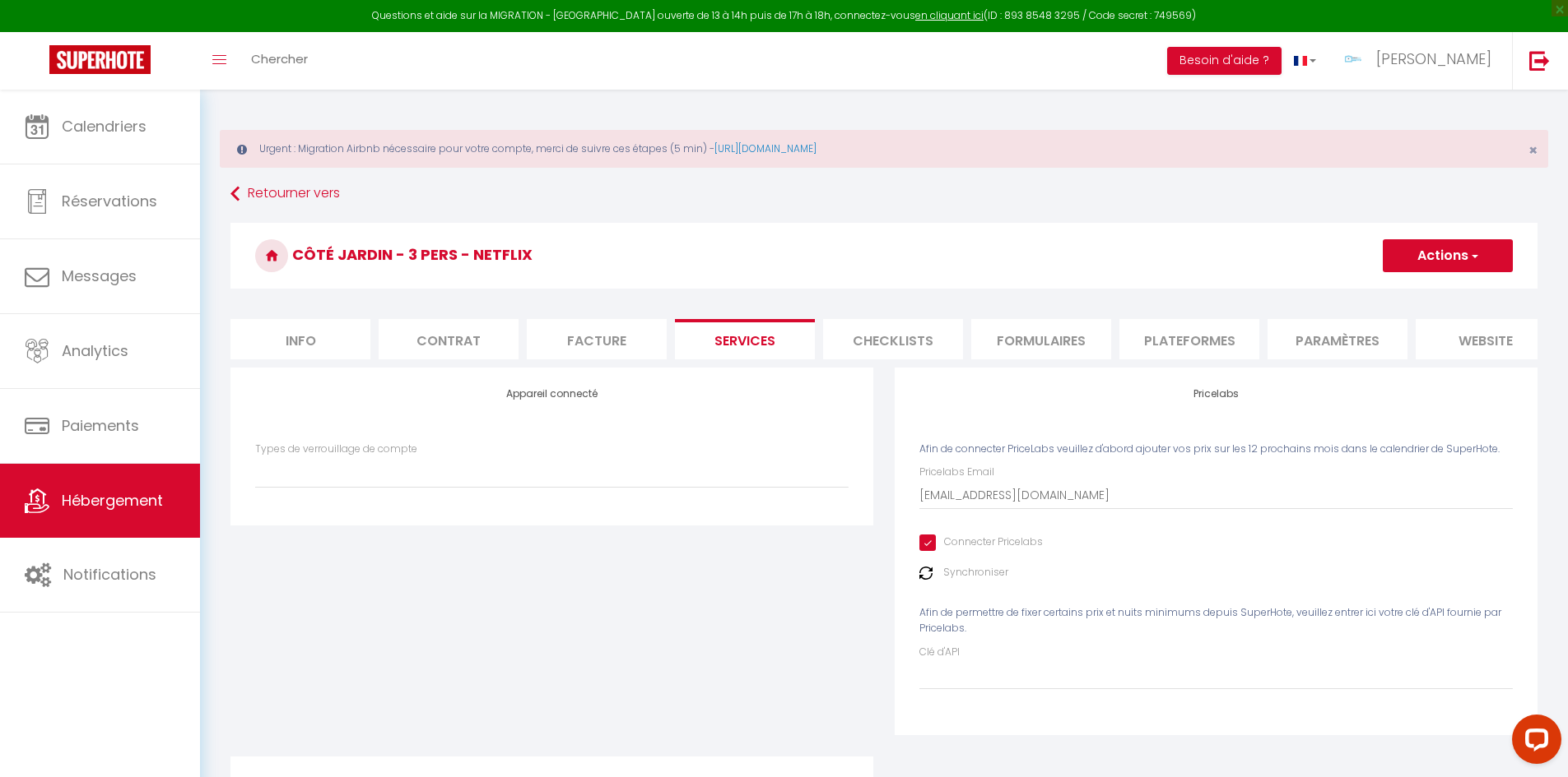
click at [926, 330] on li "Checklists" at bounding box center [893, 339] width 140 height 40
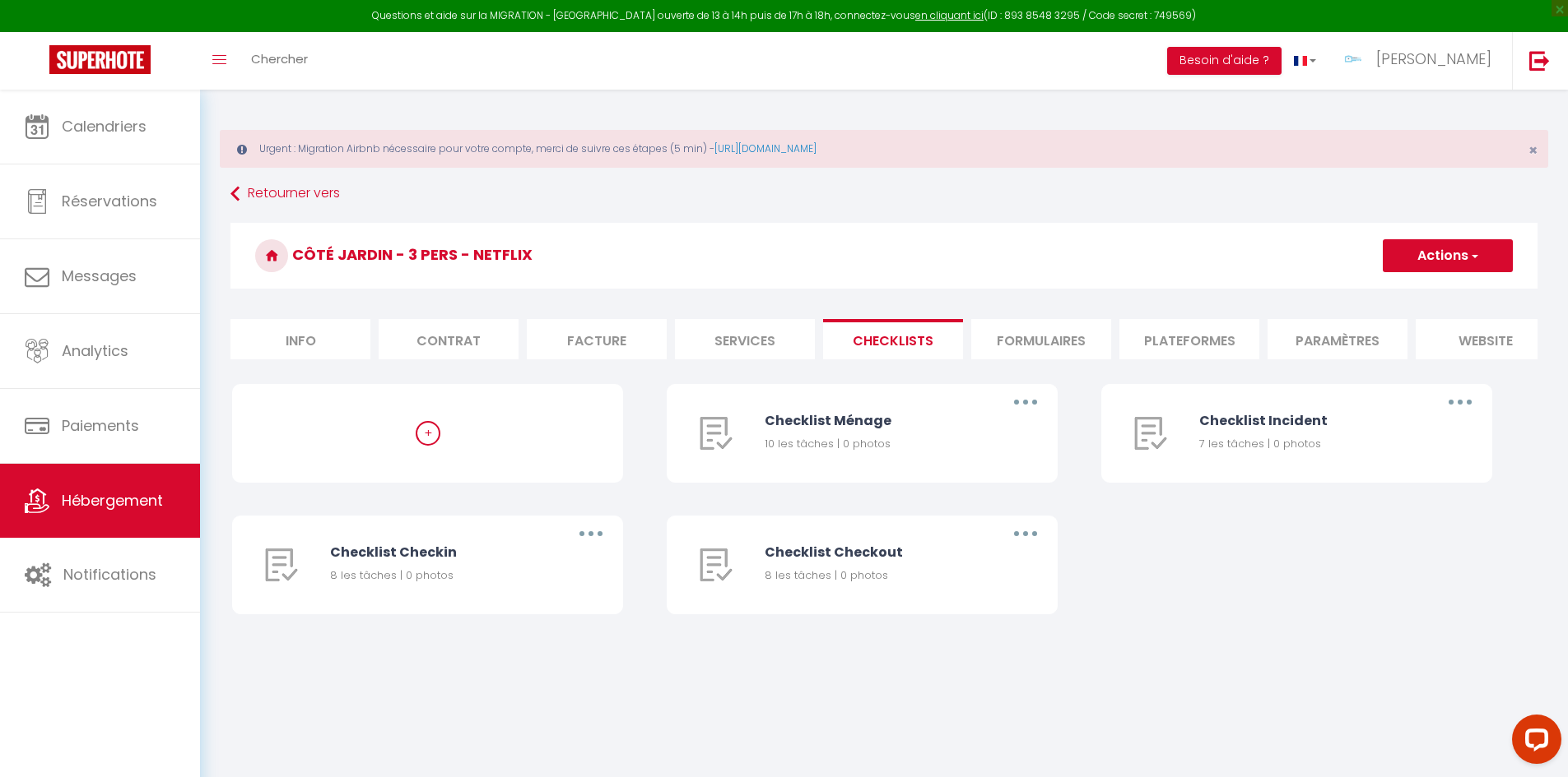
click at [1034, 333] on li "Formulaires" at bounding box center [1041, 339] width 140 height 40
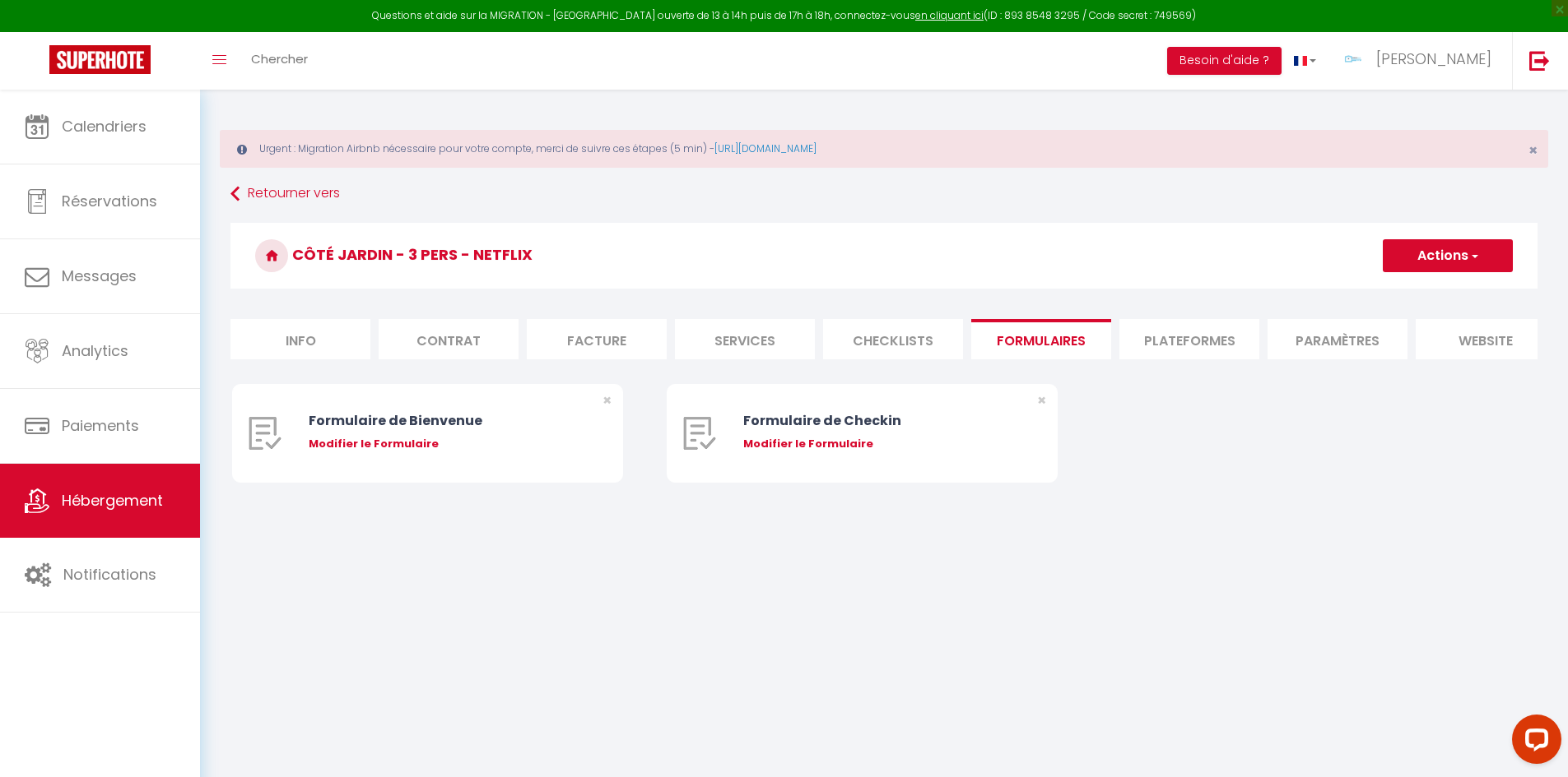
click at [1174, 339] on li "Plateformes" at bounding box center [1189, 339] width 140 height 40
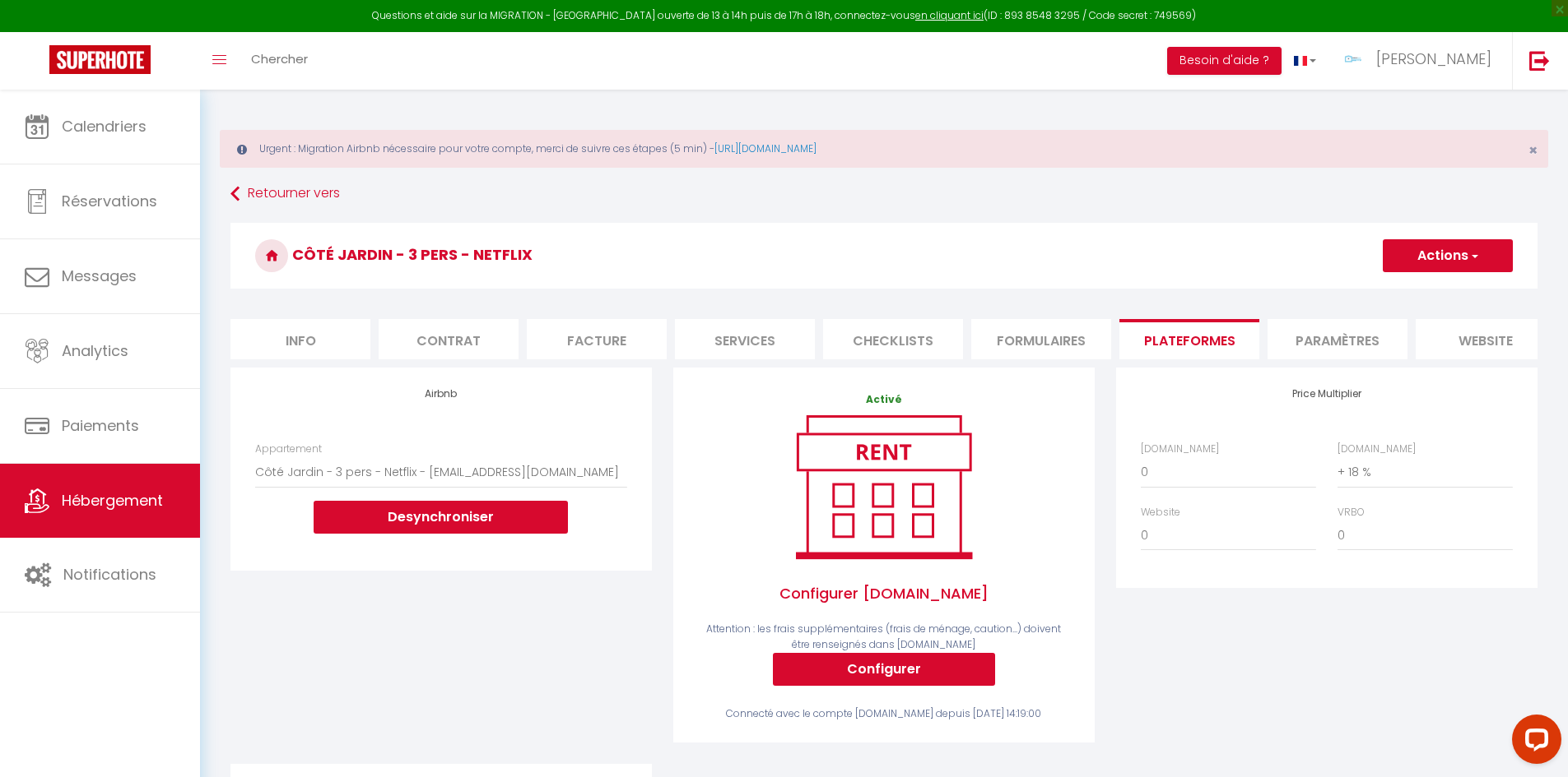
click at [300, 337] on li "Info" at bounding box center [301, 339] width 140 height 40
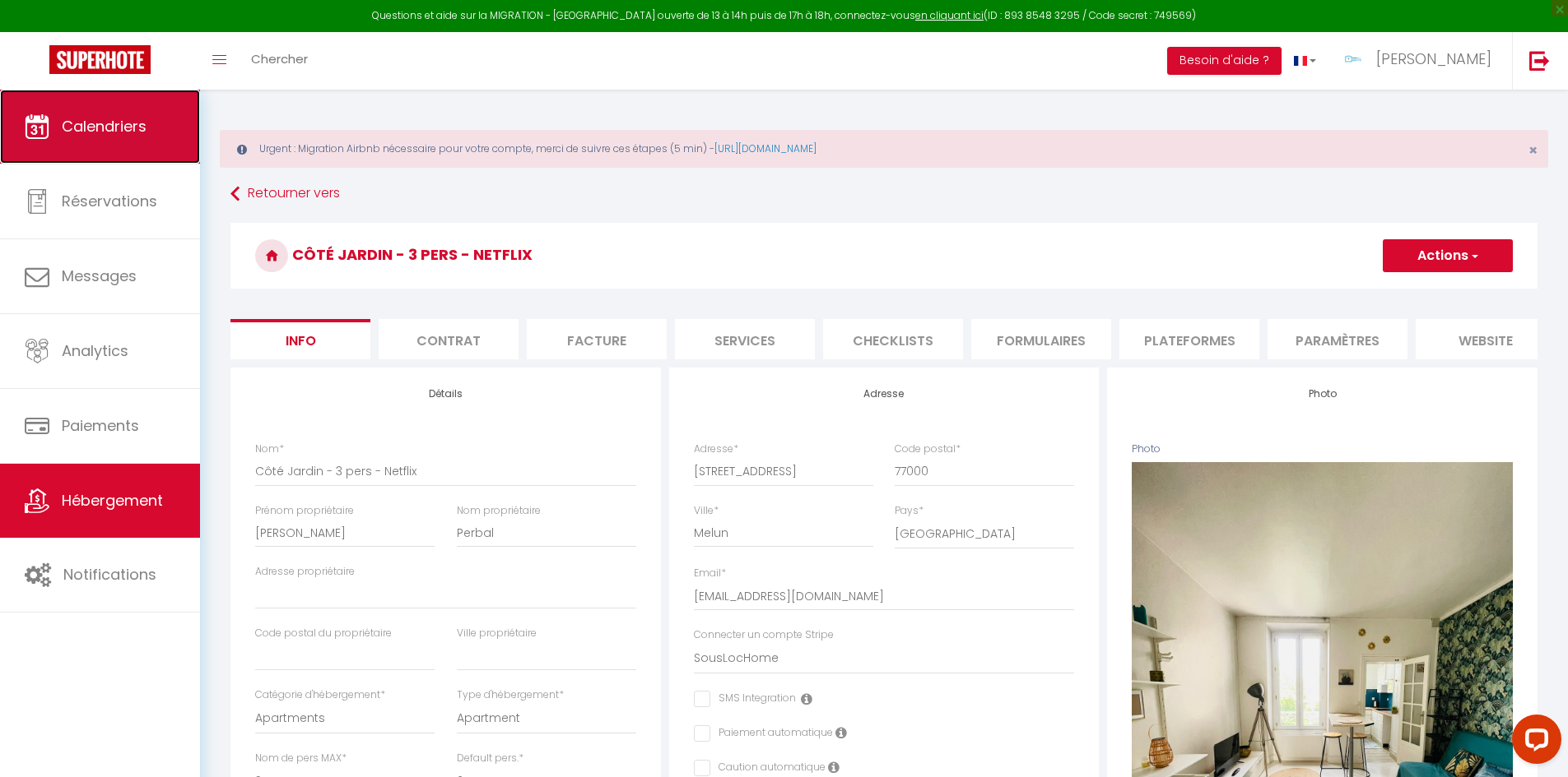
click at [167, 133] on link "Calendriers" at bounding box center [100, 127] width 200 height 74
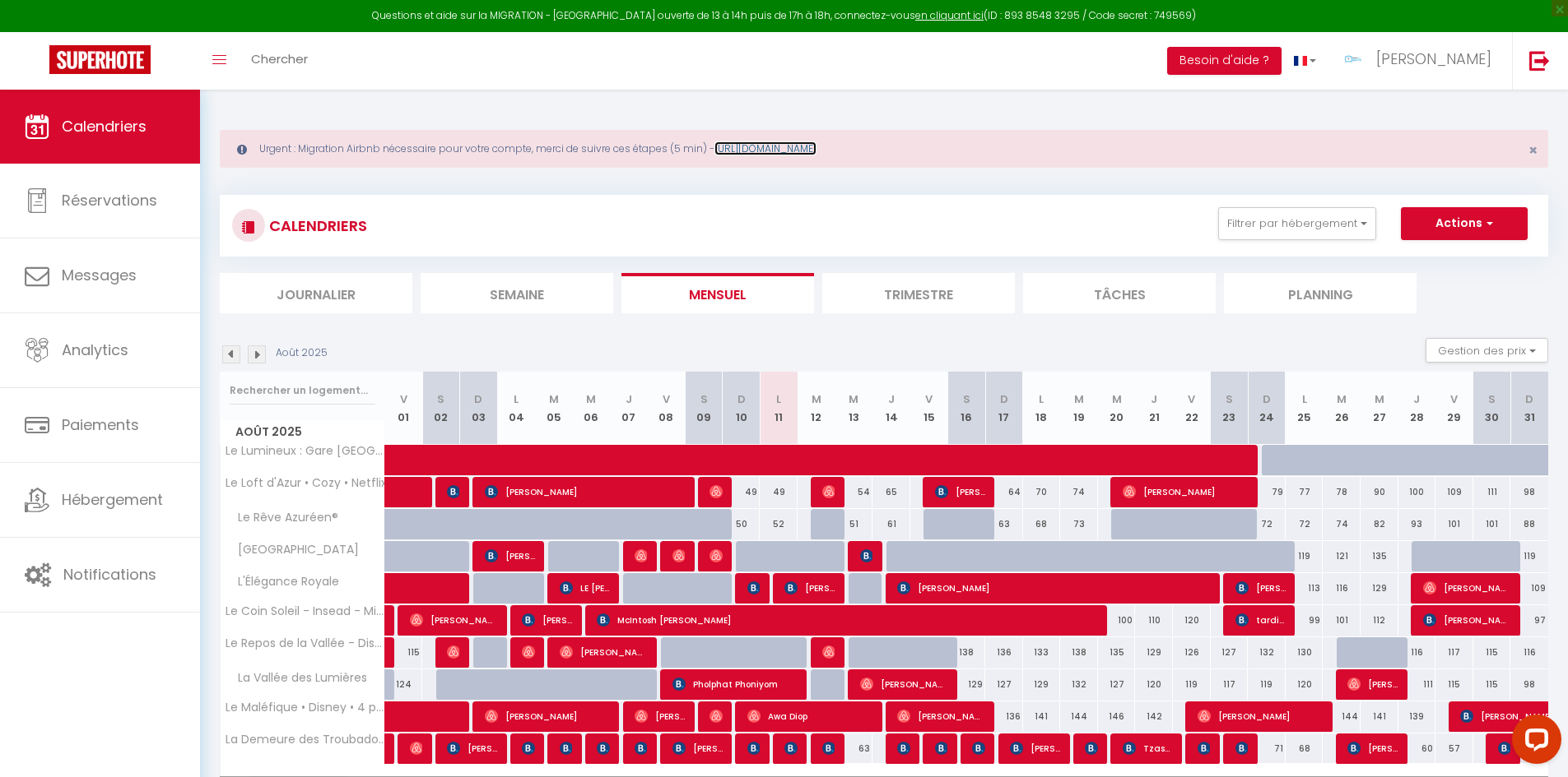
click at [817, 147] on link "[URL][DOMAIN_NAME]" at bounding box center [765, 148] width 102 height 14
click at [1457, 76] on link "[PERSON_NAME]" at bounding box center [1420, 60] width 183 height 58
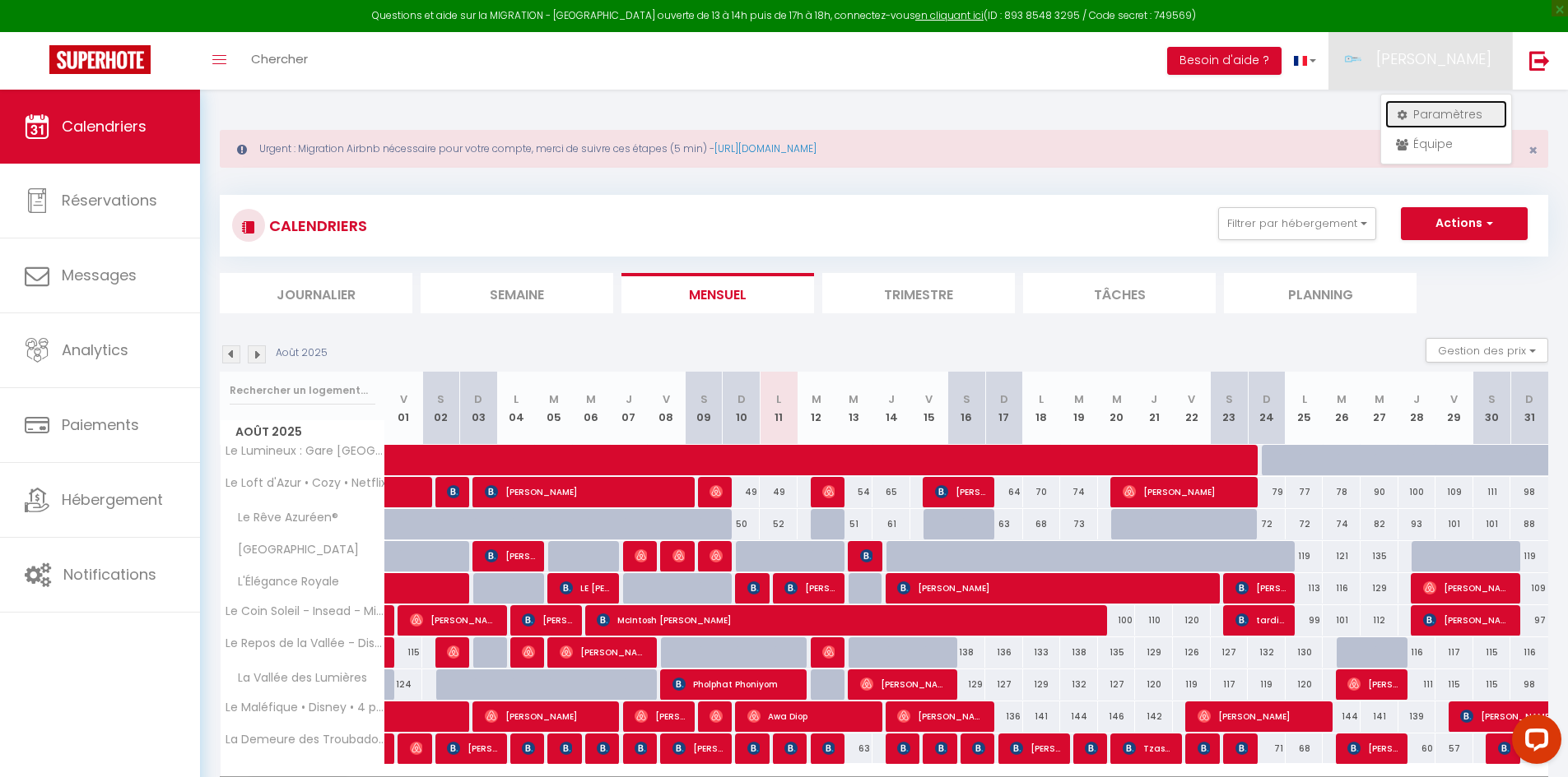
click at [1440, 111] on link "Paramètres" at bounding box center [1446, 114] width 122 height 28
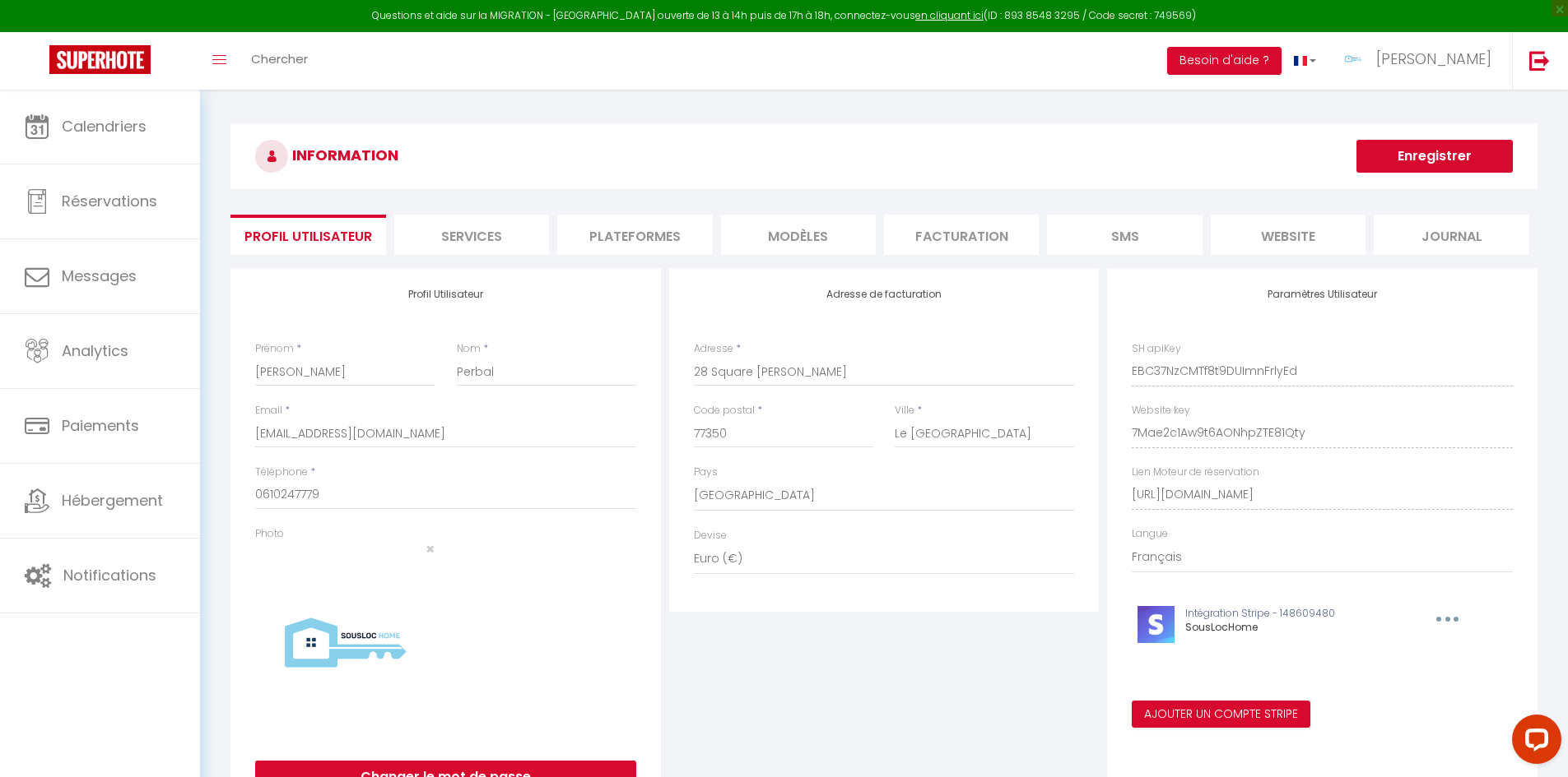
click at [690, 231] on li "Plateformes" at bounding box center [635, 234] width 155 height 40
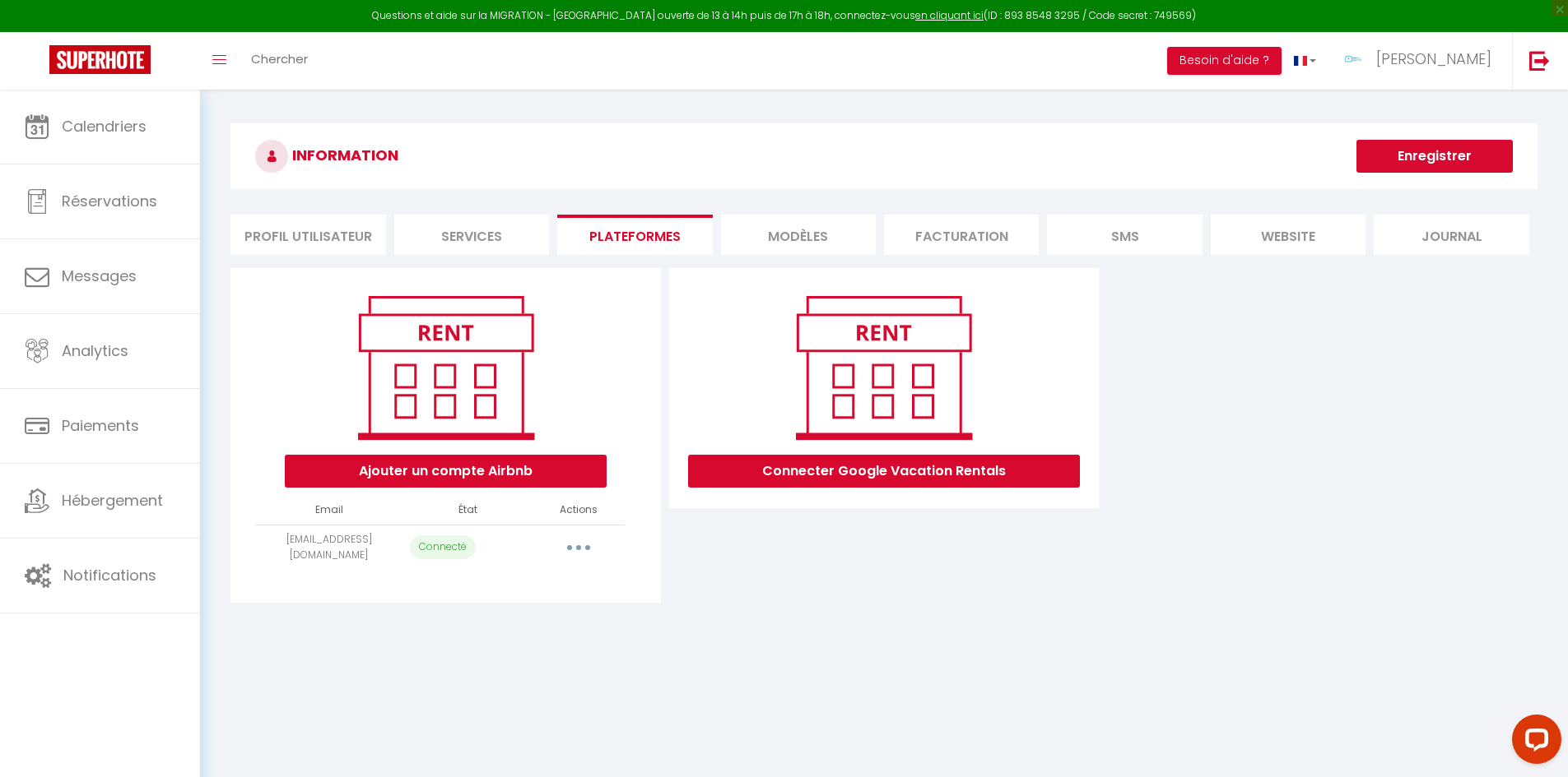
click at [581, 553] on button "button" at bounding box center [579, 548] width 47 height 26
click at [521, 646] on link "Reconnecter le compte" at bounding box center [506, 644] width 182 height 28
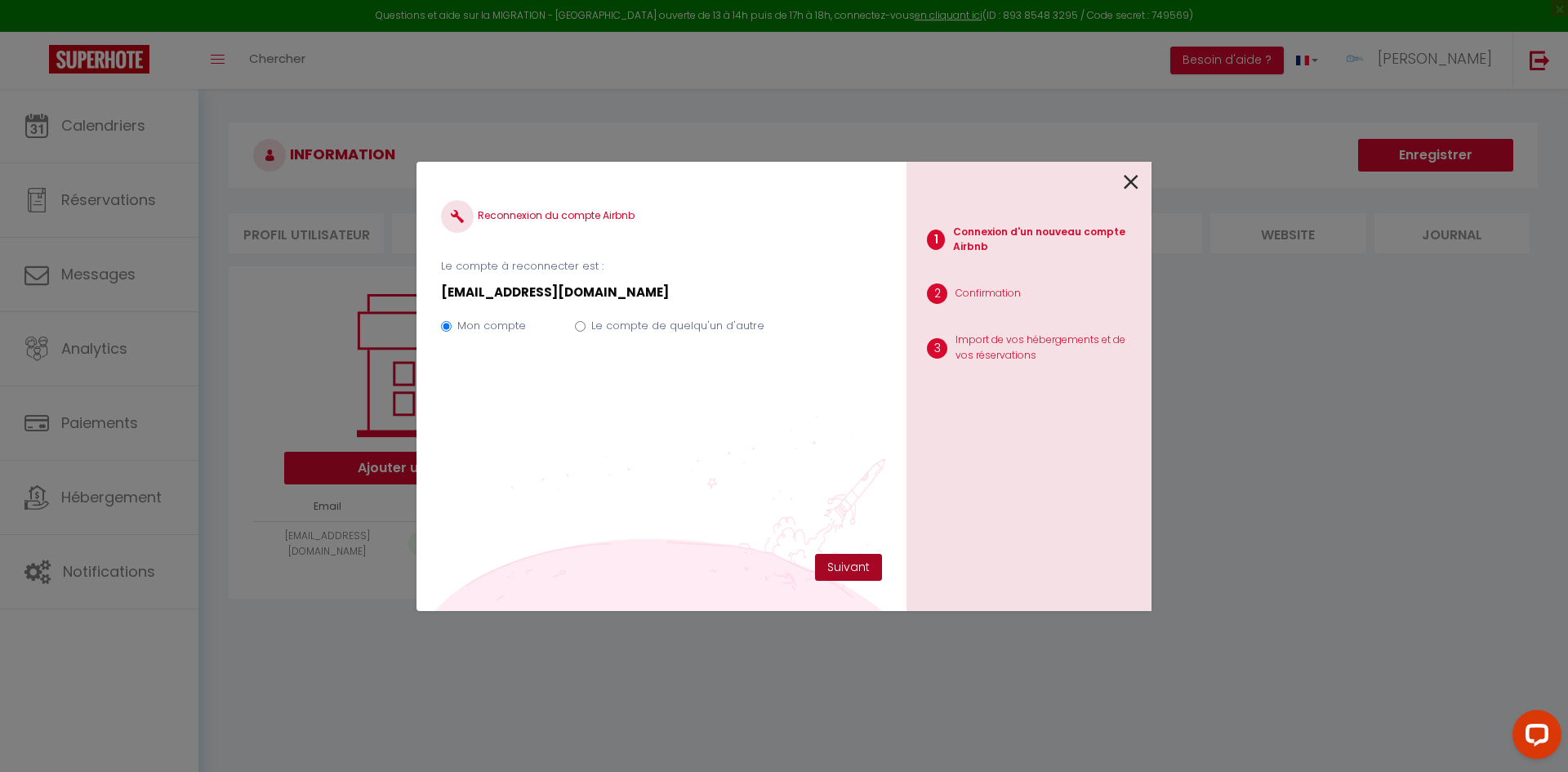
click at [833, 566] on button "Suivant" at bounding box center [848, 568] width 67 height 28
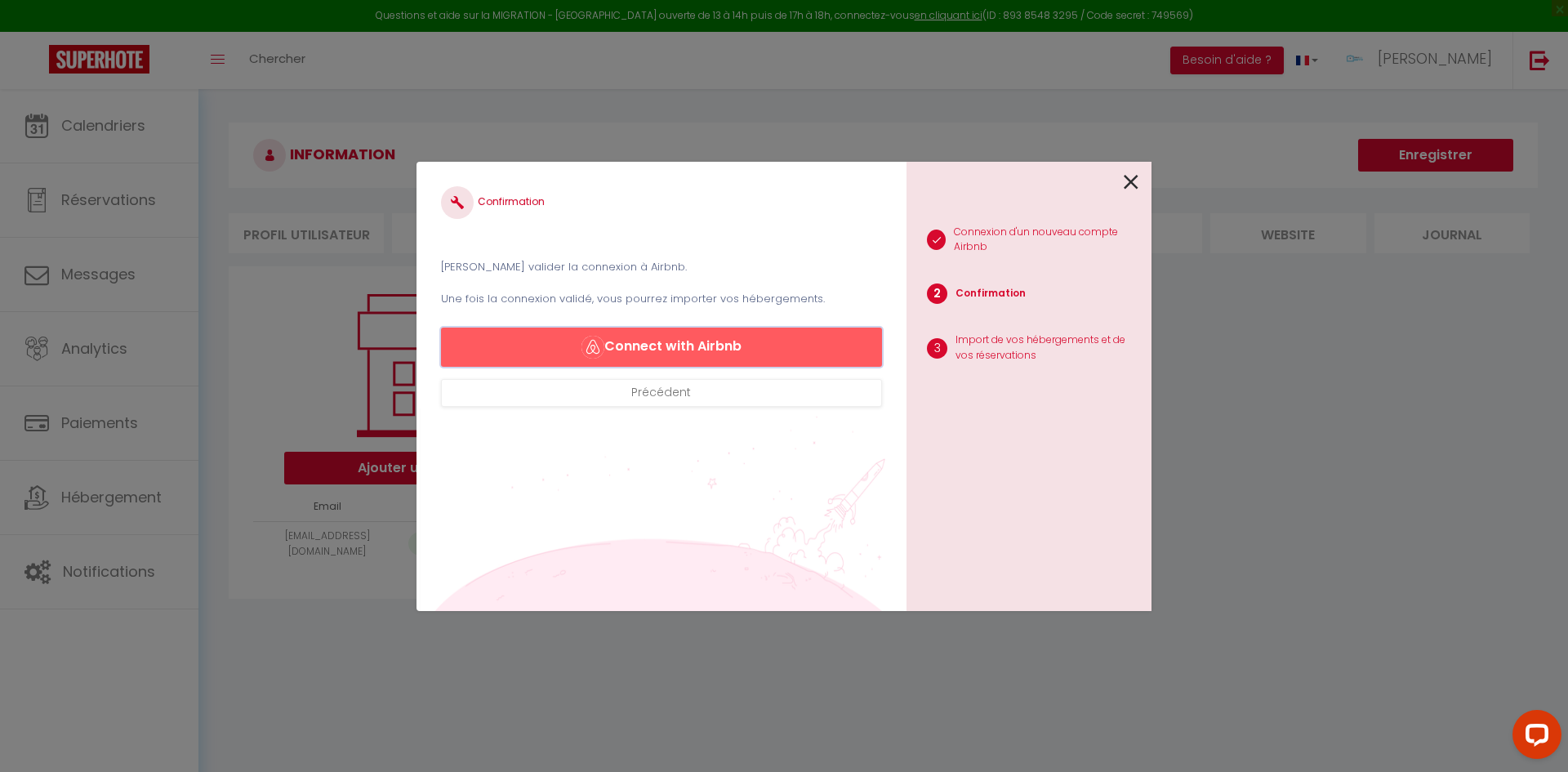
click at [689, 346] on button "Connect with Airbnb" at bounding box center [661, 348] width 441 height 39
click at [1130, 182] on icon at bounding box center [1131, 182] width 15 height 25
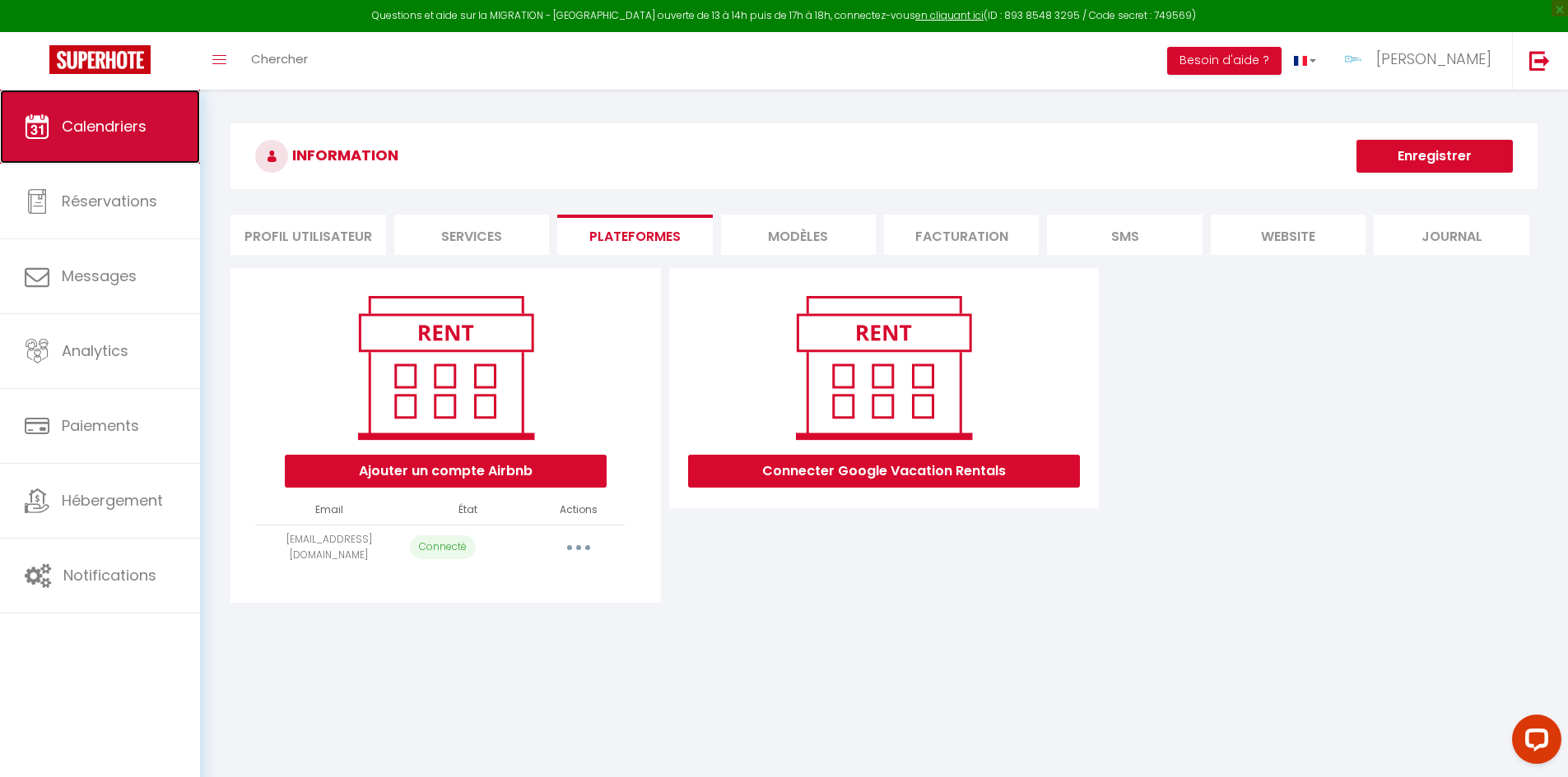
click at [153, 107] on link "Calendriers" at bounding box center [100, 127] width 200 height 74
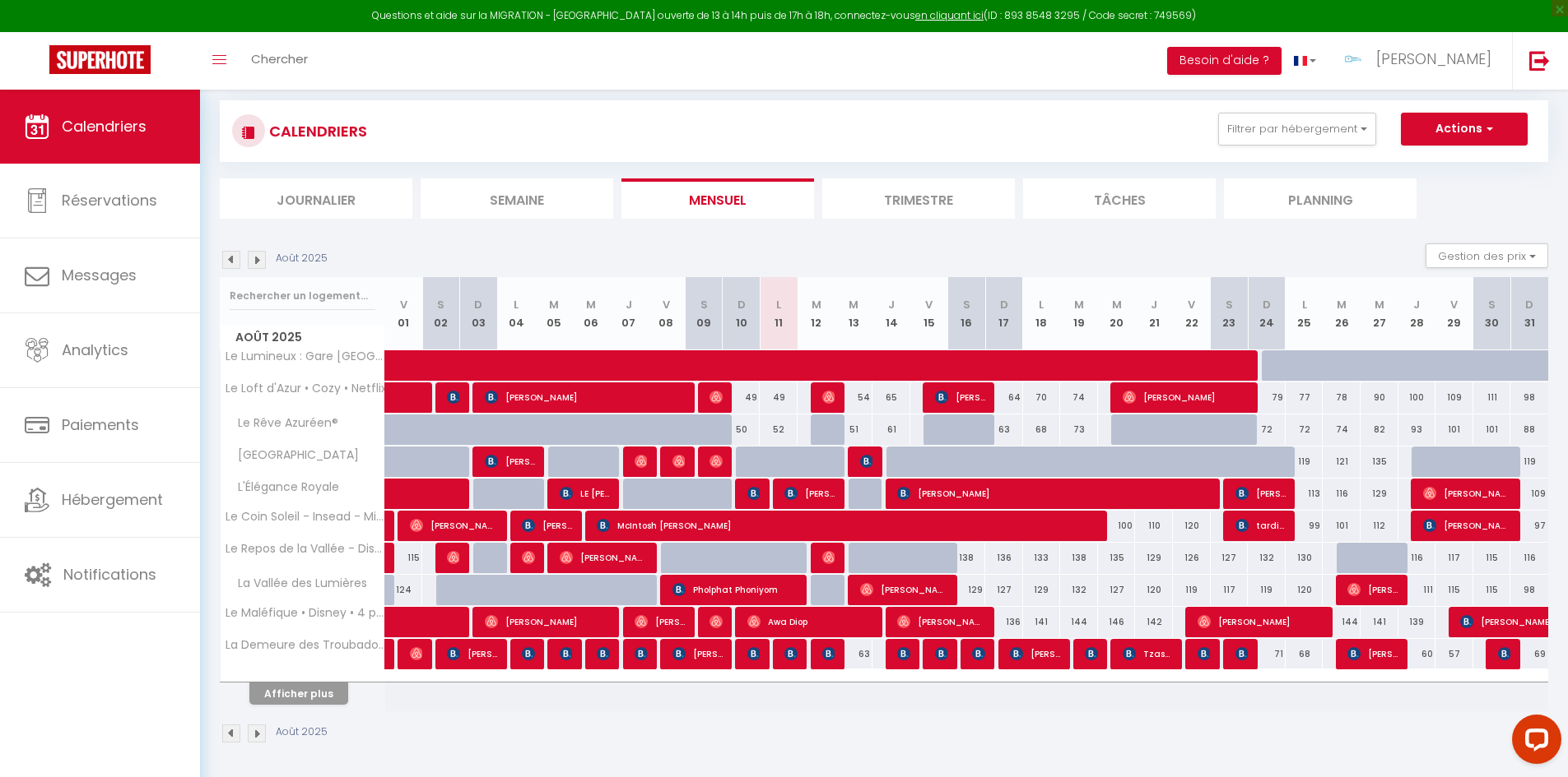
scroll to position [97, 0]
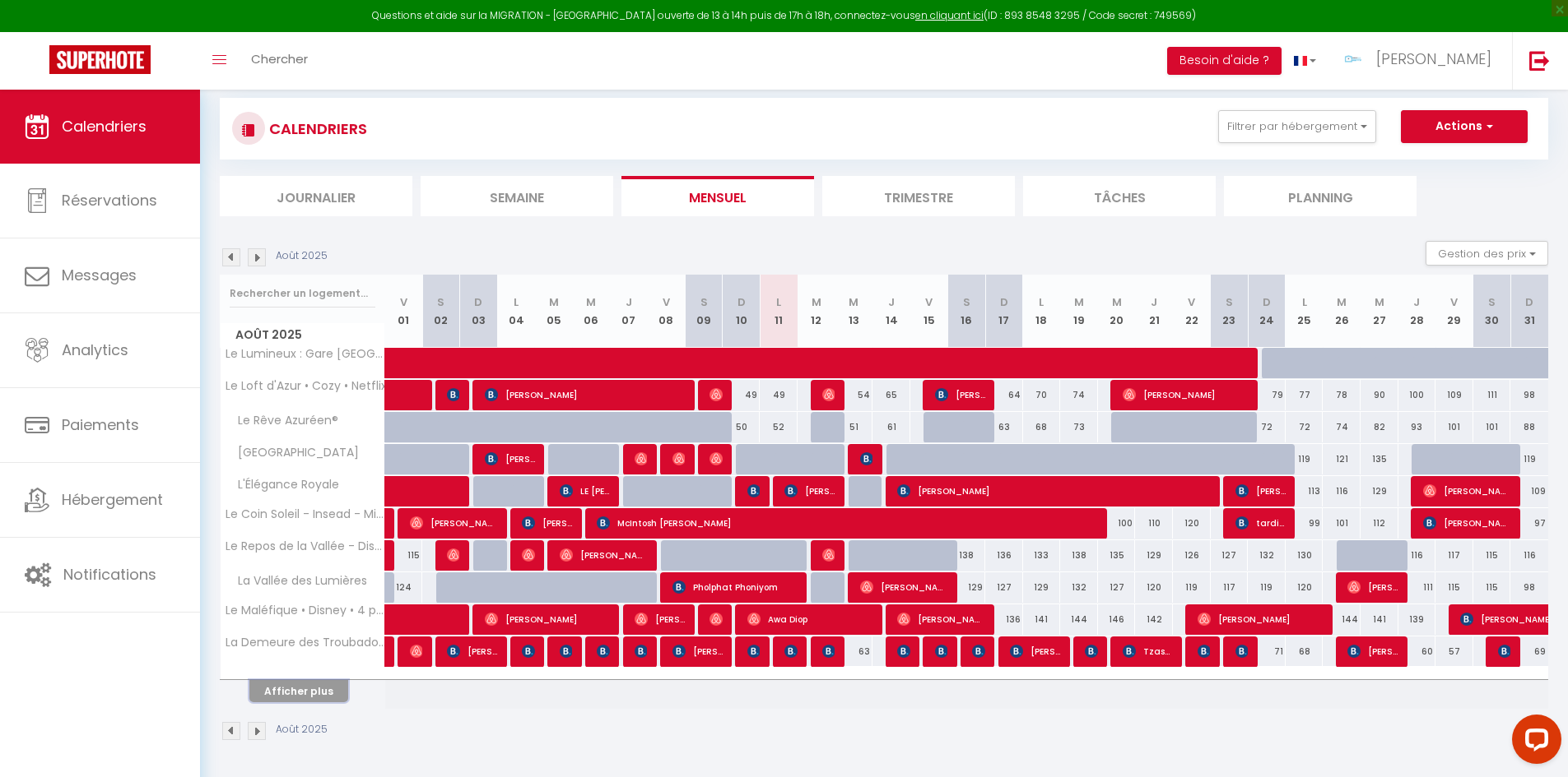
click at [344, 684] on button "Afficher plus" at bounding box center [299, 691] width 99 height 22
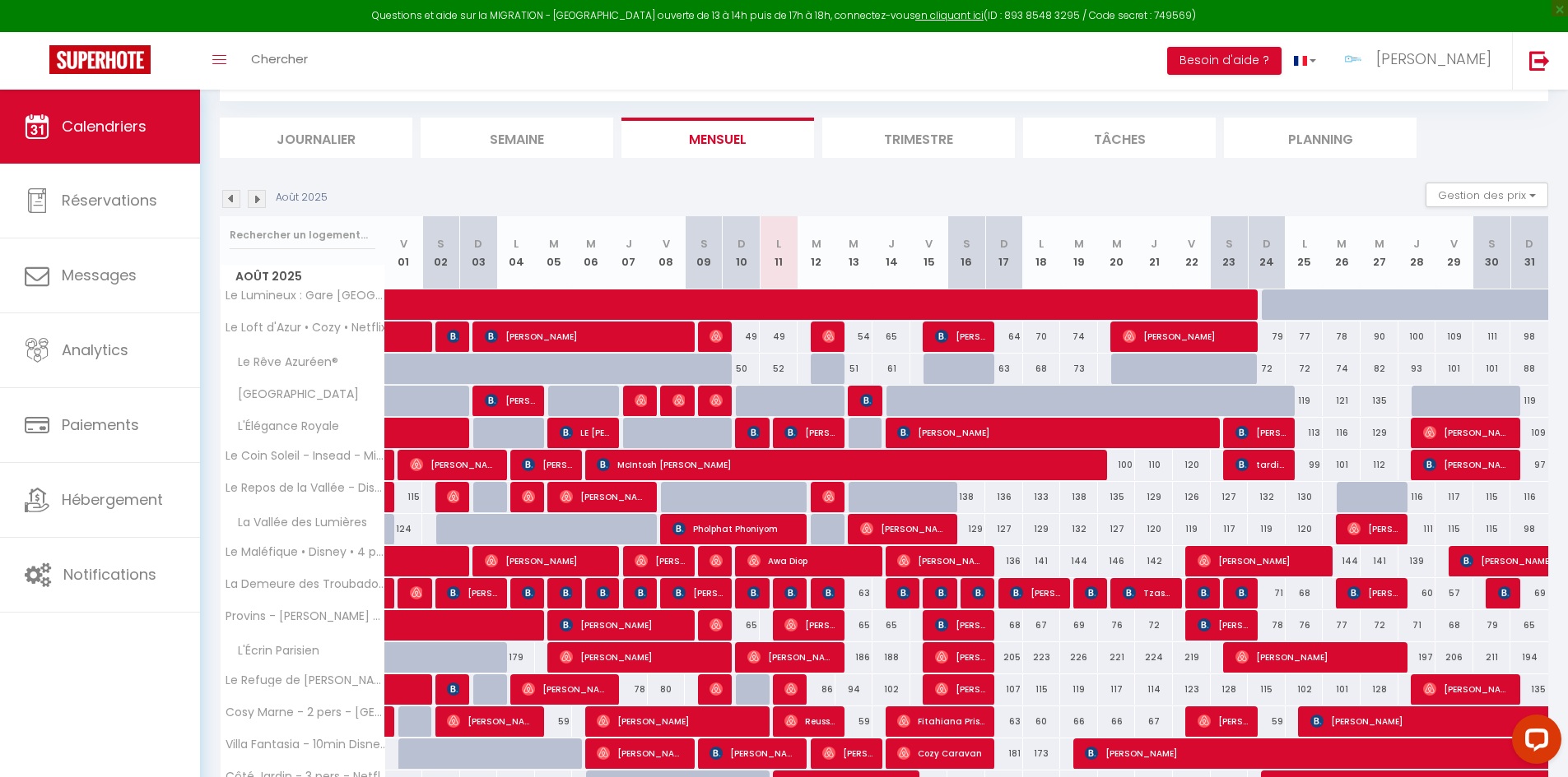
scroll to position [249, 0]
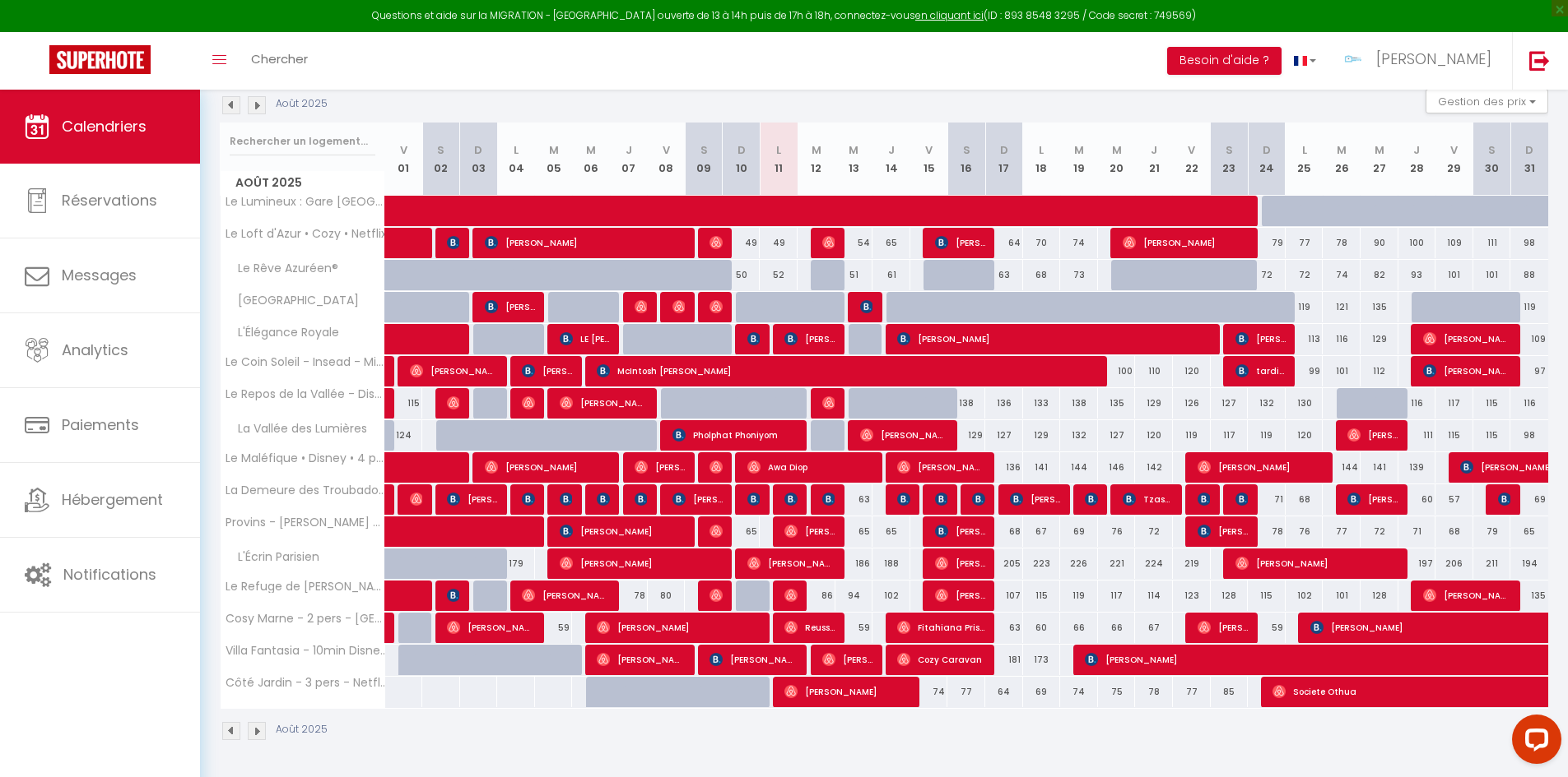
click at [1059, 735] on div "Août 2025" at bounding box center [884, 733] width 1329 height 48
click at [994, 18] on div "Questions et aide sur la MIGRATION - Salle Zoom ouverte de 13 à 14h puis de 17h…" at bounding box center [784, 16] width 1568 height 32
click at [991, 31] on div "Questions et aide sur la MIGRATION - Salle Zoom ouverte de 13 à 14h puis de 17h…" at bounding box center [784, 16] width 1568 height 32
drag, startPoint x: 984, startPoint y: 15, endPoint x: 1054, endPoint y: 15, distance: 70.0
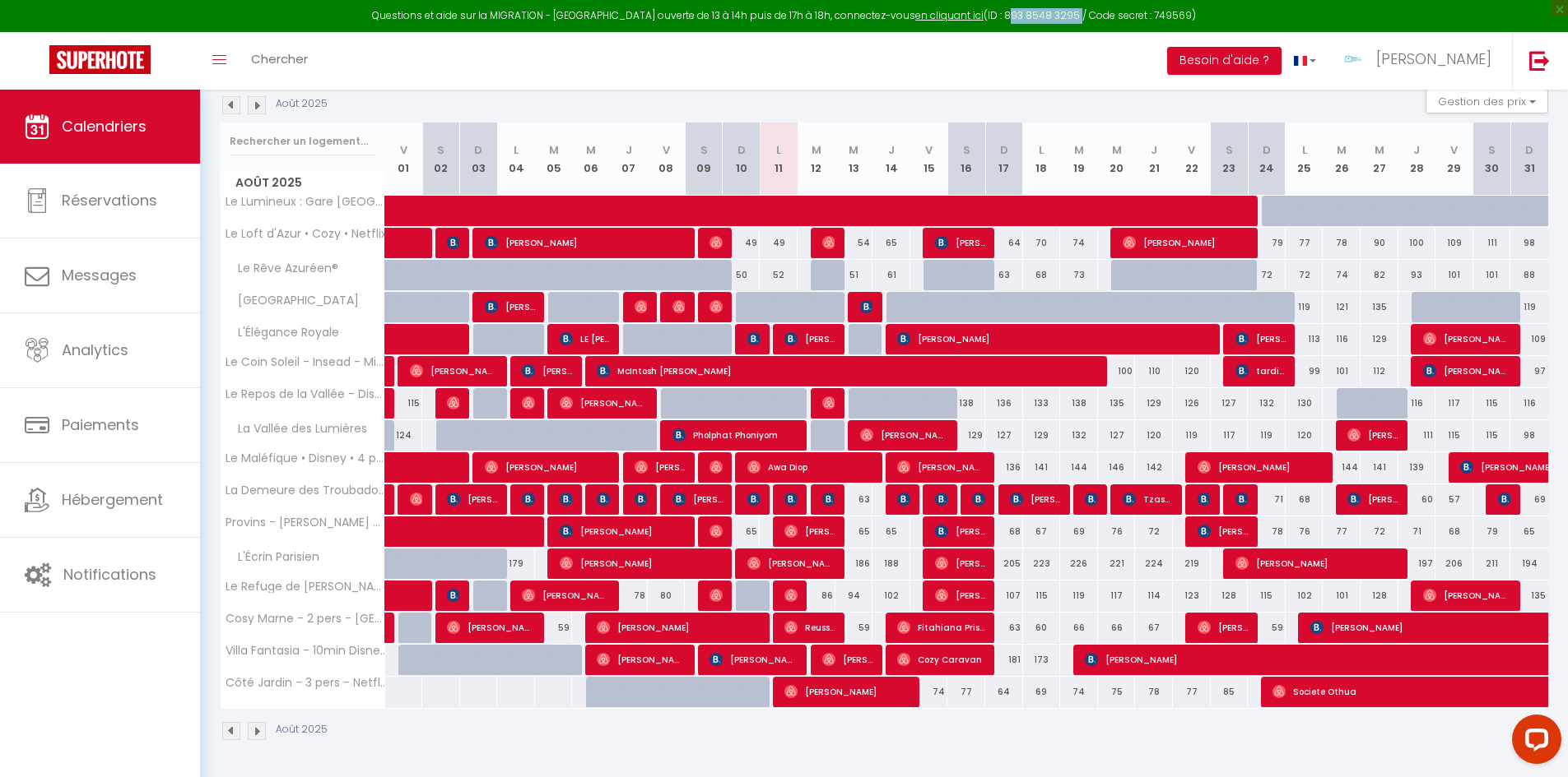
click at [1054, 15] on div "Questions et aide sur la MIGRATION - Salle Zoom ouverte de 13 à 14h puis de 17h…" at bounding box center [784, 16] width 1568 height 32
copy div "893 8548 3295"
